Goal: Task Accomplishment & Management: Use online tool/utility

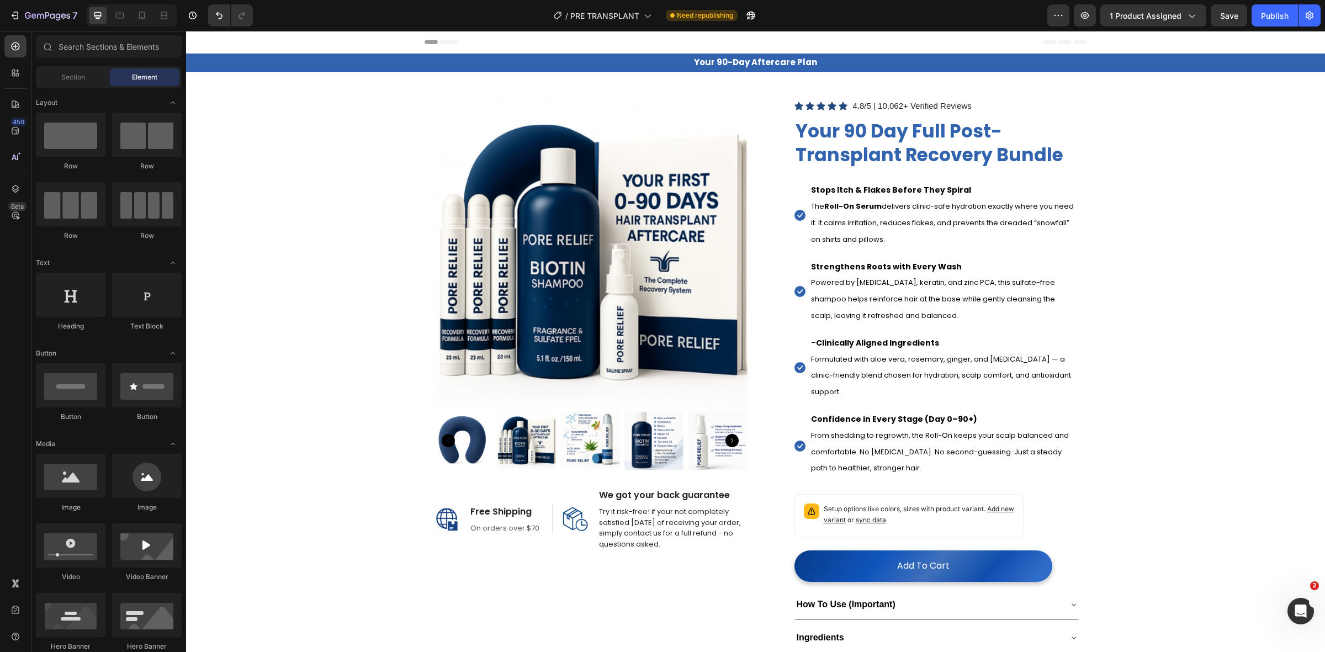
click at [469, 305] on img at bounding box center [590, 251] width 315 height 315
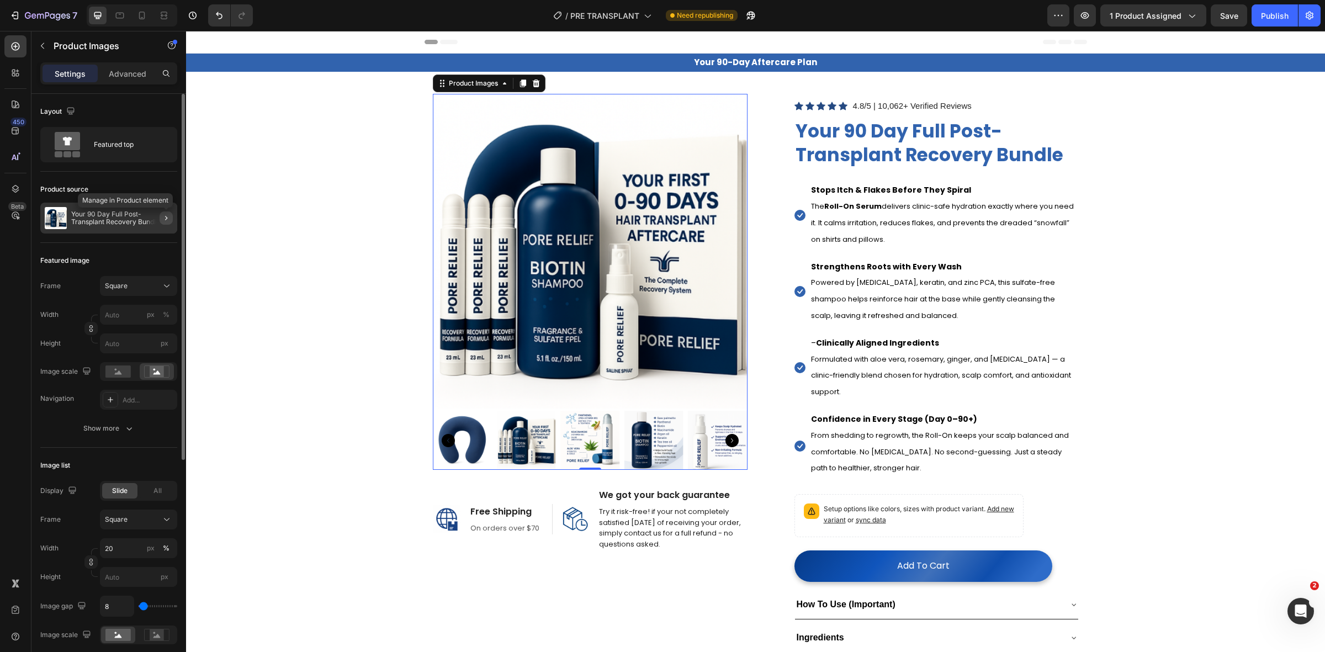
click at [169, 221] on icon "button" at bounding box center [166, 218] width 9 height 9
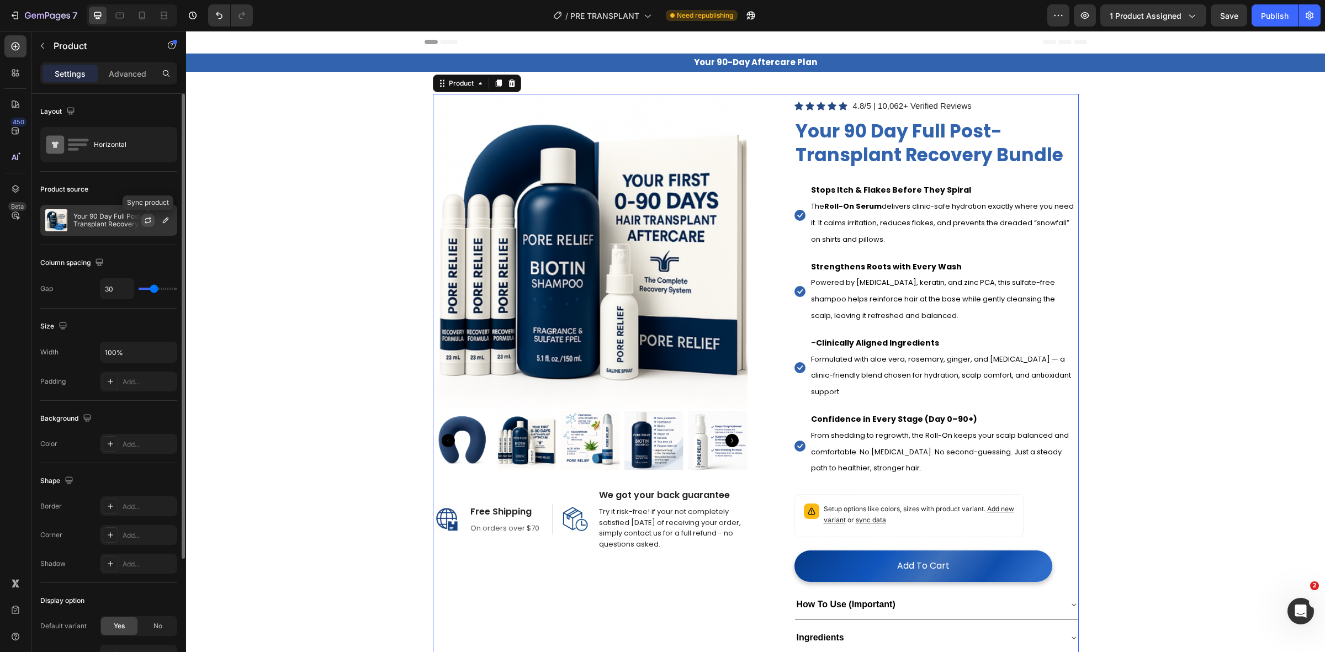
click at [148, 222] on icon "button" at bounding box center [148, 220] width 9 height 9
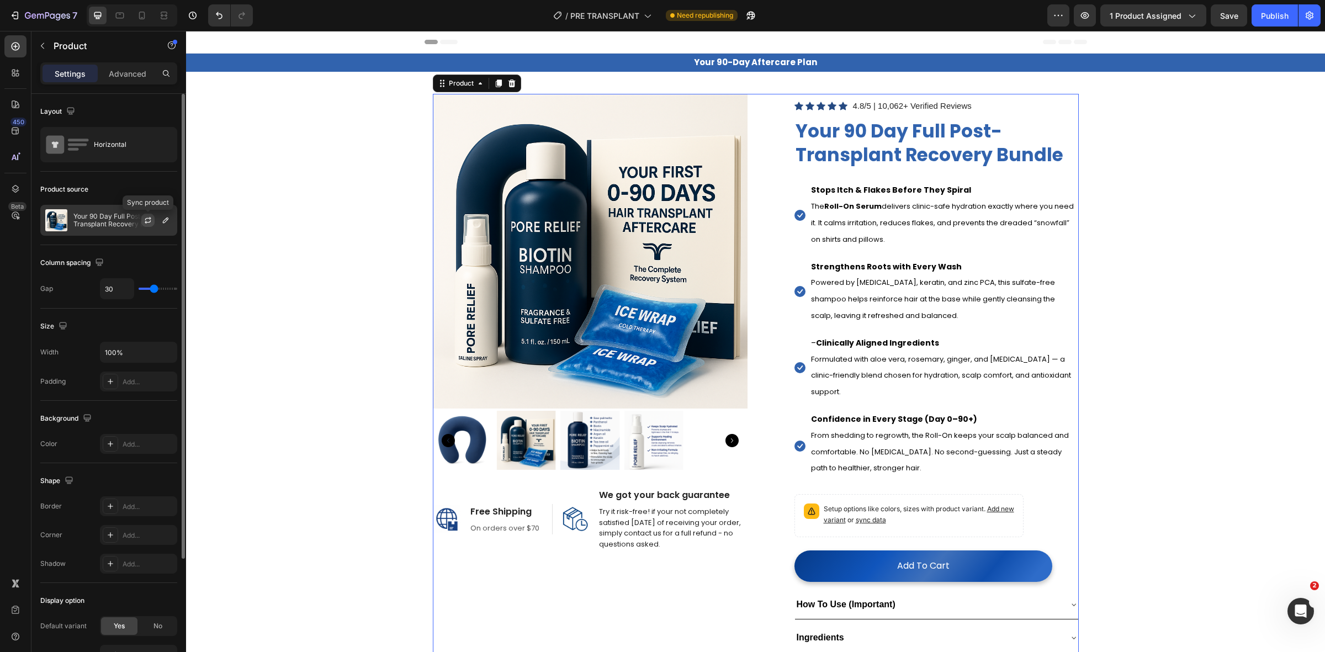
click at [147, 219] on icon "button" at bounding box center [148, 218] width 6 height 3
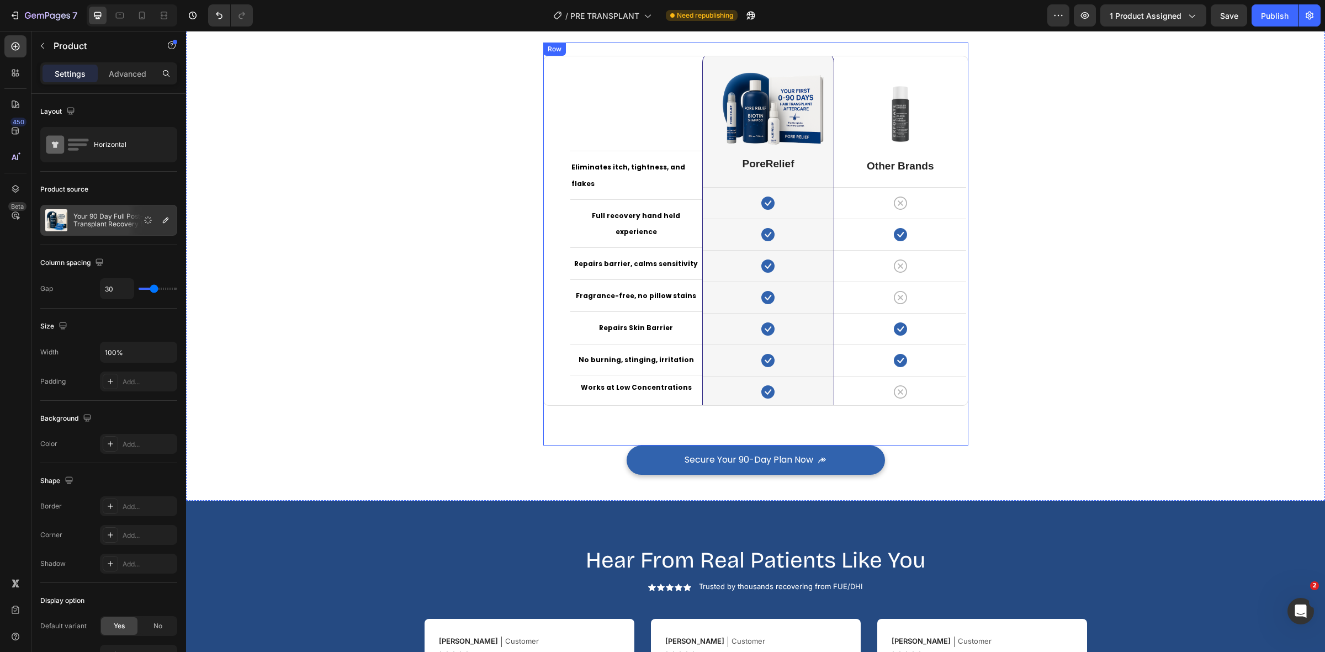
scroll to position [1794, 0]
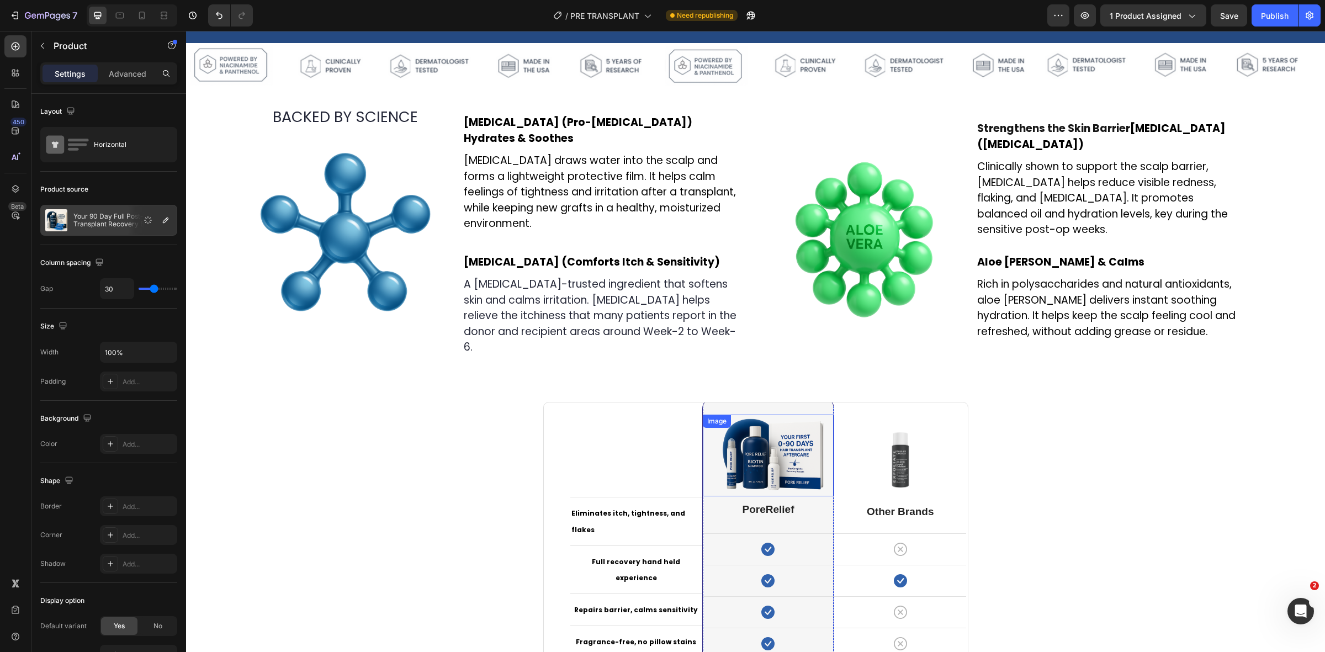
click at [739, 458] on img at bounding box center [768, 456] width 131 height 82
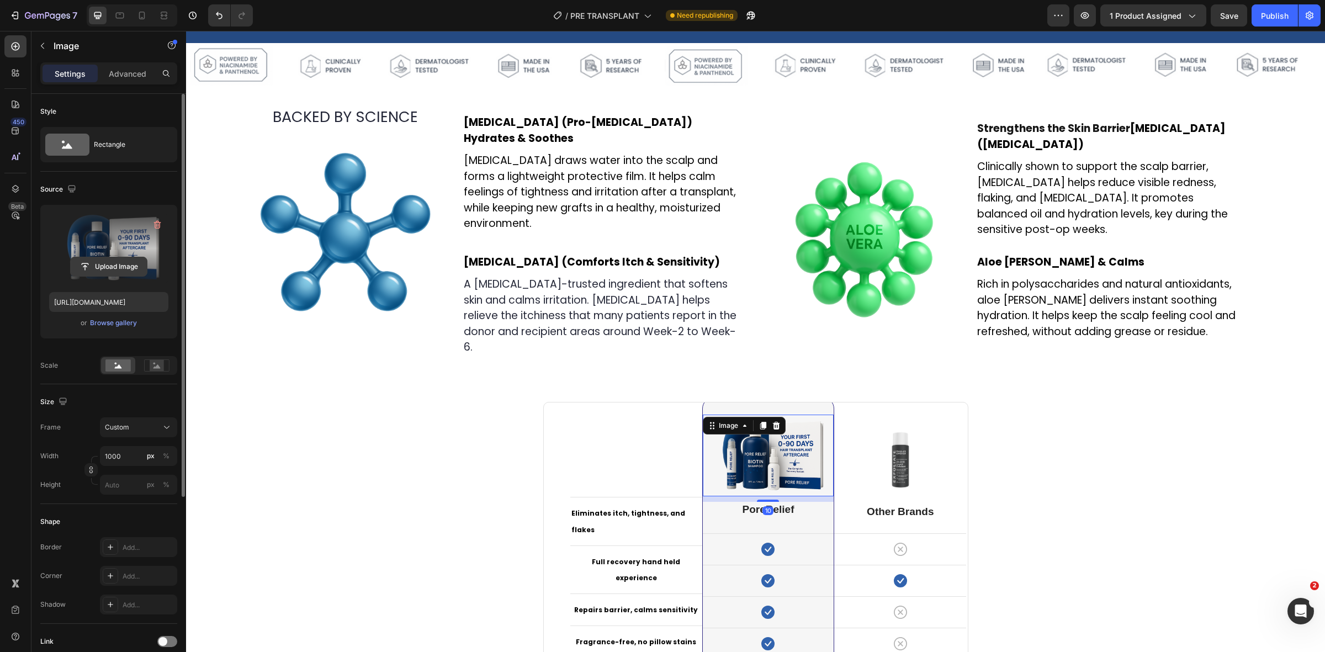
click at [105, 268] on input "file" at bounding box center [109, 266] width 76 height 19
click at [125, 265] on input "file" at bounding box center [109, 266] width 76 height 19
type input "[URL][DOMAIN_NAME]"
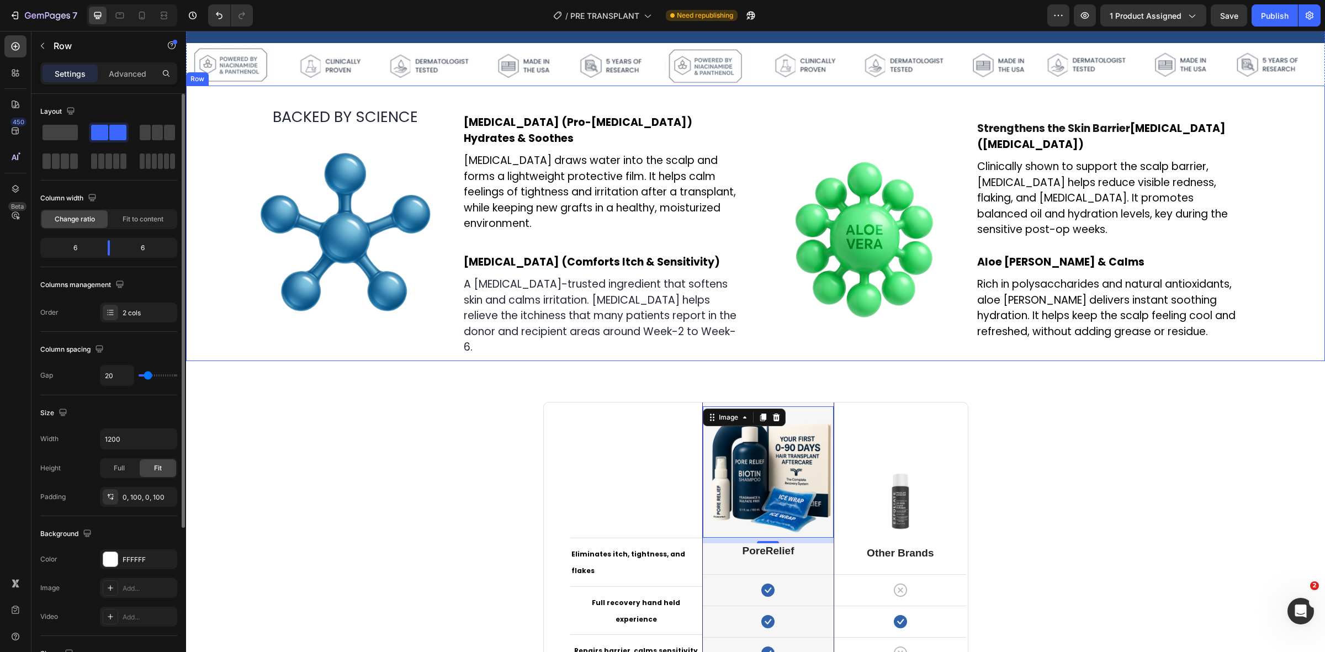
click at [234, 220] on div "BACKED BY SCIENCE Text Block Image Text Block [MEDICAL_DATA] (Pro-[MEDICAL_DATA…" at bounding box center [755, 223] width 1139 height 275
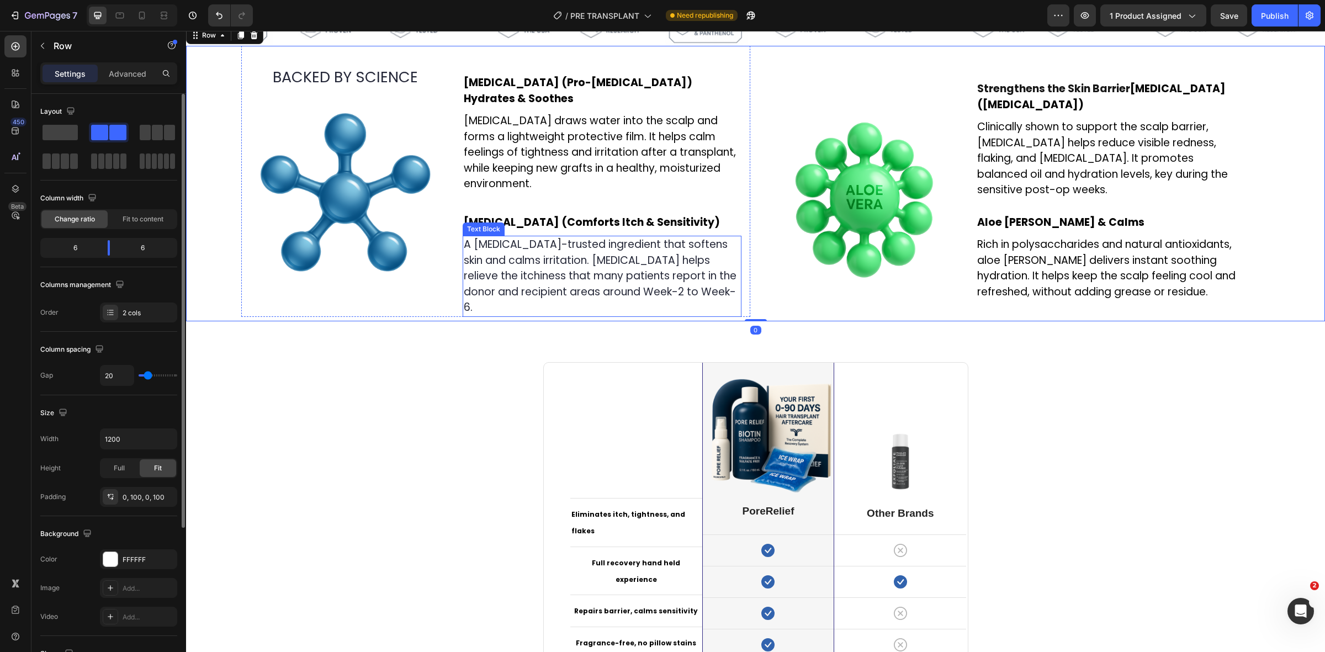
scroll to position [1932, 0]
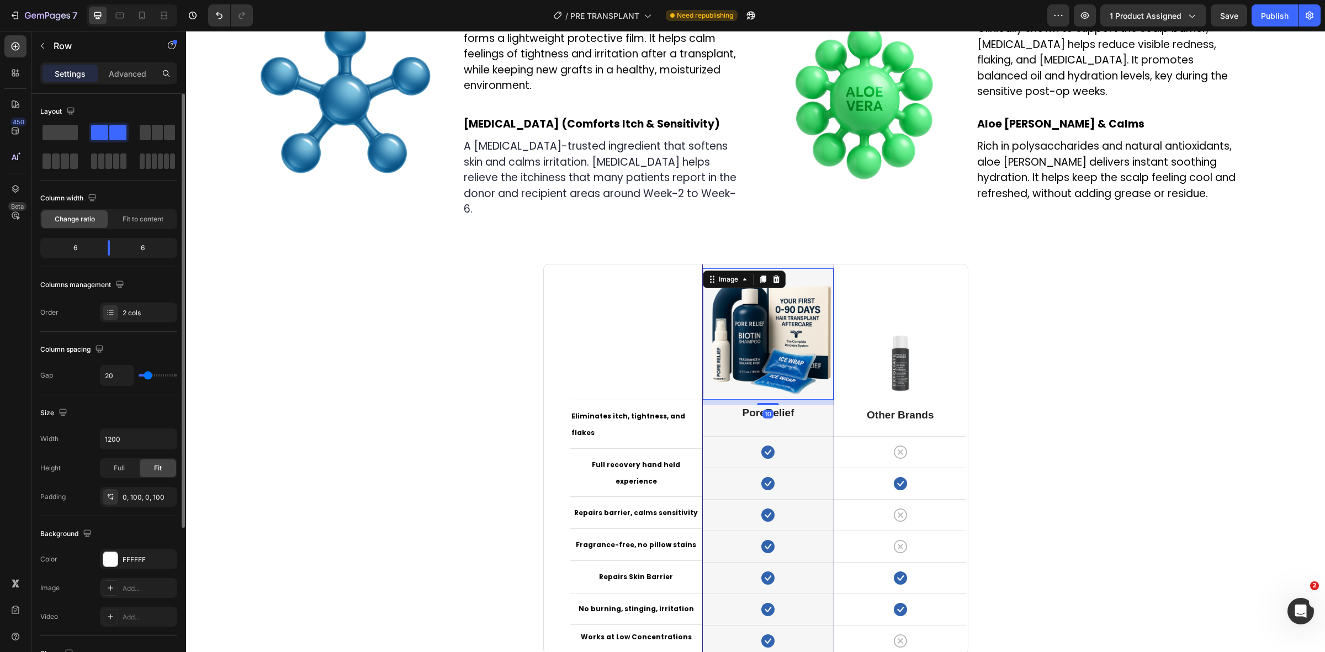
click at [741, 291] on img at bounding box center [768, 333] width 131 height 131
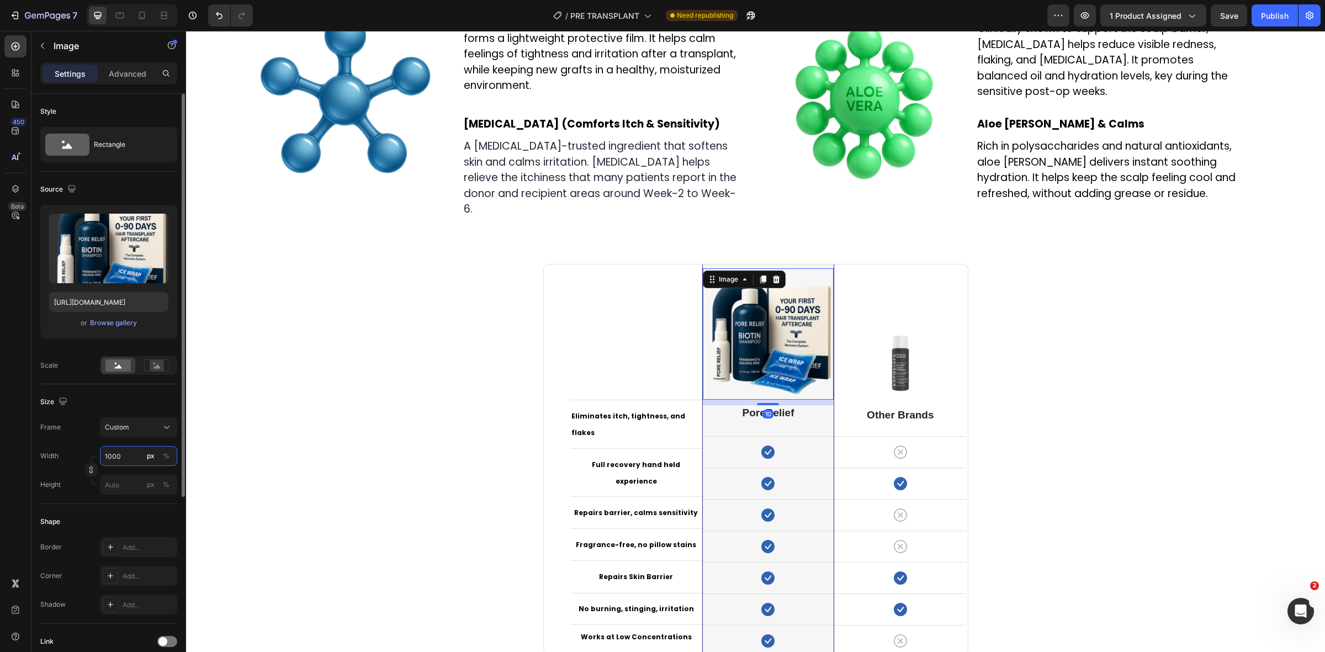
click at [137, 461] on input "1000" at bounding box center [138, 456] width 77 height 20
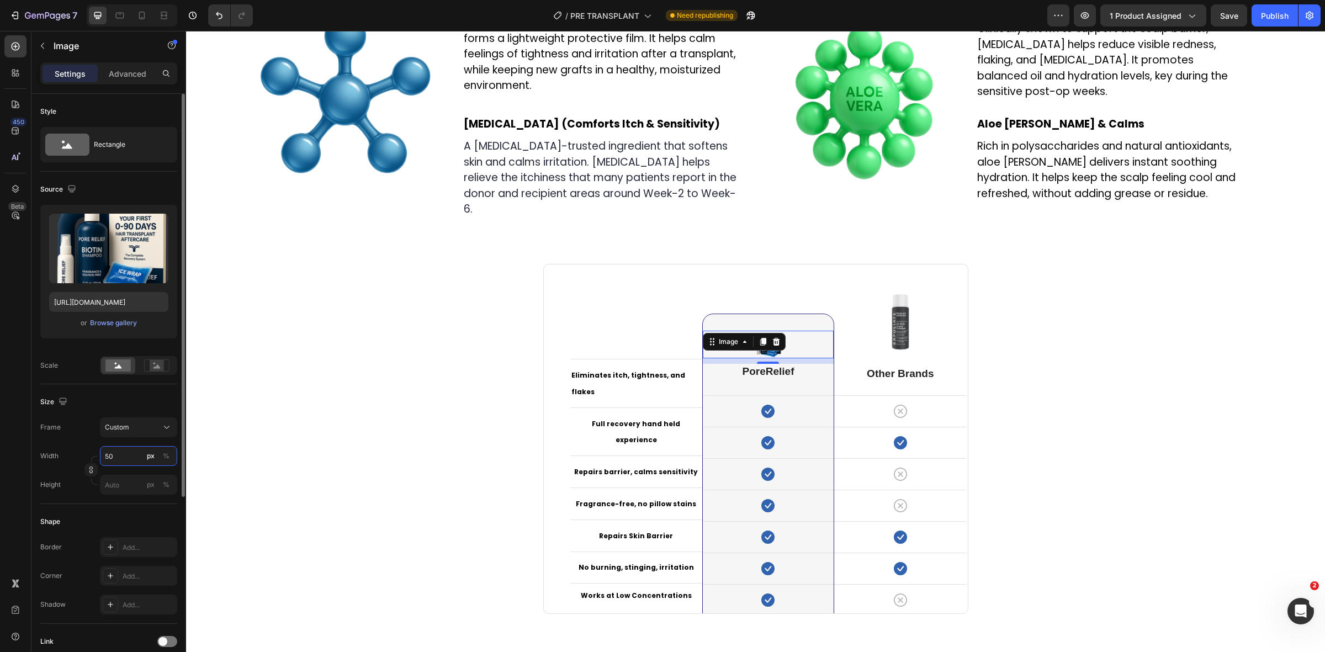
type input "5"
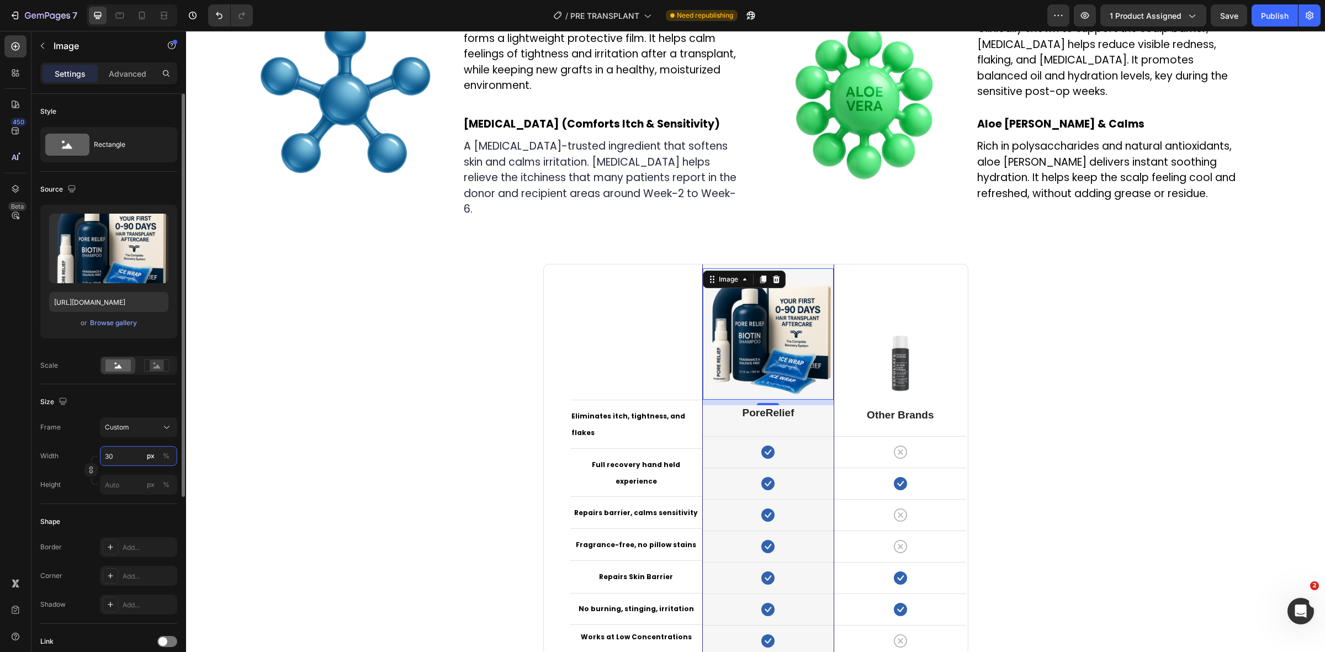
type input "3"
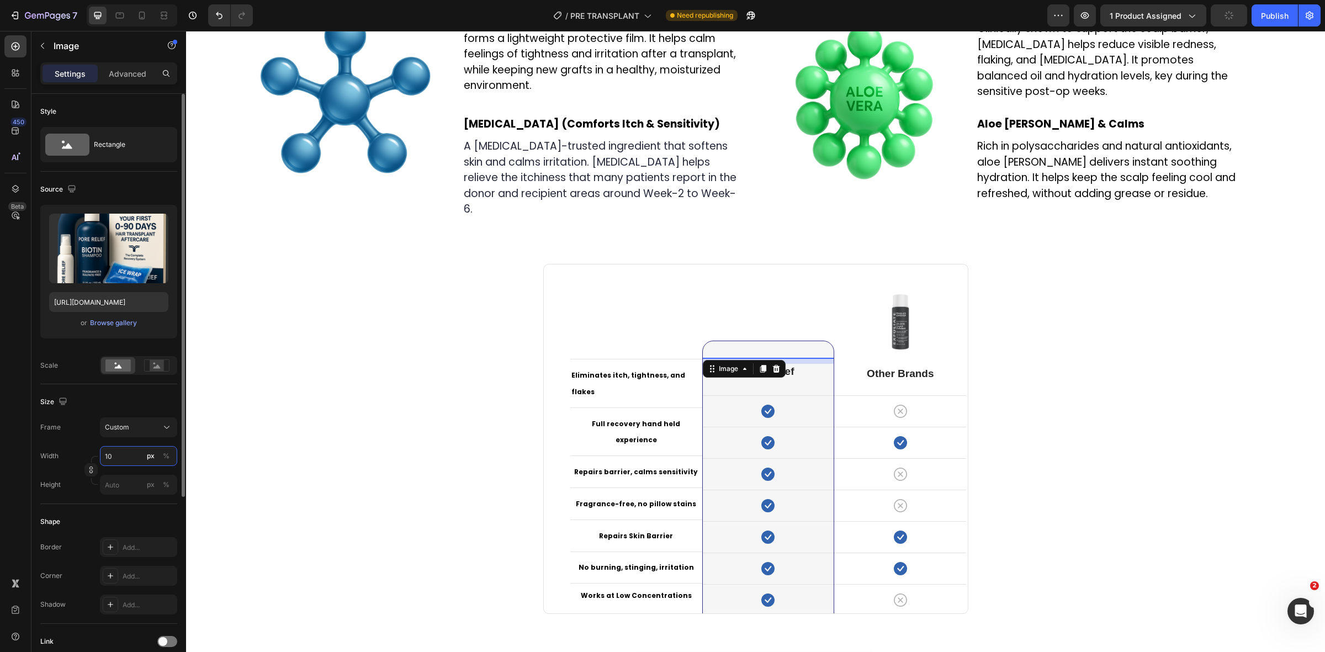
type input "1"
type input "2"
type input "150"
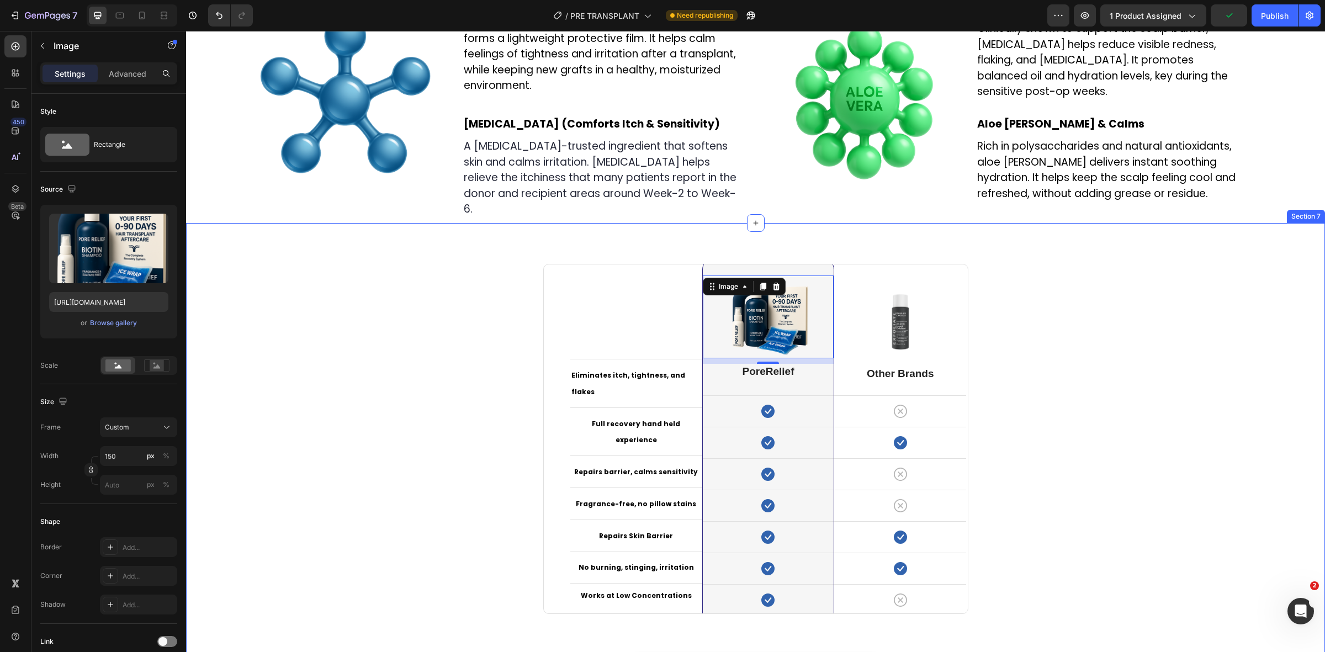
click at [388, 379] on div "Eliminates itch, tightness, and flakes Text block Row Full recovery hand held e…" at bounding box center [755, 480] width 1122 height 458
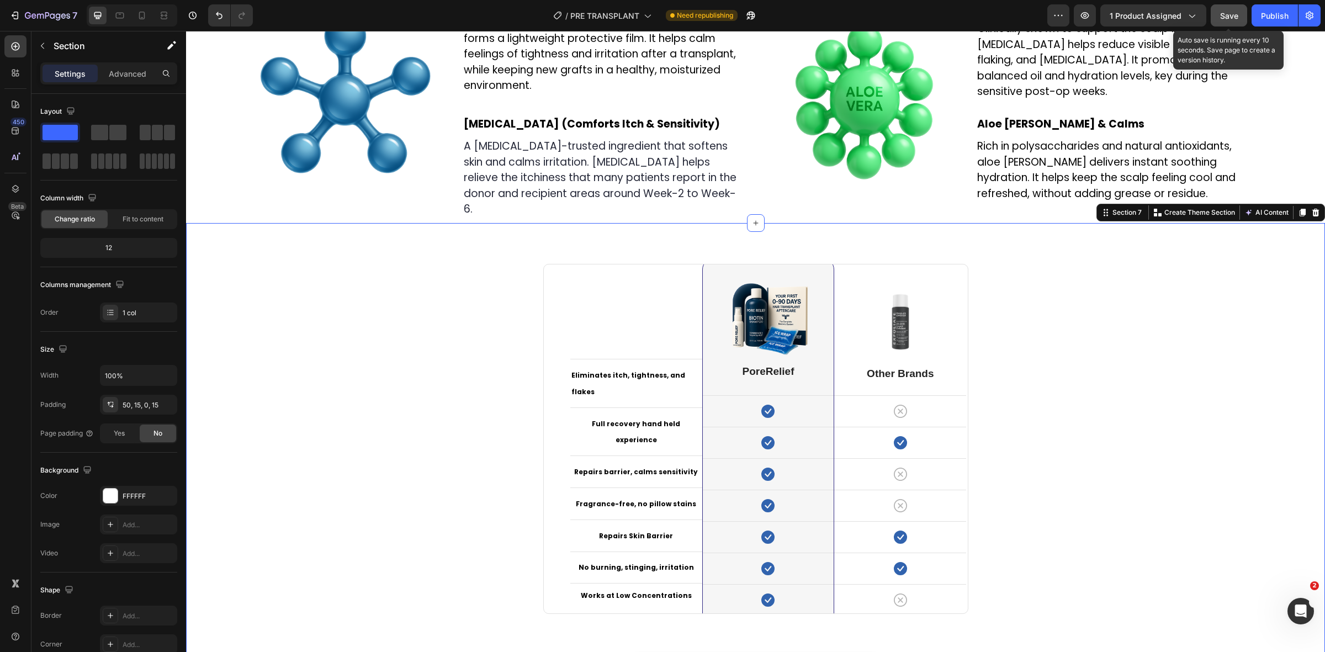
click at [1233, 12] on span "Save" at bounding box center [1229, 15] width 18 height 9
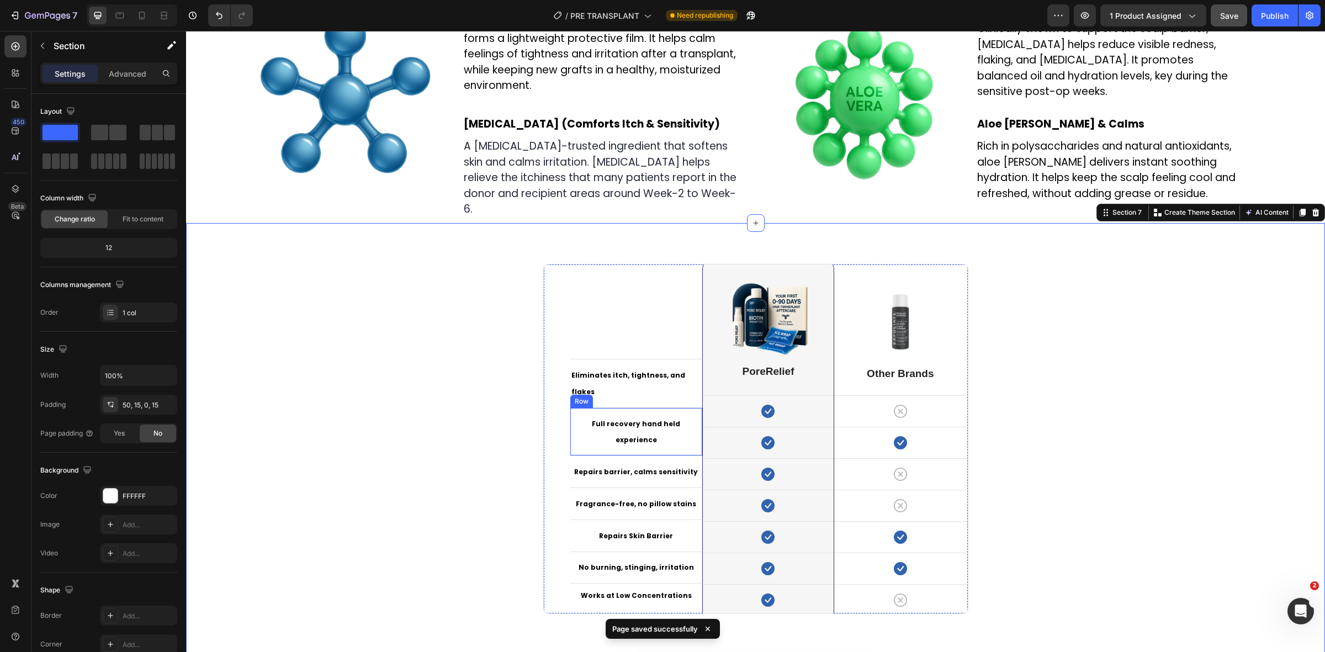
click at [638, 428] on div "Full recovery hand held experience Text block Row" at bounding box center [636, 431] width 132 height 49
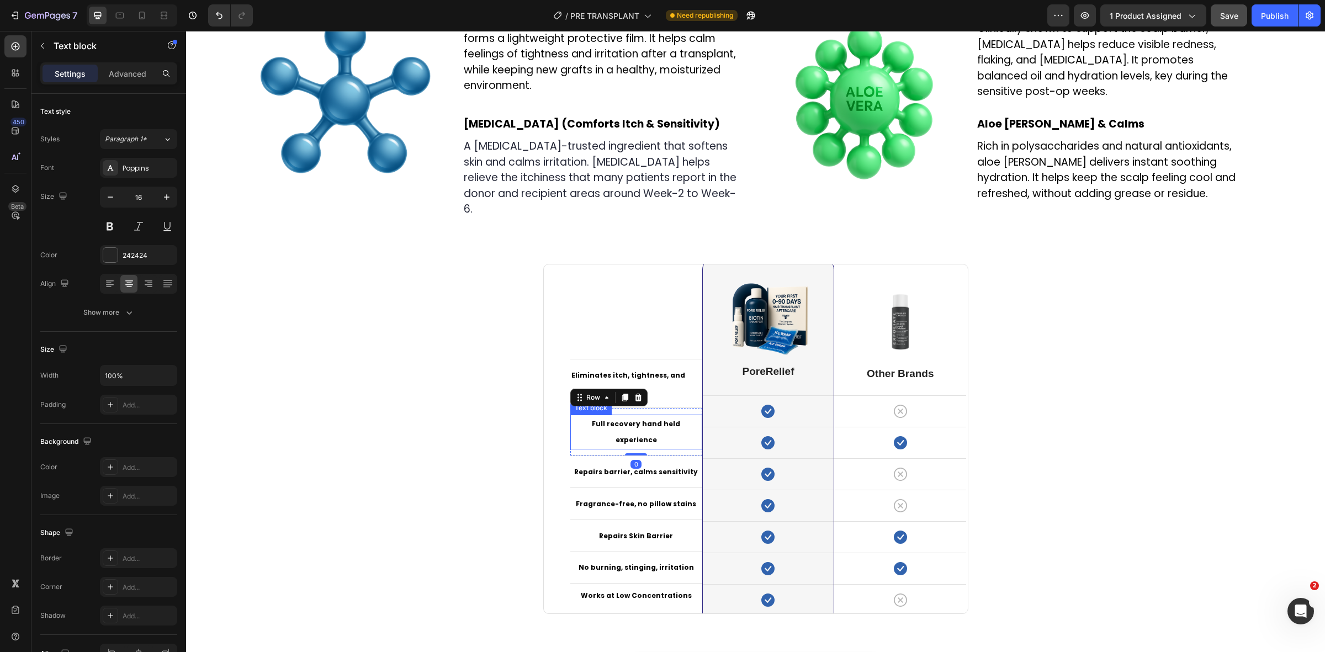
click at [653, 436] on strong "Full recovery hand held experience" at bounding box center [636, 432] width 88 height 26
copy strong "Full recovery hand held experience"
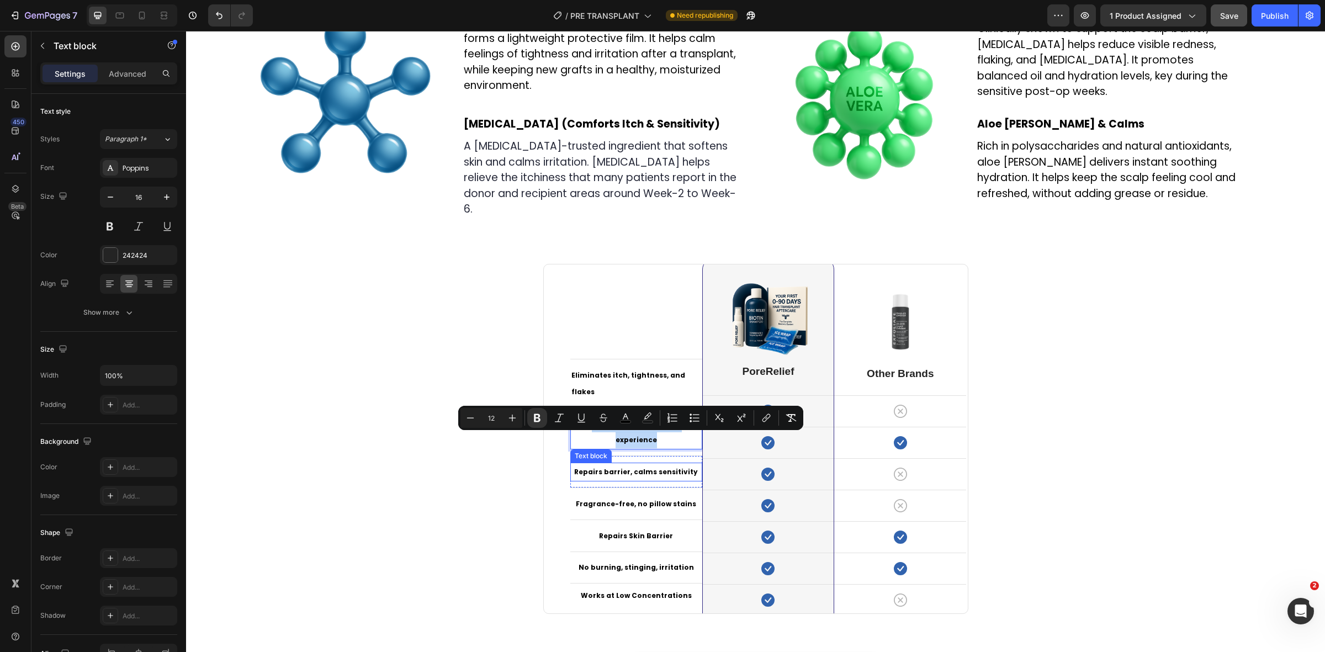
click at [655, 473] on strong "Repairs barrier, calms sensitivity" at bounding box center [636, 471] width 124 height 9
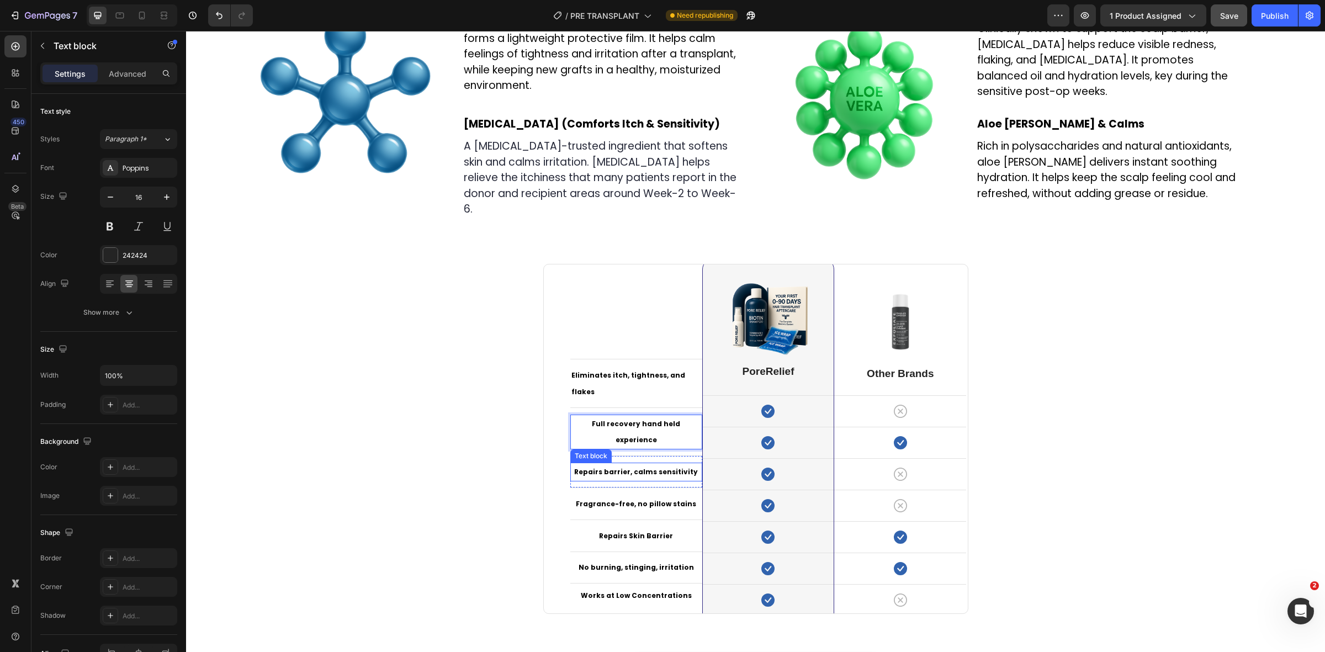
click at [655, 473] on strong "Repairs barrier, calms sensitivity" at bounding box center [636, 471] width 124 height 9
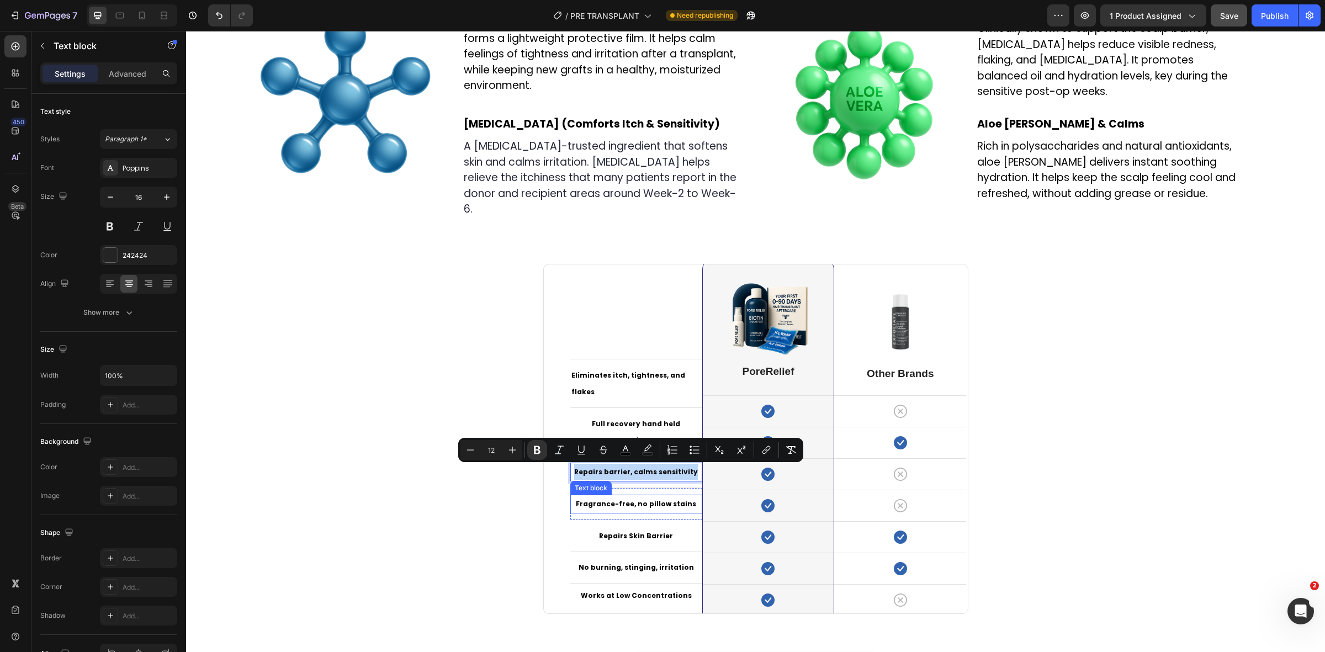
click at [649, 507] on strong "Fragrance-free, no pillow stains" at bounding box center [636, 503] width 120 height 9
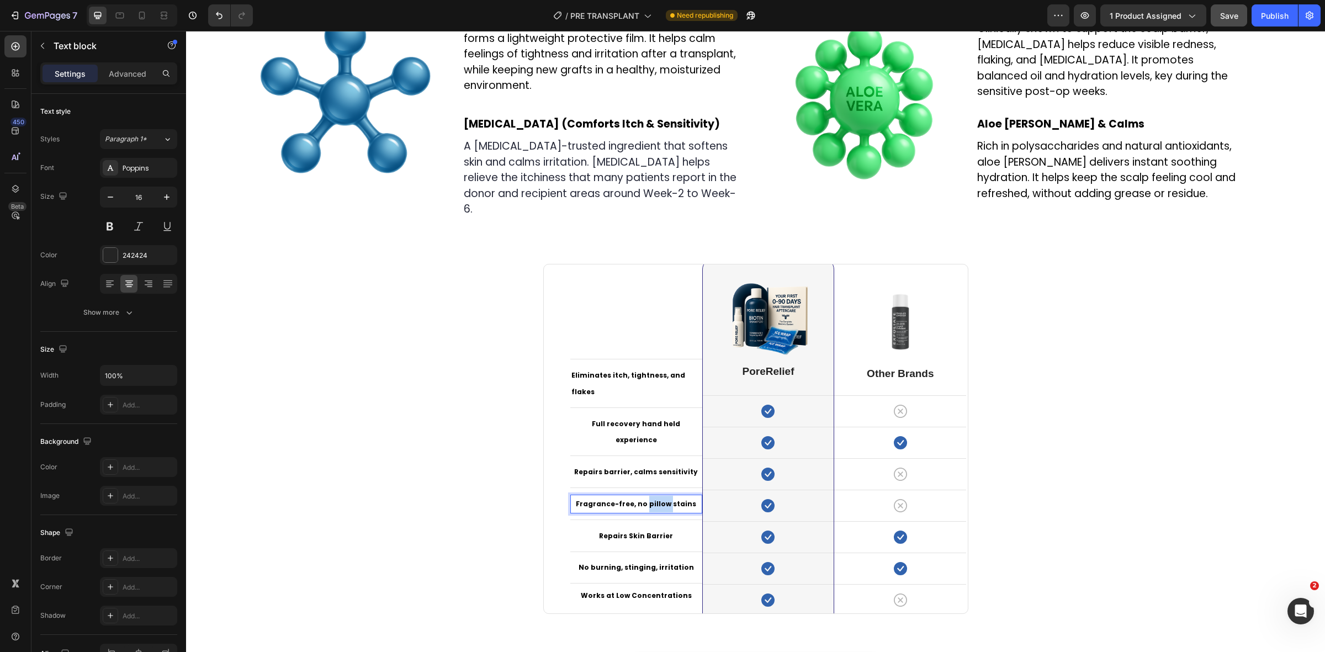
click at [649, 507] on strong "Fragrance-free, no pillow stains" at bounding box center [636, 503] width 120 height 9
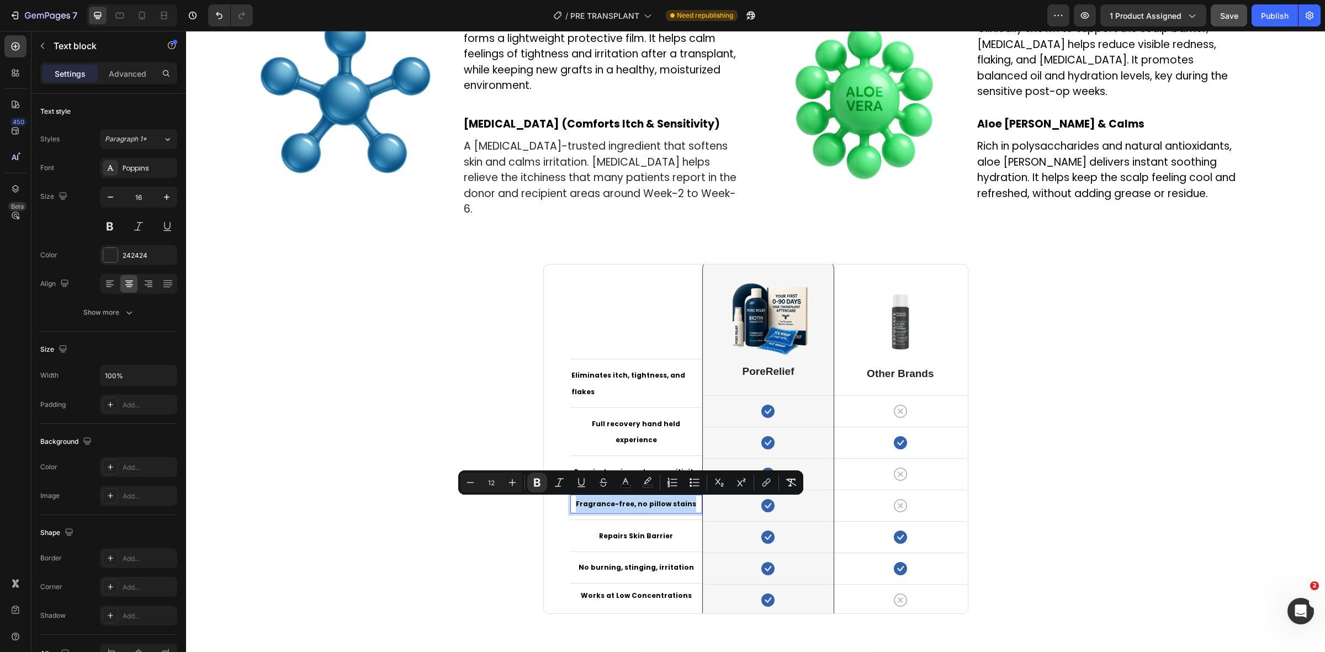
copy strong "Fragrance-free, no pillow stains"
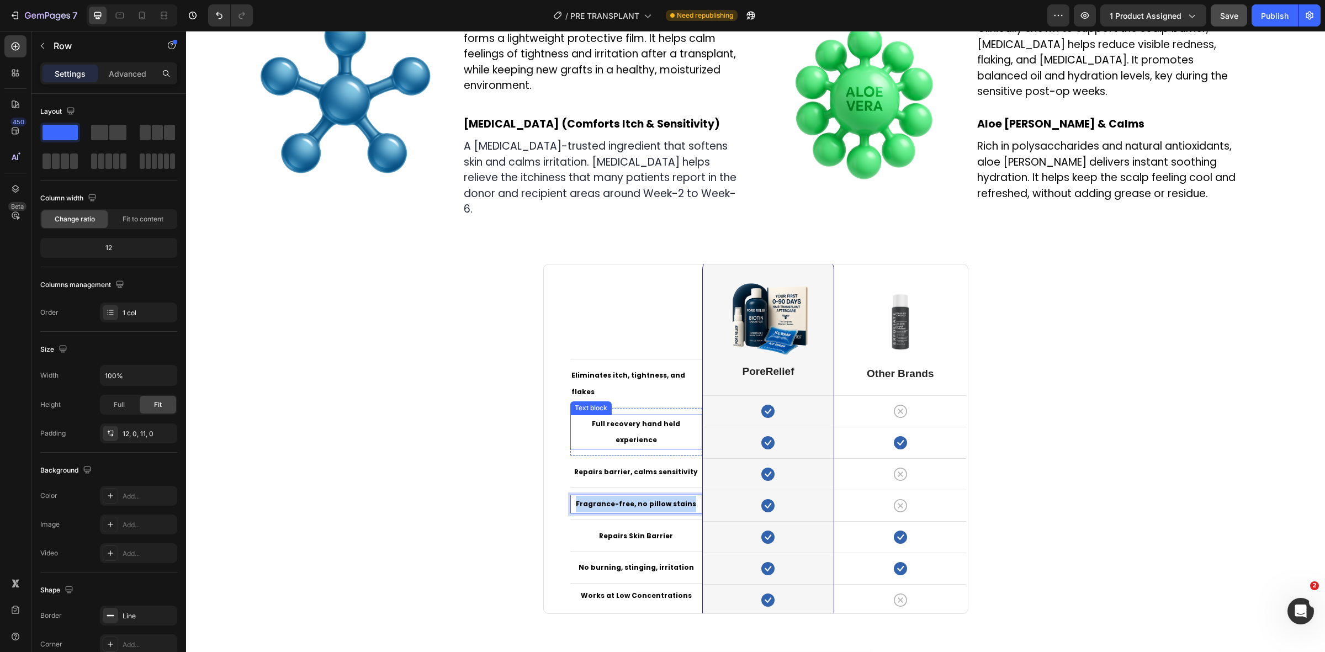
click at [631, 428] on div "Full recovery hand held experience Text block Row" at bounding box center [636, 431] width 132 height 49
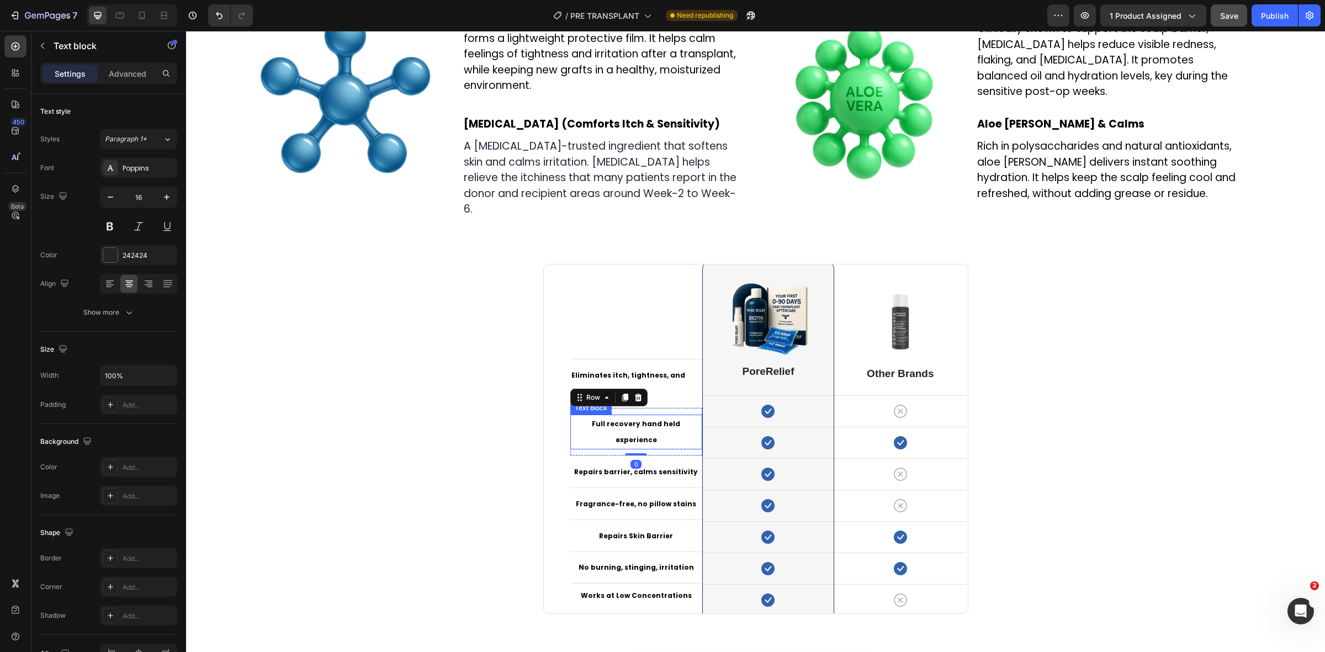
click at [638, 441] on strong "Full recovery hand held experience" at bounding box center [636, 432] width 88 height 26
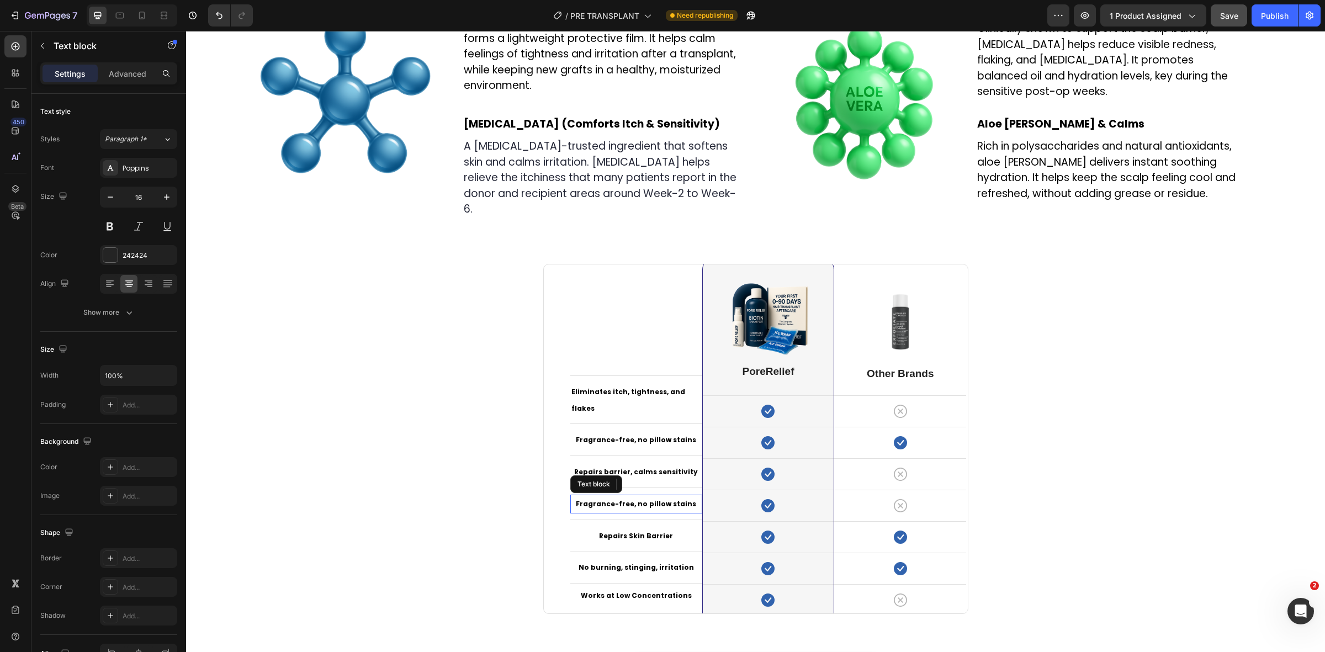
click at [645, 510] on p "Fragrance-free, no pillow stains" at bounding box center [636, 504] width 130 height 17
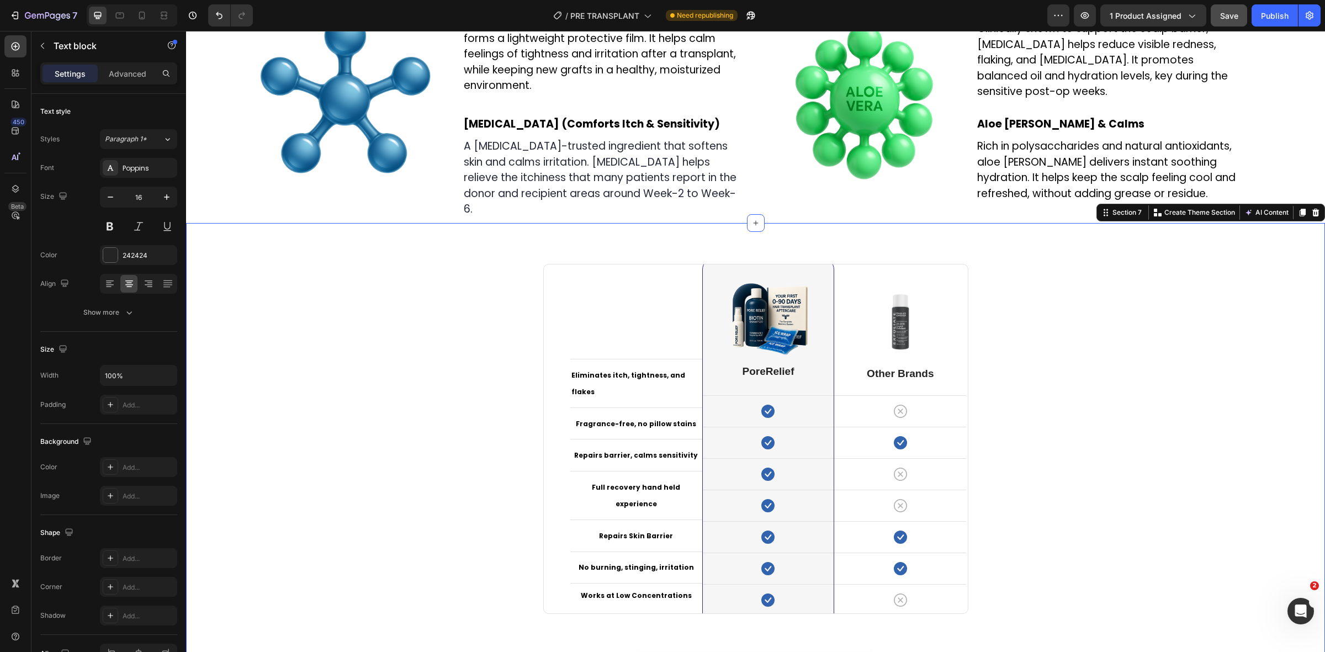
click at [1109, 480] on div "Eliminates itch, tightness, and flakes Text block Row Fragrance-free, no pillow…" at bounding box center [755, 480] width 1122 height 458
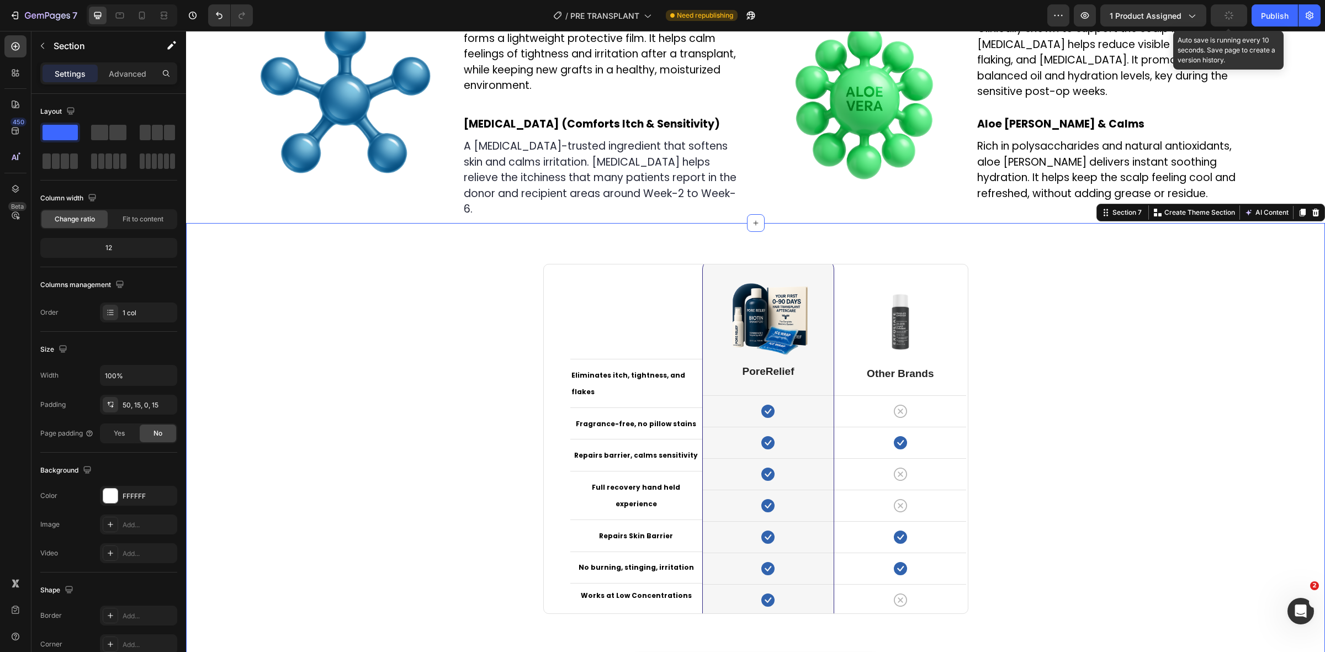
click at [1238, 10] on button "button" at bounding box center [1229, 15] width 36 height 22
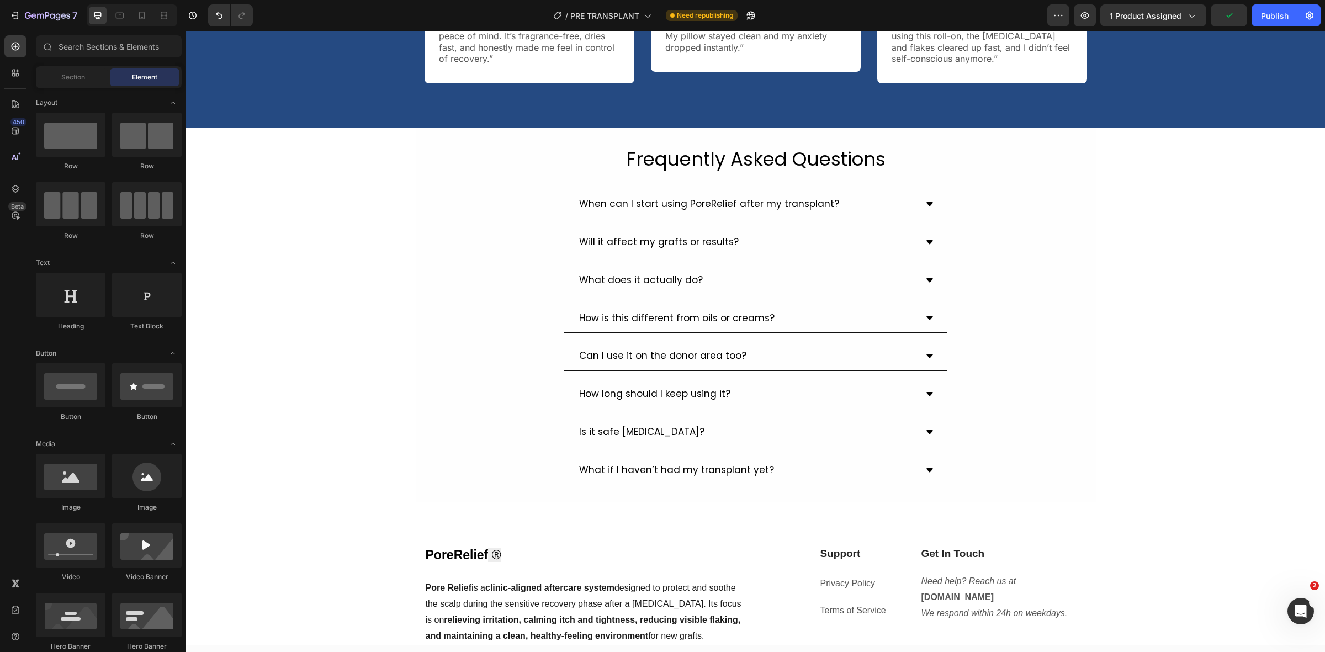
scroll to position [3014, 0]
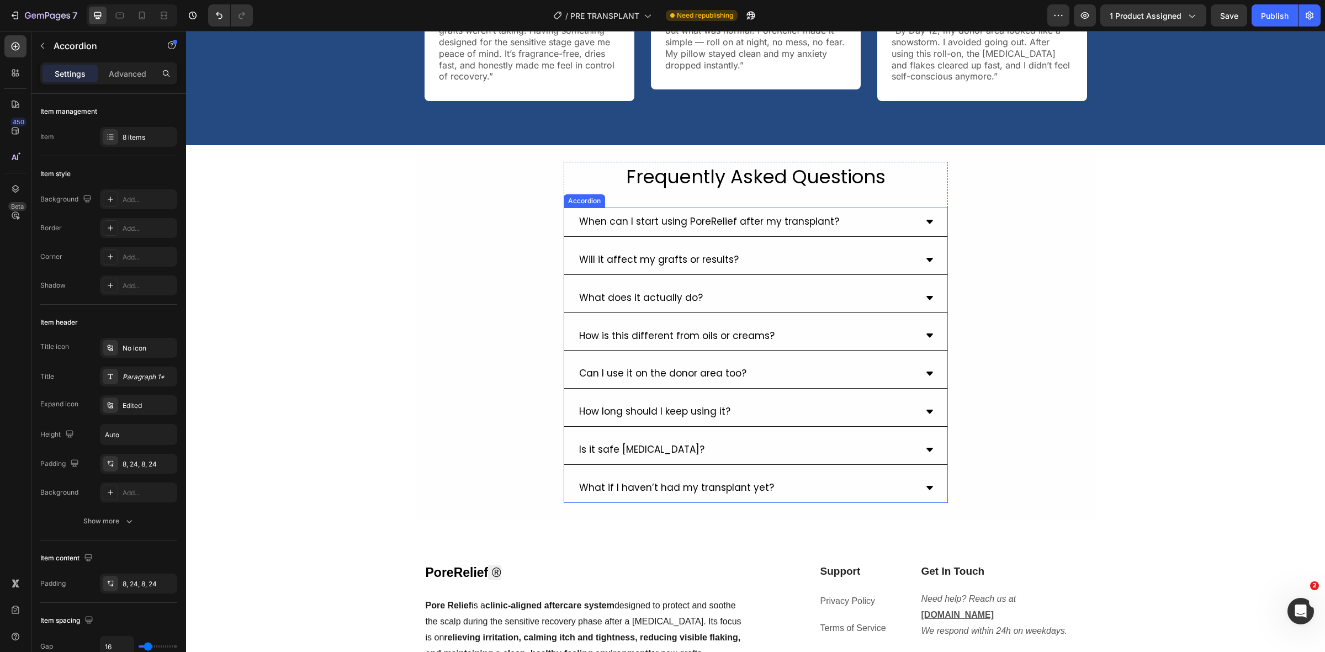
click at [842, 216] on div "When can I start using PoreRelief after my transplant?" at bounding box center [746, 222] width 339 height 20
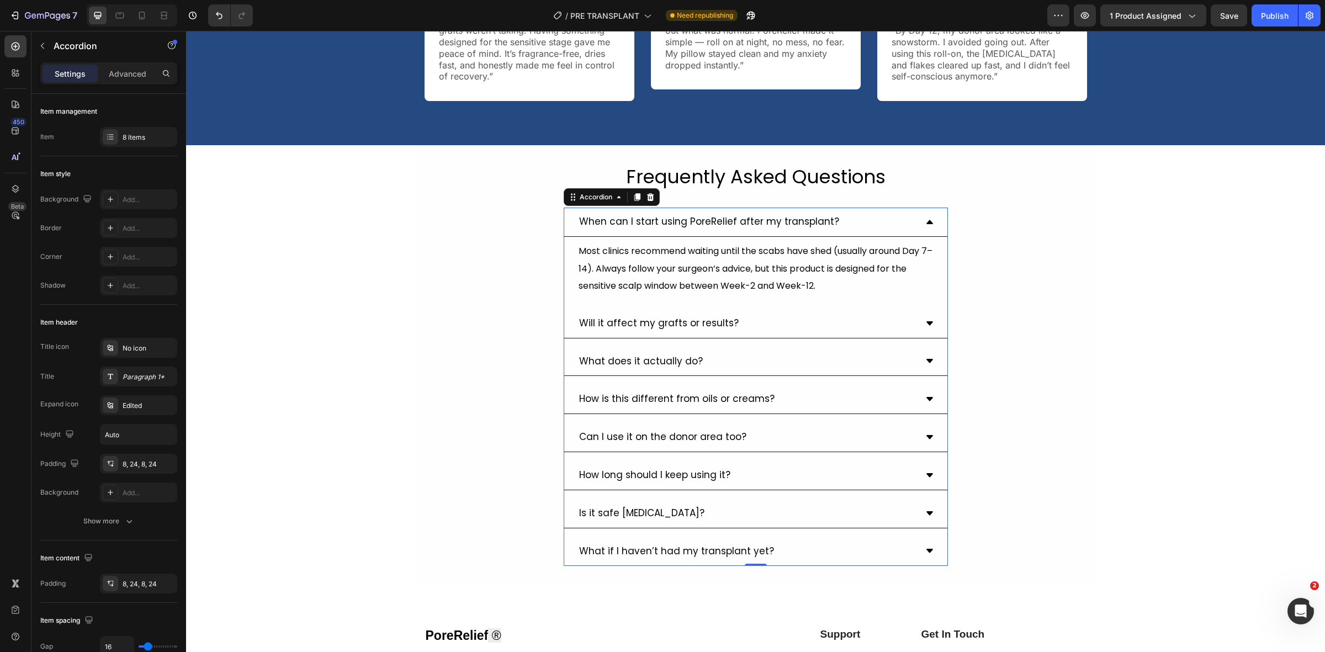
click at [842, 216] on div "When can I start using PoreRelief after my transplant?" at bounding box center [746, 222] width 339 height 20
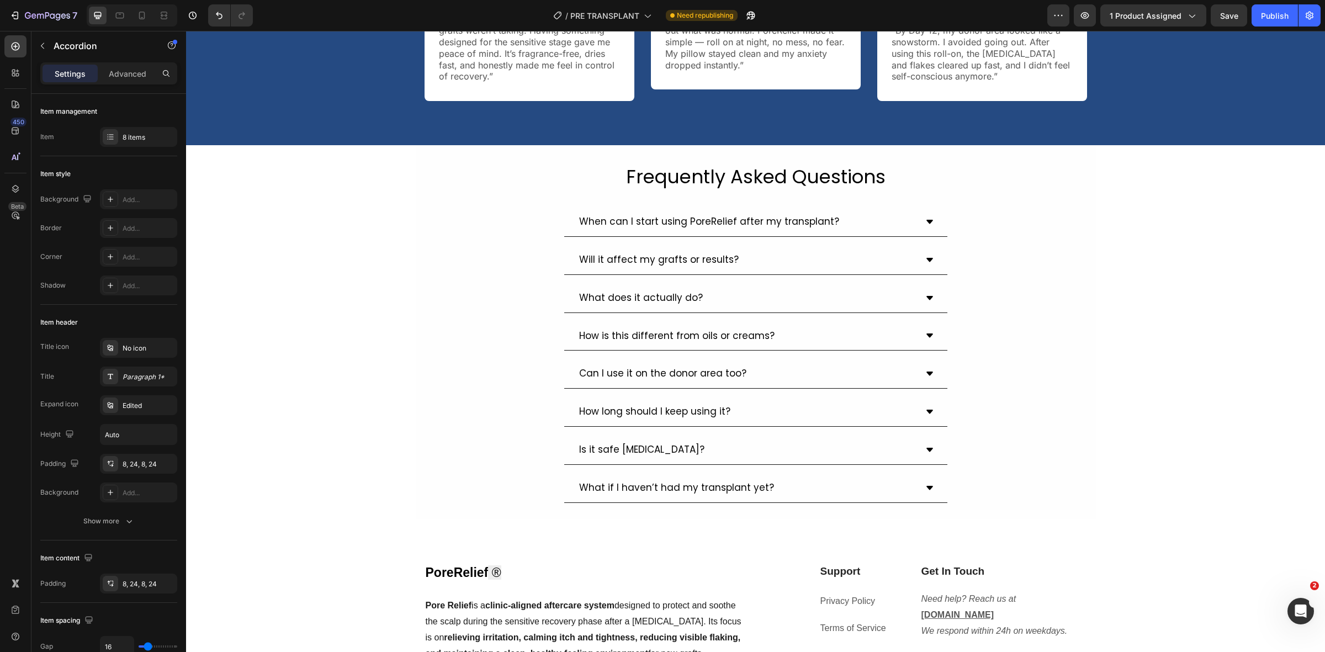
scroll to position [2621, 0]
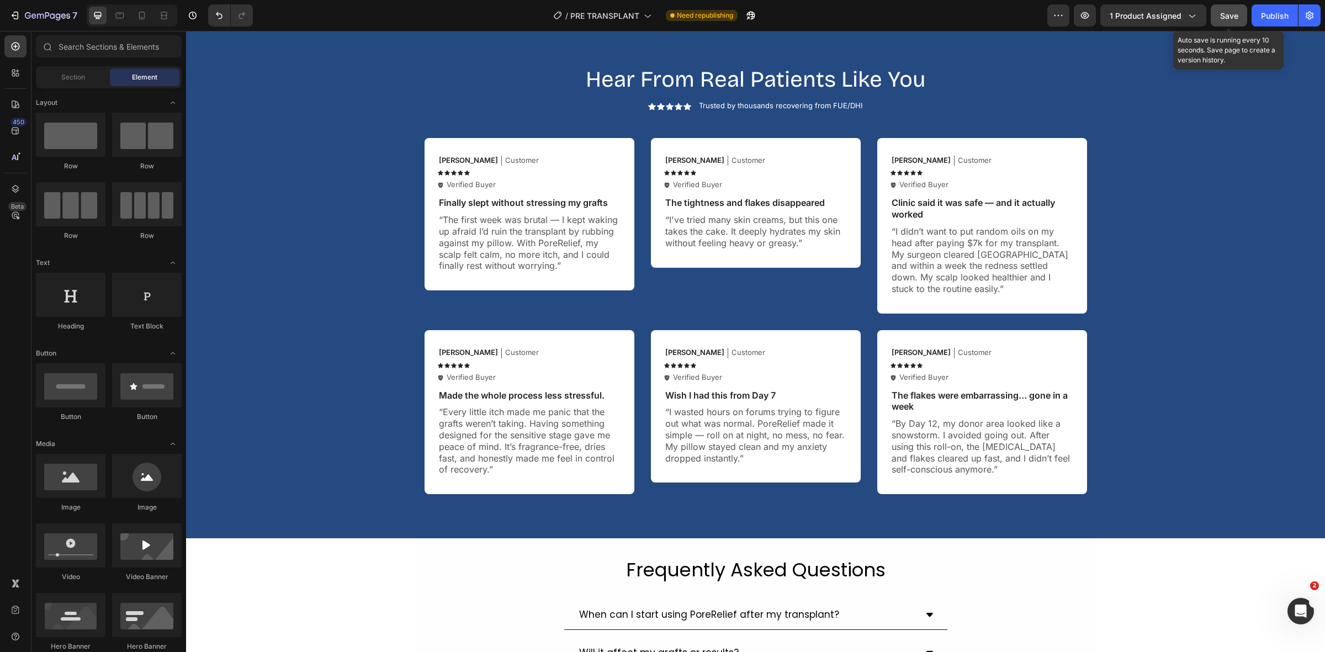
click at [1238, 17] on button "Save" at bounding box center [1229, 15] width 36 height 22
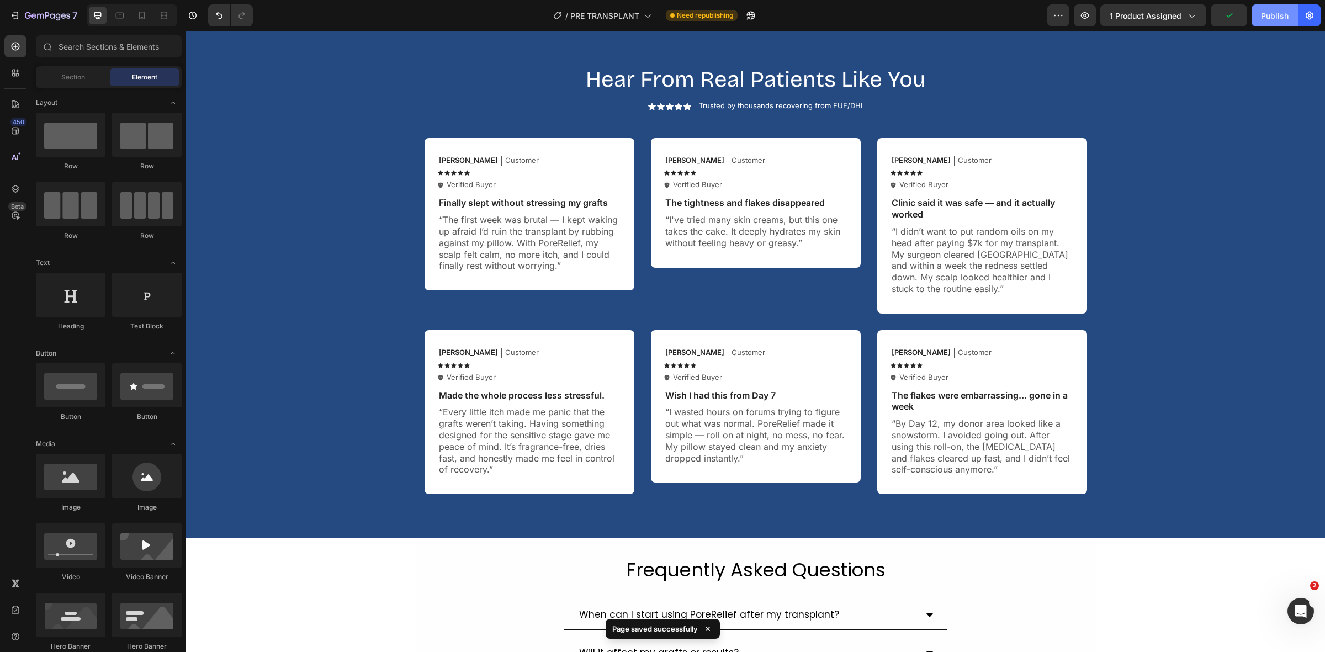
click at [1268, 14] on div "Publish" at bounding box center [1275, 16] width 28 height 12
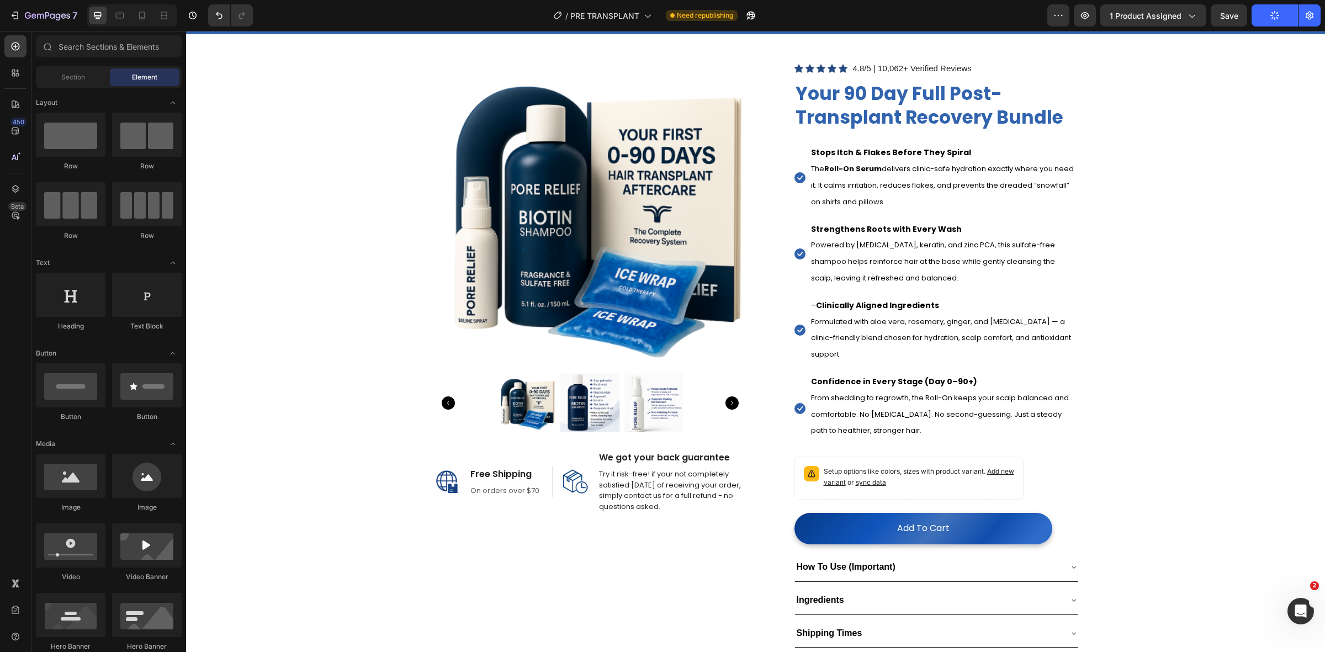
scroll to position [0, 0]
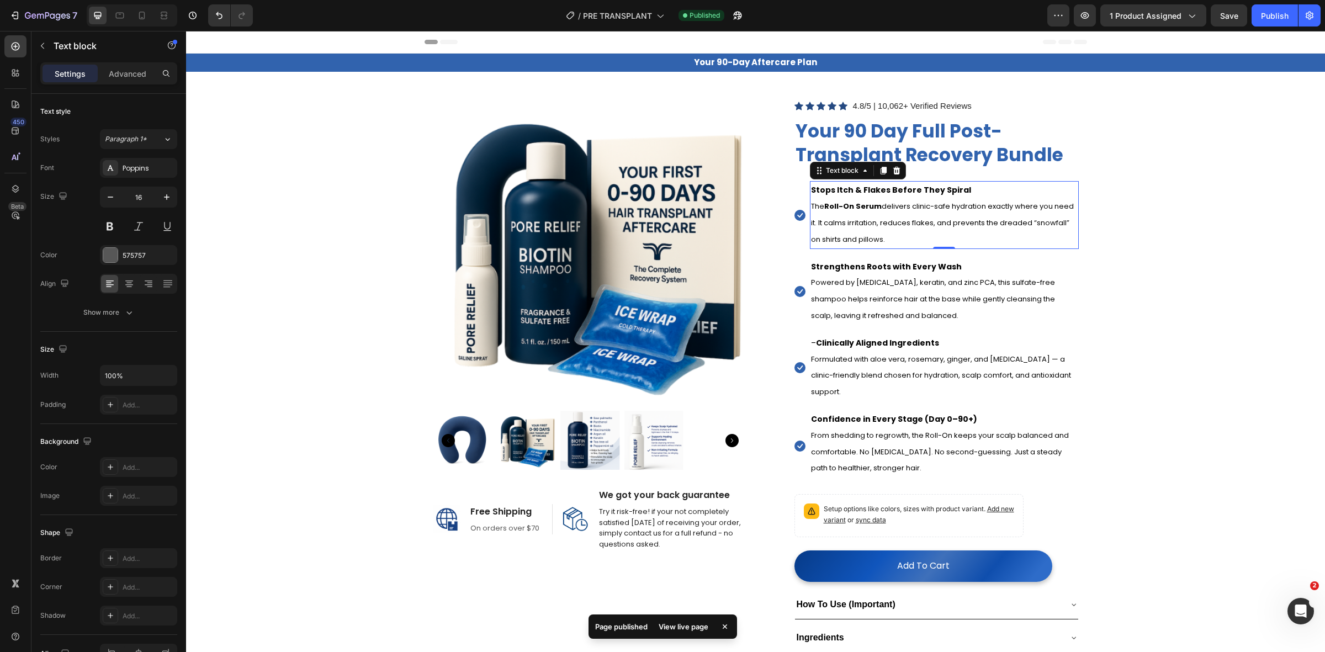
click at [860, 208] on strong "Roll-On Serum" at bounding box center [852, 206] width 57 height 10
click at [868, 210] on strong "Roll-On Serum" at bounding box center [852, 206] width 57 height 10
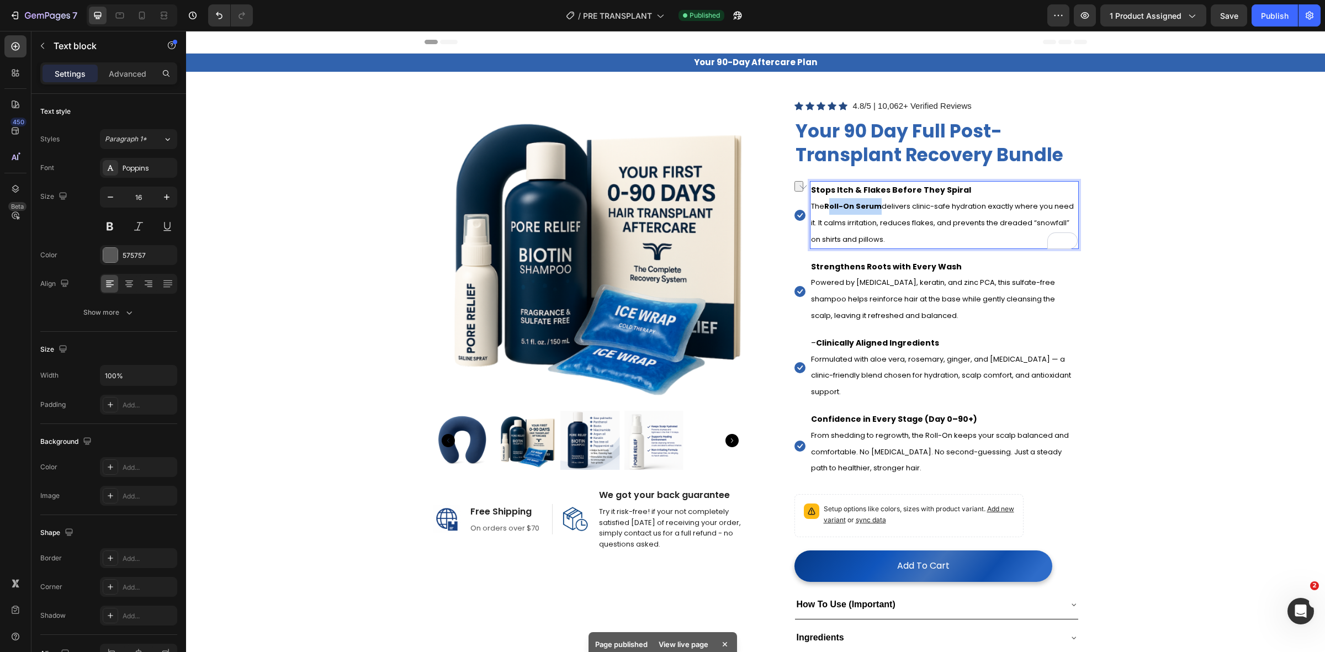
drag, startPoint x: 873, startPoint y: 213, endPoint x: 825, endPoint y: 210, distance: 48.1
click at [825, 210] on span "The Roll-On Serum delivers clinic-safe hydration exactly where you need it. It …" at bounding box center [942, 223] width 263 height 44
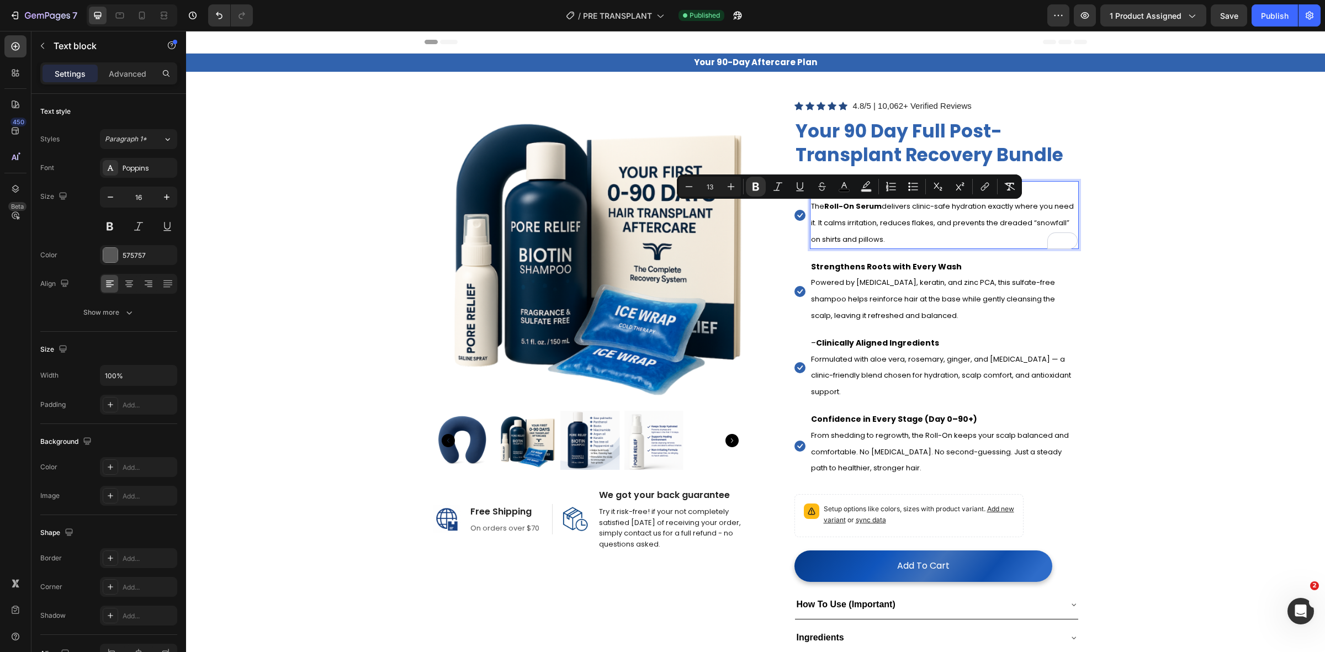
click at [872, 234] on p "The Roll-On Serum delivers clinic-safe hydration exactly where you need it. It …" at bounding box center [944, 222] width 267 height 49
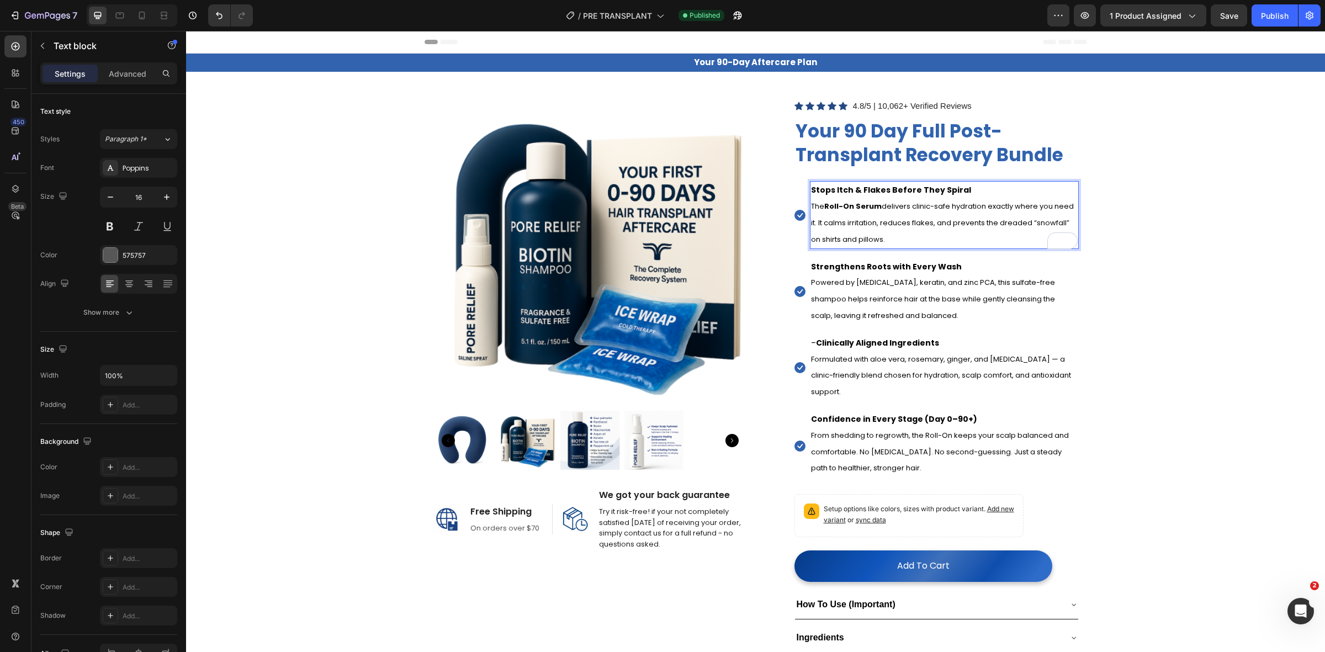
click at [876, 194] on strong "Stops Itch & Flakes Before They Spiral" at bounding box center [891, 189] width 160 height 11
drag, startPoint x: 881, startPoint y: 193, endPoint x: 854, endPoint y: 195, distance: 27.1
click at [854, 195] on strong "Stops Itch & Flakes Before They Spiral" at bounding box center [891, 189] width 160 height 11
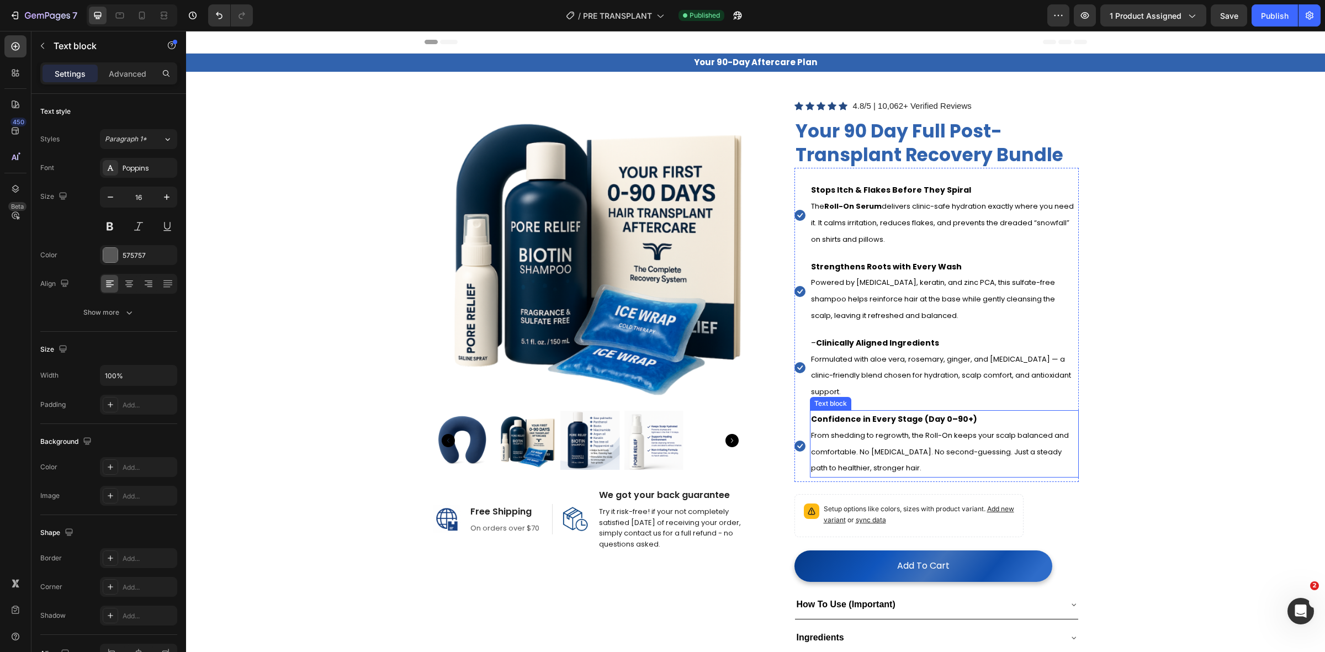
click at [943, 441] on span "From shedding to regrowth, the Roll-On keeps your scalp balanced and comfortabl…" at bounding box center [940, 452] width 258 height 44
click at [946, 448] on p "Confidence in Every Stage (Day 0–90+) From shedding to regrowth, the Roll-On ke…" at bounding box center [944, 443] width 267 height 65
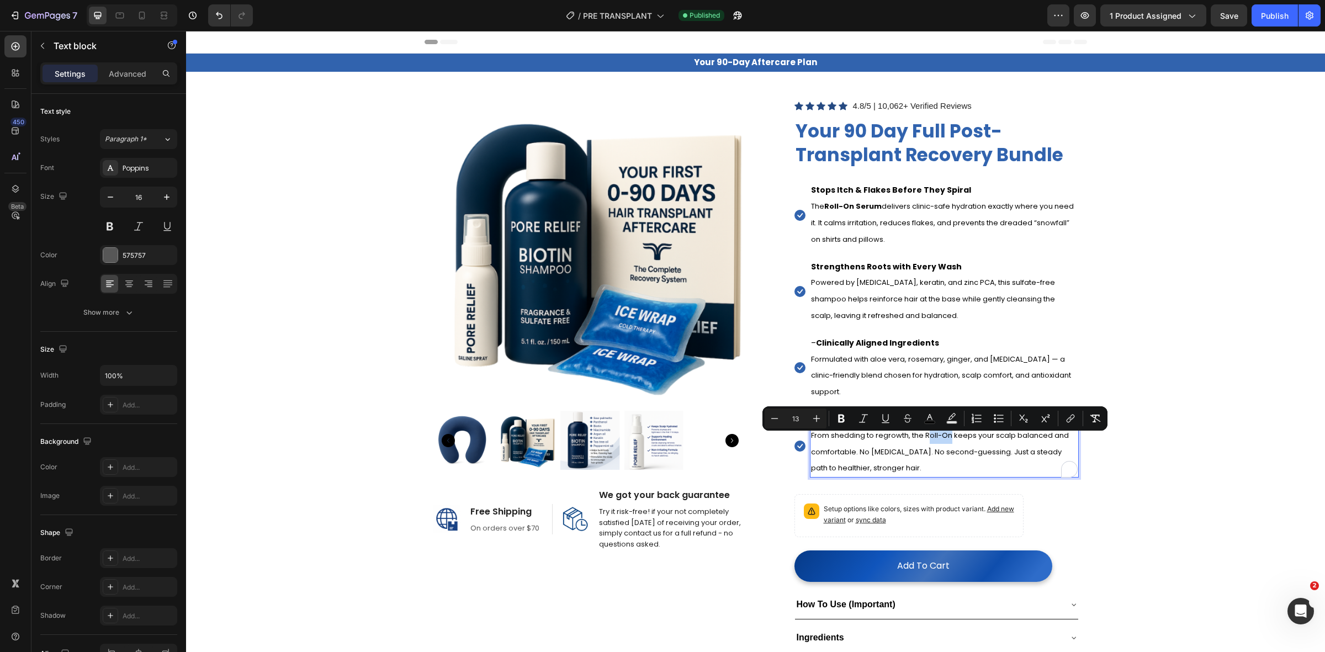
drag, startPoint x: 947, startPoint y: 439, endPoint x: 922, endPoint y: 439, distance: 24.3
click at [922, 439] on span "From shedding to regrowth, the Roll-On keeps your scalp balanced and comfortabl…" at bounding box center [940, 452] width 258 height 44
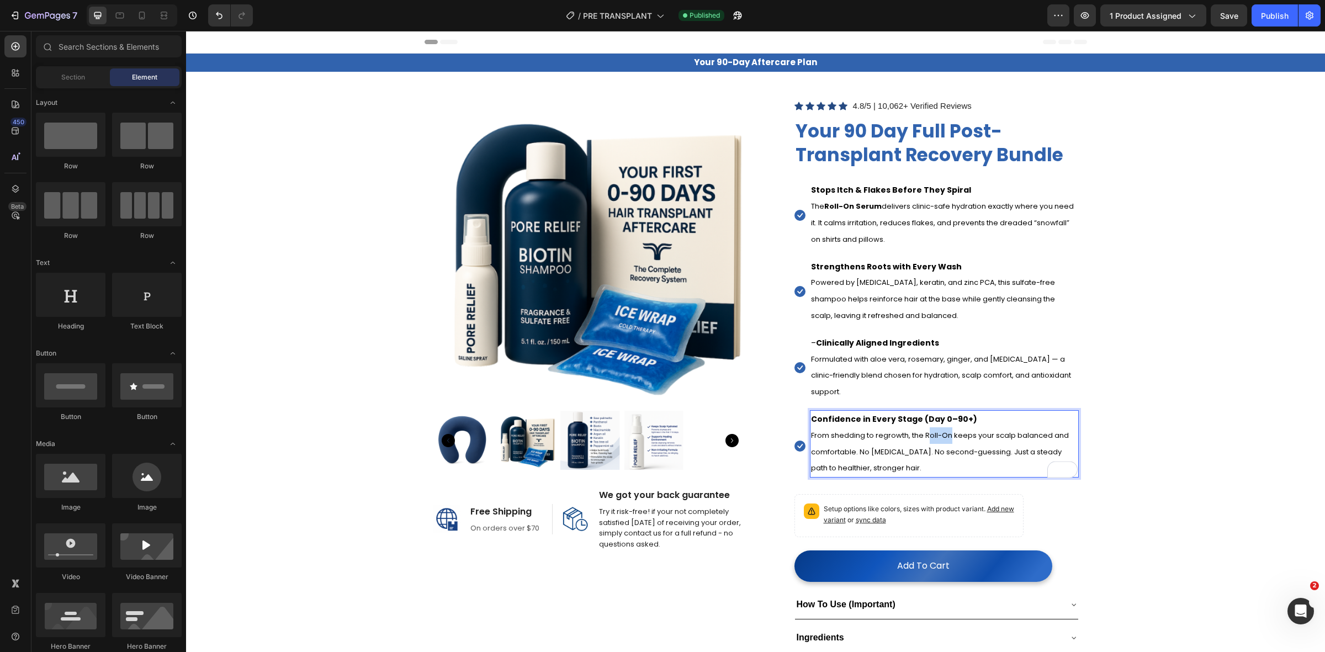
click at [146, 17] on icon at bounding box center [141, 15] width 11 height 11
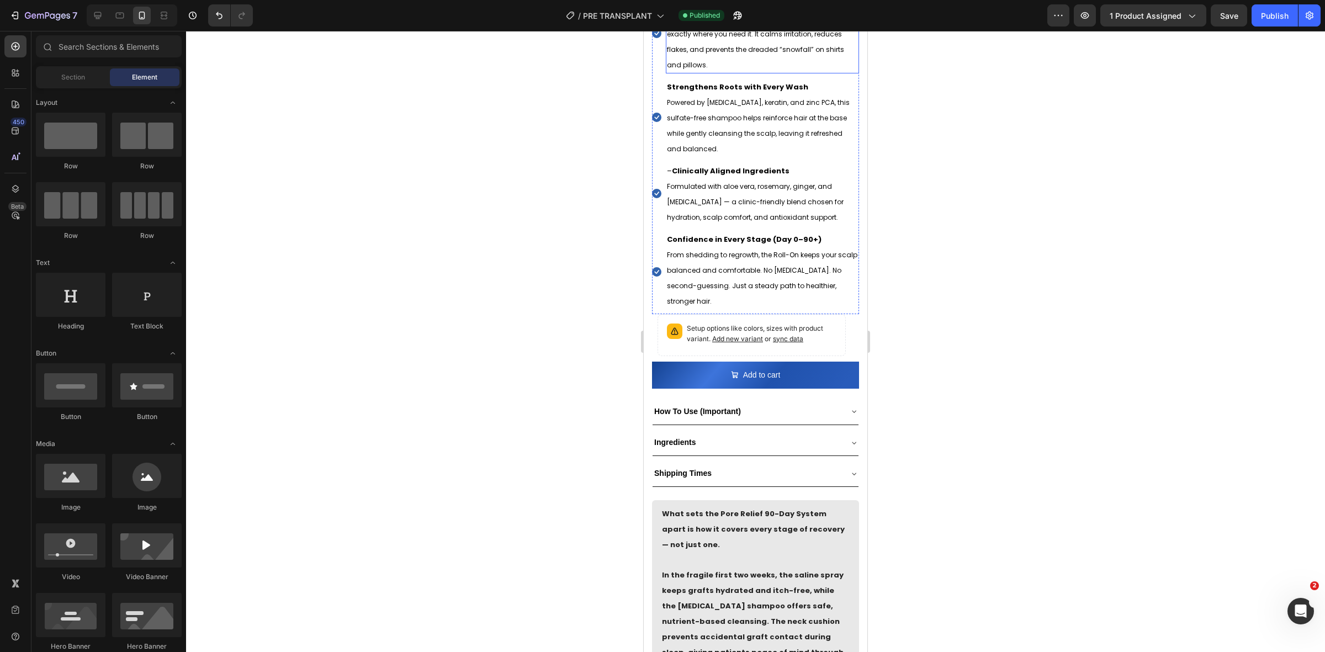
scroll to position [483, 0]
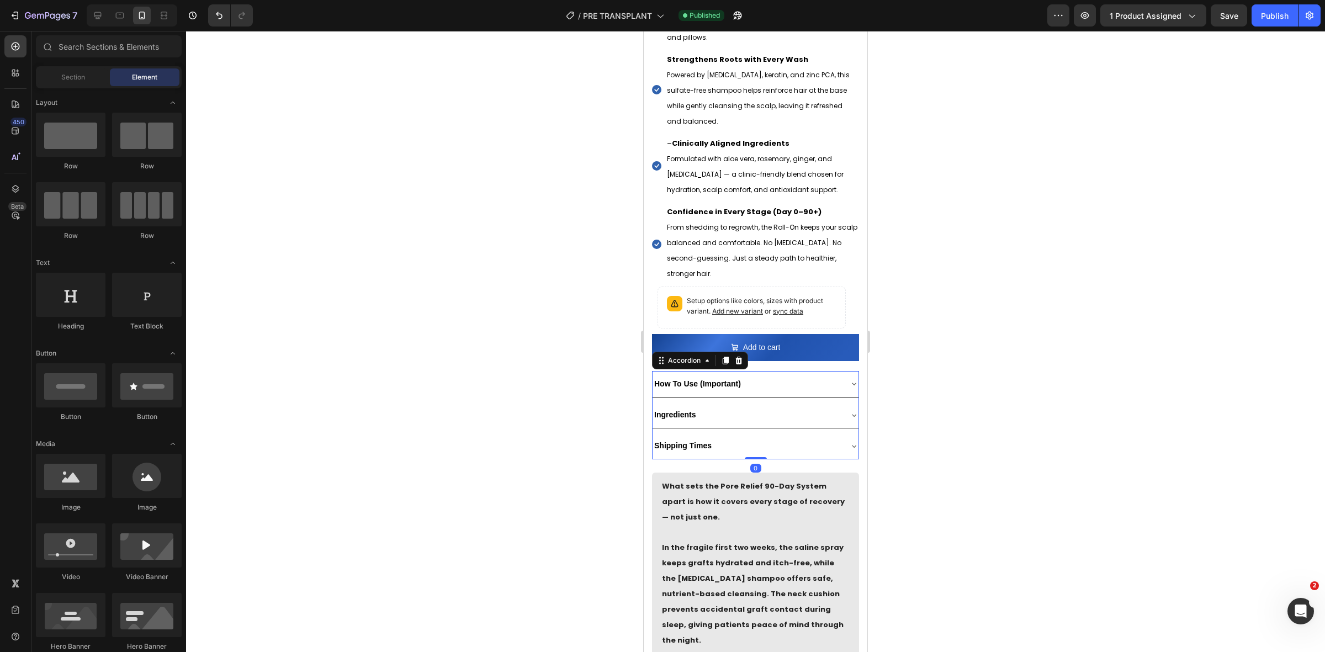
click at [740, 407] on div "Ingredients" at bounding box center [747, 414] width 188 height 17
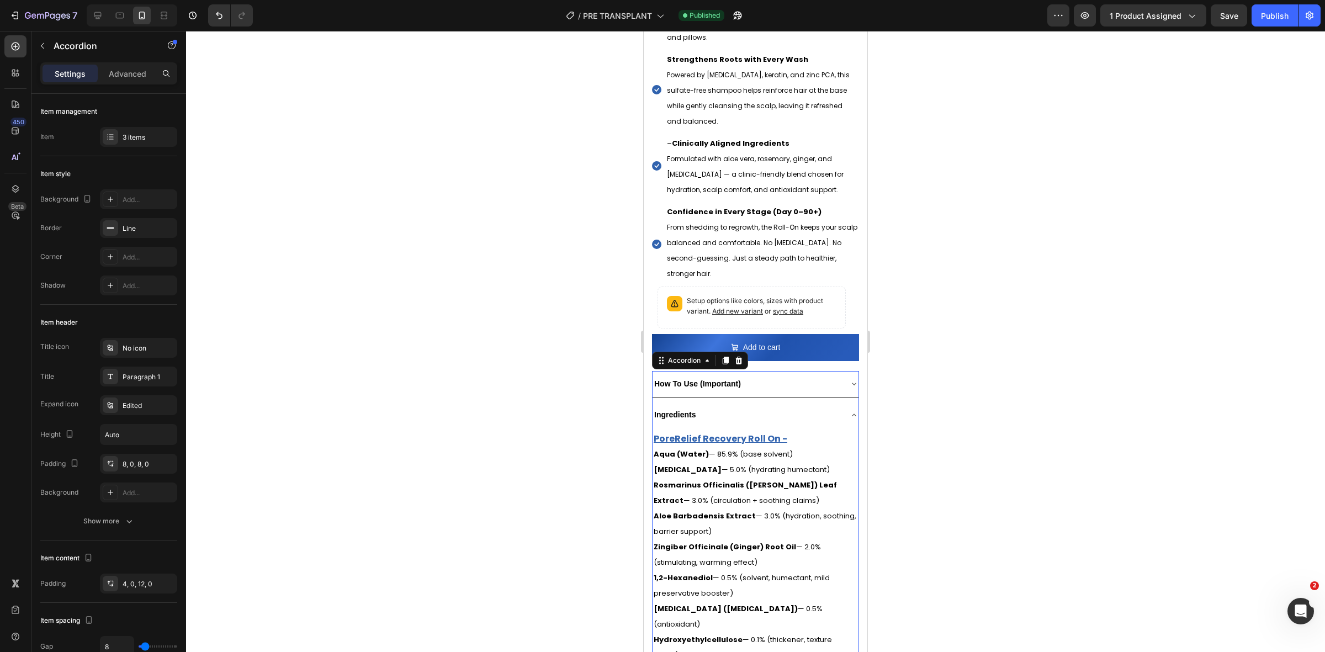
click at [740, 407] on div "Ingredients" at bounding box center [747, 414] width 188 height 17
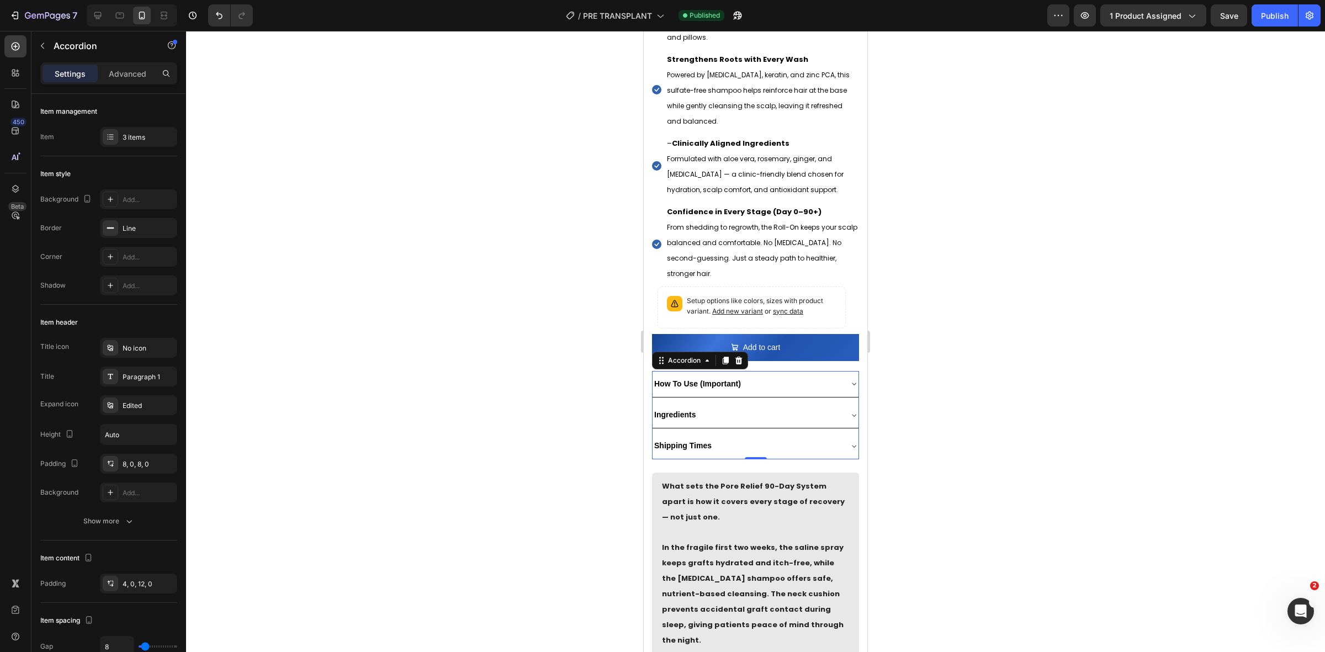
click at [740, 407] on div "Ingredients" at bounding box center [747, 414] width 188 height 17
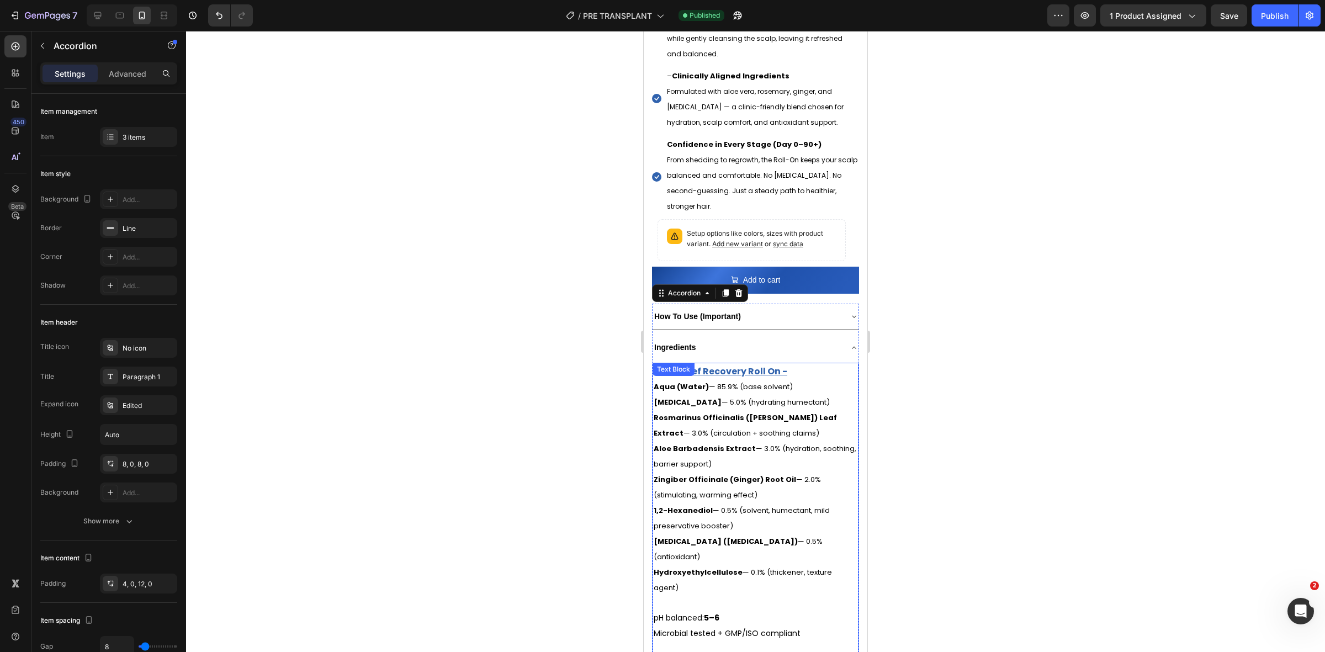
scroll to position [690, 0]
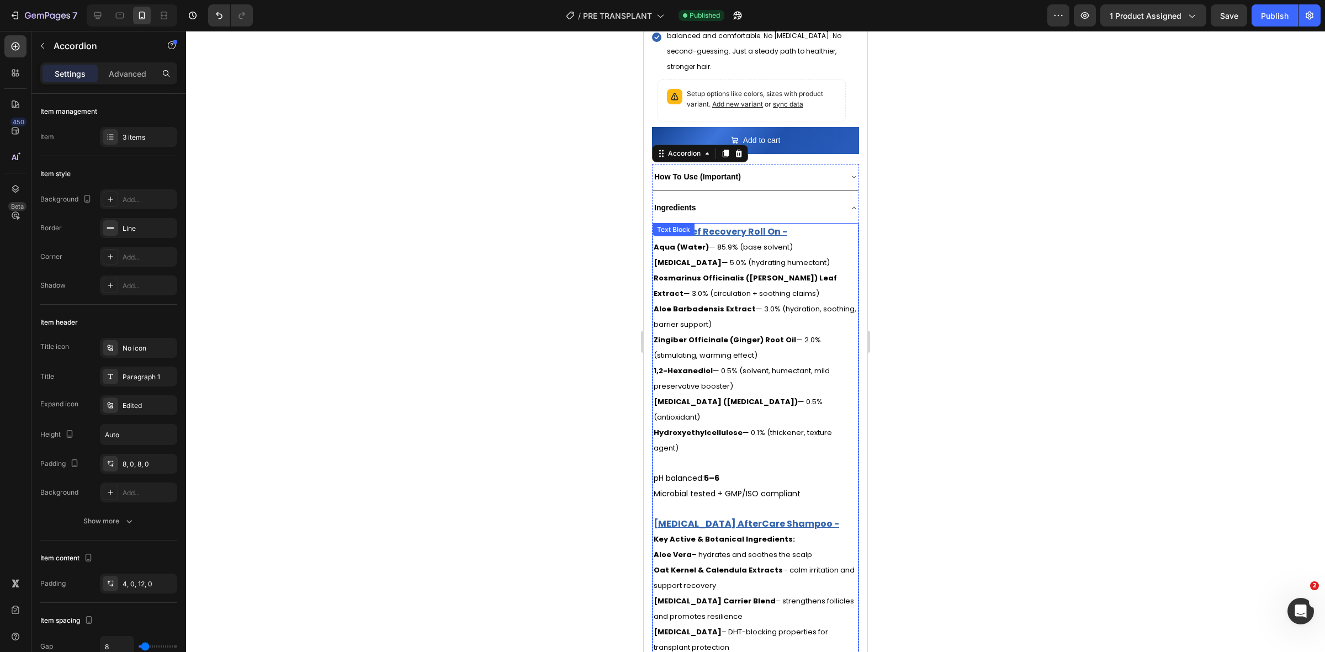
click at [704, 455] on p at bounding box center [756, 462] width 204 height 15
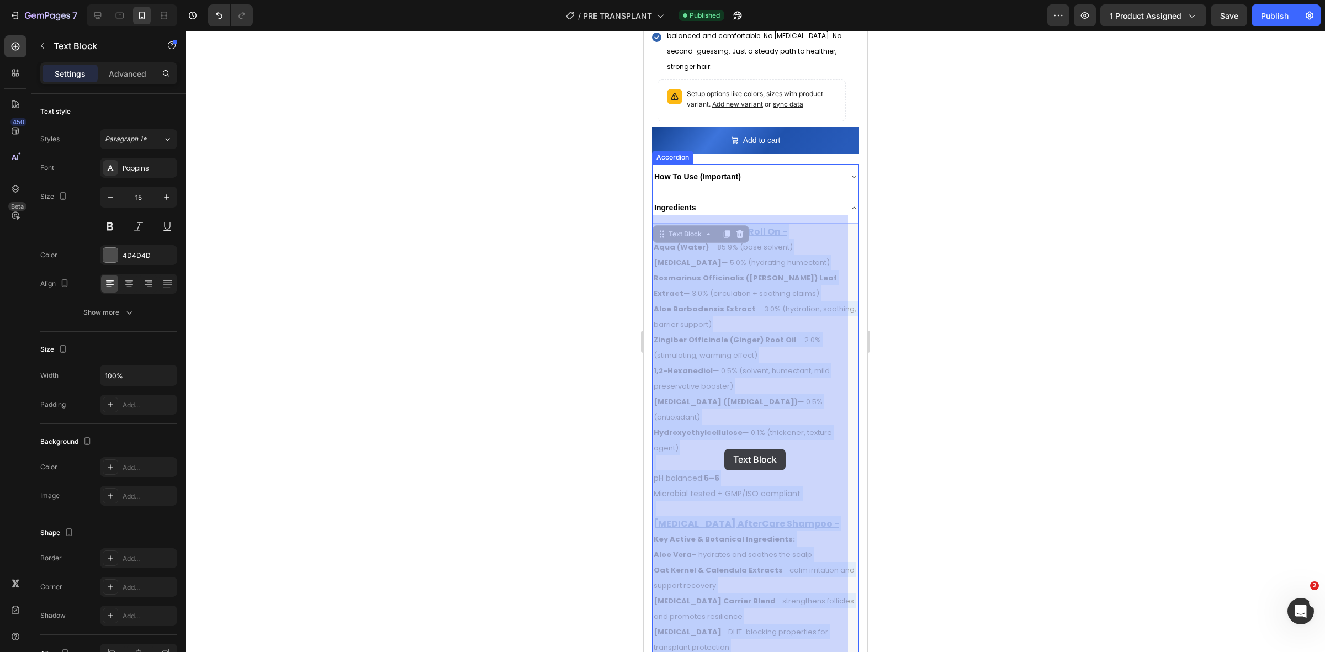
drag, startPoint x: 821, startPoint y: 474, endPoint x: 724, endPoint y: 449, distance: 99.8
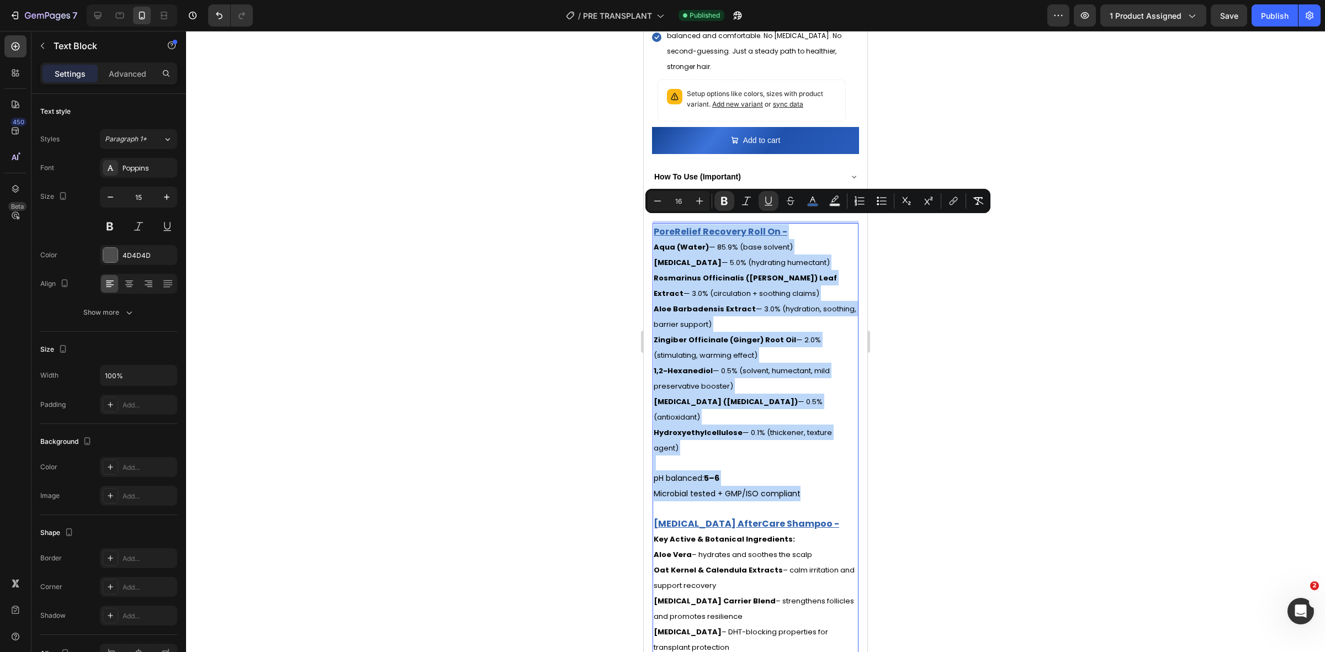
drag, startPoint x: 810, startPoint y: 475, endPoint x: 653, endPoint y: 230, distance: 291.0
click at [653, 230] on div "PoreRelief Recovery Roll On - Aqua (Water) — 85.9% (base solvent) Glycerin — 5.…" at bounding box center [756, 539] width 206 height 633
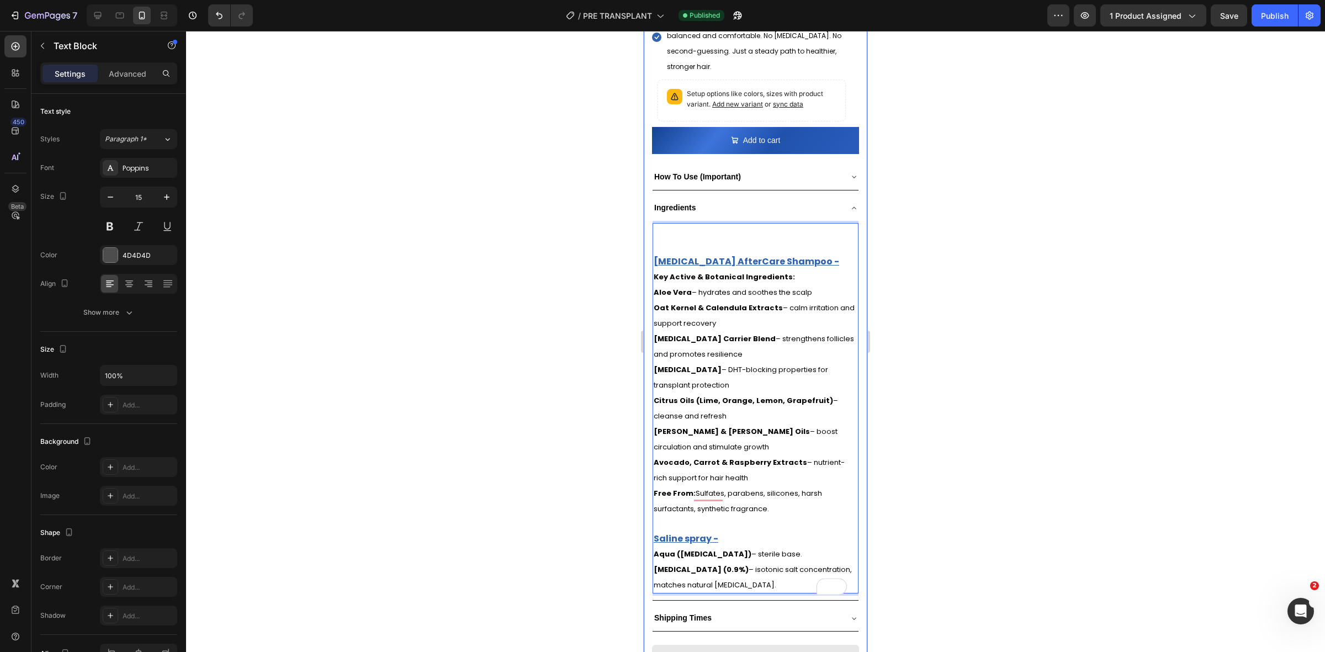
click at [650, 243] on div "Product Images Image Free Shipping Heading On orders over $70 Text block Row Im…" at bounding box center [756, 207] width 224 height 1611
click at [655, 254] on p "Biotin AfterCare Shampoo -" at bounding box center [756, 261] width 204 height 15
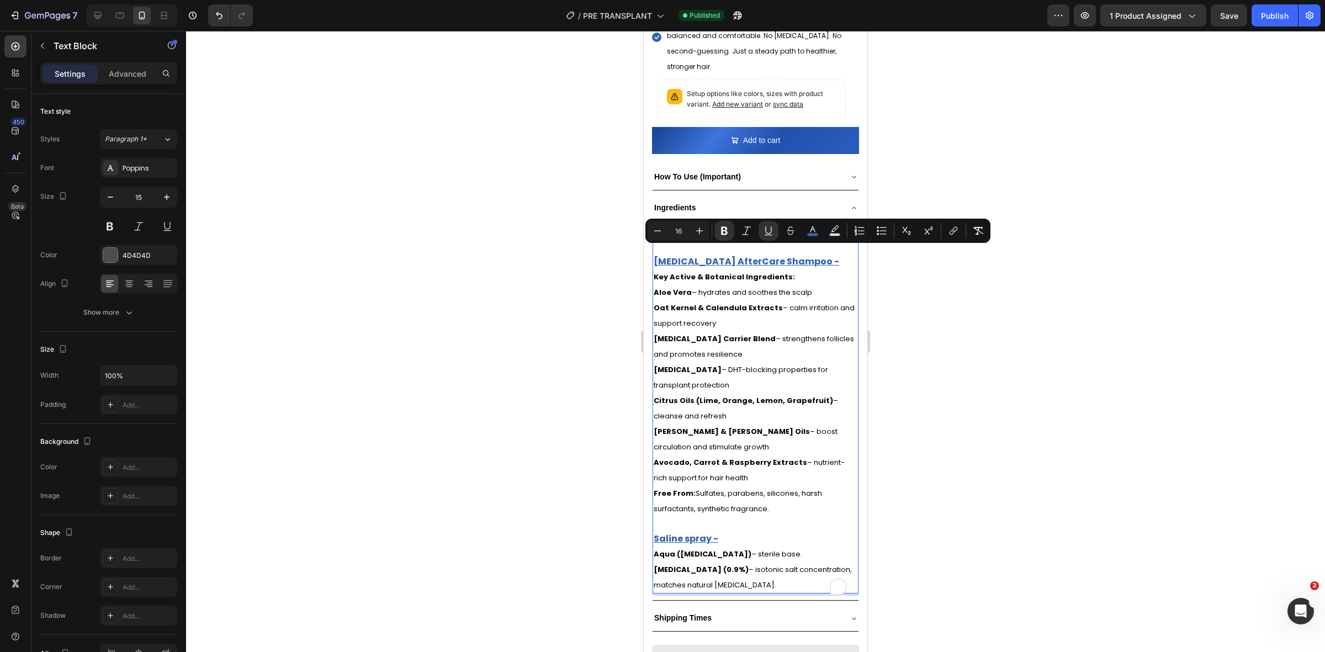
click at [655, 255] on u "Biotin AfterCare Shampoo -" at bounding box center [746, 261] width 185 height 13
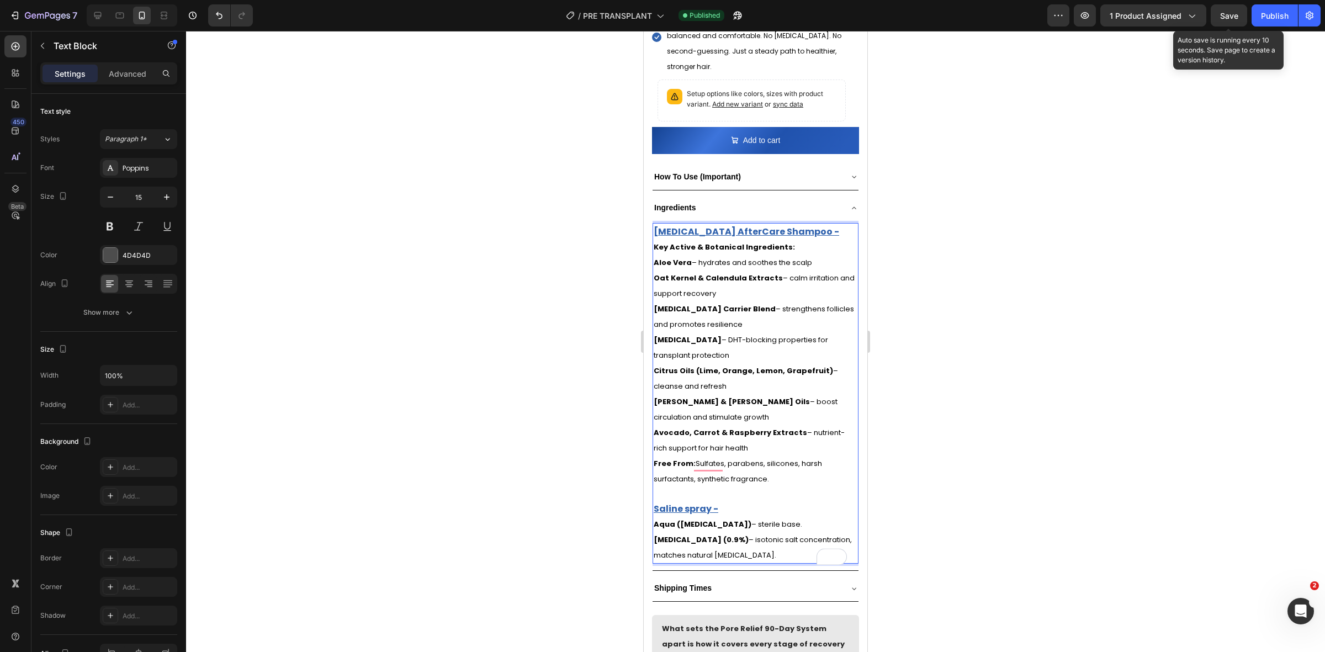
click at [1237, 12] on span "Save" at bounding box center [1229, 15] width 18 height 9
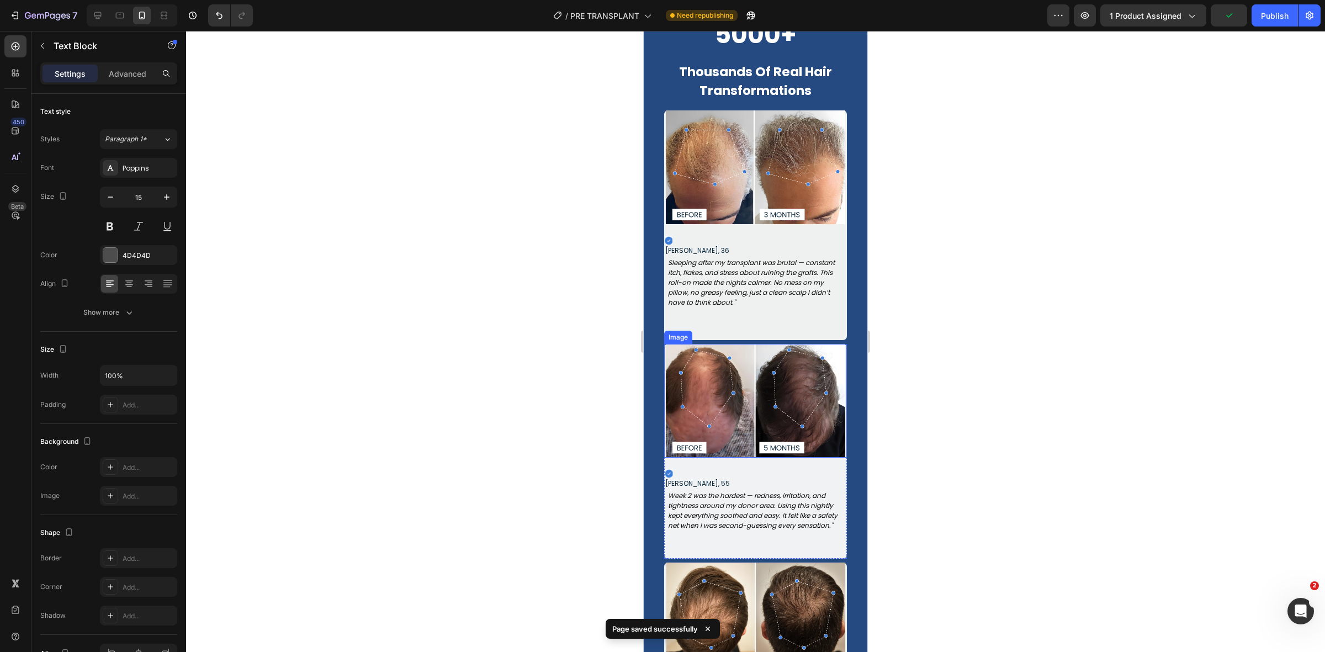
scroll to position [1725, 0]
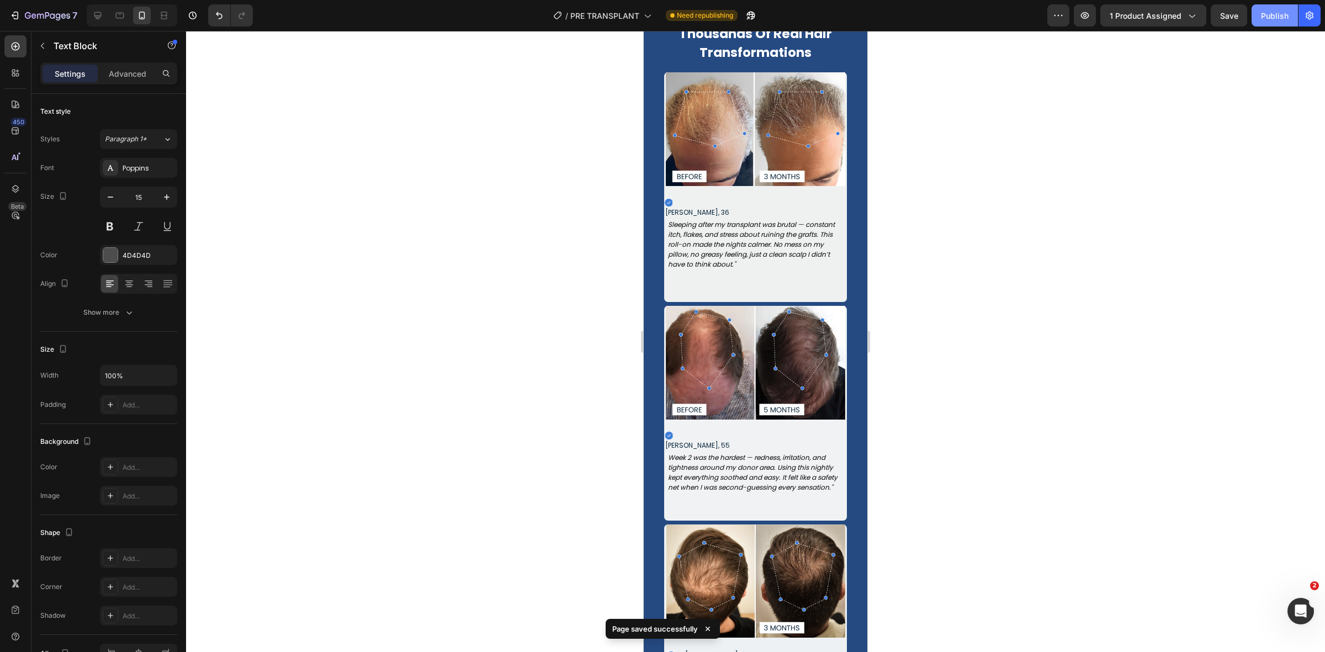
click at [1274, 23] on button "Publish" at bounding box center [1275, 15] width 46 height 22
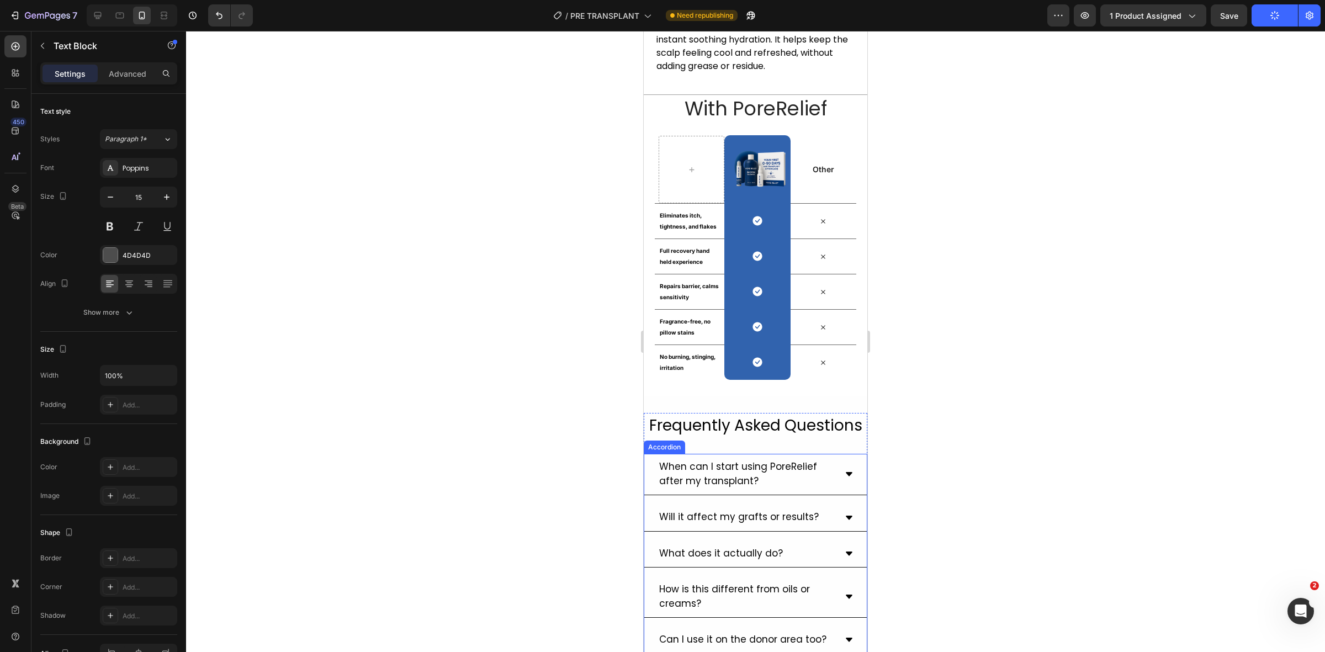
scroll to position [3657, 0]
click at [762, 149] on img at bounding box center [757, 169] width 66 height 41
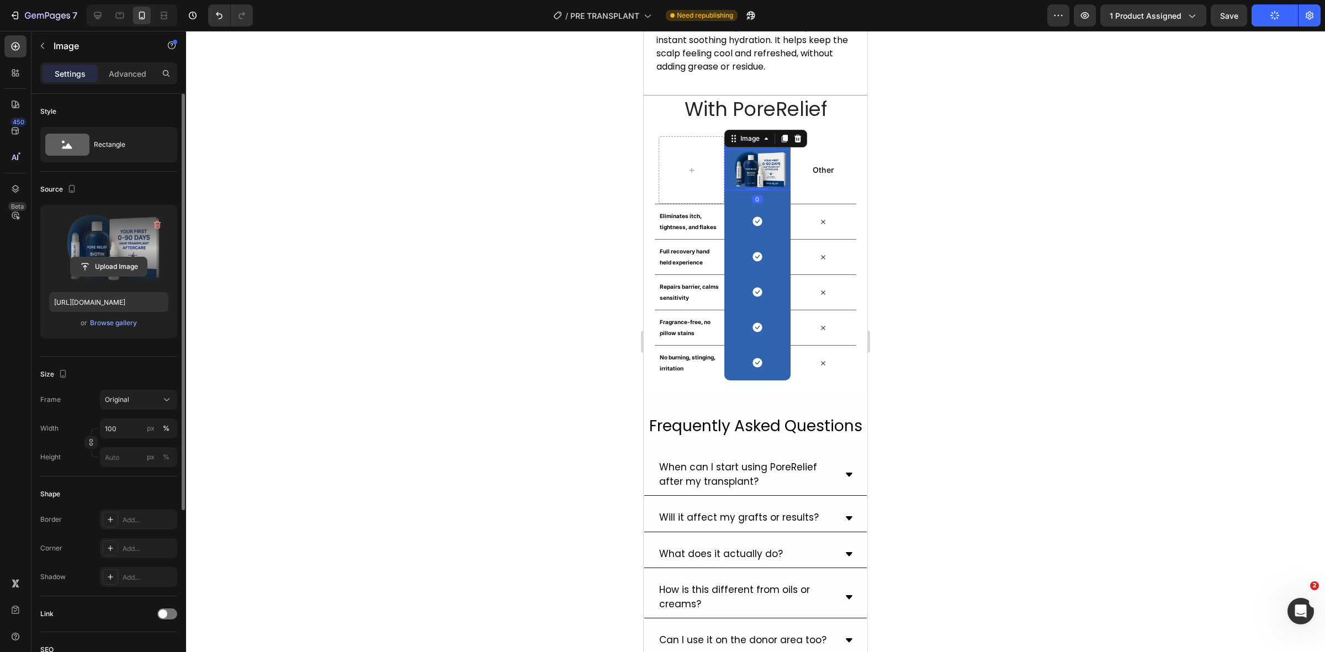
click at [123, 263] on input "file" at bounding box center [109, 266] width 76 height 19
type input "https://cdn.shopify.com/s/files/1/0675/1105/8603/files/gempages_562441836359058…"
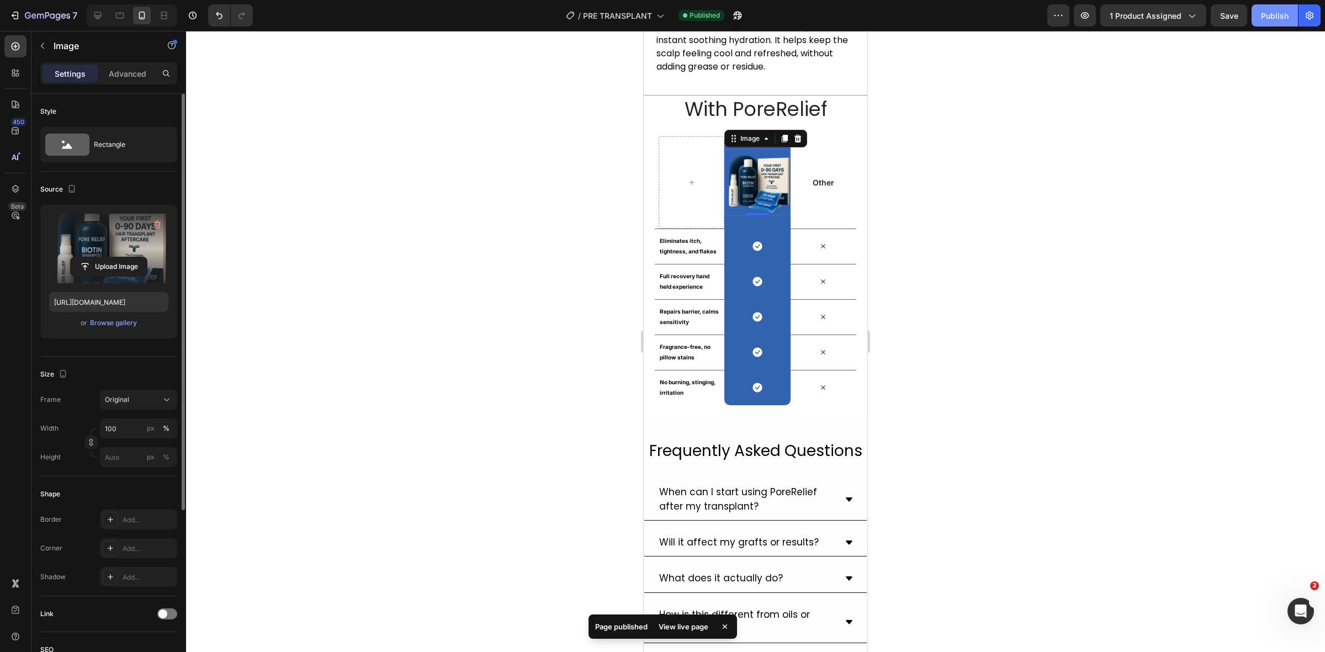
click at [1278, 15] on div "Publish" at bounding box center [1275, 16] width 28 height 12
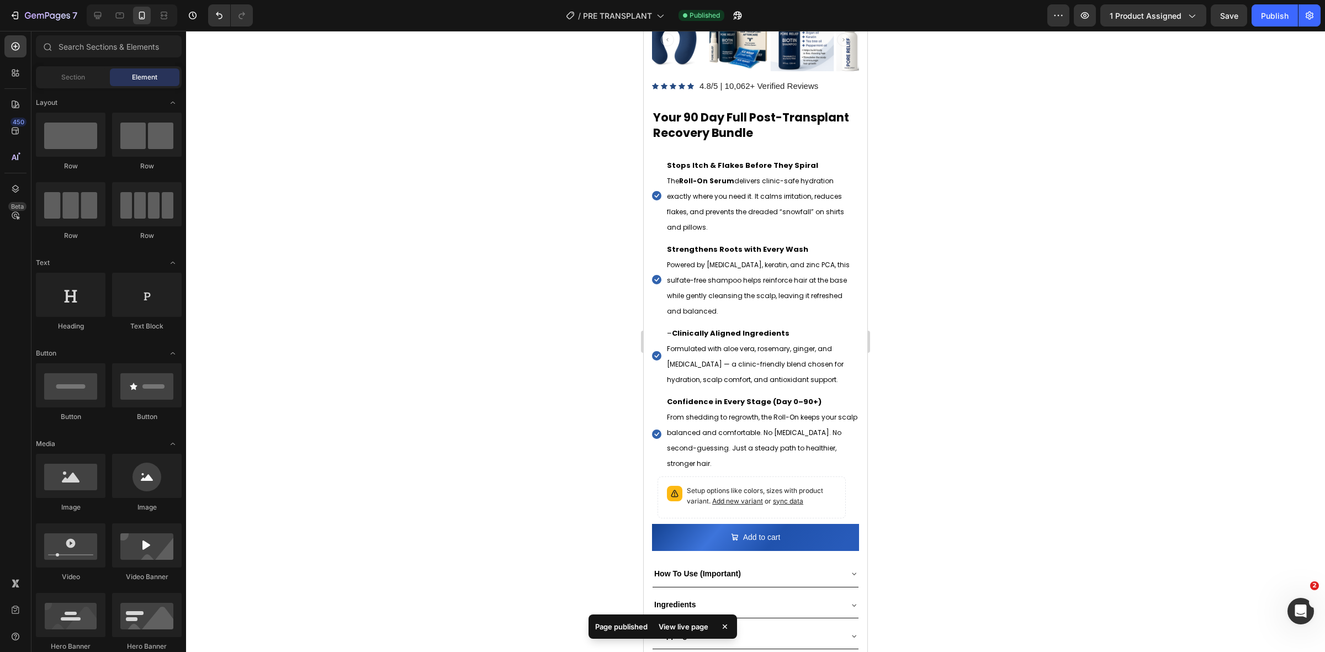
scroll to position [0, 0]
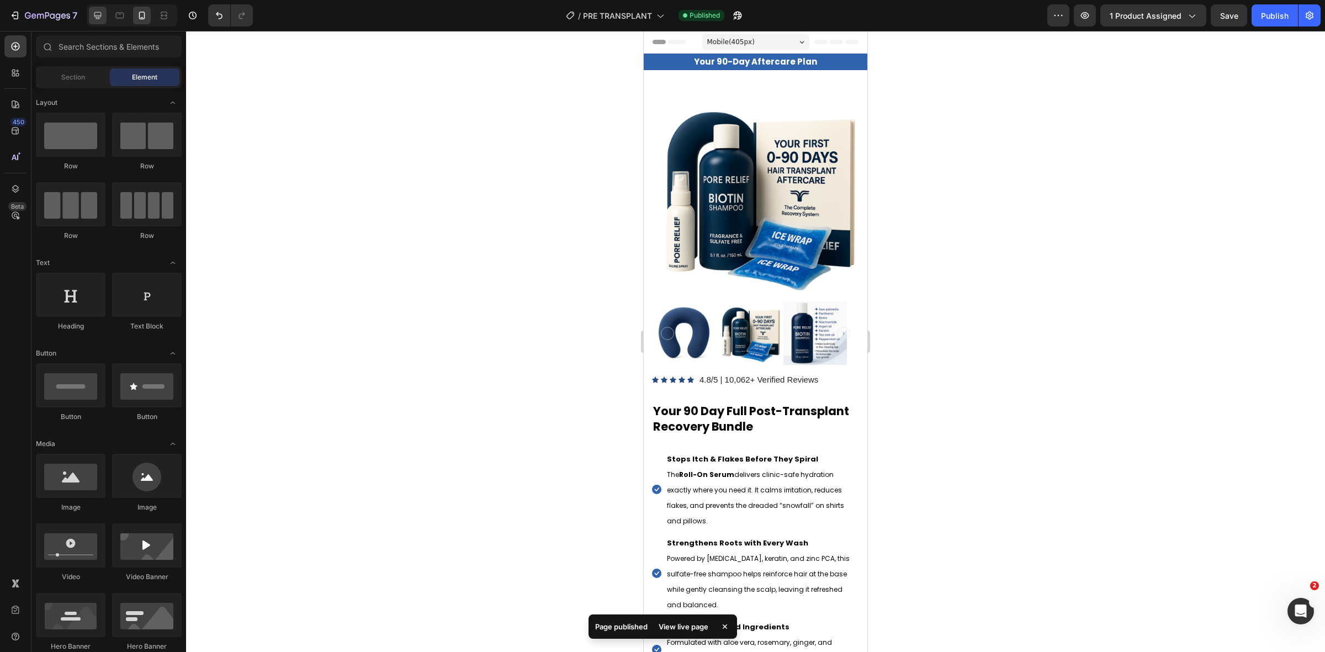
click at [106, 18] on div at bounding box center [98, 16] width 18 height 18
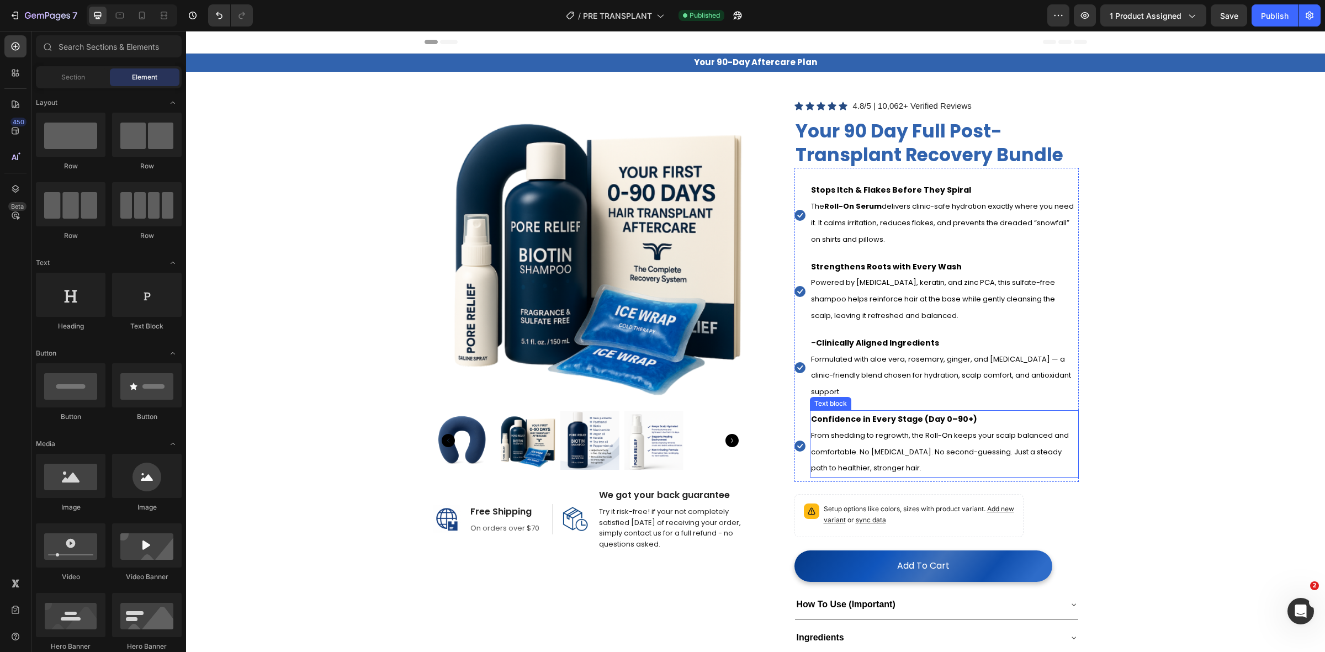
click at [858, 458] on span "From shedding to regrowth, the Roll-On keeps your scalp balanced and comfortabl…" at bounding box center [940, 452] width 258 height 44
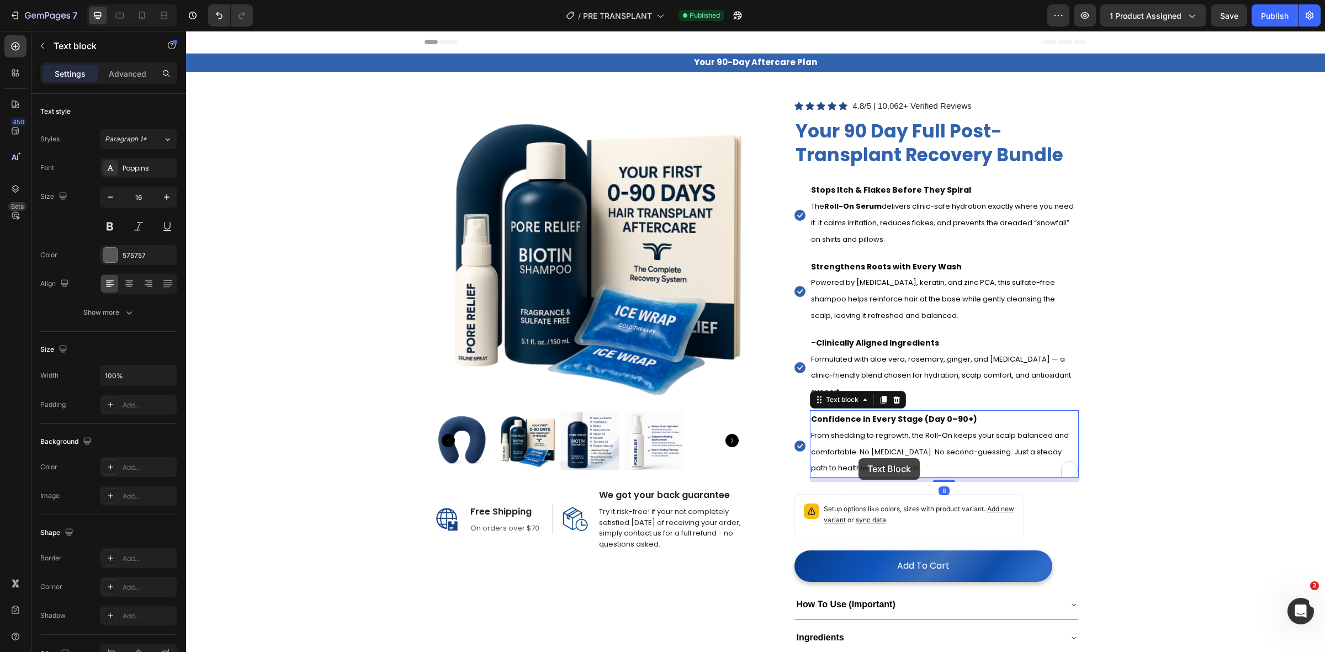
click at [858, 458] on span "From shedding to regrowth, the Roll-On keeps your scalp balanced and comfortabl…" at bounding box center [940, 452] width 258 height 44
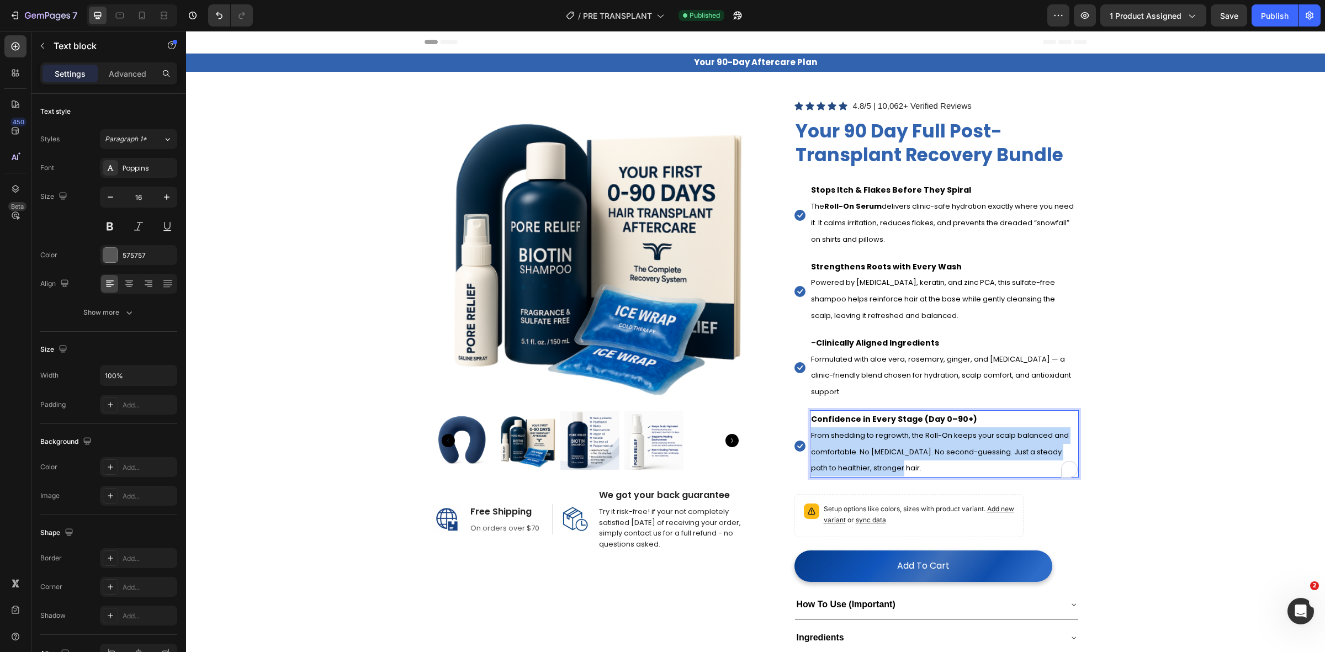
click at [858, 458] on span "From shedding to regrowth, the Roll-On keeps your scalp balanced and comfortabl…" at bounding box center [940, 452] width 258 height 44
copy span "From shedding to regrowth, the Roll-On keeps your scalp balanced and comfortabl…"
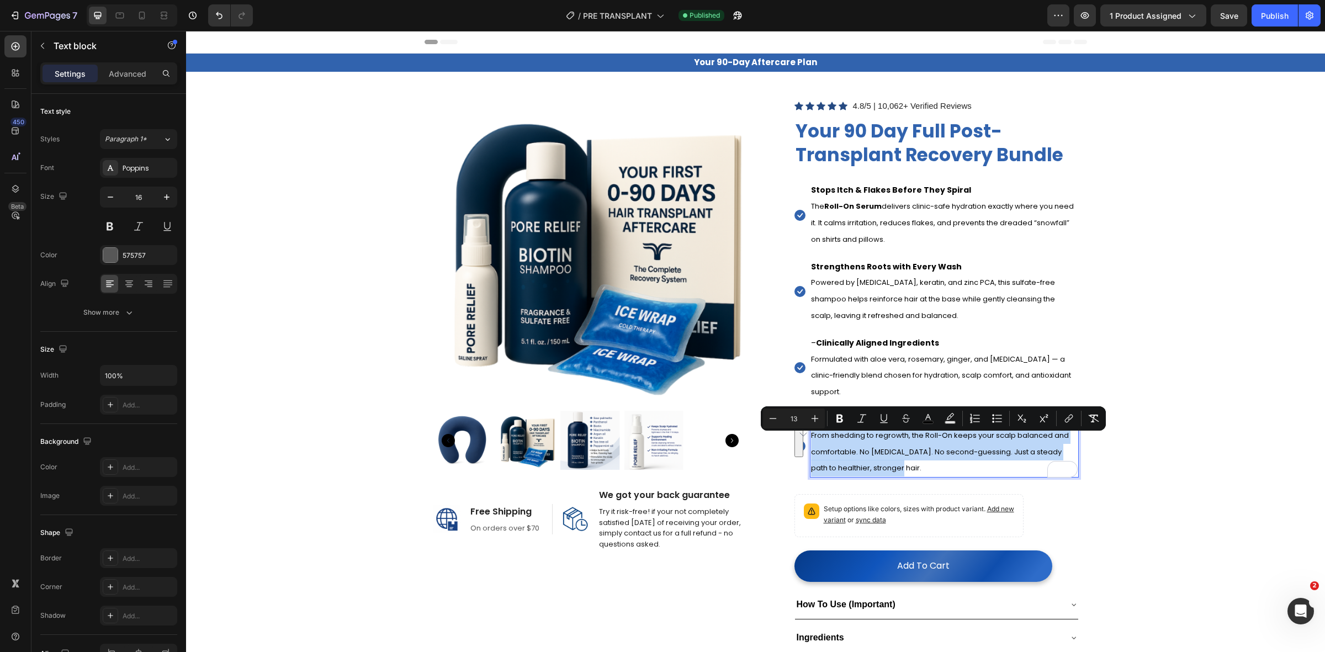
drag, startPoint x: 412, startPoint y: 388, endPoint x: 404, endPoint y: 388, distance: 7.7
click at [416, 388] on section "Product Images Image Free Shipping Heading On orders over $70 Text block Row Im…" at bounding box center [756, 547] width 680 height 951
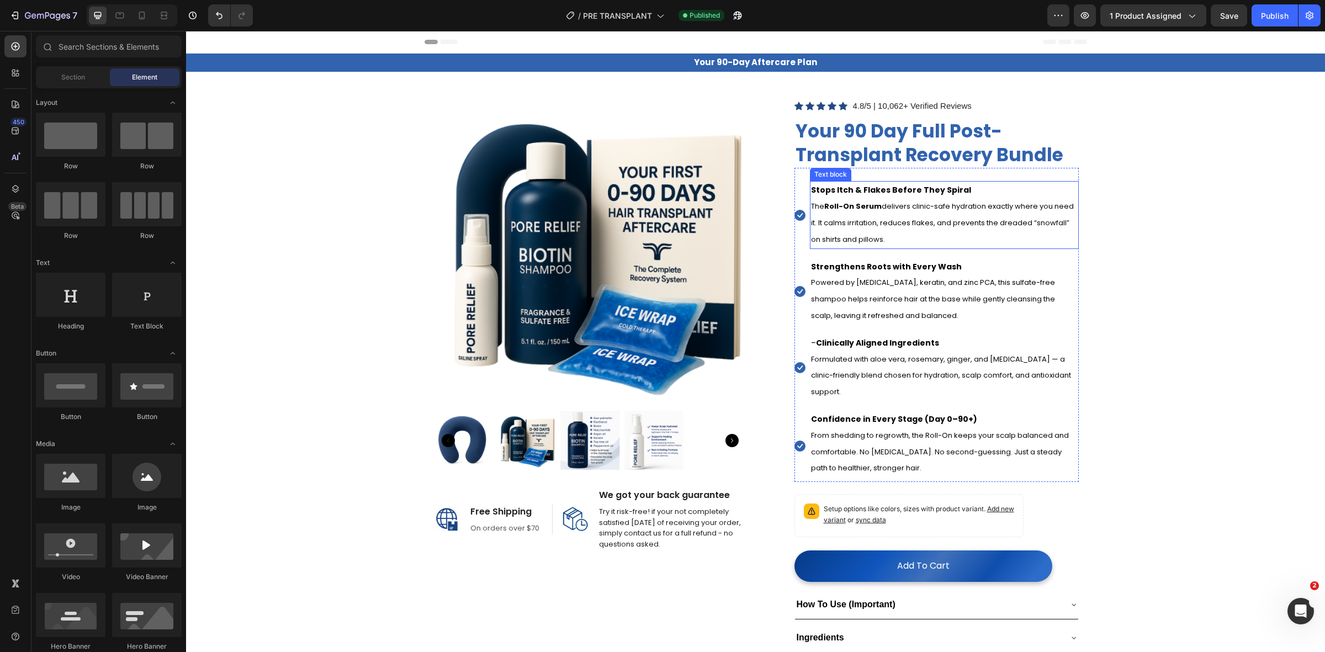
click at [871, 194] on strong "Stops Itch & Flakes Before They Spiral" at bounding box center [891, 189] width 160 height 11
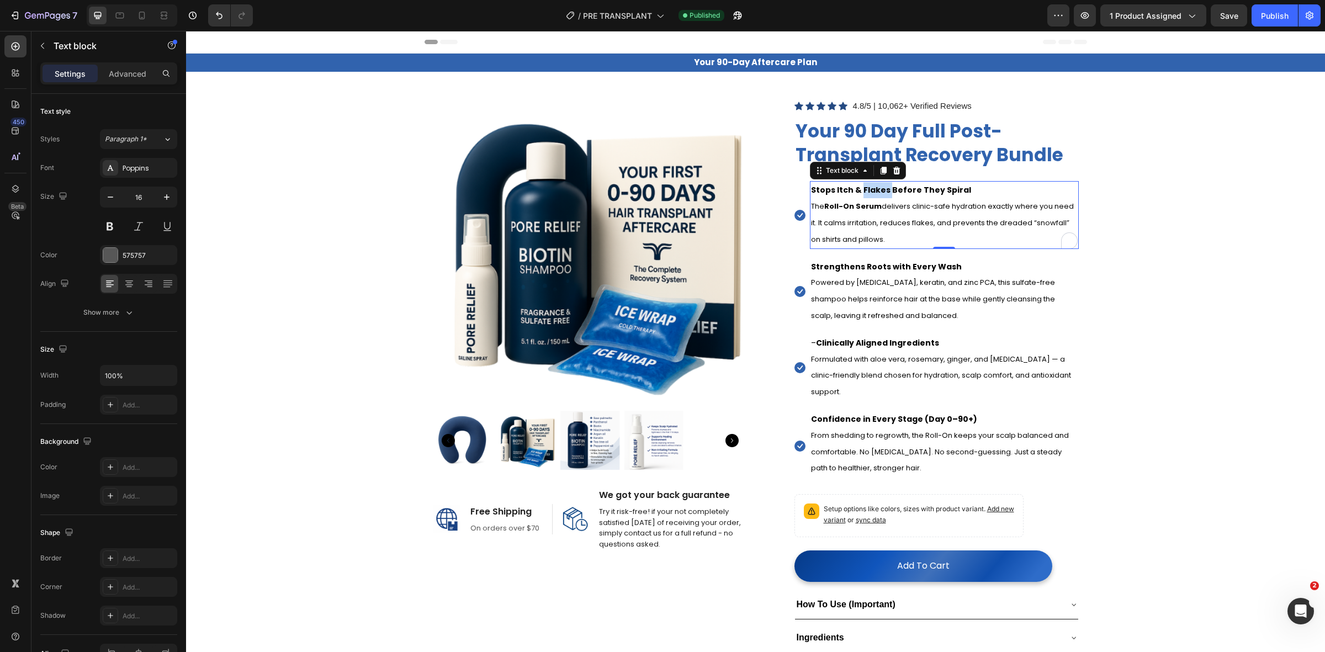
click at [871, 193] on strong "Stops Itch & Flakes Before They Spiral" at bounding box center [891, 189] width 160 height 11
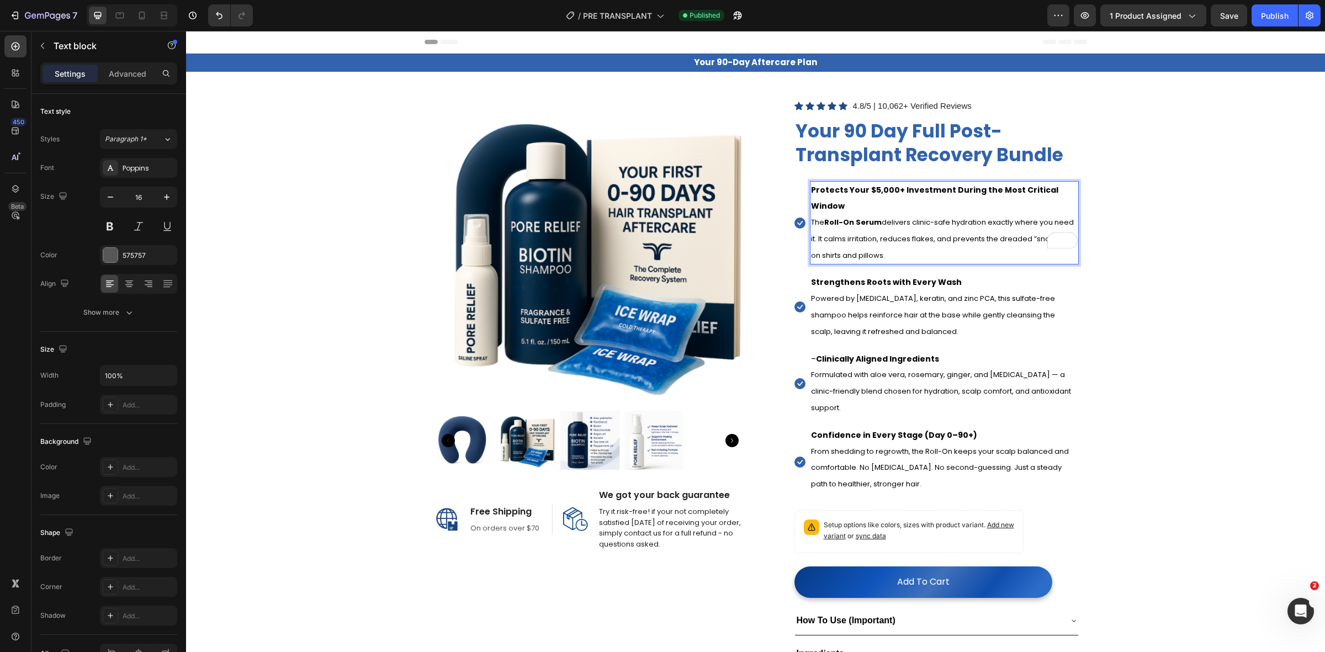
click at [1044, 192] on strong "Protects Your $5,000+ Investment During the Most Critical Window" at bounding box center [934, 197] width 247 height 27
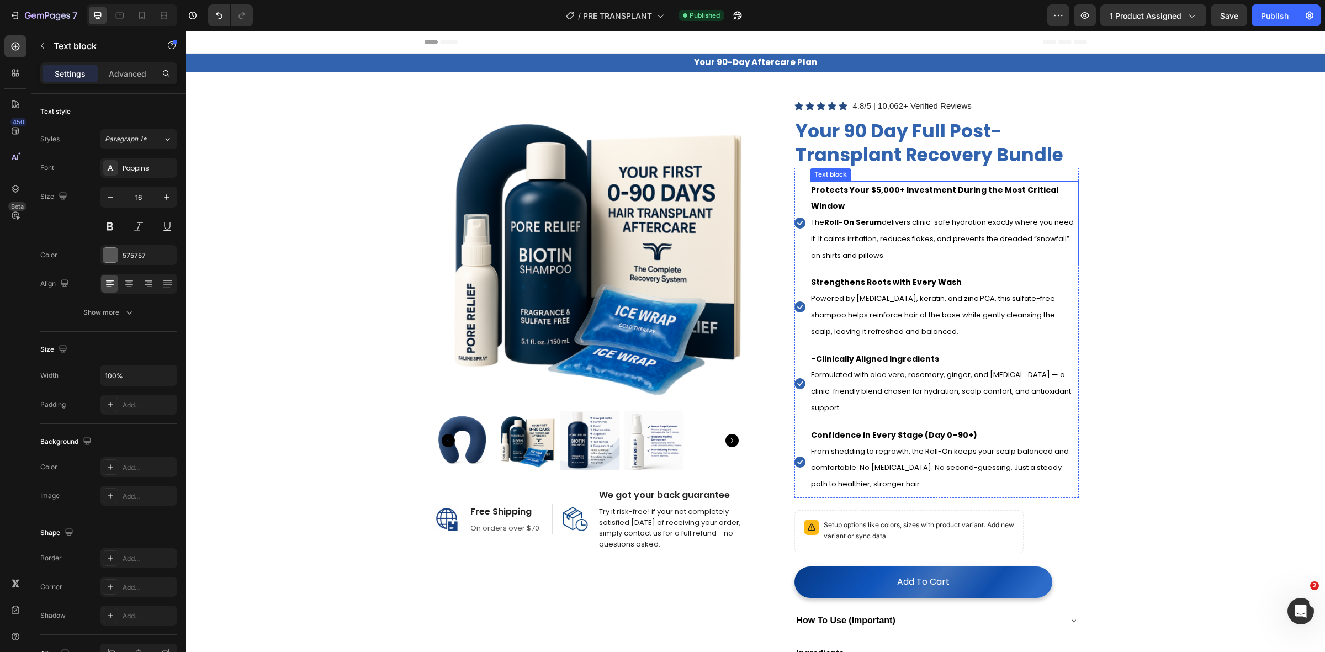
click at [942, 214] on p "The Roll-On Serum delivers clinic-safe hydration exactly where you need it. It …" at bounding box center [944, 238] width 267 height 49
click at [944, 193] on strong "Protects Your $5,000+ Investment During the Most Critical Window" at bounding box center [934, 197] width 247 height 27
click at [947, 193] on strong "Protects Your $5,000+ Investment During the Most Critical Window" at bounding box center [934, 197] width 247 height 27
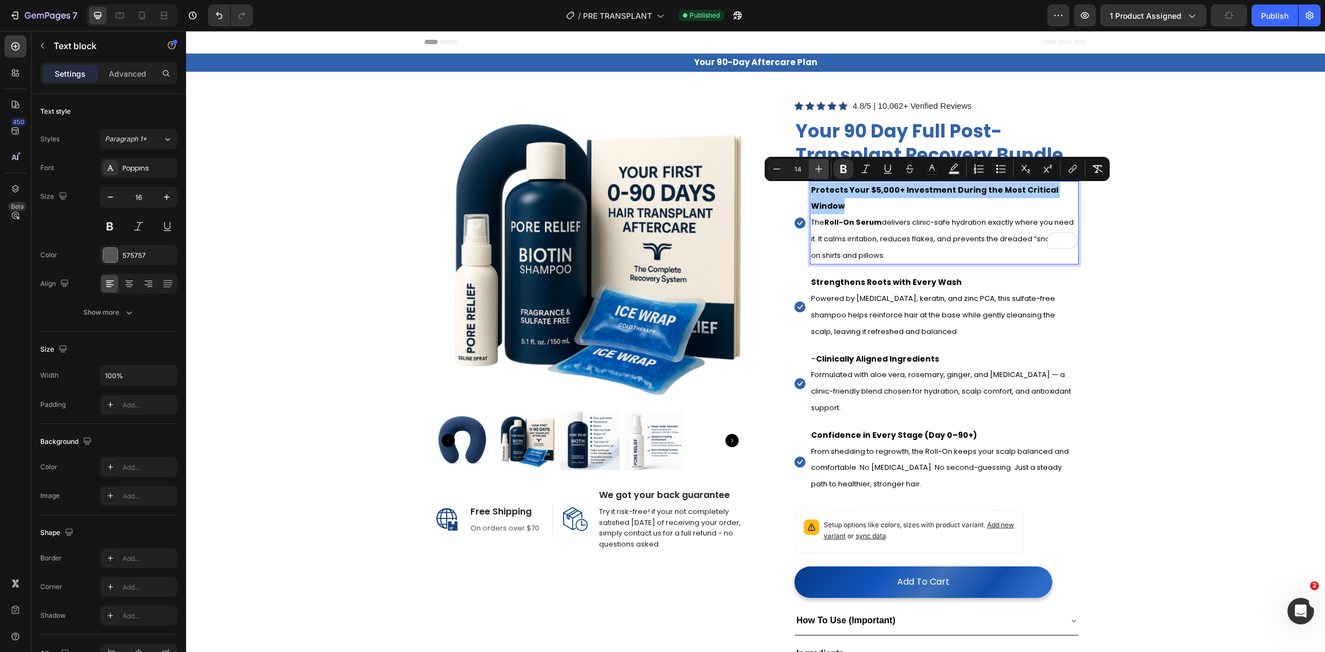
click at [823, 169] on icon "Editor contextual toolbar" at bounding box center [818, 168] width 11 height 11
type input "15"
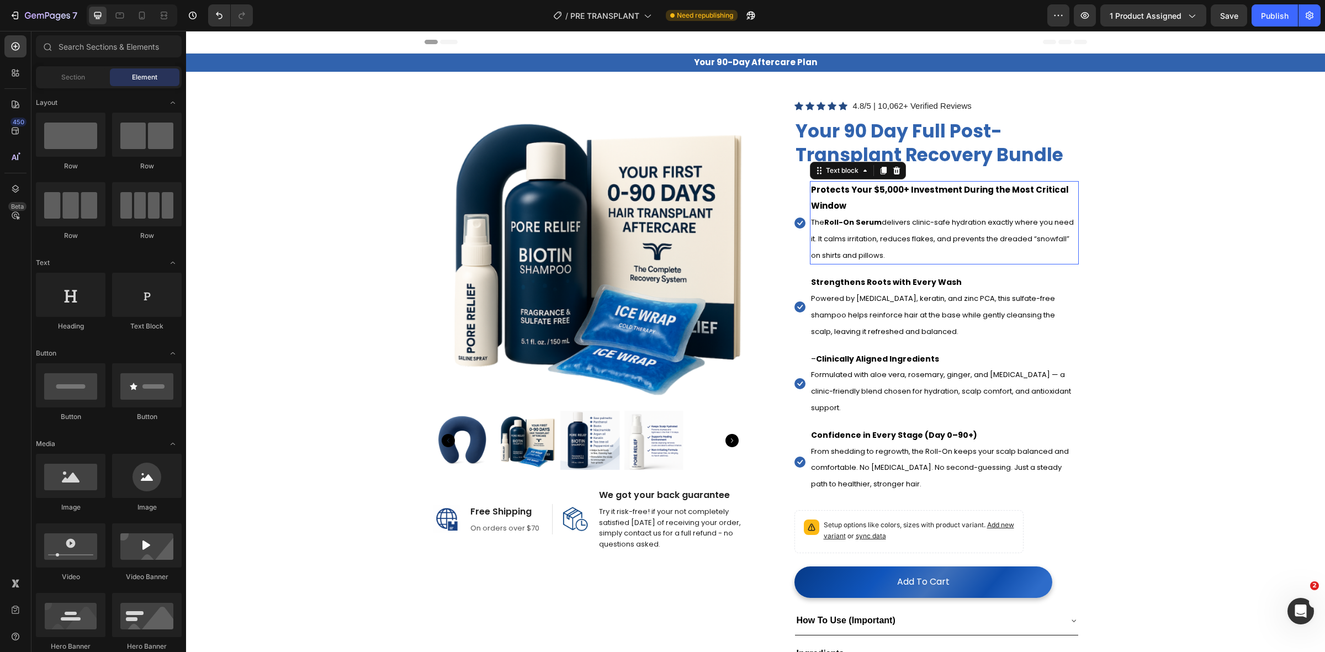
click at [918, 202] on p "Protects Your $5,000+ Investment During the Most Critical Window" at bounding box center [944, 198] width 267 height 32
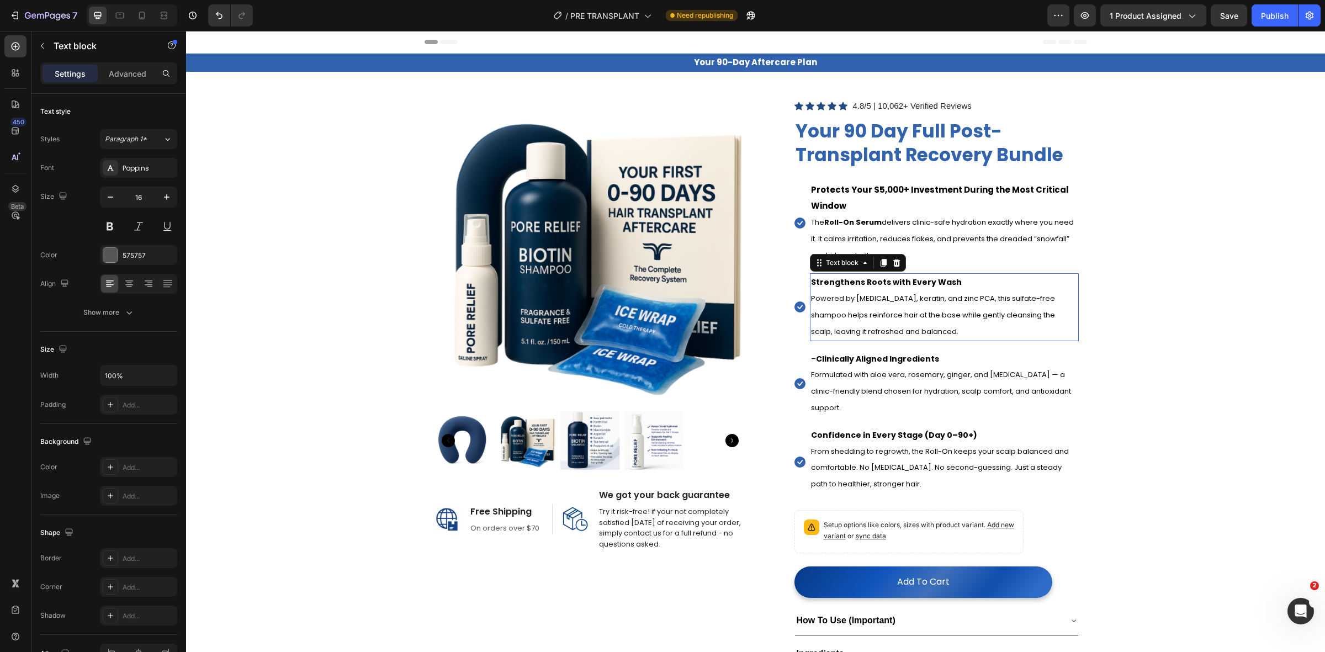
click at [878, 288] on strong "Strengthens Roots with Every Wash" at bounding box center [886, 282] width 151 height 11
click at [875, 287] on strong "Strengthens Roots with Every Wash" at bounding box center [886, 282] width 151 height 11
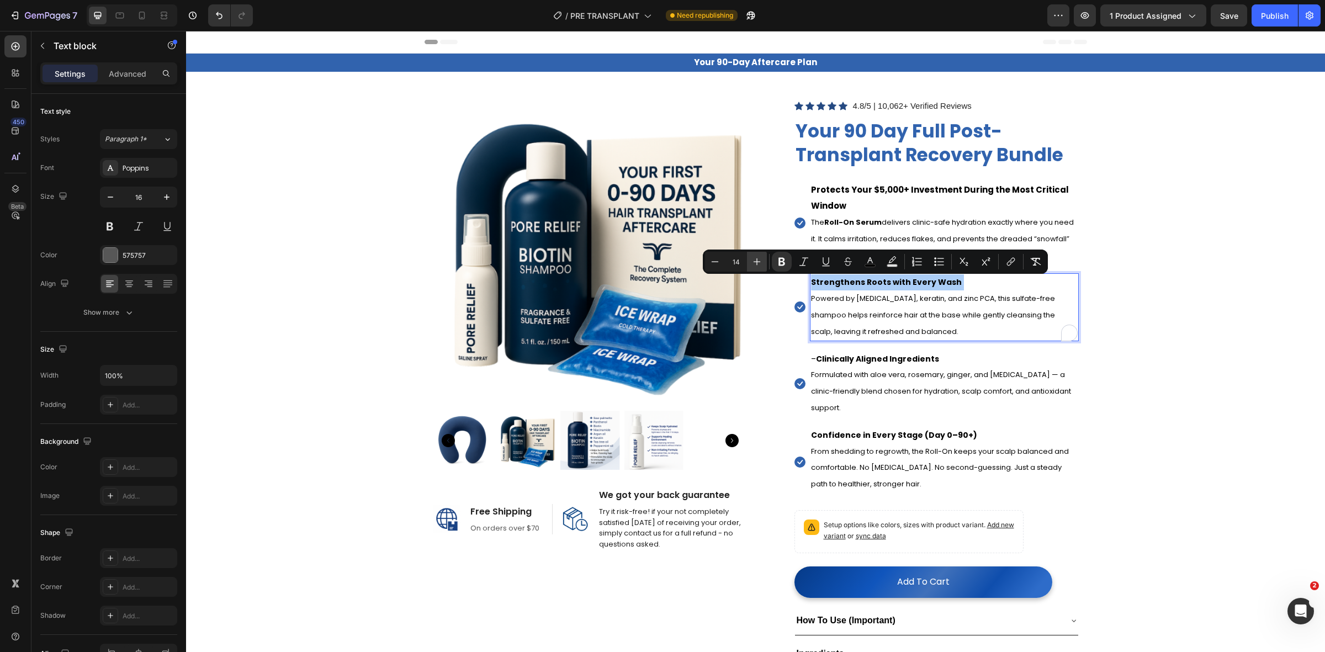
click at [751, 258] on icon "Editor contextual toolbar" at bounding box center [756, 261] width 11 height 11
type input "15"
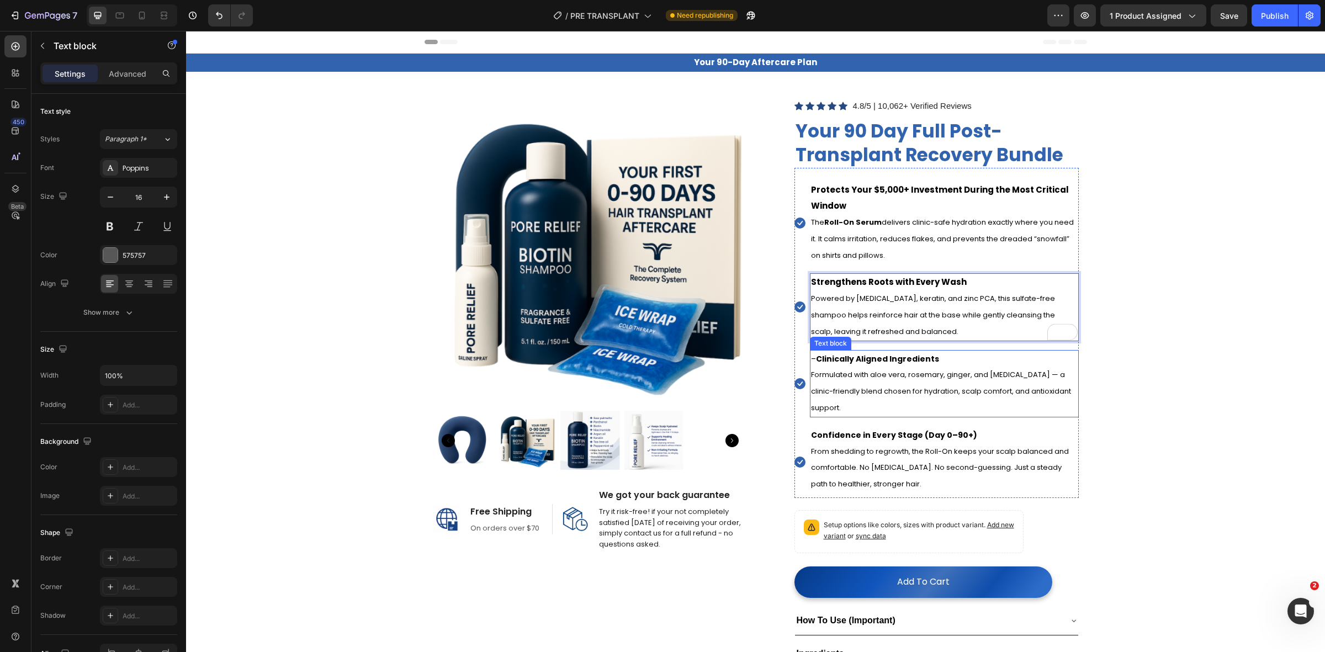
click at [868, 360] on strong "Clinically Aligned Ingredients" at bounding box center [877, 358] width 123 height 11
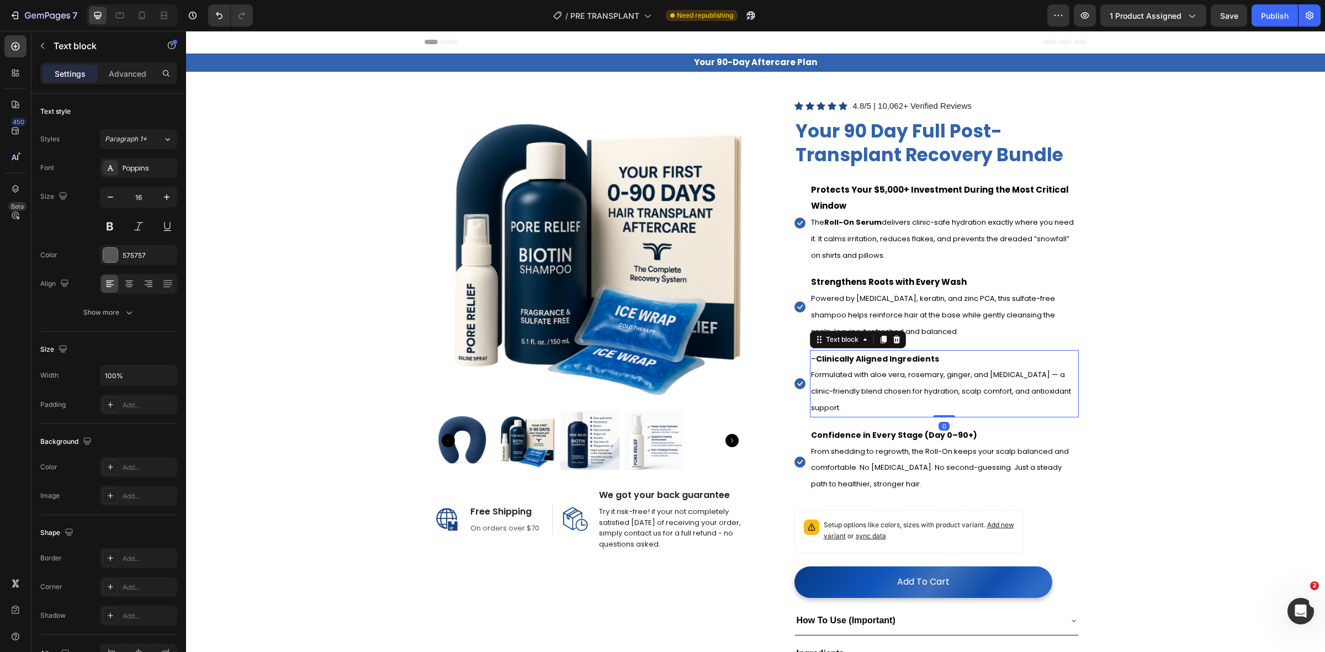
click at [868, 360] on strong "Clinically Aligned Ingredients" at bounding box center [877, 358] width 123 height 11
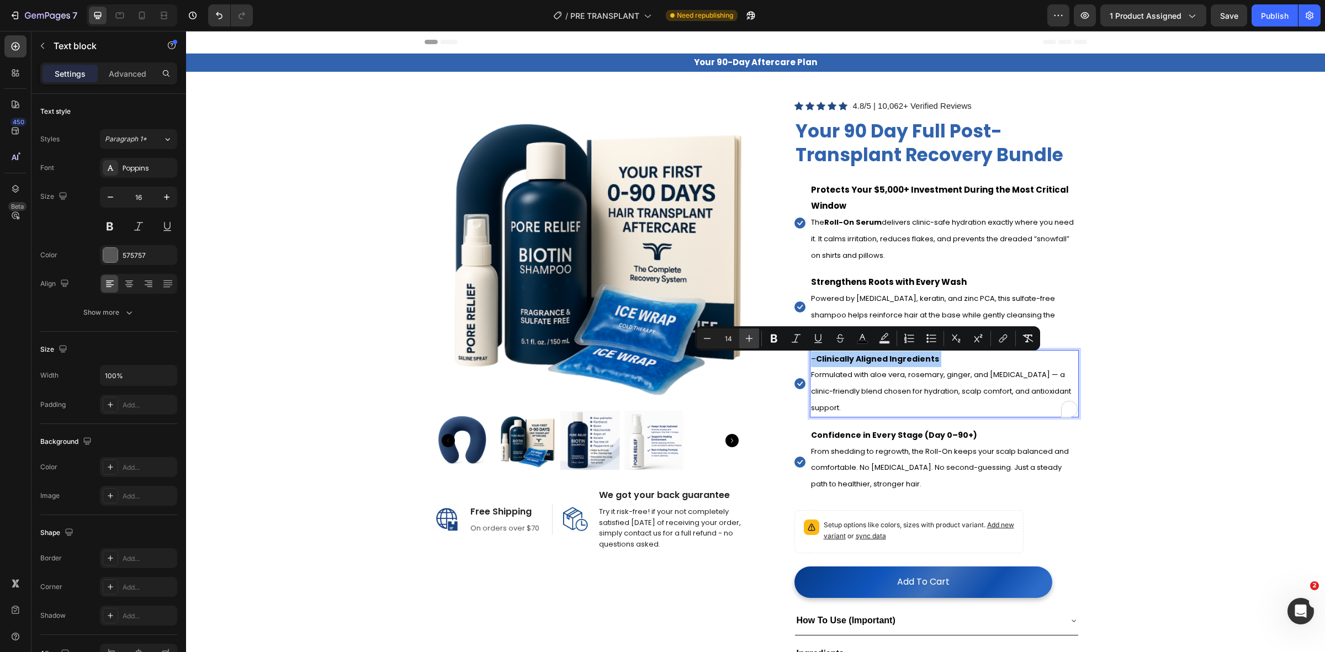
click at [749, 338] on icon "Editor contextual toolbar" at bounding box center [749, 338] width 11 height 11
type input "15"
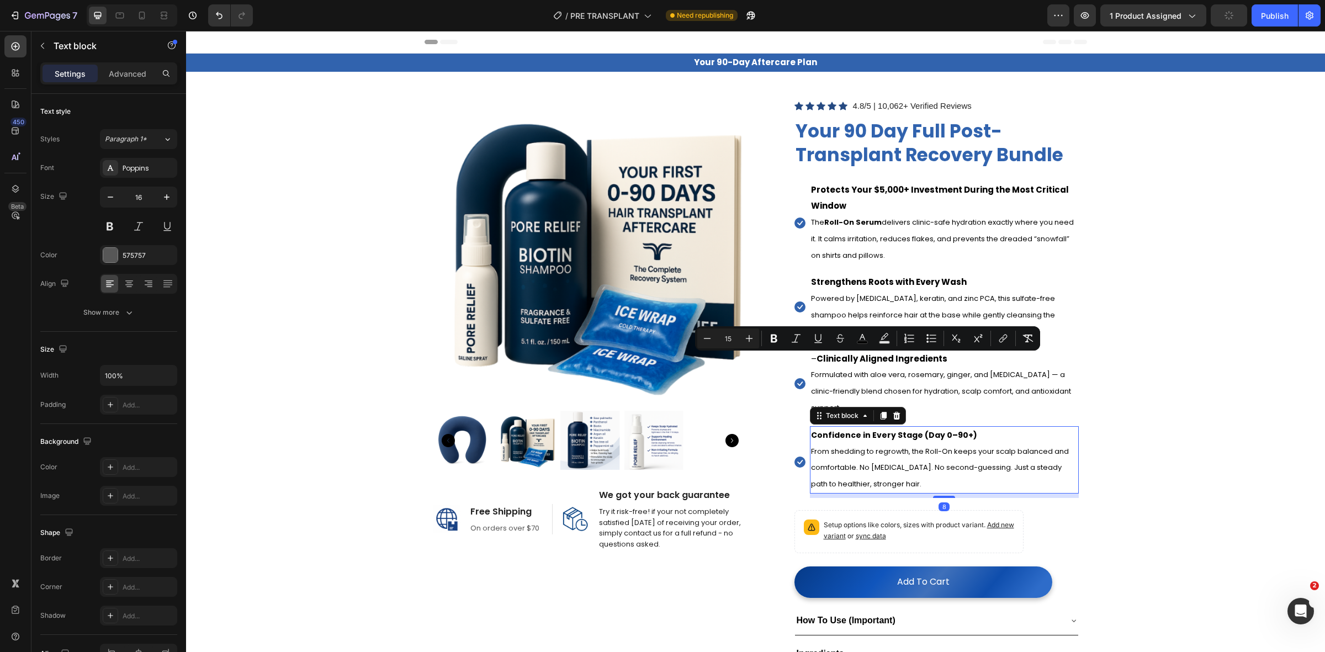
click at [867, 441] on strong "Confidence in Every Stage (Day 0–90+)" at bounding box center [894, 434] width 166 height 11
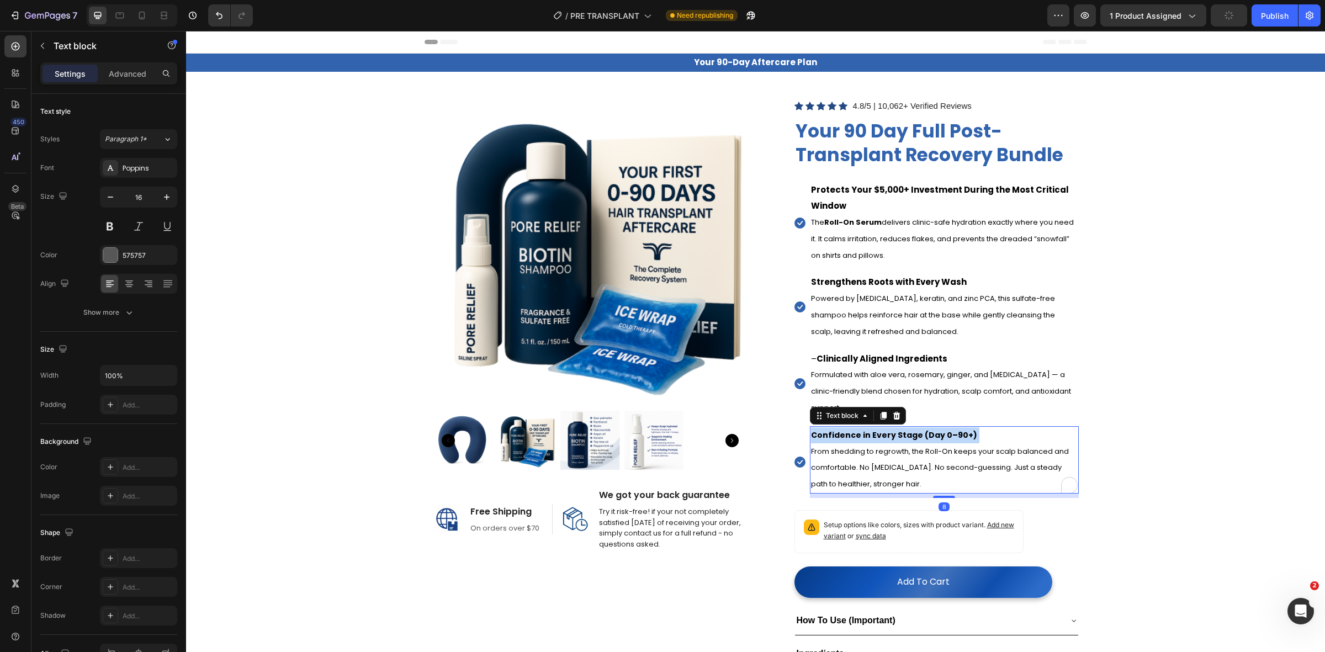
click at [867, 441] on strong "Confidence in Every Stage (Day 0–90+)" at bounding box center [894, 434] width 166 height 11
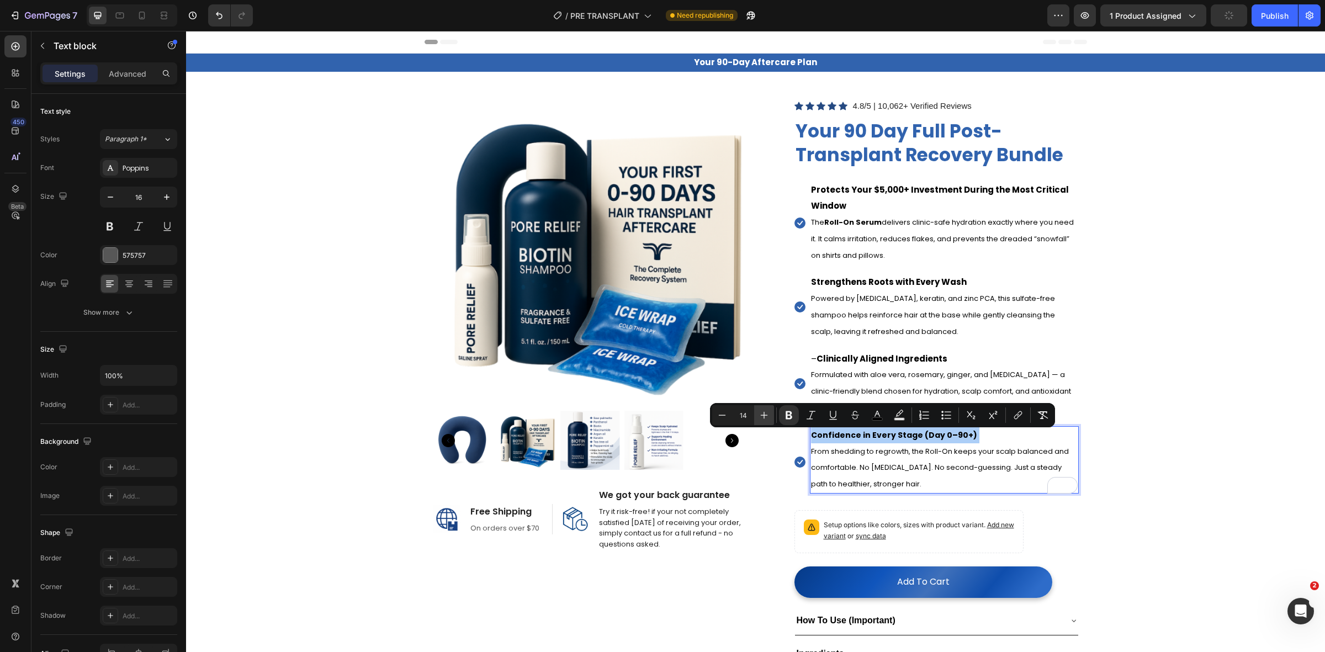
click at [770, 411] on button "Plus" at bounding box center [764, 415] width 20 height 20
type input "15"
click at [930, 234] on p "The Roll-On Serum delivers clinic-safe hydration exactly where you need it. It …" at bounding box center [944, 238] width 267 height 49
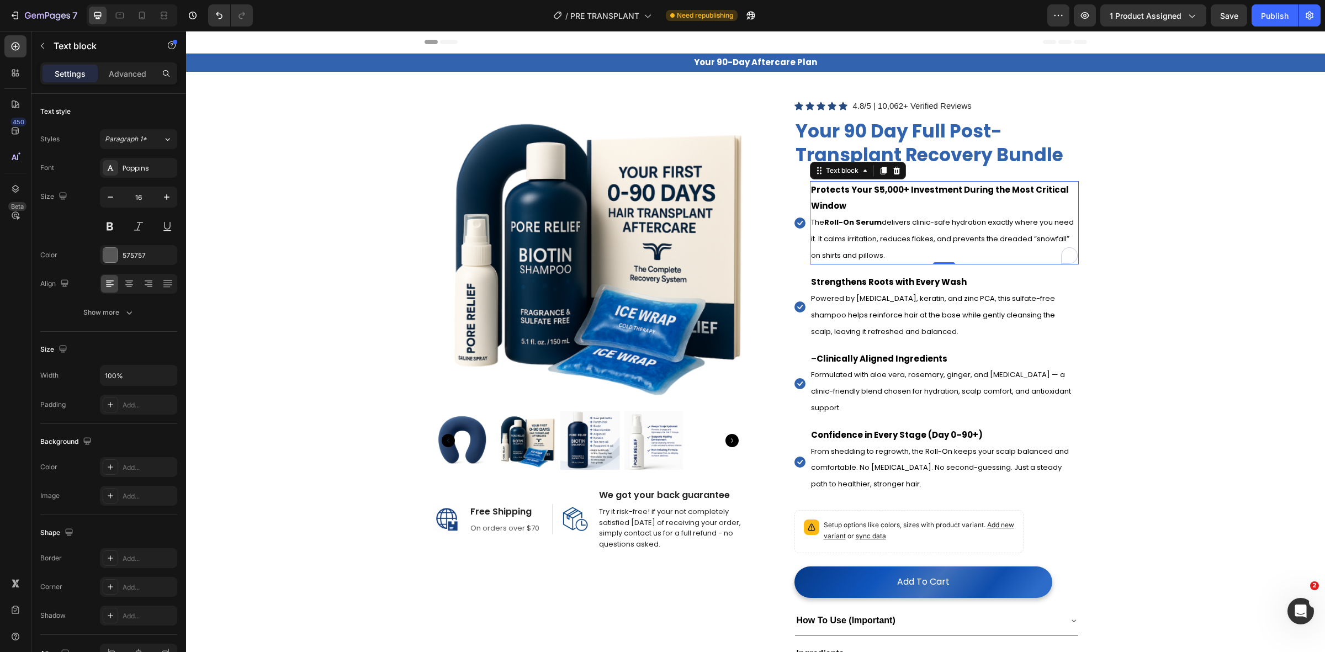
click at [930, 234] on p "The Roll-On Serum delivers clinic-safe hydration exactly where you need it. It …" at bounding box center [944, 238] width 267 height 49
click at [893, 283] on strong "Strengthens Roots with Every Wash" at bounding box center [889, 282] width 156 height 12
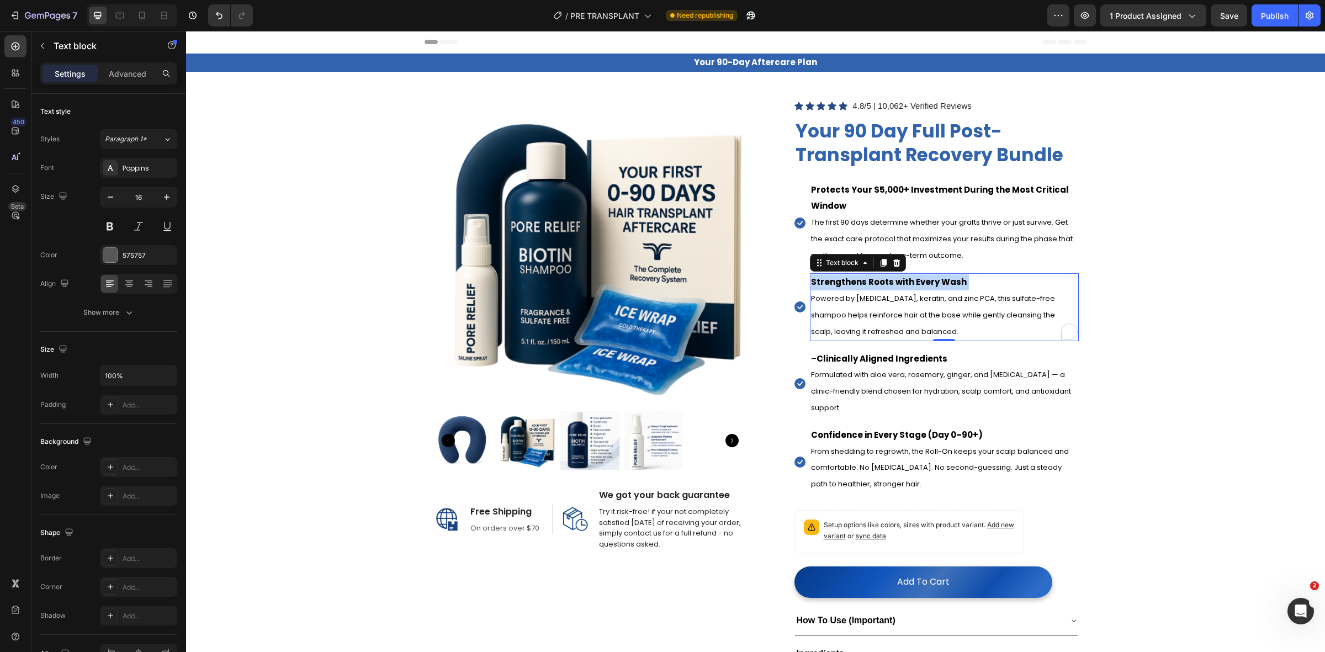
click at [893, 283] on strong "Strengthens Roots with Every Wash" at bounding box center [889, 282] width 156 height 12
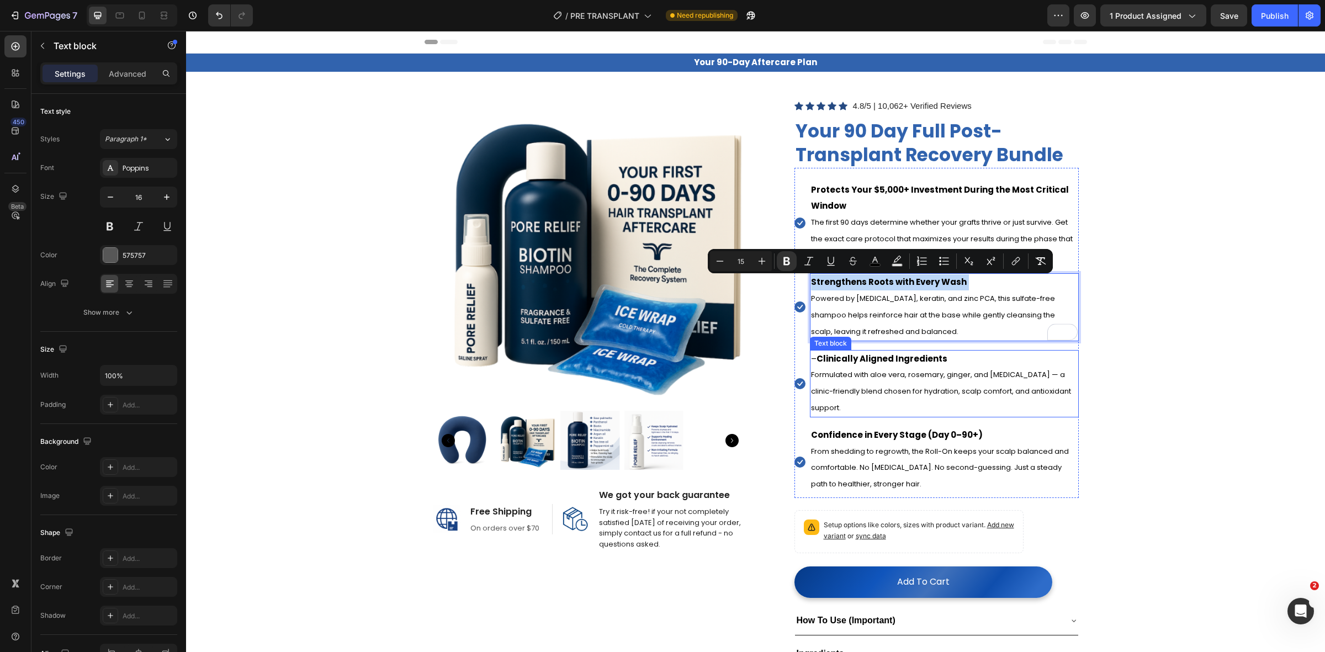
type input "13"
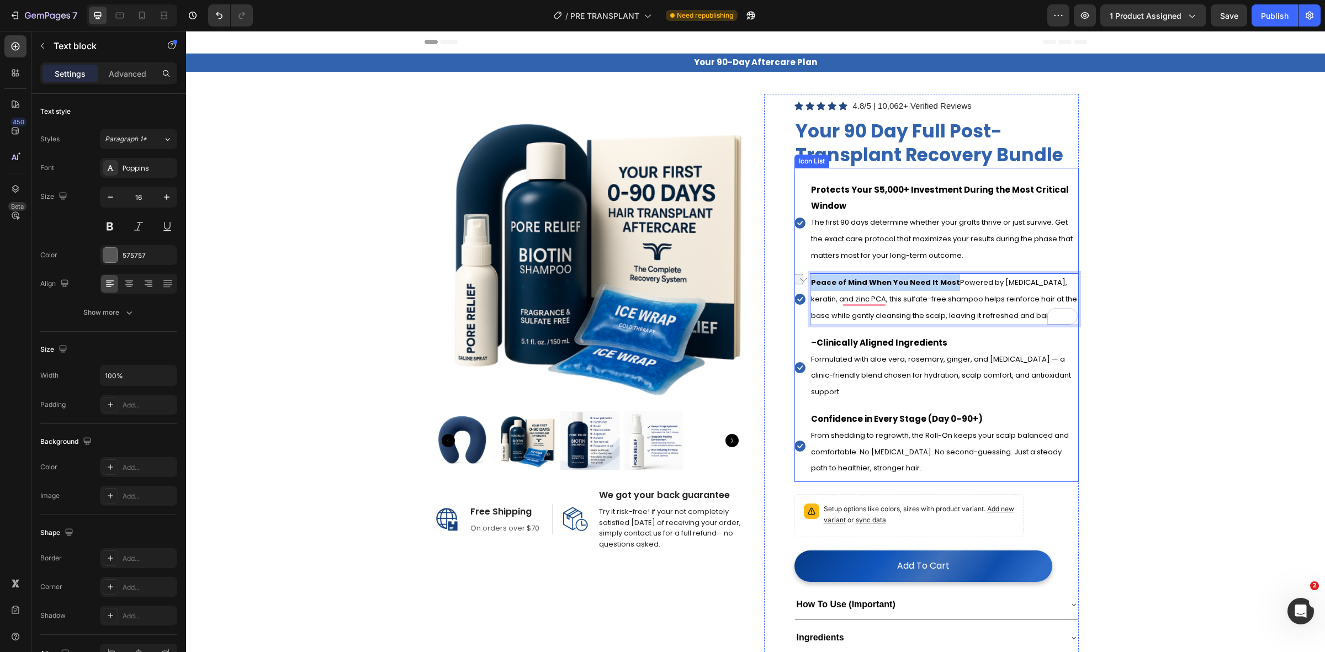
drag, startPoint x: 942, startPoint y: 283, endPoint x: 798, endPoint y: 286, distance: 144.7
click at [798, 286] on div "Icon Protects Your $5,000+ Investment During the Most Critical Window The first…" at bounding box center [936, 325] width 284 height 314
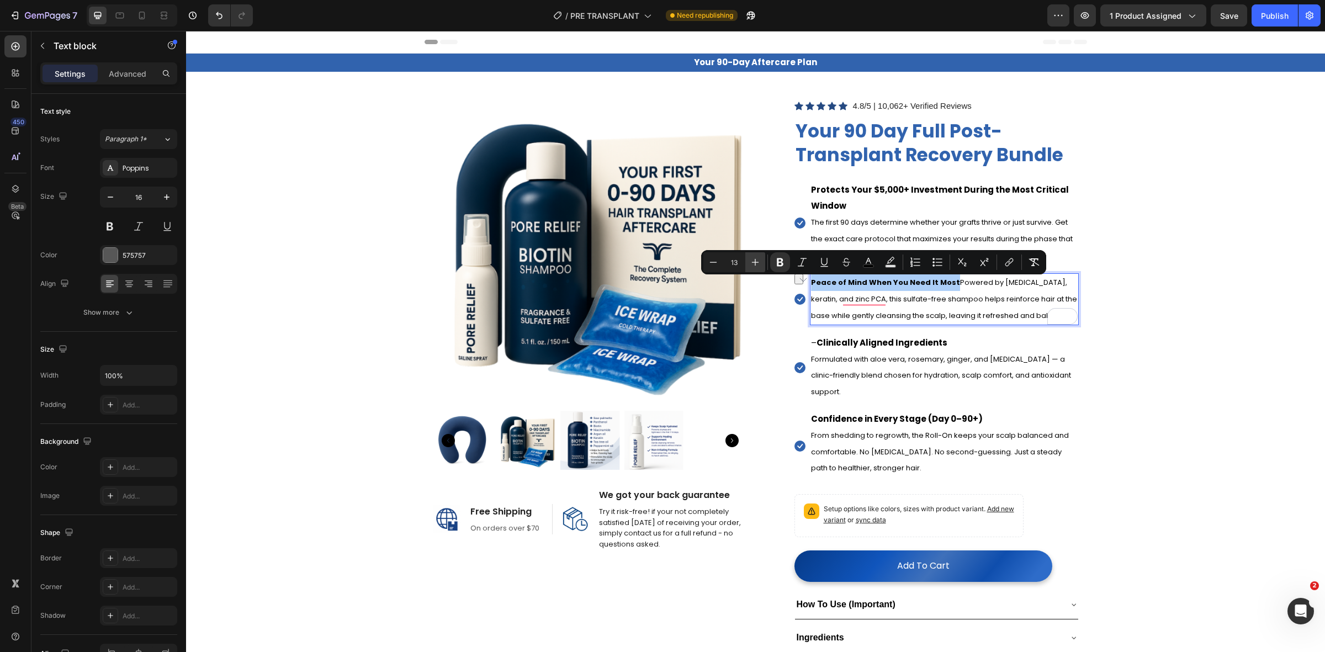
click at [754, 260] on icon "Editor contextual toolbar" at bounding box center [755, 262] width 11 height 11
type input "15"
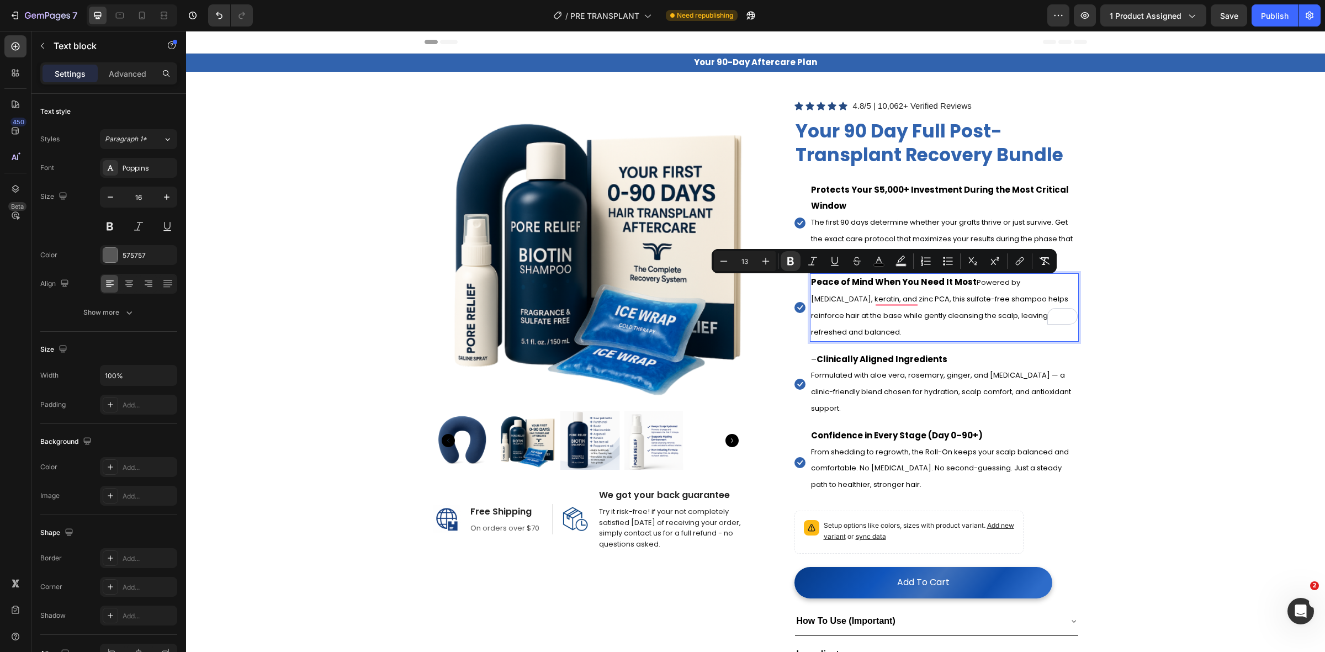
click at [956, 317] on span "Powered by [MEDICAL_DATA], keratin, and zinc PCA, this sulfate-free shampoo hel…" at bounding box center [939, 307] width 257 height 60
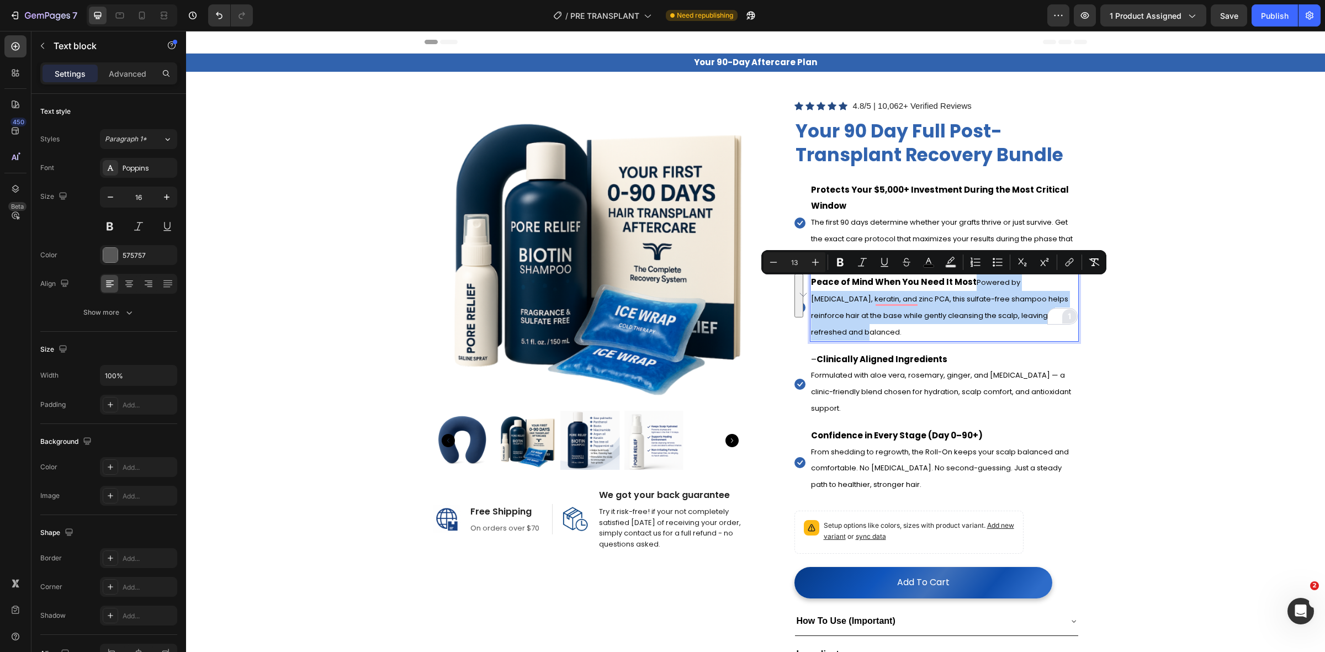
drag, startPoint x: 964, startPoint y: 280, endPoint x: 1058, endPoint y: 319, distance: 101.0
click at [1058, 319] on div "Peace of Mind When You Need It Most Powered by biotin, keratin, and zinc PCA, t…" at bounding box center [944, 307] width 269 height 68
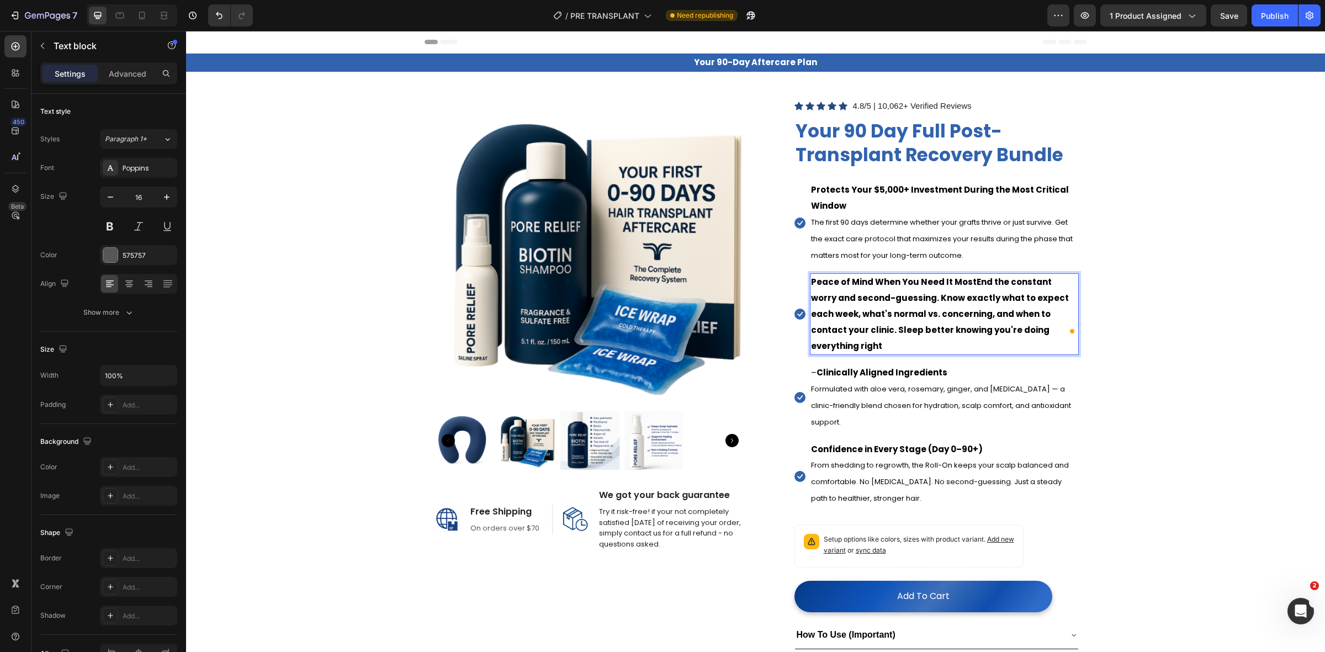
click at [945, 285] on strong "Peace of Mind When You Need It MostEnd the constant worry and second-guessing. …" at bounding box center [940, 313] width 258 height 75
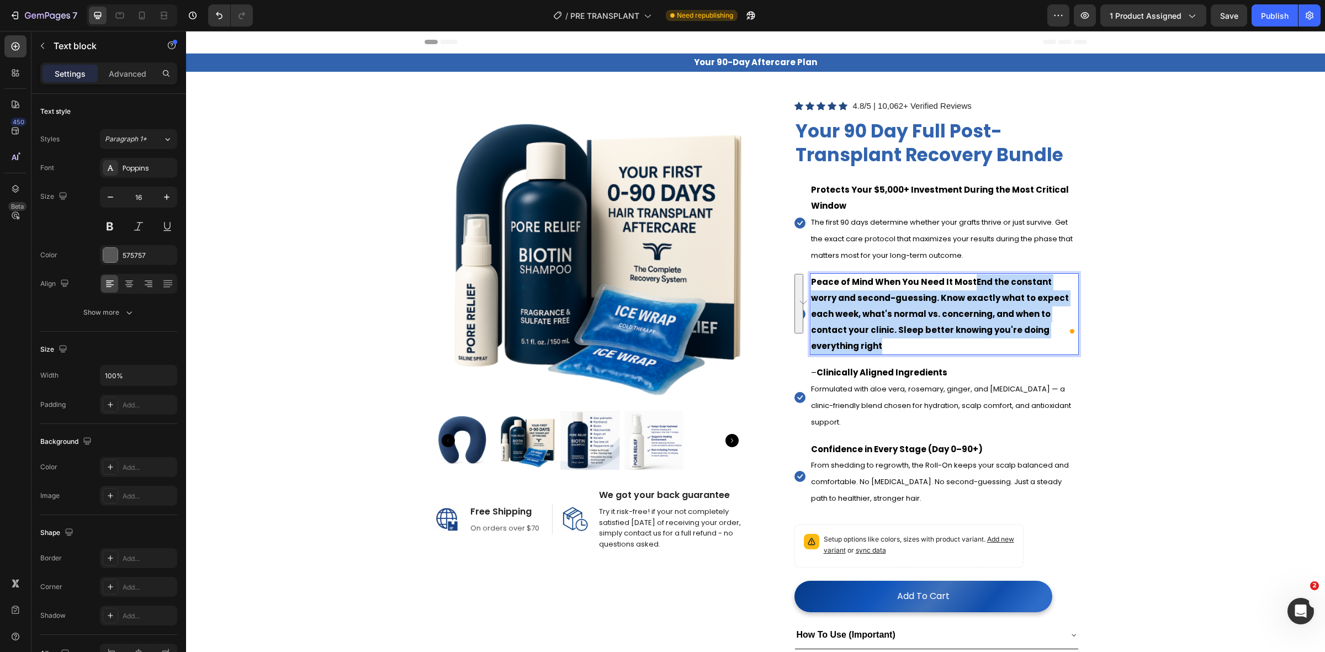
drag, startPoint x: 964, startPoint y: 285, endPoint x: 1049, endPoint y: 332, distance: 96.4
click at [1049, 332] on p "Peace of Mind When You Need It MostEnd the constant worry and second-guessing. …" at bounding box center [944, 313] width 267 height 79
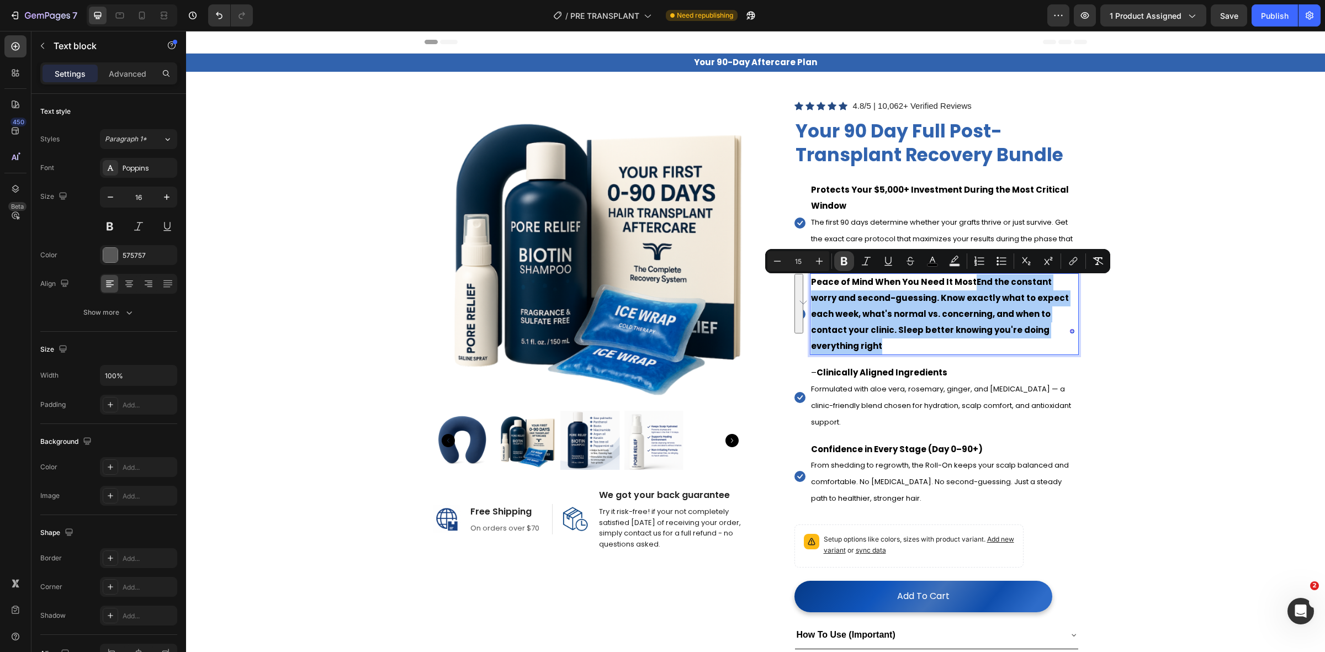
click at [847, 258] on icon "Editor contextual toolbar" at bounding box center [844, 261] width 11 height 11
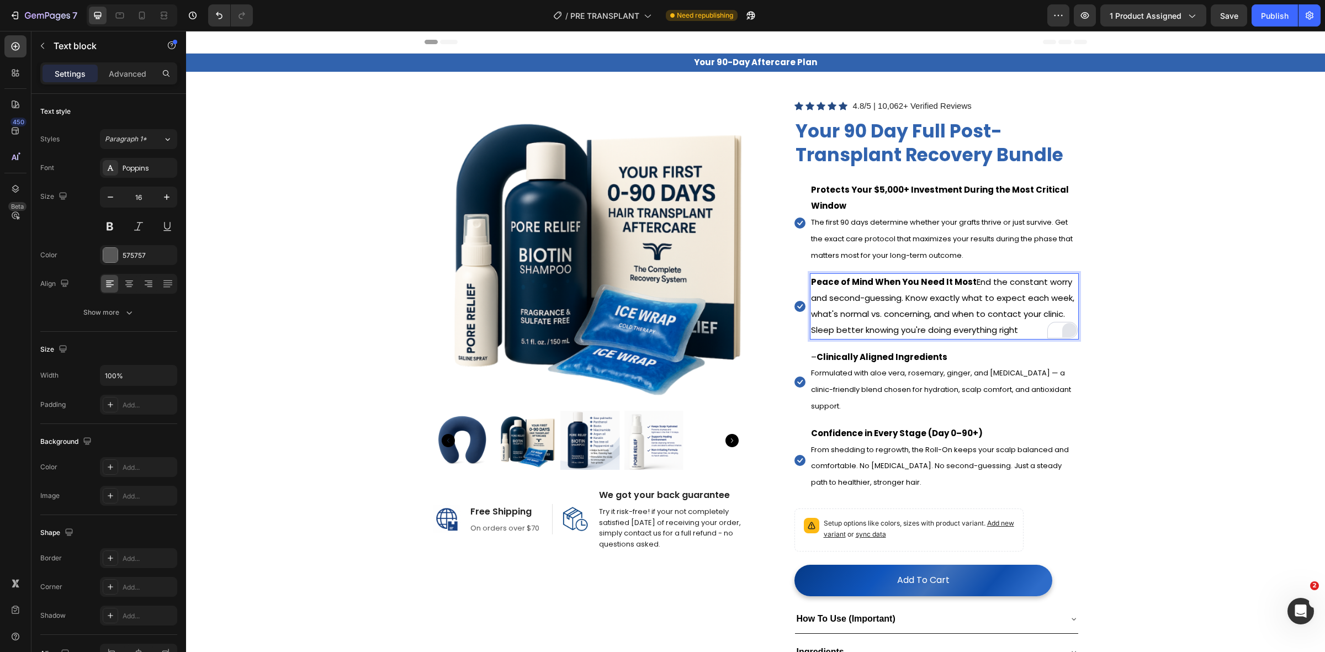
click at [964, 285] on span "Peace of Mind When You Need It Most End the constant worry and second-guessing.…" at bounding box center [942, 305] width 263 height 59
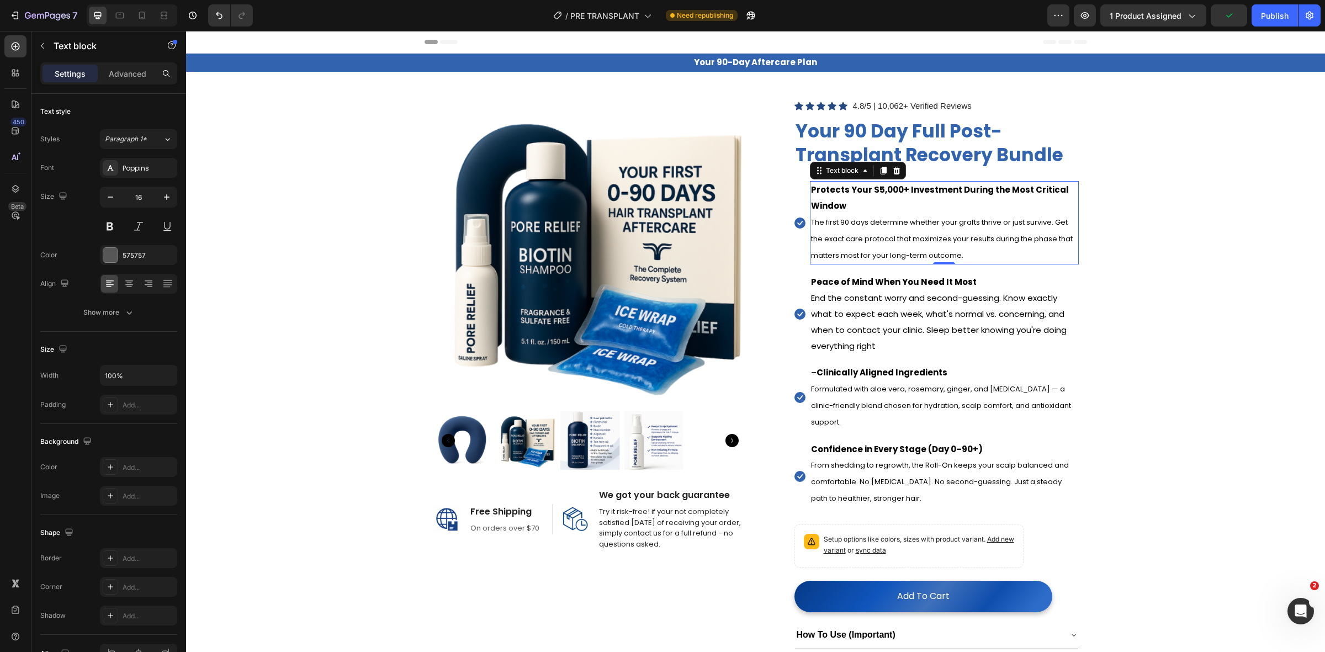
click at [852, 242] on span "The first 90 days determine whether your grafts thrive or just survive. Get the…" at bounding box center [942, 239] width 262 height 44
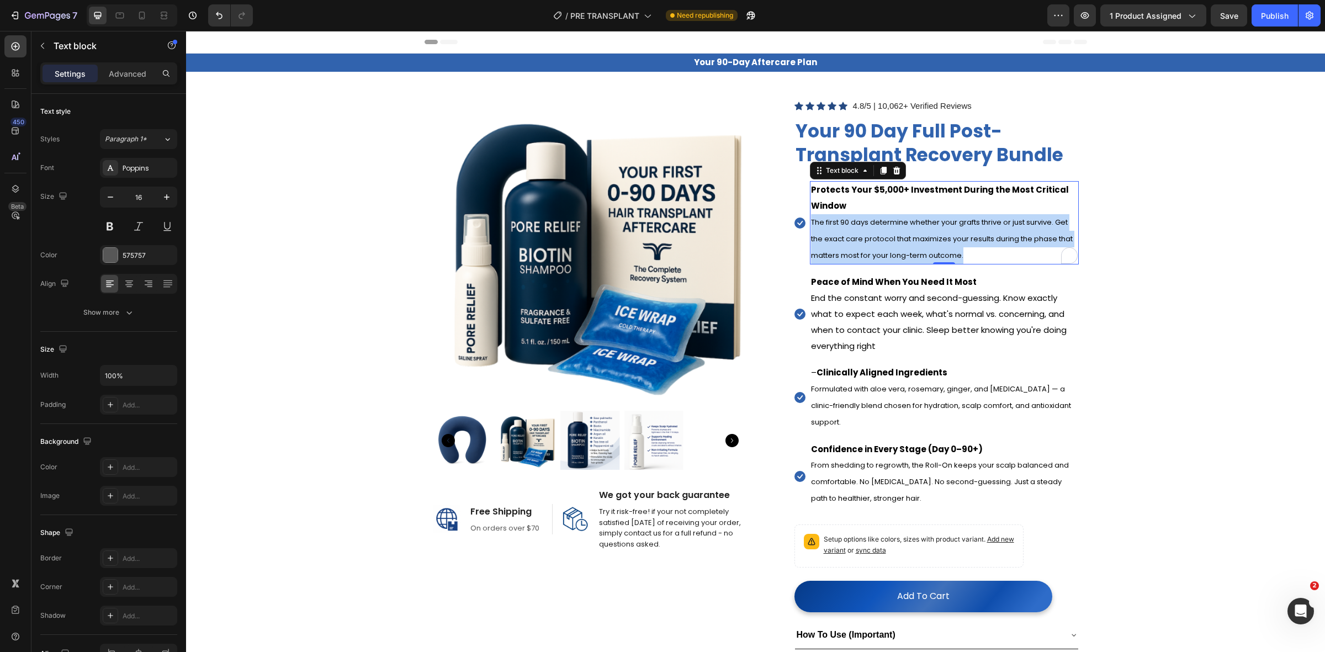
click at [852, 242] on span "The first 90 days determine whether your grafts thrive or just survive. Get the…" at bounding box center [942, 239] width 262 height 44
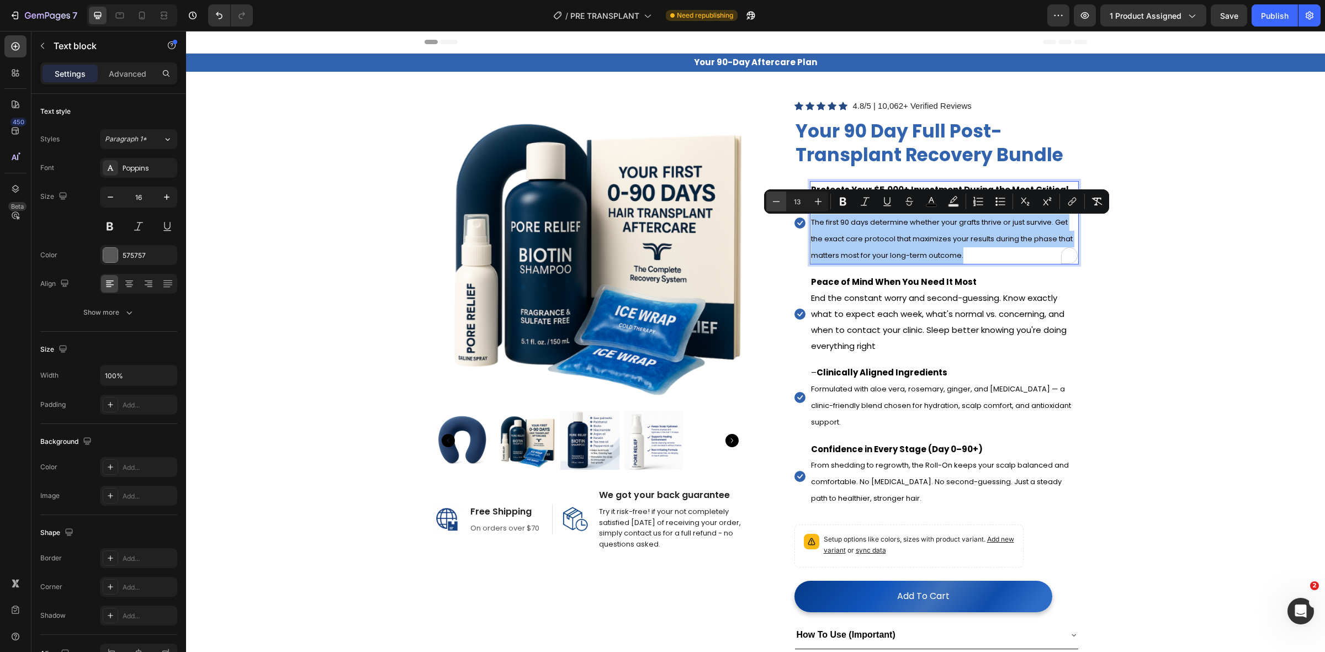
click at [783, 205] on button "Minus" at bounding box center [776, 202] width 20 height 20
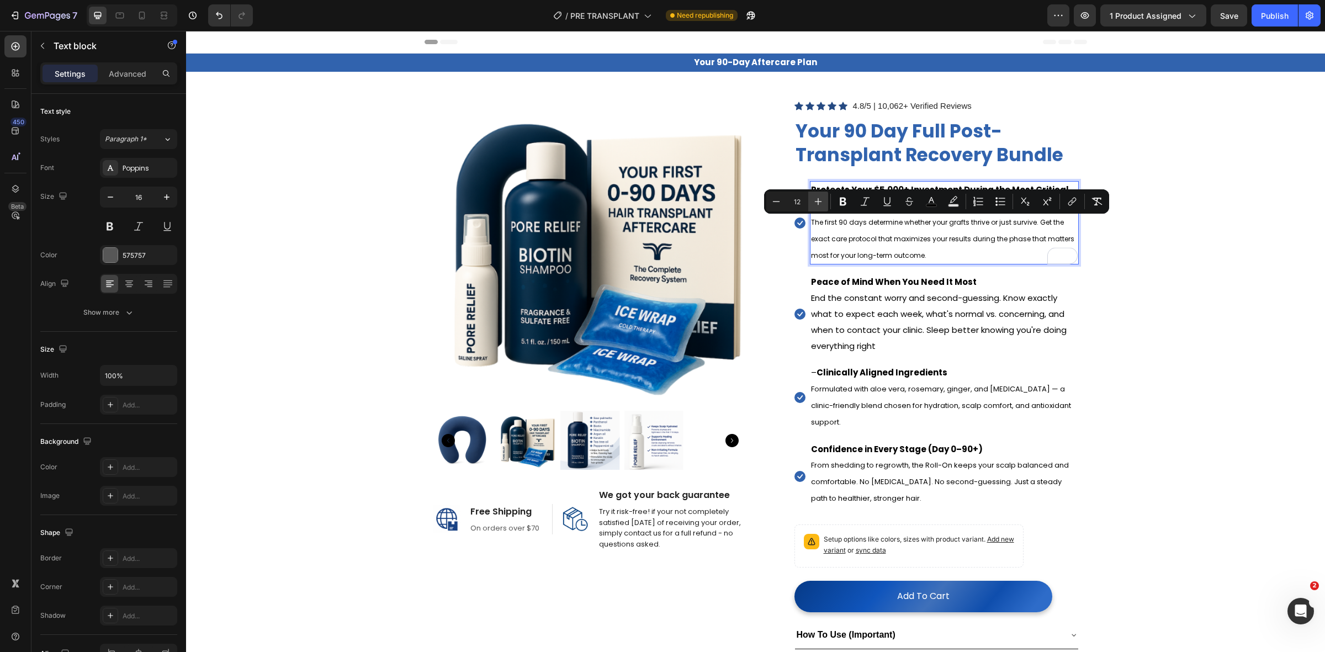
click at [810, 204] on button "Plus" at bounding box center [818, 202] width 20 height 20
type input "13"
click at [884, 337] on p "⁠⁠⁠⁠⁠⁠⁠ End the constant worry and second-guessing. Know exactly what to expect…" at bounding box center [944, 321] width 267 height 63
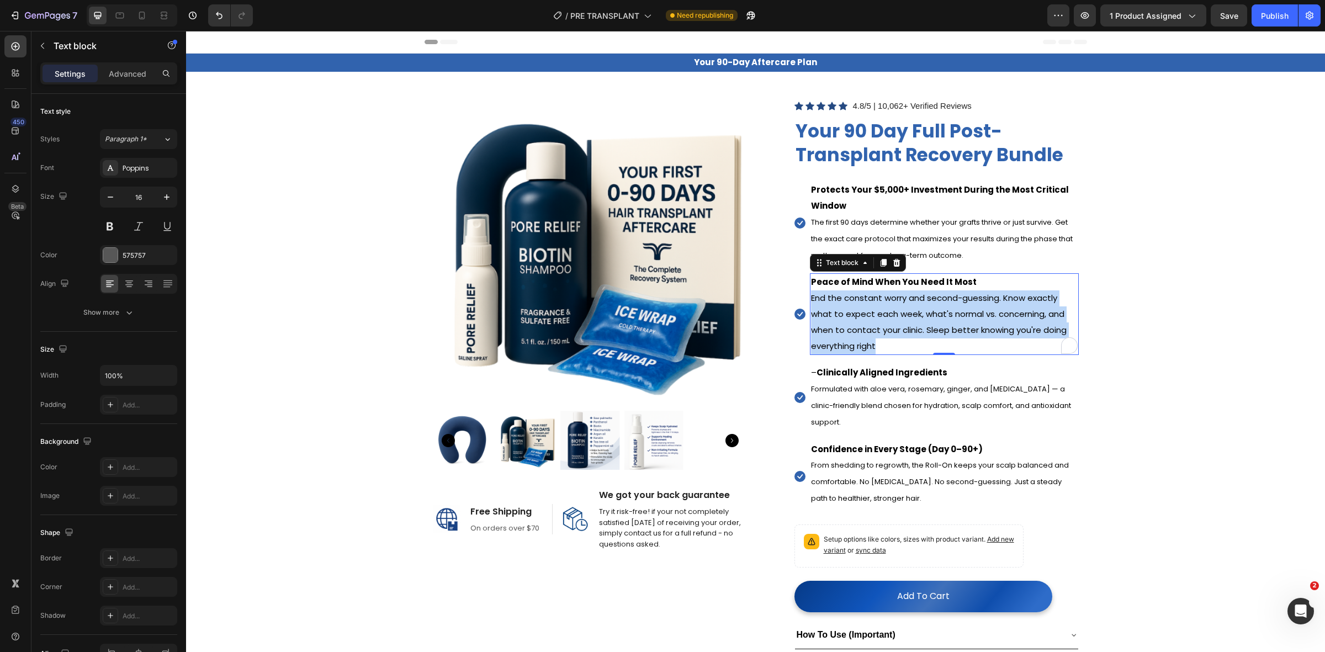
click at [884, 337] on p "End the constant worry and second-guessing. Know exactly what to expect each we…" at bounding box center [944, 321] width 267 height 63
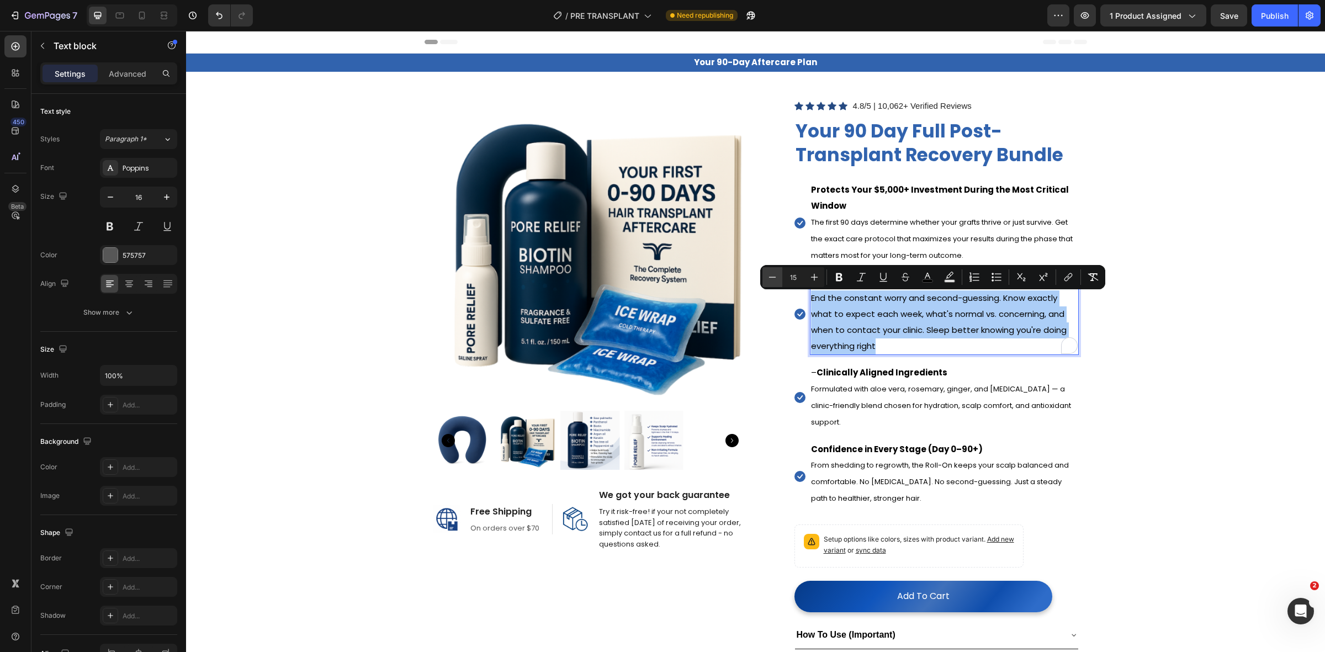
click at [769, 274] on icon "Editor contextual toolbar" at bounding box center [772, 277] width 11 height 11
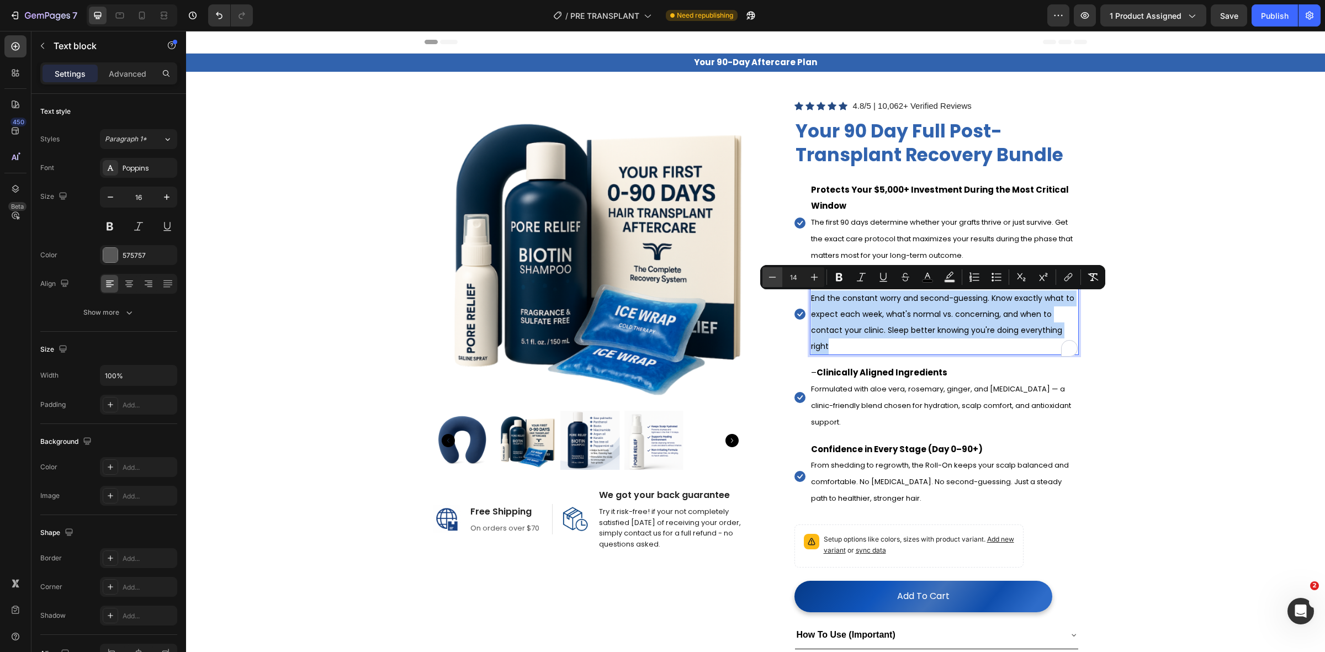
type input "13"
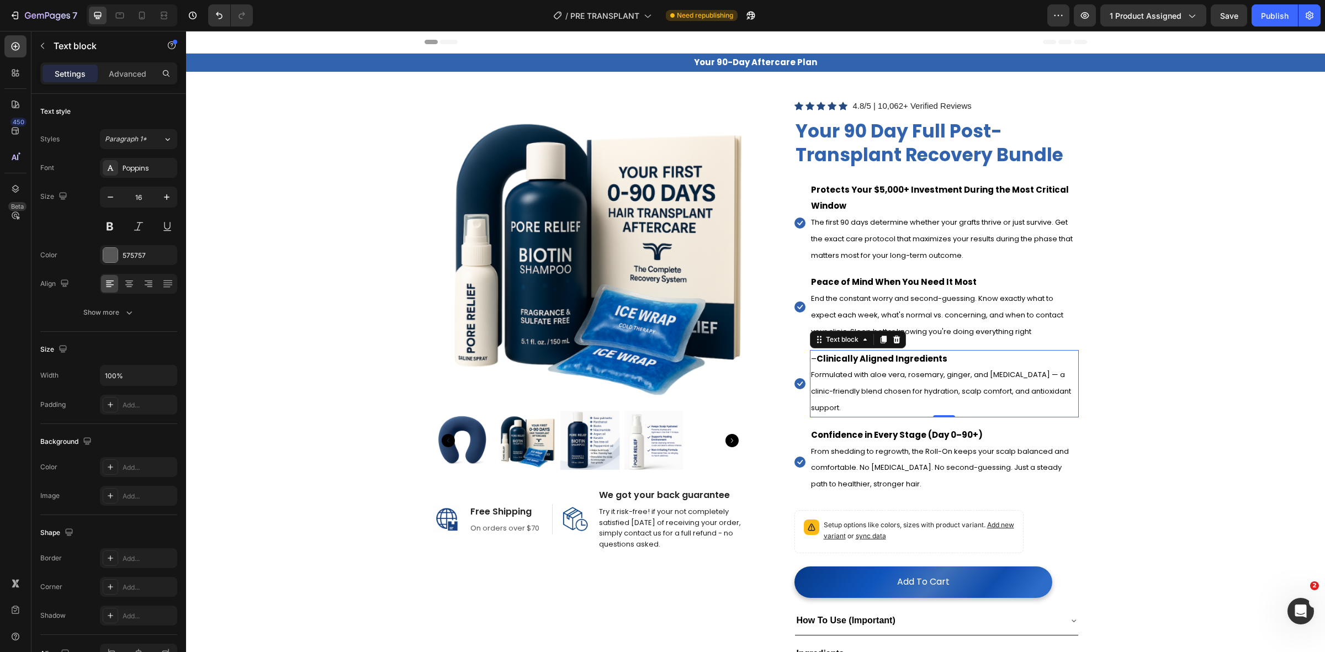
click at [870, 398] on span "Formulated with aloe vera, rosemary, ginger, and vitamin E — a clinic-friendly …" at bounding box center [941, 391] width 260 height 44
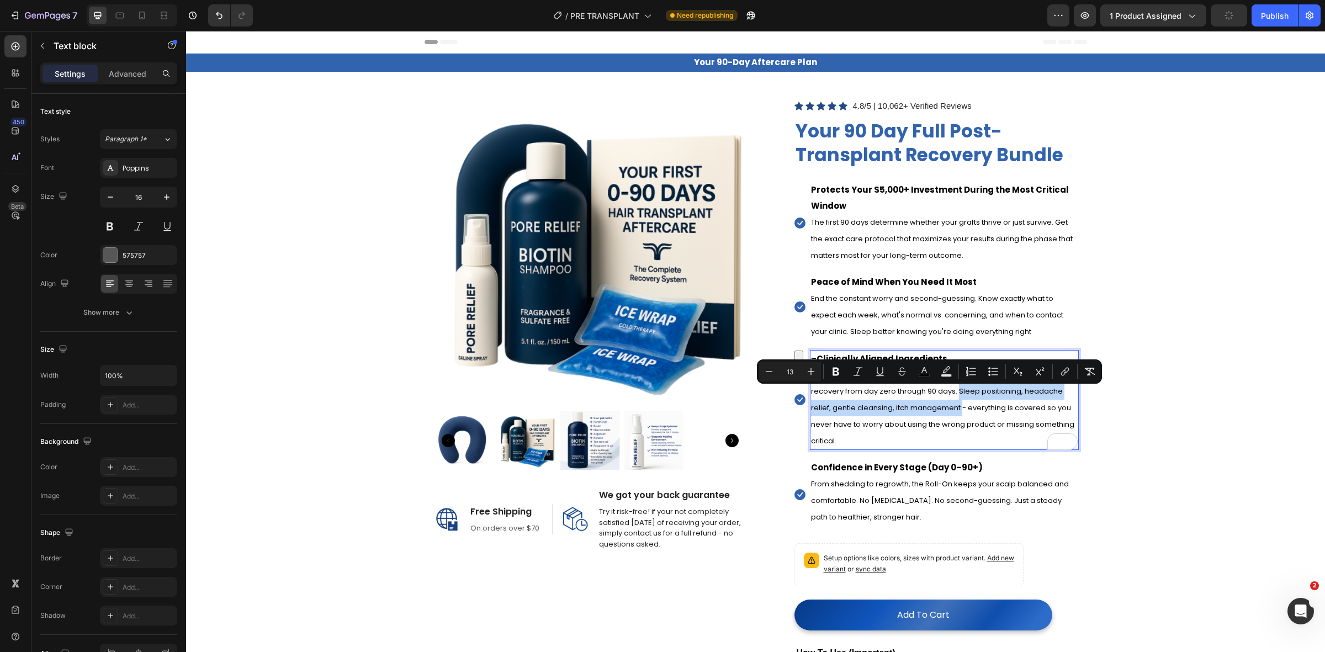
drag, startPoint x: 952, startPoint y: 391, endPoint x: 957, endPoint y: 417, distance: 26.3
click at [957, 417] on p "– Clinically Aligned Ingredients . This system includes every essential item ne…" at bounding box center [944, 400] width 267 height 98
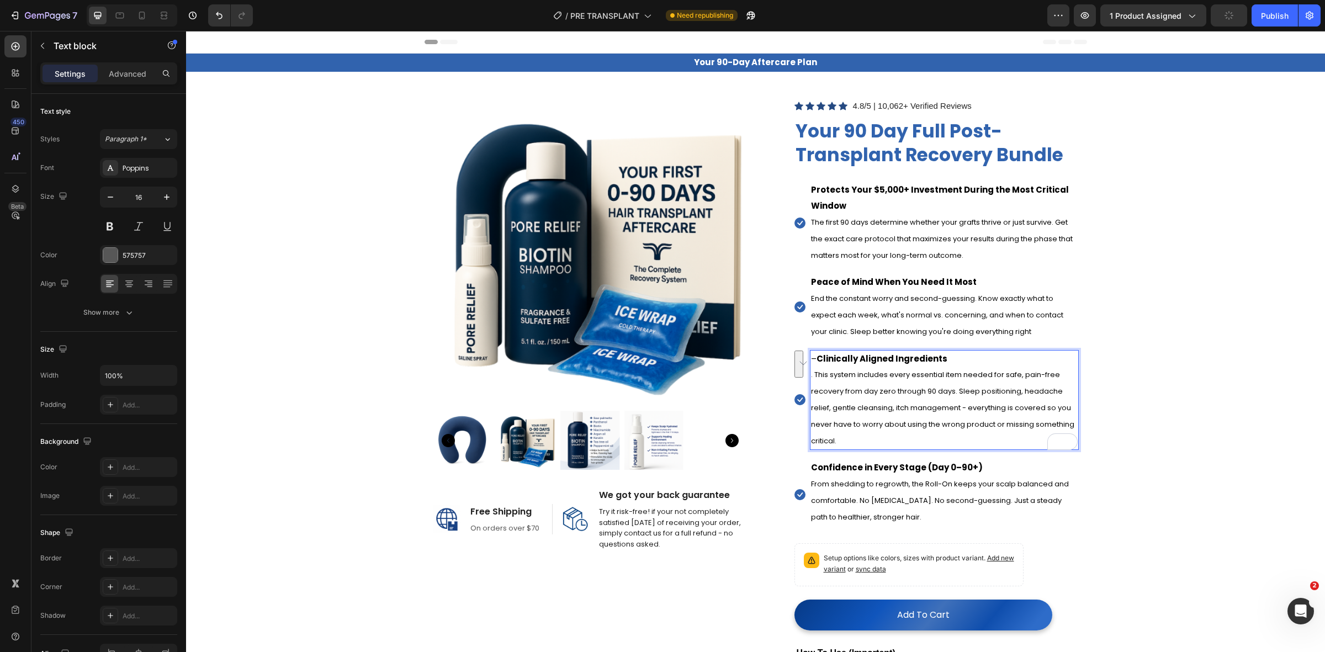
click at [964, 422] on span ". This system includes every essential item needed for safe, pain-free recovery…" at bounding box center [942, 407] width 263 height 76
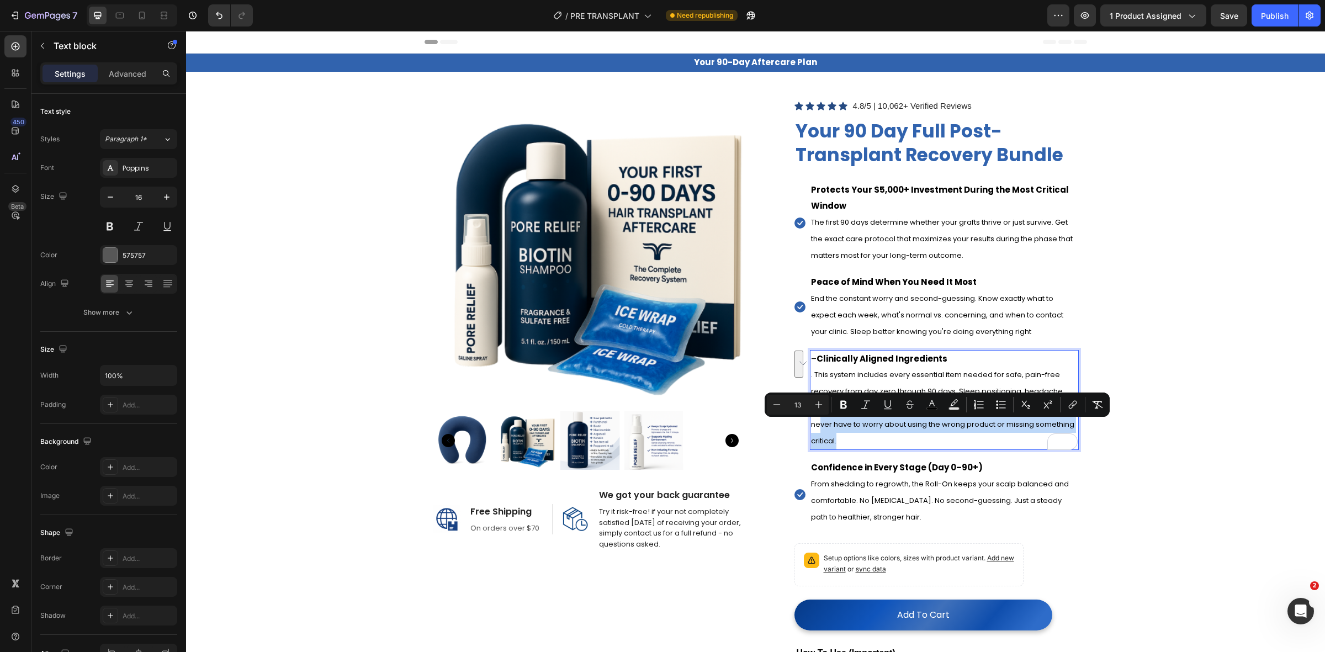
drag, startPoint x: 853, startPoint y: 441, endPoint x: 815, endPoint y: 431, distance: 38.7
click at [815, 431] on p "– Clinically Aligned Ingredients . This system includes every essential item ne…" at bounding box center [944, 400] width 267 height 98
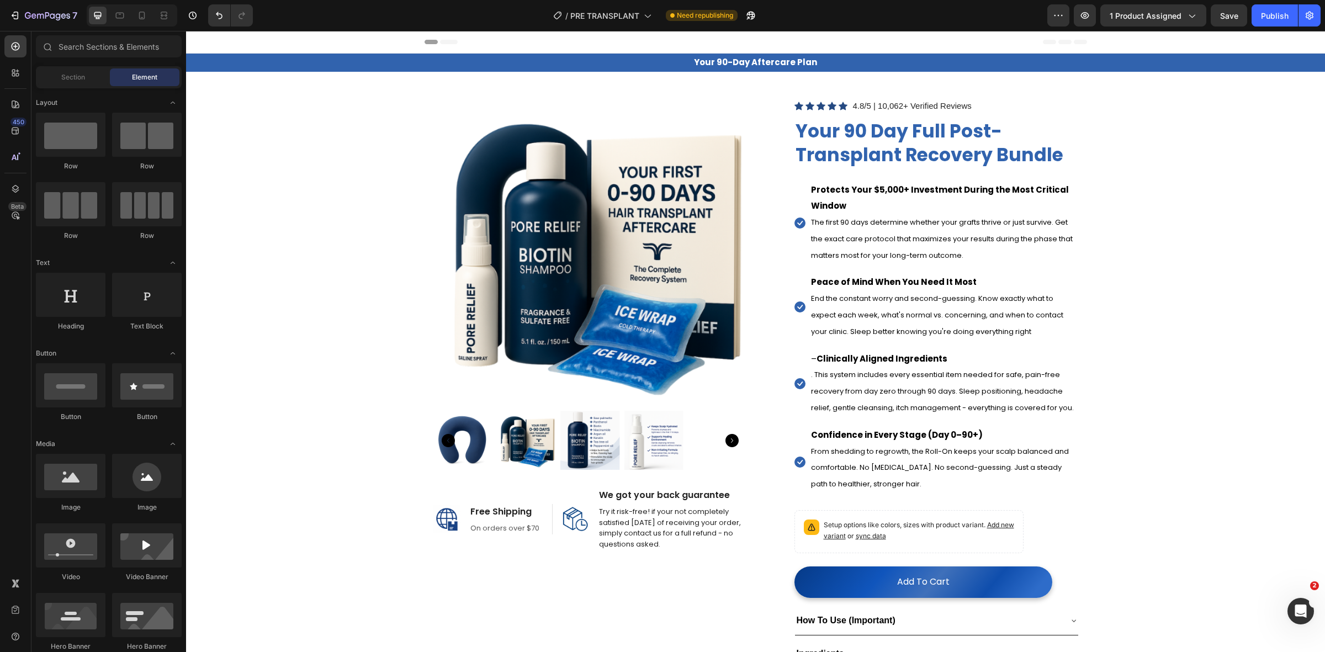
click at [842, 395] on span ". This system includes every essential item needed for safe, pain-free recovery…" at bounding box center [942, 391] width 263 height 44
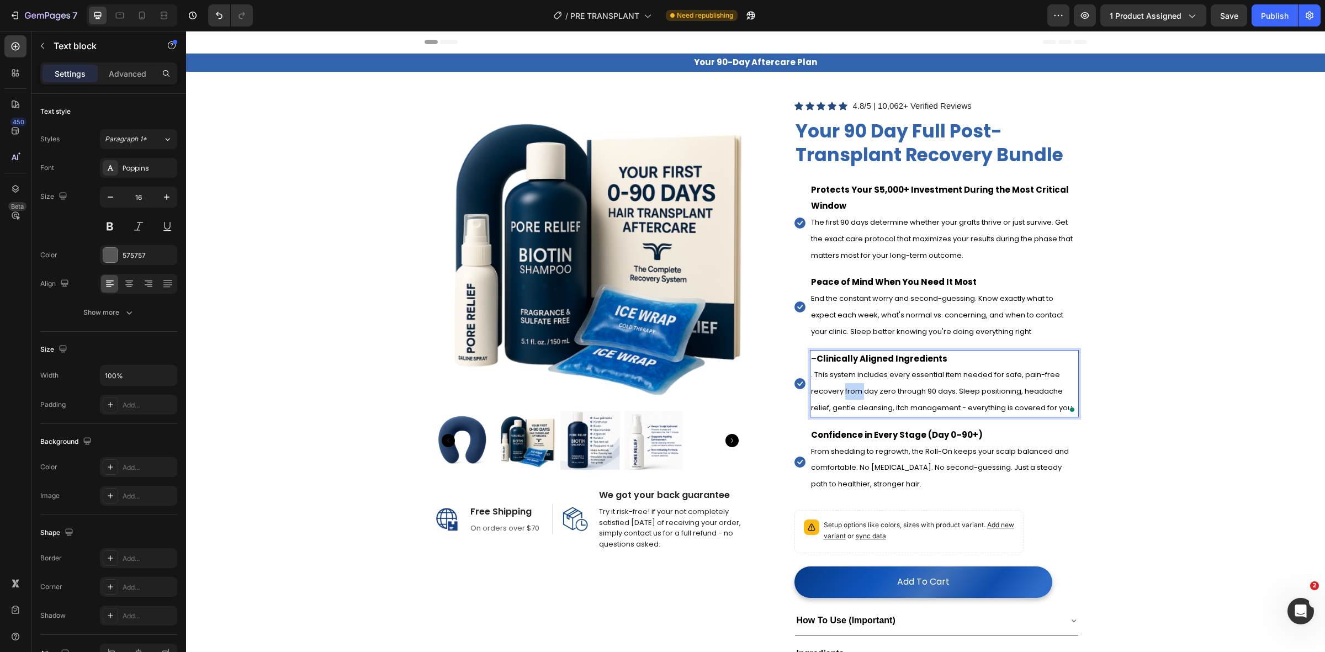
click at [839, 394] on span ". This system includes every essential item needed for safe, pain-free recovery…" at bounding box center [942, 391] width 263 height 44
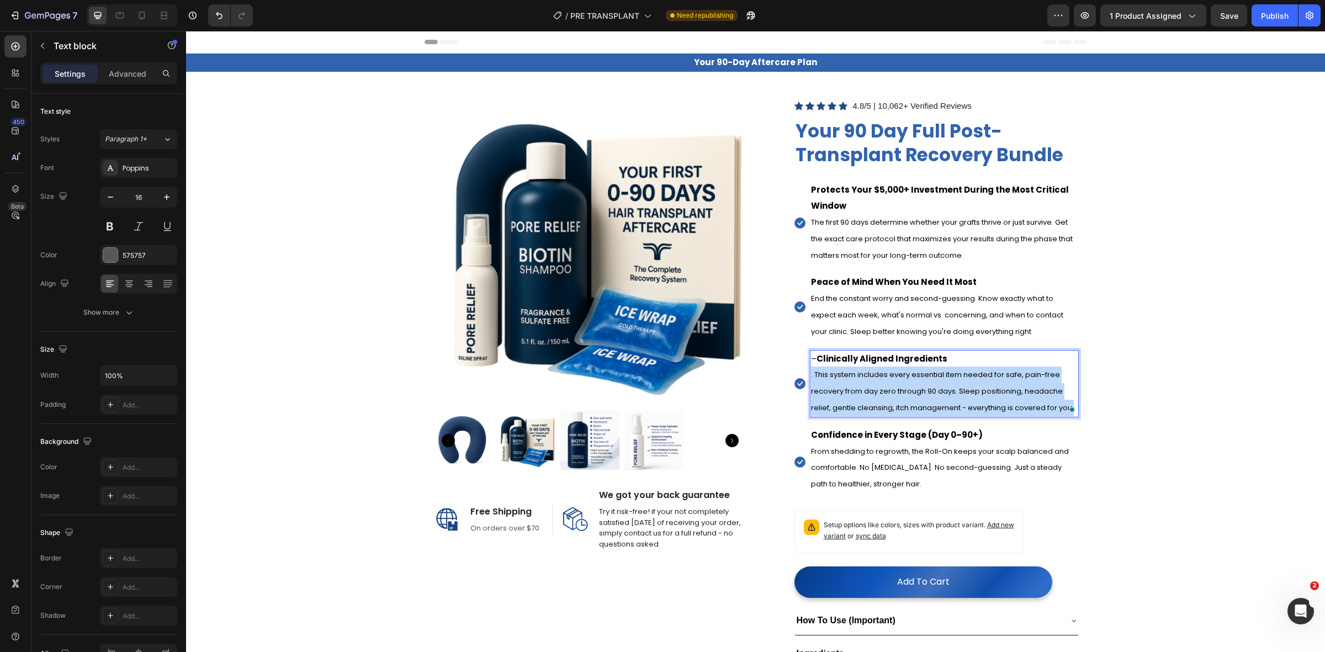
click at [839, 394] on span ". This system includes every essential item needed for safe, pain-free recovery…" at bounding box center [942, 391] width 263 height 44
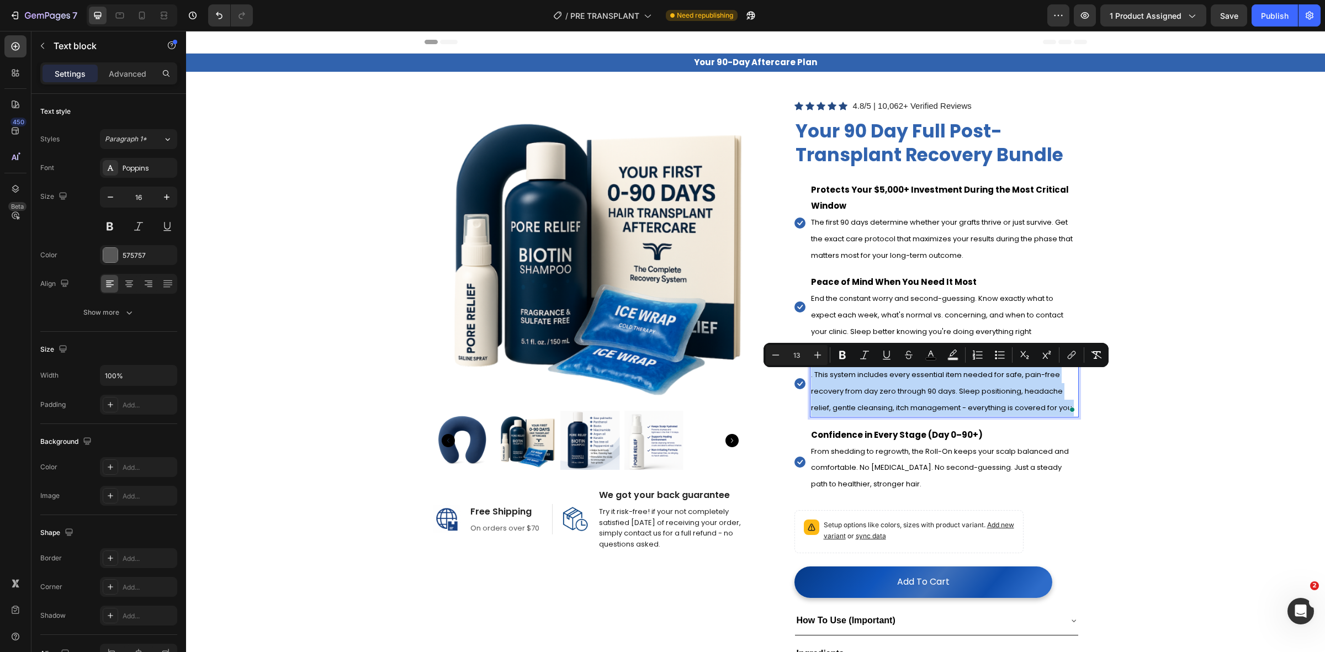
click at [837, 396] on span ". This system includes every essential item needed for safe, pain-free recovery…" at bounding box center [942, 391] width 263 height 44
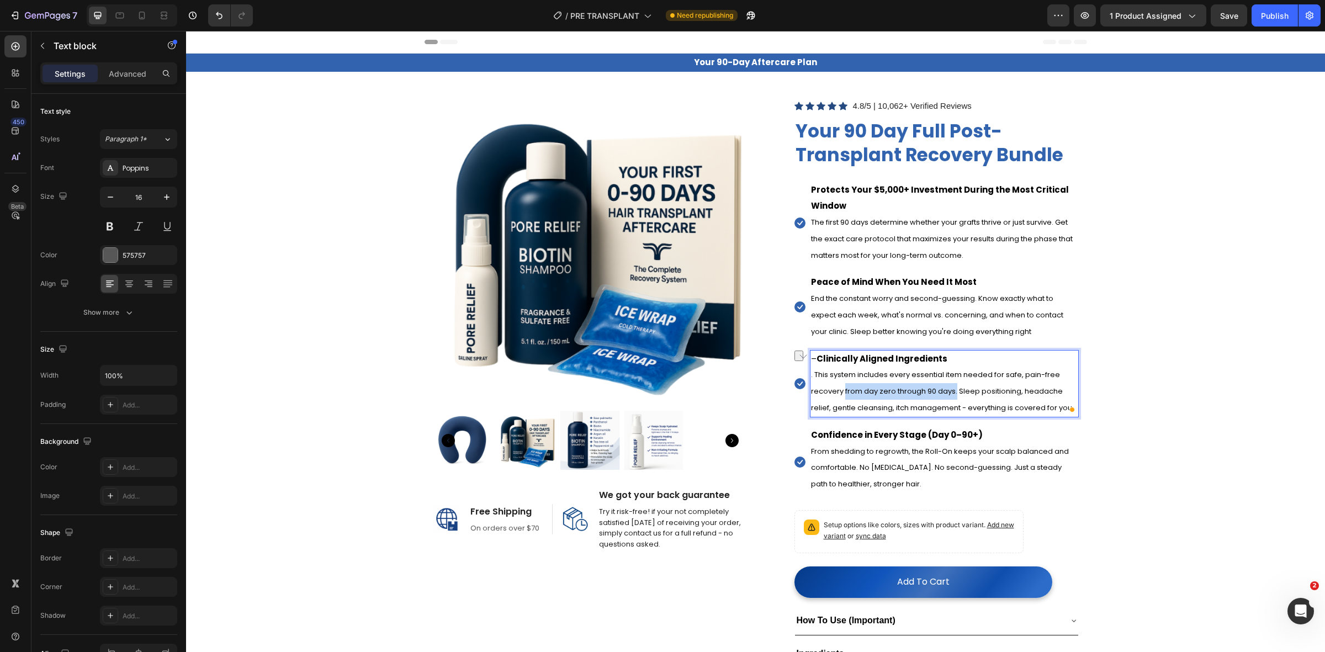
drag, startPoint x: 839, startPoint y: 392, endPoint x: 951, endPoint y: 393, distance: 111.5
click at [951, 393] on span ". This system includes every essential item needed for safe, pain-free recovery…" at bounding box center [942, 391] width 263 height 44
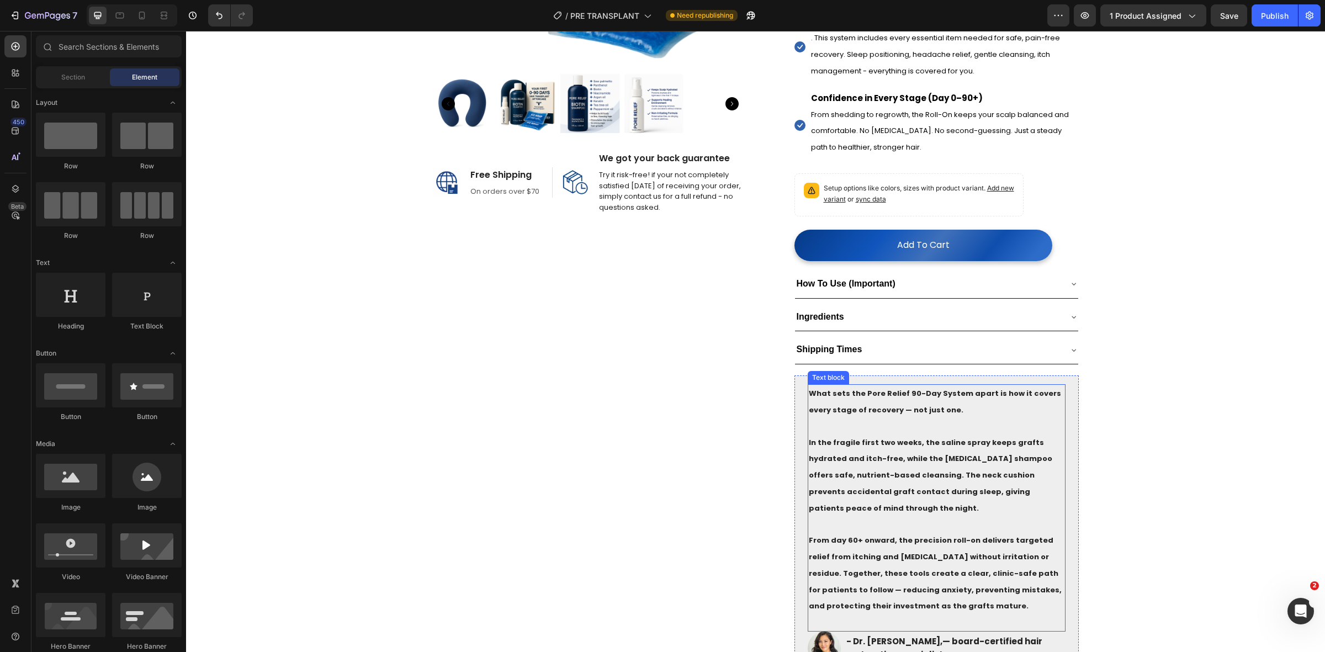
scroll to position [345, 0]
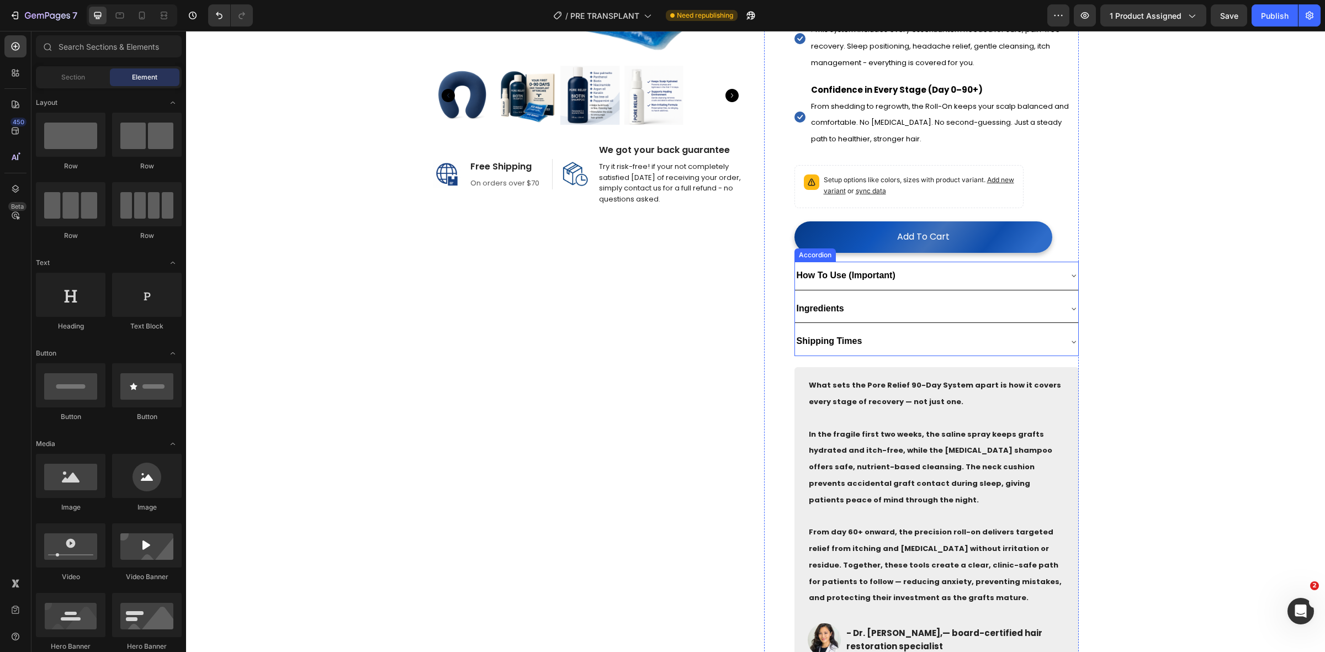
click at [909, 303] on div "Ingredients" at bounding box center [928, 308] width 266 height 19
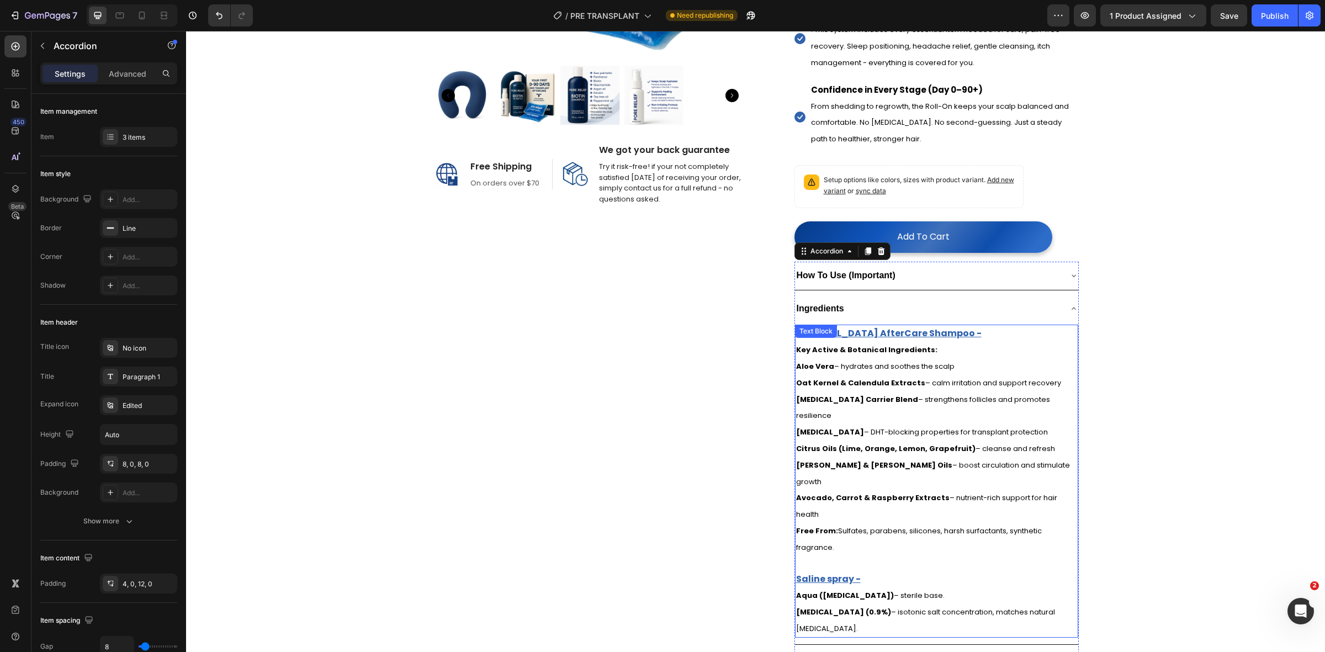
click at [846, 523] on p "Free From: Sulfates, parabens, silicones, harsh surfactants, synthetic fragranc…" at bounding box center [936, 539] width 281 height 33
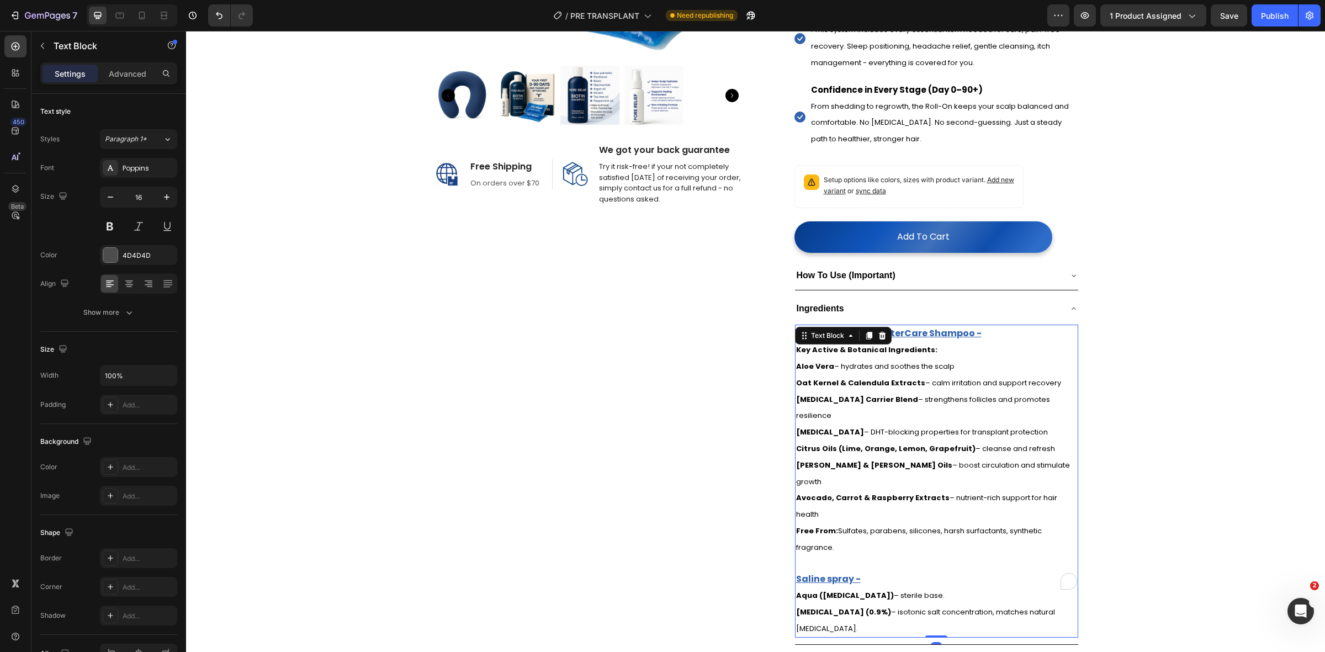
click at [846, 523] on p "Free From: Sulfates, parabens, silicones, harsh surfactants, synthetic fragranc…" at bounding box center [936, 539] width 281 height 33
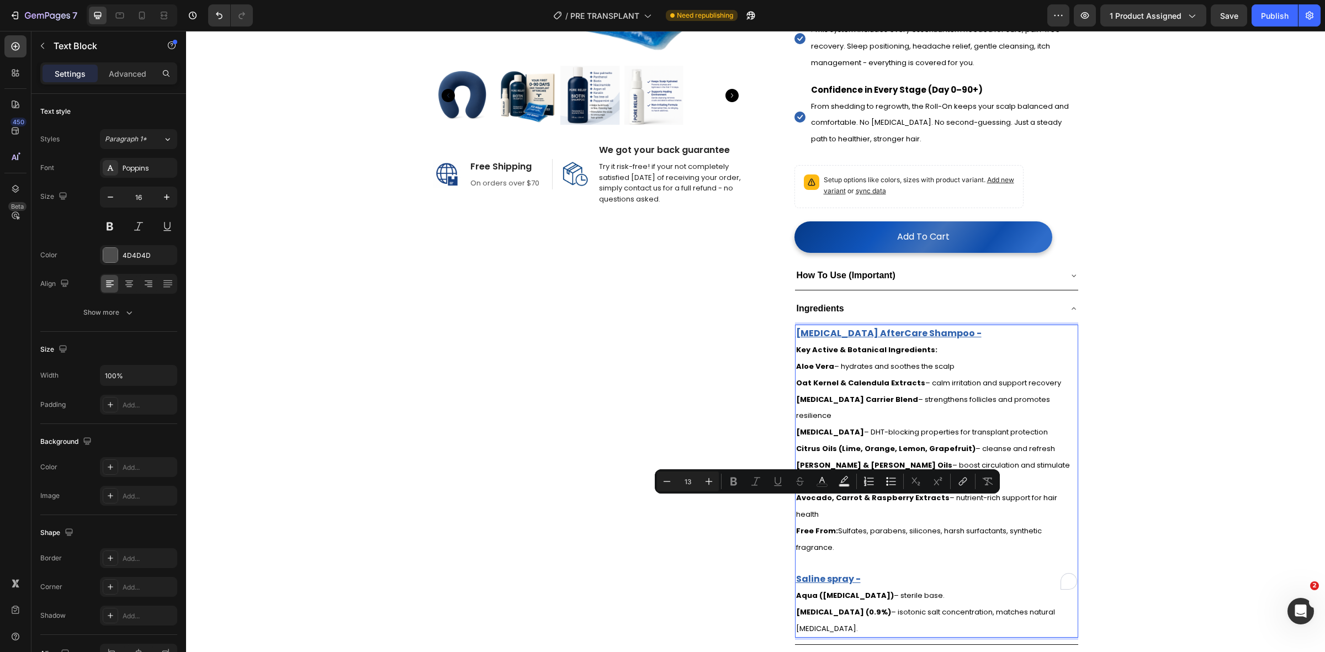
click at [871, 523] on p "Free From: Sulfates, parabens, silicones, harsh surfactants, synthetic fragranc…" at bounding box center [936, 539] width 281 height 33
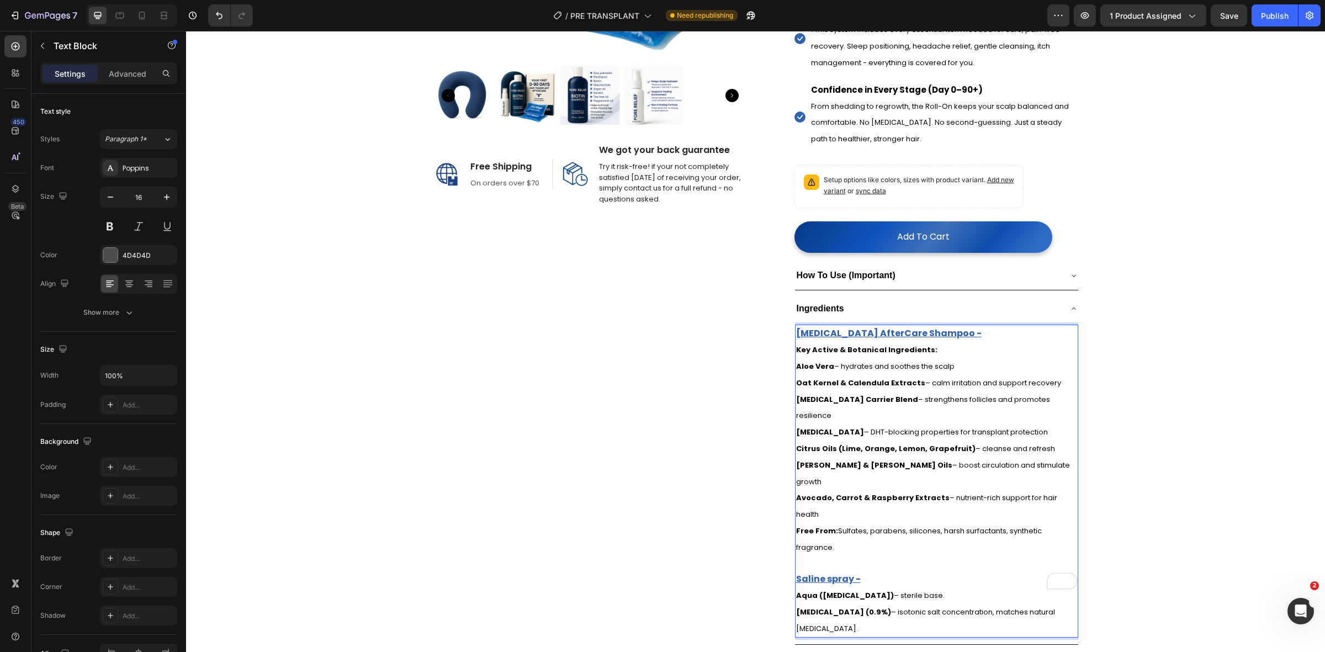
drag, startPoint x: 813, startPoint y: 484, endPoint x: 788, endPoint y: 357, distance: 129.3
click at [795, 357] on div "Biotin AfterCare Shampoo - Key Active & Botanical Ingredients: Aloe Vera – hydr…" at bounding box center [936, 481] width 283 height 313
copy div "Key Active & Botanical Ingredients: Aloe Vera – hydrates and soothes the scalp …"
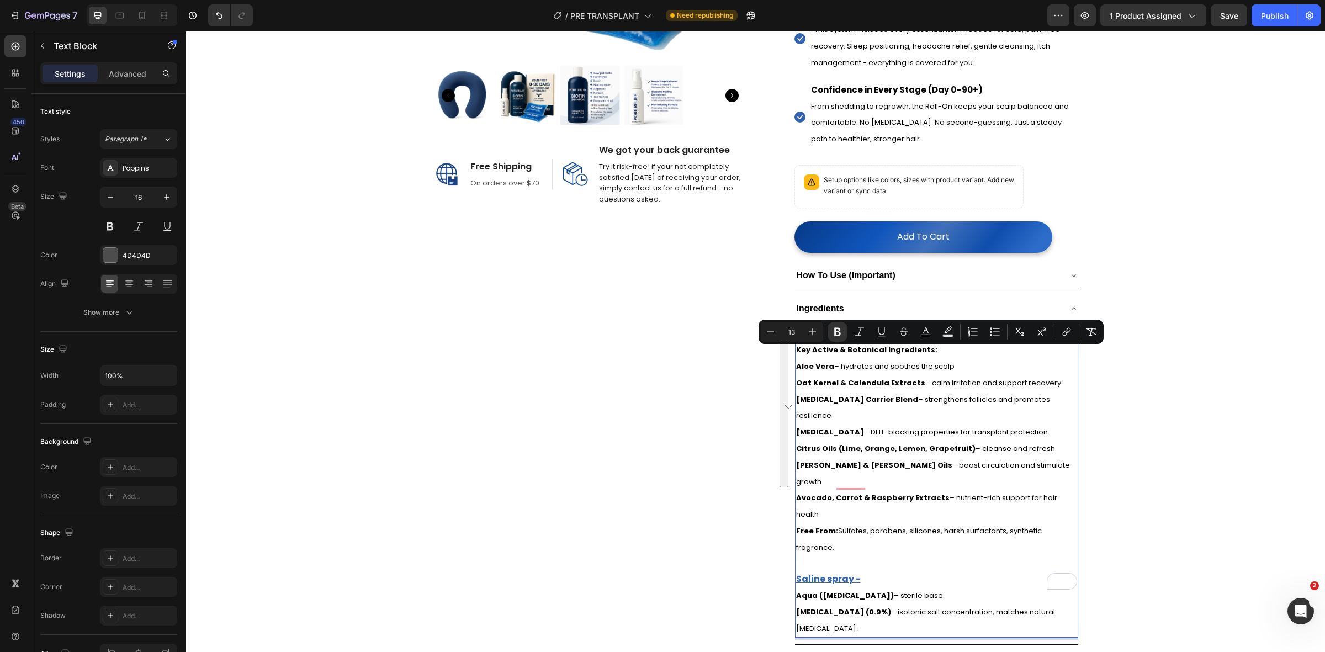
drag, startPoint x: 1309, startPoint y: 253, endPoint x: 1033, endPoint y: 203, distance: 279.9
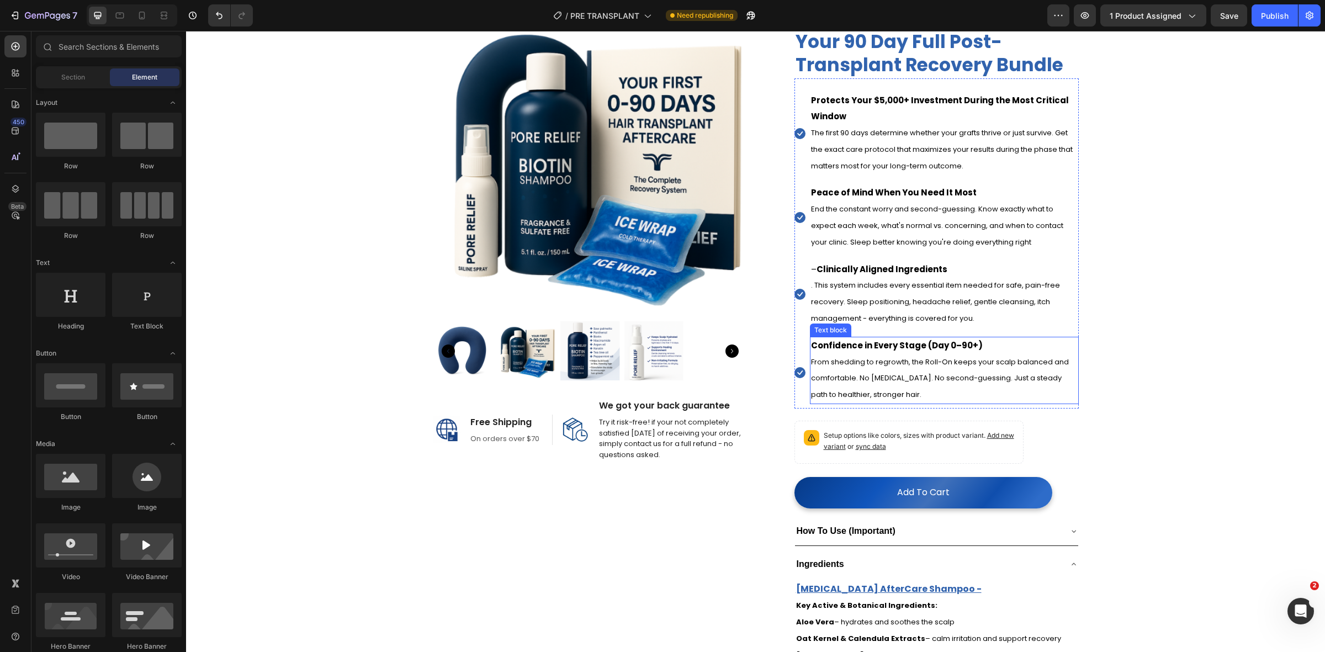
scroll to position [0, 0]
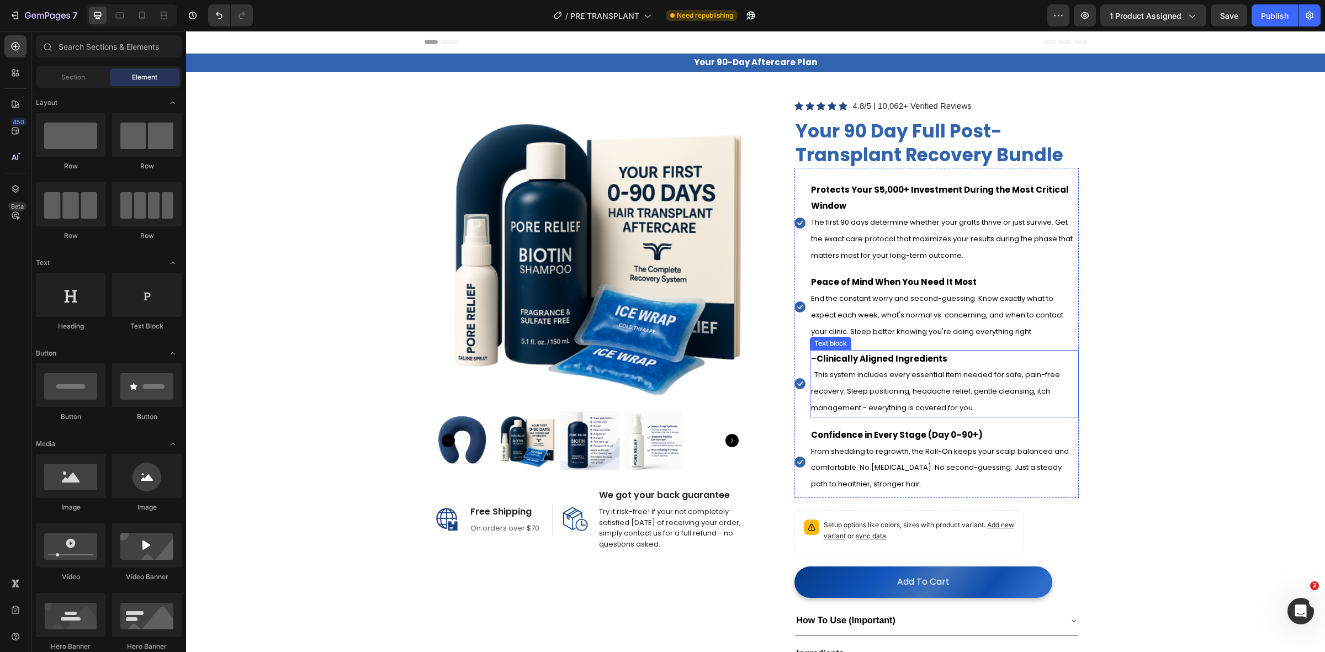
click at [876, 389] on span ". This system includes every essential item needed for safe, pain-free recovery…" at bounding box center [935, 391] width 249 height 44
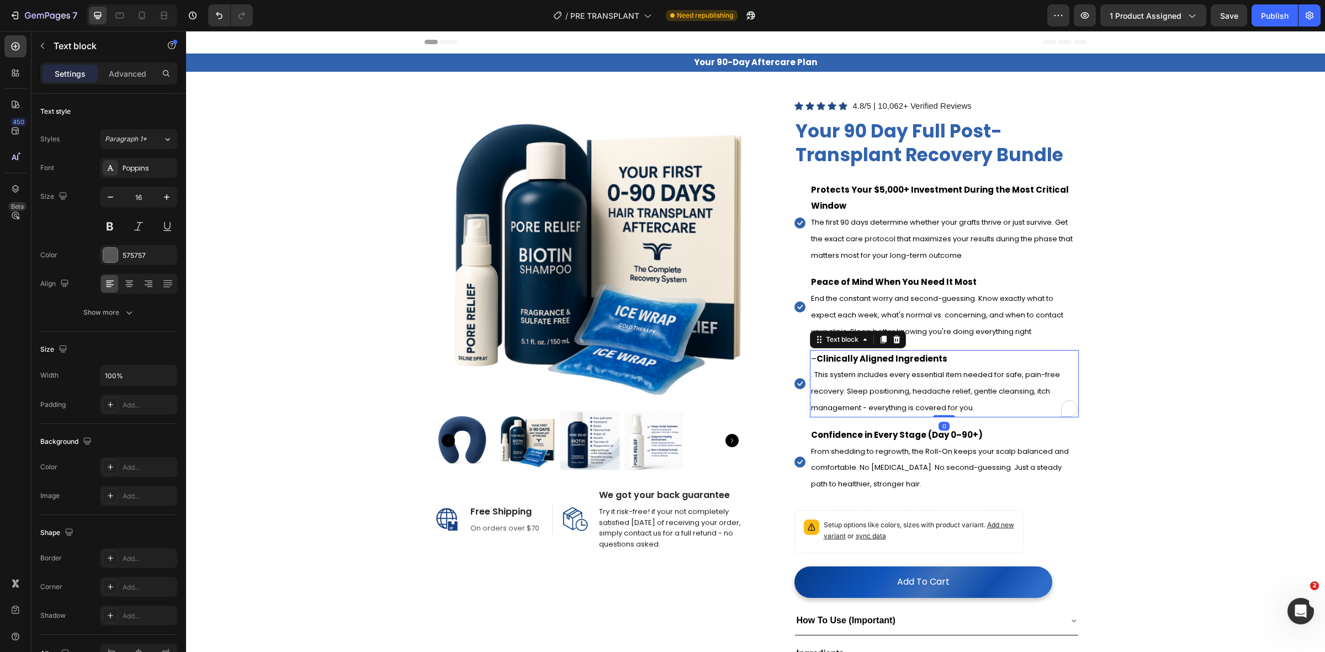
click at [876, 389] on span ". This system includes every essential item needed for safe, pain-free recovery…" at bounding box center [935, 391] width 249 height 44
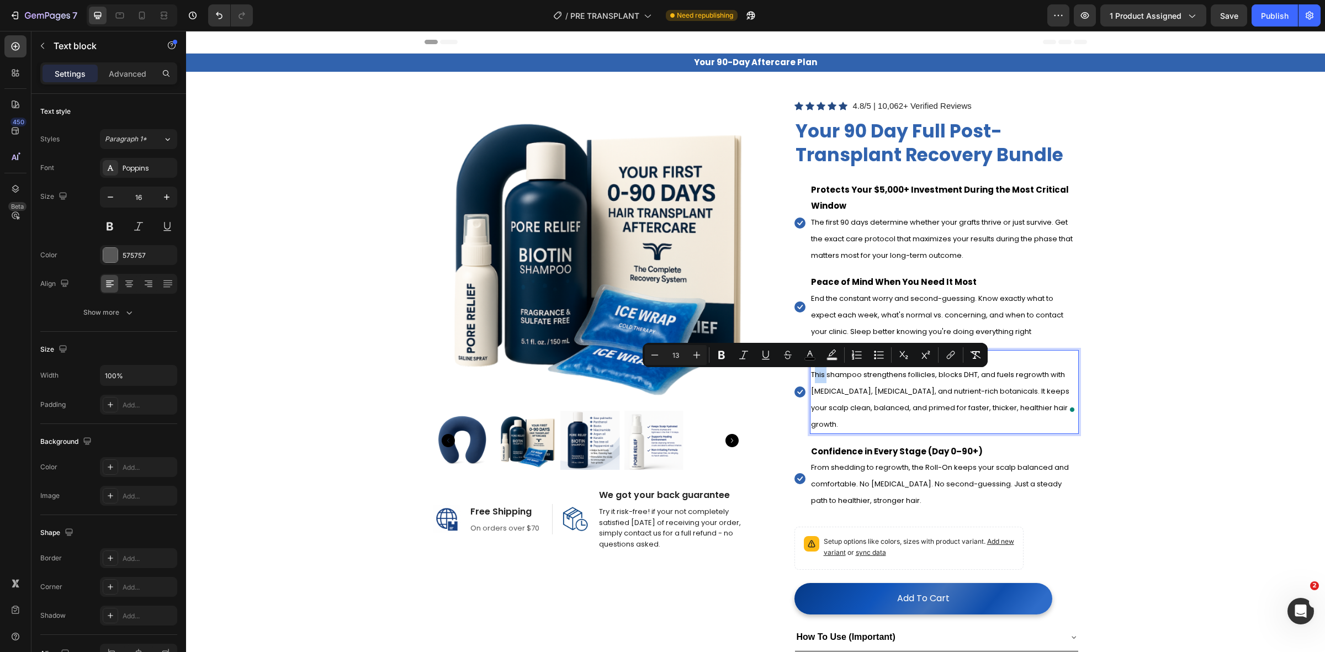
drag, startPoint x: 823, startPoint y: 379, endPoint x: 809, endPoint y: 380, distance: 13.3
click at [811, 380] on span "This shampoo strengthens follicles, blocks DHT, and fuels regrowth with biotin,…" at bounding box center [940, 399] width 258 height 60
drag, startPoint x: 825, startPoint y: 379, endPoint x: 812, endPoint y: 379, distance: 13.8
click at [812, 379] on p "Our shampoo strengthens follicles, blocks DHT, and fuels regrowth with biotin, …" at bounding box center [944, 400] width 267 height 66
click at [821, 380] on strong "Our" at bounding box center [819, 374] width 17 height 12
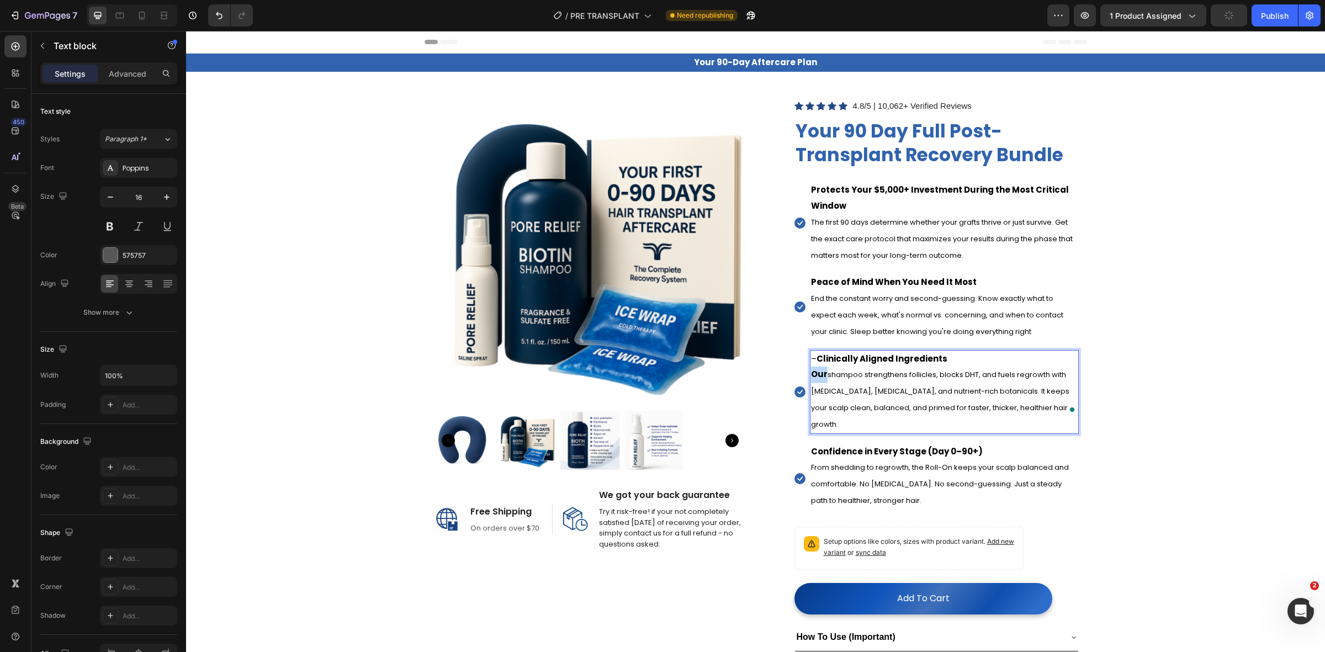
drag, startPoint x: 821, startPoint y: 377, endPoint x: 804, endPoint y: 377, distance: 17.1
click at [810, 377] on div "– Clinically Aligned Ingredients Our shampoo strengthens follicles, blocks DHT,…" at bounding box center [944, 392] width 269 height 84
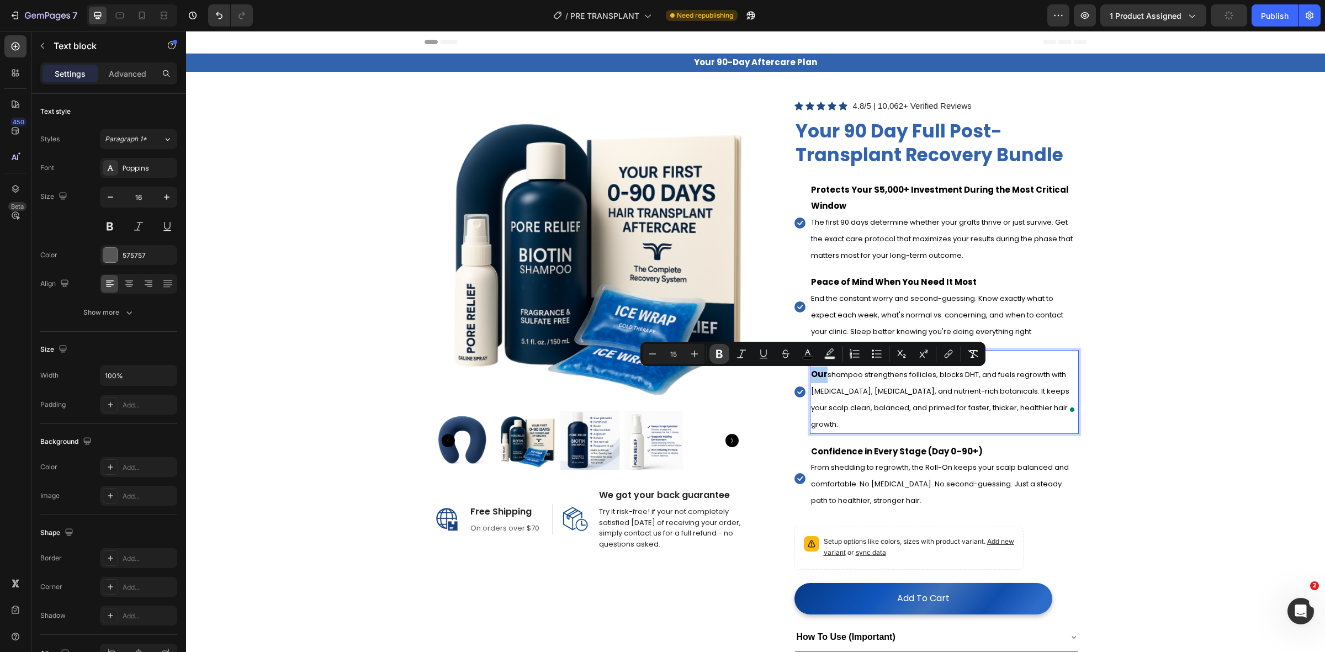
click at [728, 355] on button "Bold" at bounding box center [719, 354] width 20 height 20
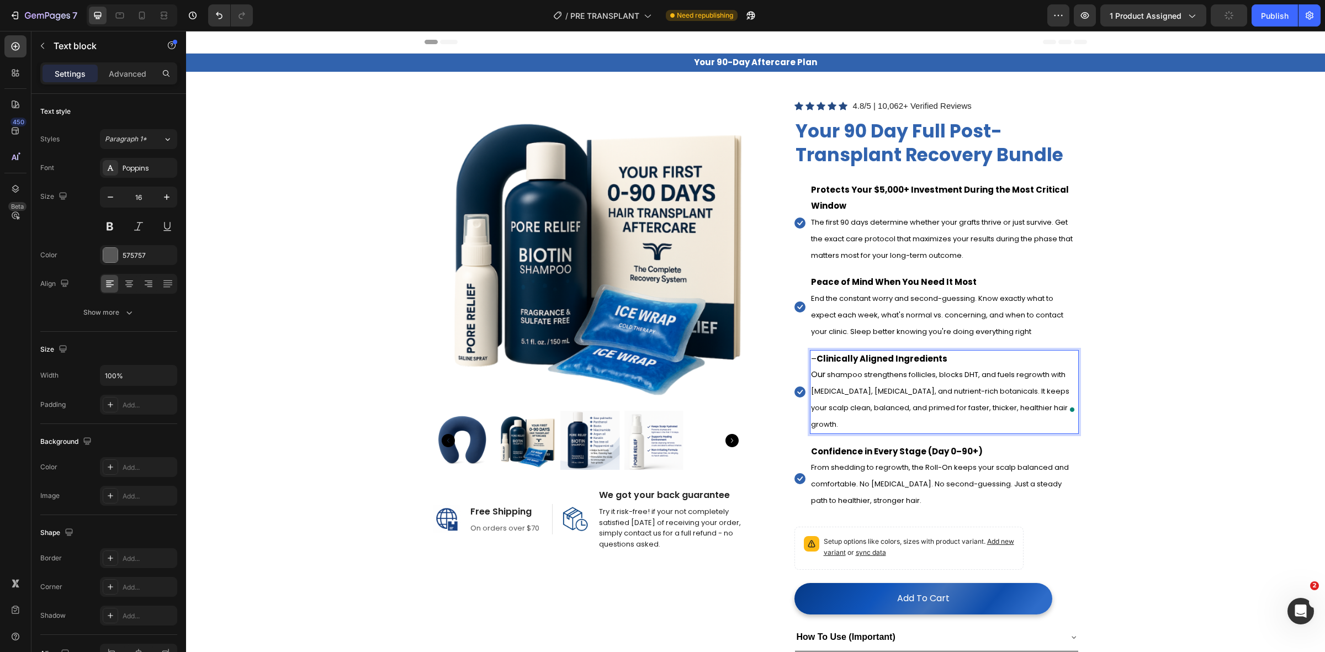
click at [816, 377] on span "Our" at bounding box center [819, 374] width 16 height 12
drag, startPoint x: 819, startPoint y: 374, endPoint x: 799, endPoint y: 374, distance: 19.3
click at [811, 374] on p "Our shampoo strengthens follicles, blocks DHT, and fuels regrowth with biotin, …" at bounding box center [944, 400] width 267 height 66
click at [814, 373] on span "Our" at bounding box center [819, 374] width 16 height 12
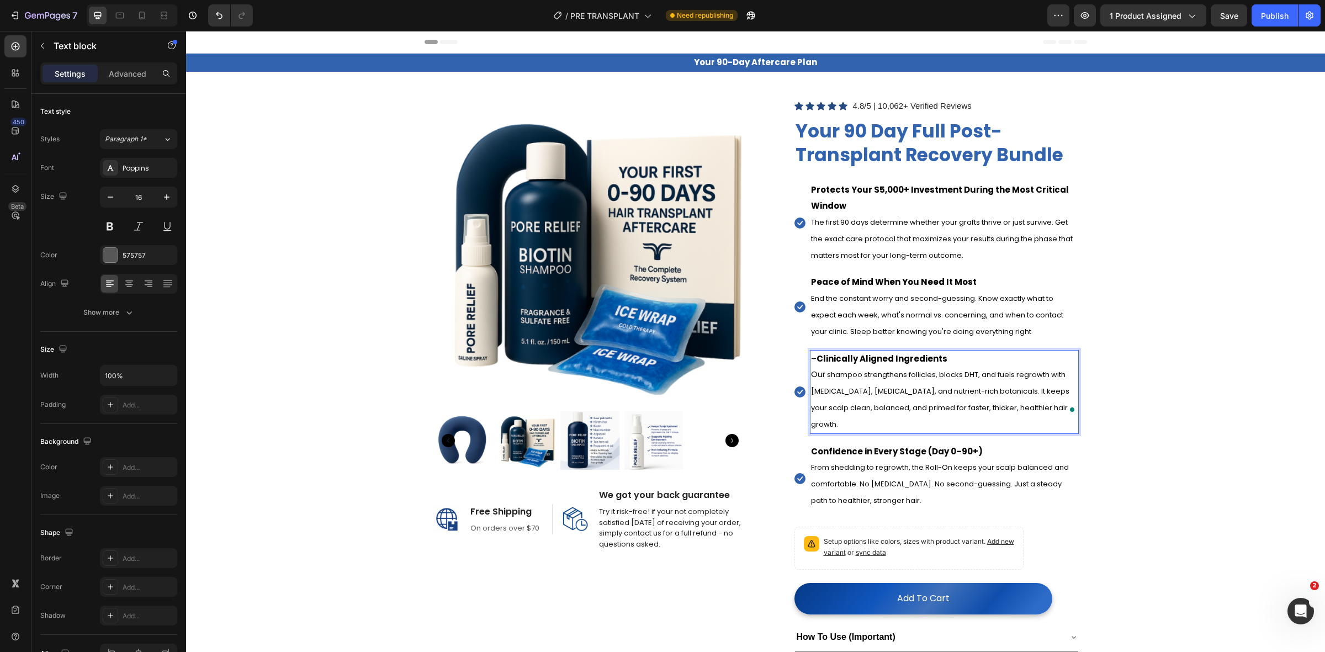
click at [823, 389] on span "shampoo strengthens follicles, blocks DHT, and fuels regrowth with biotin, saw …" at bounding box center [940, 399] width 258 height 60
click at [844, 405] on span "shampoo strengthens follicles, blocks DHT, and fuels regrowth with biotin, saw …" at bounding box center [940, 399] width 258 height 60
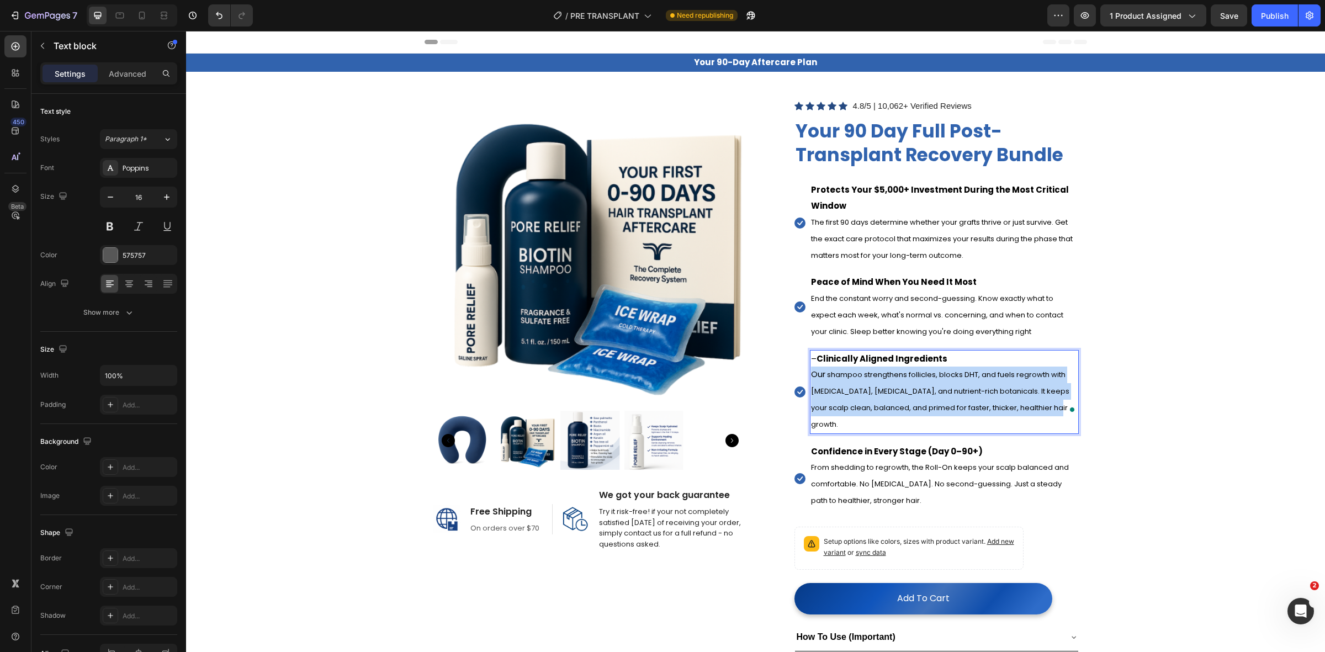
click at [844, 405] on span "shampoo strengthens follicles, blocks DHT, and fuels regrowth with biotin, saw …" at bounding box center [940, 399] width 258 height 60
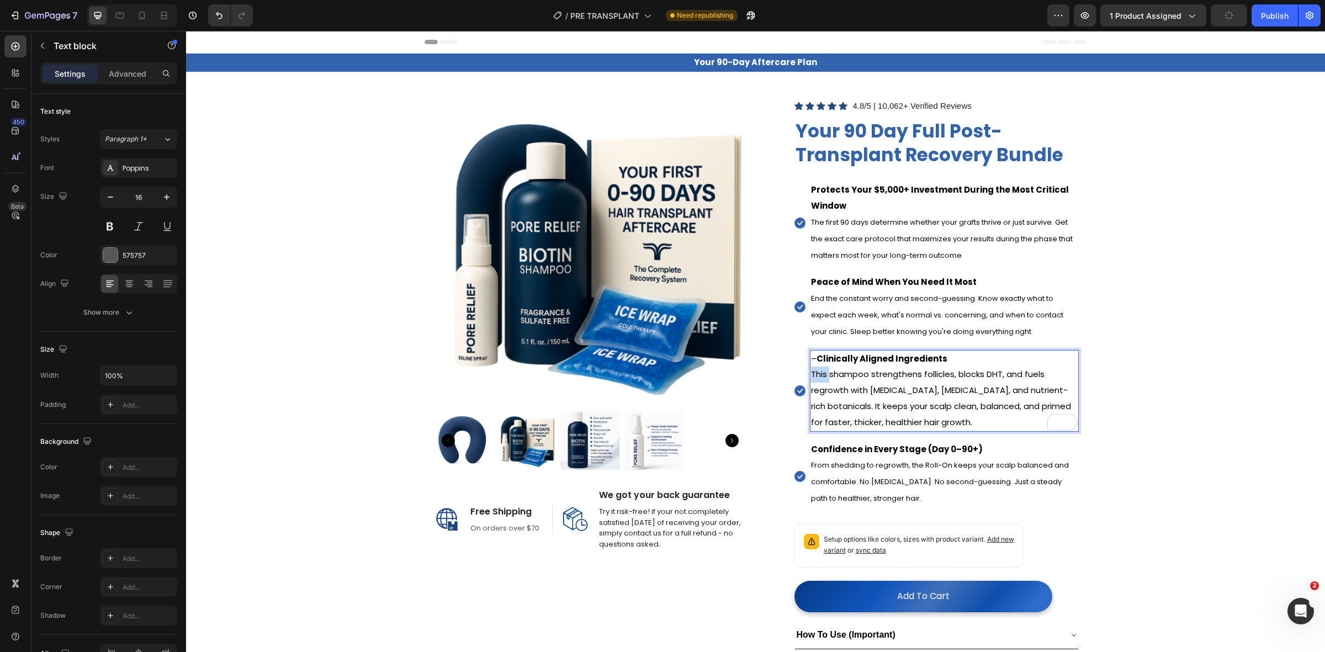
drag, startPoint x: 824, startPoint y: 381, endPoint x: 807, endPoint y: 379, distance: 17.3
click at [811, 379] on span "This shampoo strengthens follicles, blocks DHT, and fuels regrowth with biotin,…" at bounding box center [941, 397] width 260 height 59
click at [914, 390] on span "Our shampoo strengthens follicles, blocks DHT, and fuels regrowth with biotin, …" at bounding box center [941, 397] width 260 height 59
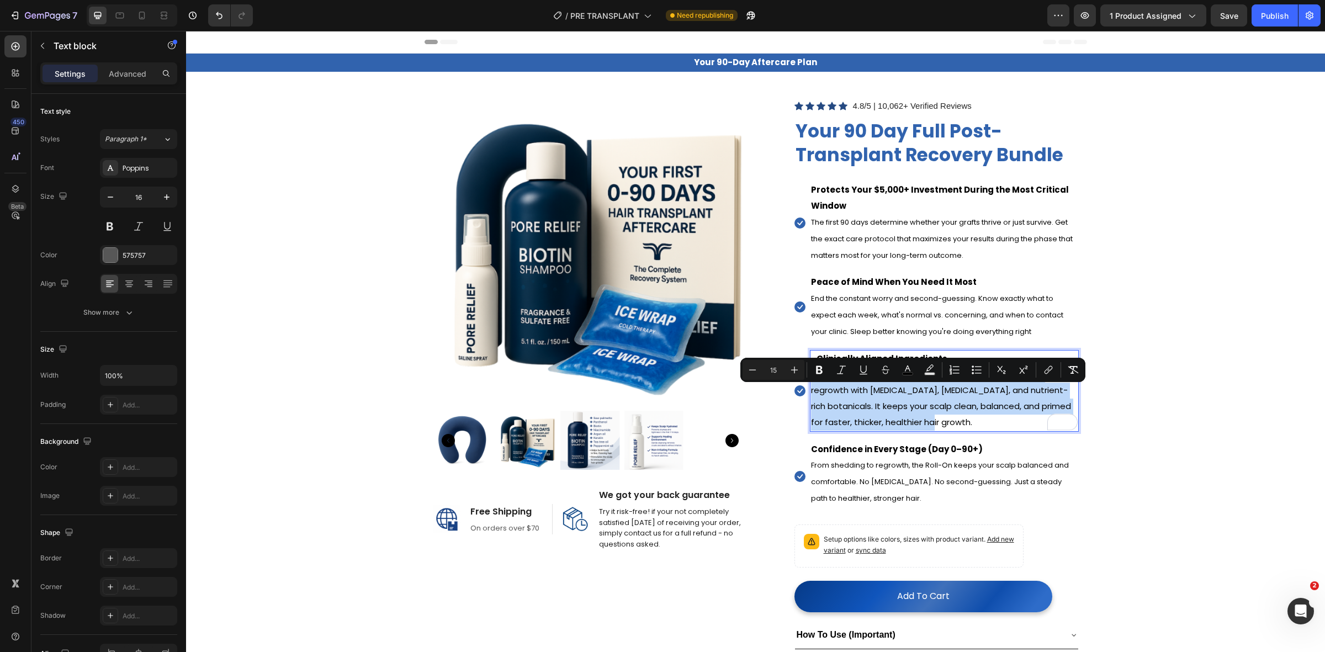
click at [914, 390] on span "Our shampoo strengthens follicles, blocks DHT, and fuels regrowth with biotin, …" at bounding box center [941, 397] width 260 height 59
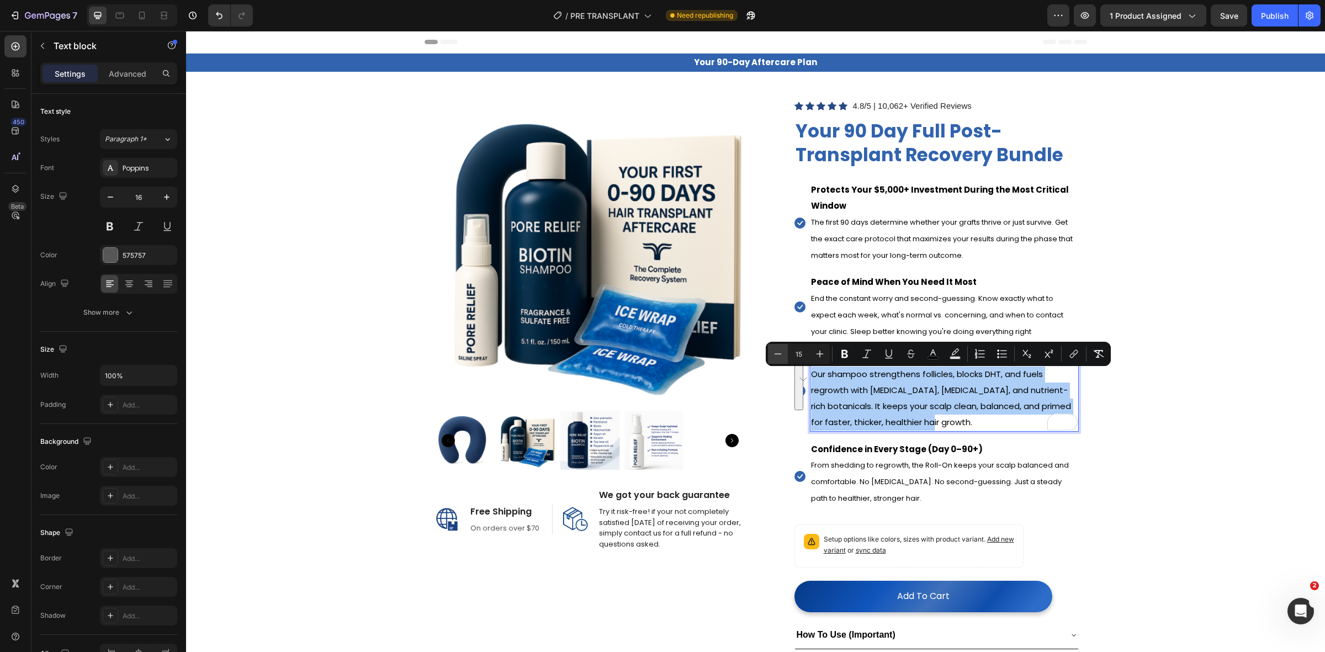
click at [776, 359] on icon "Editor contextual toolbar" at bounding box center [777, 353] width 11 height 11
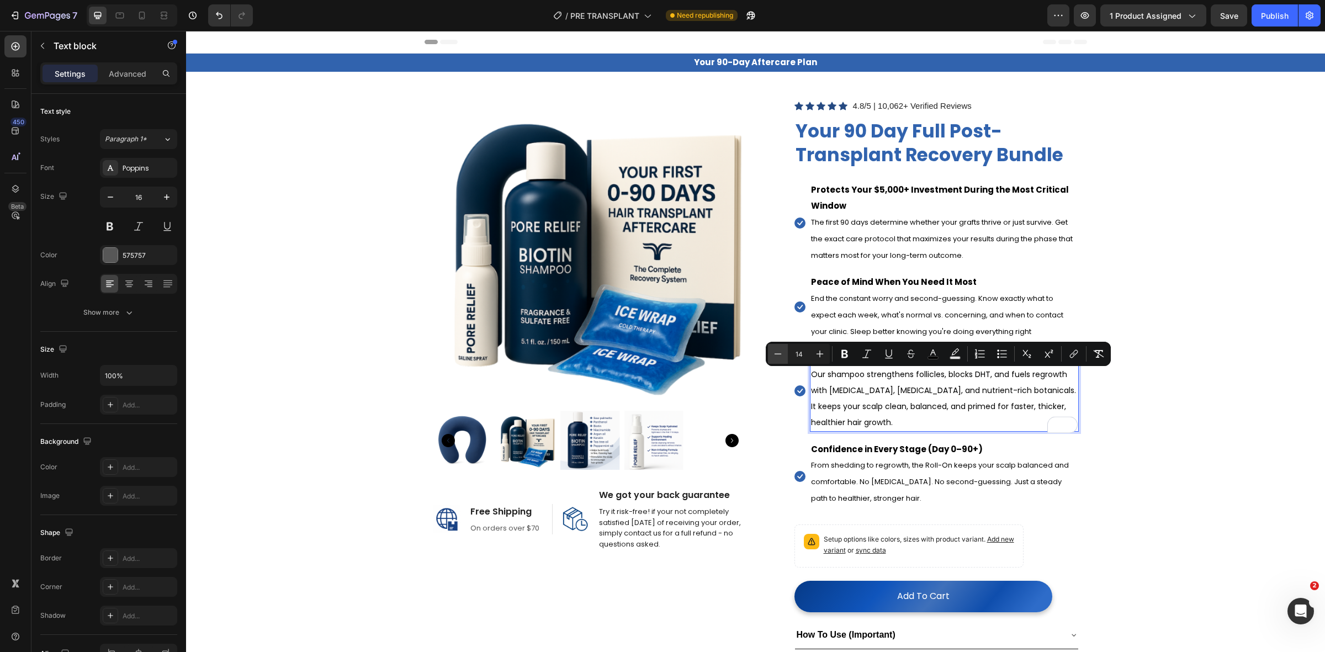
click at [776, 359] on icon "Editor contextual toolbar" at bounding box center [777, 353] width 11 height 11
type input "13"
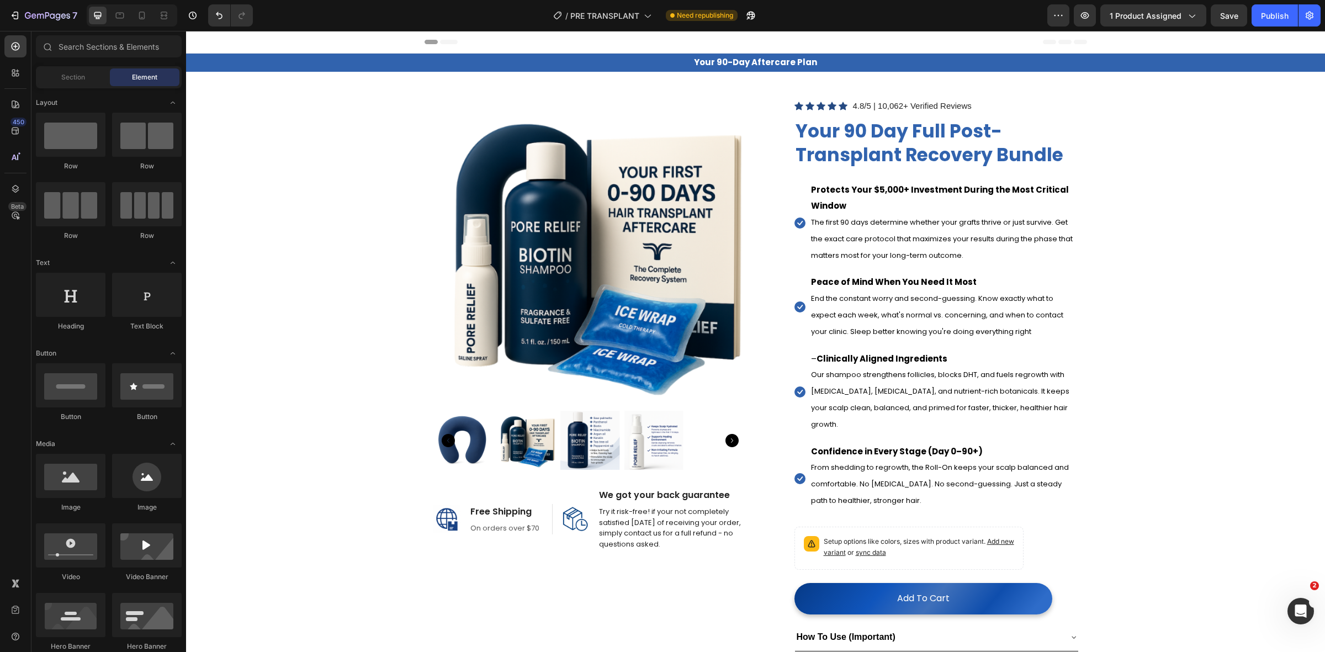
click at [1003, 489] on p "Confidence in Every Stage (Day 0–90+) From shedding to regrowth, the Roll-On ke…" at bounding box center [944, 476] width 267 height 65
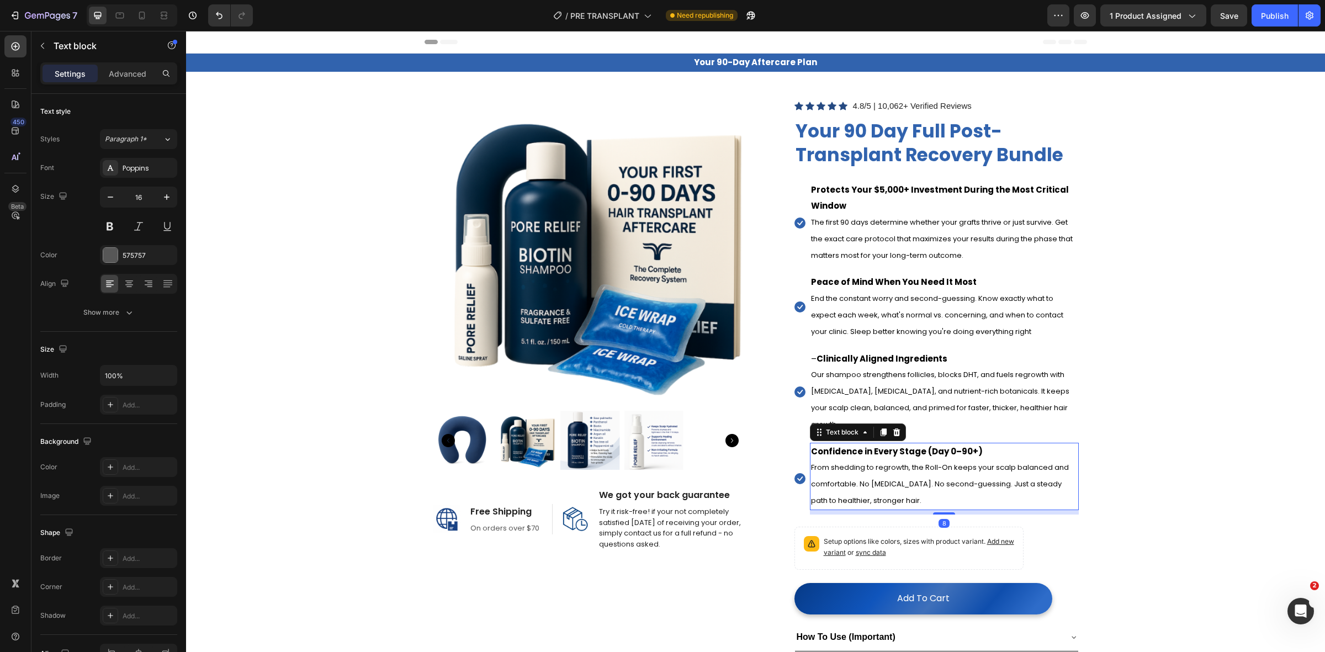
click at [893, 428] on icon at bounding box center [896, 432] width 7 height 8
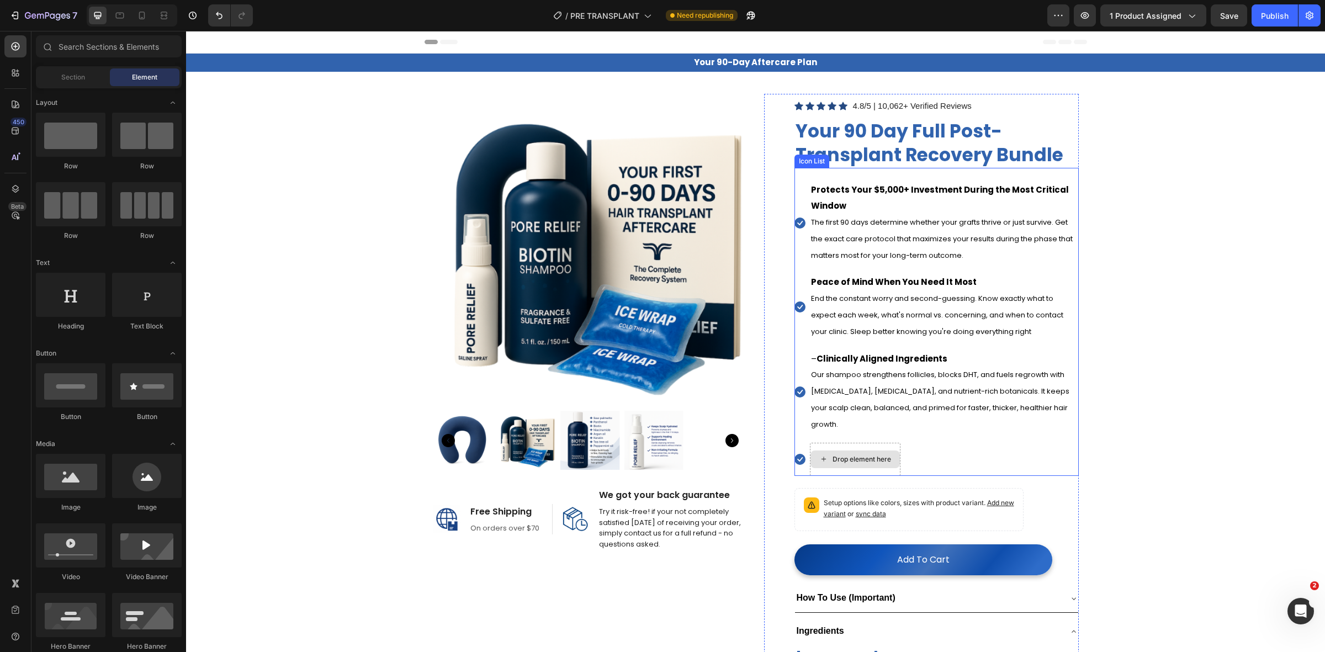
click at [810, 450] on div "Drop element here" at bounding box center [854, 459] width 89 height 18
click at [794, 454] on div "Icon" at bounding box center [799, 459] width 11 height 11
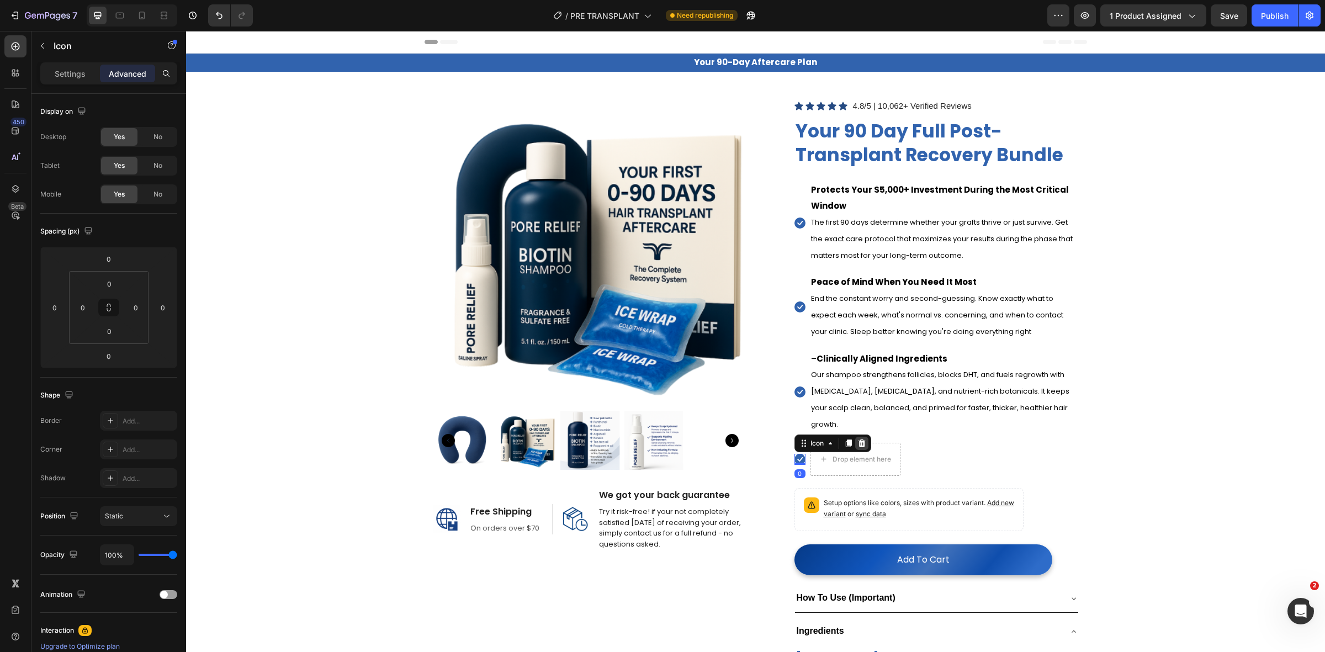
click at [857, 439] on icon at bounding box center [861, 443] width 9 height 9
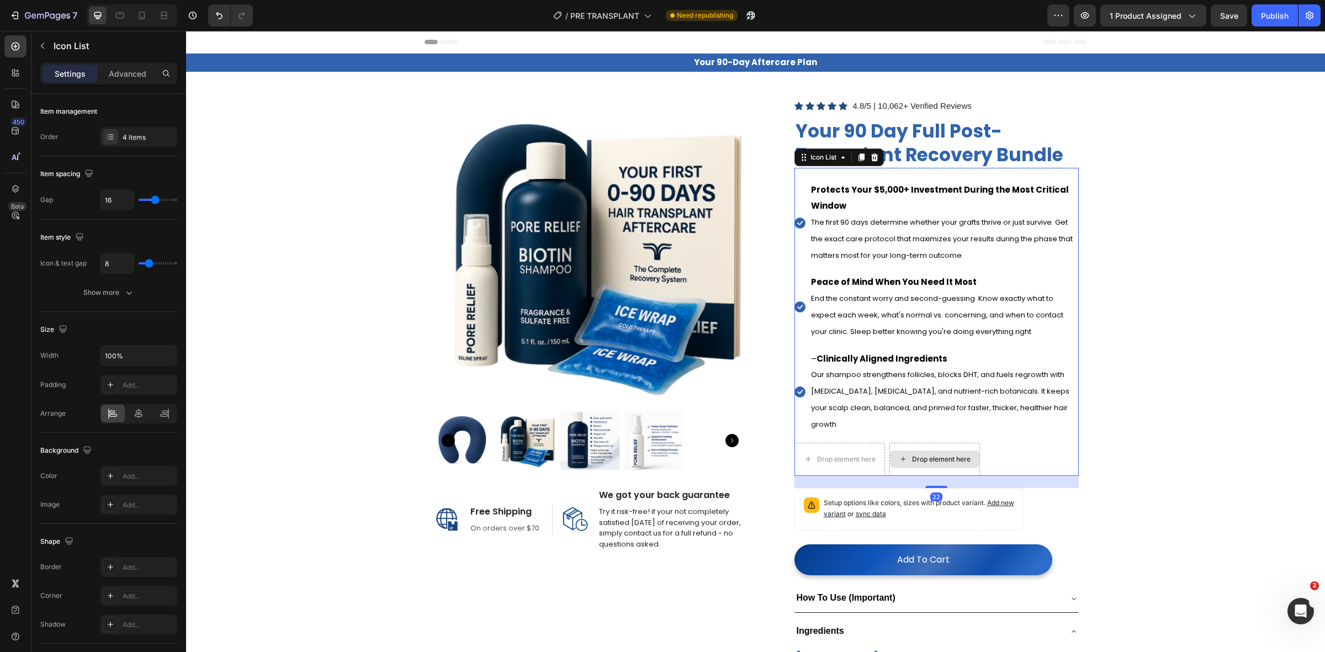
click at [934, 443] on div "Drop element here" at bounding box center [934, 459] width 91 height 33
click at [141, 132] on div "4 items" at bounding box center [149, 137] width 52 height 10
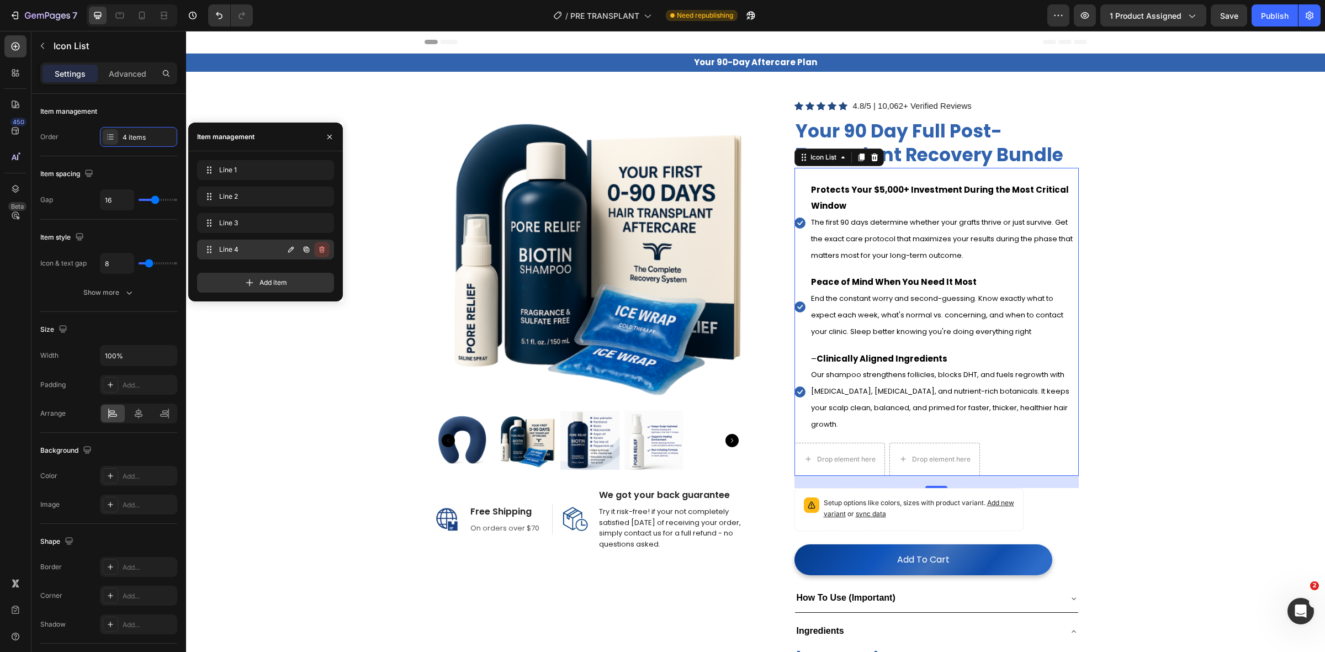
click at [327, 249] on button "button" at bounding box center [321, 249] width 15 height 15
click at [319, 247] on div "Delete" at bounding box center [314, 250] width 20 height 10
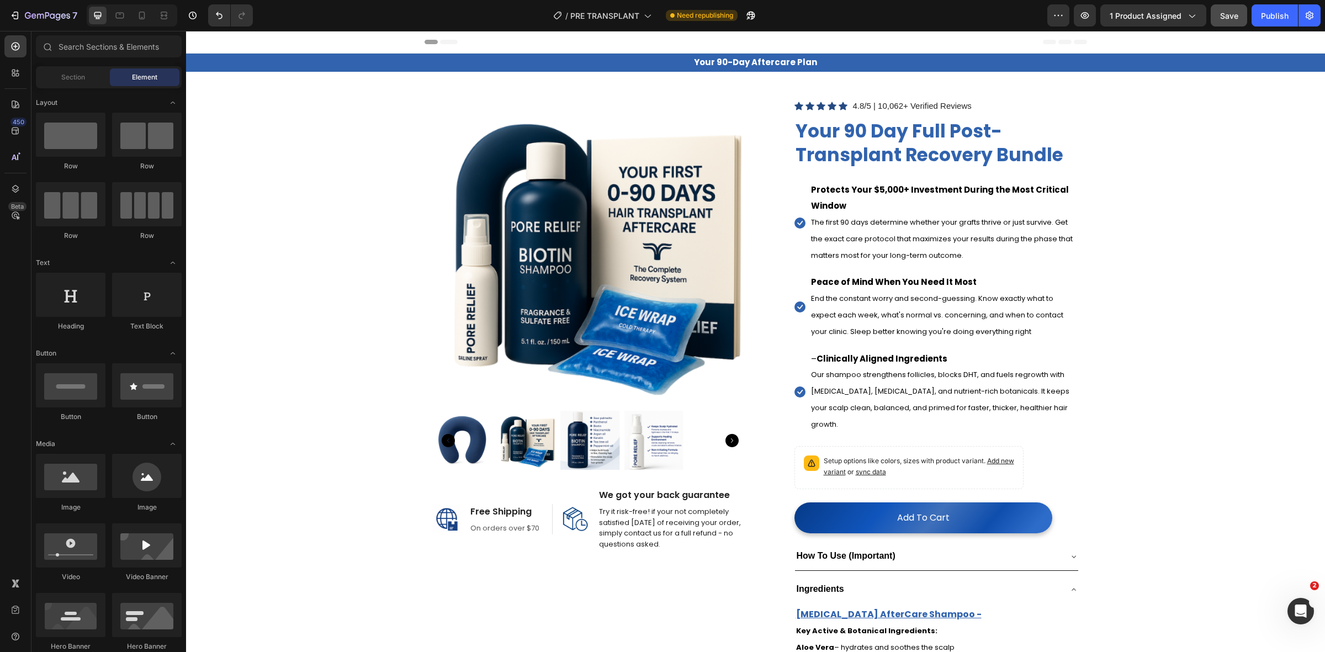
click at [1237, 18] on span "Save" at bounding box center [1229, 15] width 18 height 9
click at [1279, 14] on div "Publish" at bounding box center [1275, 16] width 28 height 12
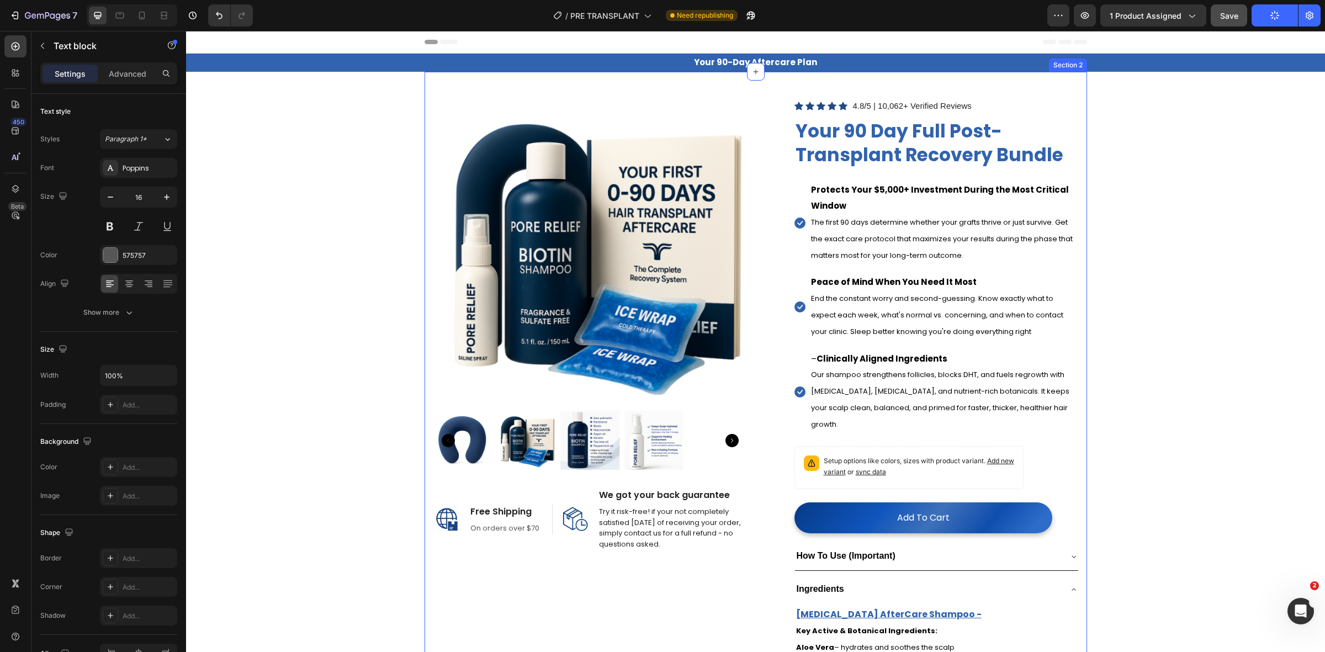
click at [893, 243] on span "The first 90 days determine whether your grafts thrive or just survive. Get the…" at bounding box center [942, 239] width 262 height 44
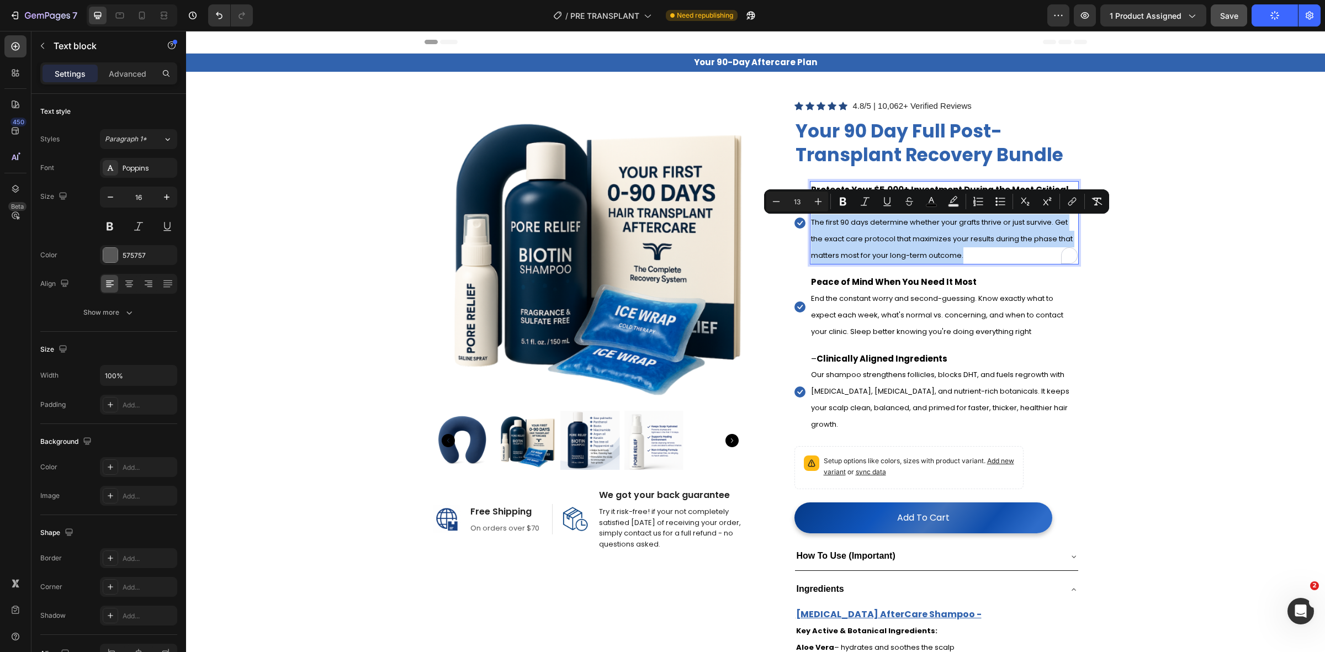
click at [995, 256] on p "The first 90 days determine whether your grafts thrive or just survive. Get the…" at bounding box center [944, 238] width 267 height 49
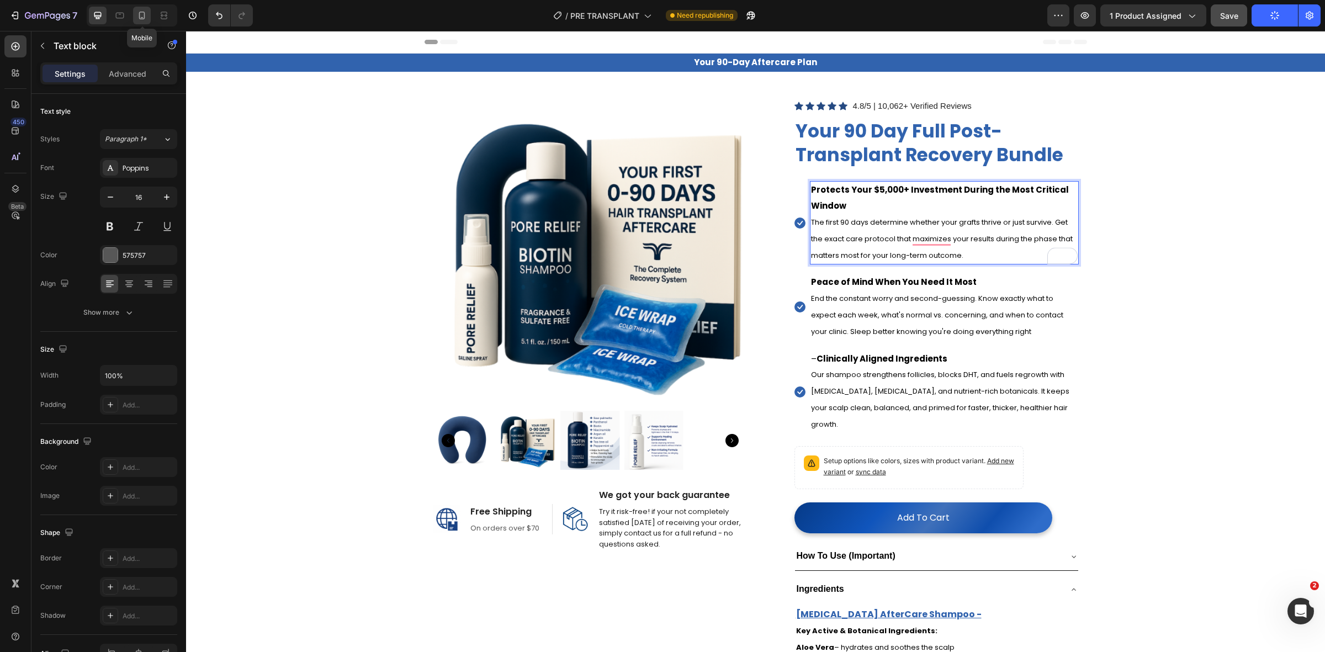
click at [134, 18] on div at bounding box center [142, 16] width 18 height 18
type input "15"
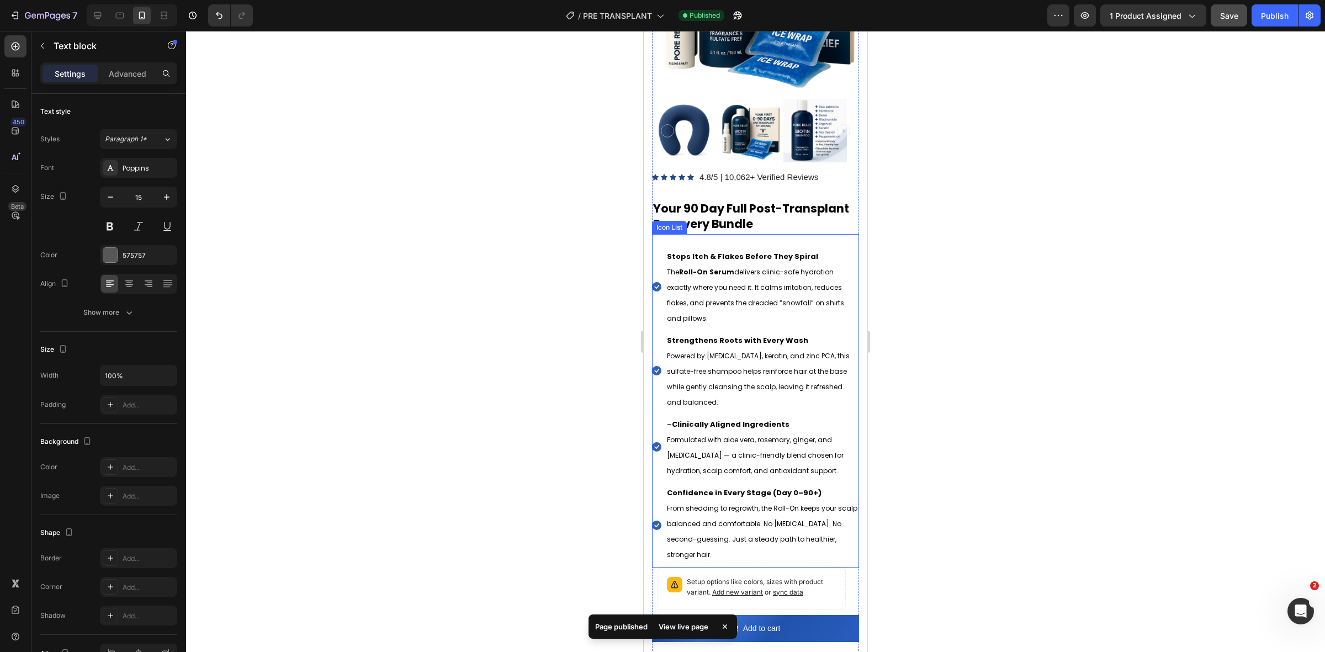
scroll to position [207, 0]
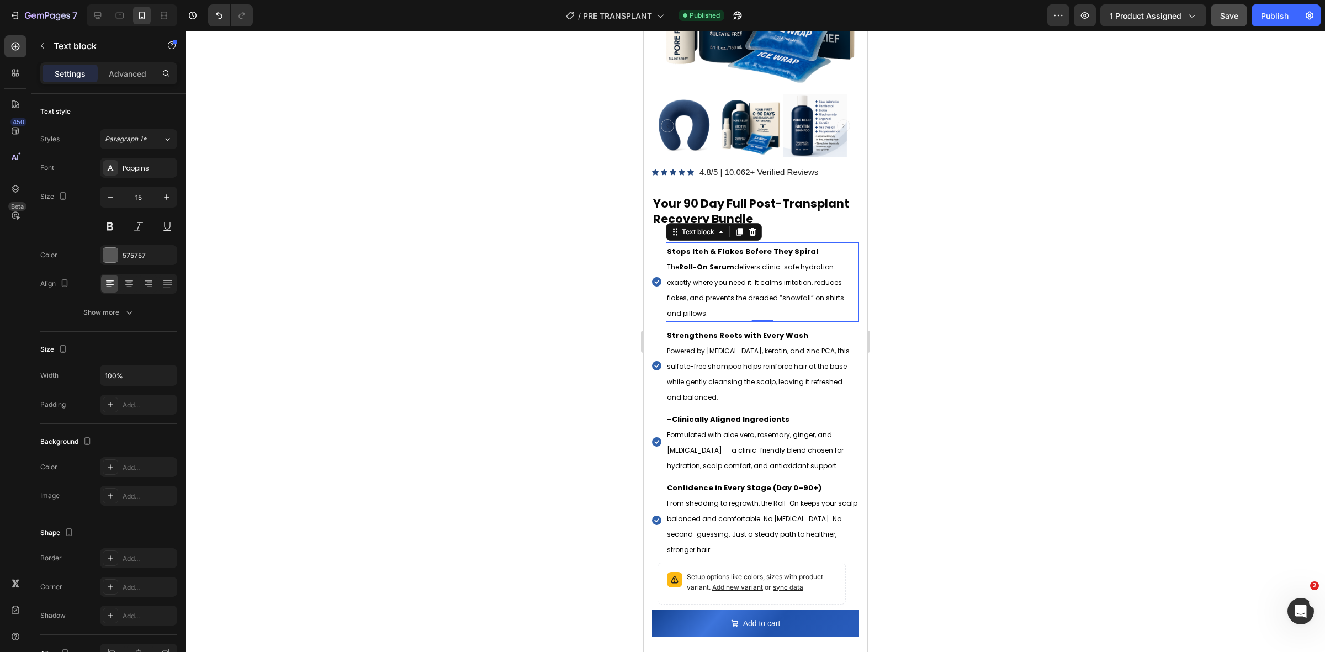
click at [738, 246] on strong "Stops Itch & Flakes Before They Spiral" at bounding box center [742, 251] width 151 height 10
click at [766, 243] on p "Stops Itch & Flakes Before They Spiral" at bounding box center [762, 250] width 191 height 15
click at [773, 246] on strong "Stops Itch & Flakes Before They Spiral" at bounding box center [742, 251] width 151 height 10
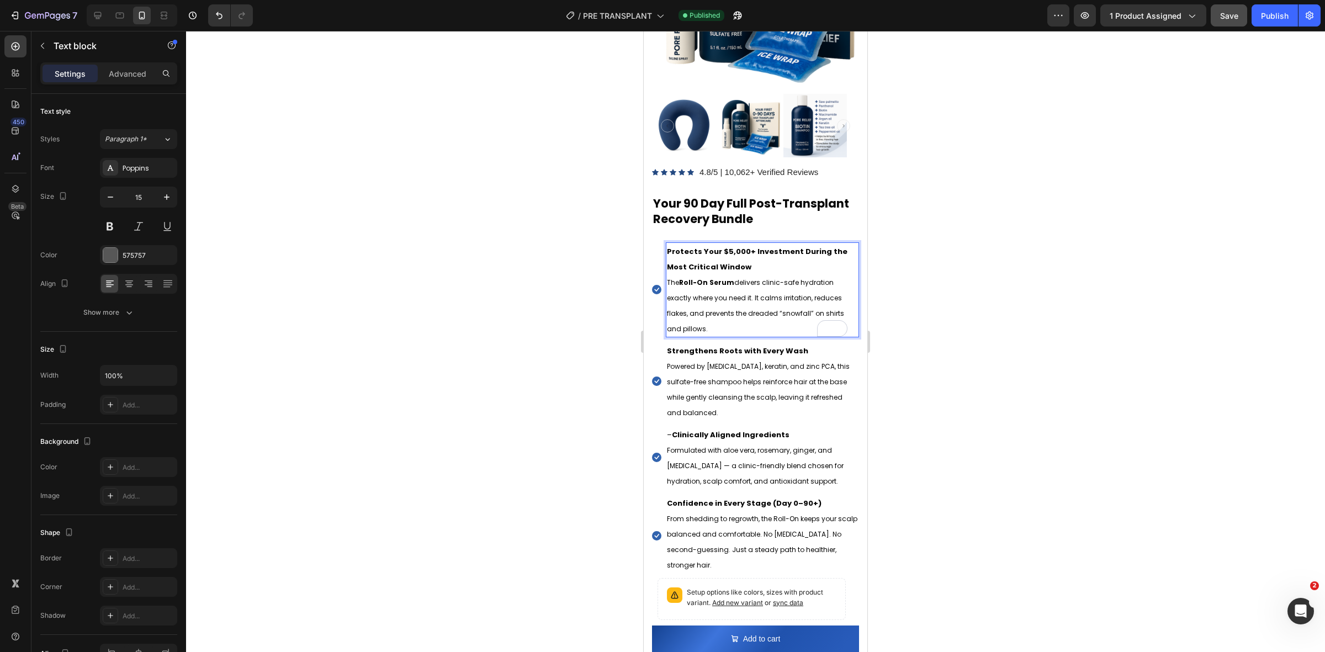
click at [709, 306] on span "The Roll-On Serum delivers clinic-safe hydration exactly where you need it. It …" at bounding box center [755, 306] width 177 height 56
click at [948, 237] on div at bounding box center [755, 341] width 1139 height 621
click at [741, 343] on p "Strengthens Roots with Every Wash Powered by [MEDICAL_DATA], keratin, and zinc …" at bounding box center [762, 381] width 191 height 77
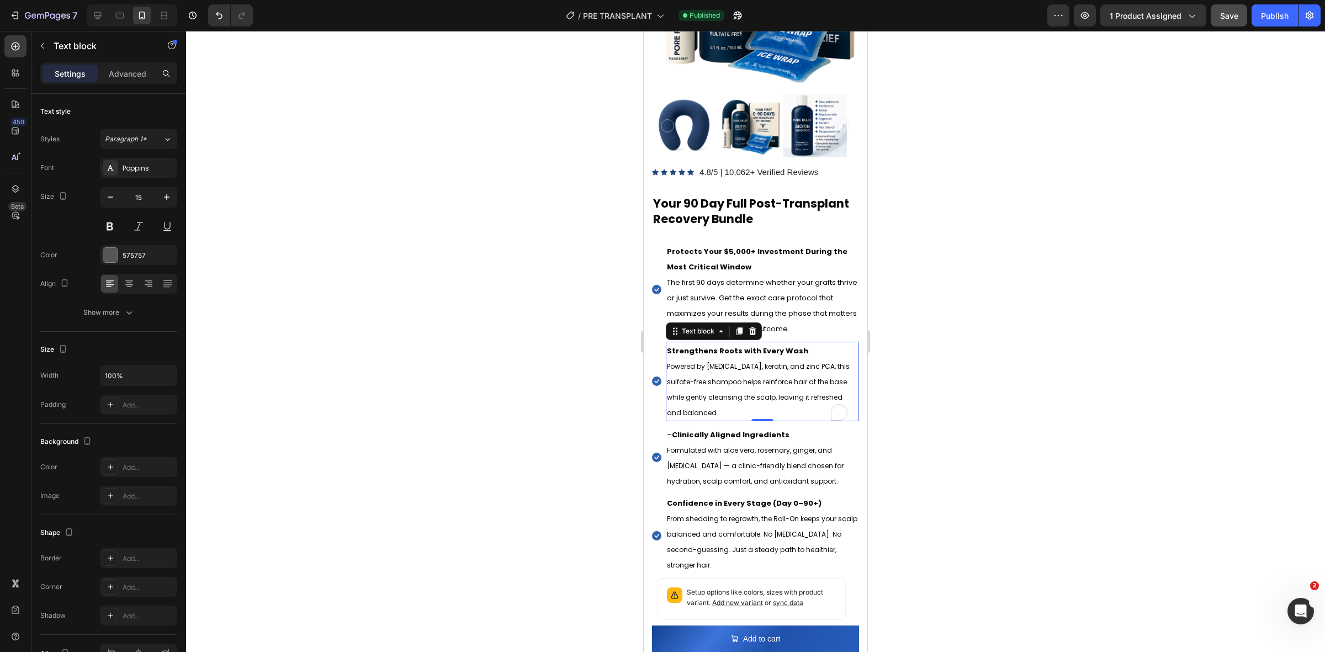
click at [744, 346] on strong "Strengthens Roots with Every Wash" at bounding box center [737, 351] width 141 height 10
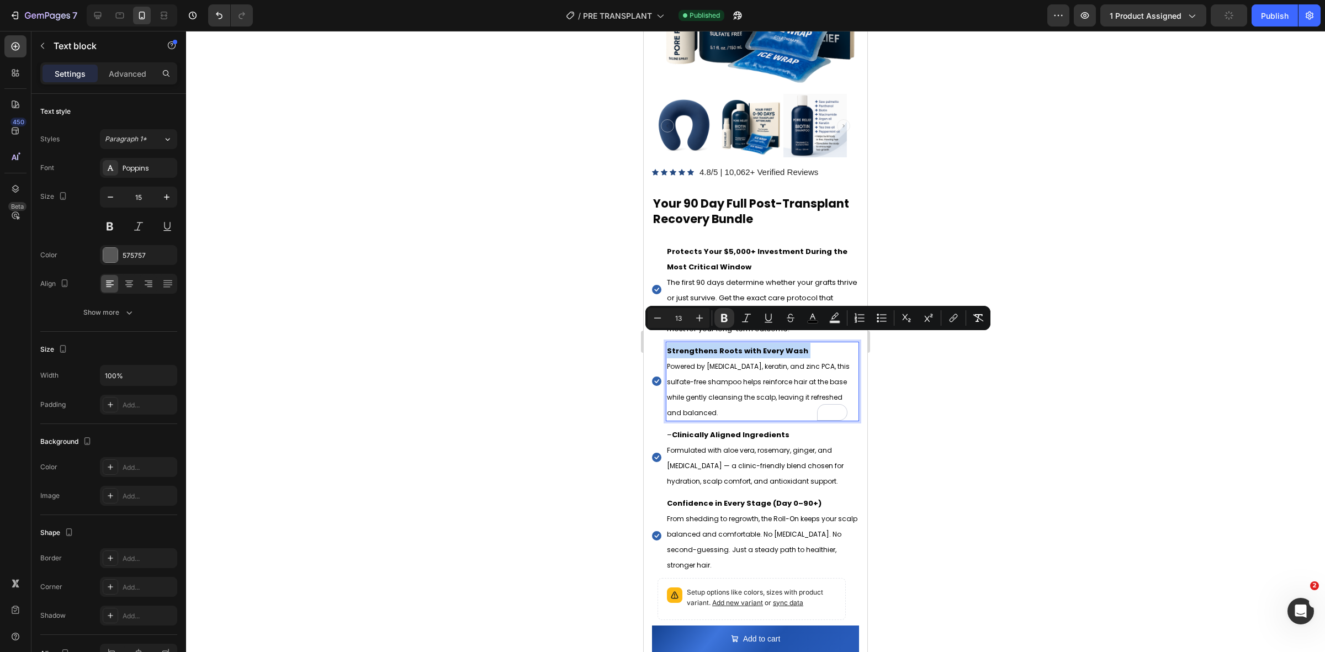
type input "12"
click at [720, 349] on p "Strengthens Roots with Every Wash Powered by [MEDICAL_DATA], keratin, and zinc …" at bounding box center [762, 381] width 191 height 77
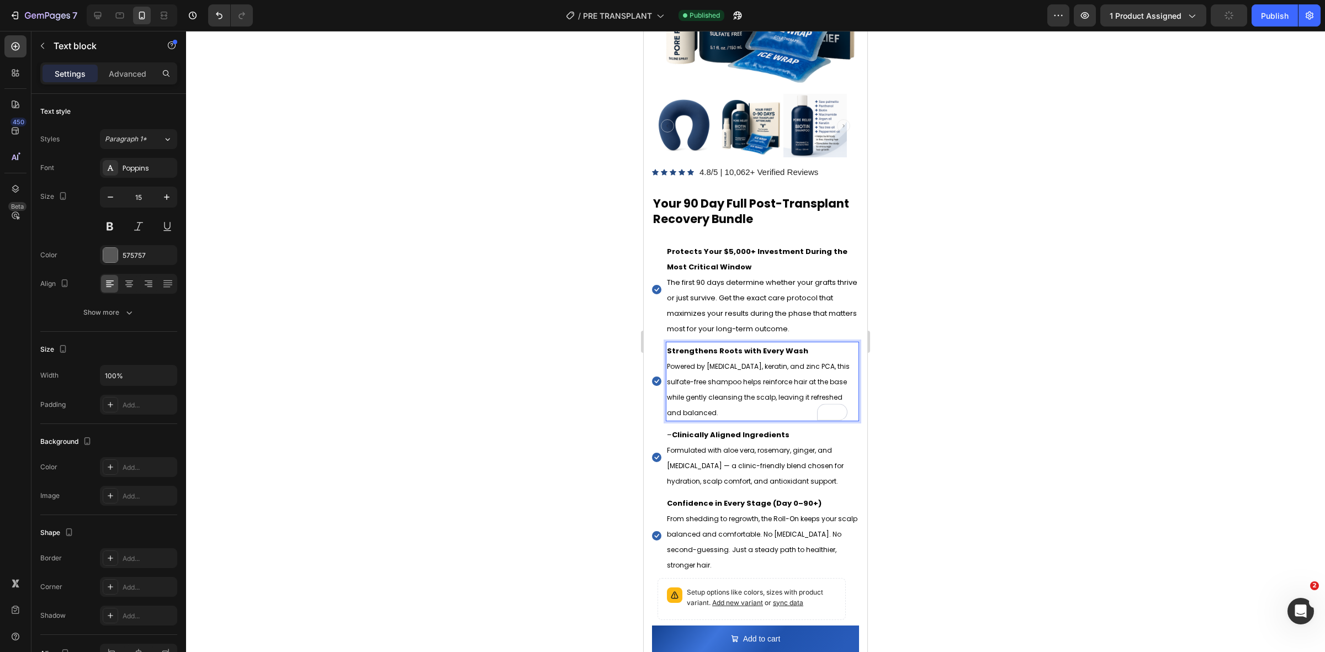
click at [722, 346] on strong "Strengthens Roots with Every Wash" at bounding box center [737, 351] width 141 height 10
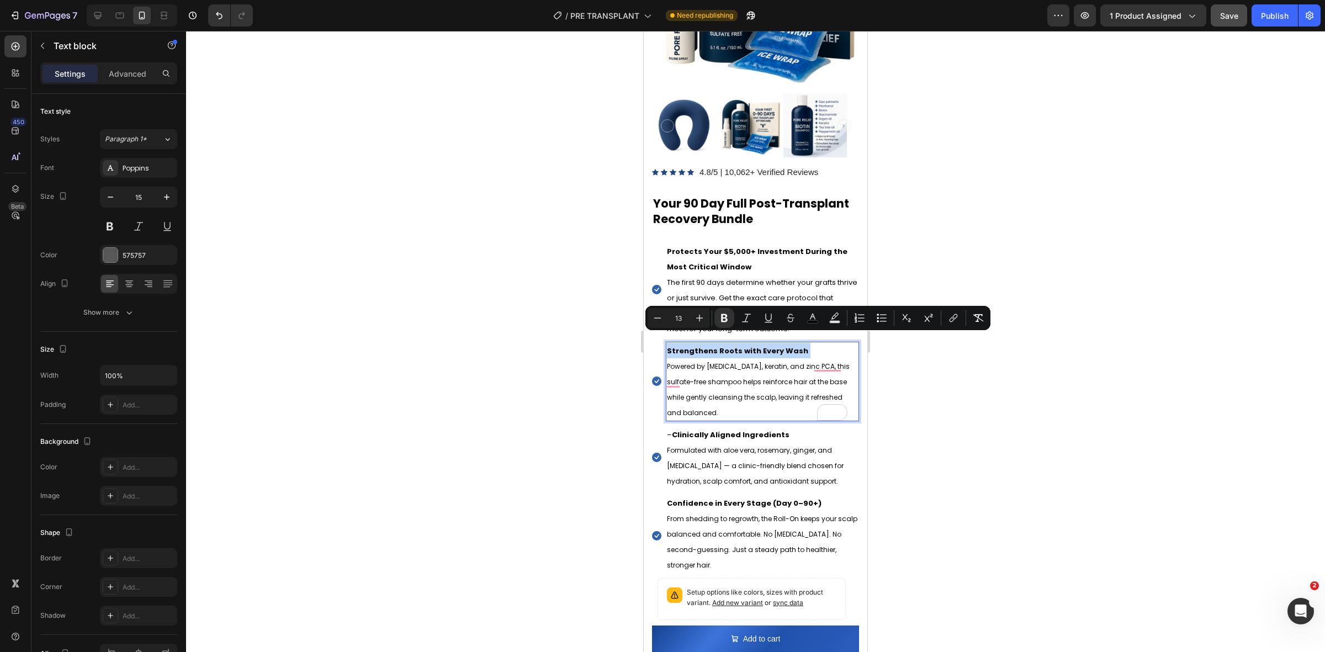
type input "12"
click at [754, 362] on span "Powered by [MEDICAL_DATA], keratin, and zinc PCA, this sulfate-free shampoo hel…" at bounding box center [758, 390] width 183 height 56
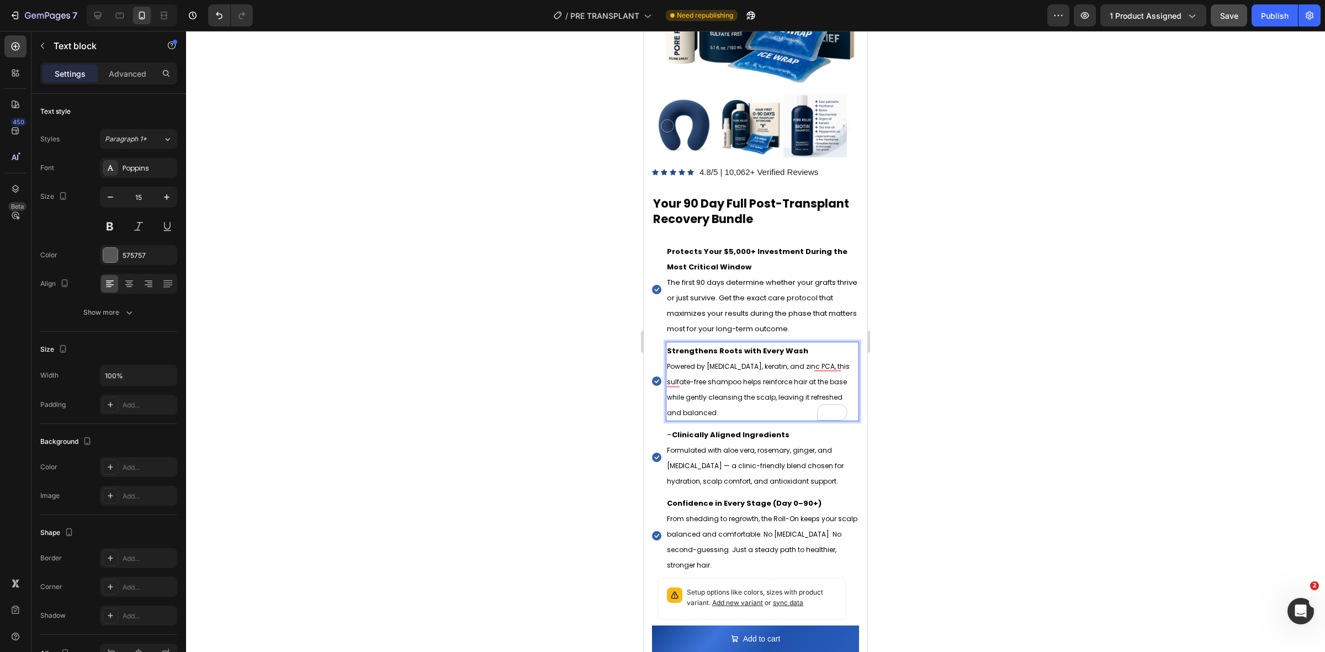
click at [746, 343] on p "Strengthens Roots with Every Wash Powered by [MEDICAL_DATA], keratin, and zinc …" at bounding box center [762, 381] width 191 height 77
click at [752, 346] on strong "Strengthens Roots with Every Wash" at bounding box center [737, 351] width 141 height 10
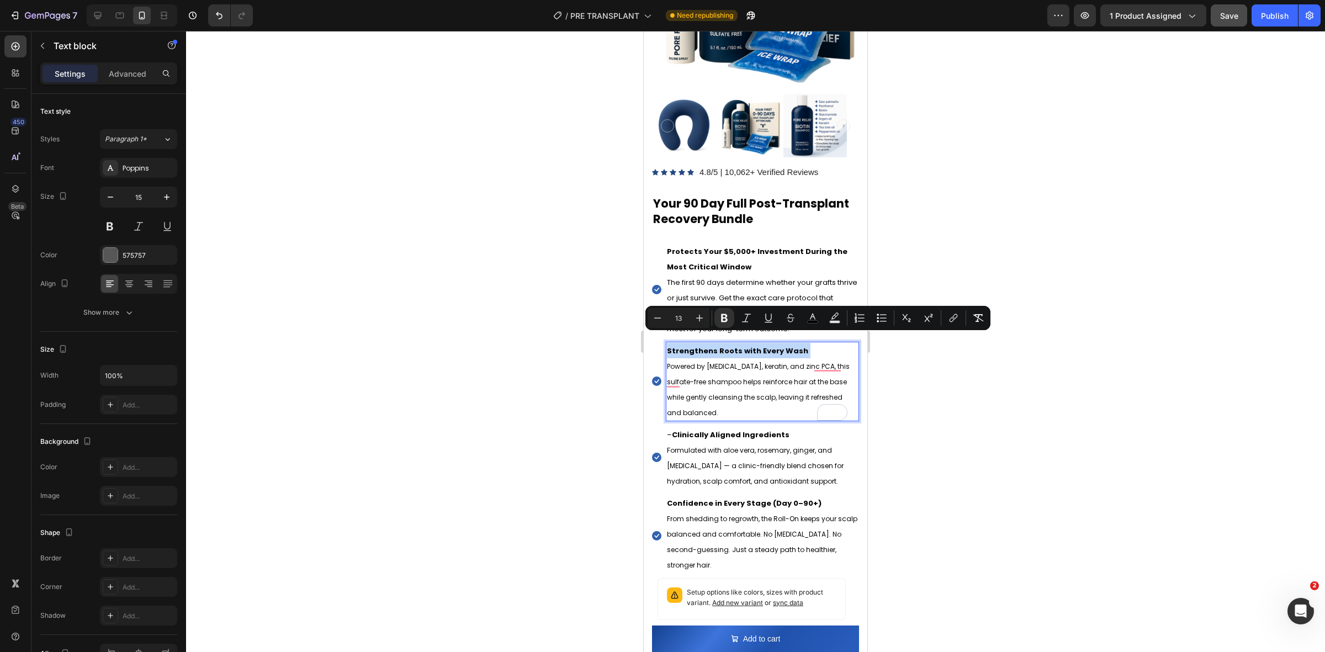
click at [726, 346] on strong "Strengthens Roots with Every Wash" at bounding box center [737, 351] width 141 height 10
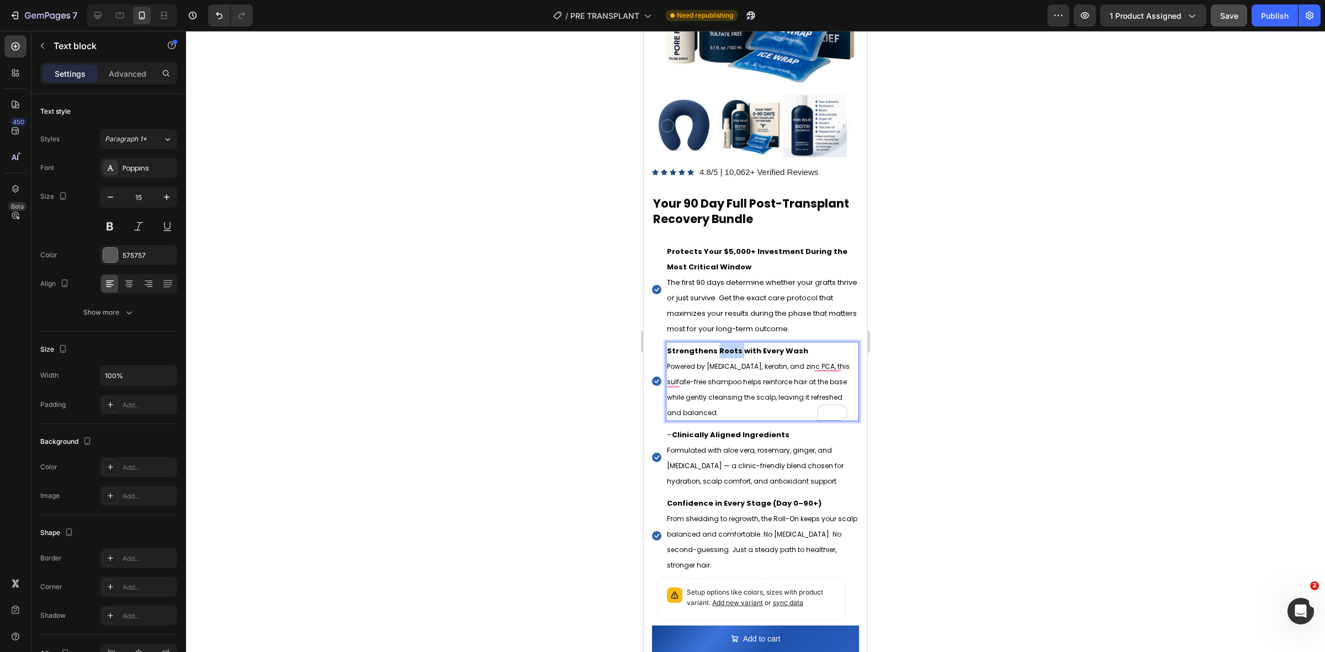
click at [726, 346] on strong "Strengthens Roots with Every Wash" at bounding box center [737, 351] width 141 height 10
click at [777, 365] on p "⁠⁠⁠⁠⁠⁠⁠ Powered by biotin, keratin, and zinc PCA, this sulfate-free shampoo hel…" at bounding box center [762, 389] width 191 height 62
click at [777, 365] on p "Powered by [MEDICAL_DATA], keratin, and zinc PCA, this sulfate-free shampoo hel…" at bounding box center [762, 389] width 191 height 62
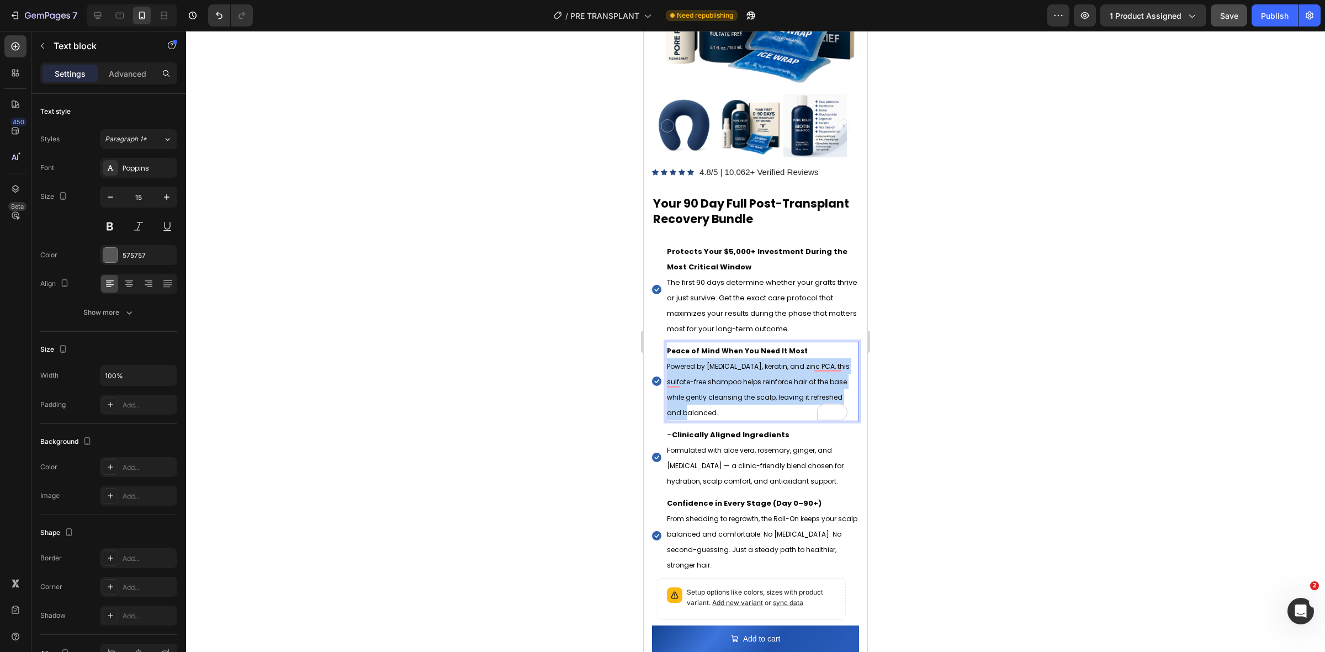
click at [777, 365] on p "Powered by [MEDICAL_DATA], keratin, and zinc PCA, this sulfate-free shampoo hel…" at bounding box center [762, 389] width 191 height 62
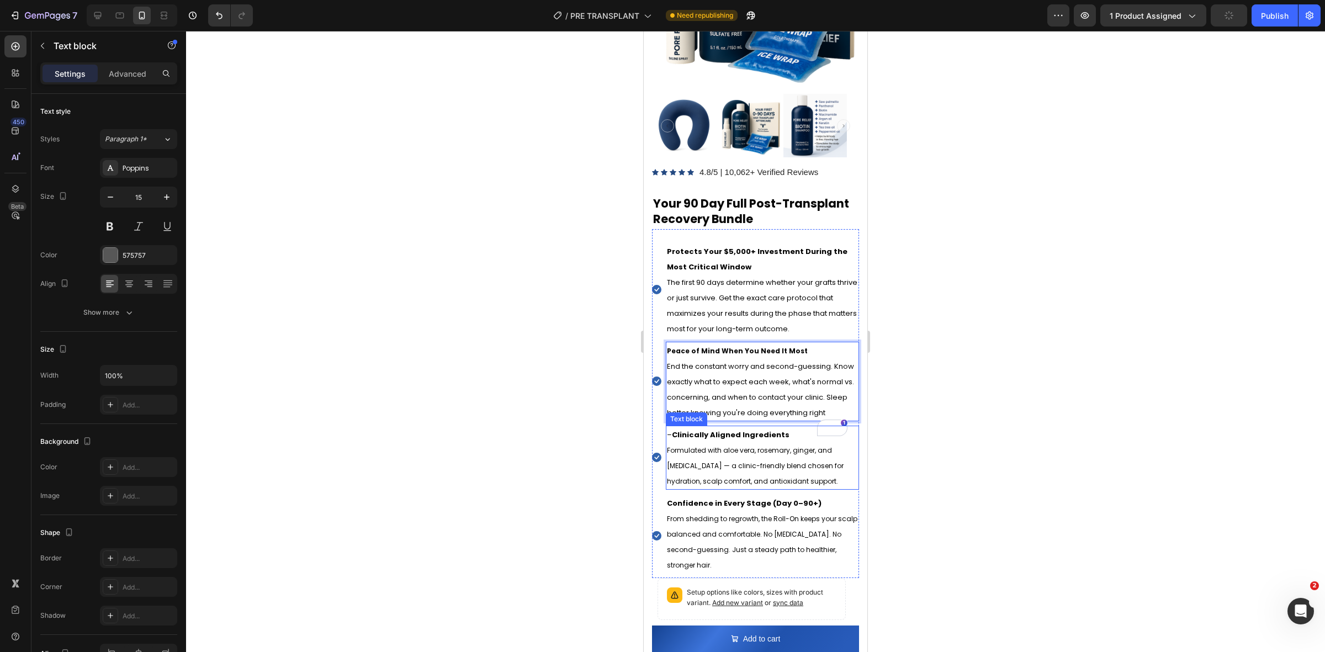
click at [745, 440] on strong "Clinically Aligned Ingredients" at bounding box center [731, 434] width 118 height 10
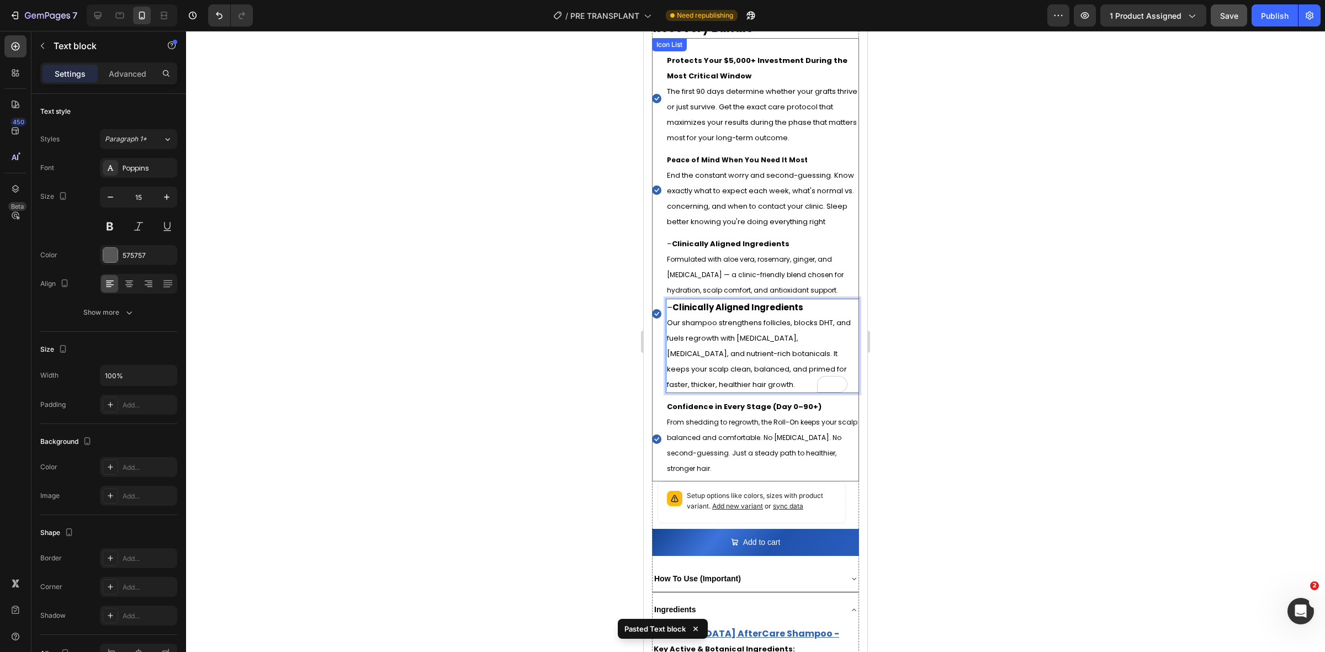
scroll to position [483, 0]
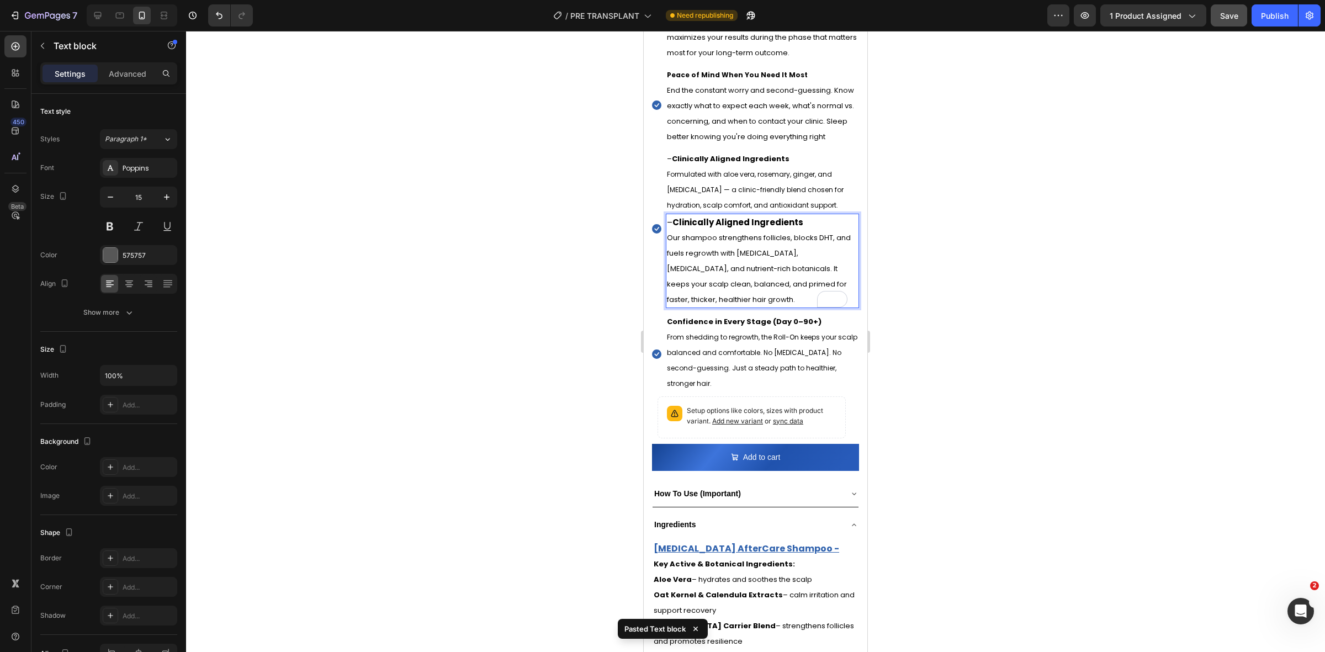
click at [748, 258] on span "Our shampoo strengthens follicles, blocks DHT, and fuels regrowth with biotin, …" at bounding box center [759, 268] width 184 height 72
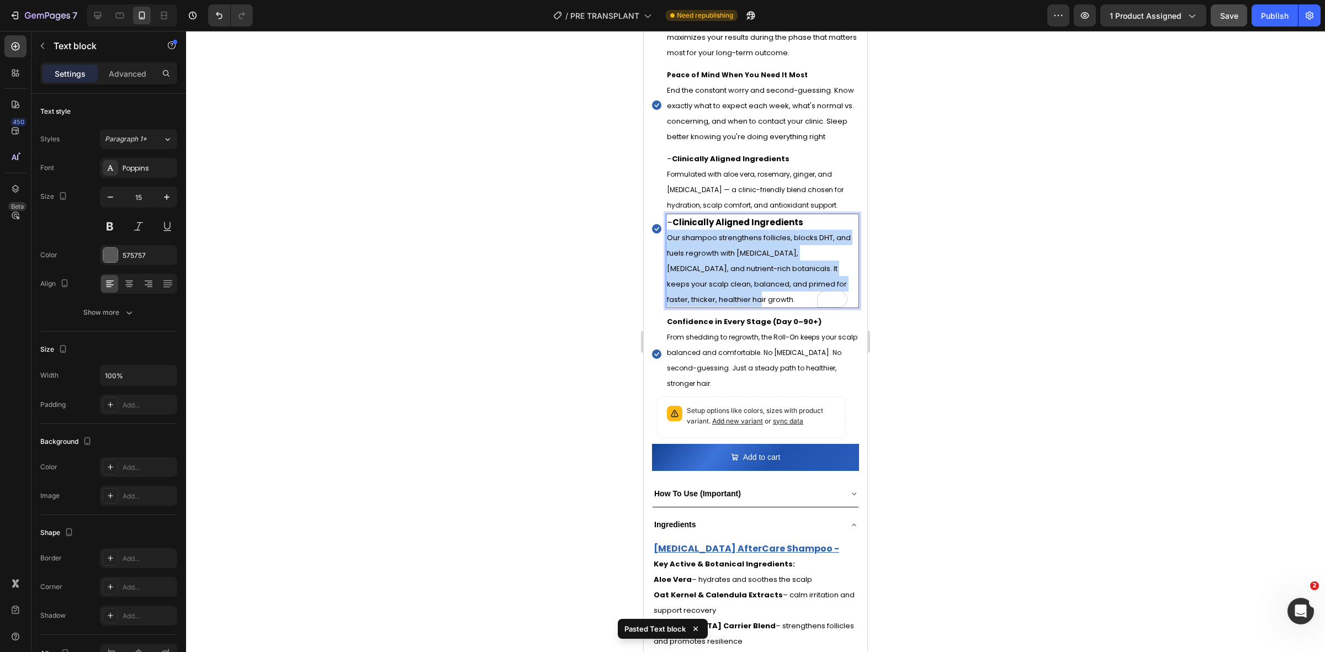
click at [748, 258] on span "Our shampoo strengthens follicles, blocks DHT, and fuels regrowth with biotin, …" at bounding box center [759, 268] width 184 height 72
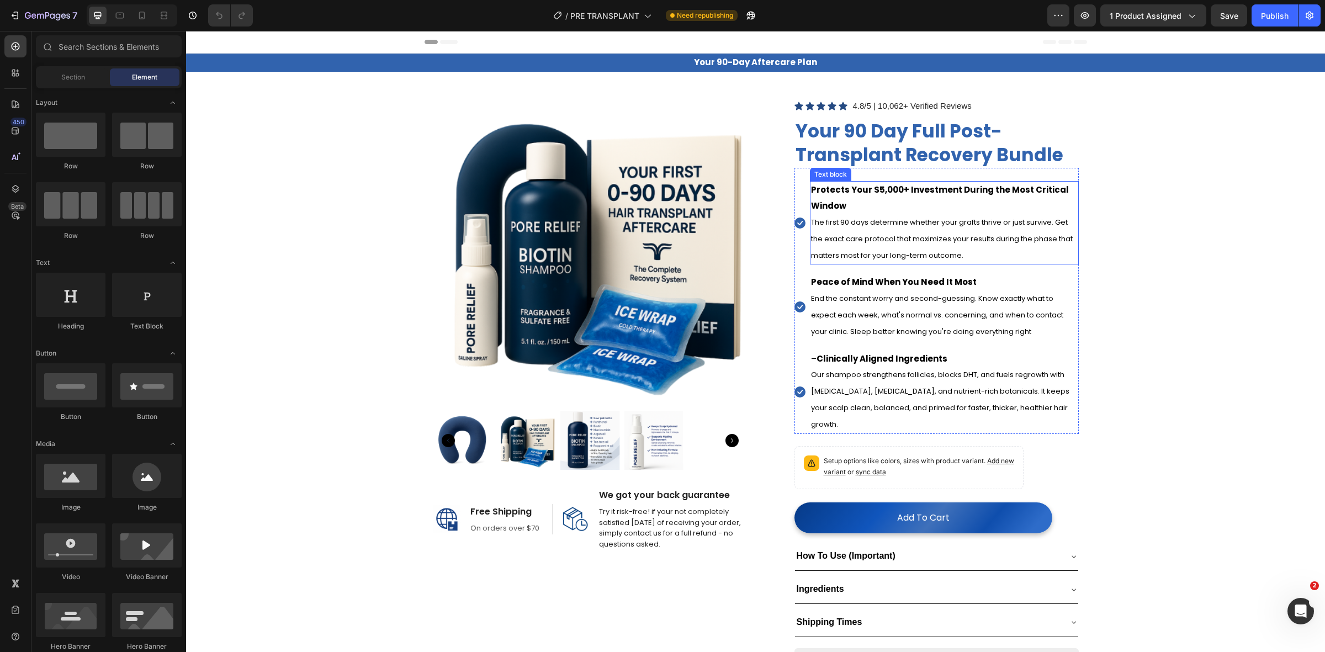
click at [887, 205] on p "Protects Your $5,000+ Investment During the Most Critical Window" at bounding box center [944, 198] width 267 height 32
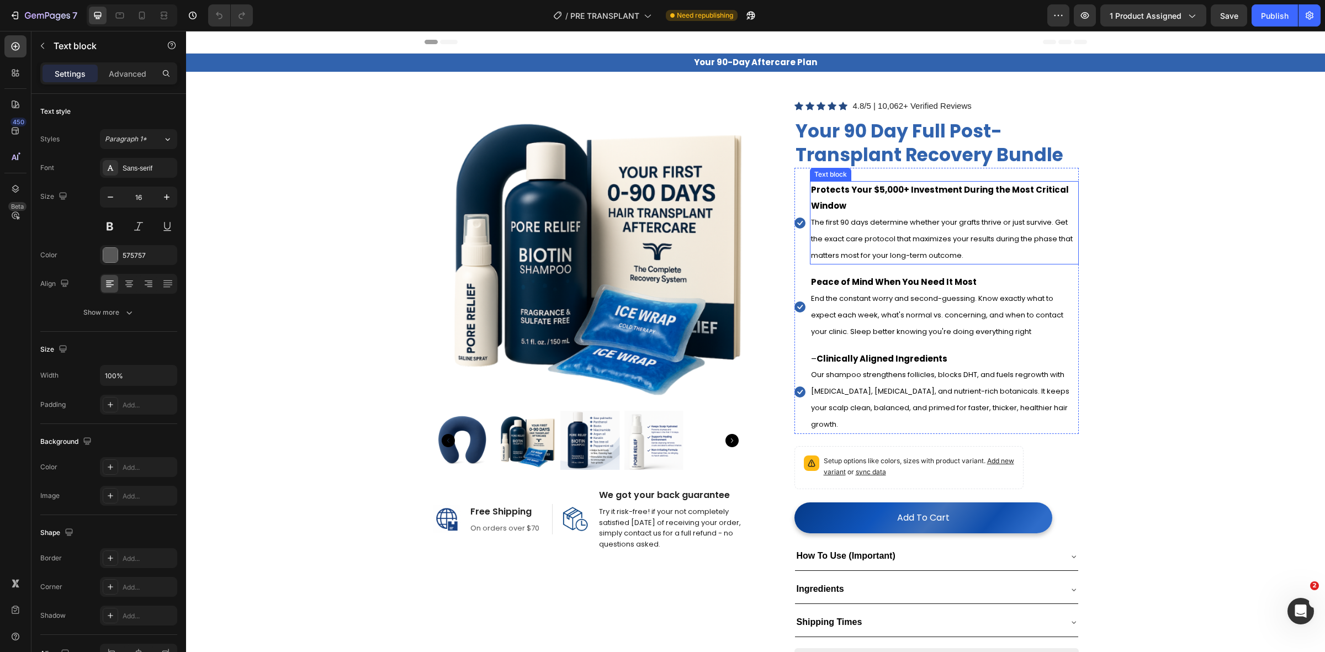
click at [887, 205] on p "Protects Your $5,000+ Investment During the Most Critical Window" at bounding box center [944, 198] width 267 height 32
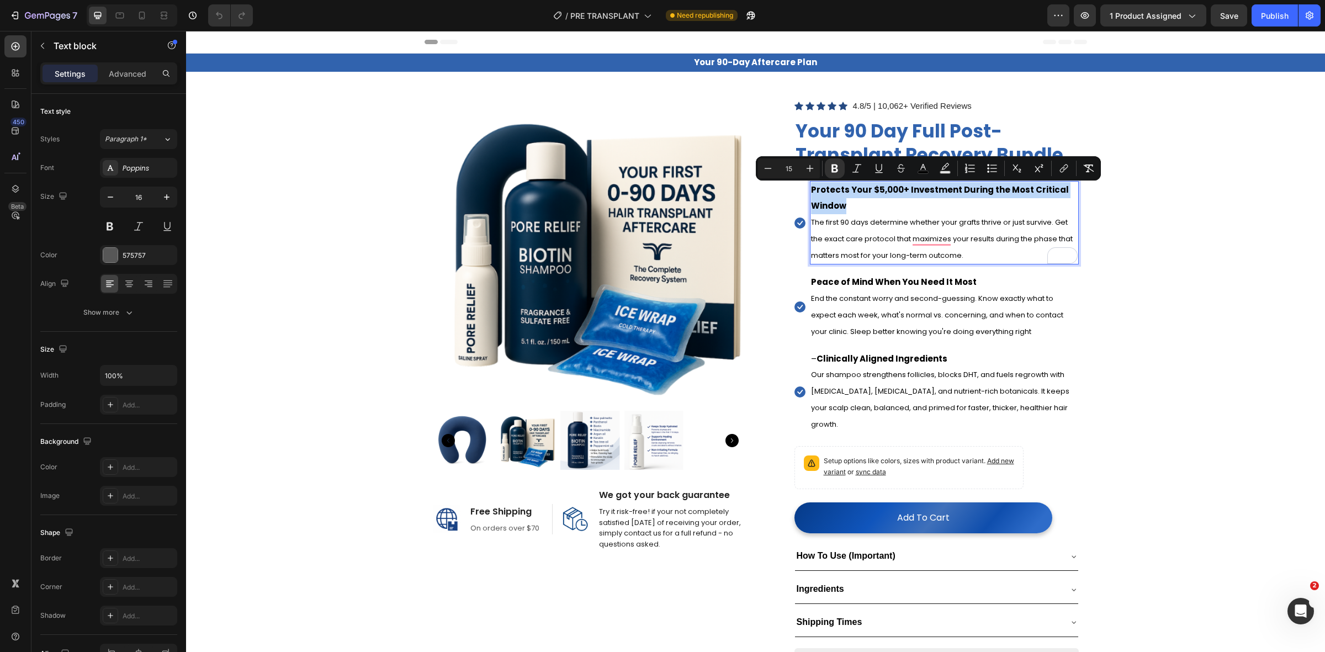
type input "13"
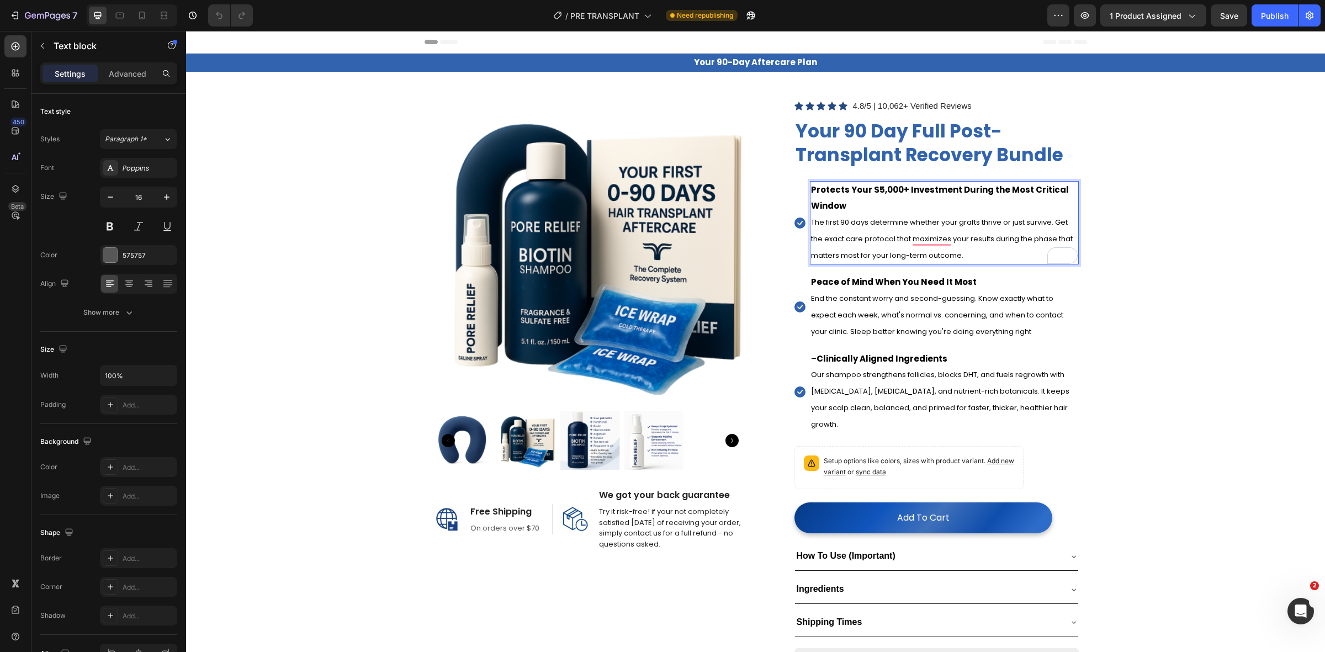
click at [868, 222] on span "The first 90 days determine whether your grafts thrive or just survive. Get the…" at bounding box center [942, 239] width 262 height 44
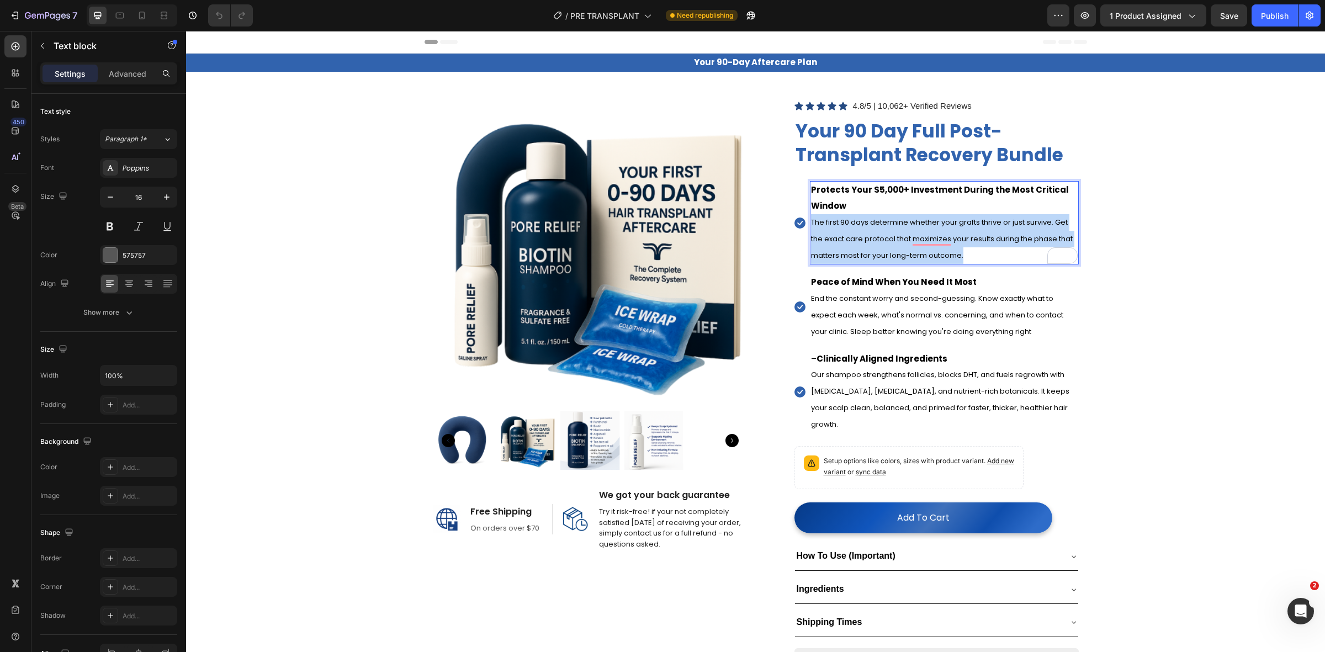
click at [868, 222] on span "The first 90 days determine whether your grafts thrive or just survive. Get the…" at bounding box center [942, 239] width 262 height 44
copy span "The first 90 days determine whether your grafts thrive or just survive. Get the…"
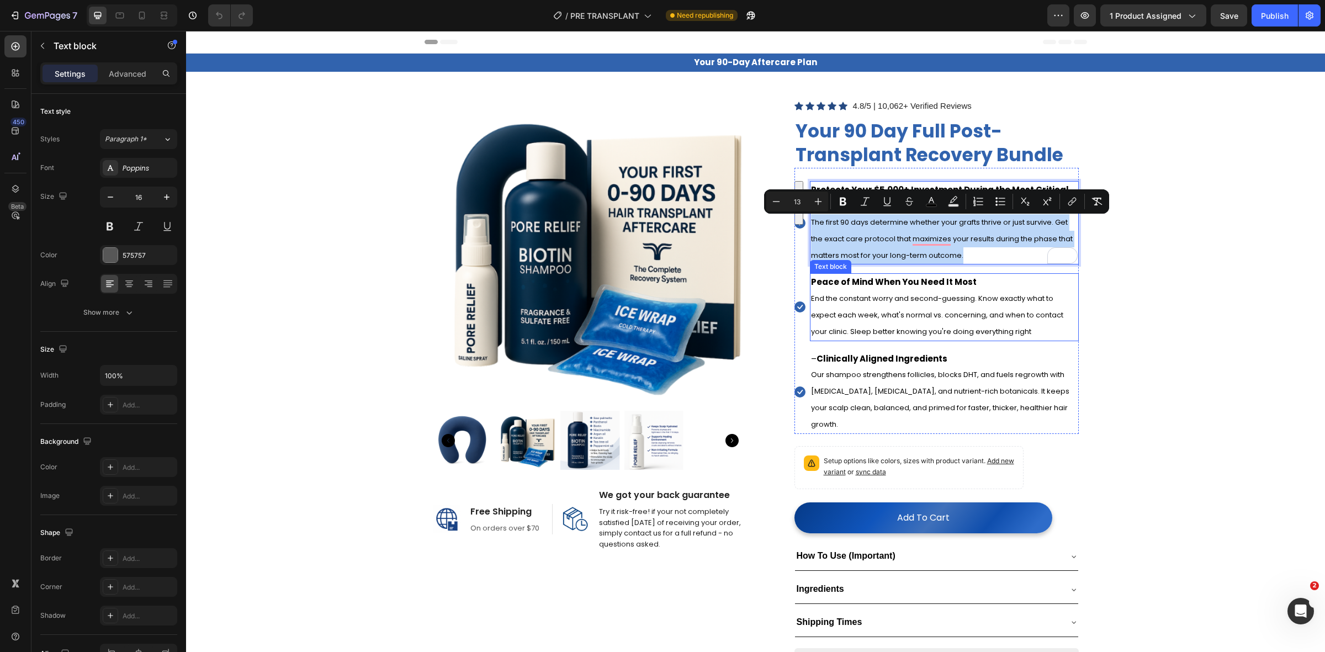
click at [869, 282] on strong "Peace of Mind When You Need It Most" at bounding box center [894, 282] width 166 height 12
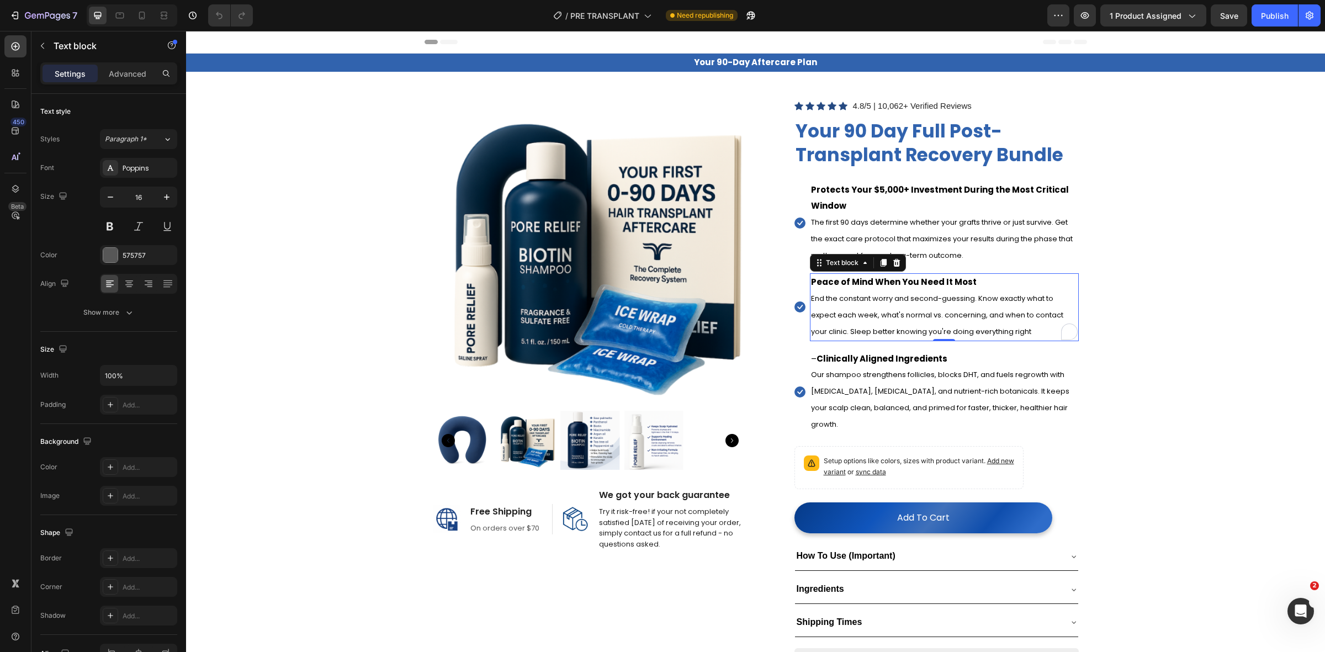
click at [869, 282] on strong "Peace of Mind When You Need It Most" at bounding box center [894, 282] width 166 height 12
copy strong "Peace of Mind When You Need It Most"
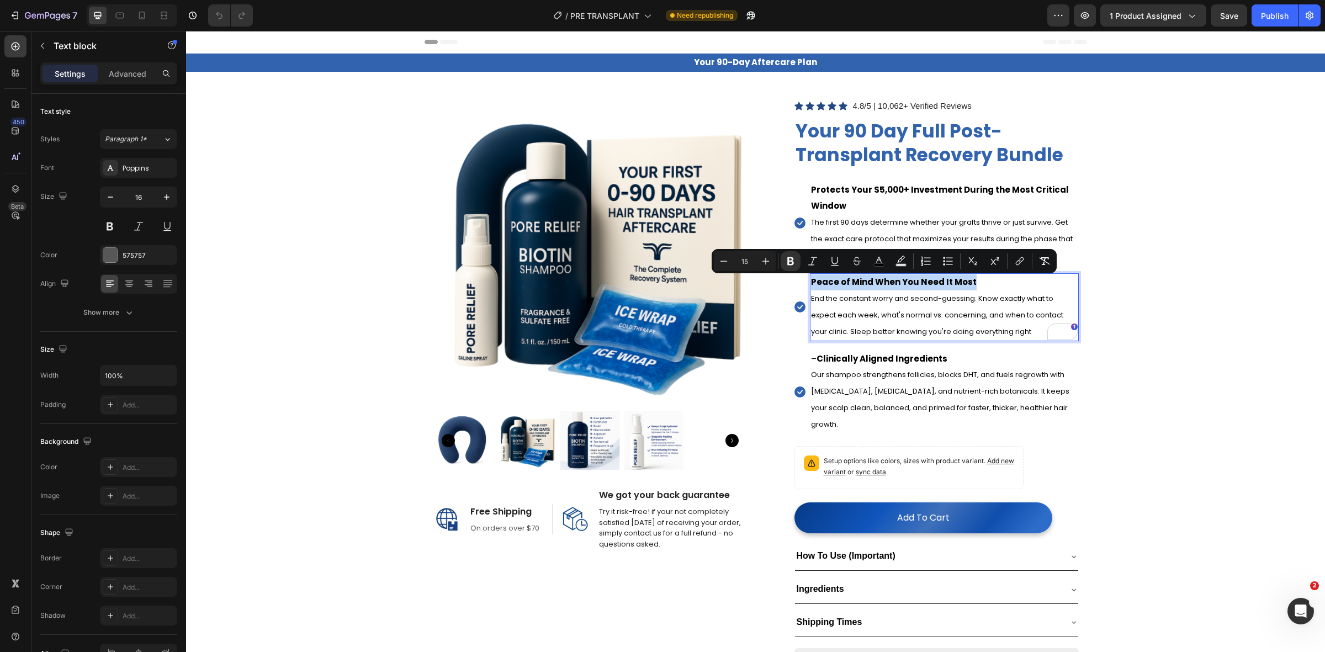
copy strong "Peace of Mind When You Need It Most"
type input "13"
click at [868, 316] on span "End the constant worry and second-guessing. Know exactly what to expect each we…" at bounding box center [937, 315] width 252 height 44
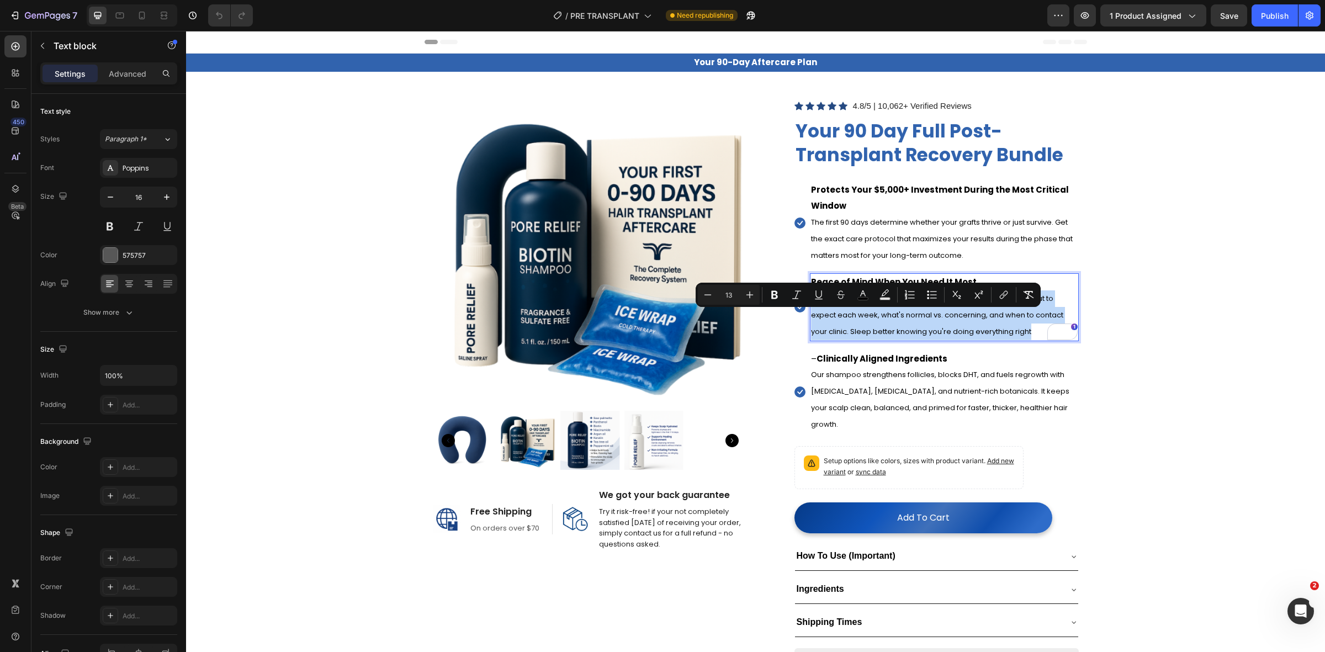
click at [868, 316] on span "End the constant worry and second-guessing. Know exactly what to expect each we…" at bounding box center [937, 315] width 252 height 44
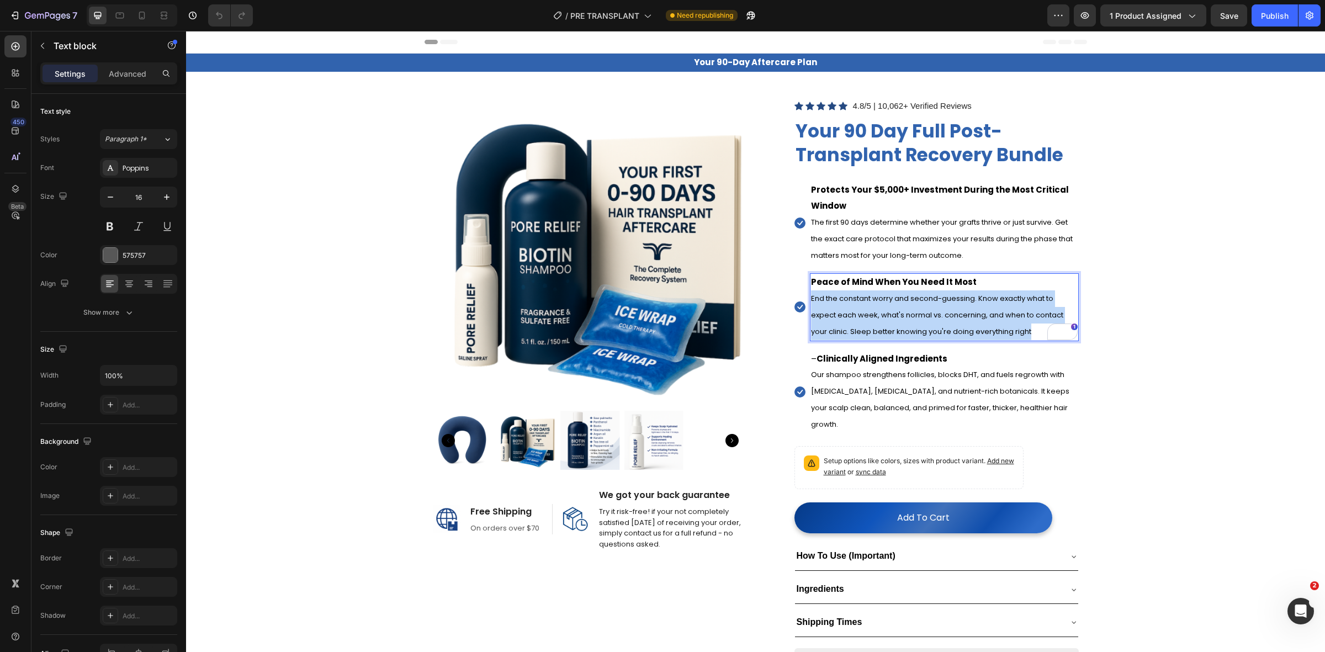
copy span "End the constant worry and second-guessing. Know exactly what to expect each we…"
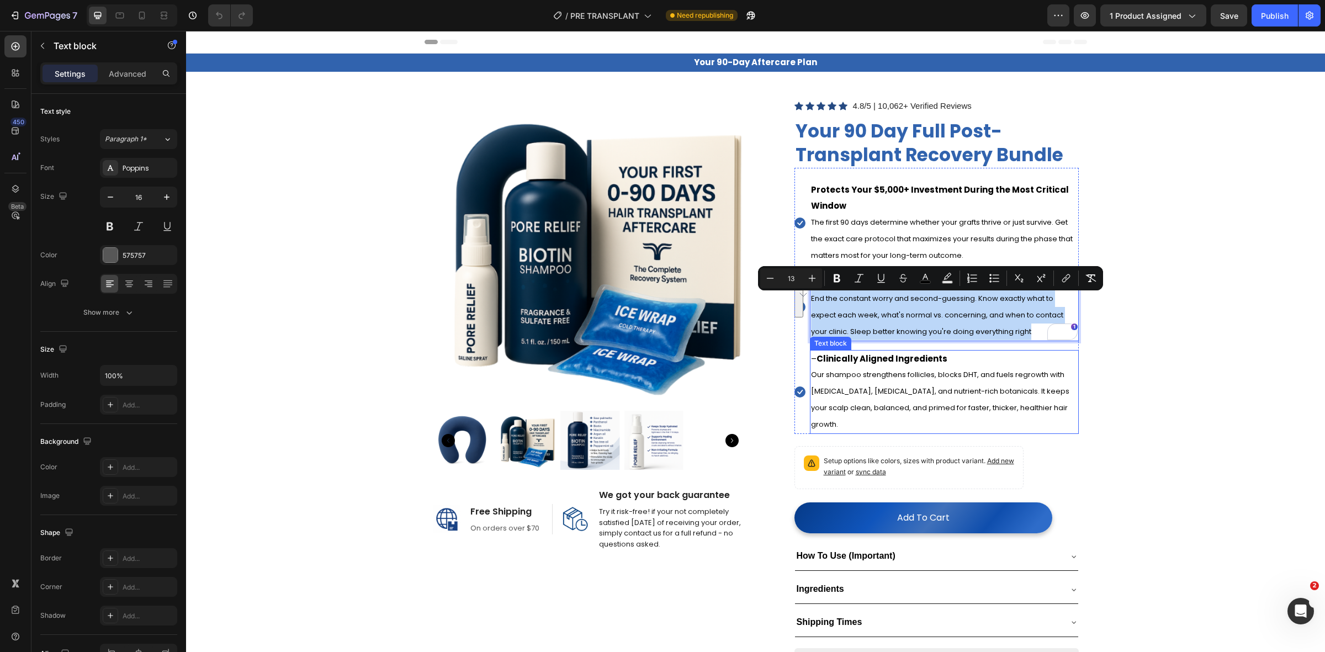
click at [895, 362] on strong "Clinically Aligned Ingredients" at bounding box center [881, 359] width 131 height 12
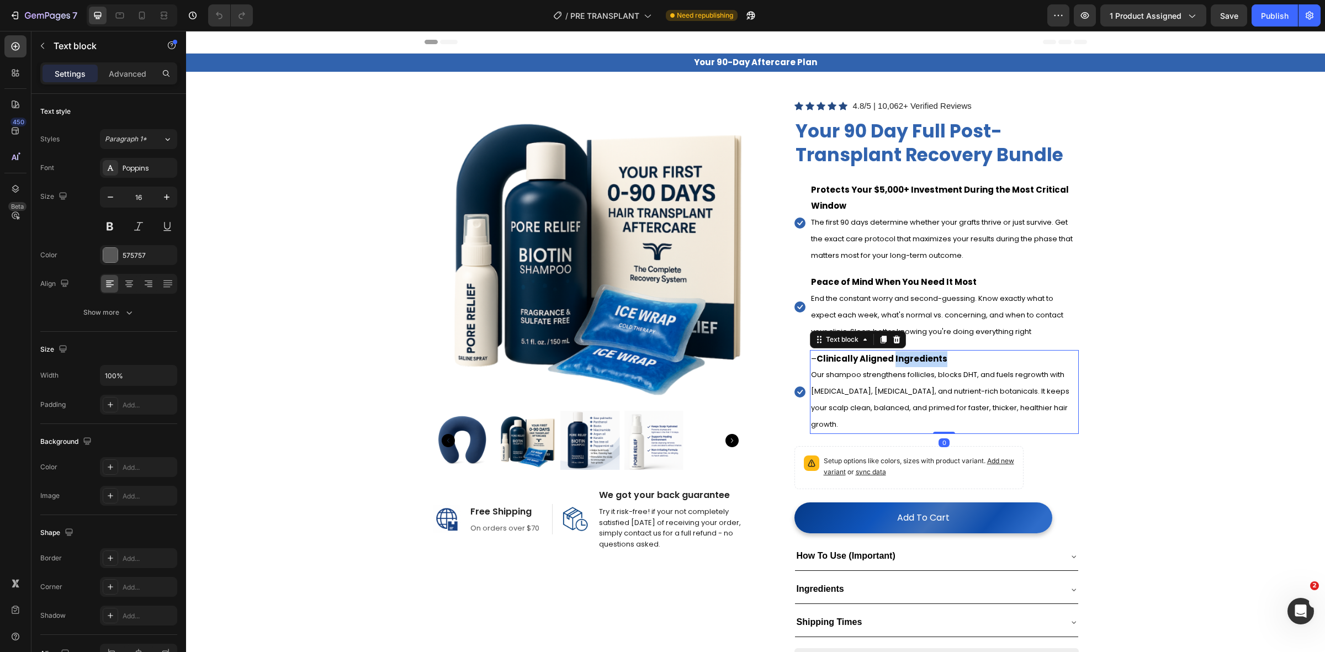
click at [895, 362] on strong "Clinically Aligned Ingredients" at bounding box center [881, 359] width 131 height 12
copy span "– Clinically Aligned Ingredients"
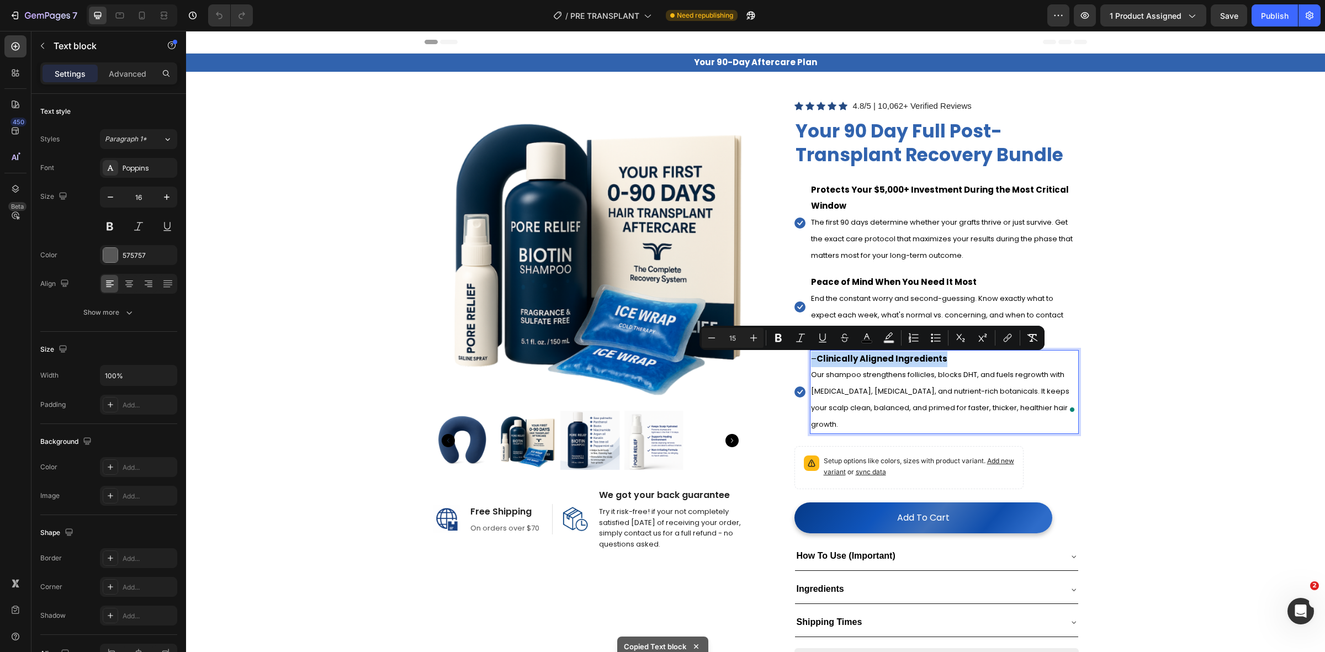
type input "13"
click at [910, 398] on span "Our shampoo strengthens follicles, blocks DHT, and fuels regrowth with biotin, …" at bounding box center [940, 399] width 258 height 60
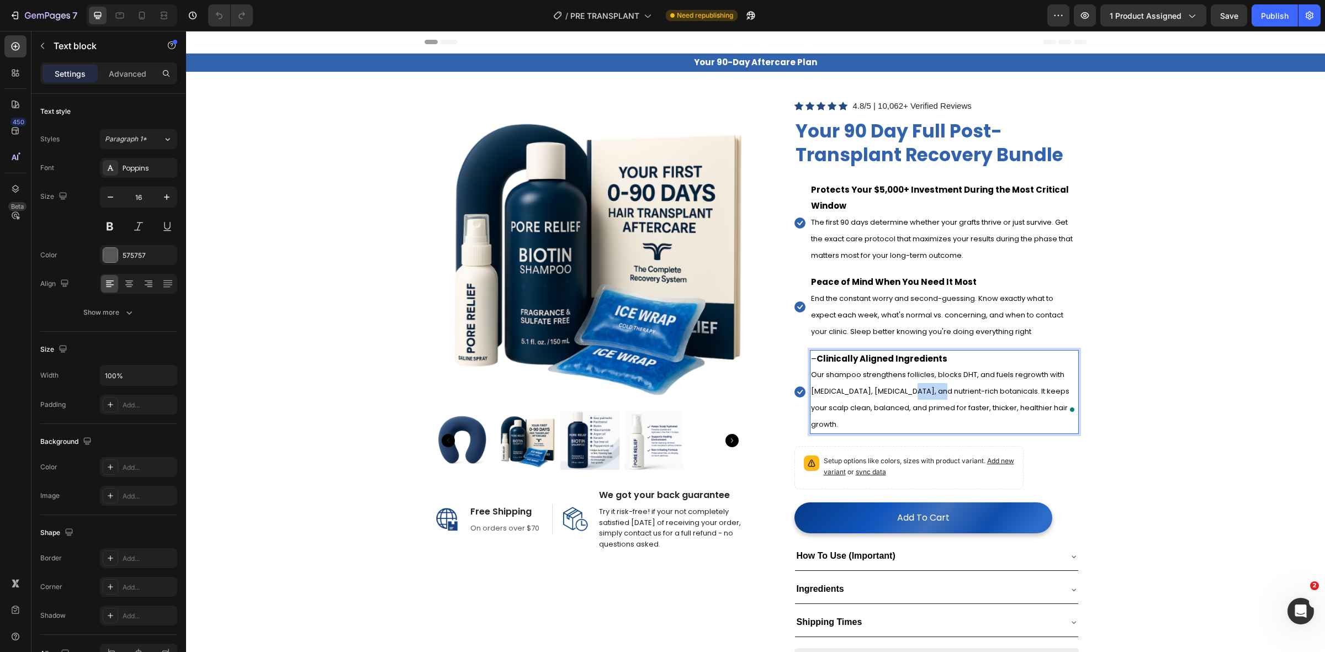
click at [910, 398] on span "Our shampoo strengthens follicles, blocks DHT, and fuels regrowth with [MEDICAL…" at bounding box center [940, 399] width 258 height 60
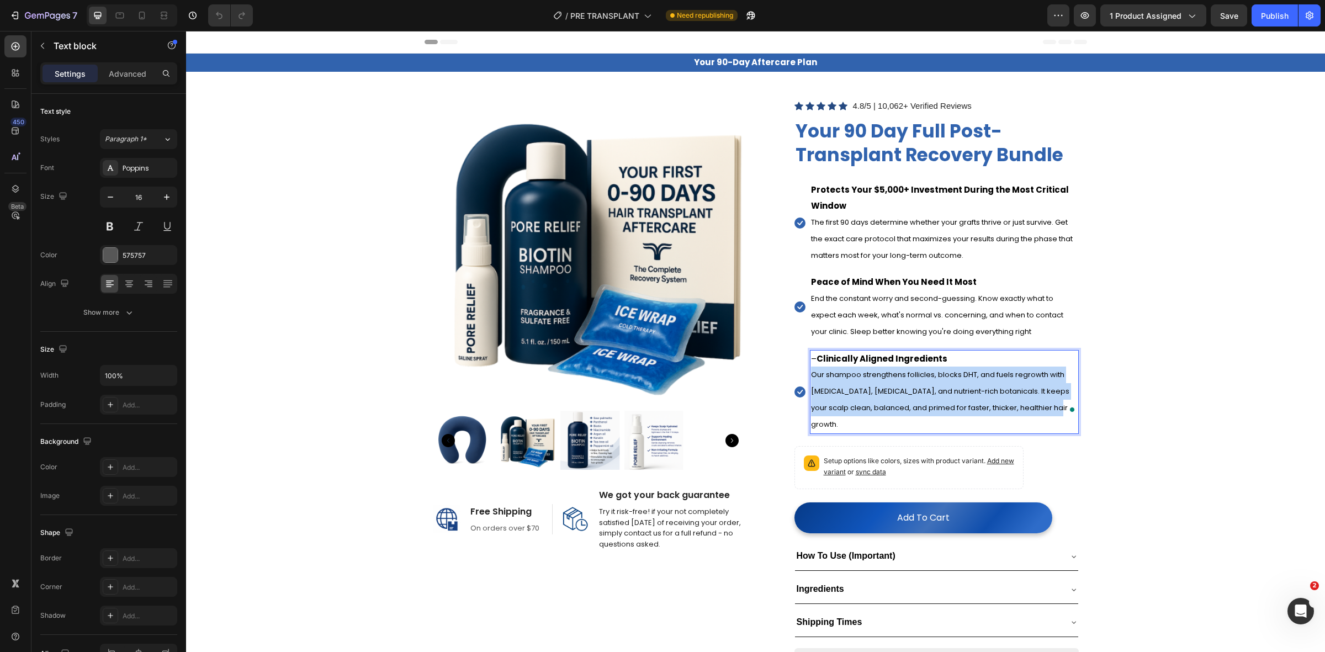
click at [910, 398] on span "Our shampoo strengthens follicles, blocks DHT, and fuels regrowth with [MEDICAL…" at bounding box center [940, 399] width 258 height 60
copy span "Our shampoo strengthens follicles, blocks DHT, and fuels regrowth with [MEDICAL…"
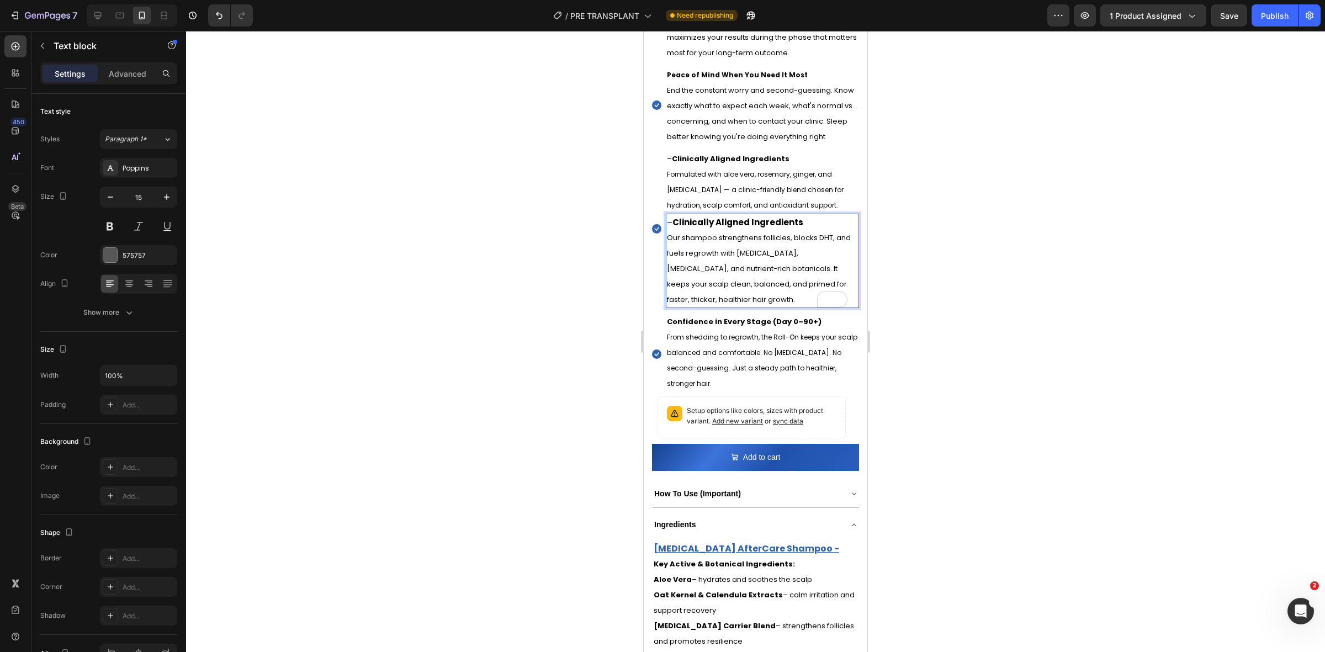
click at [743, 274] on span "Our shampoo strengthens follicles, blocks DHT, and fuels regrowth with [MEDICAL…" at bounding box center [759, 268] width 184 height 72
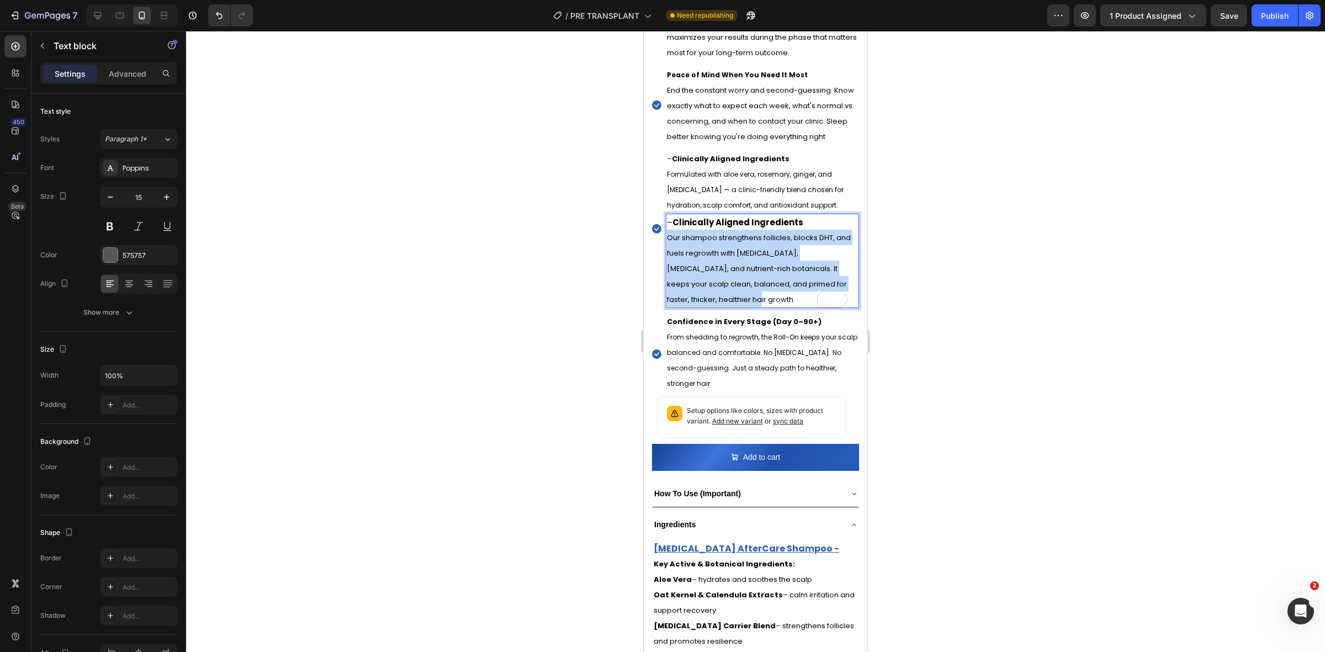
click at [743, 274] on span "Our shampoo strengthens follicles, blocks DHT, and fuels regrowth with [MEDICAL…" at bounding box center [759, 268] width 184 height 72
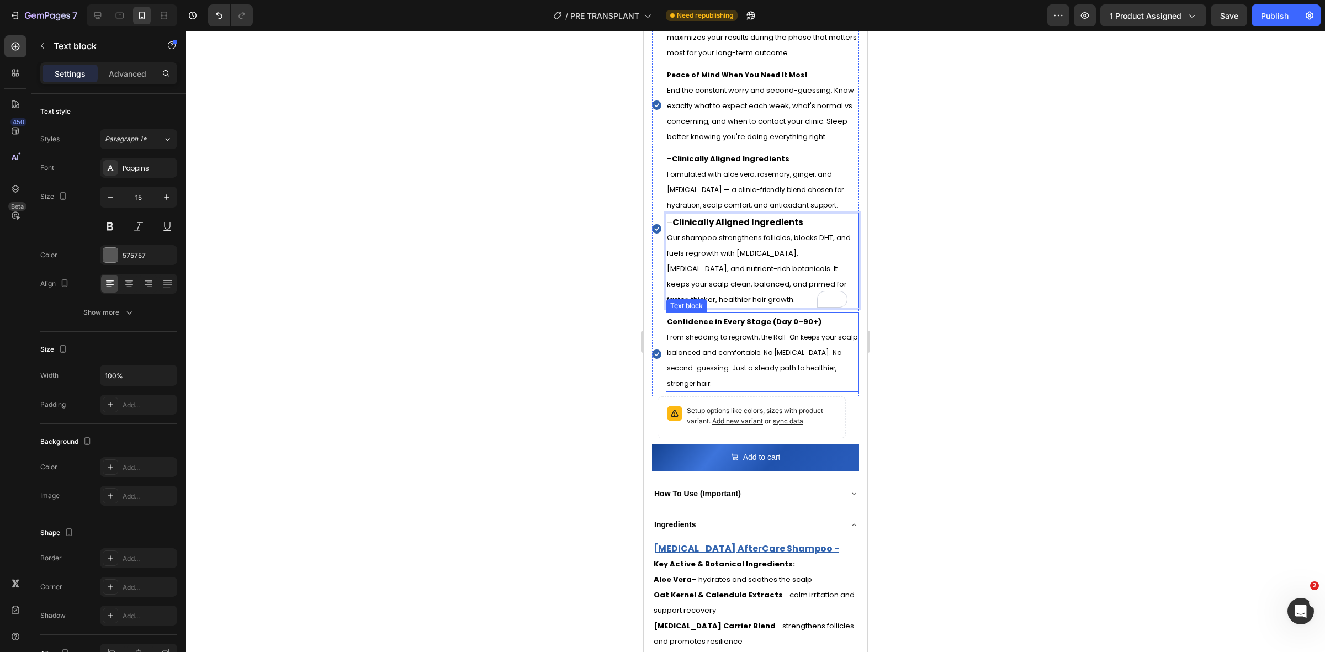
click at [785, 347] on span "From shedding to regrowth, the Roll-On keeps your scalp balanced and comfortabl…" at bounding box center [762, 360] width 190 height 56
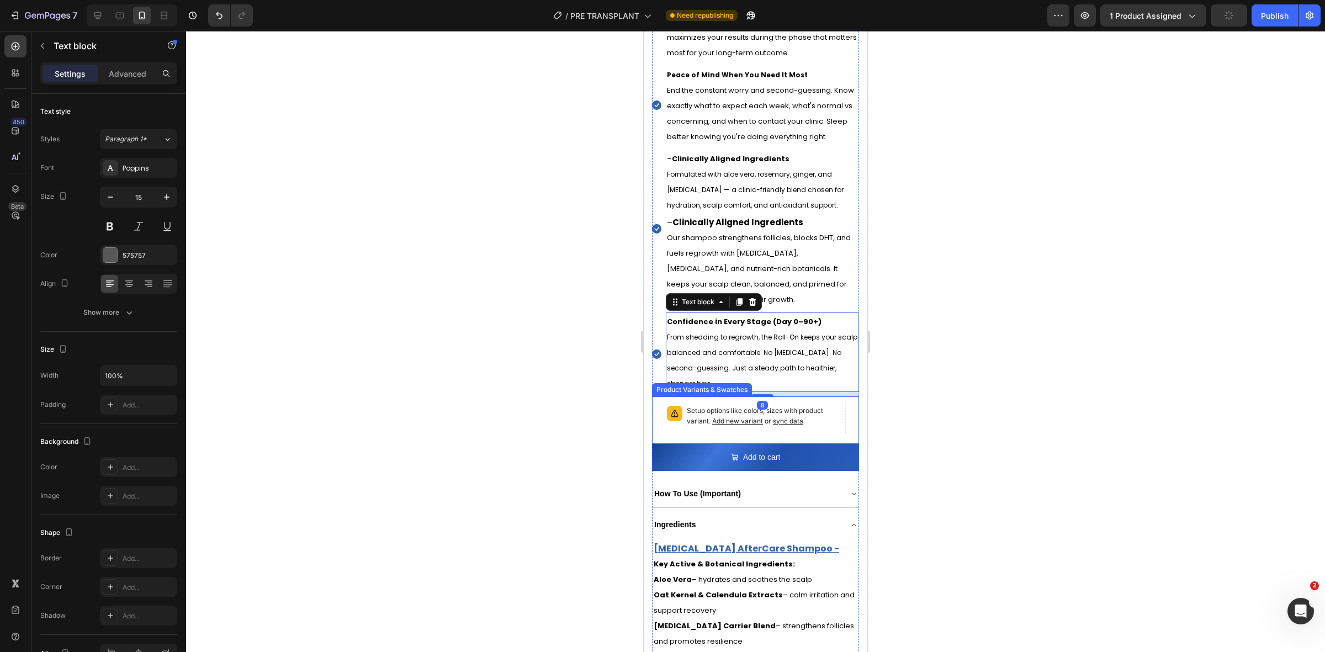
click at [818, 427] on p "Setup options like colors, sizes with product variant. Add new variant or sync …" at bounding box center [762, 416] width 150 height 21
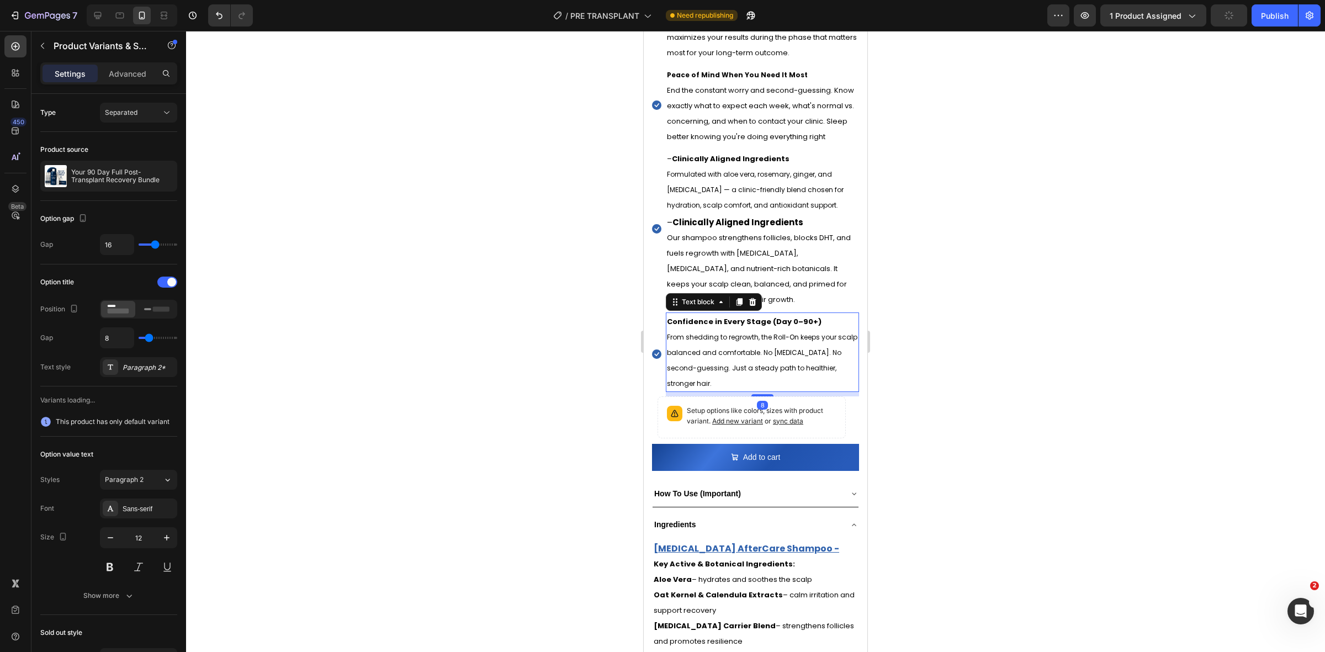
click at [819, 386] on p "Confidence in Every Stage (Day 0–90+) From shedding to regrowth, the Roll-On ke…" at bounding box center [762, 352] width 191 height 77
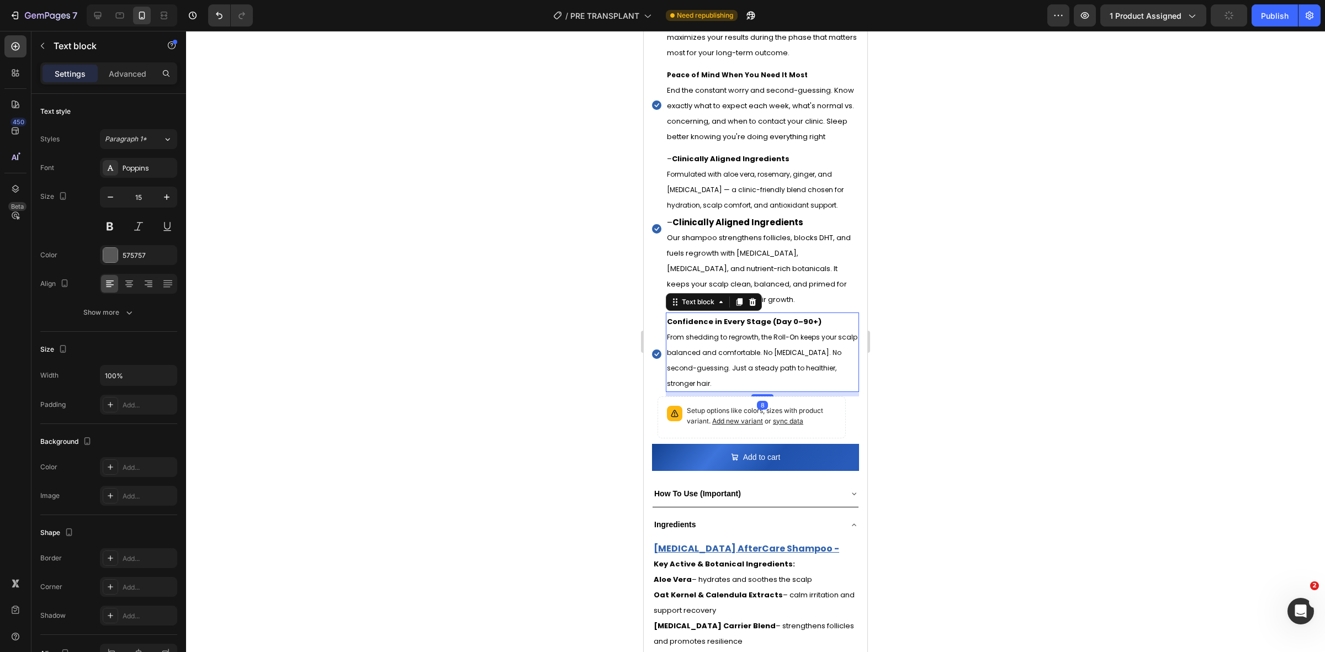
click at [760, 308] on div "Text block" at bounding box center [714, 302] width 96 height 18
click at [752, 306] on icon at bounding box center [752, 302] width 9 height 9
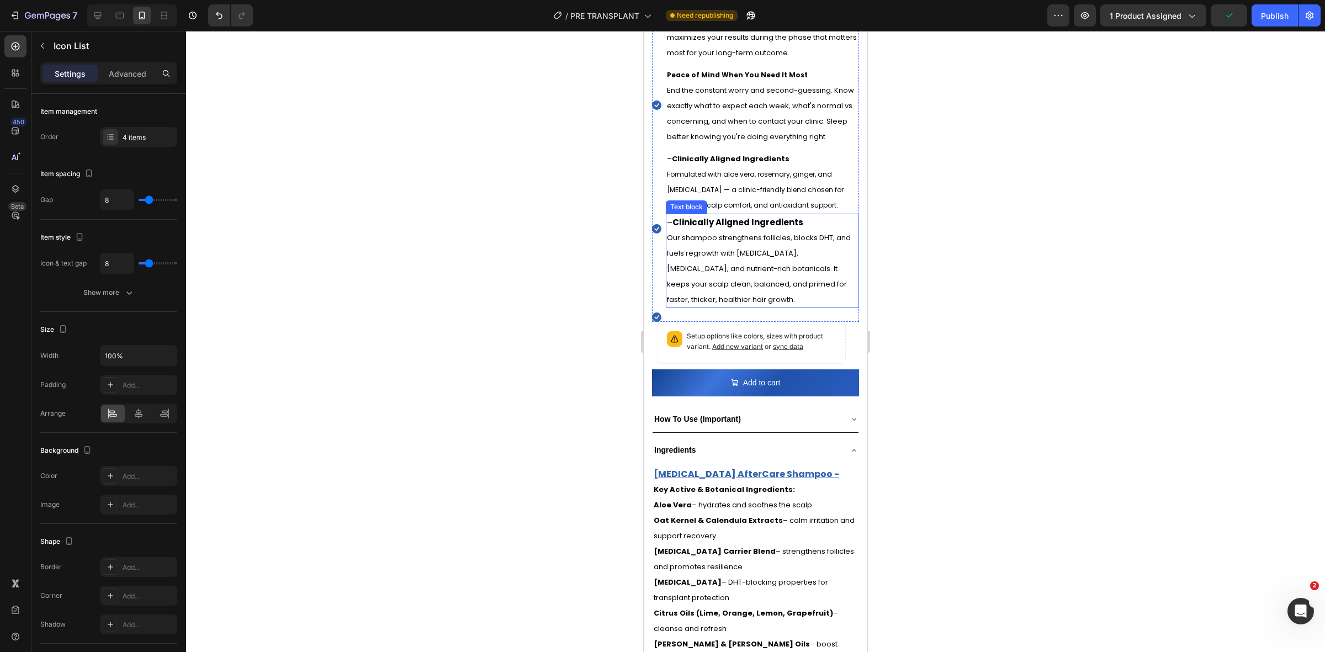
click at [782, 319] on li "Icon $99.00 (P) Price (P) Price $120.00 (P) Price (P) Price Row" at bounding box center [755, 316] width 207 height 9
click at [656, 321] on icon at bounding box center [656, 316] width 9 height 9
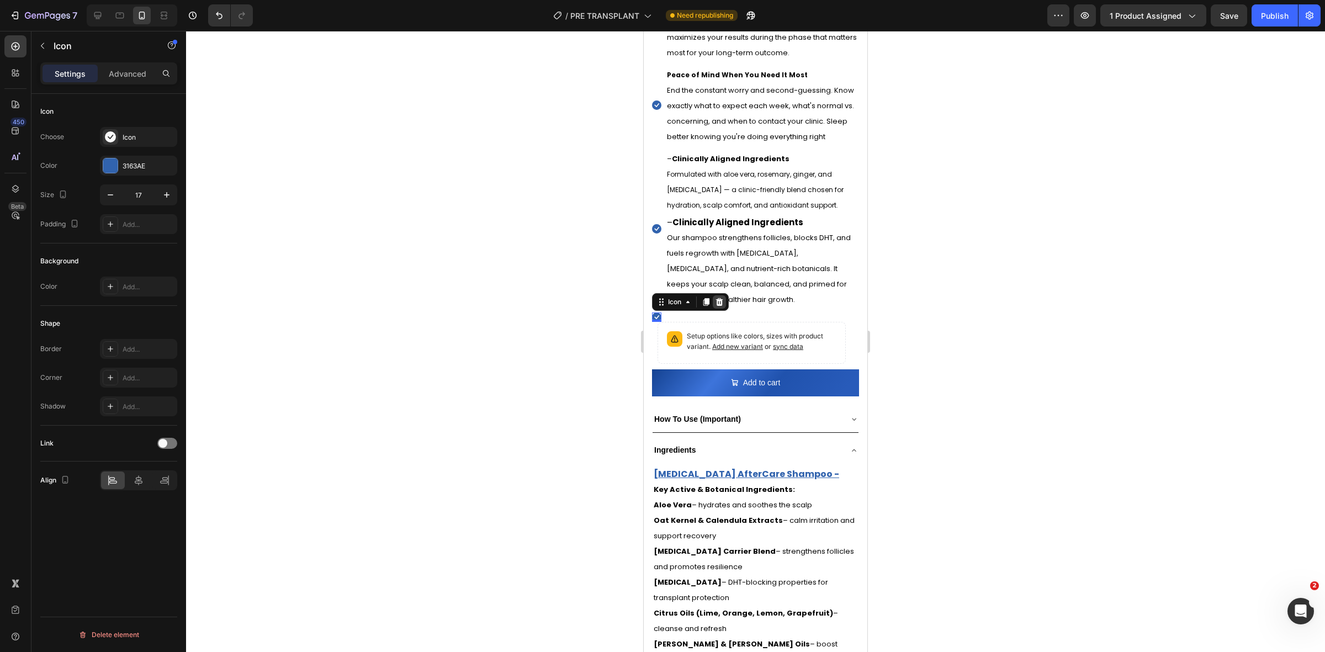
click at [724, 306] on icon at bounding box center [719, 302] width 9 height 9
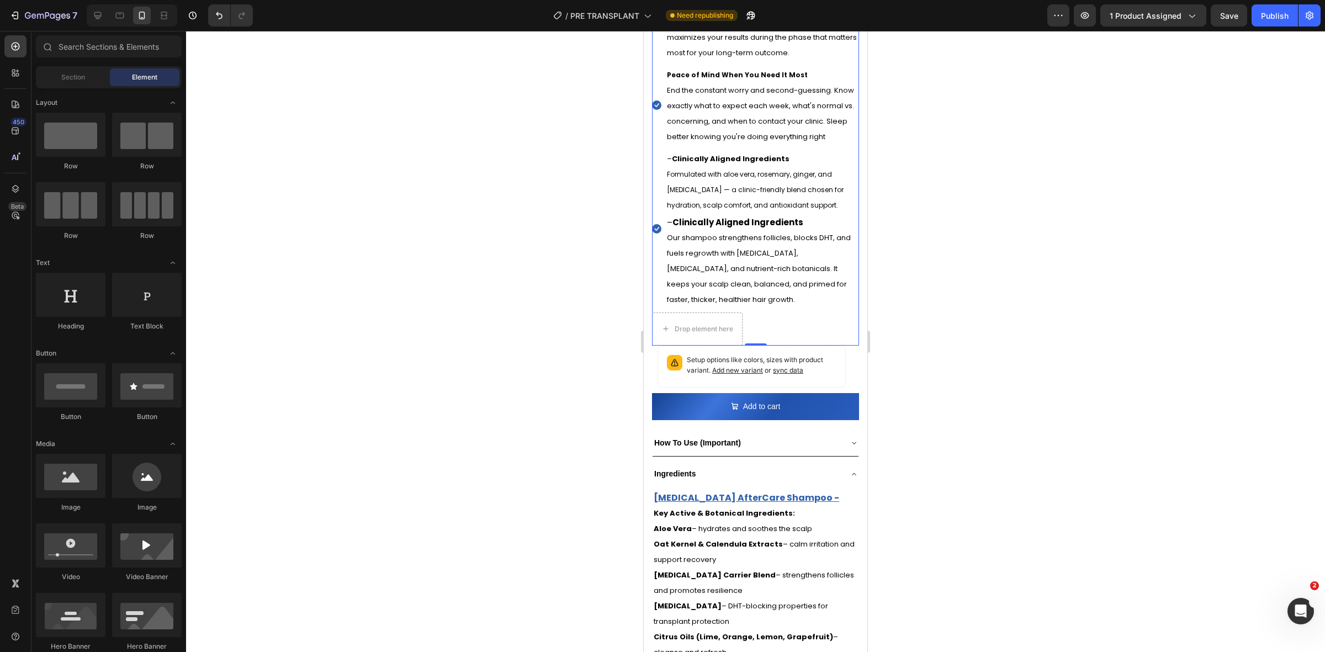
click at [766, 333] on li "Drop element here $99.00 (P) Price (P) Price $120.00 (P) Price (P) Price Row" at bounding box center [755, 328] width 207 height 33
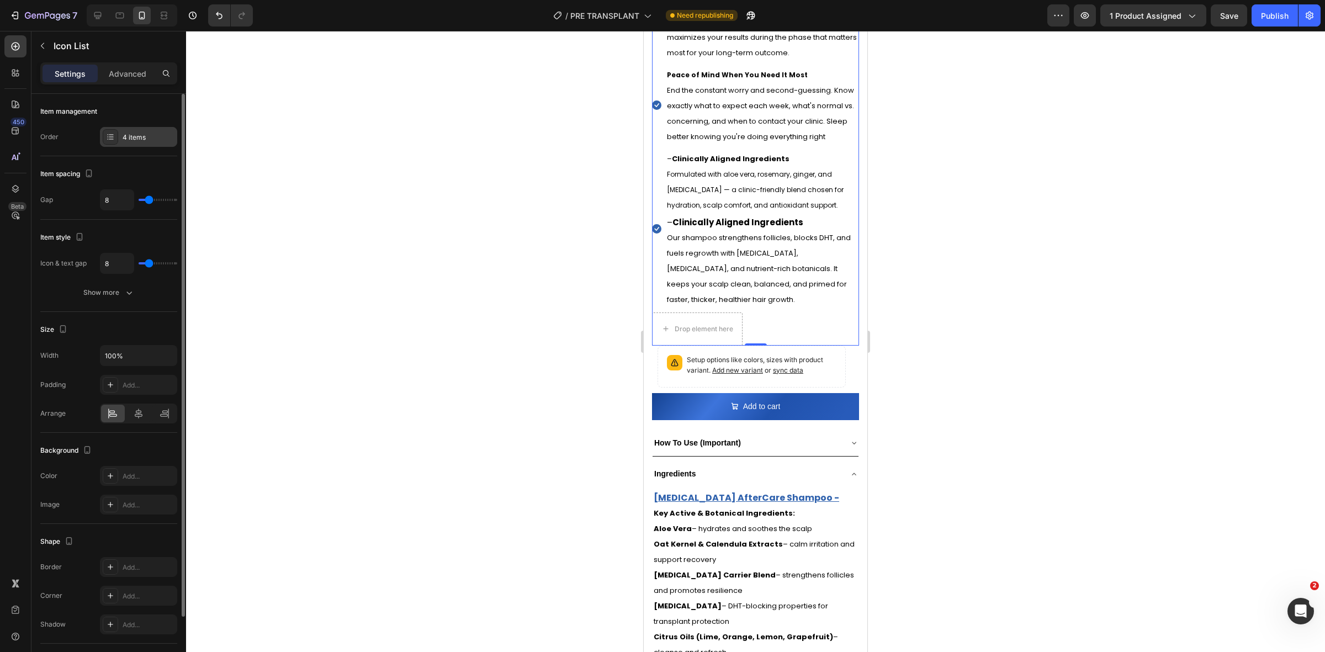
click at [141, 139] on div "4 items" at bounding box center [149, 137] width 52 height 10
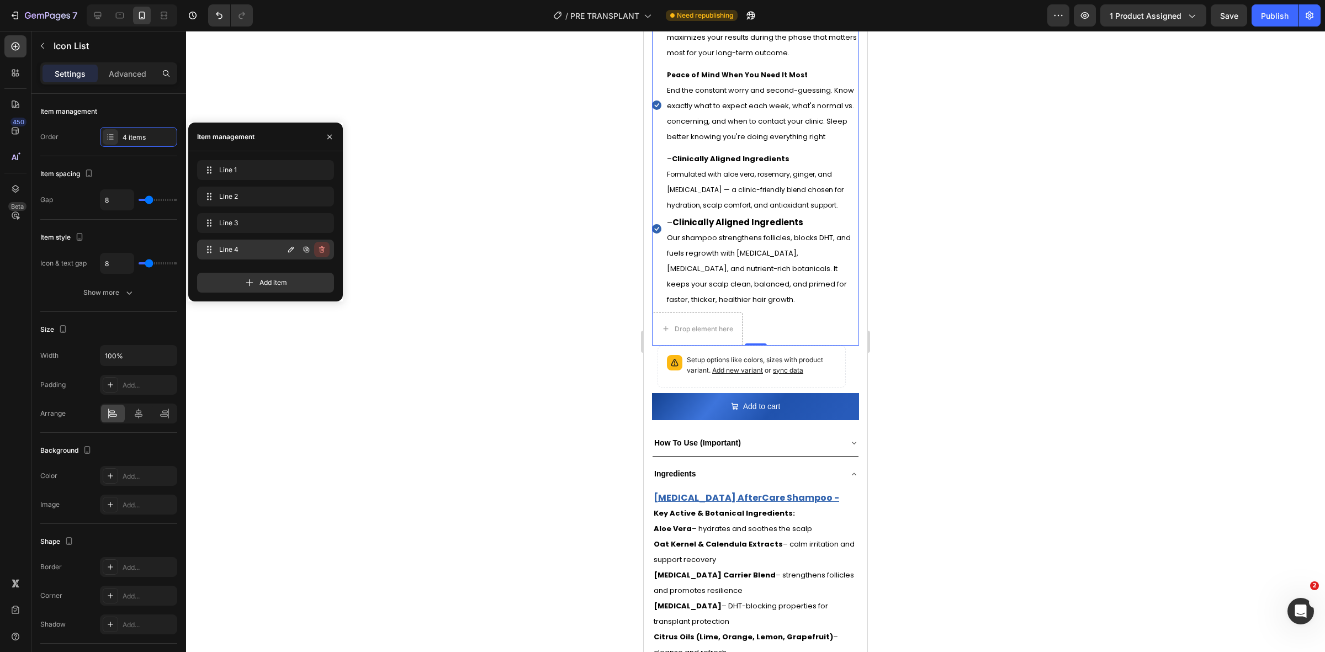
click at [321, 252] on icon "button" at bounding box center [321, 249] width 9 height 9
click at [316, 247] on div "Delete" at bounding box center [314, 250] width 20 height 10
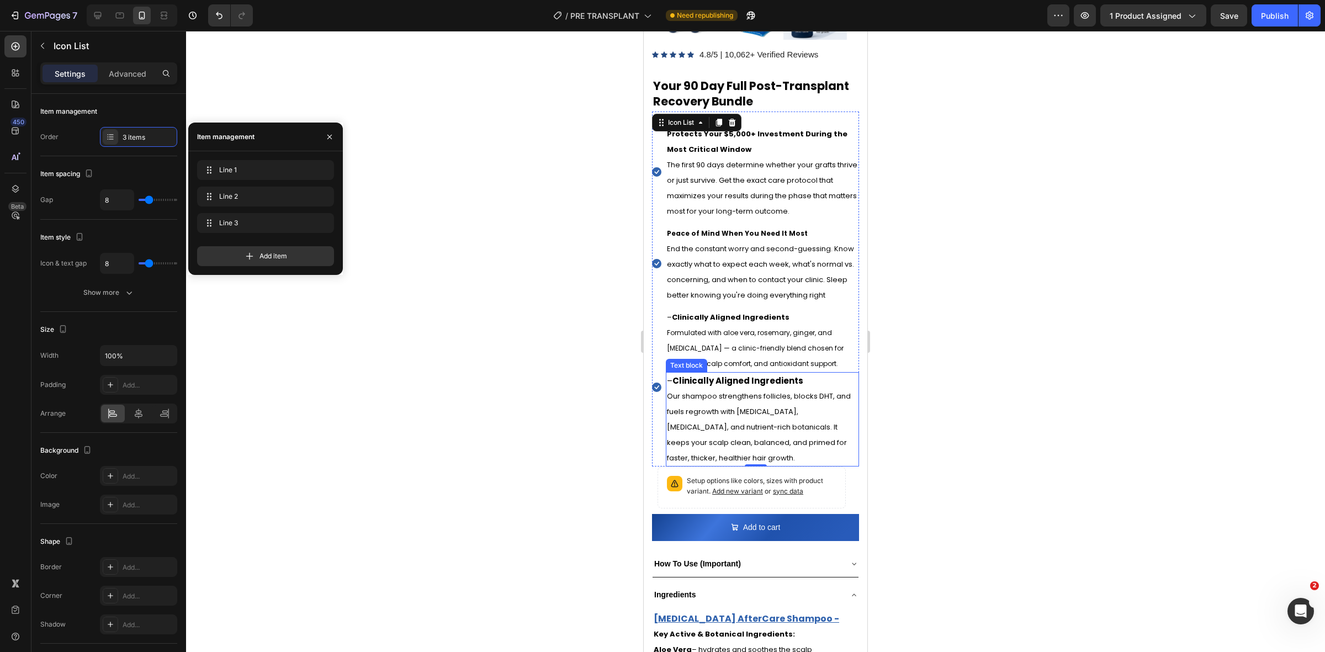
scroll to position [276, 0]
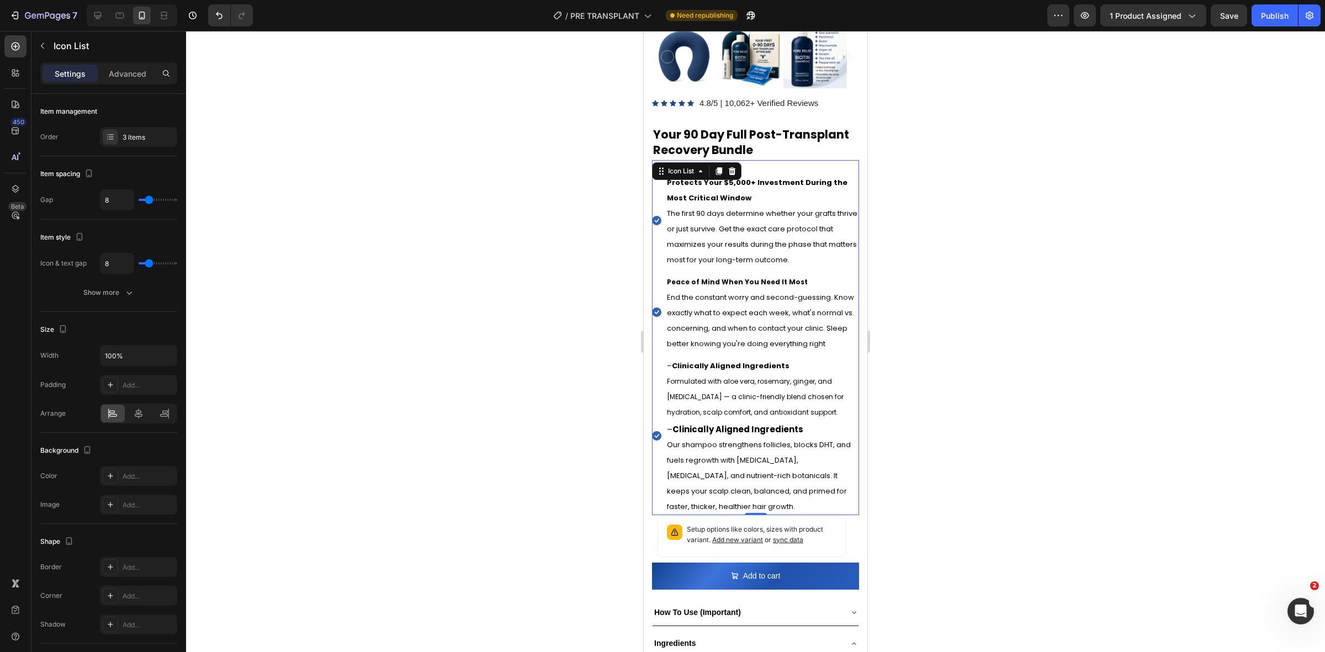
click at [1020, 371] on div at bounding box center [755, 341] width 1139 height 621
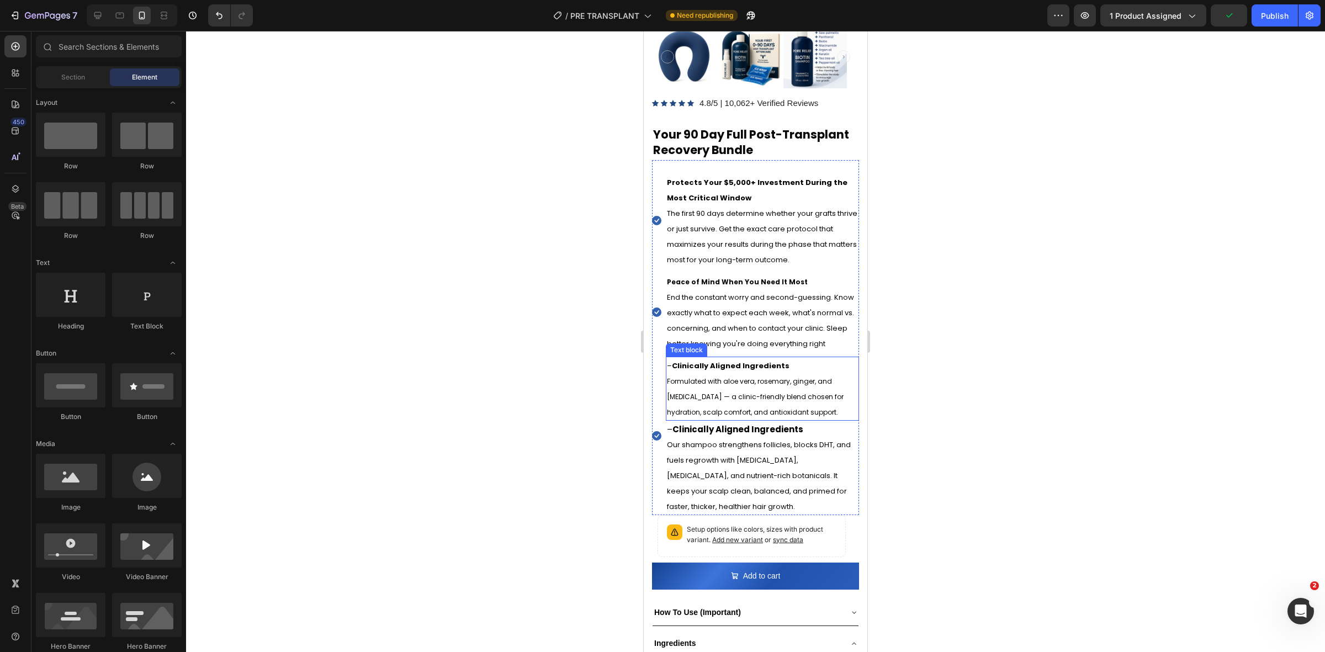
click at [820, 409] on p "– Clinically Aligned Ingredients Formulated with aloe vera, rosemary, ginger, a…" at bounding box center [762, 389] width 191 height 62
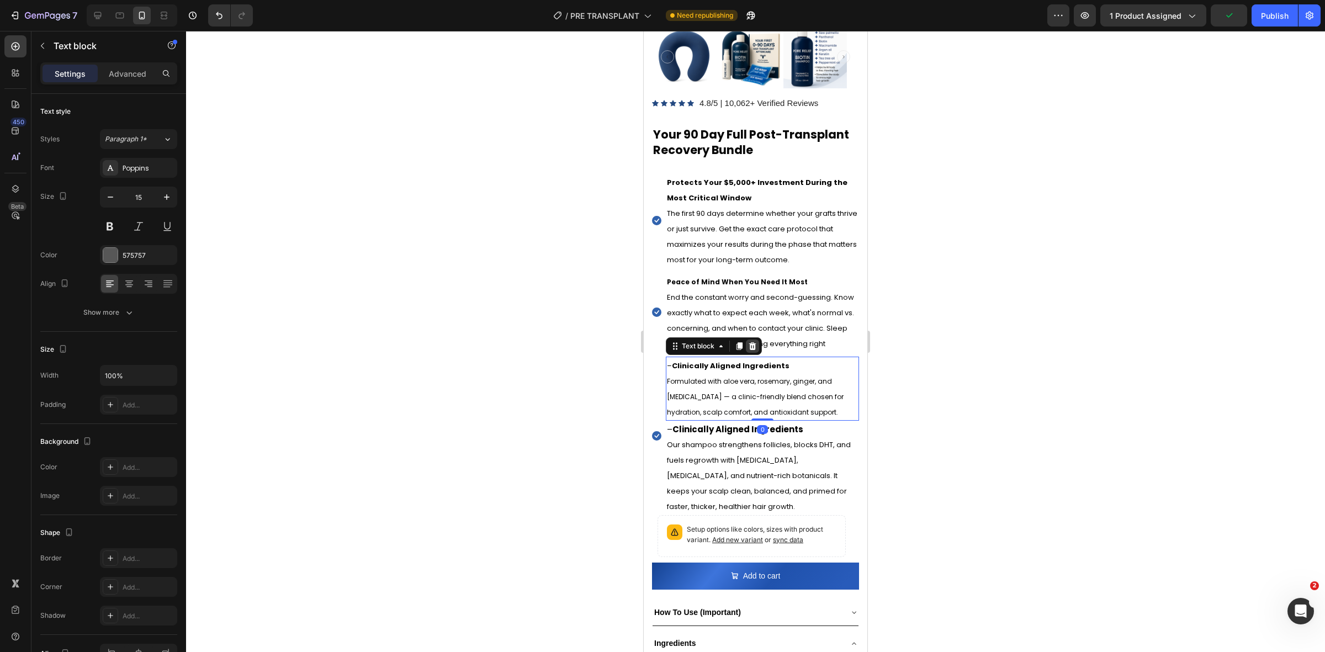
click at [754, 351] on icon at bounding box center [752, 346] width 9 height 9
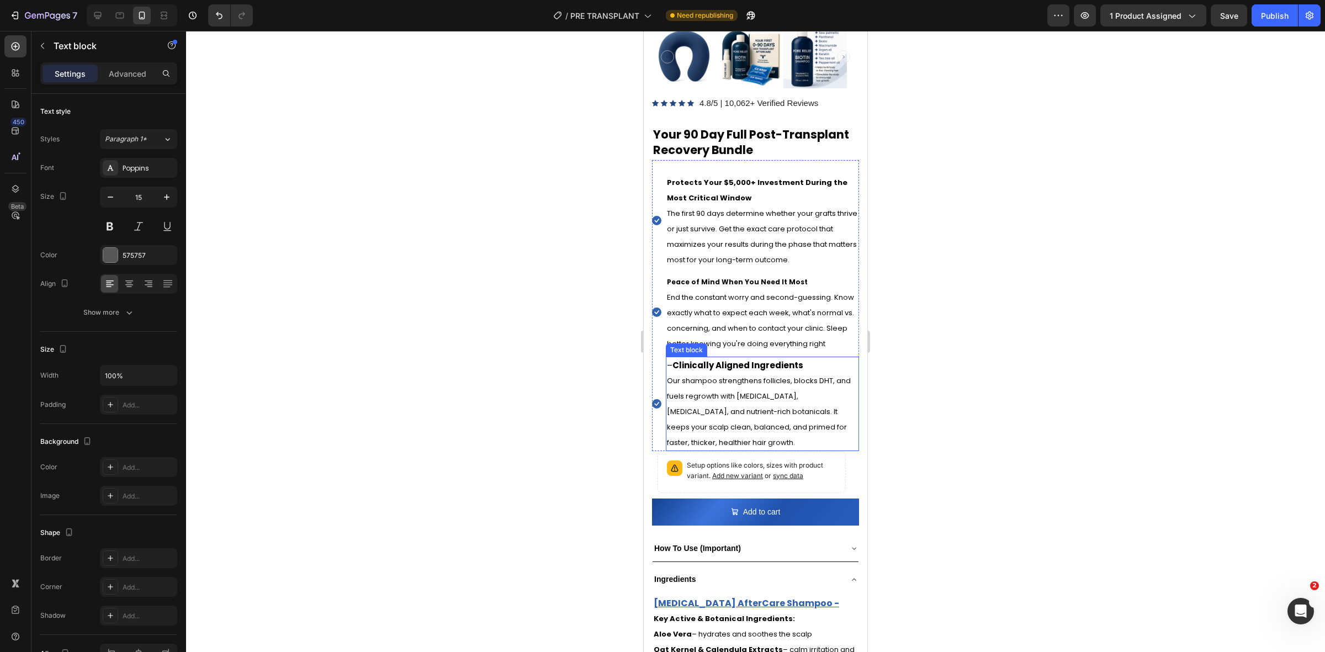
click at [723, 406] on span "Our shampoo strengthens follicles, blocks DHT, and fuels regrowth with [MEDICAL…" at bounding box center [759, 411] width 184 height 72
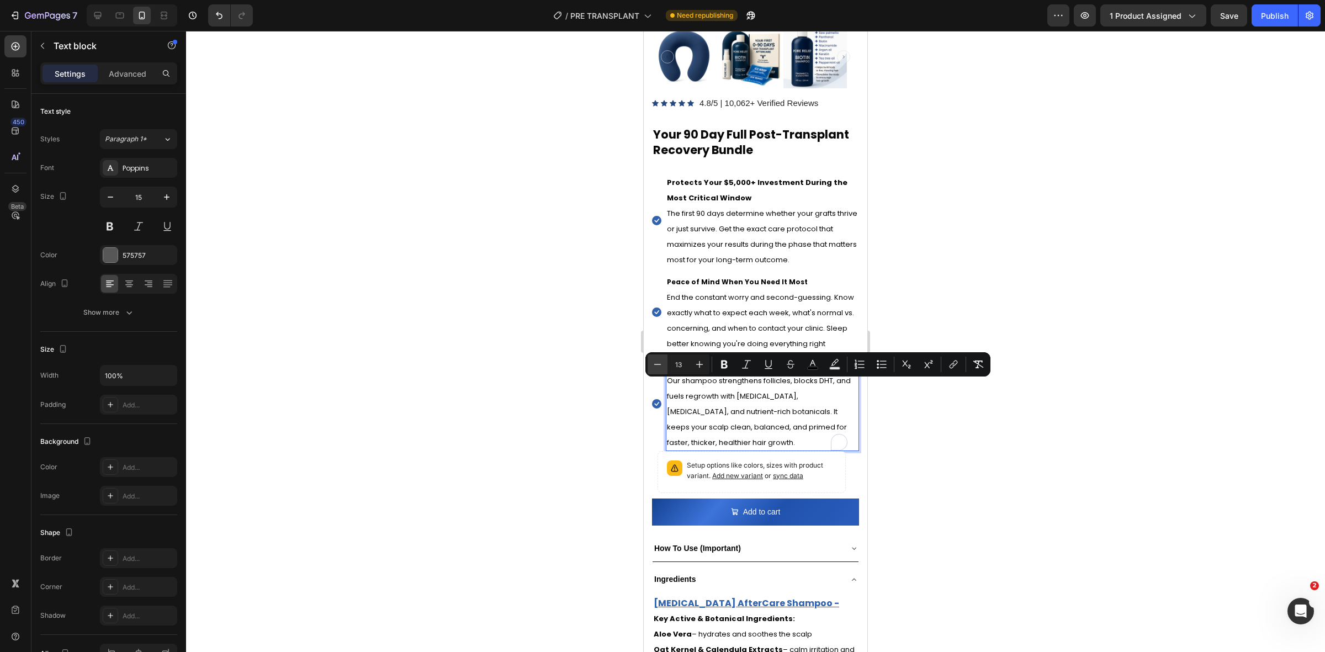
click at [657, 362] on icon "Editor contextual toolbar" at bounding box center [657, 364] width 11 height 11
type input "12"
click at [727, 213] on span "The first 90 days determine whether your grafts thrive or just survive. Get the…" at bounding box center [762, 236] width 190 height 57
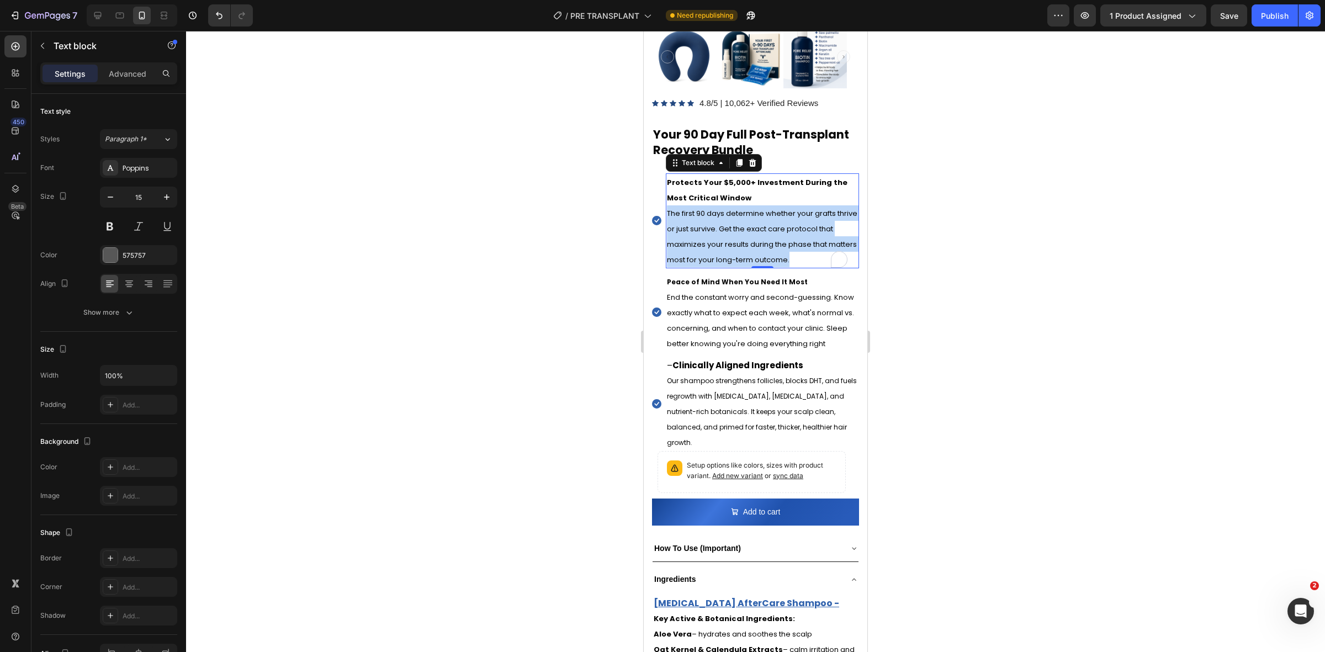
click at [727, 213] on span "The first 90 days determine whether your grafts thrive or just survive. Get the…" at bounding box center [762, 236] width 190 height 57
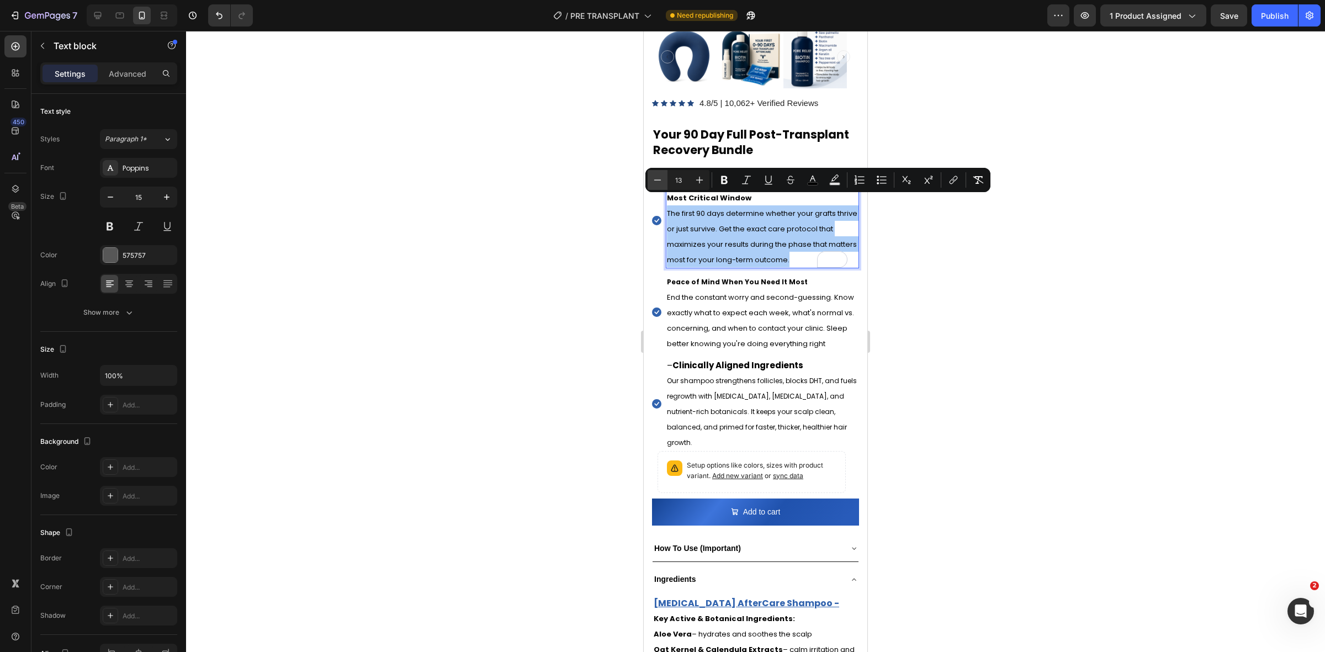
click at [657, 180] on icon "Editor contextual toolbar" at bounding box center [657, 179] width 7 height 1
type input "12"
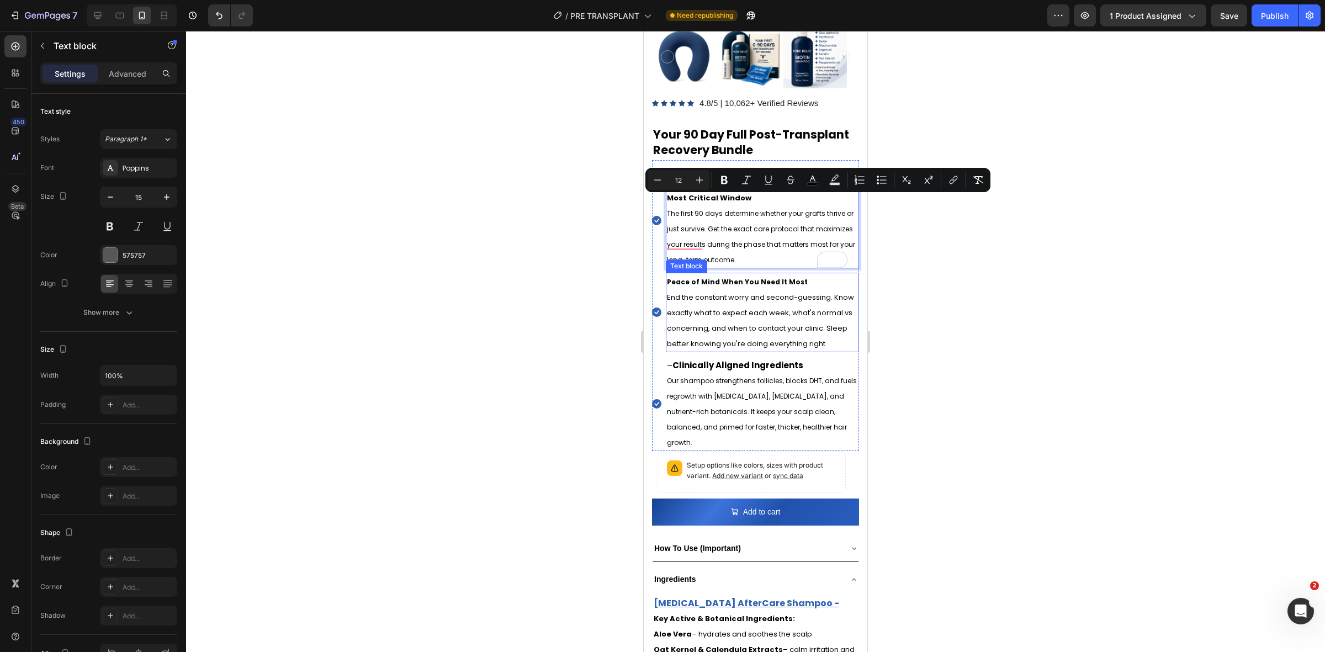
click at [741, 302] on span "End the constant worry and second-guessing. Know exactly what to expect each we…" at bounding box center [760, 320] width 187 height 57
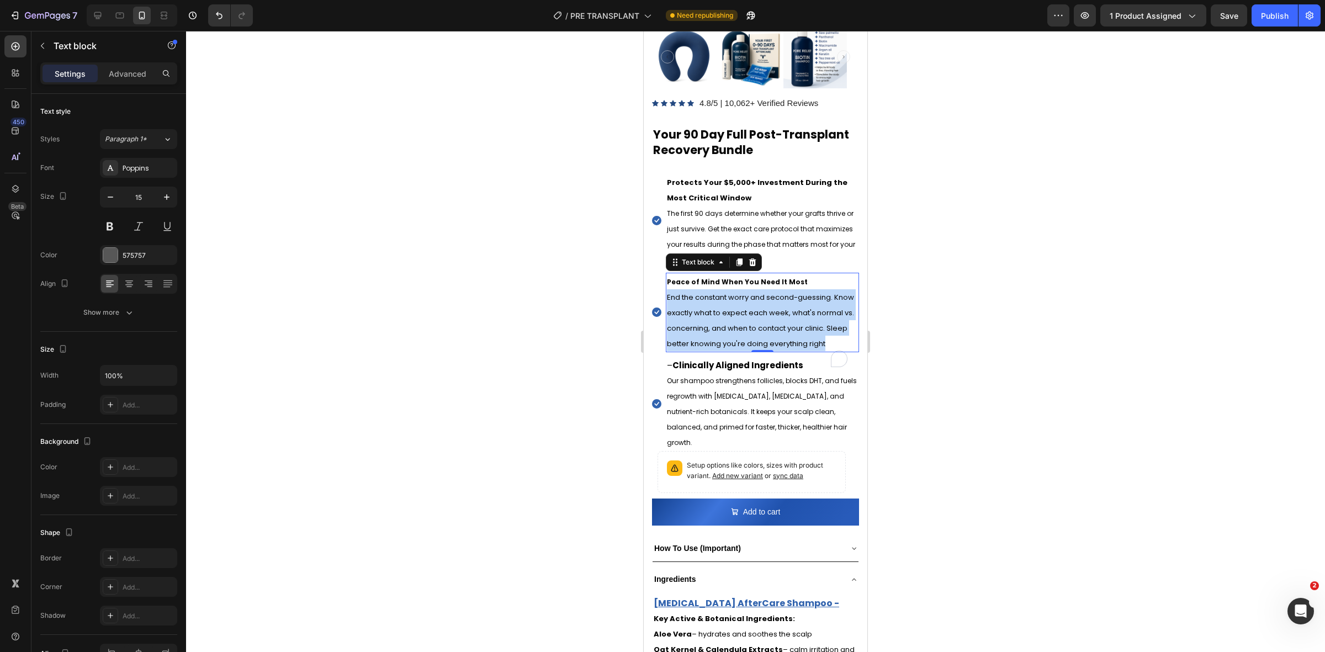
click at [741, 303] on span "End the constant worry and second-guessing. Know exactly what to expect each we…" at bounding box center [760, 320] width 187 height 57
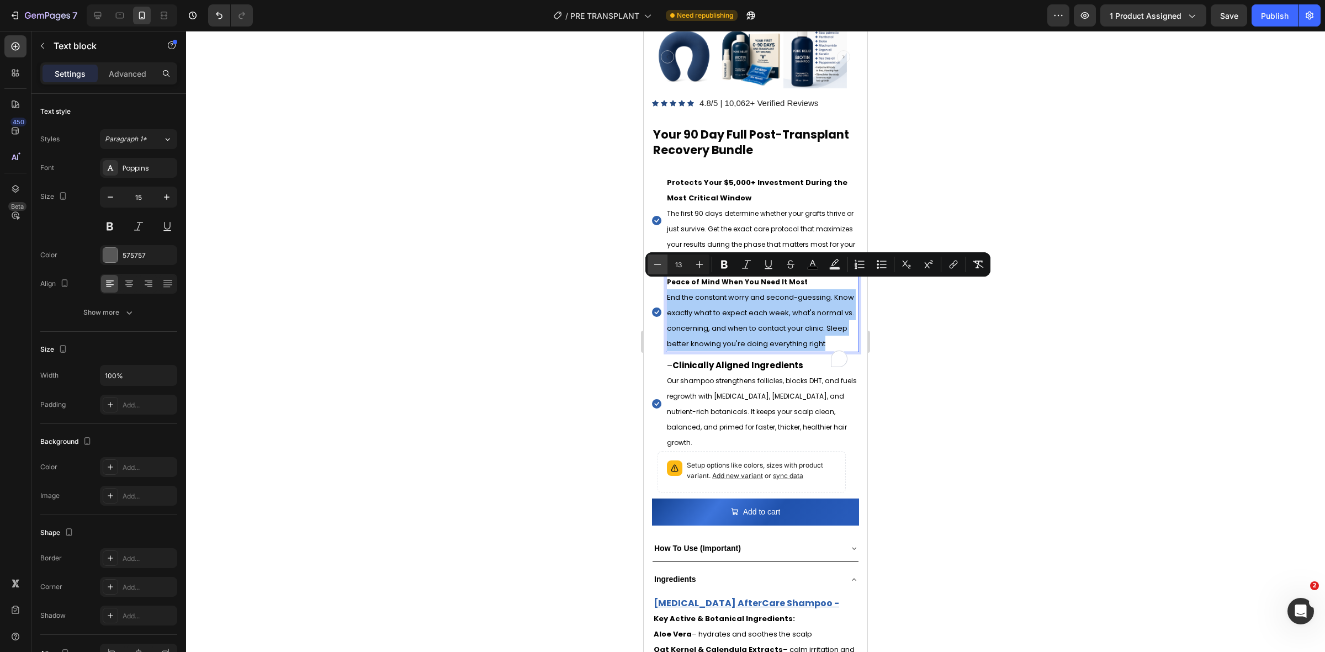
click at [650, 269] on button "Minus" at bounding box center [658, 264] width 20 height 20
type input "12"
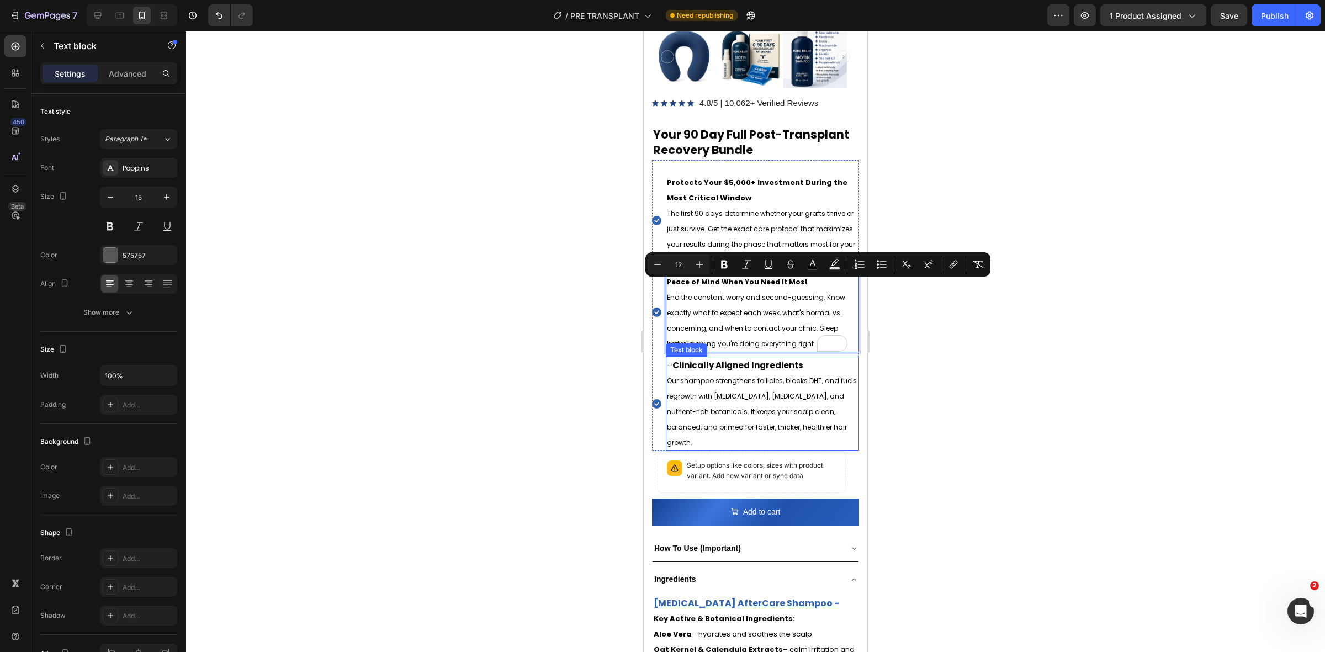
click at [751, 375] on p "Our shampoo strengthens follicles, blocks DHT, and fuels regrowth with [MEDICAL…" at bounding box center [762, 411] width 191 height 77
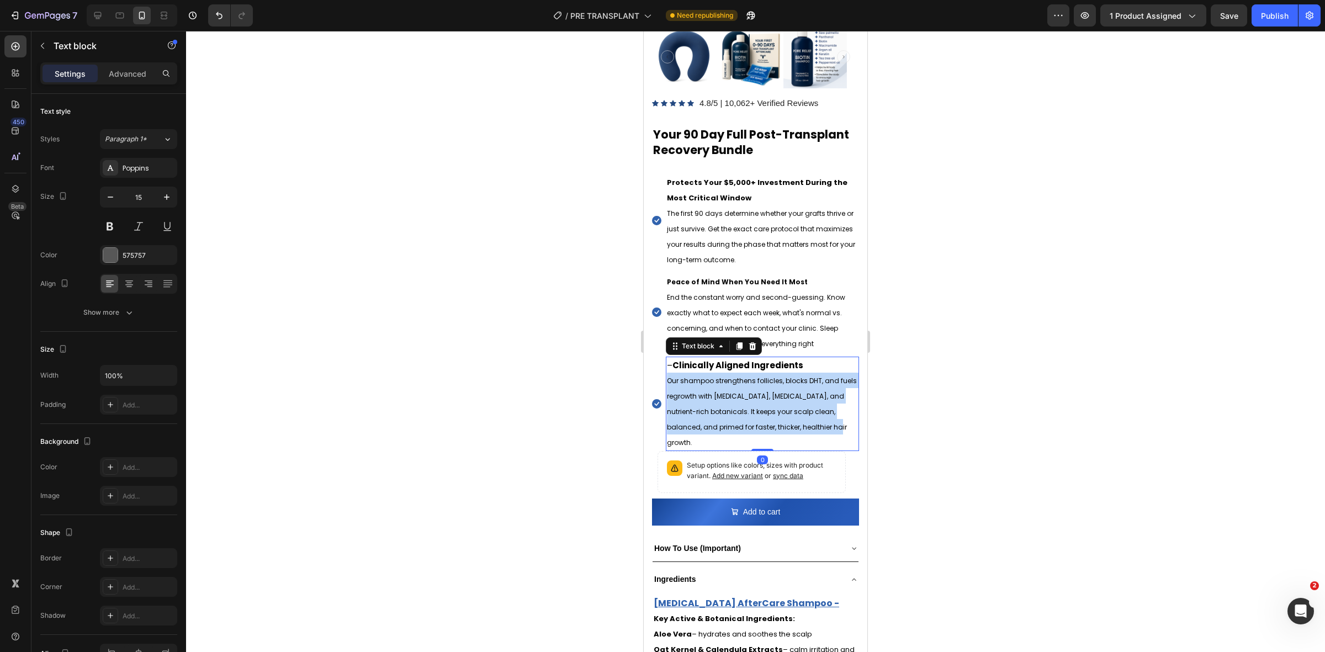
click at [751, 375] on p "Our shampoo strengthens follicles, blocks DHT, and fuels regrowth with [MEDICAL…" at bounding box center [762, 411] width 191 height 77
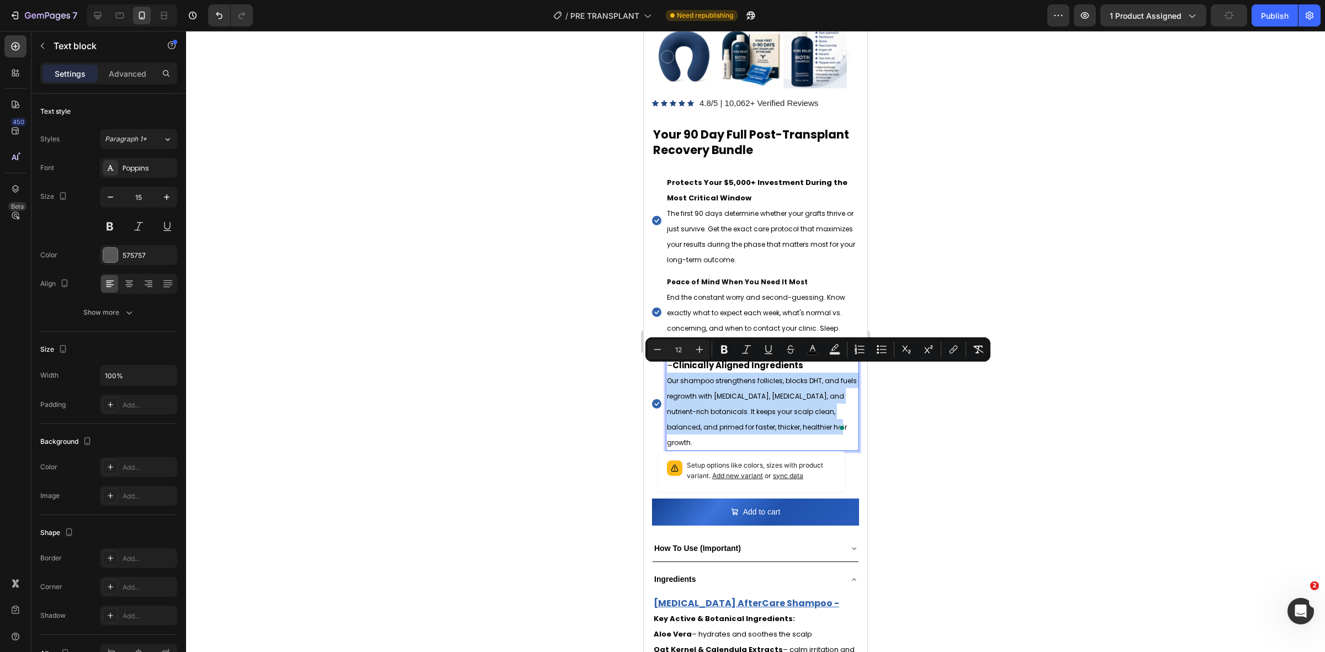
click at [743, 289] on p "End the constant worry and second-guessing. Know exactly what to expect each we…" at bounding box center [762, 320] width 191 height 62
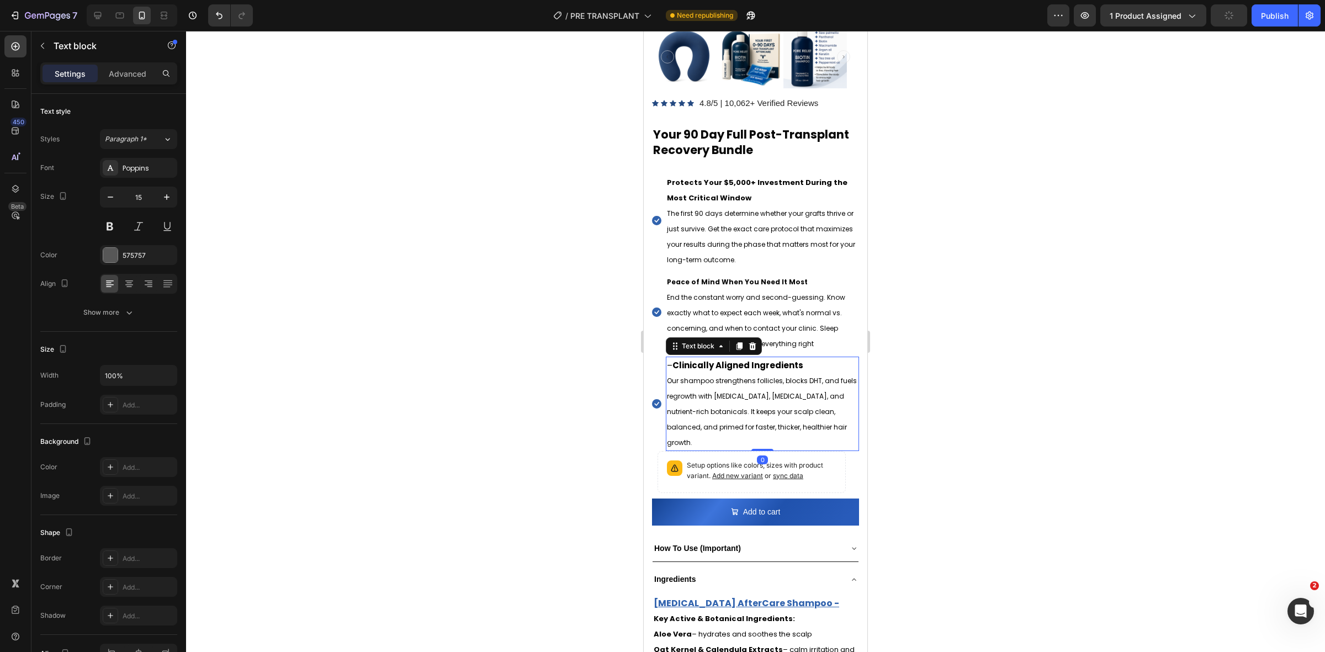
click at [732, 359] on strong "Clinically Aligned Ingredients" at bounding box center [737, 365] width 131 height 12
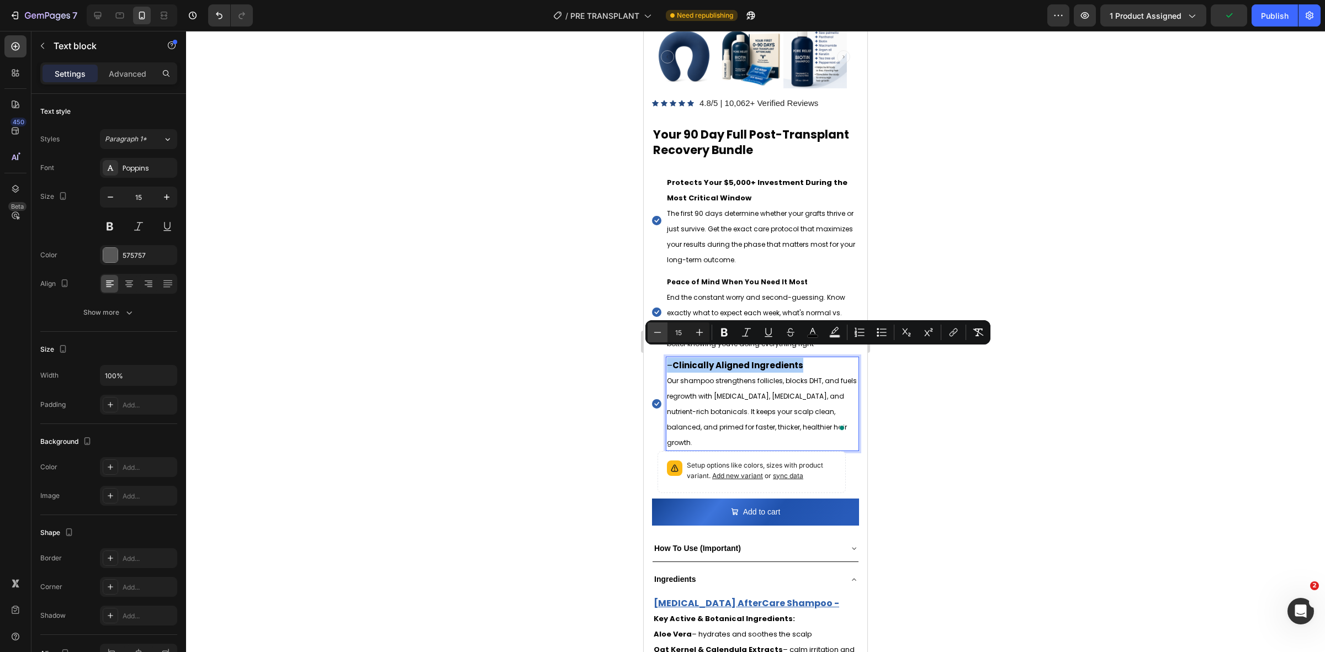
click at [662, 330] on icon "Editor contextual toolbar" at bounding box center [657, 332] width 11 height 11
type input "14"
click at [704, 277] on strong "Peace of Mind When You Need It Most" at bounding box center [737, 281] width 141 height 9
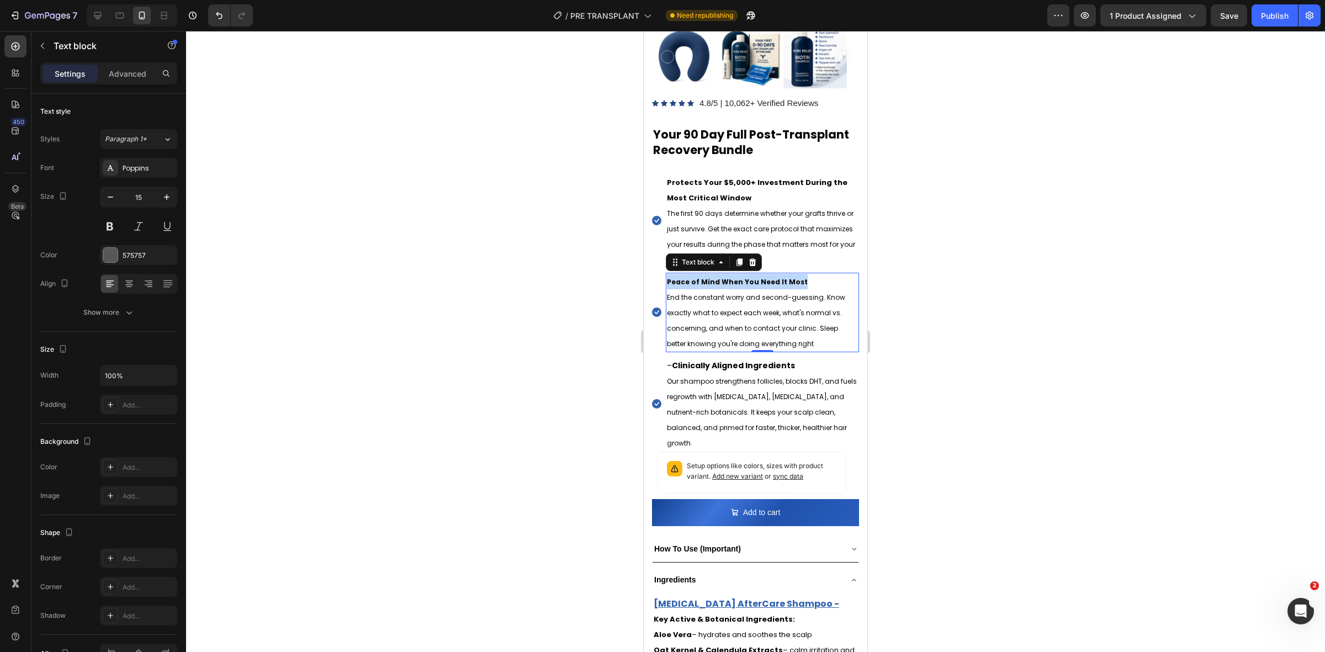
click at [704, 277] on strong "Peace of Mind When You Need It Most" at bounding box center [737, 281] width 141 height 9
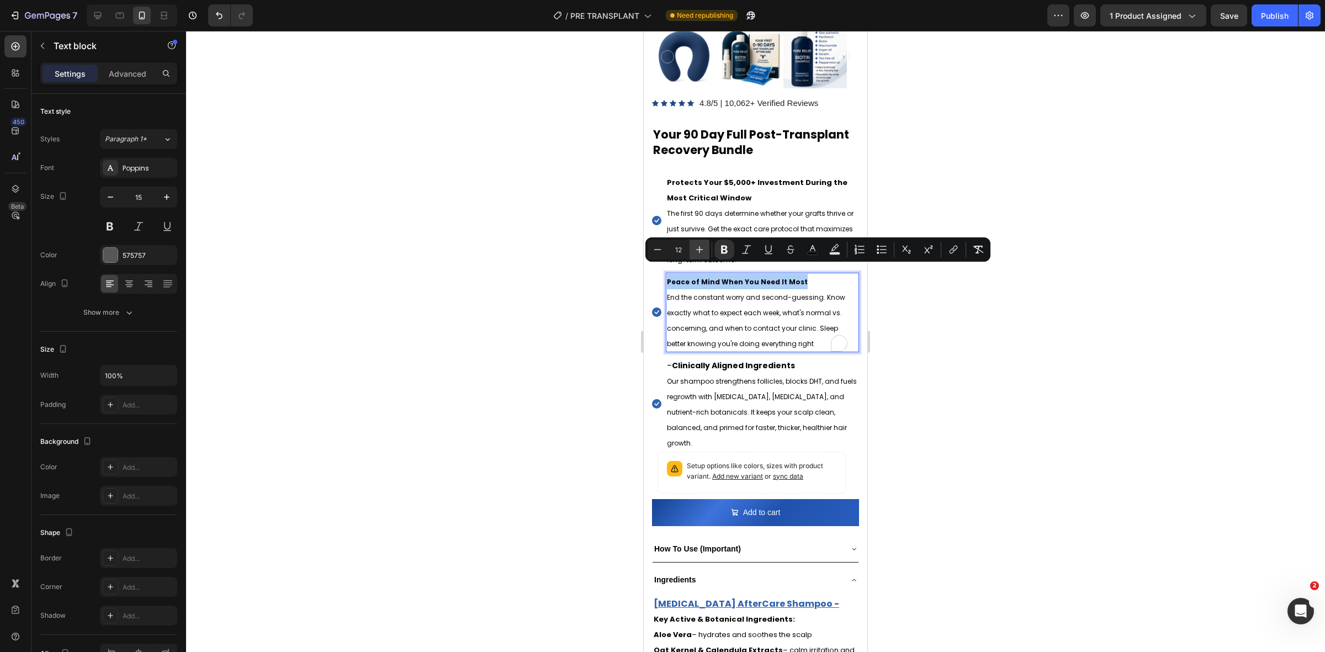
click at [690, 247] on button "Plus" at bounding box center [700, 250] width 20 height 20
type input "13"
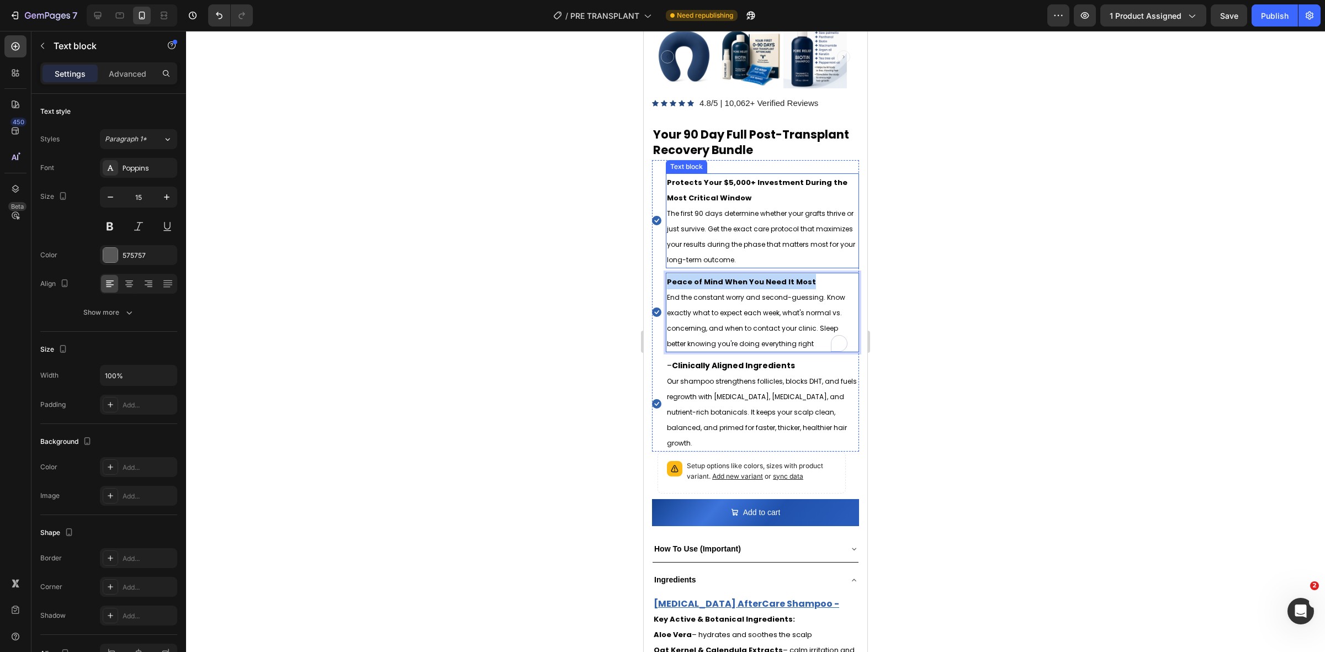
click at [707, 177] on strong "Protects Your $5,000+ Investment During the Most Critical Window" at bounding box center [757, 190] width 181 height 26
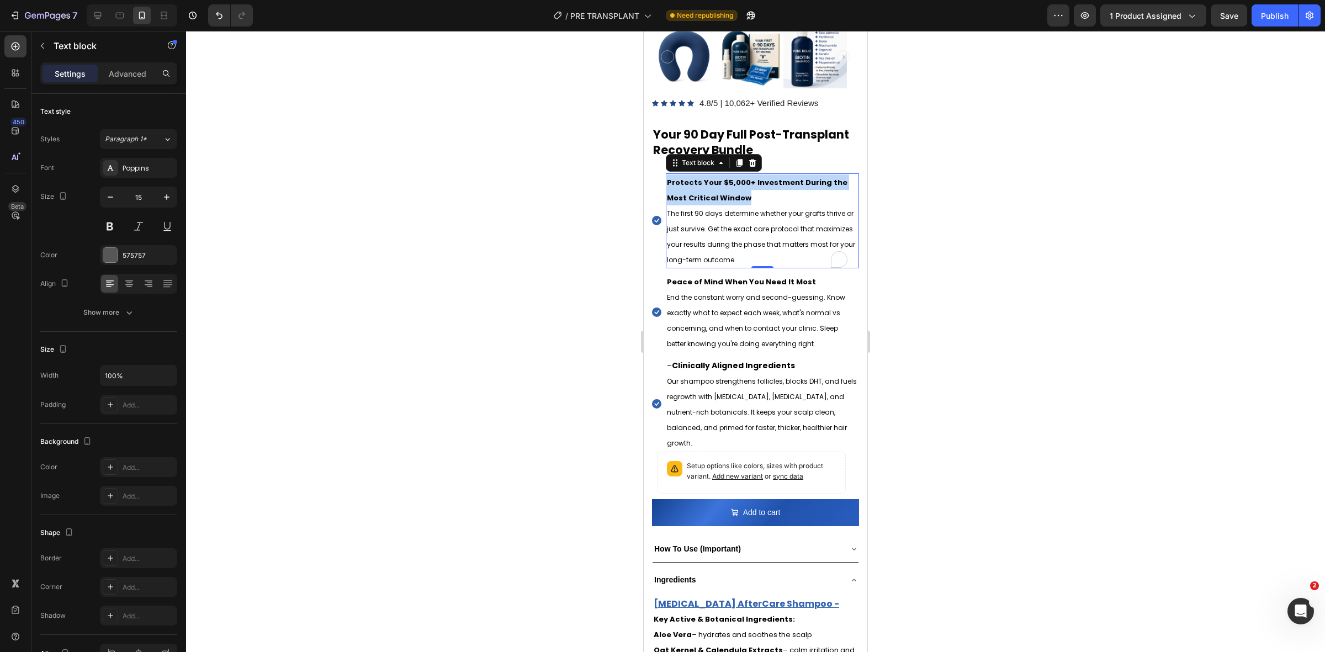
click at [707, 177] on strong "Protects Your $5,000+ Investment During the Most Critical Window" at bounding box center [757, 190] width 181 height 26
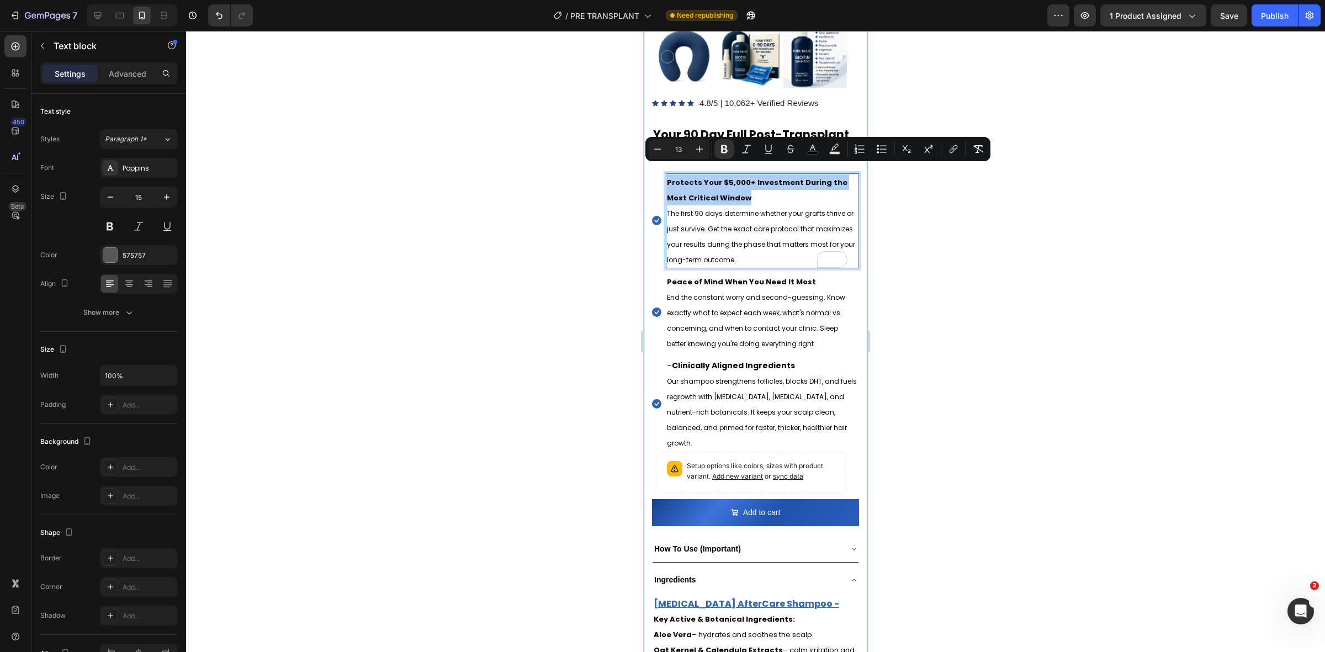
click at [1038, 311] on div at bounding box center [755, 341] width 1139 height 621
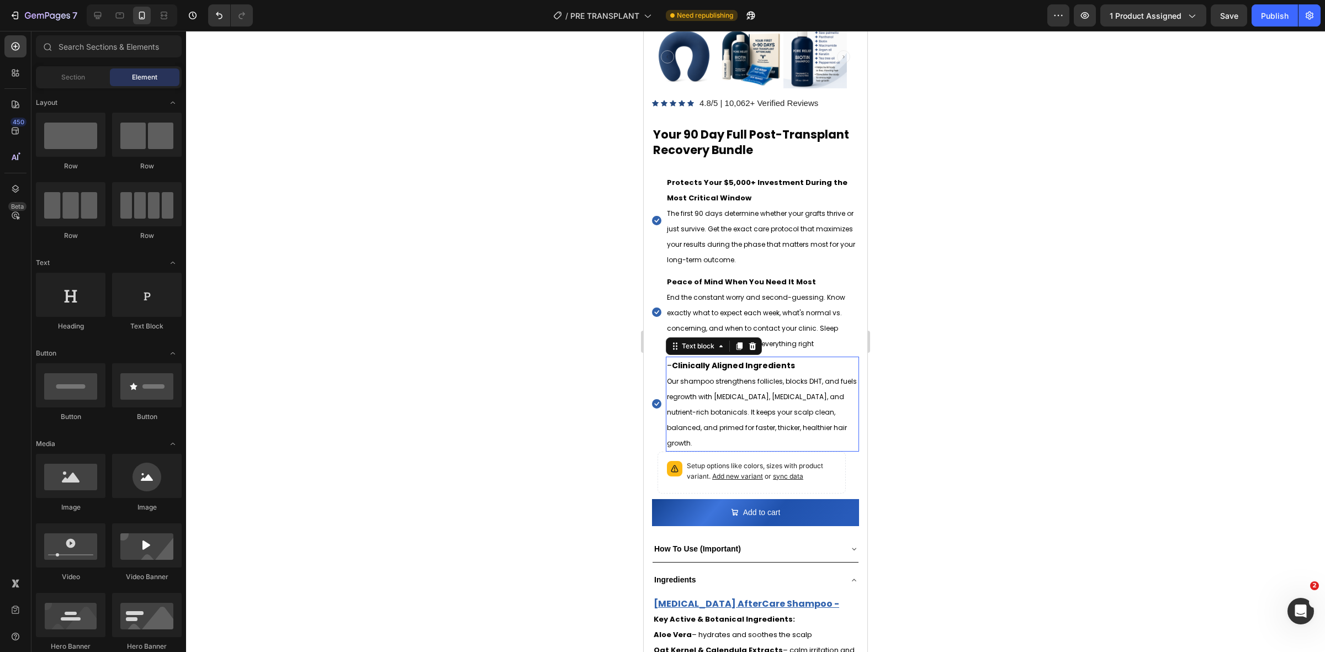
click at [775, 360] on strong "Clinically Aligned Ingredients" at bounding box center [733, 365] width 123 height 11
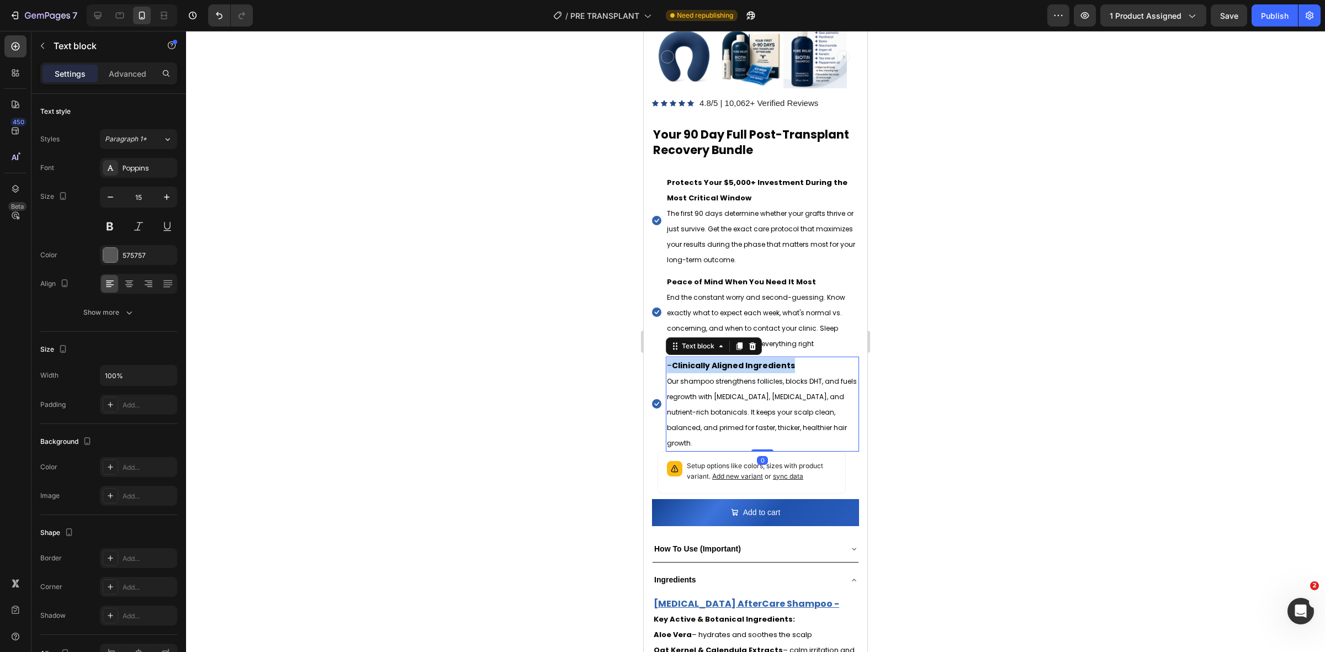
click at [775, 360] on strong "Clinically Aligned Ingredients" at bounding box center [733, 365] width 123 height 11
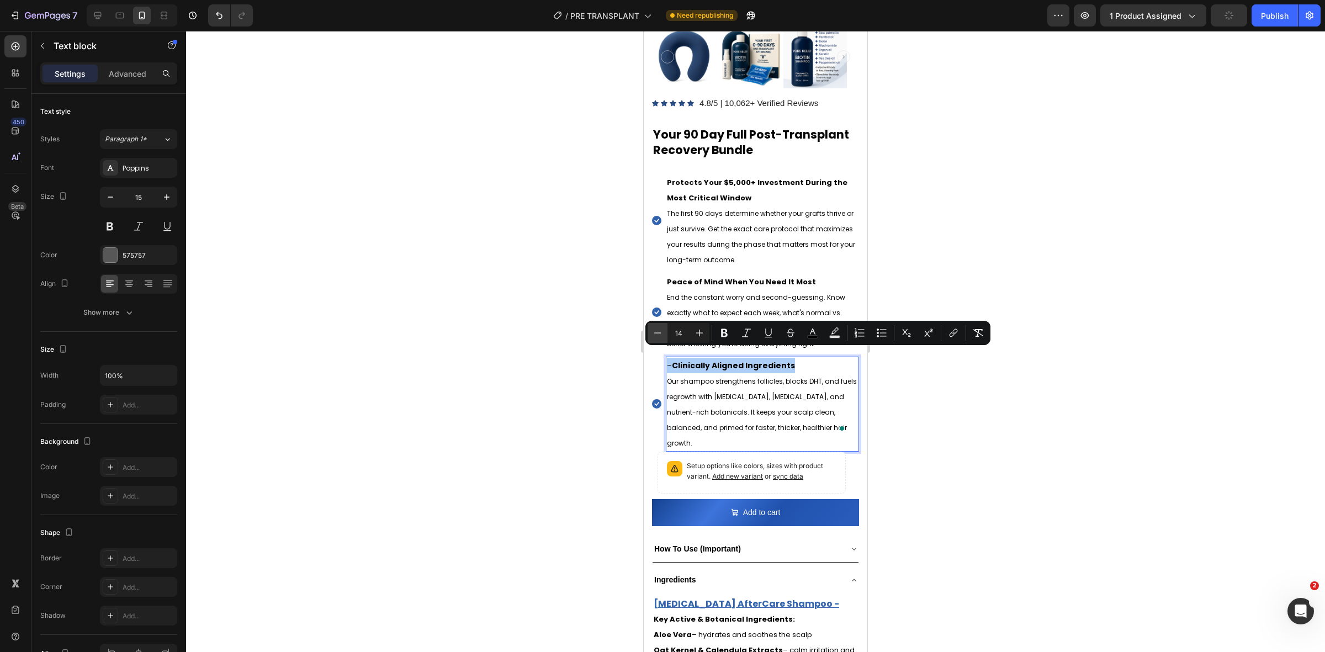
click at [660, 323] on button "Minus" at bounding box center [658, 333] width 20 height 20
type input "13"
click at [721, 277] on strong "Peace of Mind When You Need It Most" at bounding box center [741, 282] width 149 height 10
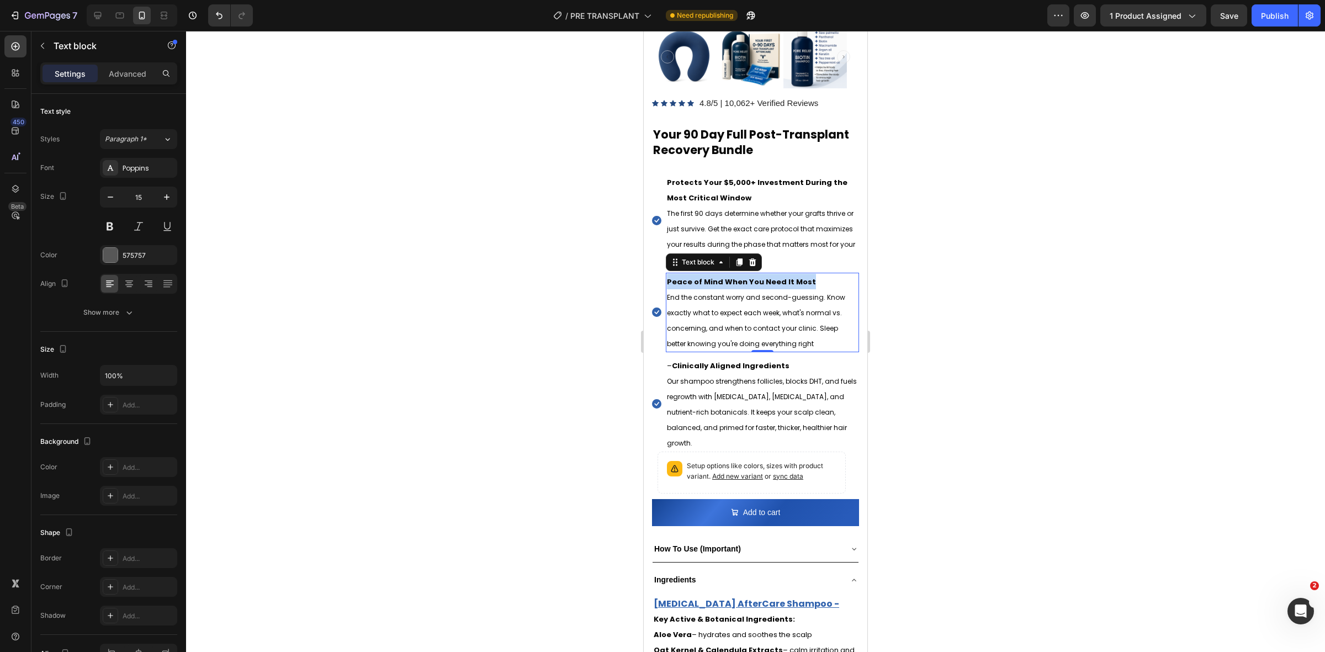
click at [721, 277] on strong "Peace of Mind When You Need It Most" at bounding box center [741, 282] width 149 height 10
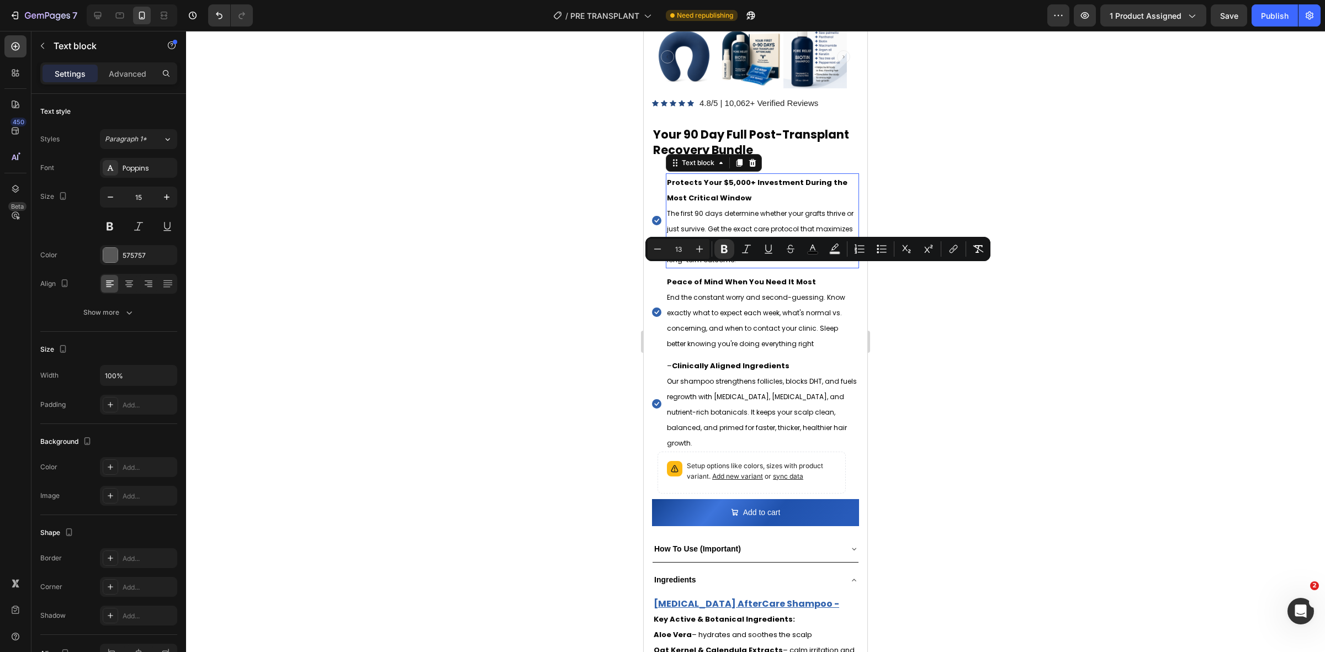
click at [722, 183] on strong "Protects Your $5,000+ Investment During the Most Critical Window" at bounding box center [757, 190] width 181 height 26
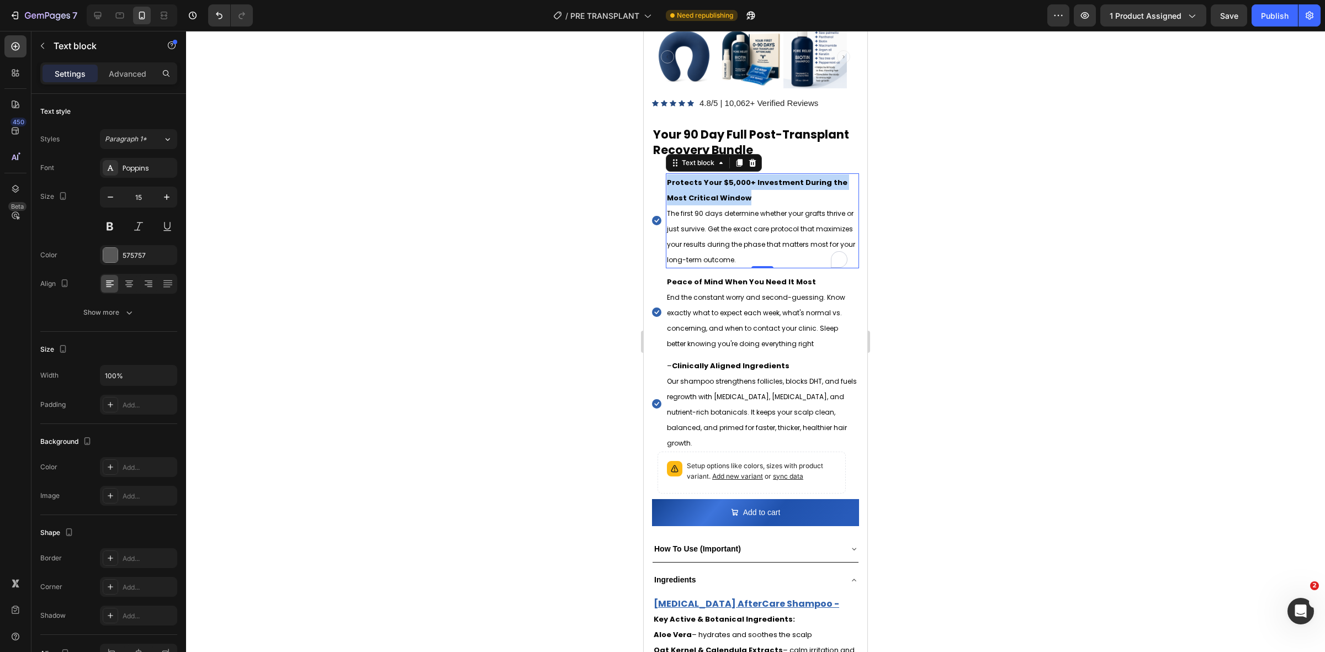
click at [722, 183] on strong "Protects Your $5,000+ Investment During the Most Critical Window" at bounding box center [757, 190] width 181 height 26
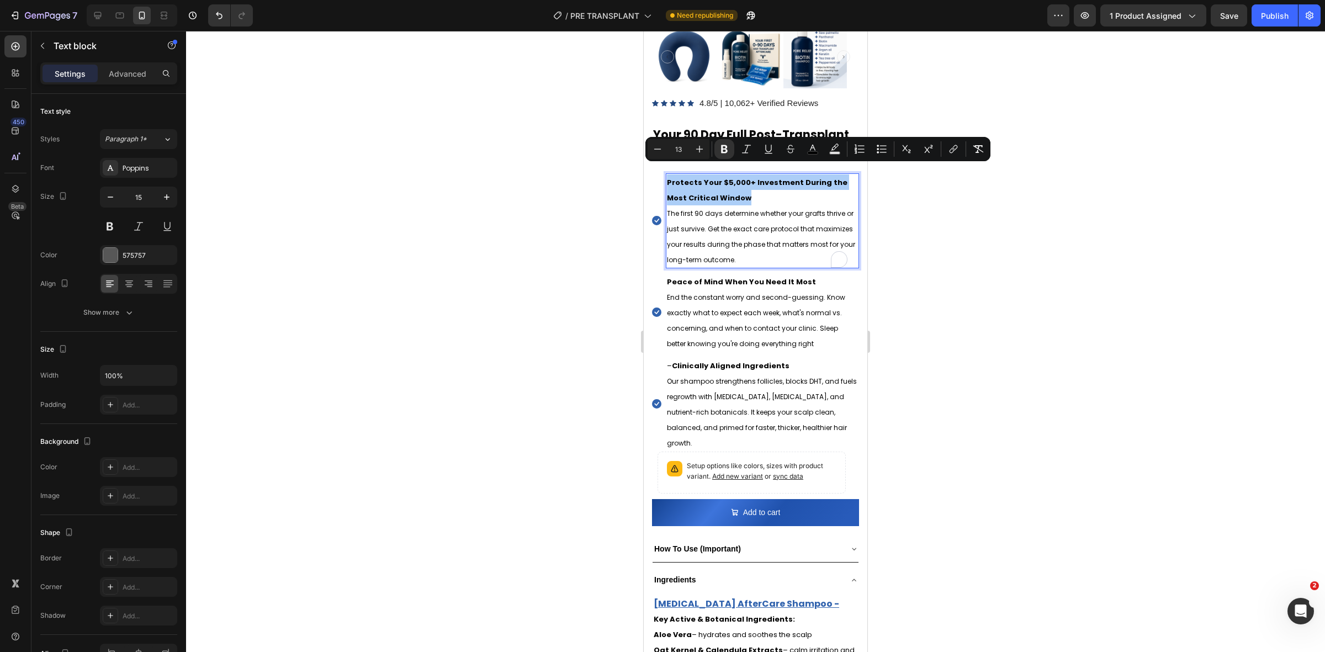
click at [901, 305] on div at bounding box center [755, 341] width 1139 height 621
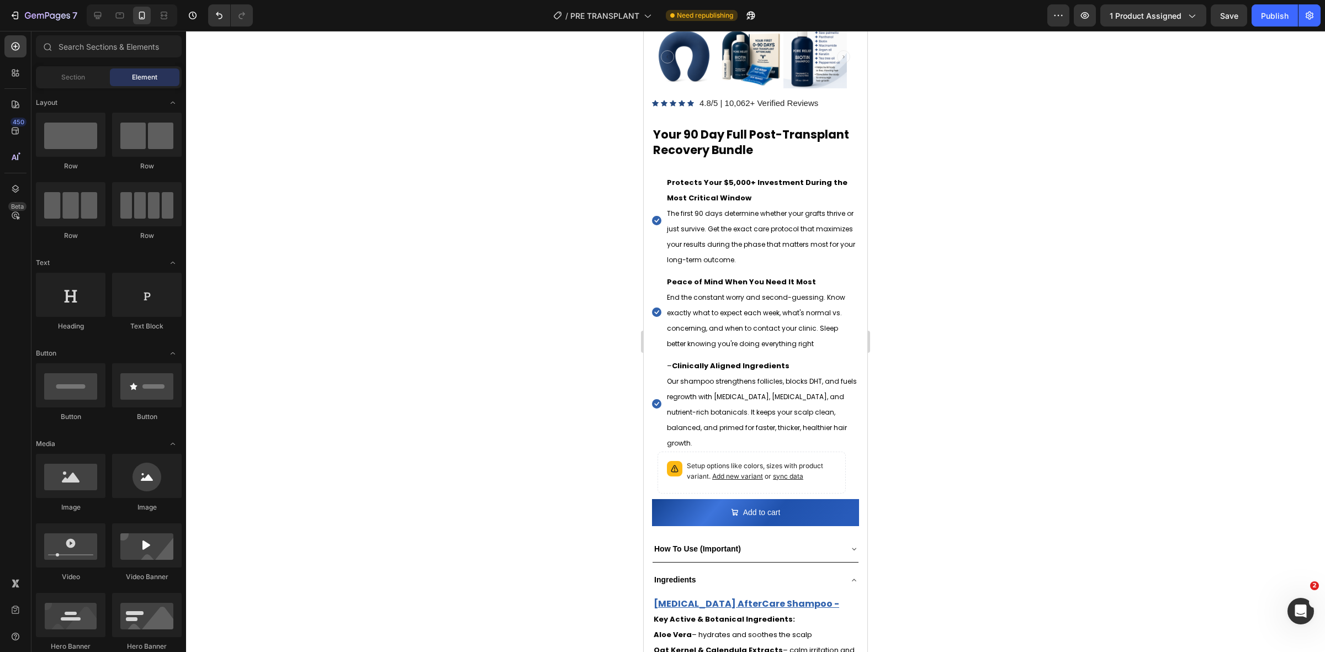
click at [1219, 28] on div "7 Version history / PRE TRANSPLANT Need republishing Preview 1 product assigned…" at bounding box center [662, 15] width 1325 height 31
click at [1234, 18] on span "Save" at bounding box center [1229, 15] width 18 height 9
click at [1272, 14] on div "Publish" at bounding box center [1275, 16] width 28 height 12
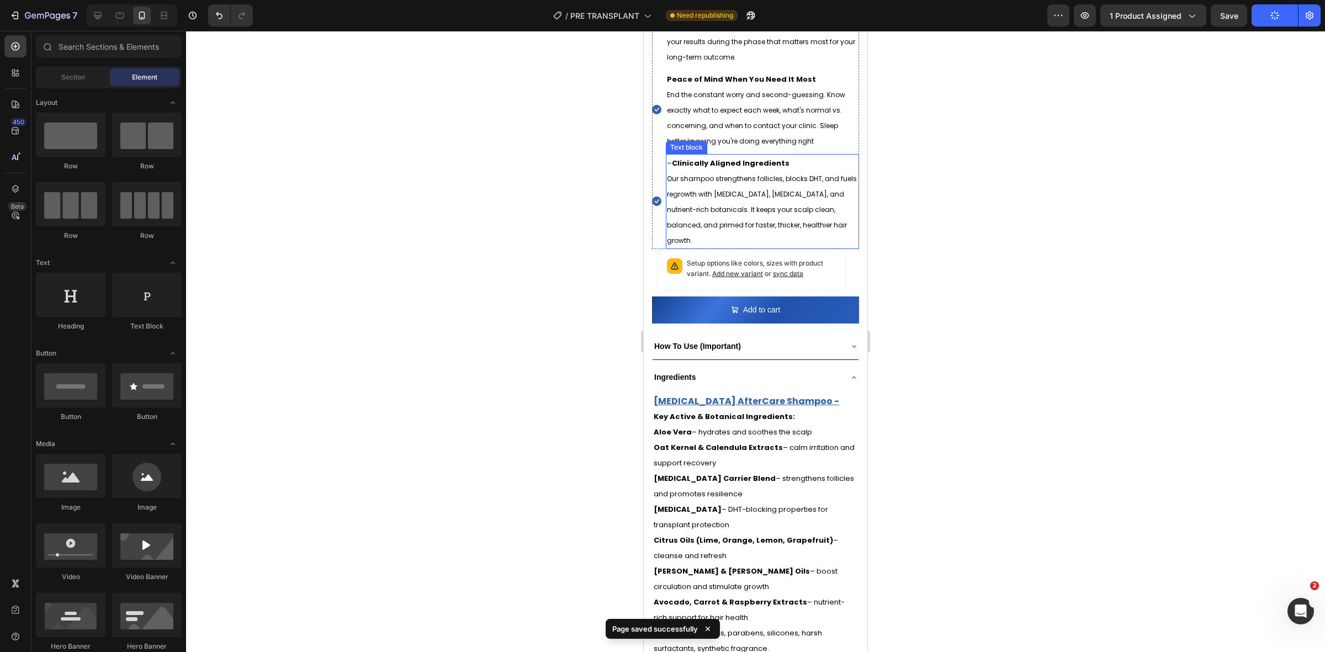
scroll to position [483, 0]
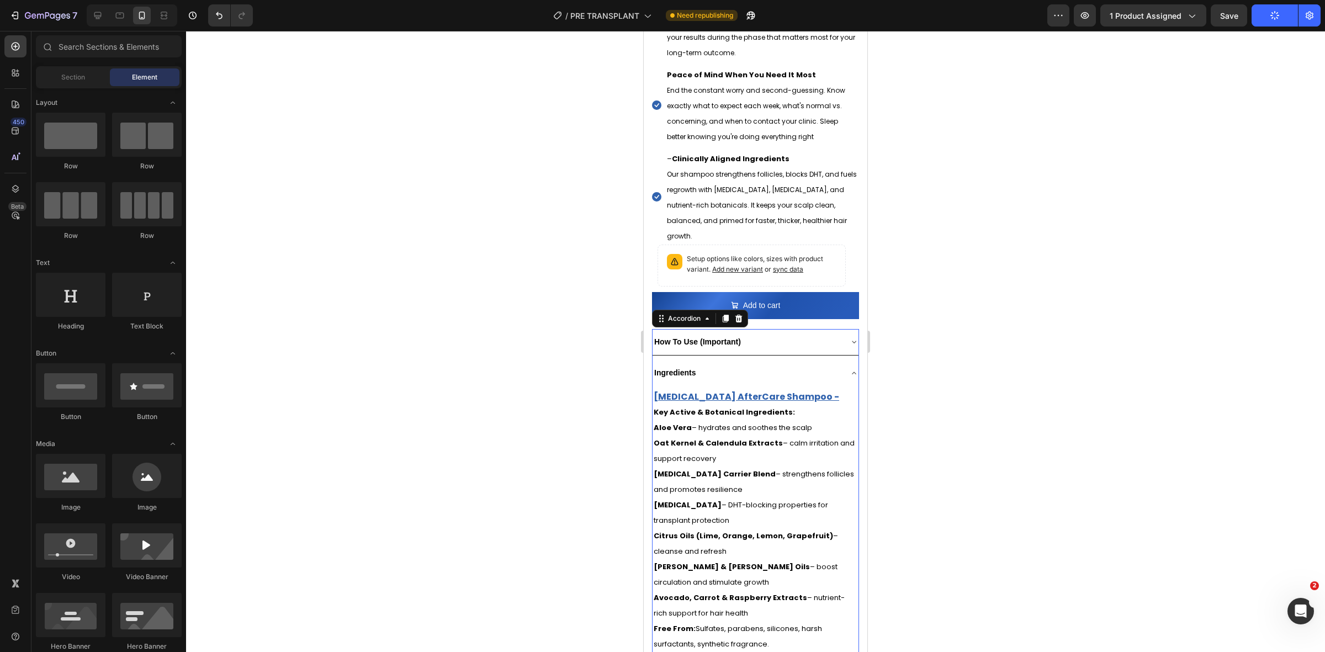
click at [828, 364] on div "Ingredients" at bounding box center [747, 372] width 188 height 17
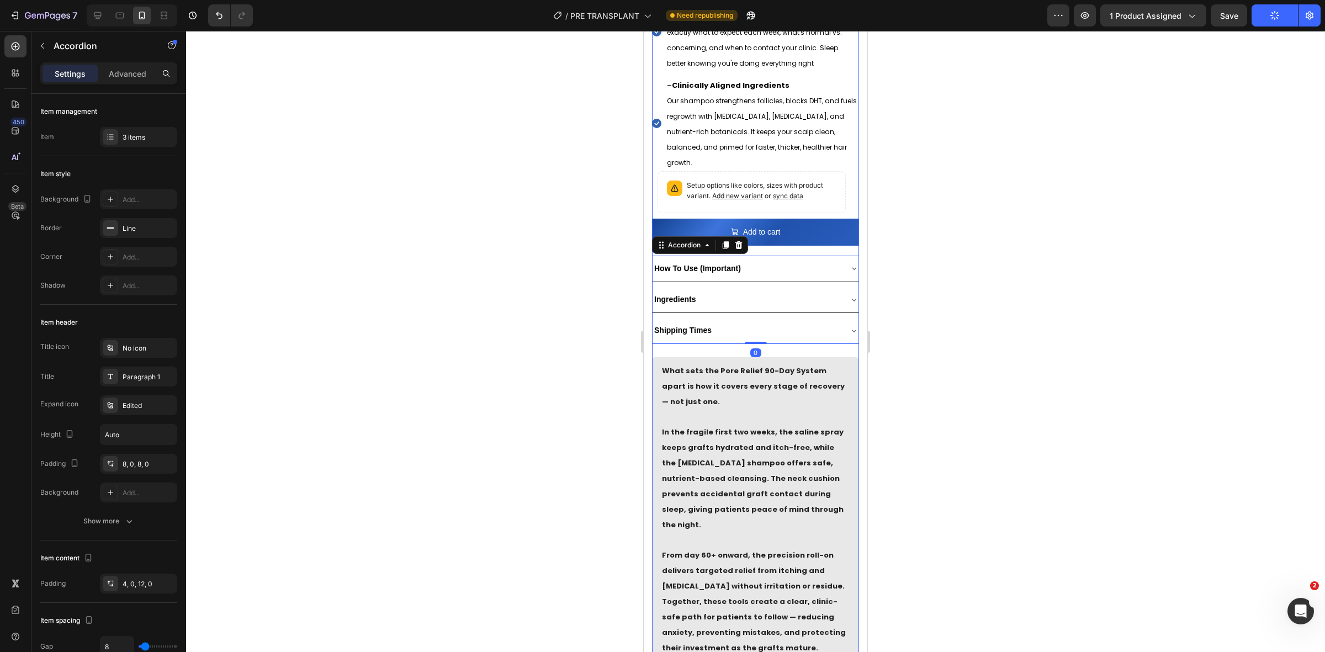
scroll to position [621, 0]
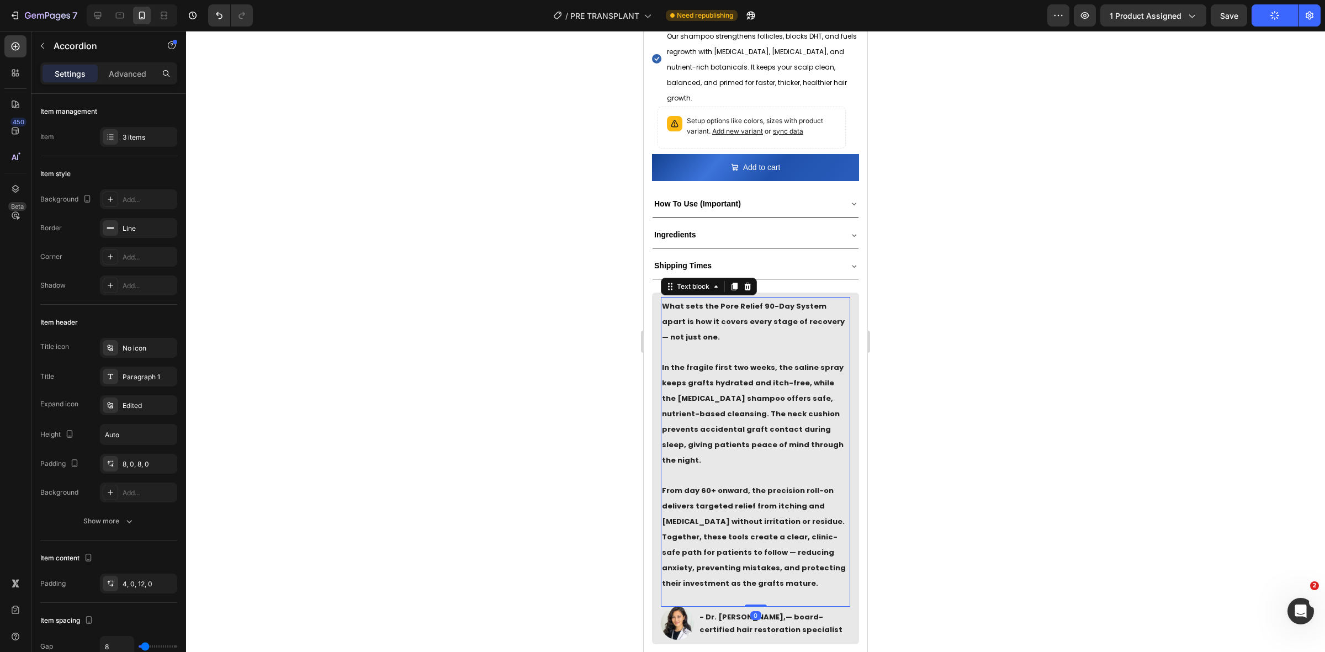
click at [704, 482] on p "From day 60+ onward, the precision roll-on delivers targeted relief from itchin…" at bounding box center [755, 536] width 187 height 108
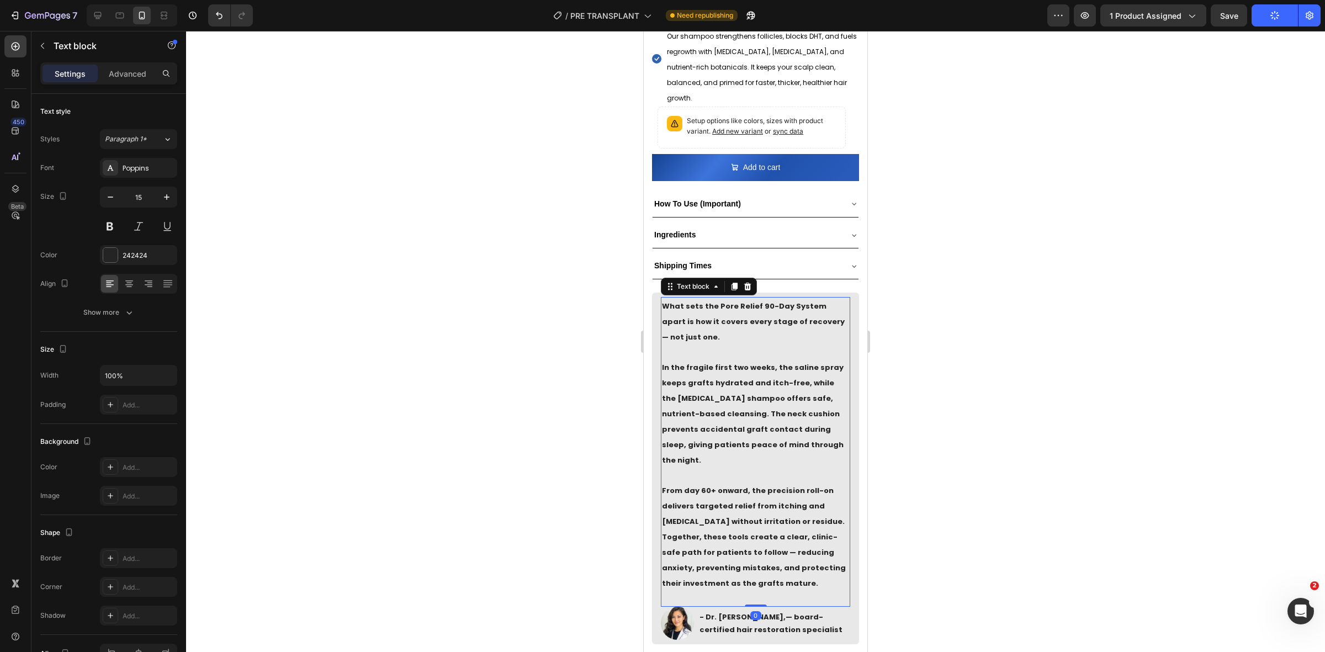
click at [704, 482] on p "From day 60+ onward, the precision roll-on delivers targeted relief from itchin…" at bounding box center [755, 536] width 187 height 108
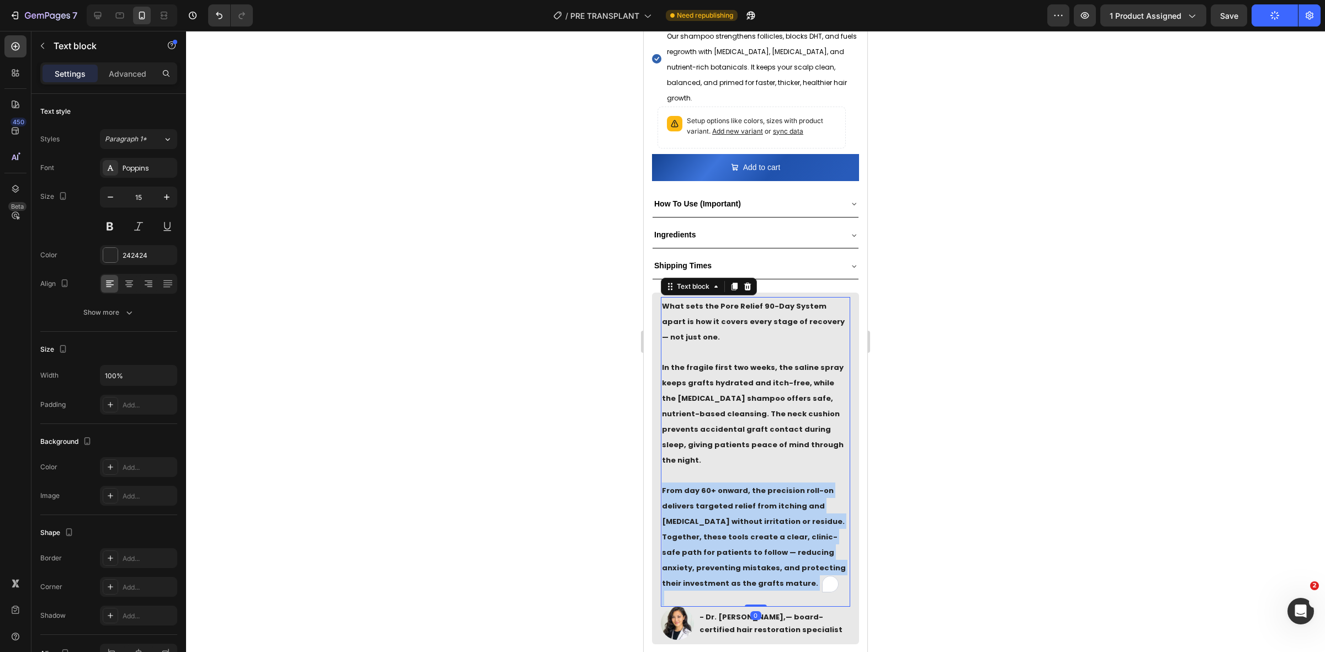
click at [704, 482] on p "From day 60+ onward, the precision roll-on delivers targeted relief from itchin…" at bounding box center [755, 536] width 187 height 108
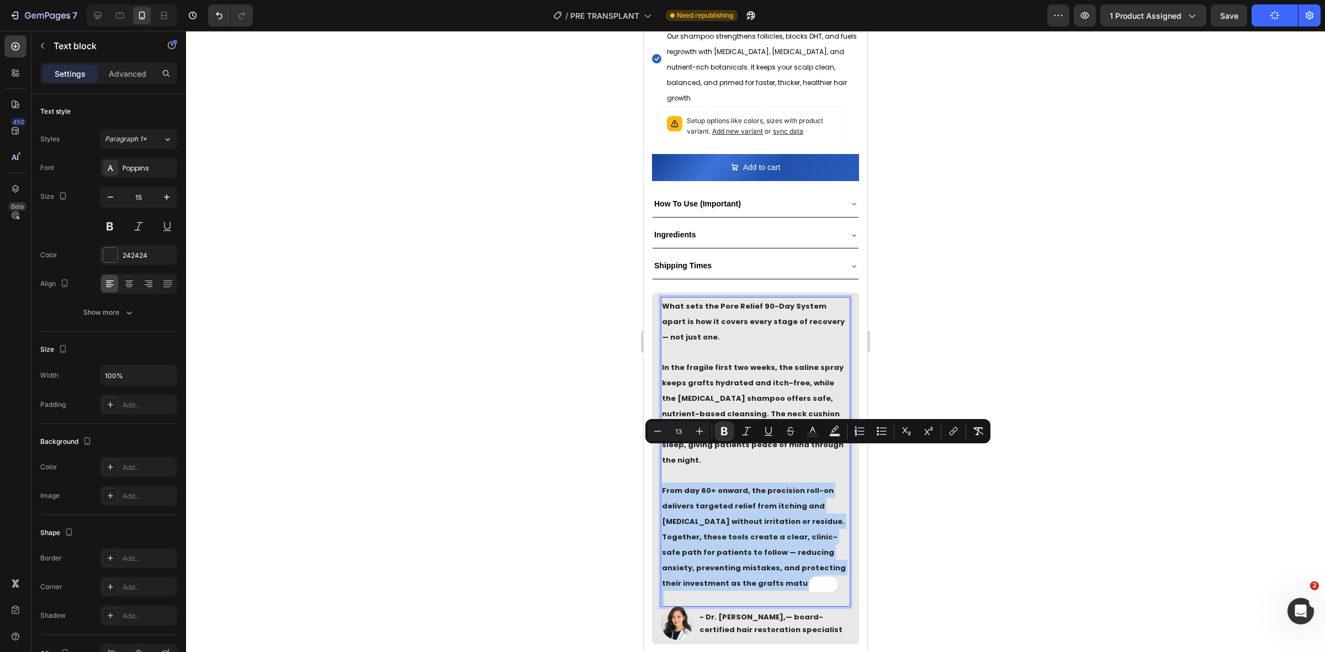
click at [756, 500] on strong "From day 60+ onward, the precision roll-on delivers targeted relief from itchin…" at bounding box center [754, 536] width 184 height 103
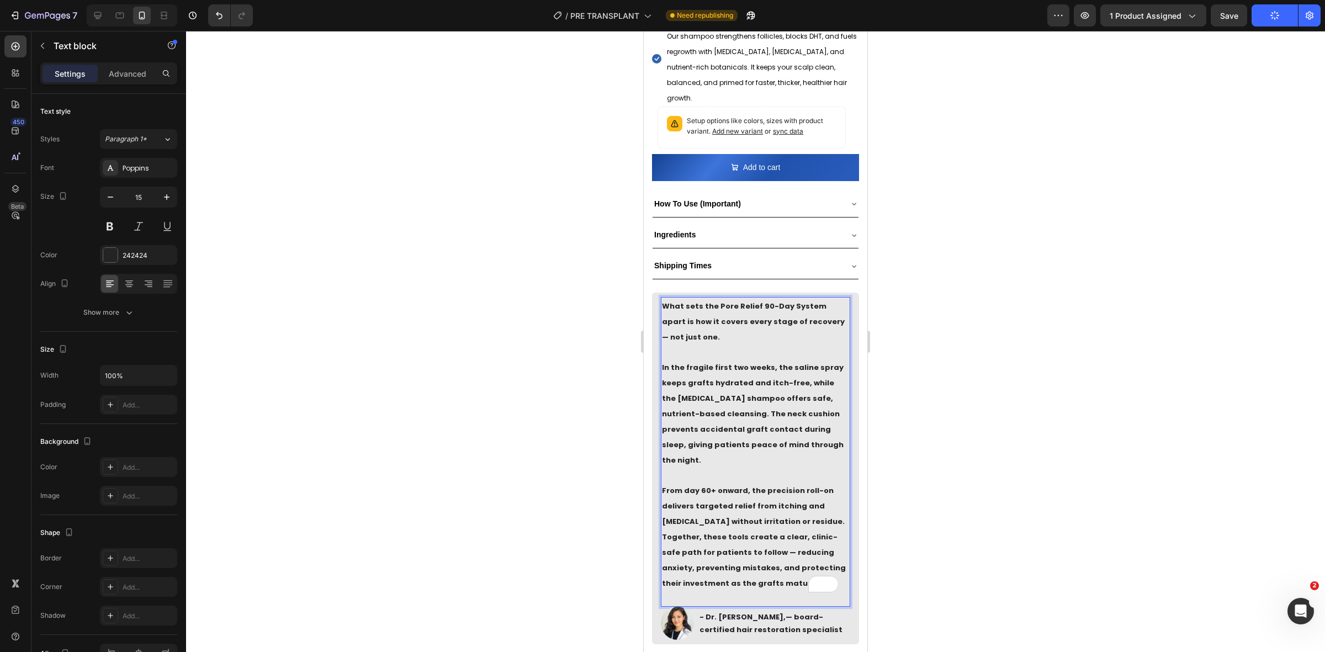
click at [716, 482] on p "From day 60+ onward, the precision roll-on delivers targeted relief from itchin…" at bounding box center [755, 536] width 187 height 108
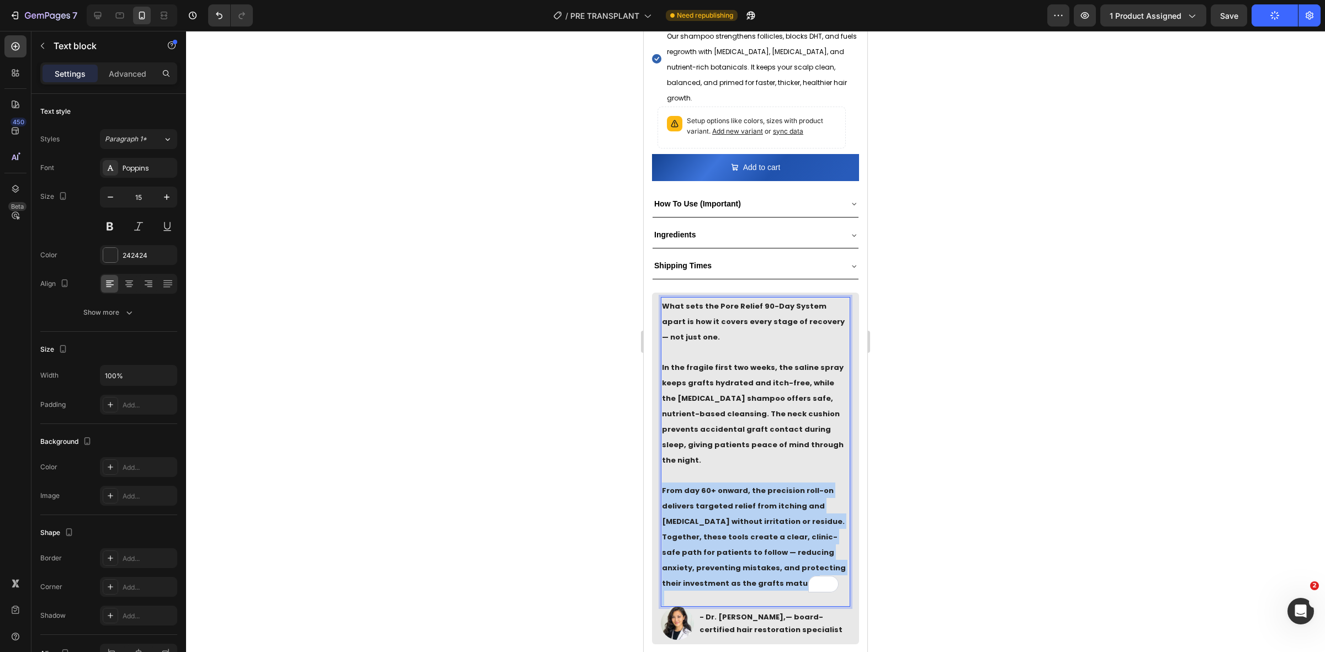
click at [716, 482] on p "From day 60+ onward, the precision roll-on delivers targeted relief from itchin…" at bounding box center [755, 536] width 187 height 108
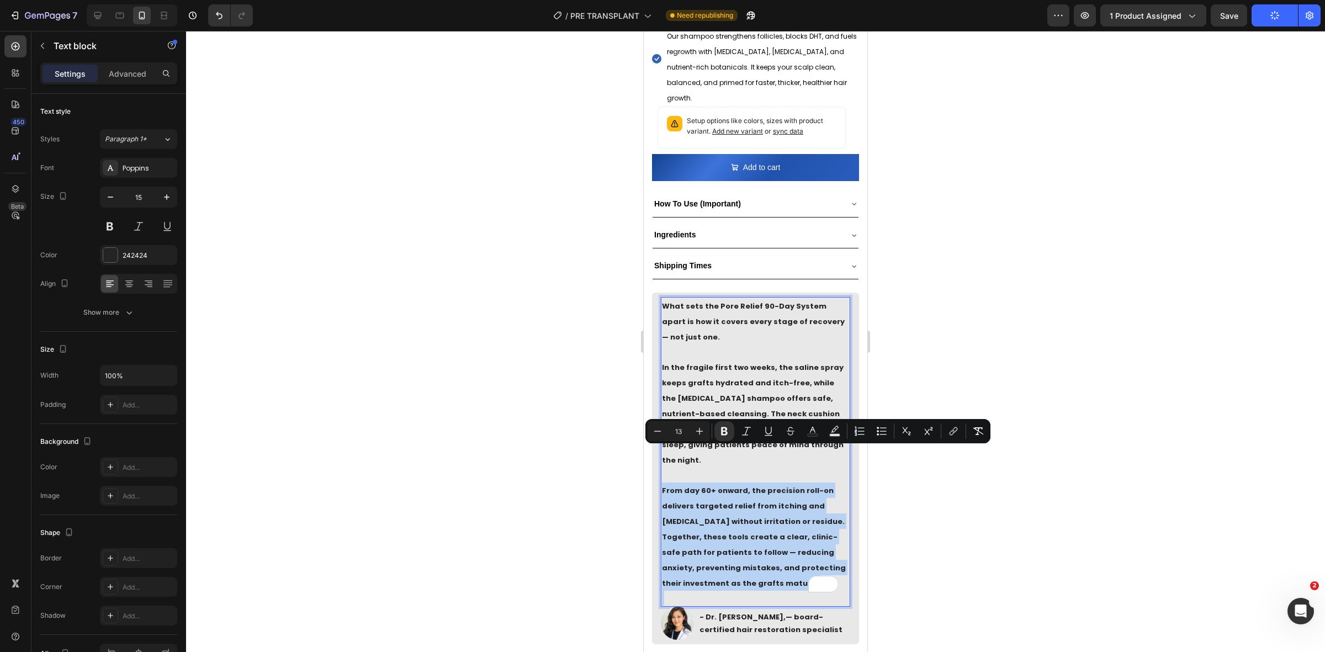
click at [769, 513] on strong "From day 60+ onward, the precision roll-on delivers targeted relief from itchin…" at bounding box center [754, 536] width 184 height 103
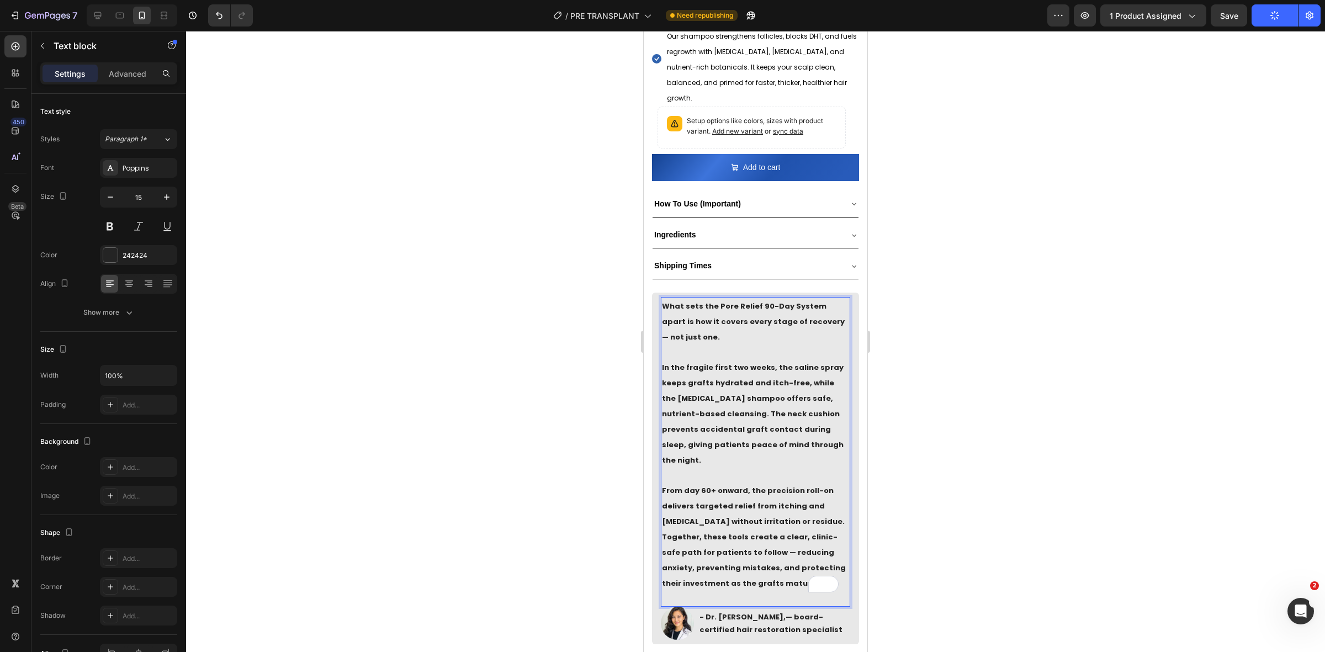
click at [720, 512] on strong "From day 60+ onward, the precision roll-on delivers targeted relief from itchin…" at bounding box center [754, 536] width 184 height 103
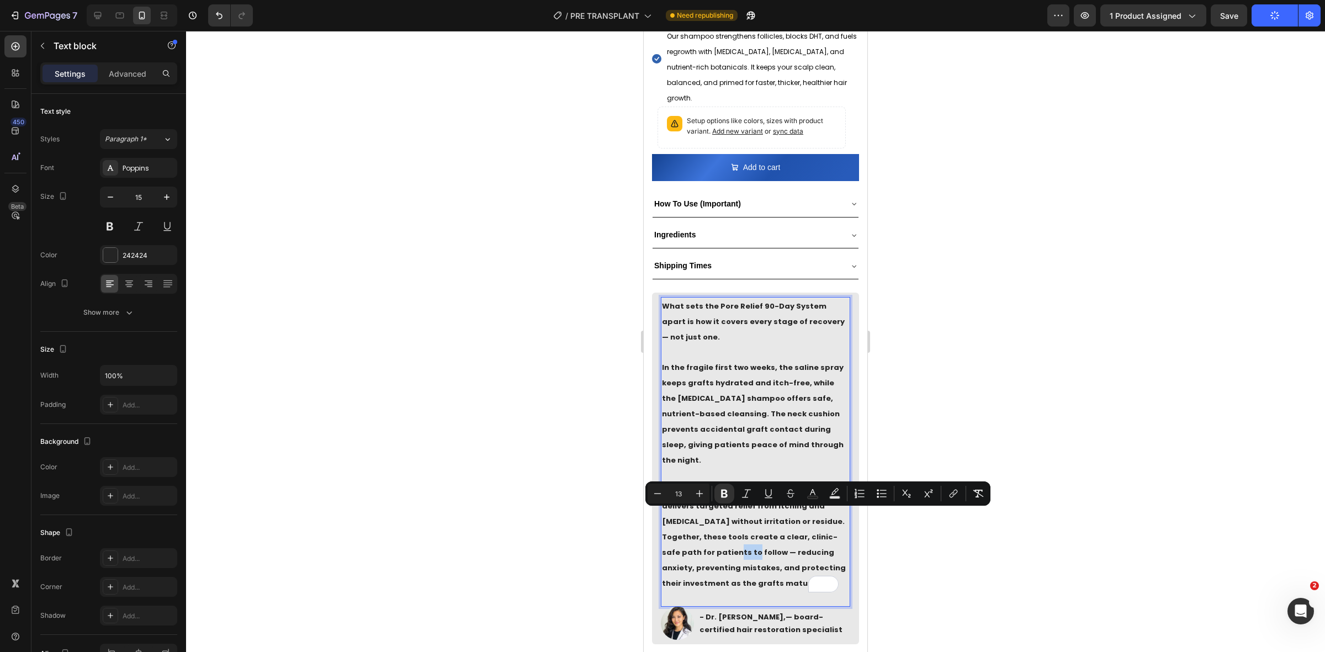
drag, startPoint x: 724, startPoint y: 512, endPoint x: 706, endPoint y: 515, distance: 18.9
click at [706, 515] on strong "From day 60+ onward, the precision roll-on delivers targeted relief from itchin…" at bounding box center [754, 536] width 184 height 103
click at [712, 517] on strong "From day 60+ onward, the precision roll-on delivers targeted relief from itchin…" at bounding box center [754, 536] width 184 height 103
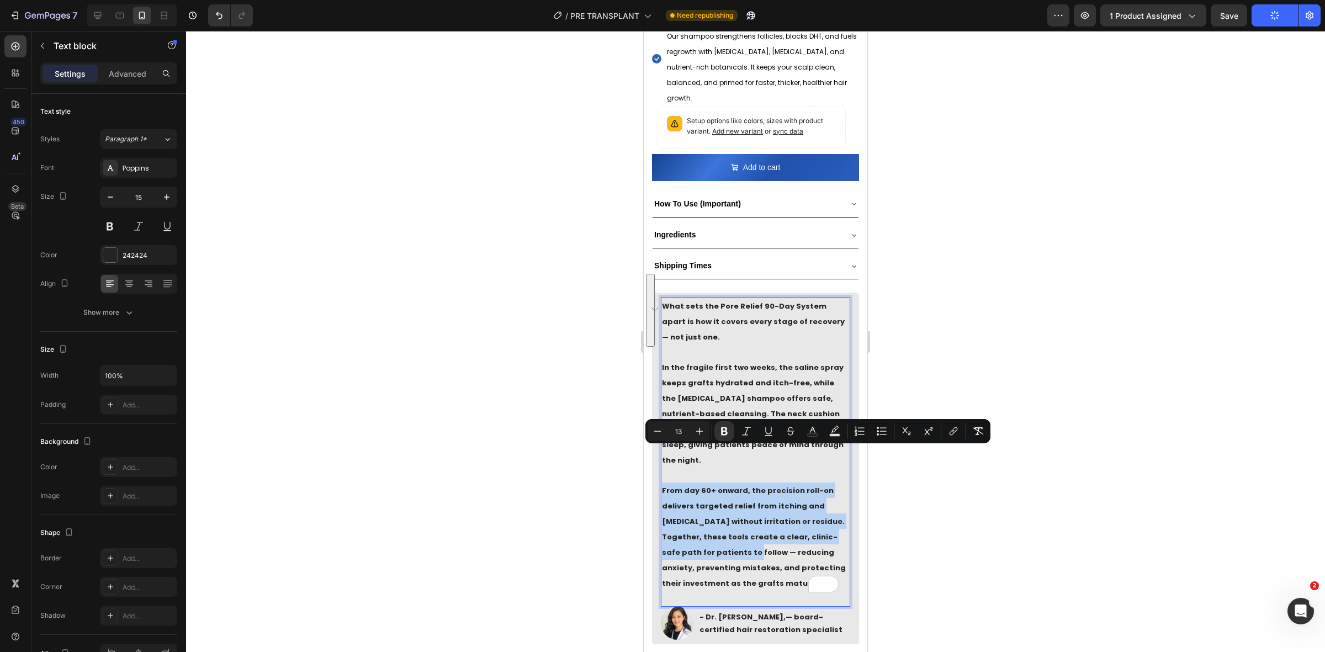
drag, startPoint x: 725, startPoint y: 515, endPoint x: 662, endPoint y: 455, distance: 85.9
click at [662, 485] on strong "From day 60+ onward, the precision roll-on delivers targeted relief from itchin…" at bounding box center [754, 536] width 184 height 103
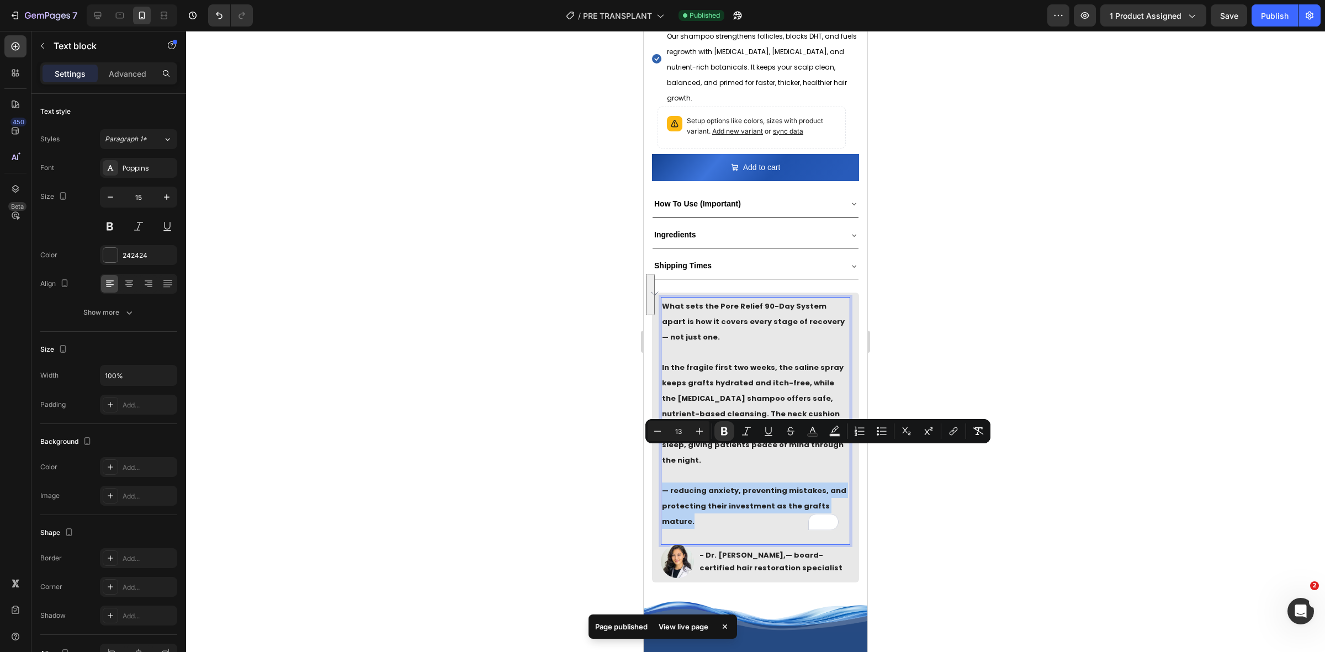
drag, startPoint x: 708, startPoint y: 484, endPoint x: 663, endPoint y: 453, distance: 54.7
click at [663, 482] on p "— reducing anxiety, preventing mistakes, and protecting their investment as the…" at bounding box center [755, 505] width 187 height 46
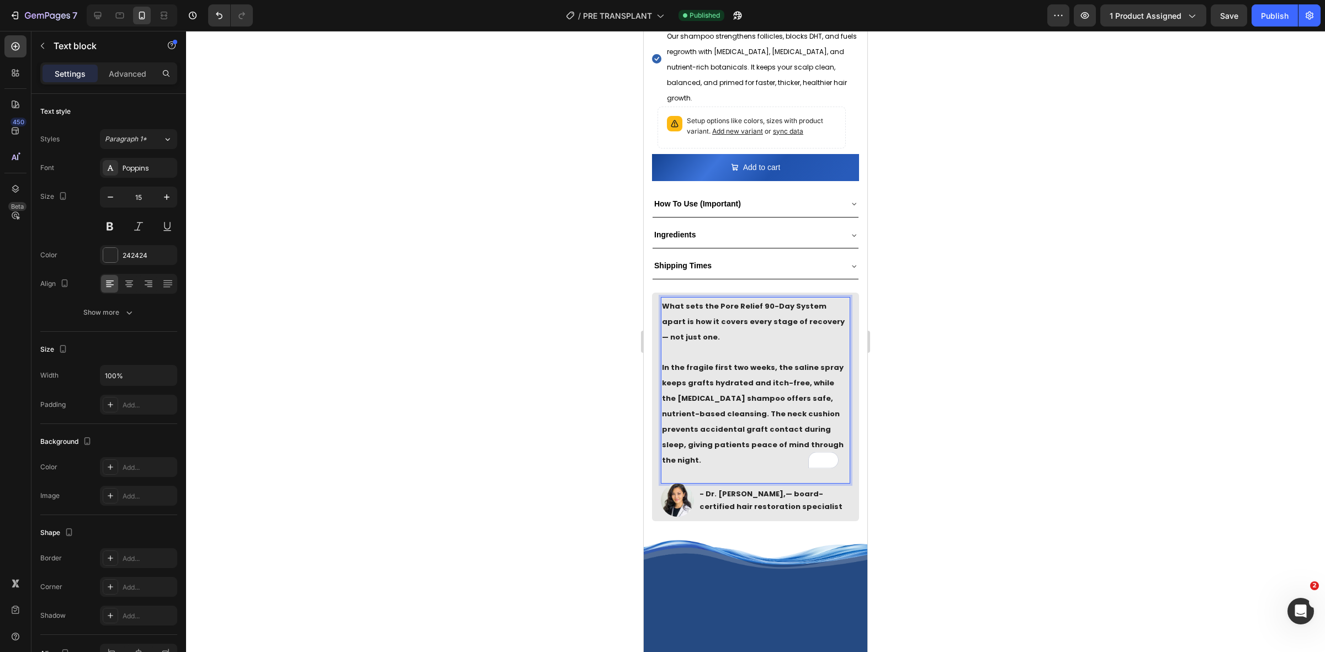
click at [737, 468] on p "Rich Text Editor. Editing area: main" at bounding box center [755, 475] width 187 height 15
click at [730, 468] on p "Rich Text Editor. Editing area: main" at bounding box center [755, 475] width 187 height 15
click at [733, 416] on p "In the fragile first two weeks, the saline spray keeps grafts hydrated and itch…" at bounding box center [755, 413] width 187 height 108
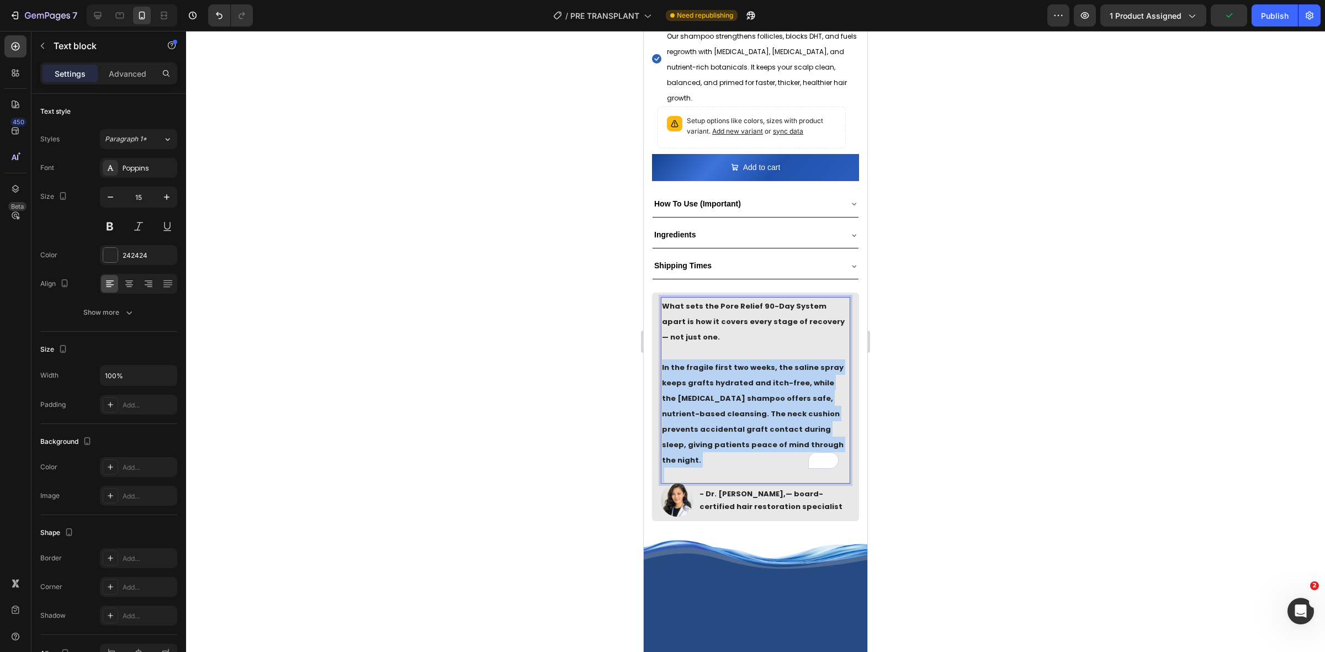
click at [733, 416] on p "In the fragile first two weeks, the saline spray keeps grafts hydrated and itch…" at bounding box center [755, 413] width 187 height 108
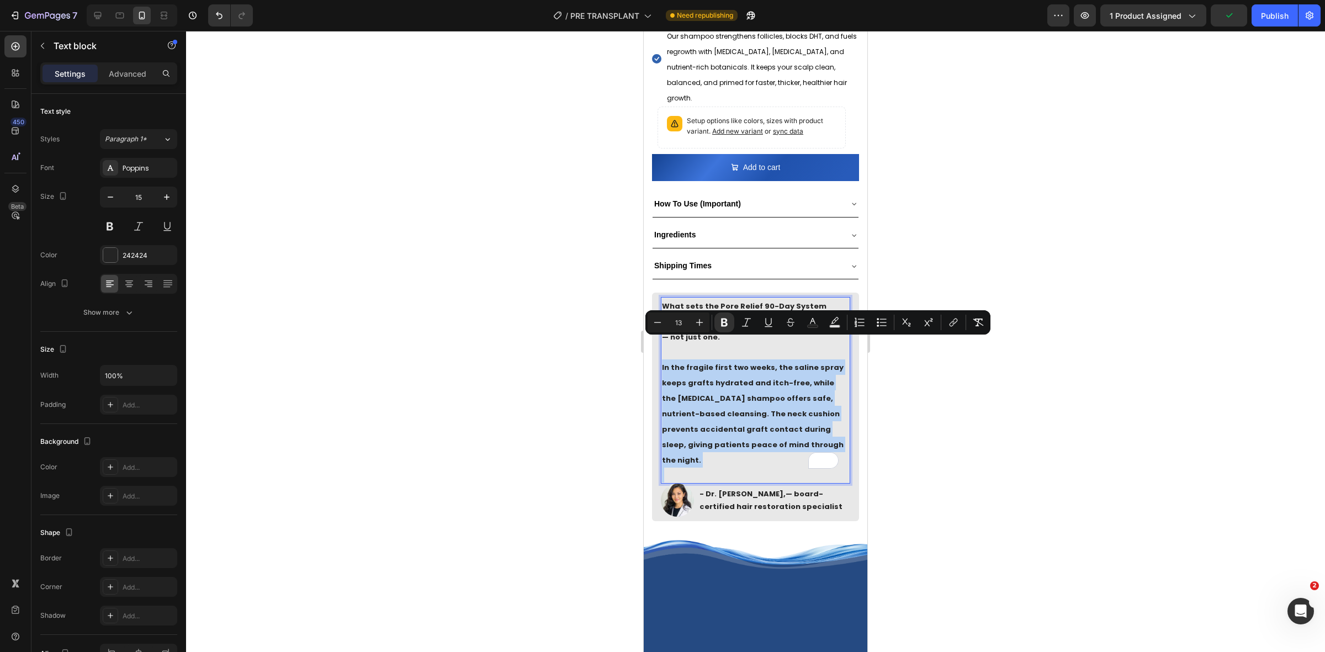
click at [752, 415] on p "In the fragile first two weeks, the saline spray keeps grafts hydrated and itch…" at bounding box center [755, 413] width 187 height 108
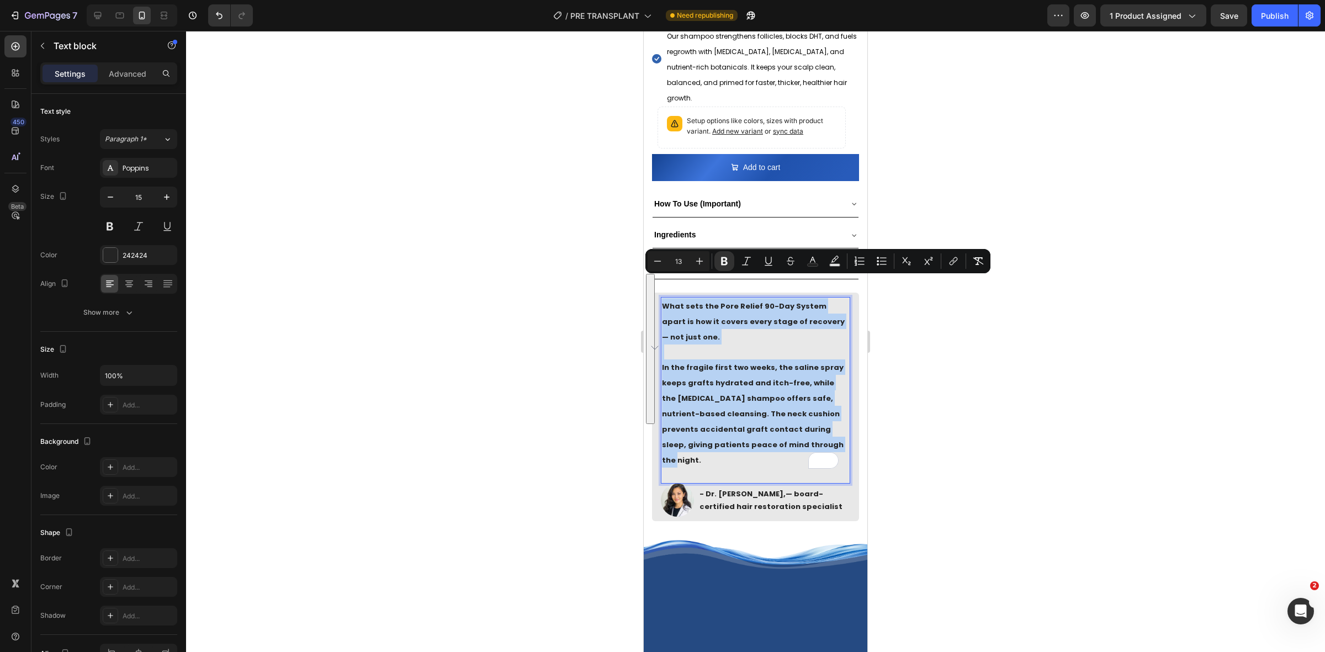
drag, startPoint x: 821, startPoint y: 420, endPoint x: 661, endPoint y: 282, distance: 212.2
click at [661, 297] on div "What sets the Pore Relief 90-Day System apart is how it covers every stage of r…" at bounding box center [755, 390] width 189 height 187
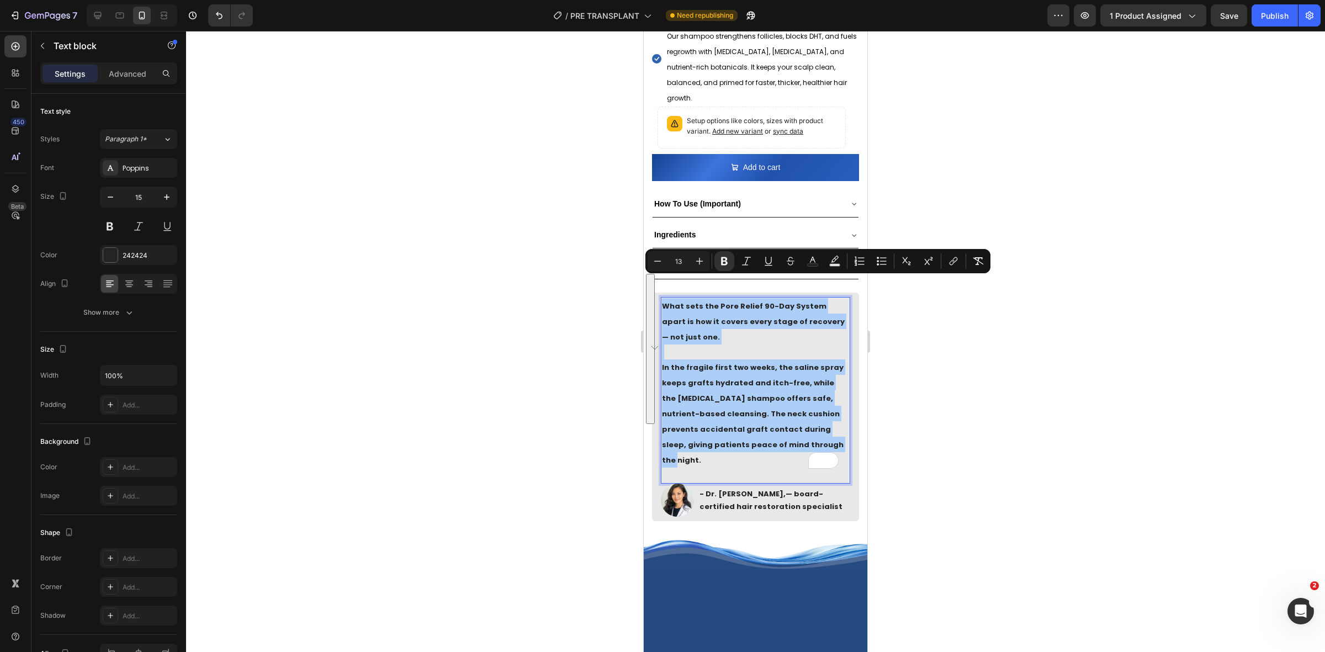
click at [592, 327] on div at bounding box center [755, 341] width 1139 height 621
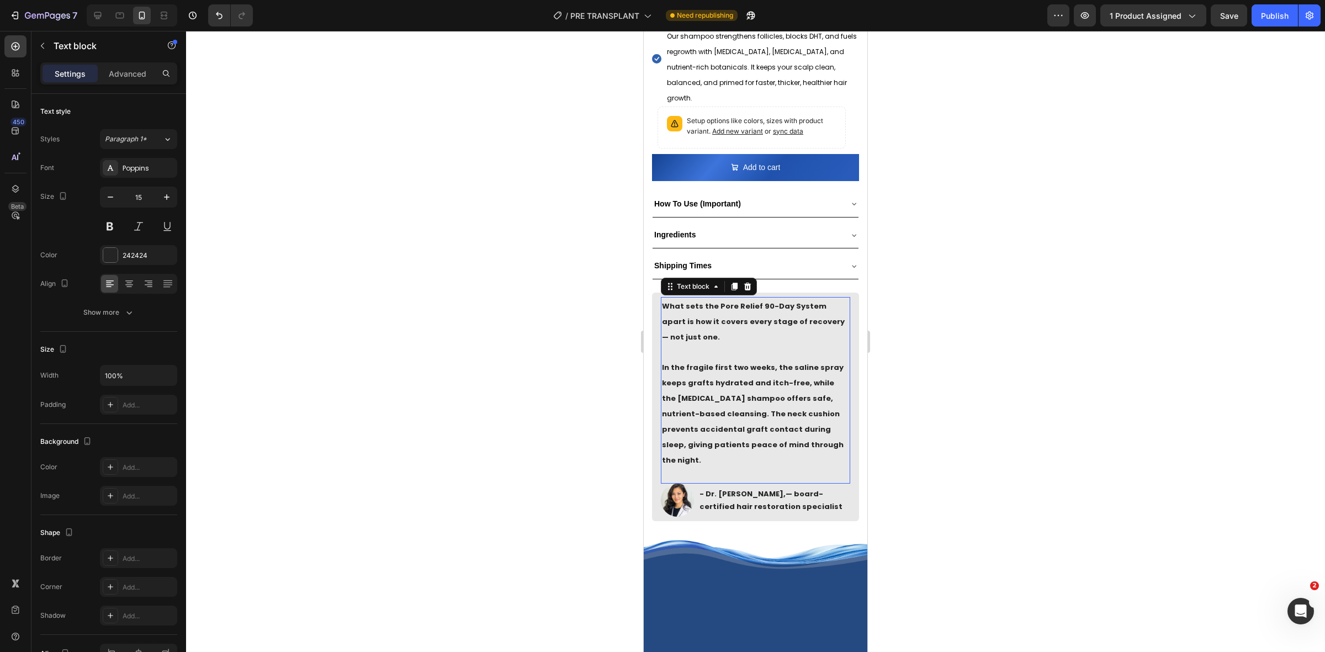
click at [812, 425] on strong "In the fragile first two weeks, the saline spray keeps grafts hydrated and itch…" at bounding box center [753, 413] width 182 height 103
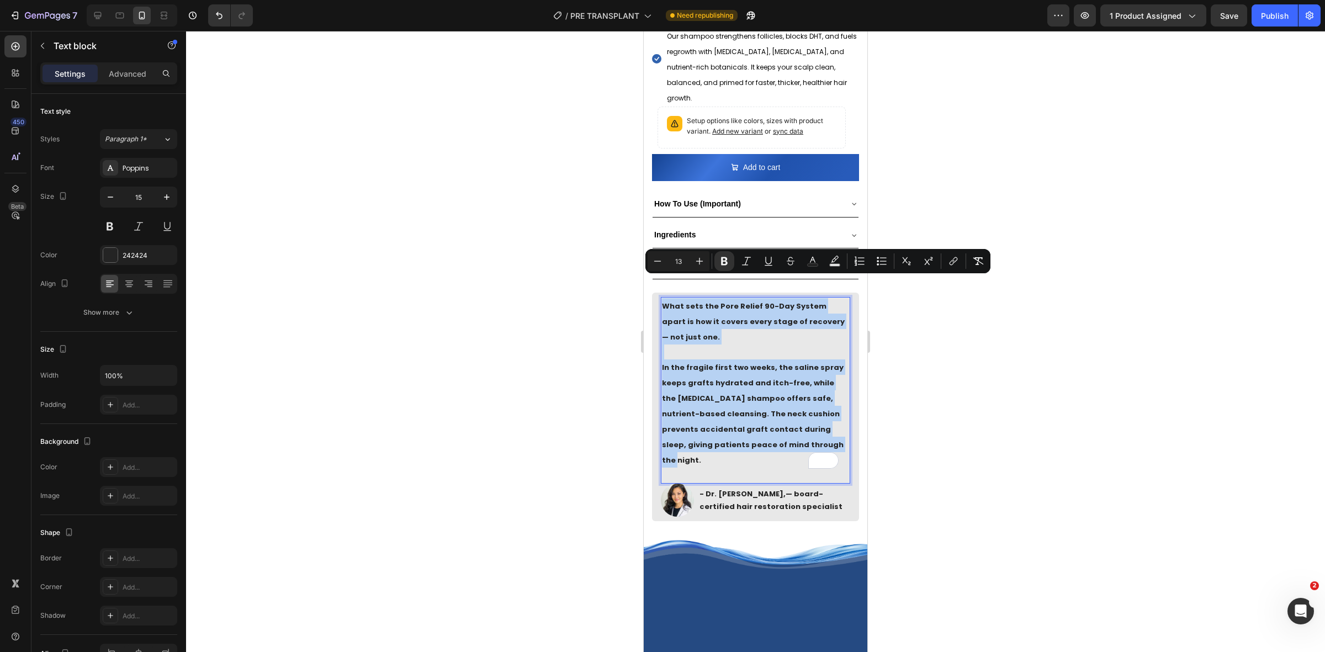
drag, startPoint x: 823, startPoint y: 420, endPoint x: 660, endPoint y: 271, distance: 220.8
click at [660, 293] on div "What sets the Pore Relief 90-Day System apart is how it covers every stage of r…" at bounding box center [755, 407] width 207 height 229
copy div "What sets the Pore Relief 90-Day System apart is how it covers every stage of r…"
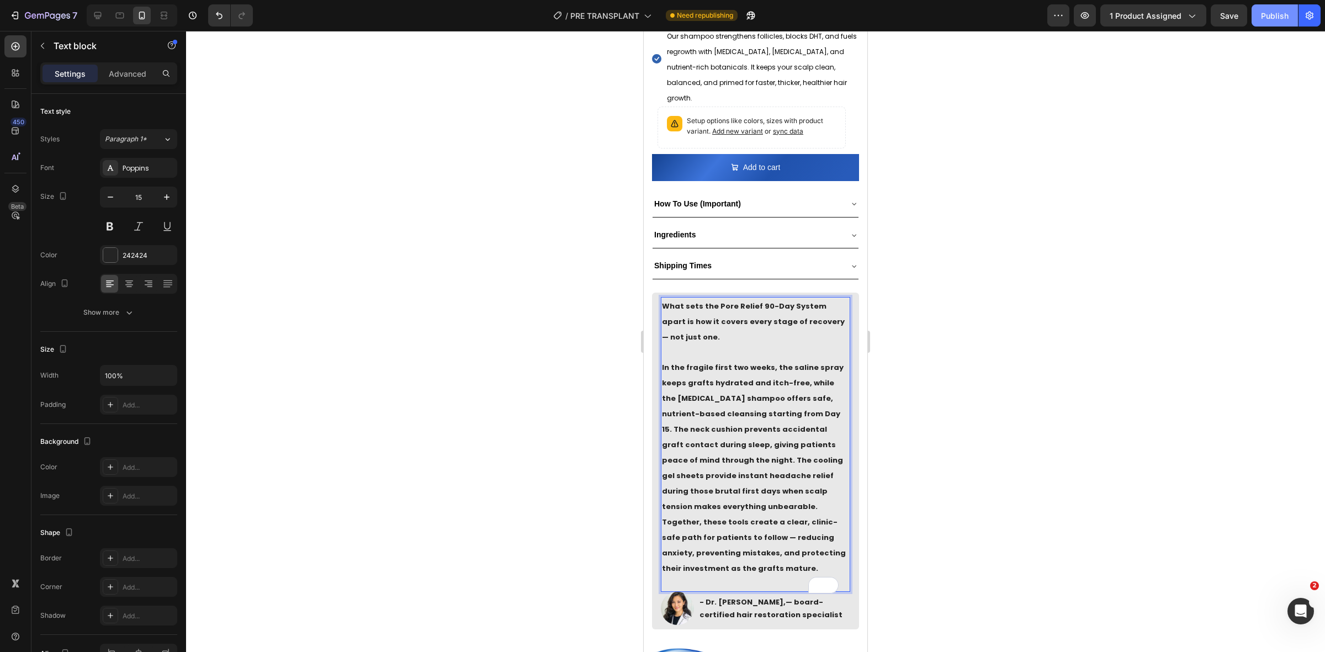
click at [1273, 19] on div "Publish" at bounding box center [1275, 16] width 28 height 12
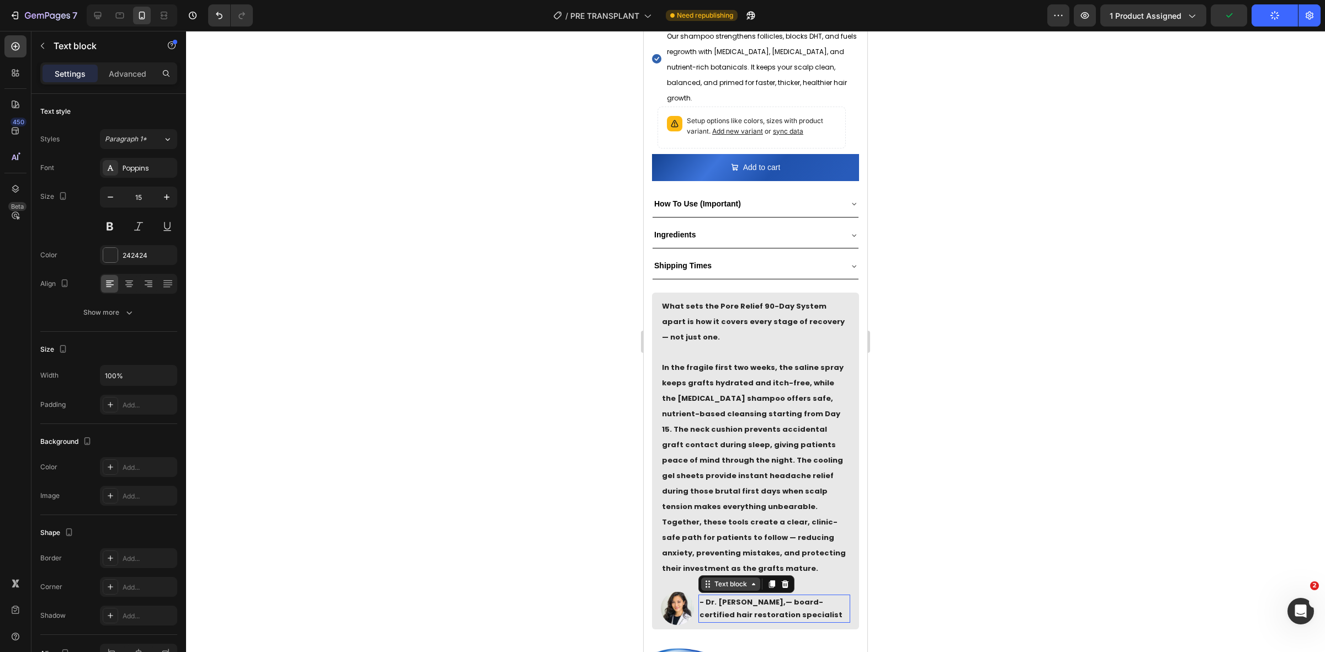
click at [705, 577] on div "Text block" at bounding box center [730, 583] width 59 height 13
click at [691, 576] on p "Rich Text Editor. Editing area: main" at bounding box center [755, 583] width 187 height 15
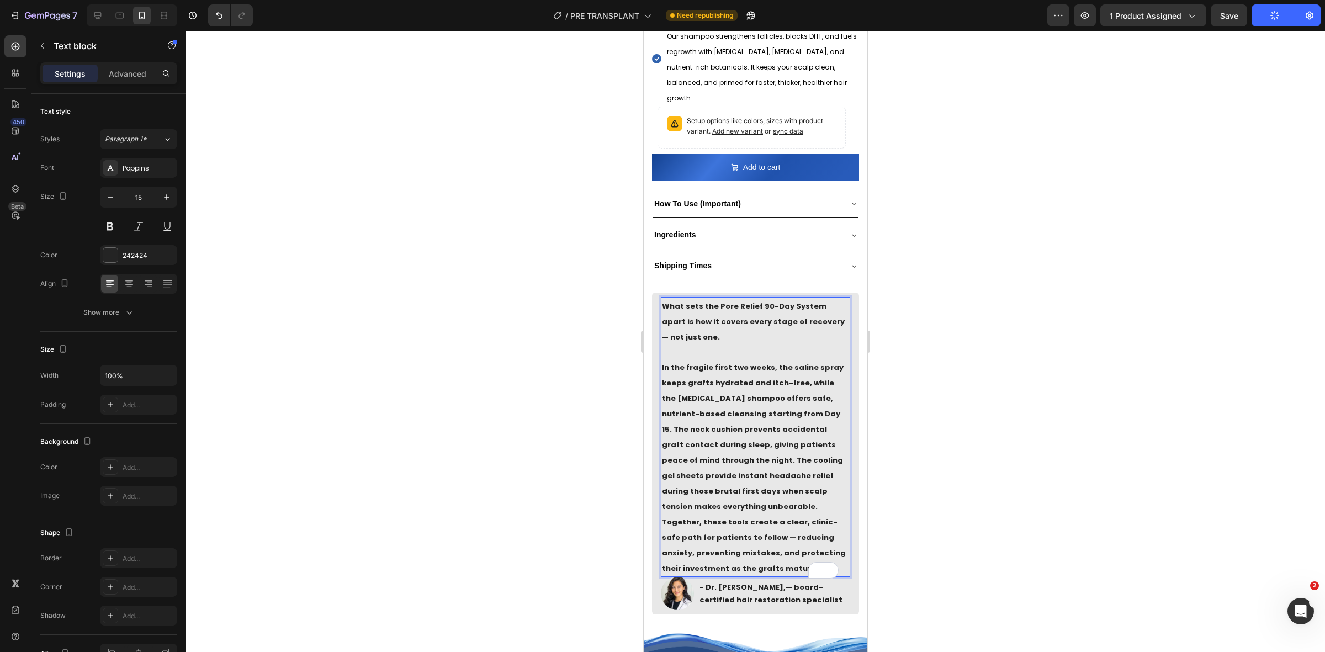
click at [1039, 225] on div at bounding box center [755, 341] width 1139 height 621
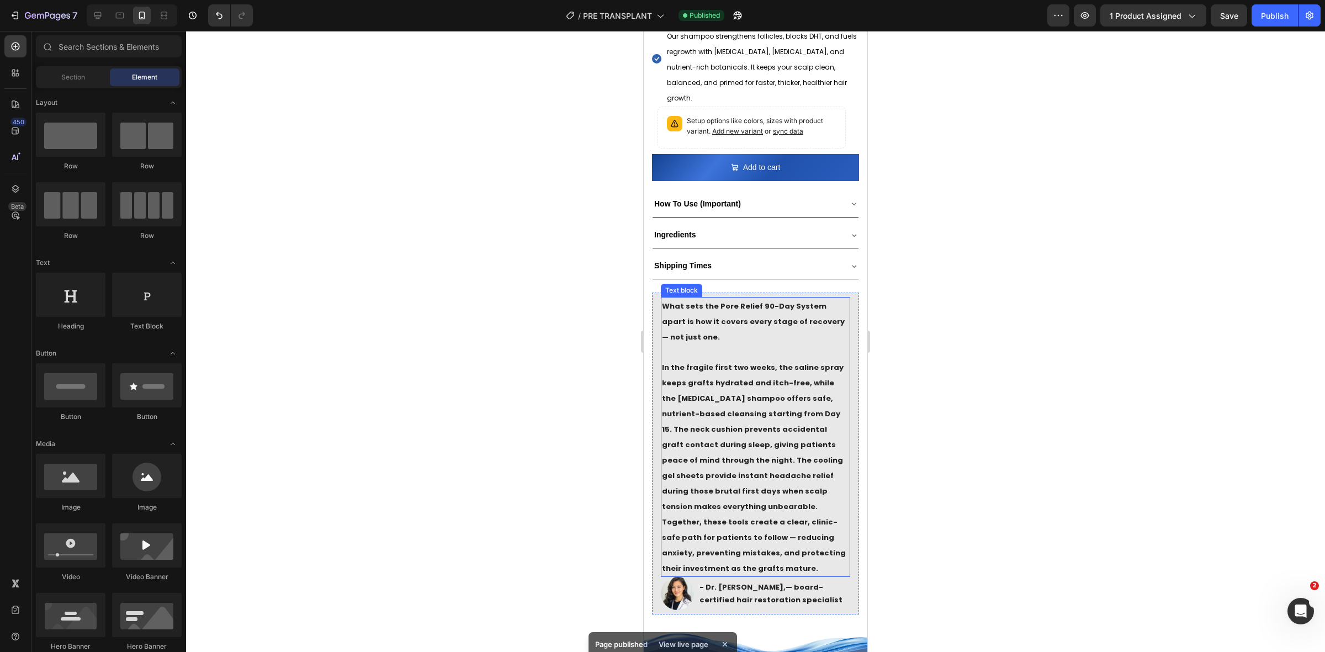
scroll to position [828, 0]
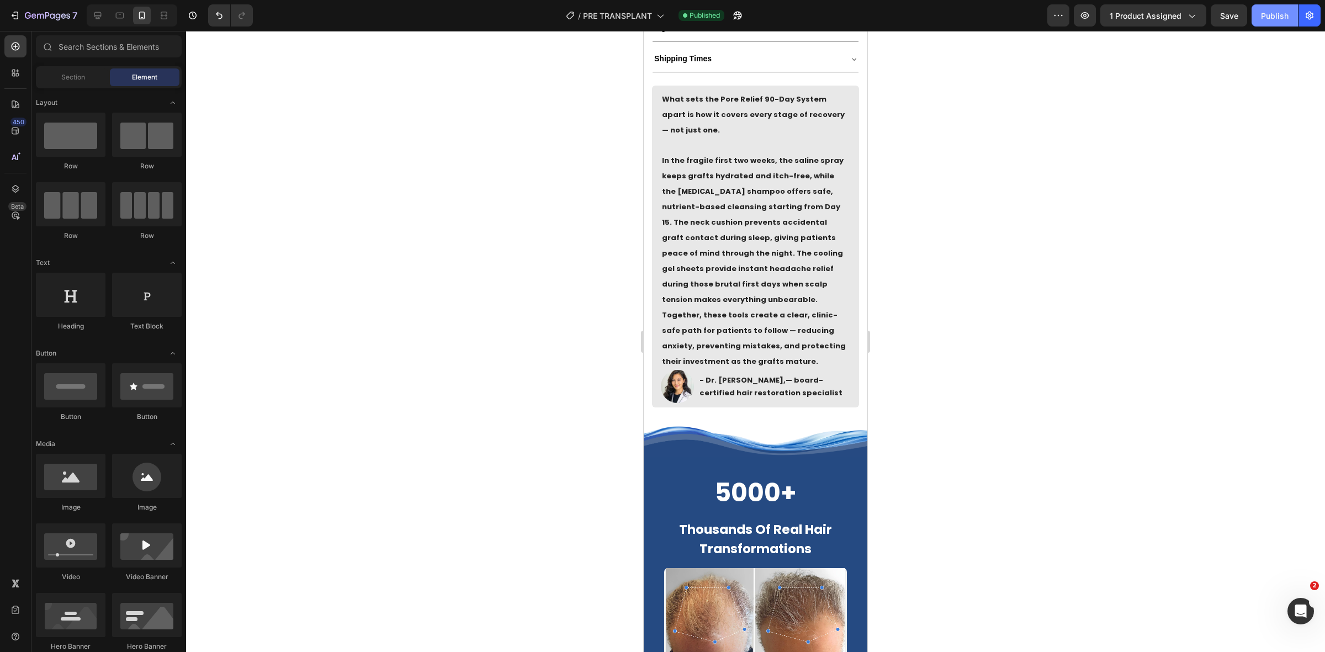
click at [1270, 24] on button "Publish" at bounding box center [1275, 15] width 46 height 22
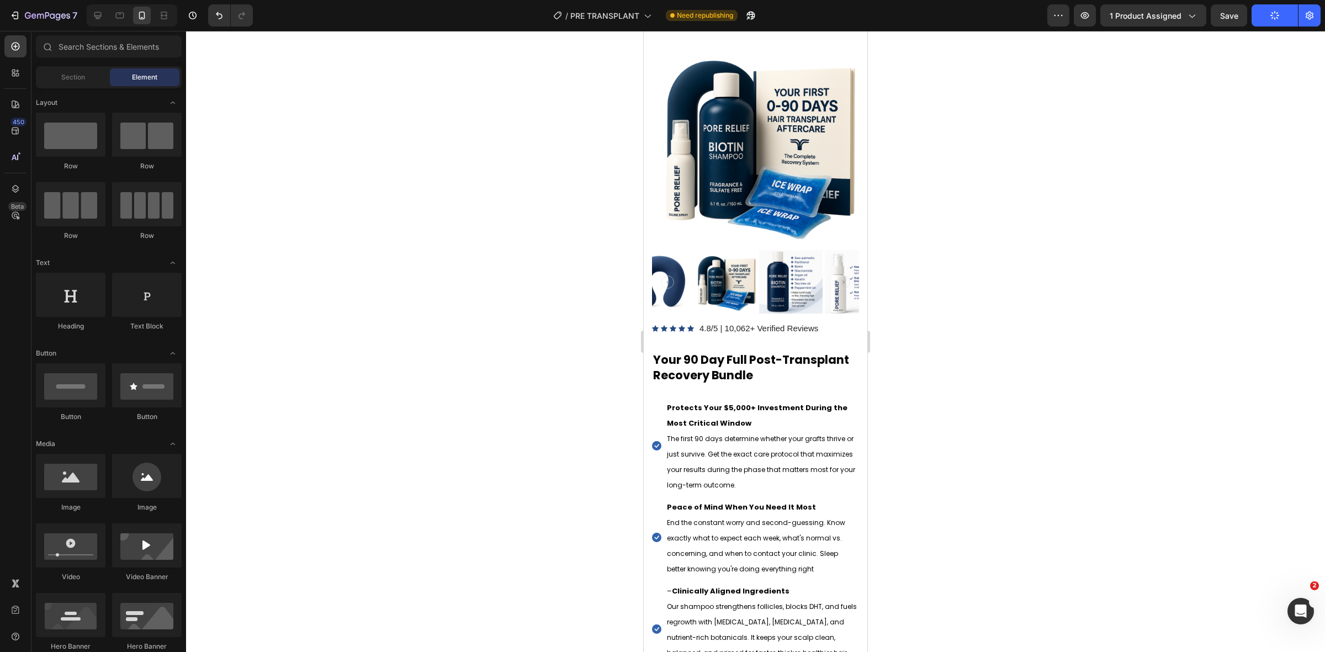
scroll to position [0, 0]
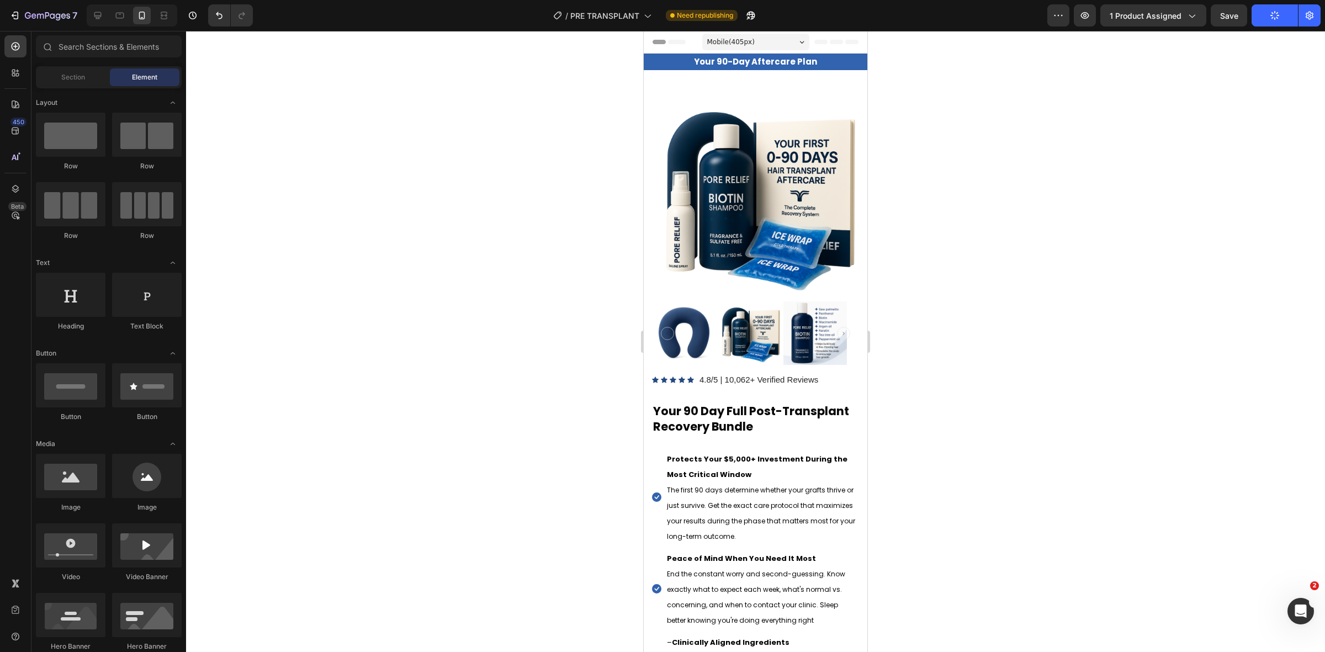
drag, startPoint x: 859, startPoint y: 328, endPoint x: 1533, endPoint y: 122, distance: 704.4
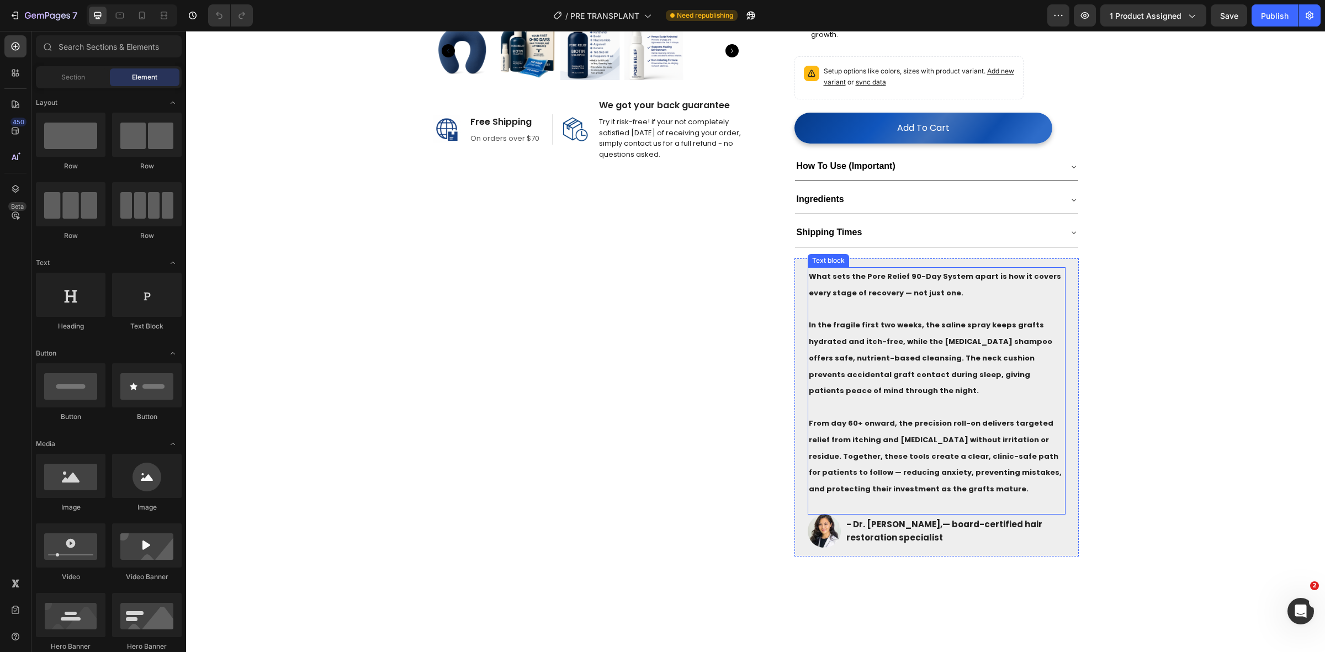
scroll to position [414, 0]
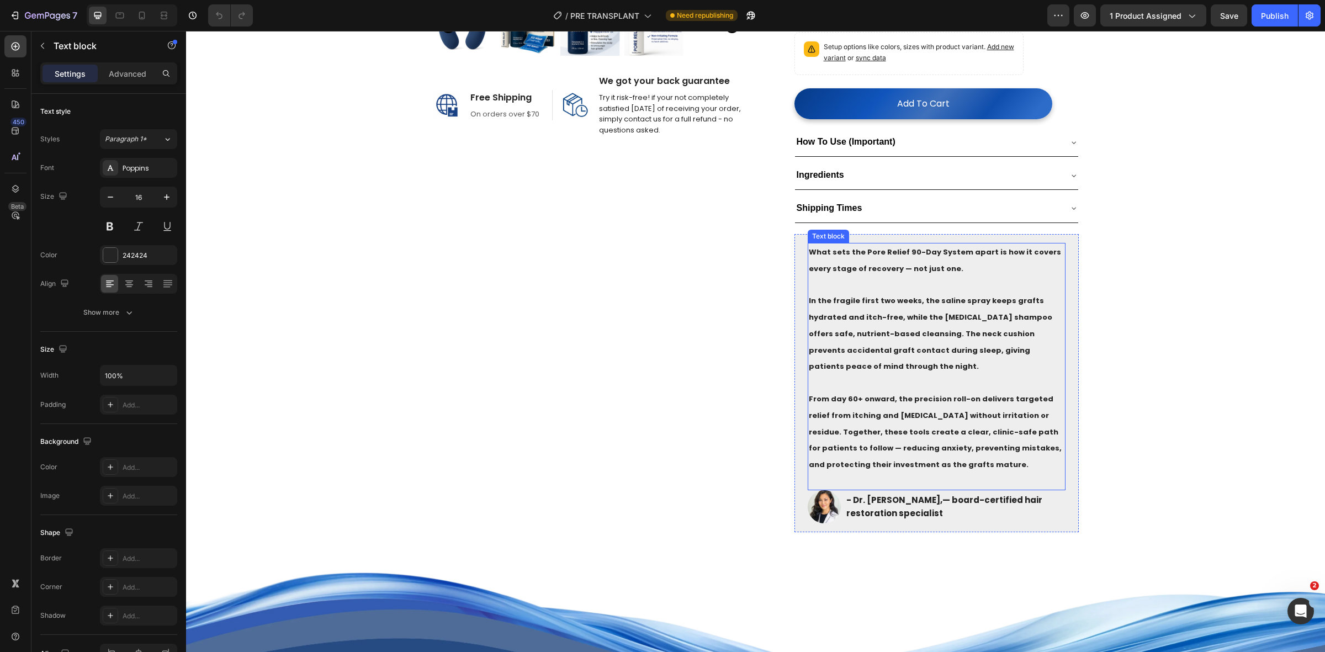
click at [900, 399] on strong "From day 60+ onward, the precision roll-on delivers targeted relief from itchin…" at bounding box center [935, 432] width 253 height 76
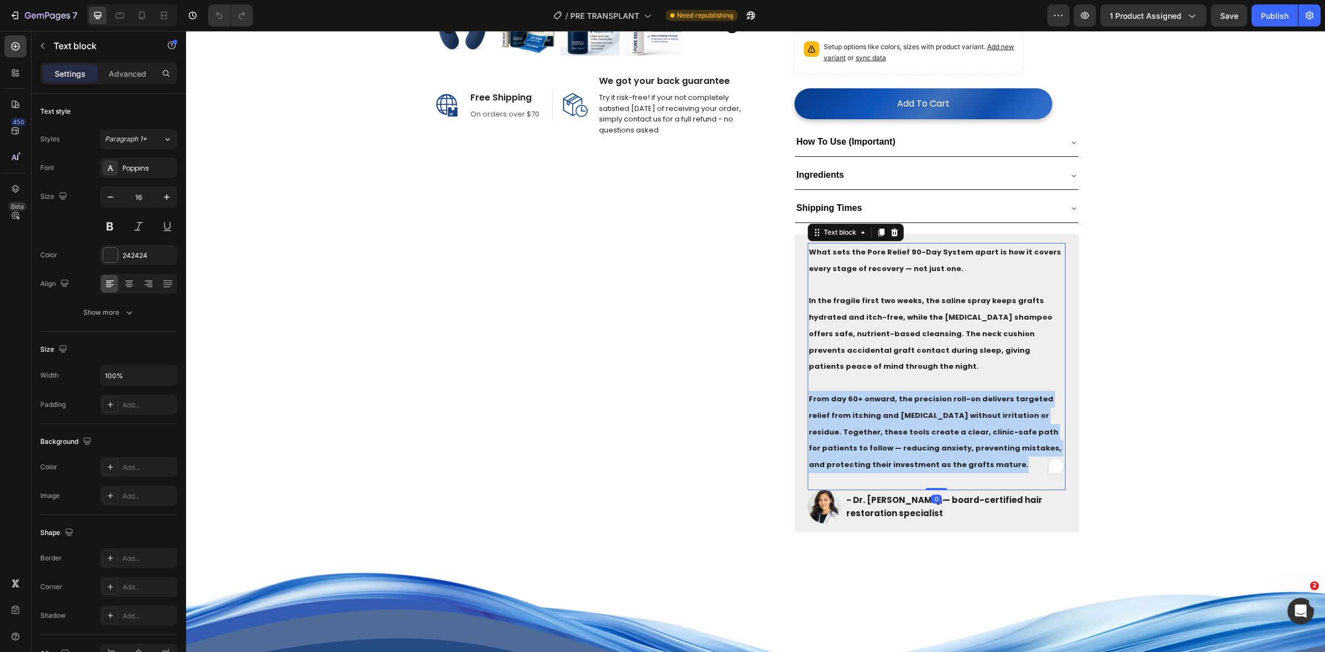
click at [900, 399] on strong "From day 60+ onward, the precision roll-on delivers targeted relief from itchin…" at bounding box center [935, 432] width 253 height 76
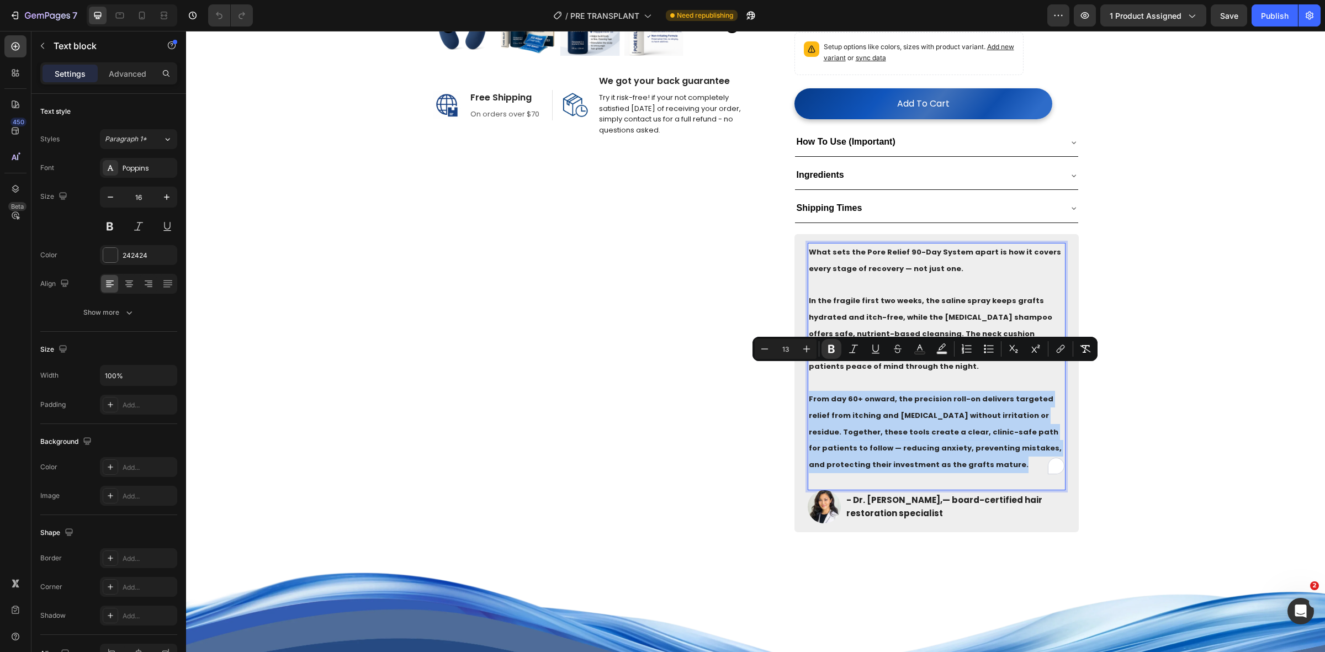
click at [937, 427] on p "From day 60+ onward, the precision roll-on delivers targeted relief from itchin…" at bounding box center [937, 432] width 256 height 82
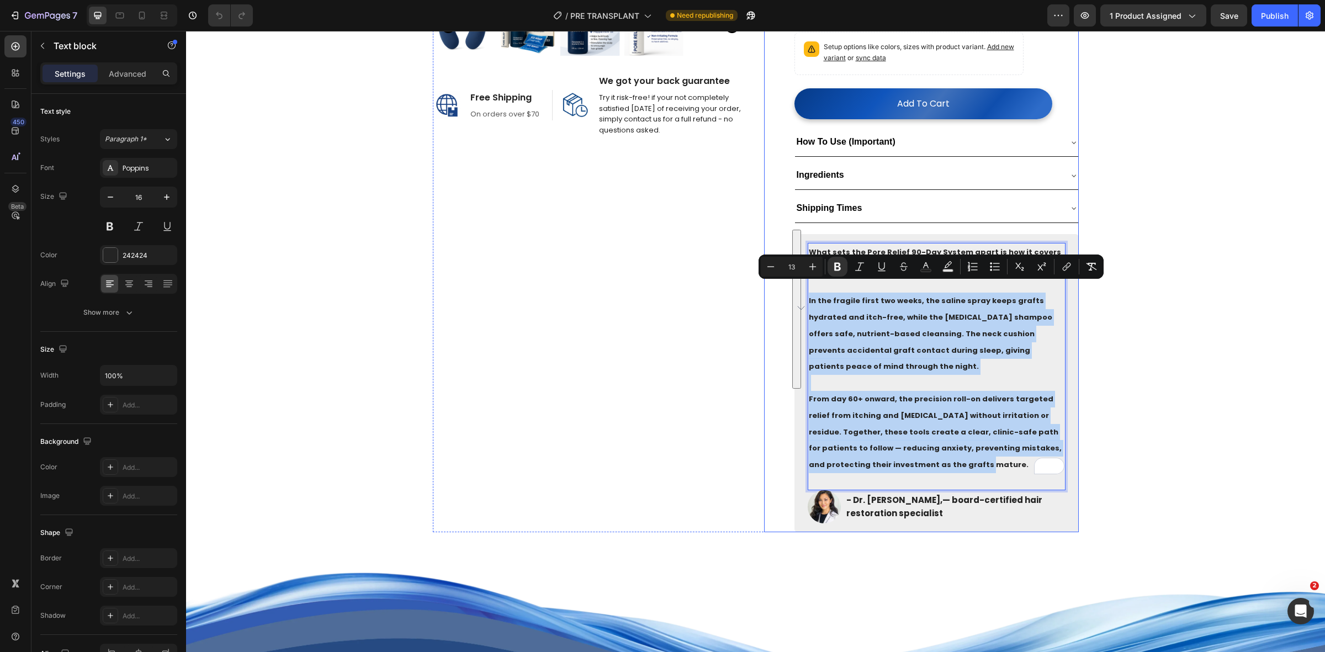
drag, startPoint x: 940, startPoint y: 439, endPoint x: 802, endPoint y: 286, distance: 206.4
click at [808, 286] on div "What sets the Pore Relief 90-Day System apart is how it covers every stage of r…" at bounding box center [937, 366] width 258 height 247
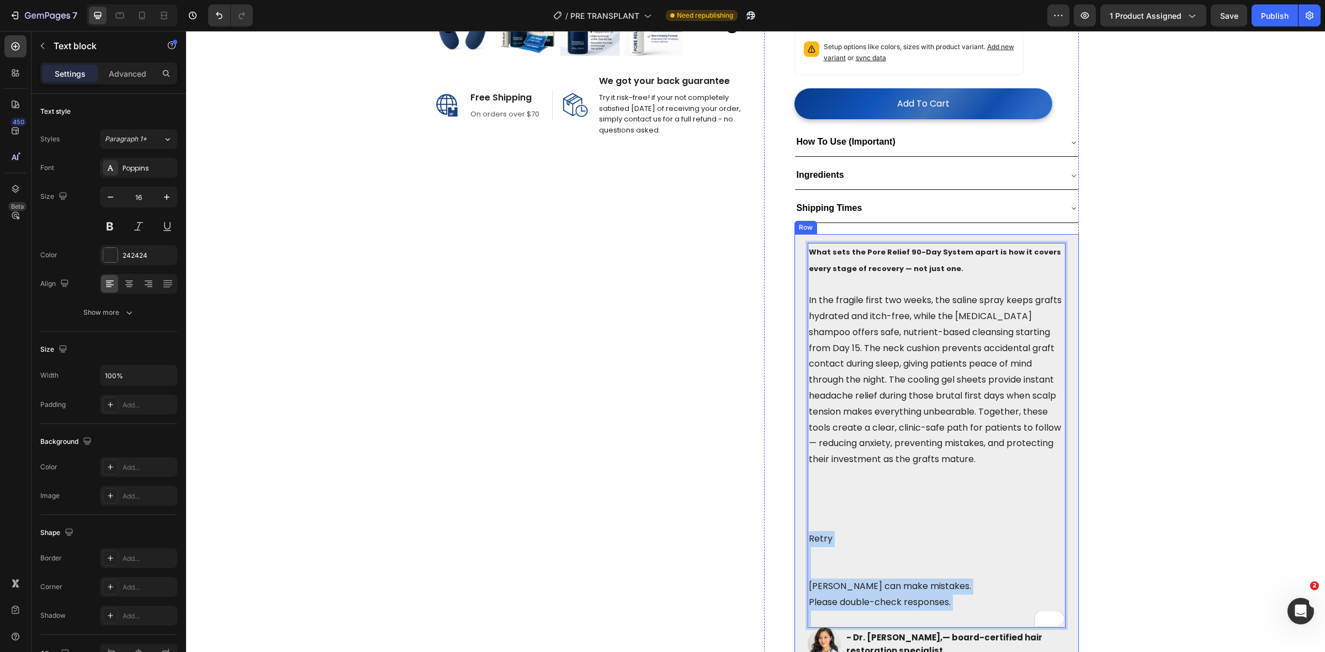
drag, startPoint x: 962, startPoint y: 599, endPoint x: 799, endPoint y: 527, distance: 178.0
click at [799, 527] on div "What sets the Pore Relief 90-Day System apart is how it covers every stage of r…" at bounding box center [936, 452] width 284 height 436
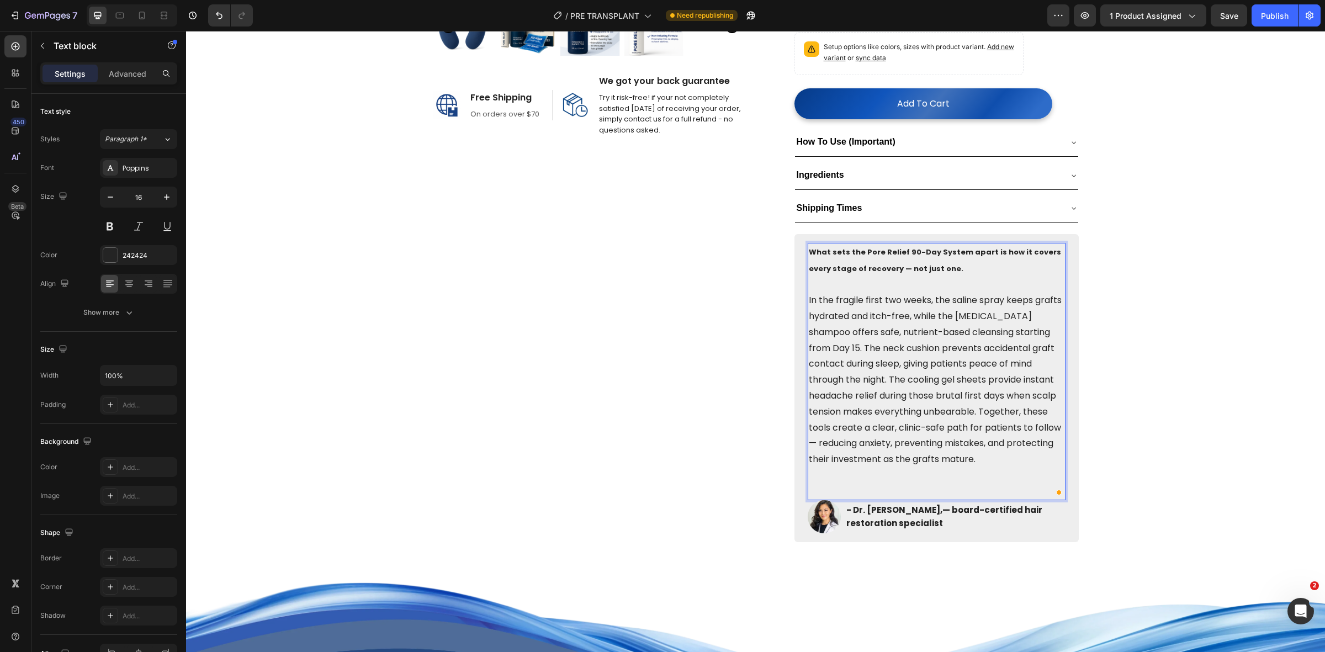
click at [820, 484] on p "Rich Text Editor. Editing area: main" at bounding box center [937, 492] width 256 height 16
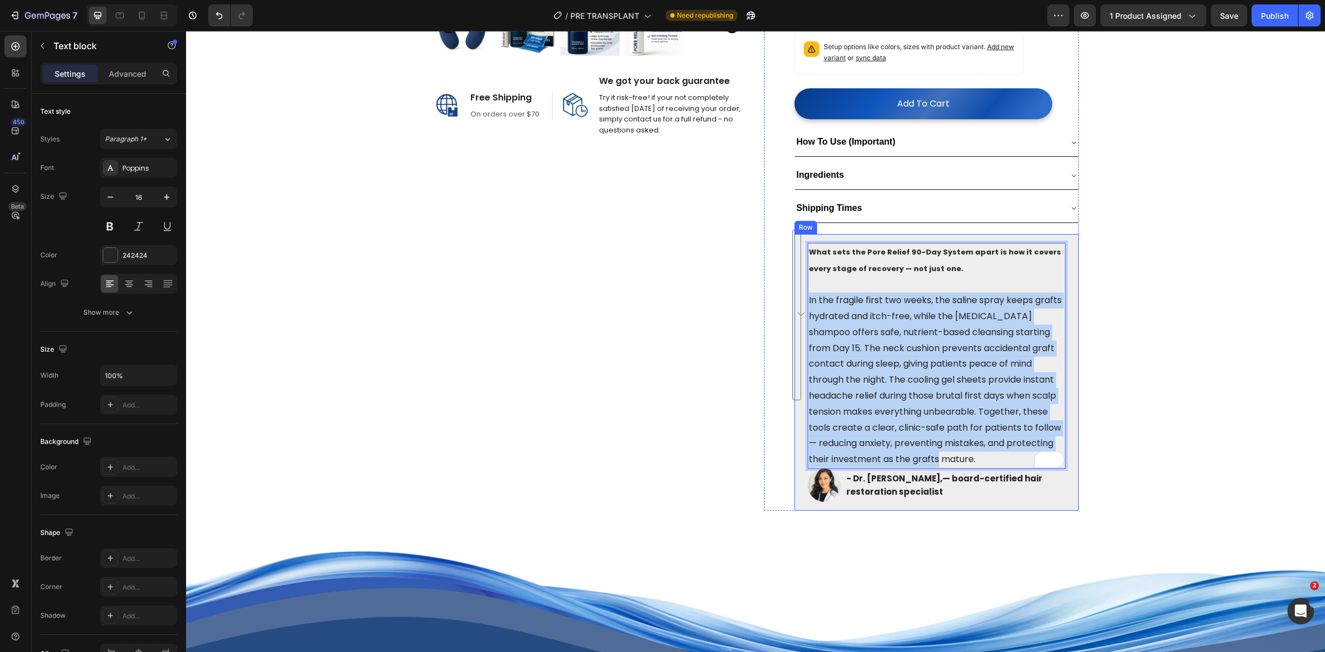
drag, startPoint x: 950, startPoint y: 446, endPoint x: 798, endPoint y: 288, distance: 218.6
click at [798, 288] on div "(P) Images & Gallery Icon Icon Icon Icon Icon Icon List Hoz 4.8/5 | 10,062+ Ver…" at bounding box center [921, 95] width 315 height 831
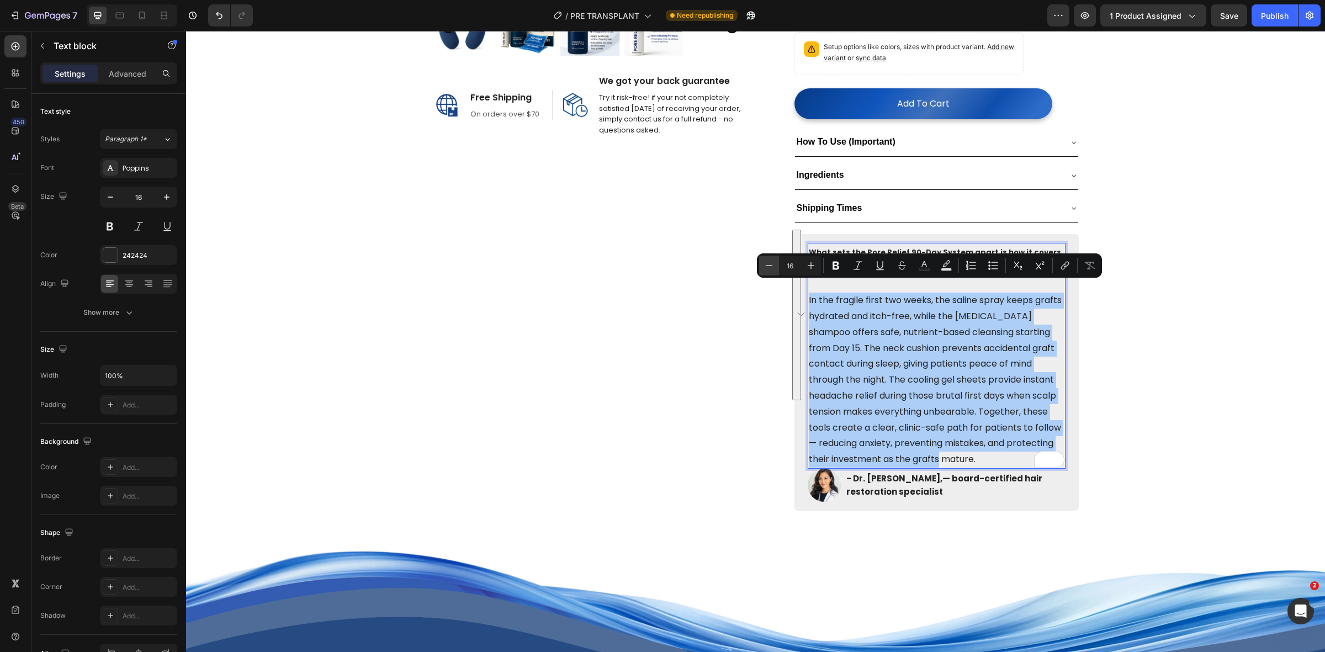
click at [773, 263] on icon "Editor contextual toolbar" at bounding box center [768, 265] width 11 height 11
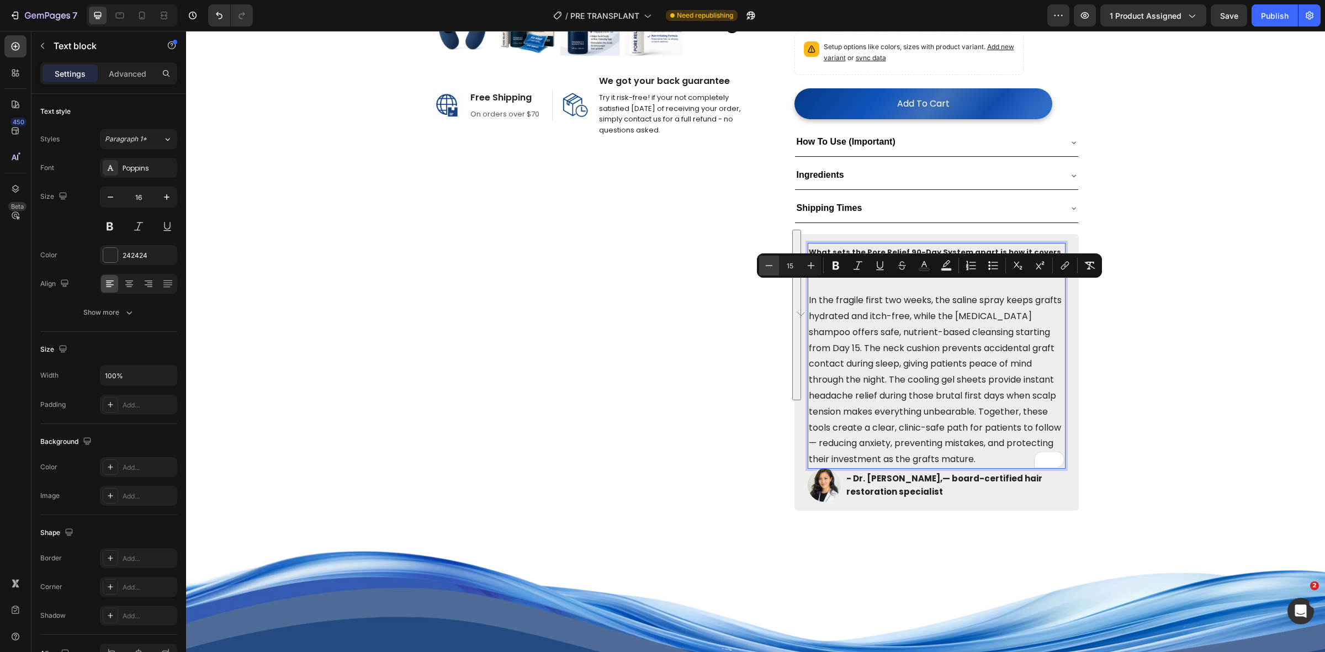
click at [773, 263] on icon "Editor contextual toolbar" at bounding box center [768, 265] width 11 height 11
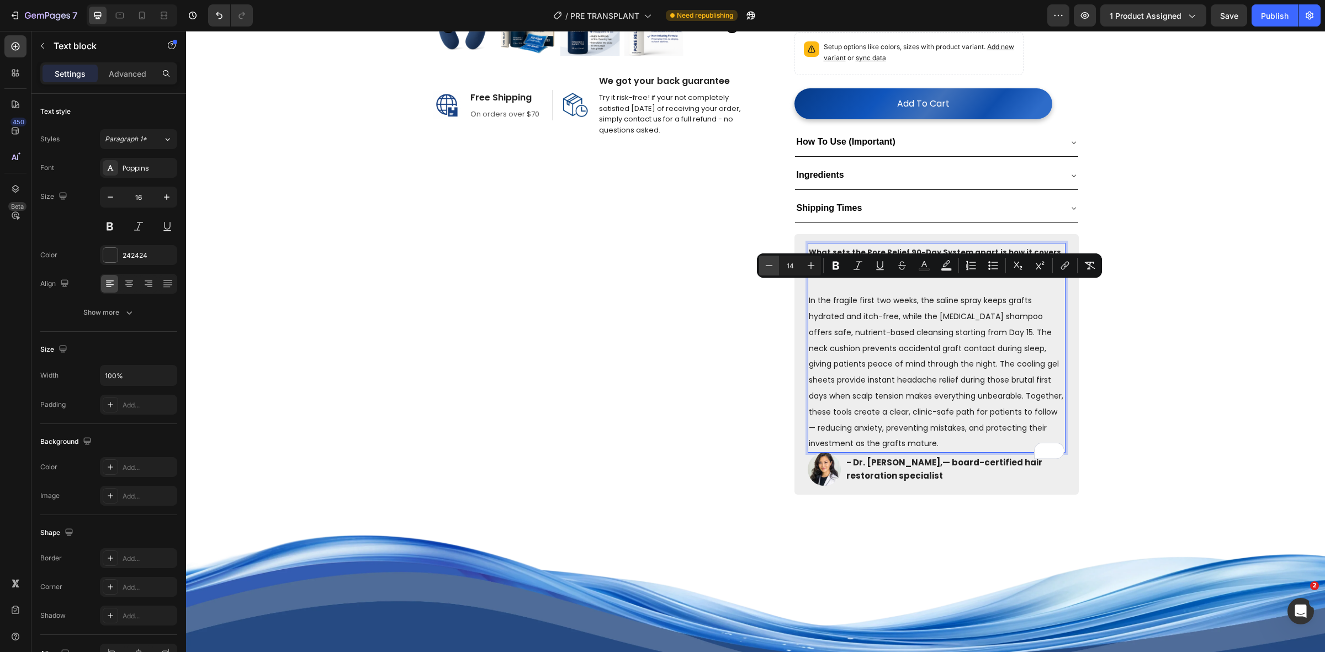
click at [773, 263] on icon "Editor contextual toolbar" at bounding box center [768, 265] width 11 height 11
type input "13"
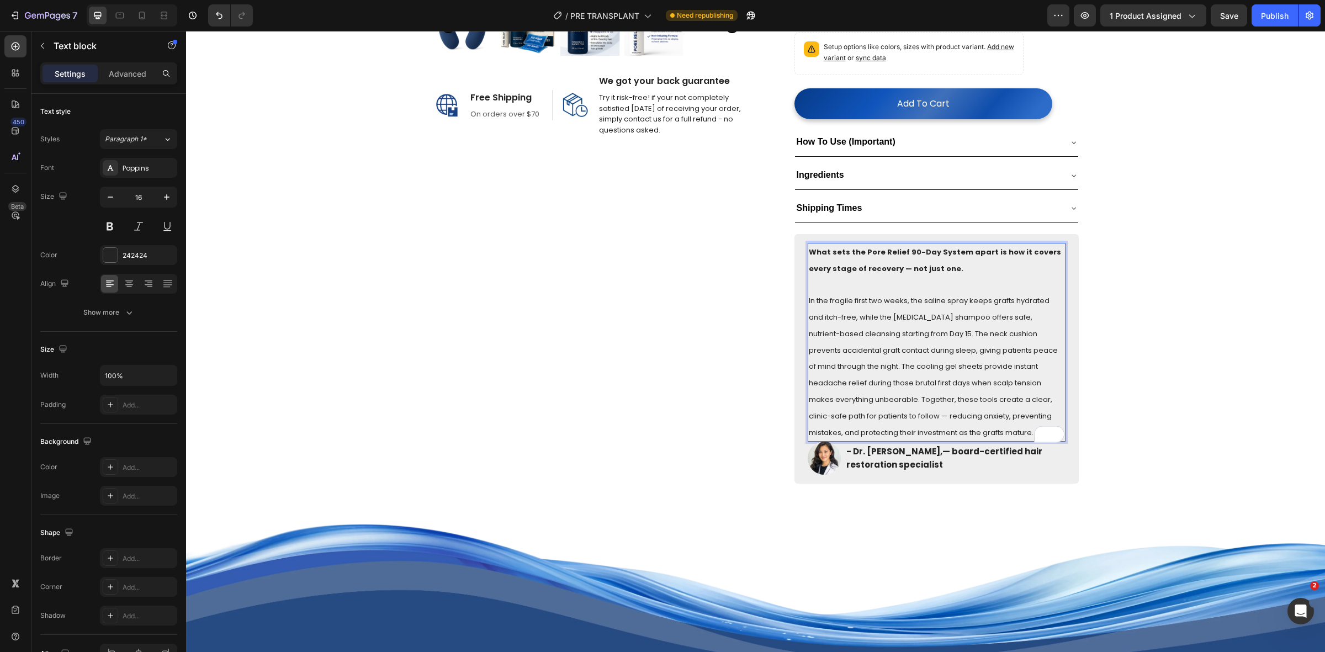
click at [885, 244] on p "What sets the Pore Relief 90-Day System apart is how it covers every stage of r…" at bounding box center [937, 260] width 256 height 33
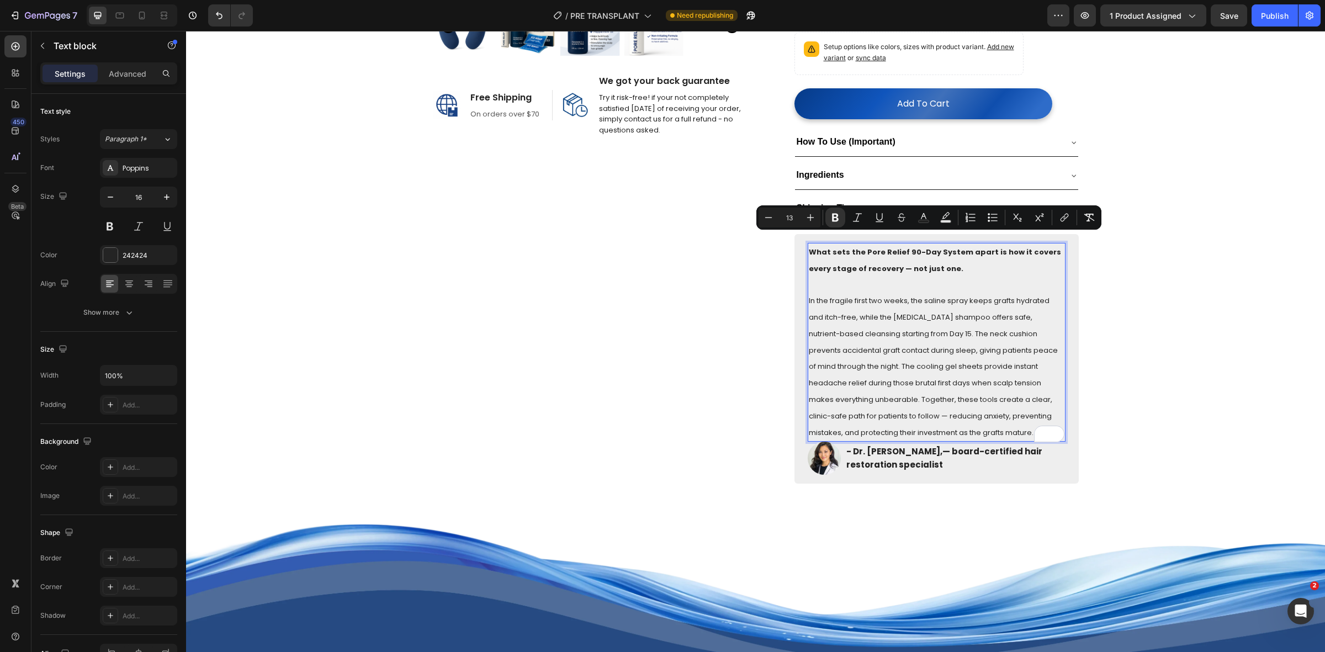
click at [855, 317] on span "In the fragile first two weeks, the saline spray keeps grafts hydrated and itch…" at bounding box center [933, 366] width 249 height 142
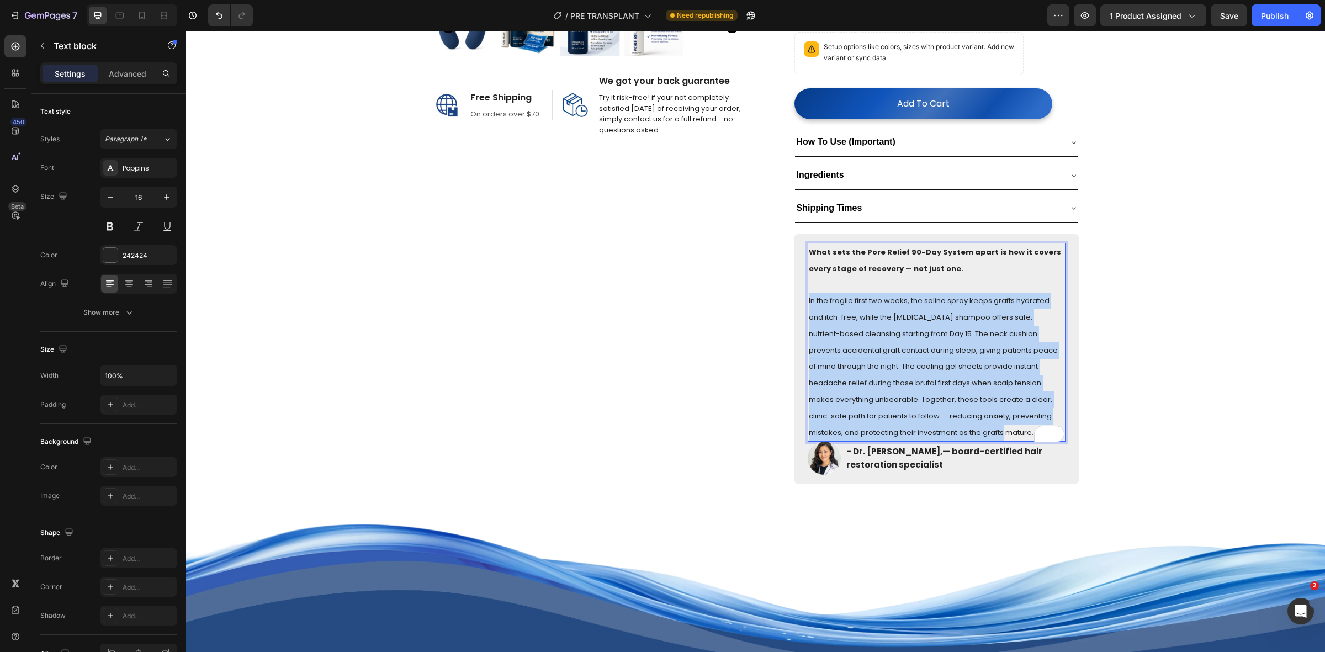
click at [855, 317] on span "In the fragile first two weeks, the saline spray keeps grafts hydrated and itch…" at bounding box center [933, 366] width 249 height 142
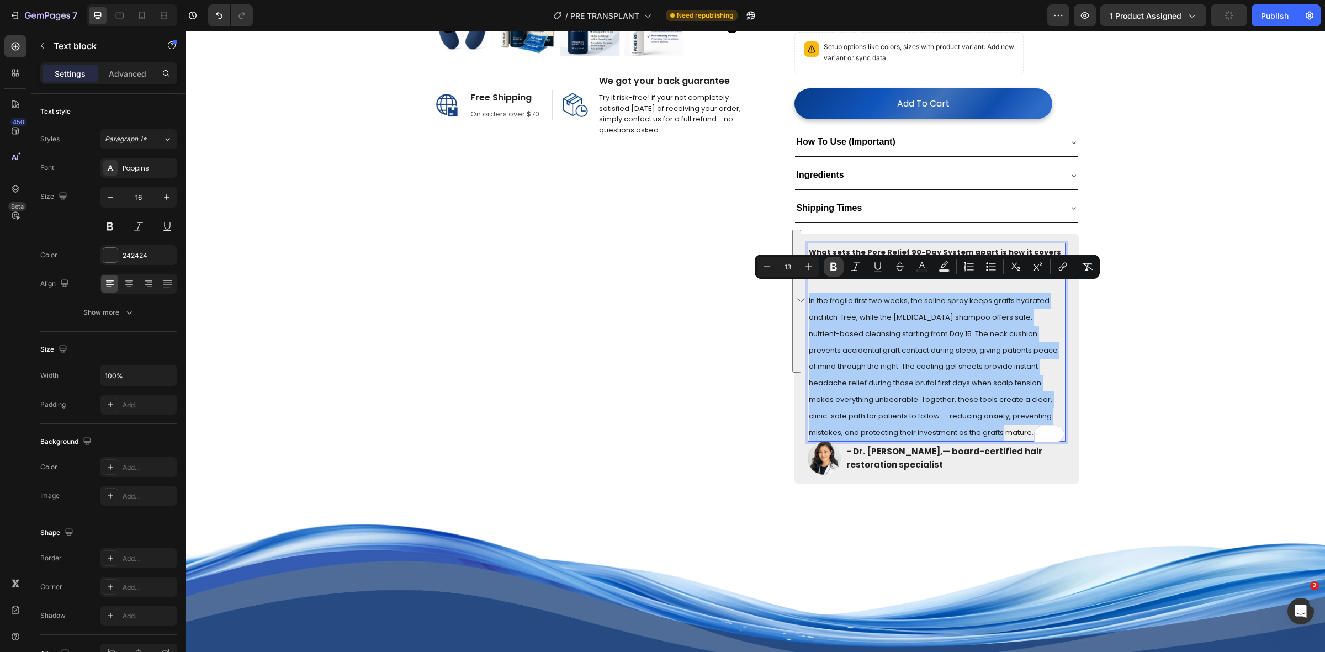
click at [838, 268] on icon "Editor contextual toolbar" at bounding box center [833, 266] width 11 height 11
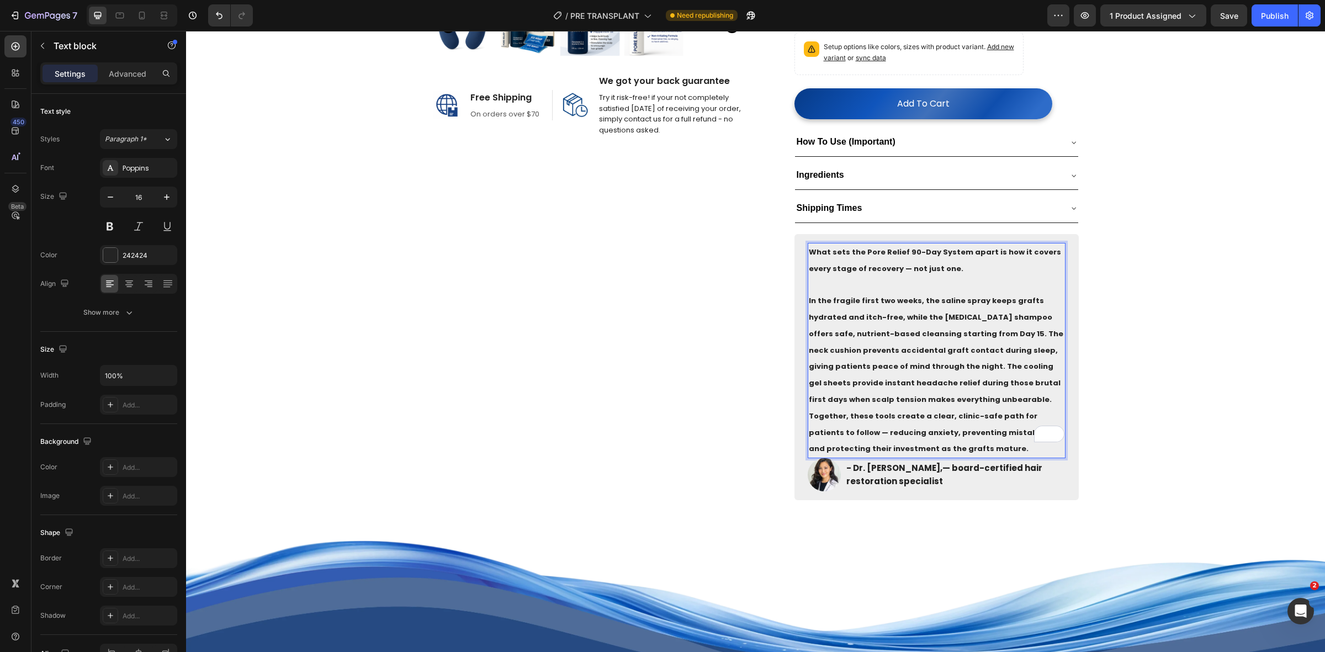
click at [1015, 409] on strong "In the fragile first two weeks, the saline spray keeps grafts hydrated and itch…" at bounding box center [936, 374] width 254 height 158
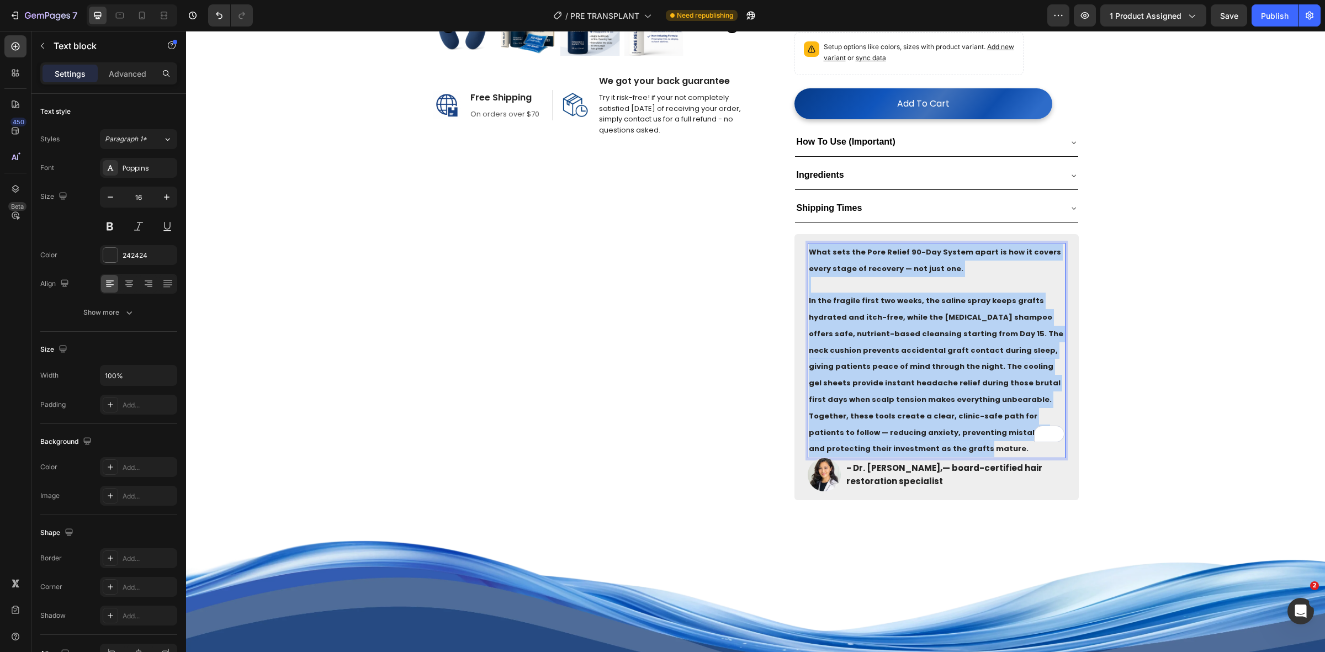
copy div "What sets the Pore Relief 90-Day System apart is how it covers every stage of r…"
click at [799, 234] on div "(P) Images & Gallery Icon Icon Icon Icon Icon Icon List Hoz 4.8/5 | 10,062+ Ver…" at bounding box center [921, 90] width 315 height 820
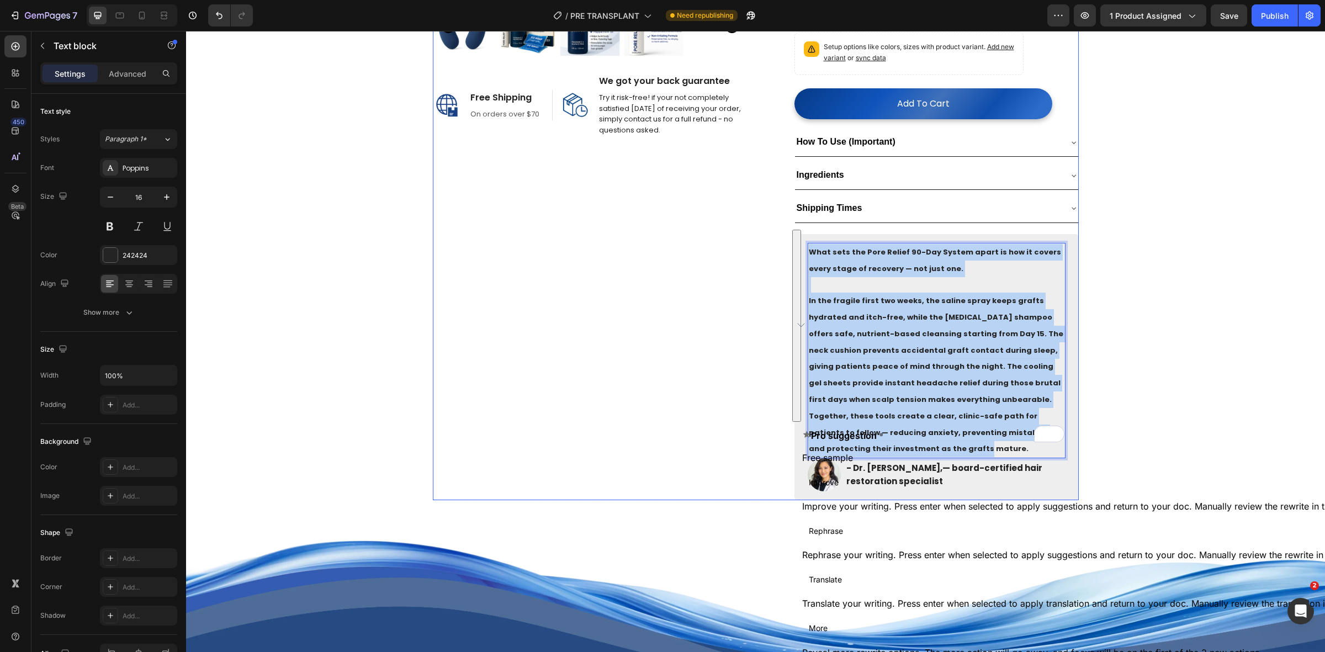
click at [463, 244] on div "Product Images Image Free Shipping Heading On orders over $70 Text block Row Im…" at bounding box center [590, 90] width 315 height 820
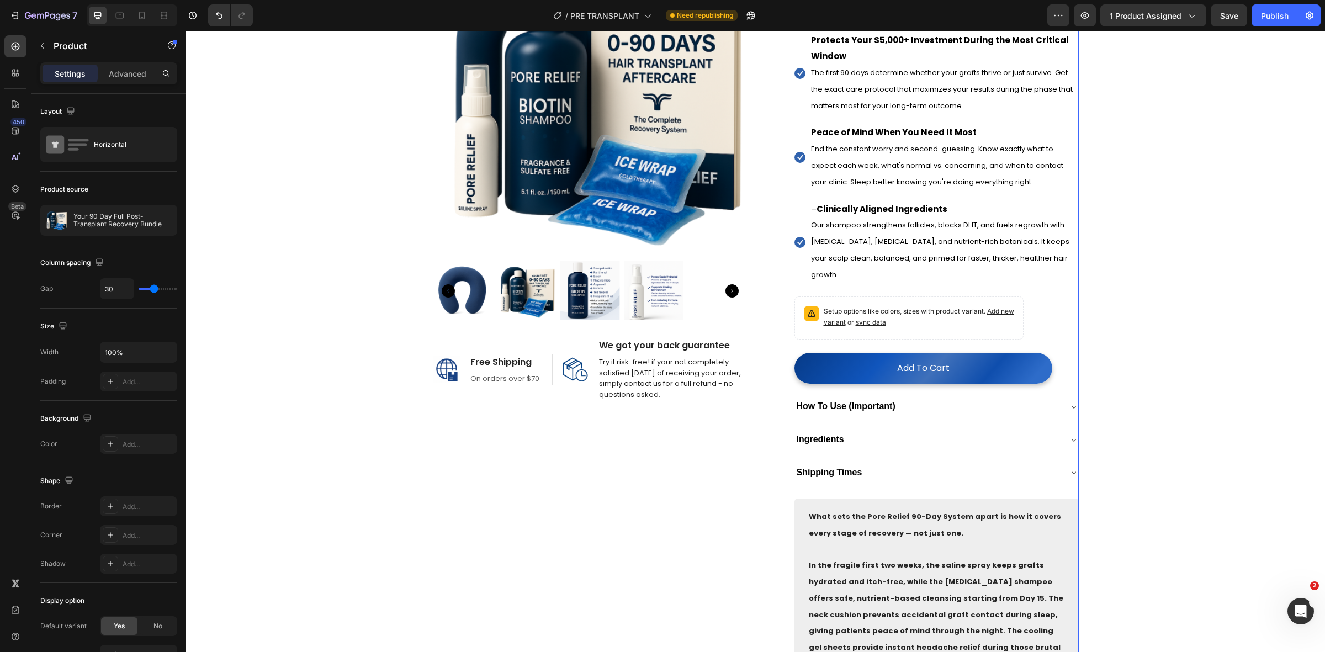
scroll to position [138, 0]
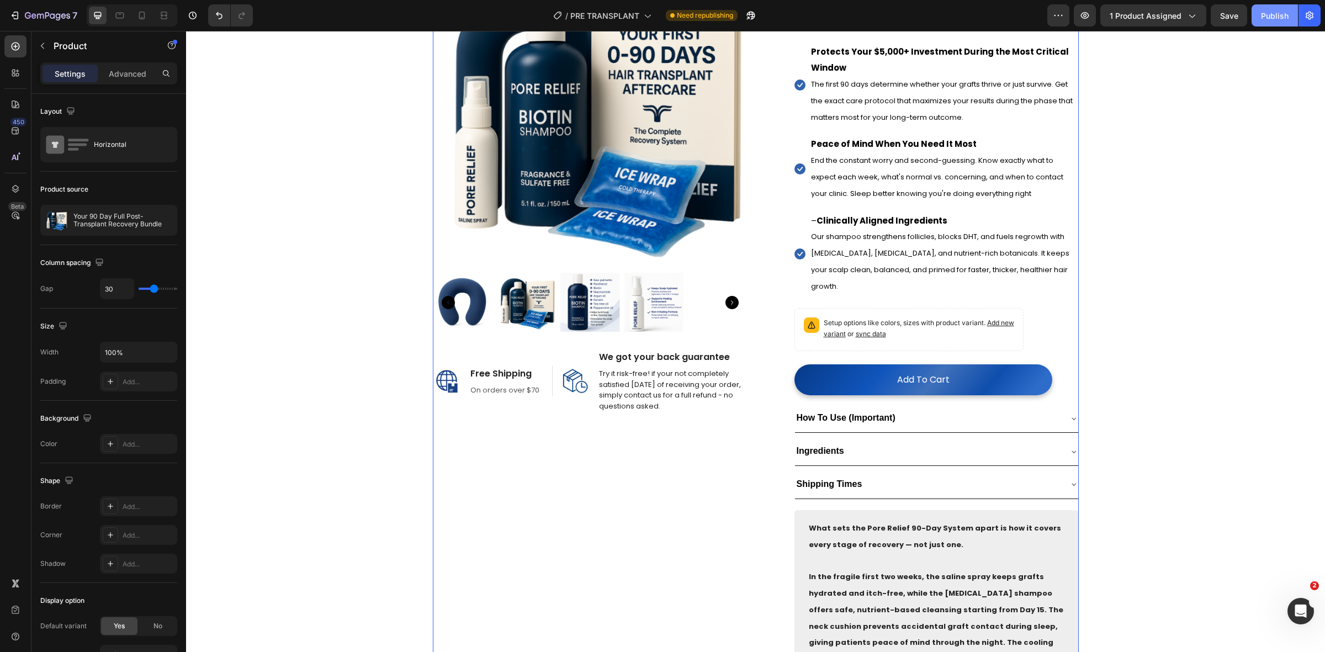
click at [1258, 13] on button "Publish" at bounding box center [1275, 15] width 46 height 22
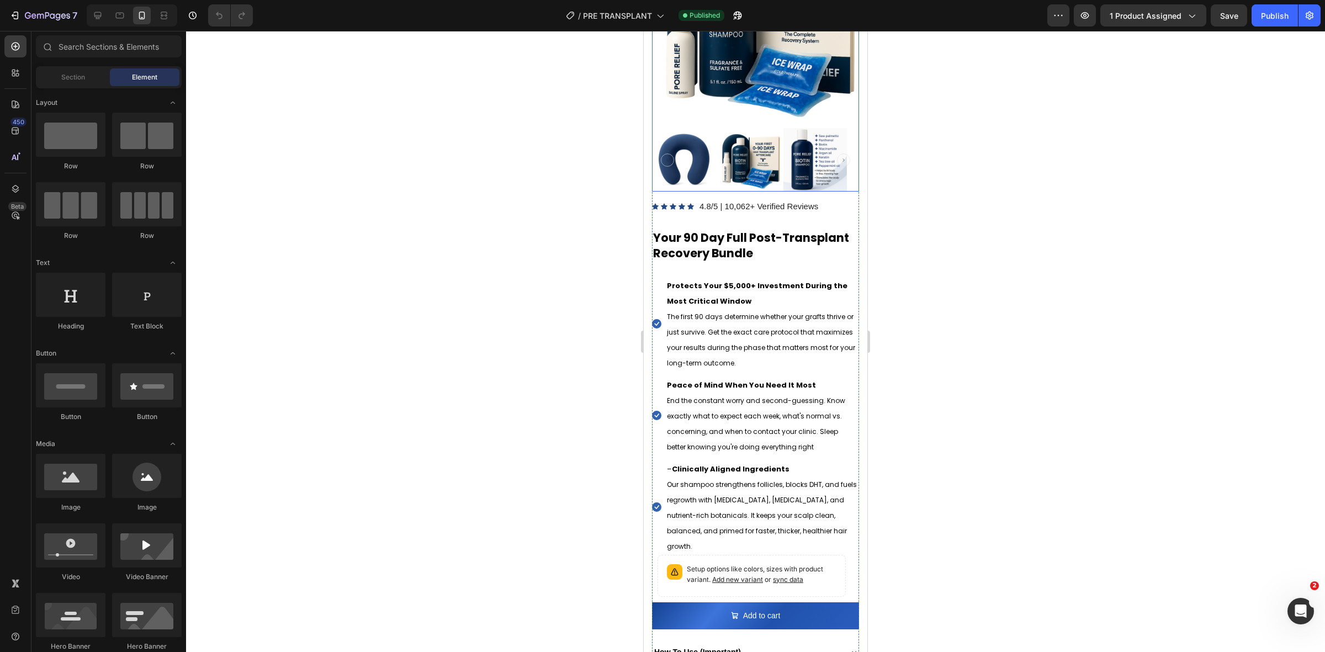
scroll to position [207, 0]
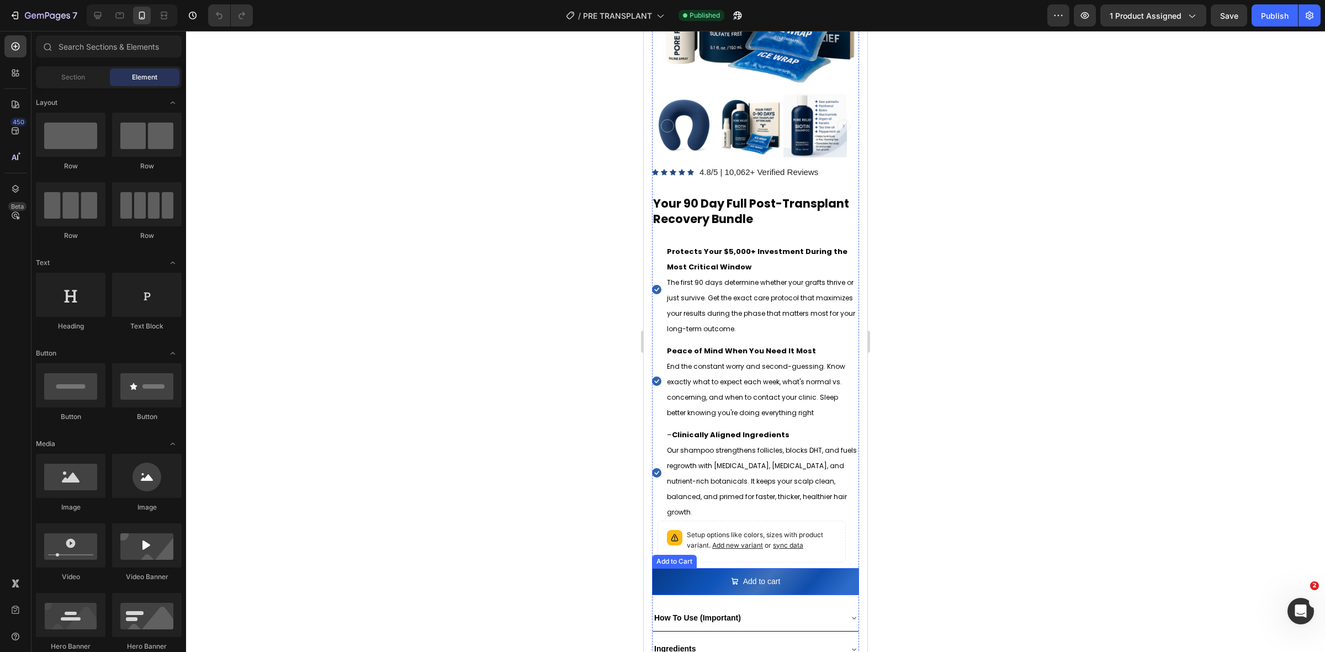
click at [800, 568] on button "Add to cart" at bounding box center [755, 581] width 207 height 27
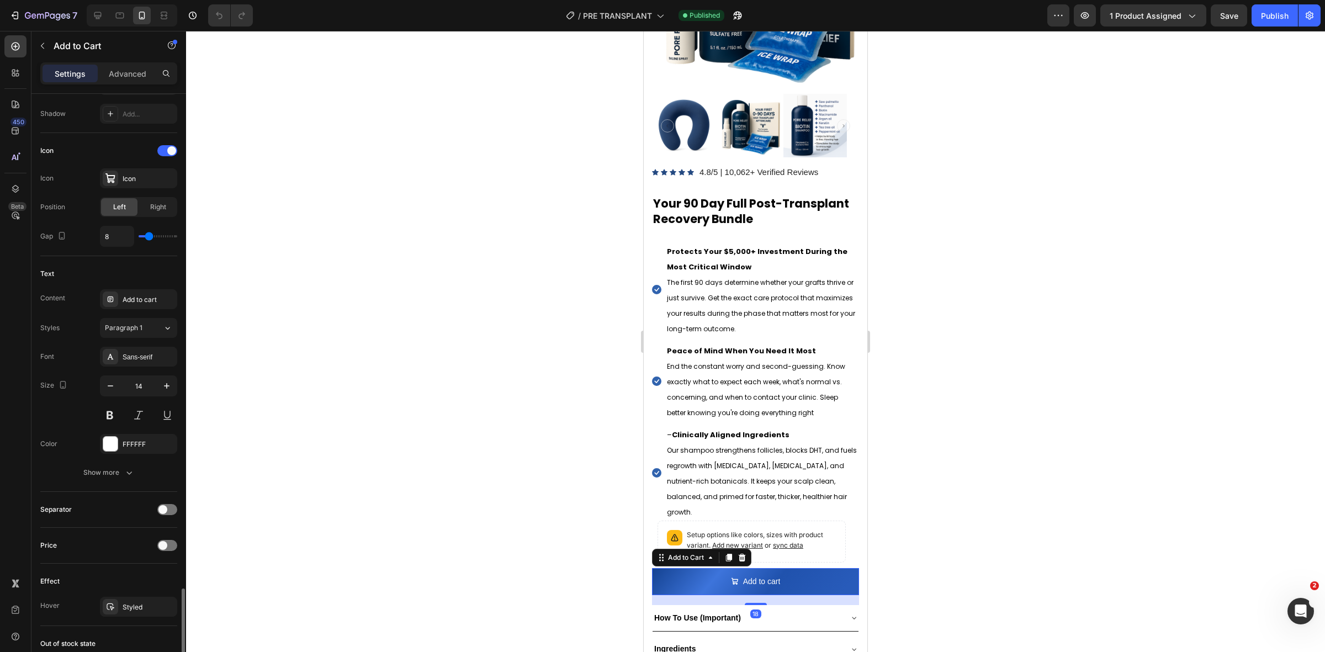
scroll to position [683, 0]
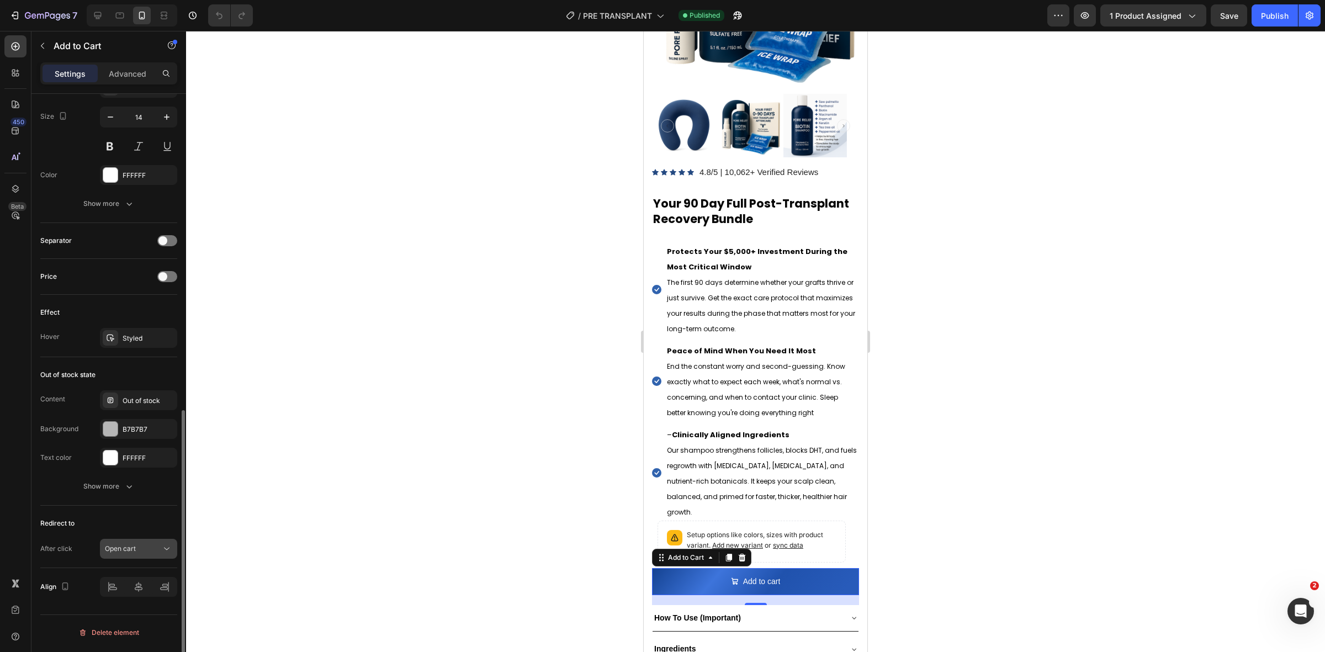
click at [132, 548] on span "Open cart" at bounding box center [120, 548] width 31 height 8
click at [144, 476] on span "Go to checkout" at bounding box center [128, 481] width 47 height 10
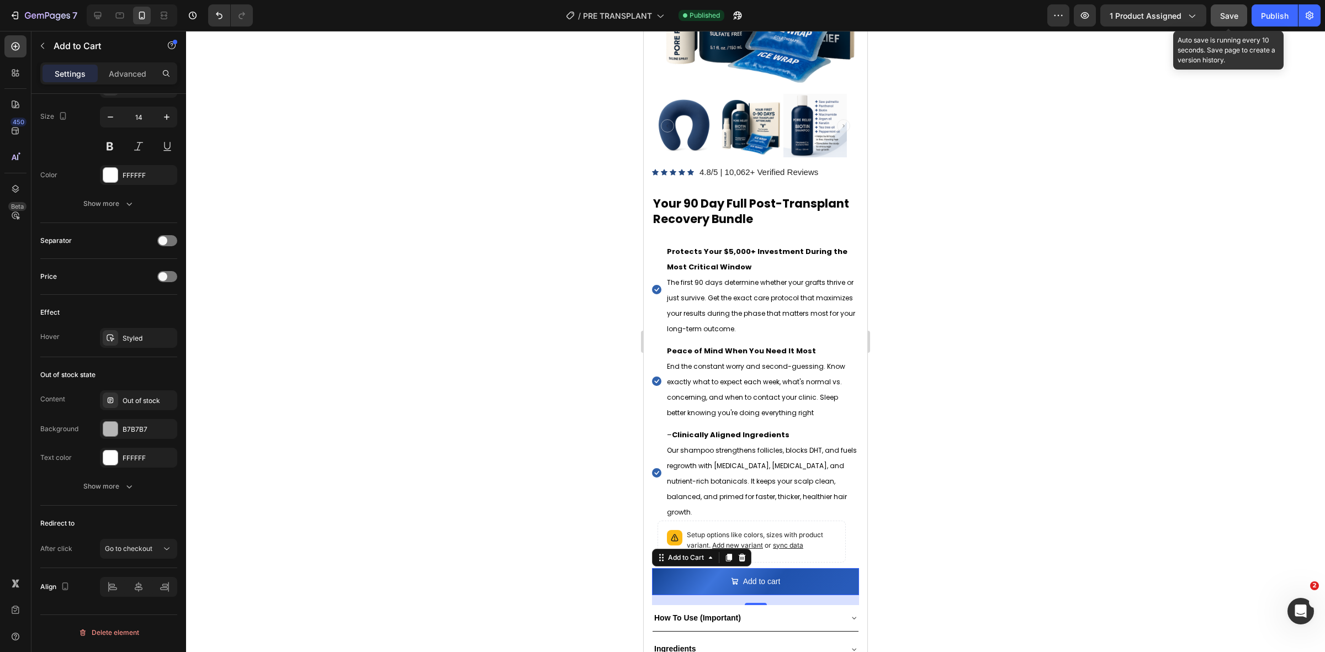
click at [1229, 22] on button "Save" at bounding box center [1229, 15] width 36 height 22
click at [1276, 19] on div "Publish" at bounding box center [1275, 16] width 28 height 12
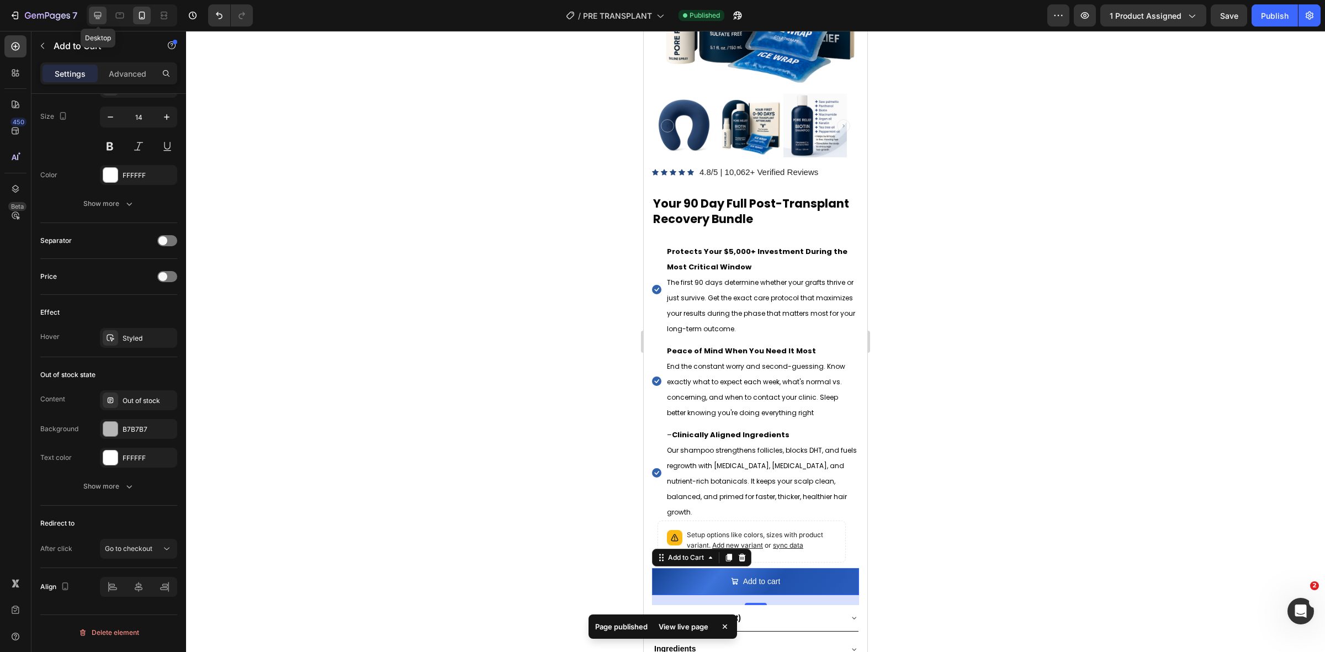
click at [98, 19] on icon at bounding box center [97, 15] width 11 height 11
type input "16"
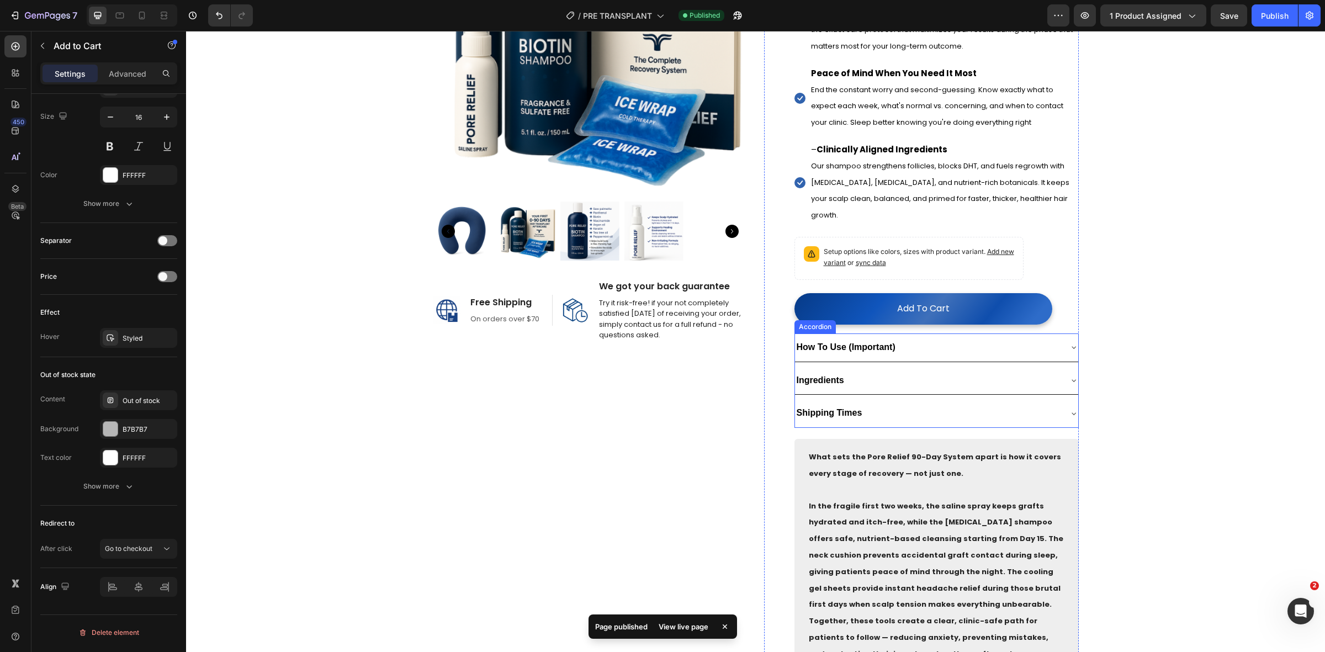
scroll to position [168, 0]
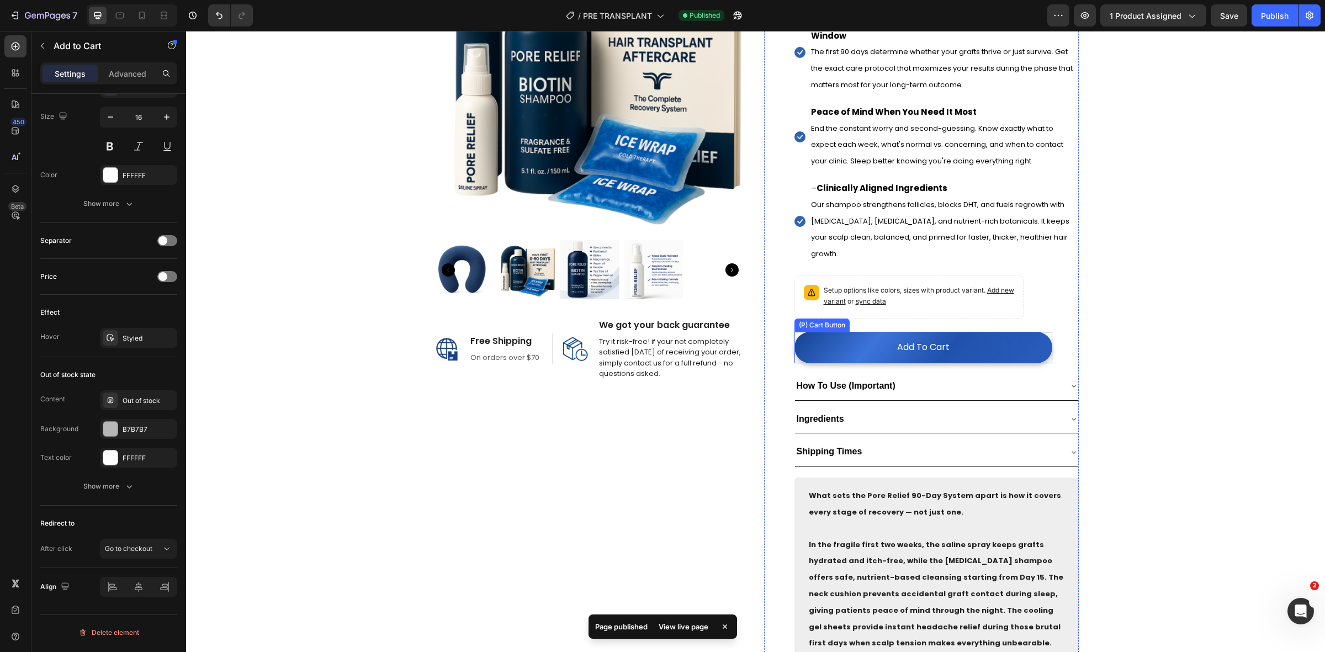
click at [980, 332] on button "Add To Cart" at bounding box center [923, 347] width 258 height 31
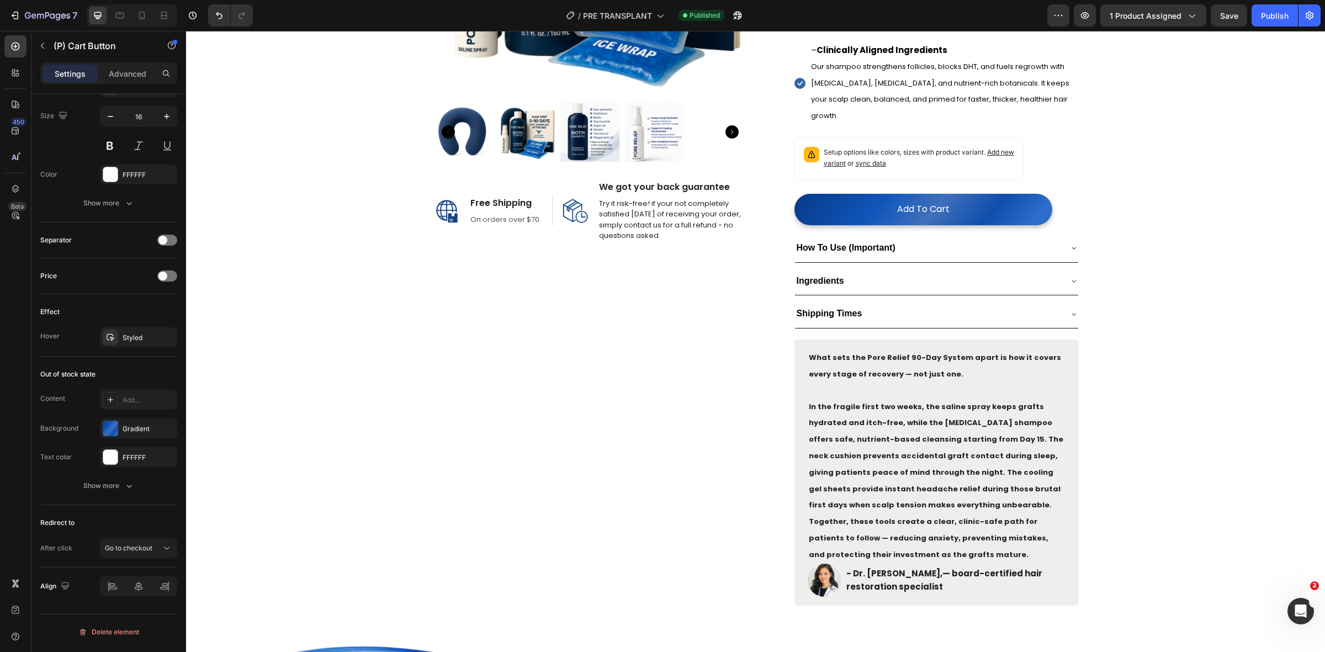
scroll to position [651, 0]
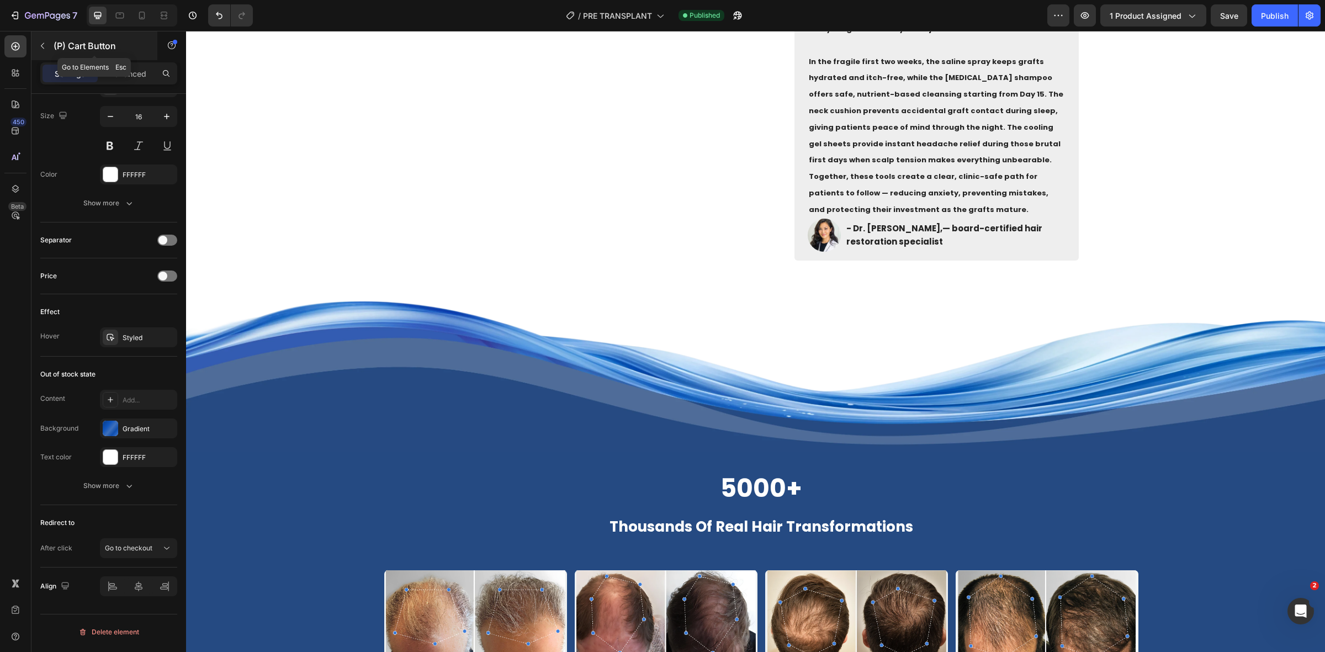
click at [47, 47] on button "button" at bounding box center [43, 46] width 18 height 18
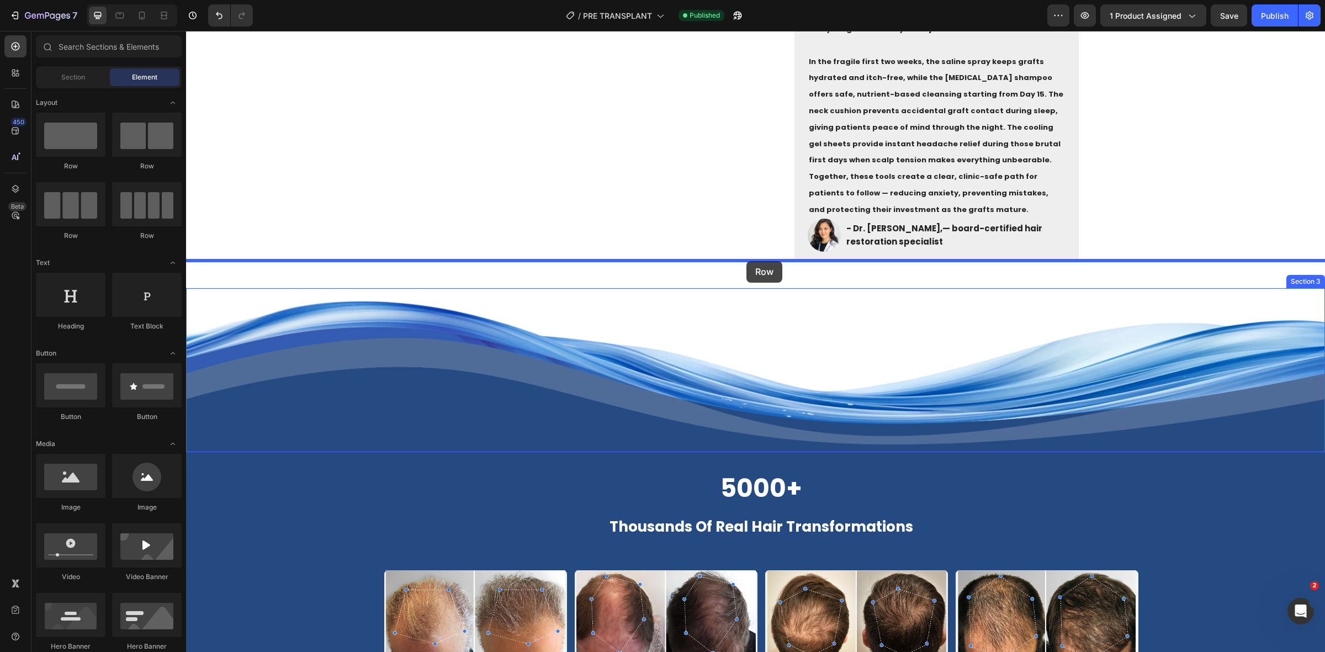
drag, startPoint x: 263, startPoint y: 183, endPoint x: 746, endPoint y: 262, distance: 489.5
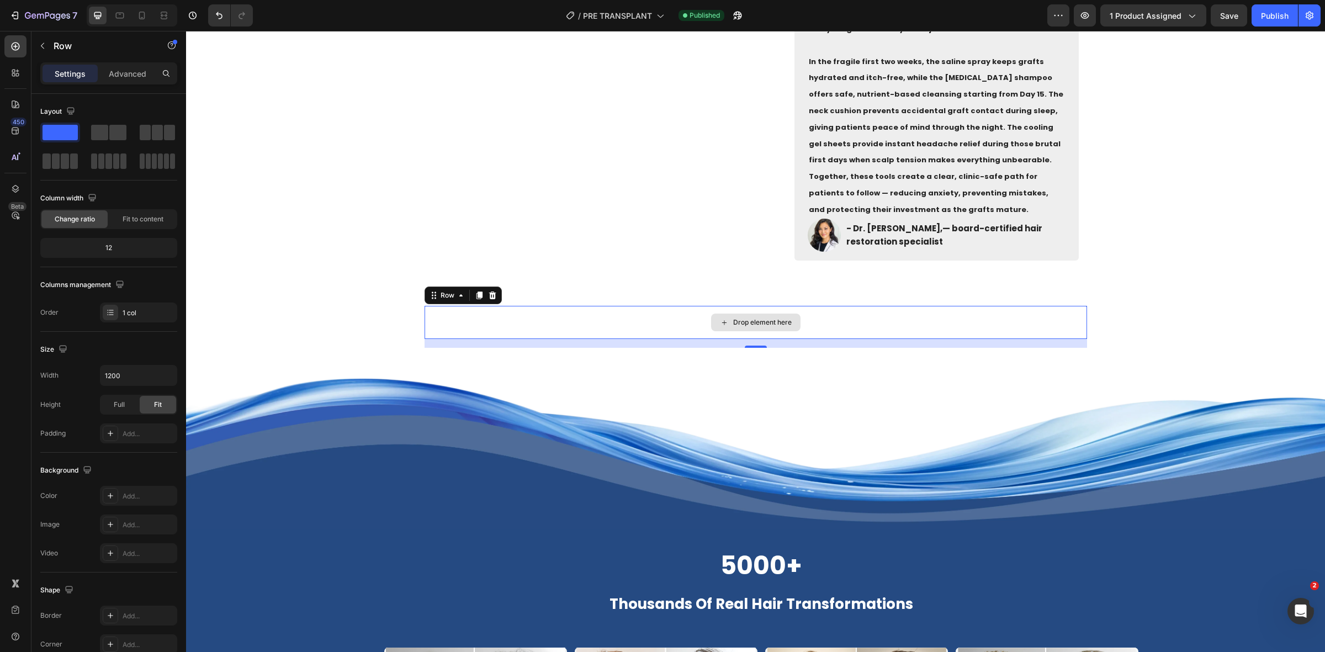
click at [727, 306] on div "Drop element here" at bounding box center [756, 322] width 662 height 33
click at [39, 45] on icon "button" at bounding box center [42, 45] width 9 height 9
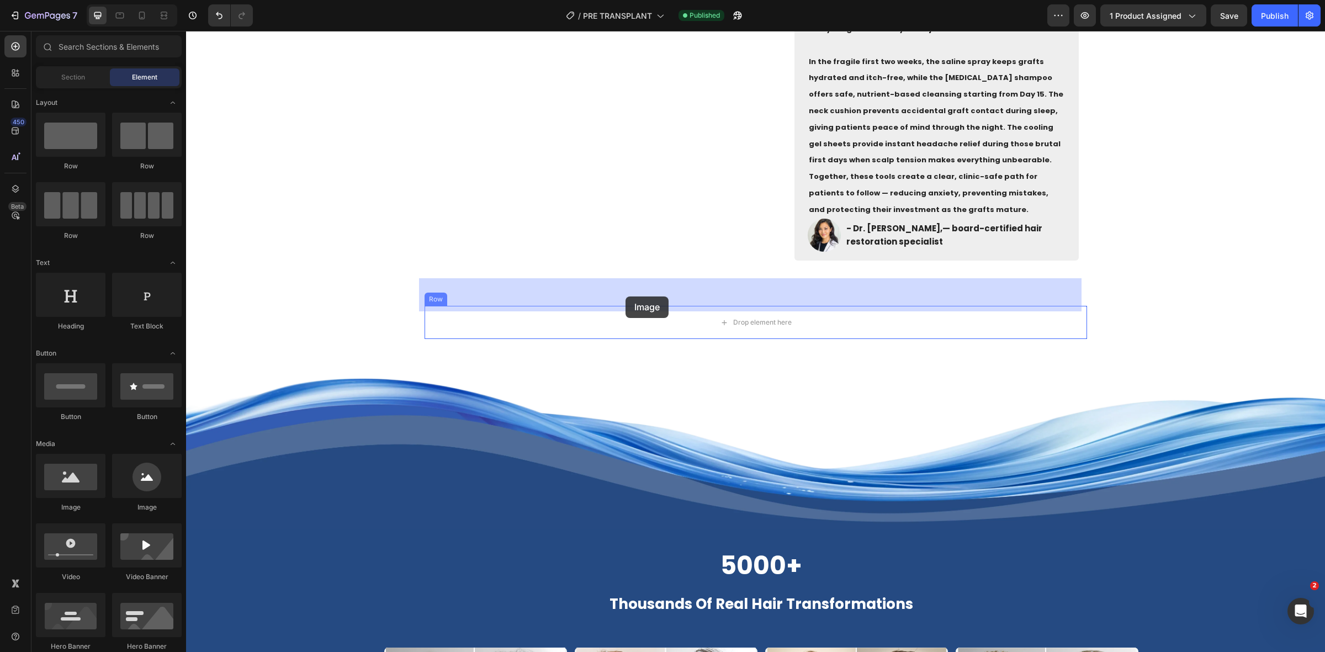
drag, startPoint x: 273, startPoint y: 518, endPoint x: 625, endPoint y: 296, distance: 416.8
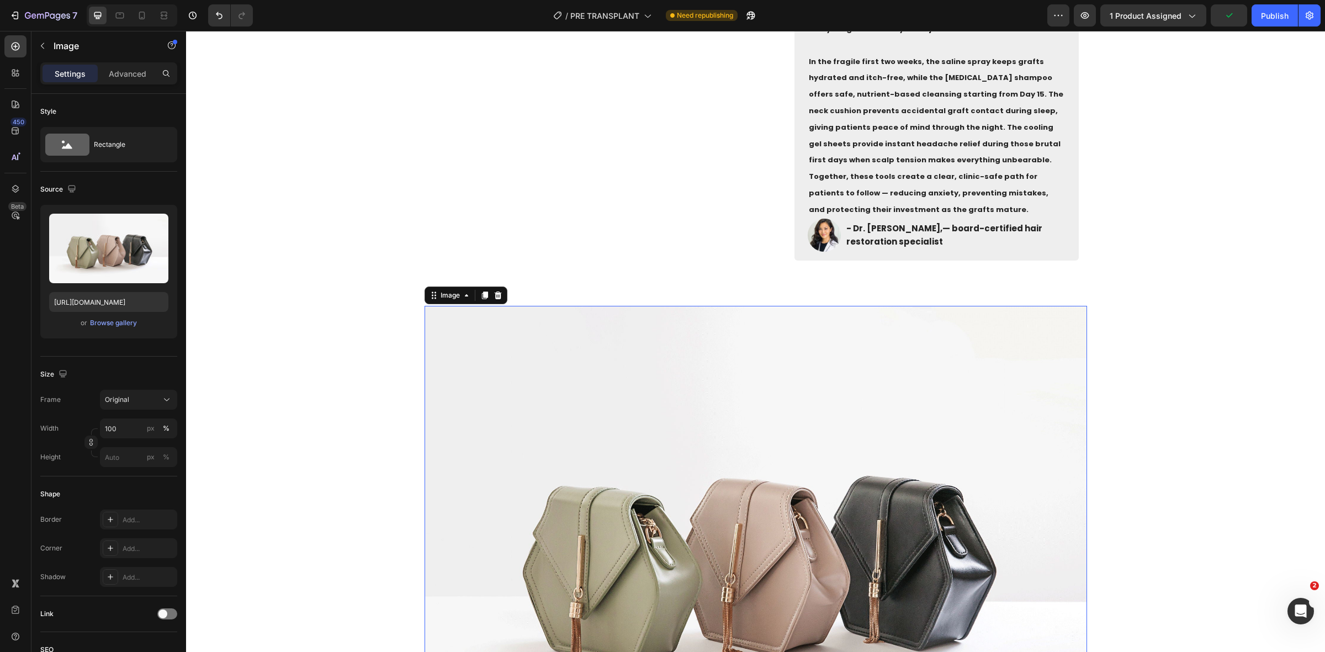
scroll to position [513, 0]
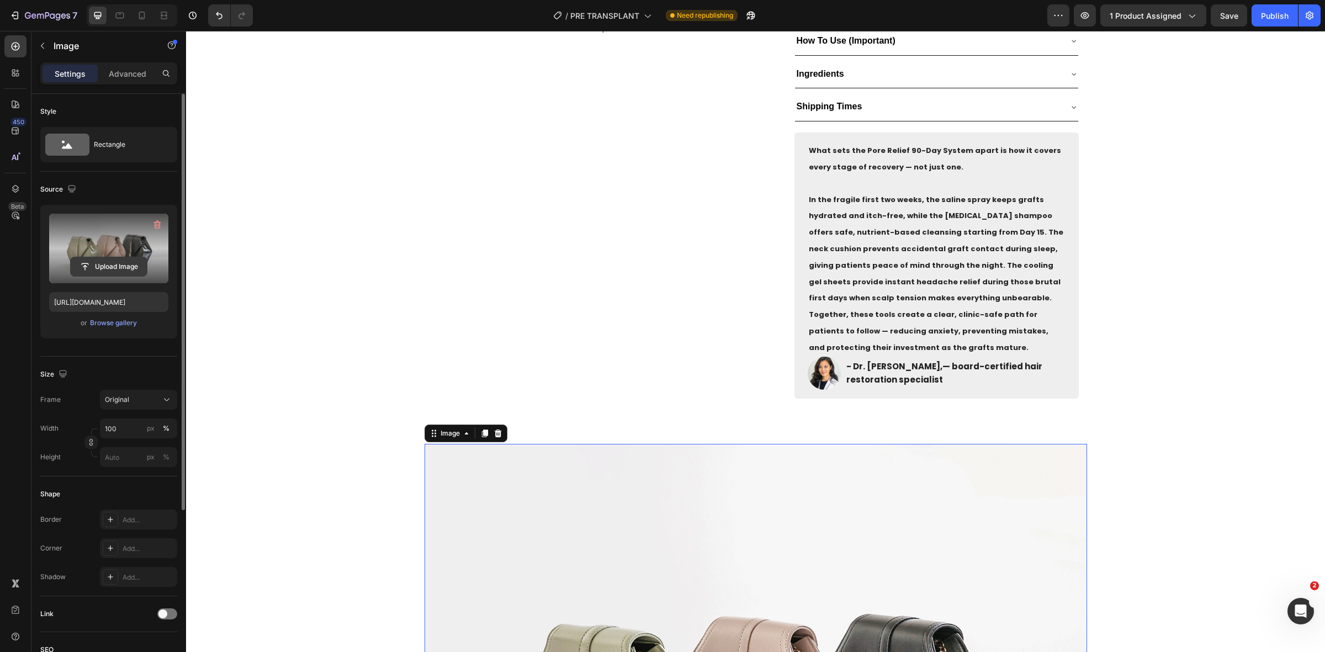
click at [97, 272] on input "file" at bounding box center [109, 266] width 76 height 19
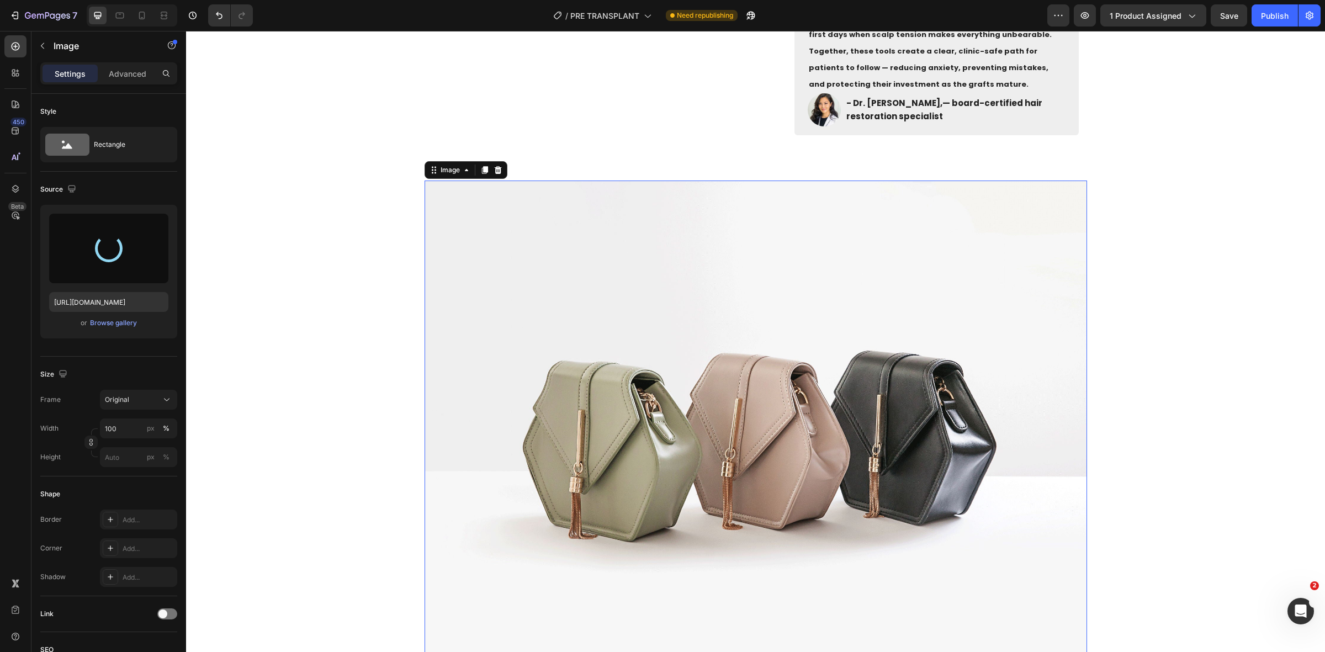
scroll to position [789, 0]
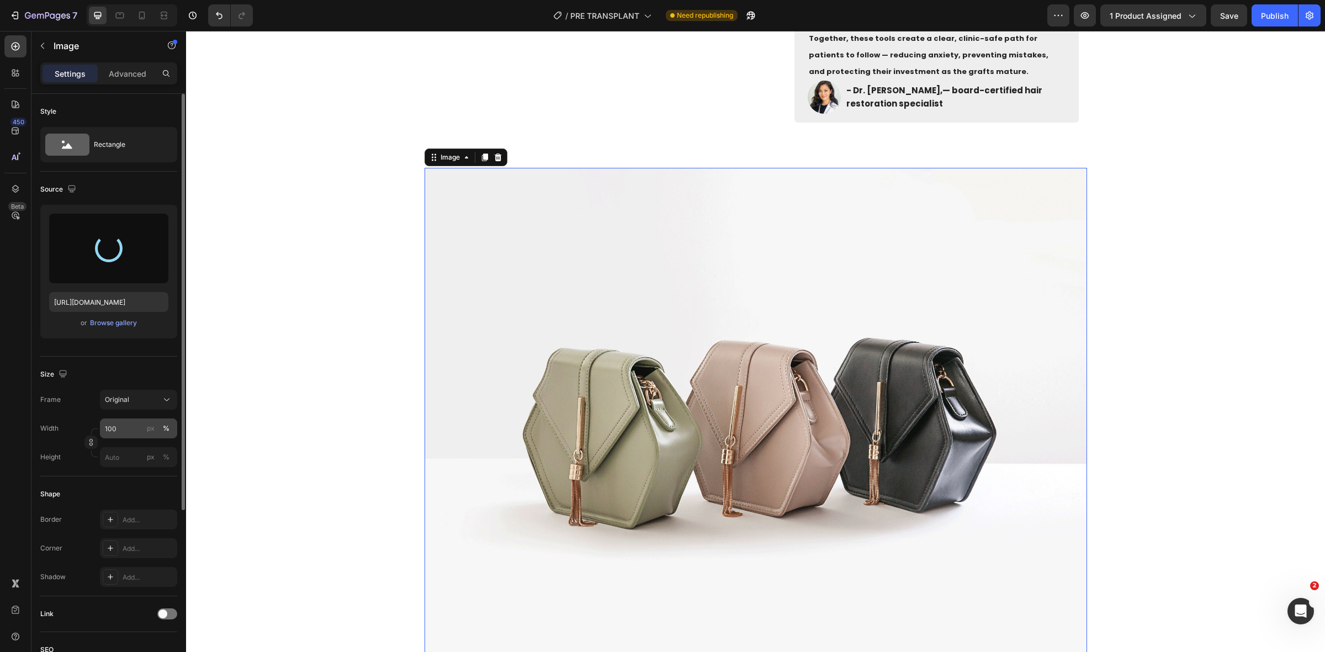
type input "[URL][DOMAIN_NAME]"
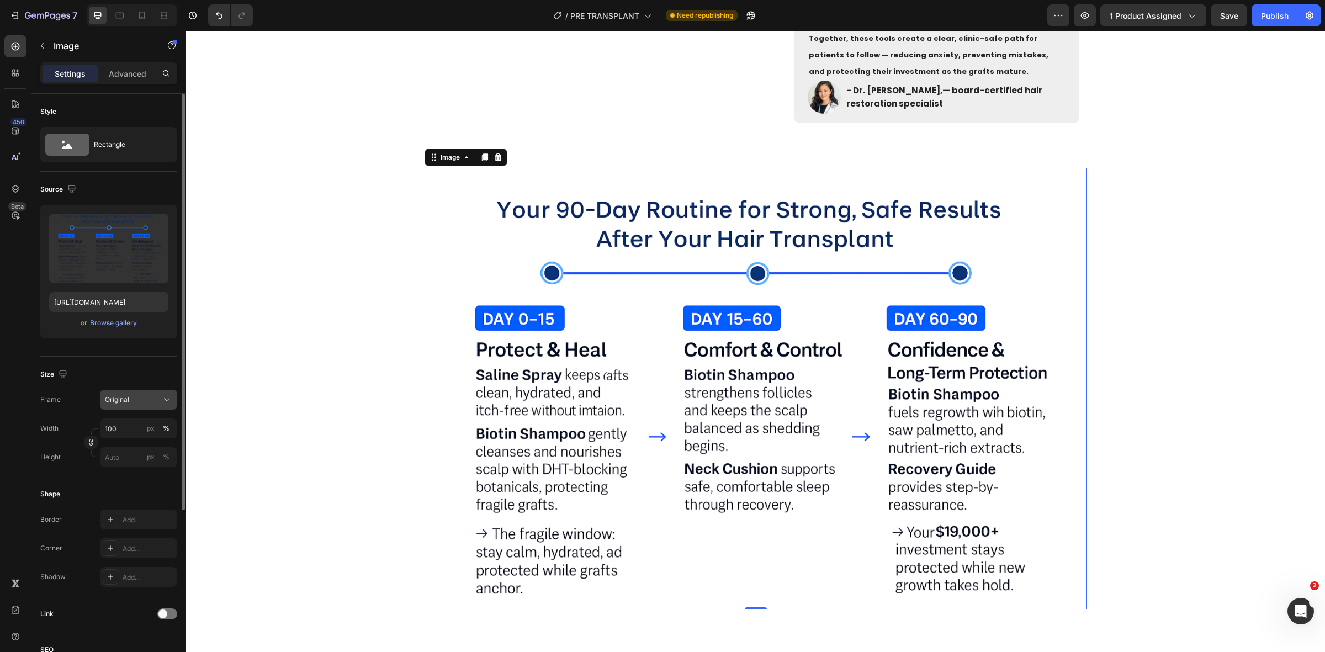
click at [139, 394] on div "Original" at bounding box center [138, 399] width 67 height 11
click at [141, 484] on div "Original" at bounding box center [136, 489] width 64 height 10
click at [123, 443] on div "Width 100 px % Height px %" at bounding box center [108, 442] width 137 height 49
click at [123, 429] on input "100" at bounding box center [138, 428] width 77 height 20
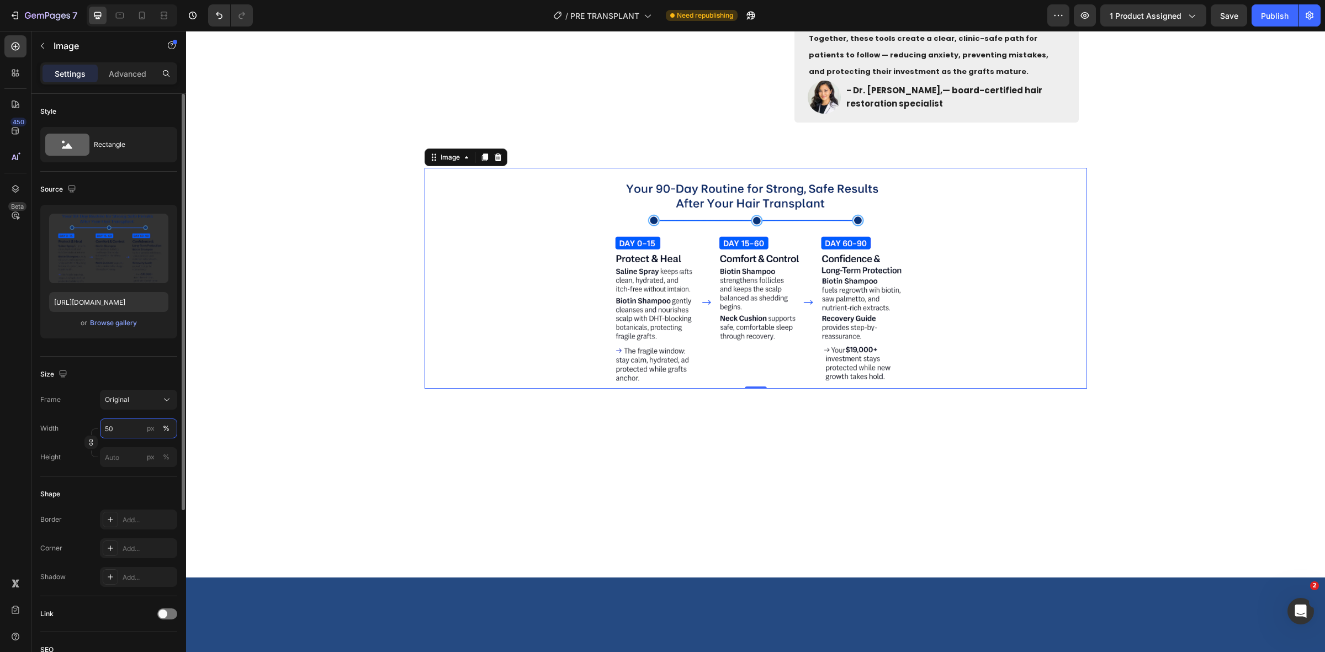
type input "5"
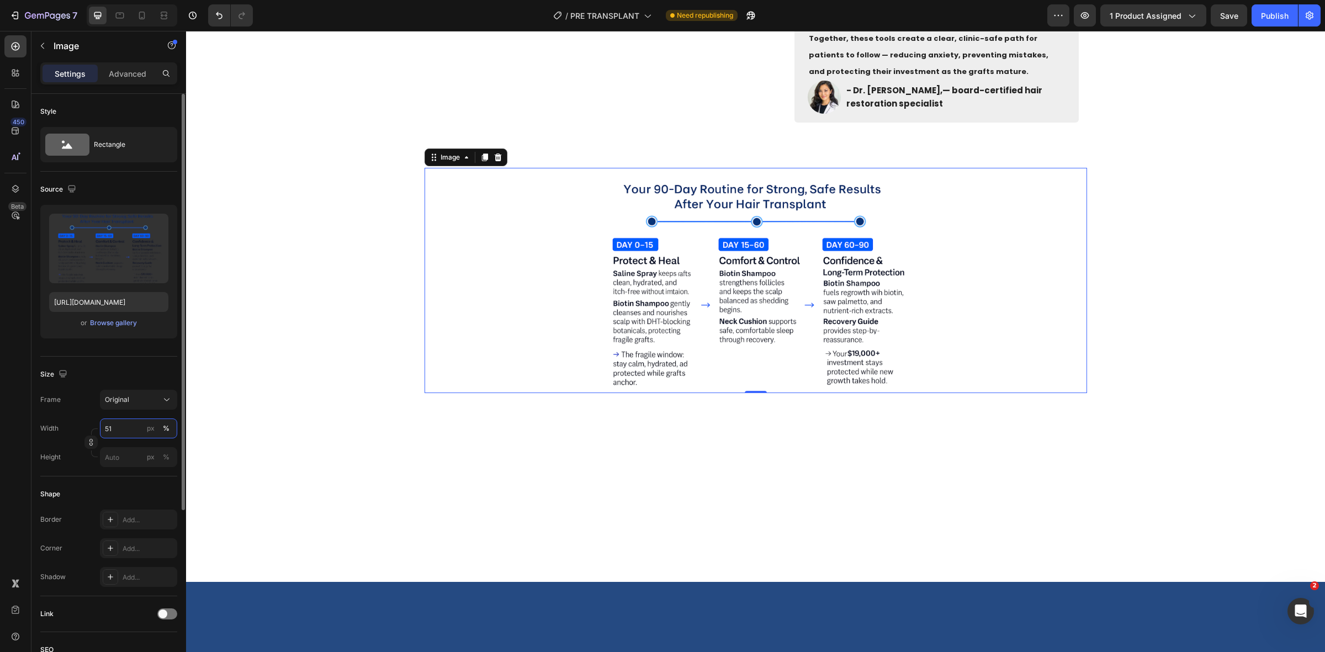
type input "5"
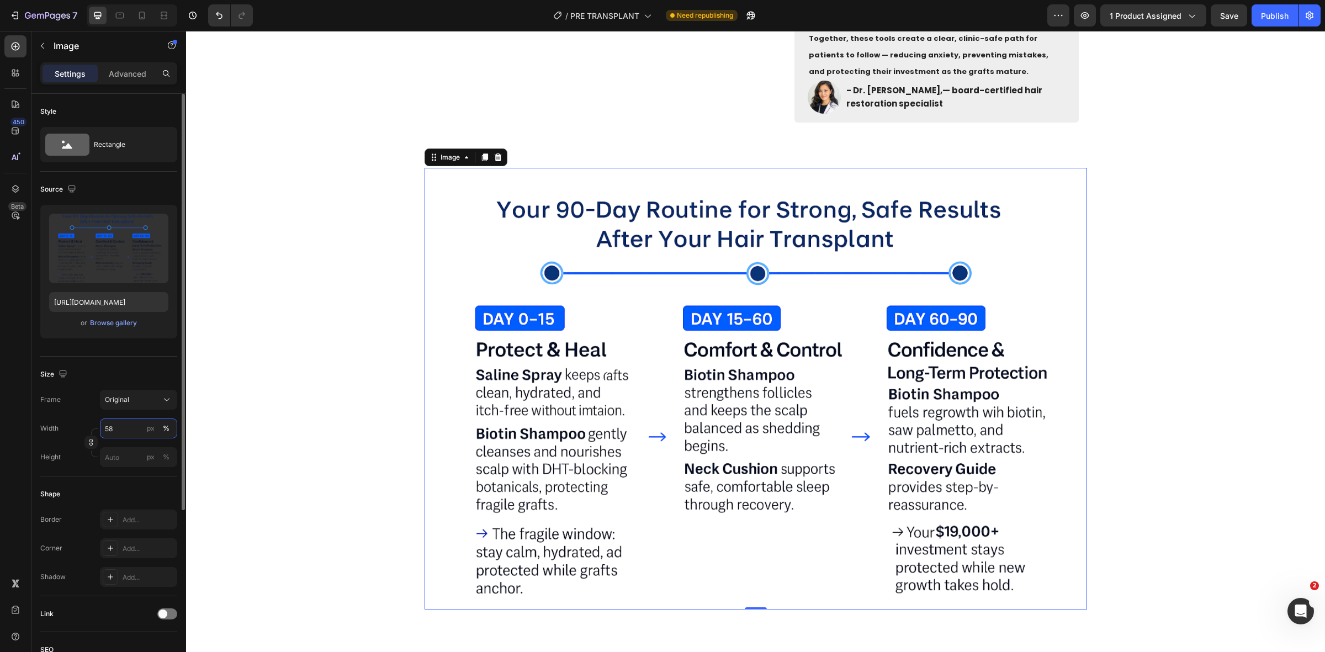
type input "5"
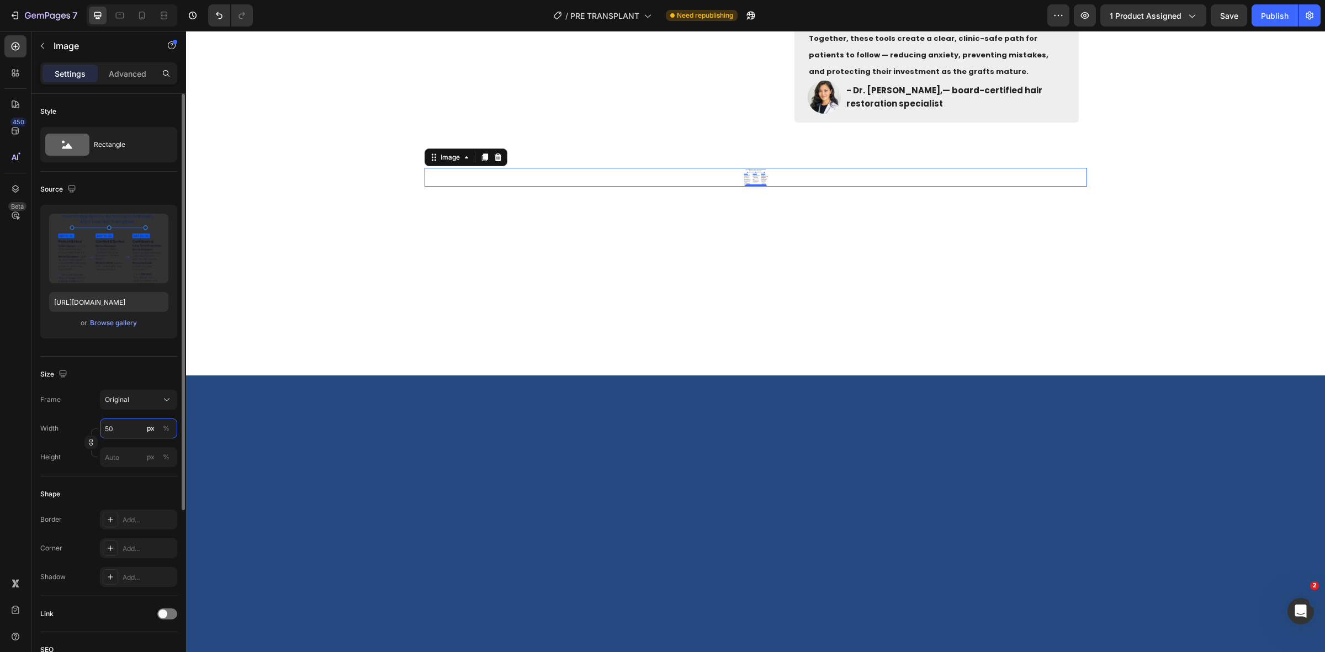
type input "5"
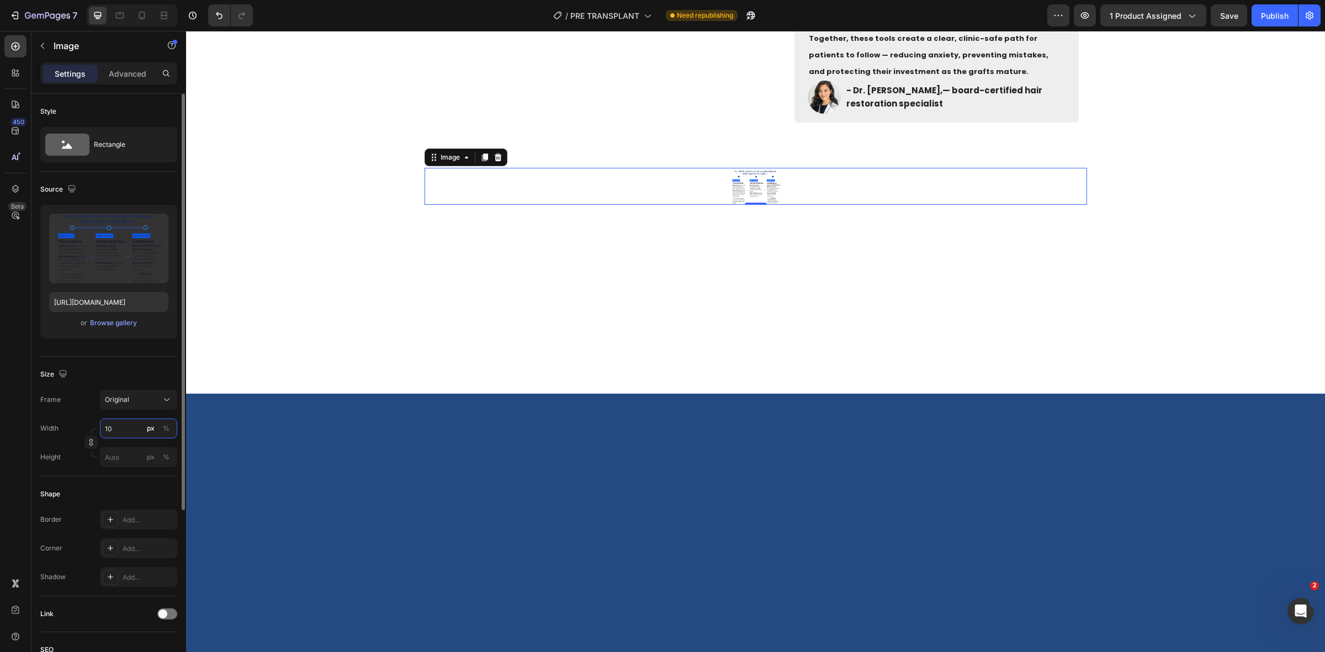
type input "1"
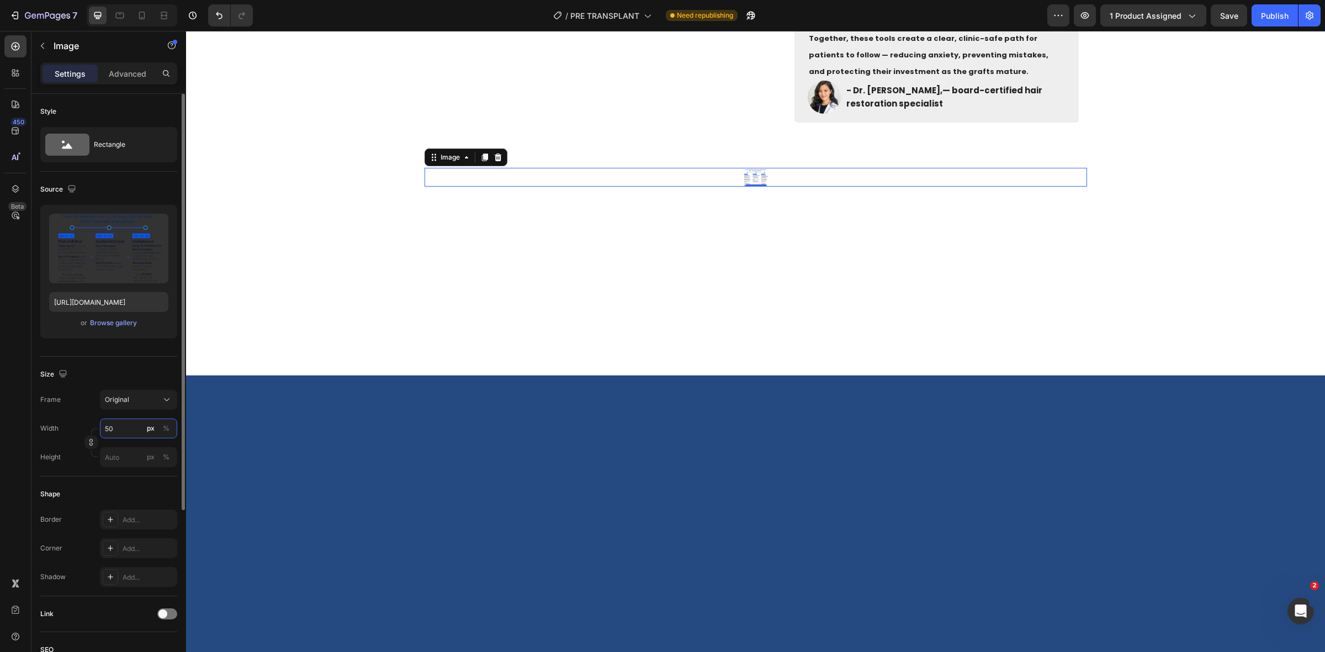
type input "5"
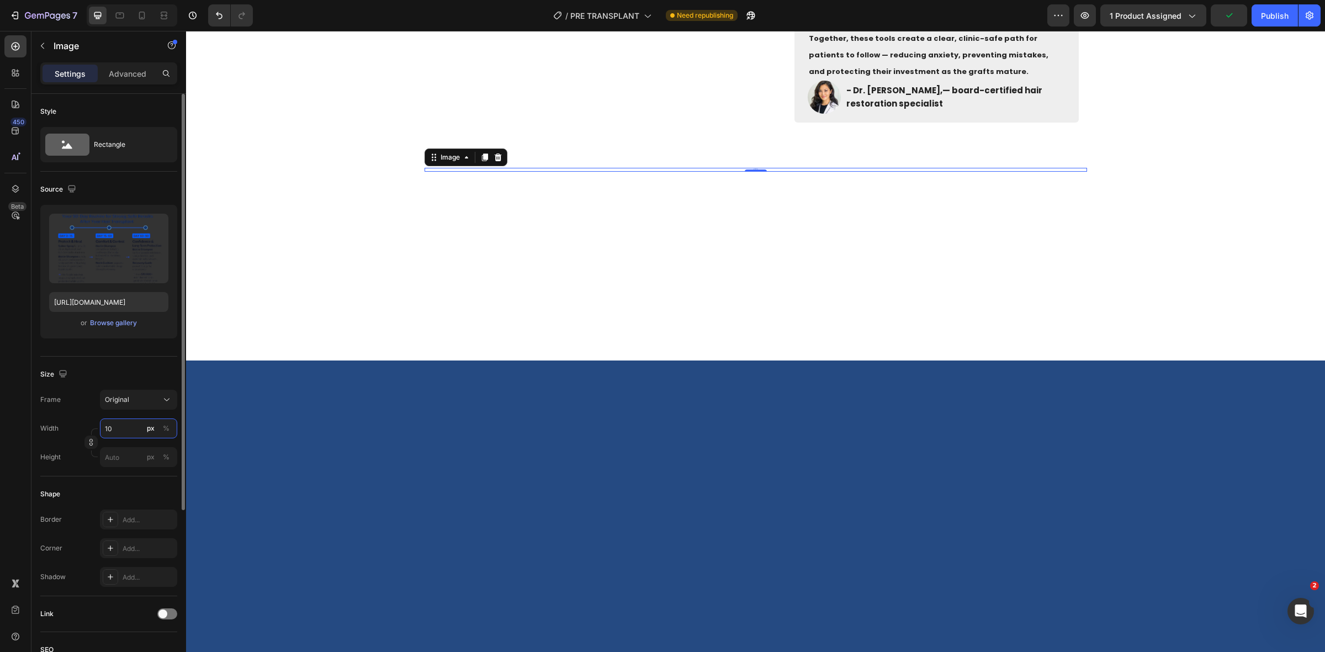
type input "1"
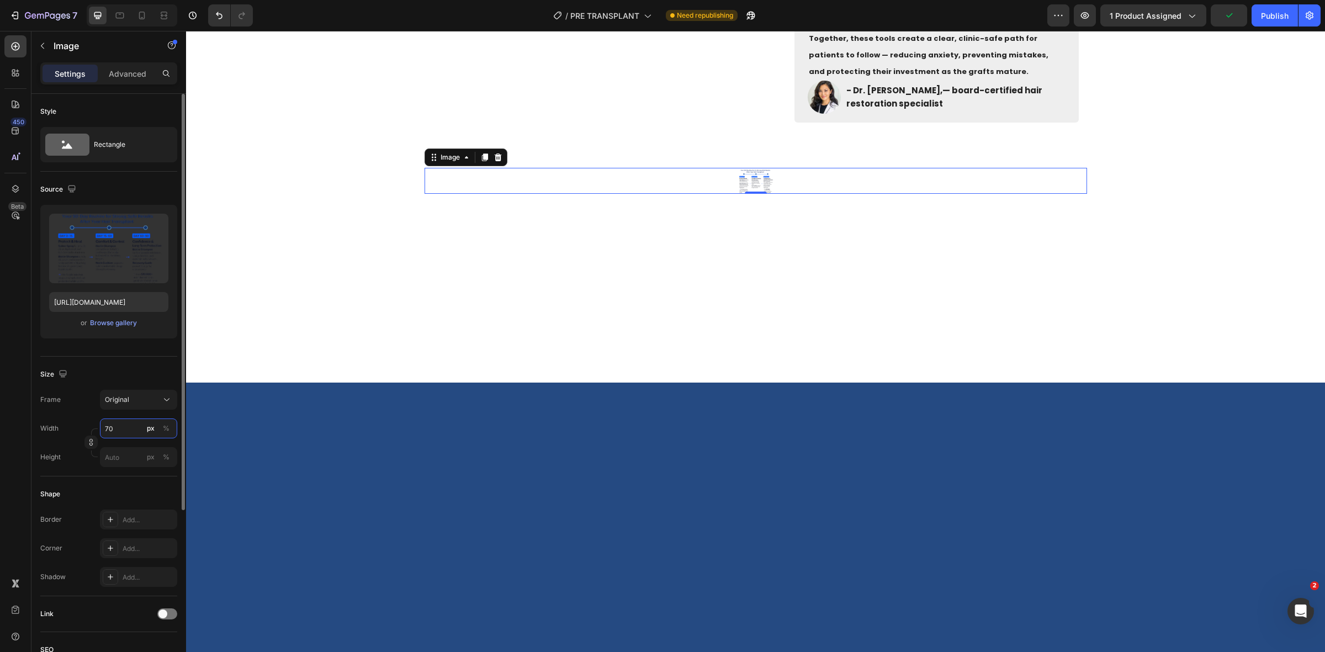
type input "700"
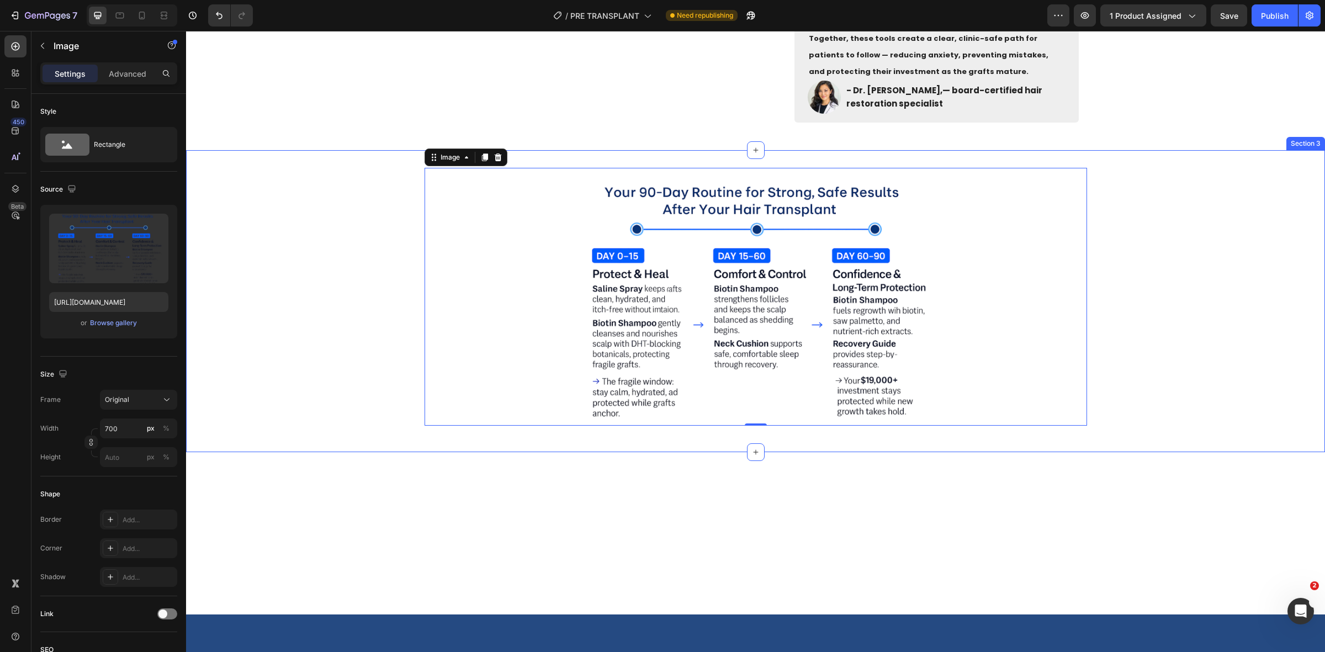
click at [384, 338] on div "Image 0 Row" at bounding box center [755, 301] width 1139 height 267
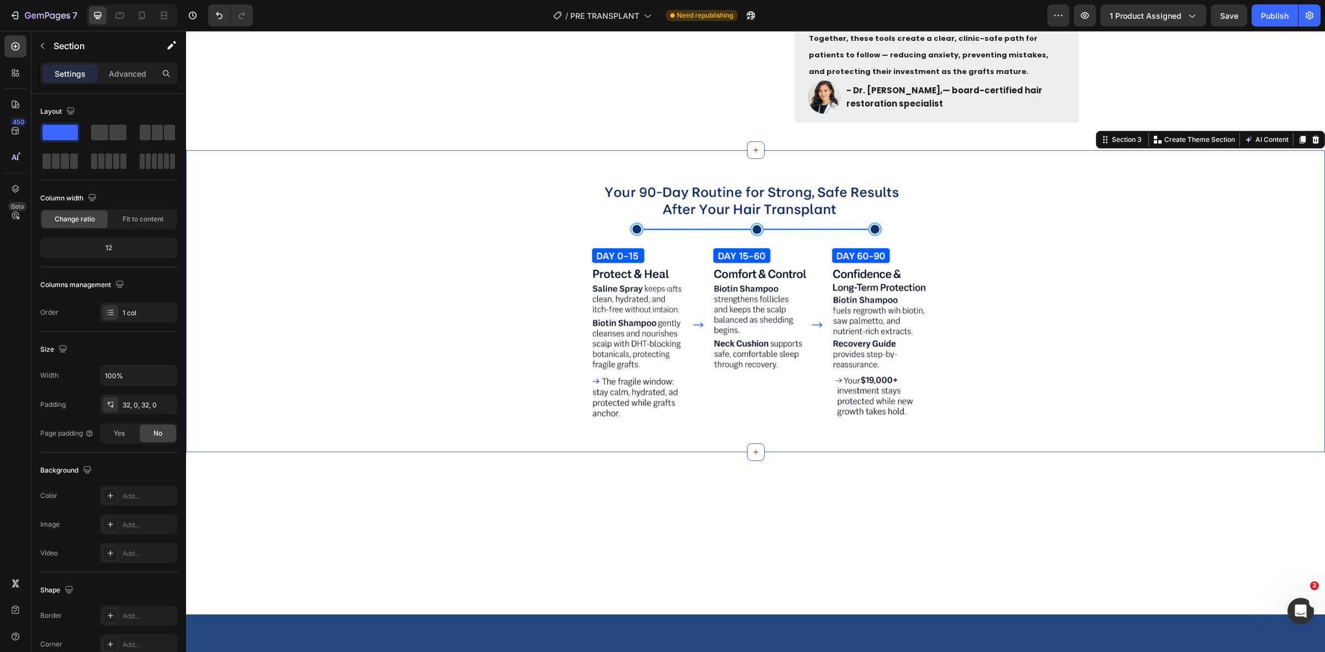
click at [501, 513] on div at bounding box center [755, 533] width 1139 height 162
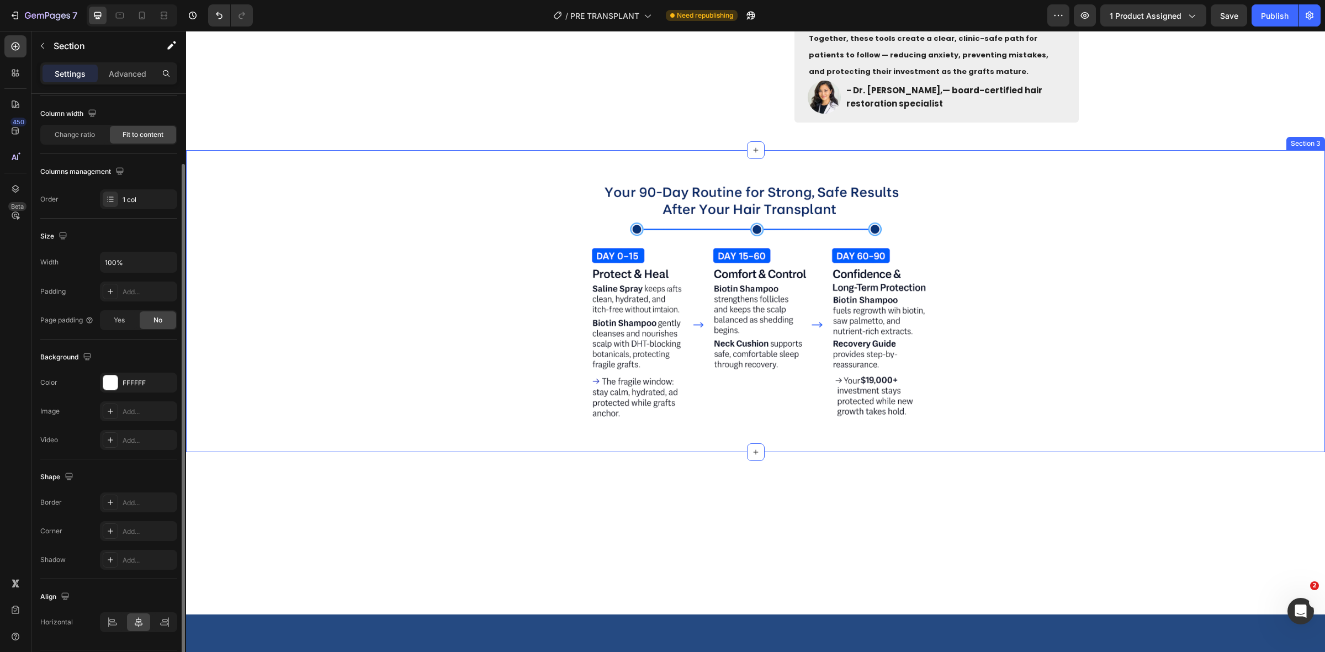
click at [399, 340] on div "Image Row" at bounding box center [755, 301] width 1139 height 267
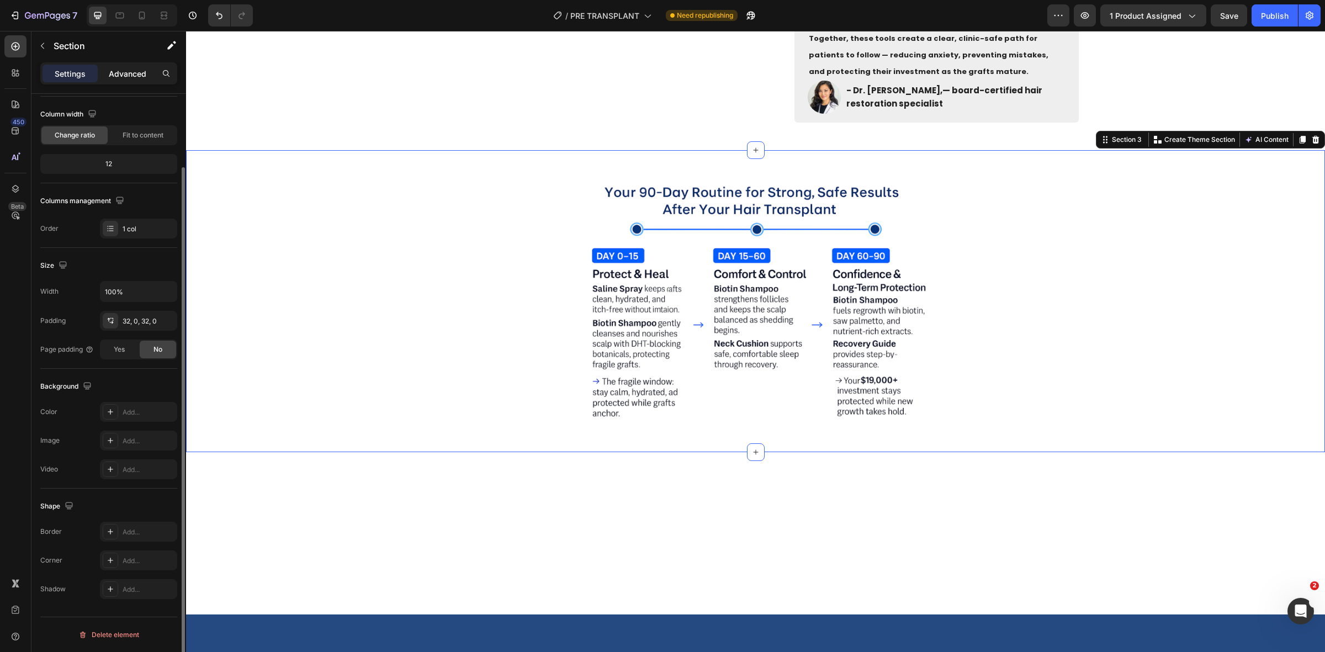
click at [129, 71] on p "Advanced" at bounding box center [128, 74] width 38 height 12
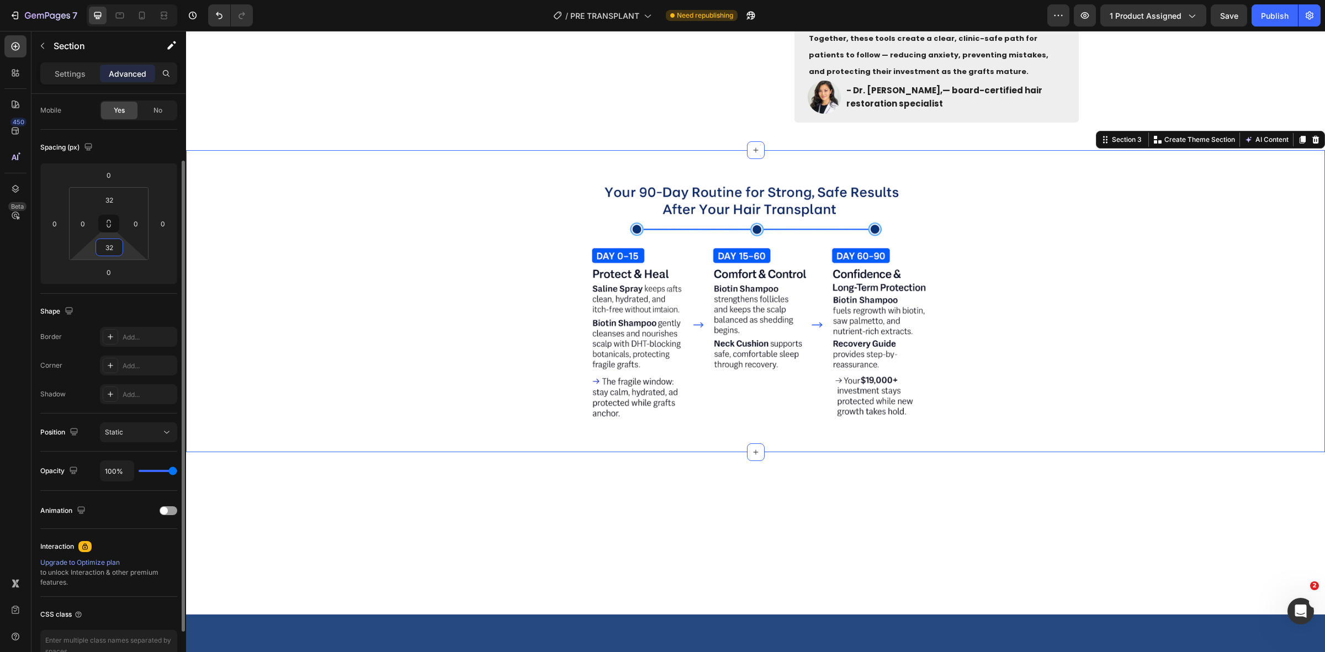
click at [113, 245] on input "32" at bounding box center [109, 247] width 22 height 17
type input "0"
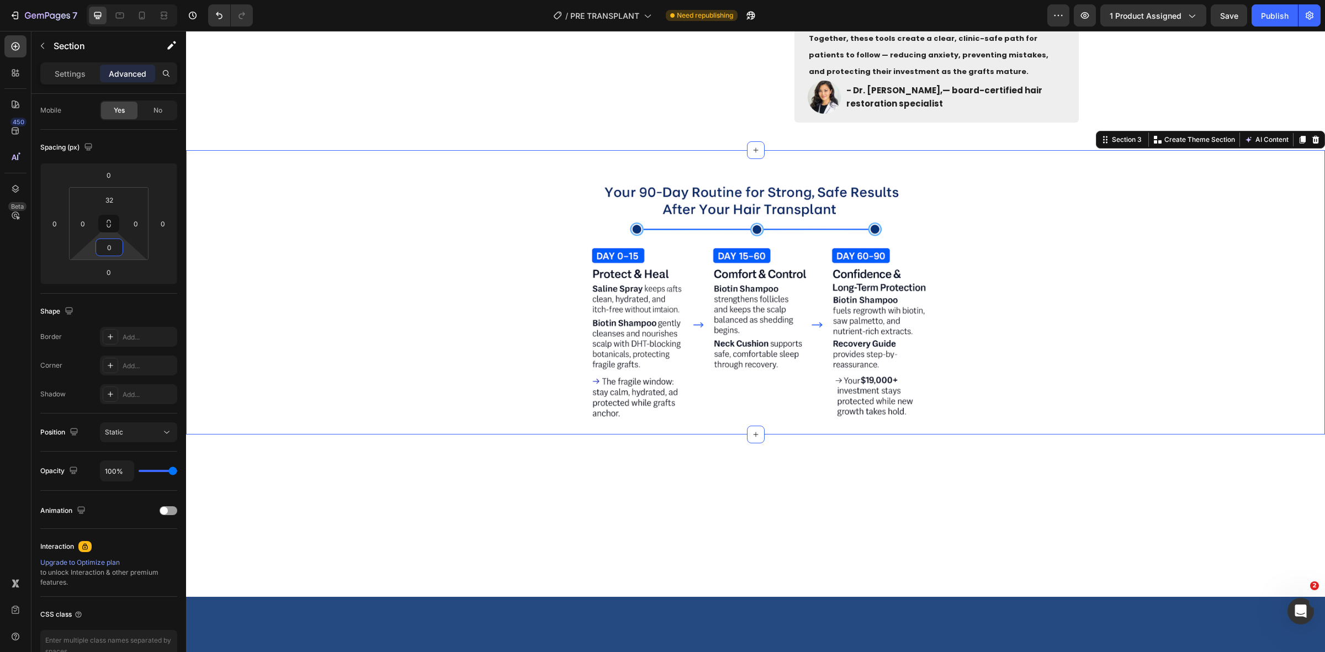
click at [378, 466] on div at bounding box center [755, 515] width 1139 height 162
drag, startPoint x: 475, startPoint y: 600, endPoint x: 513, endPoint y: 528, distance: 81.2
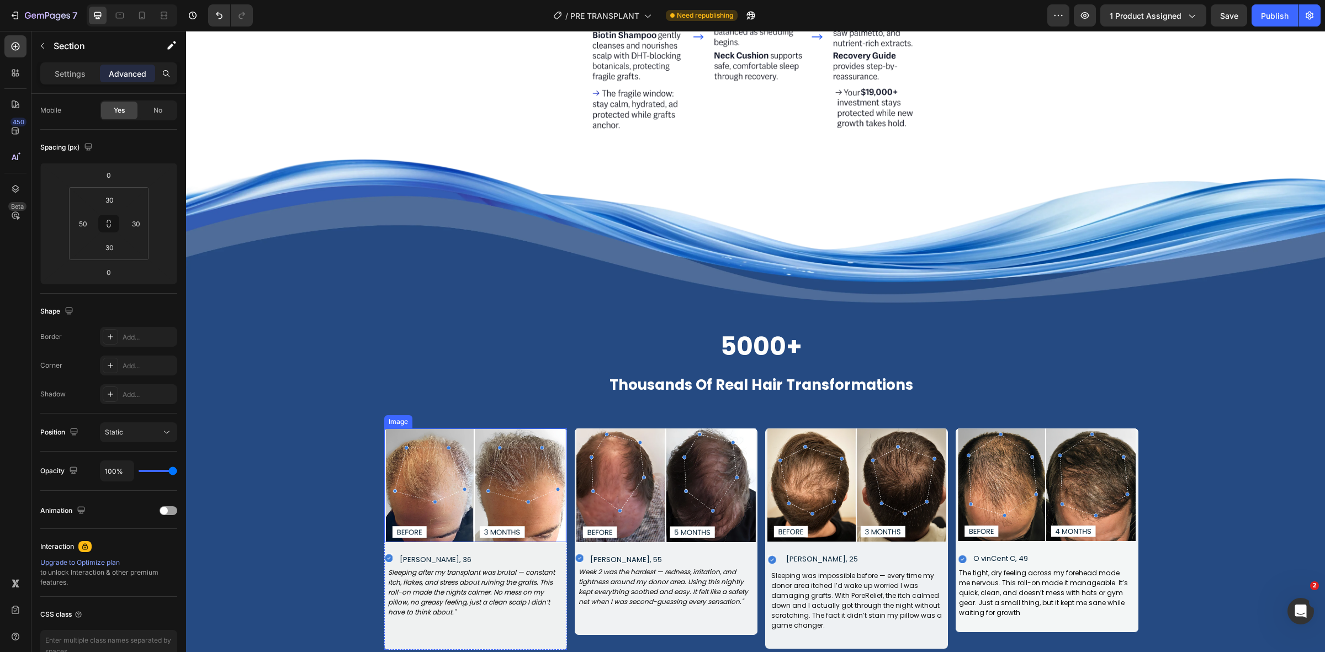
scroll to position [927, 0]
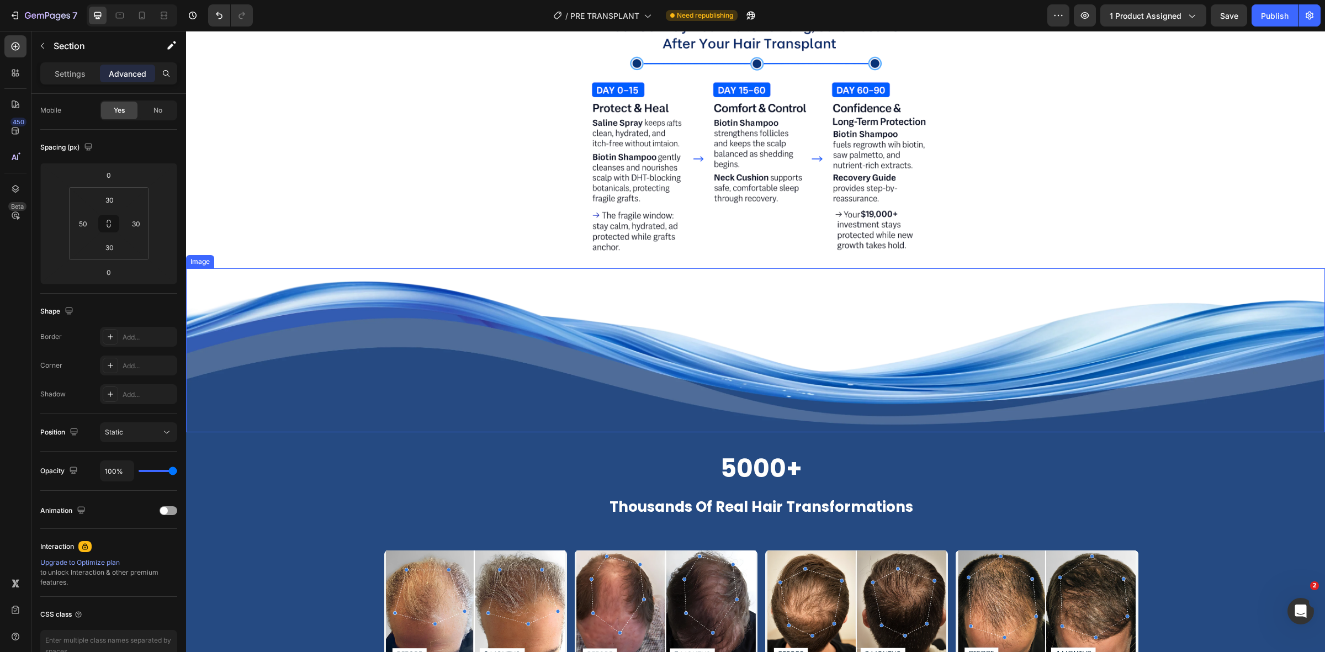
click at [724, 285] on img at bounding box center [755, 350] width 1139 height 164
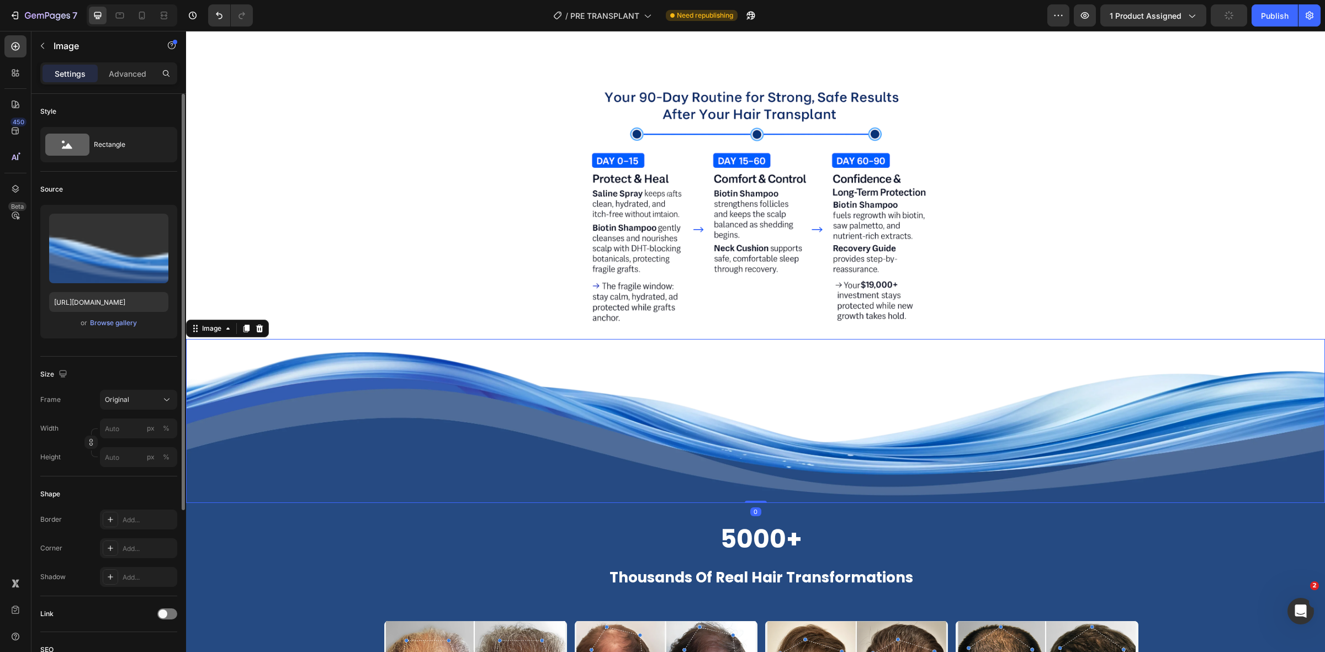
scroll to position [651, 0]
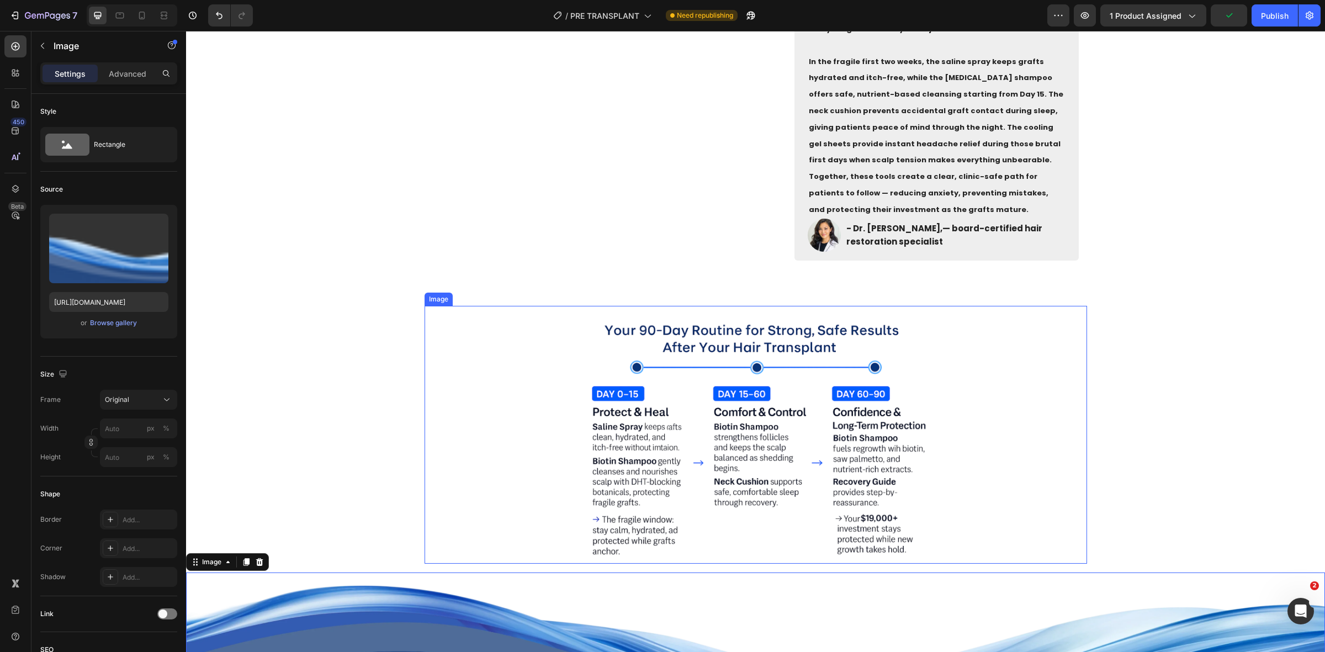
click at [432, 312] on div at bounding box center [756, 435] width 662 height 258
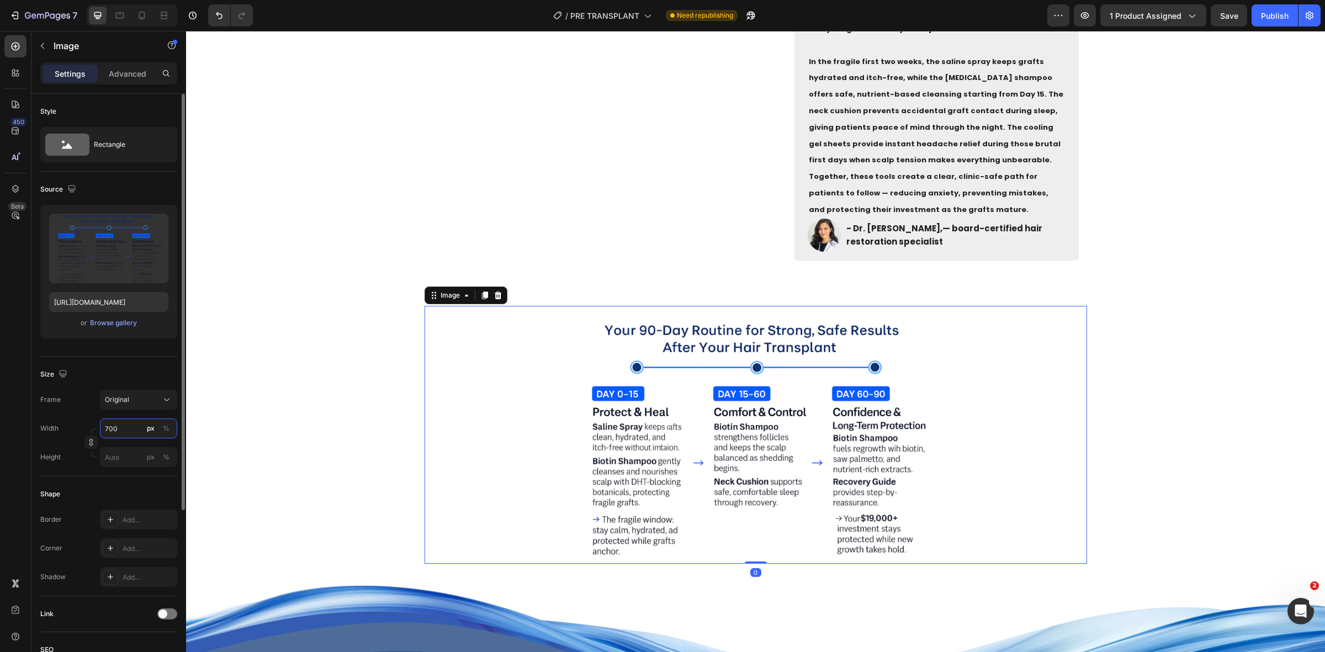
click at [130, 432] on input "700" at bounding box center [138, 428] width 77 height 20
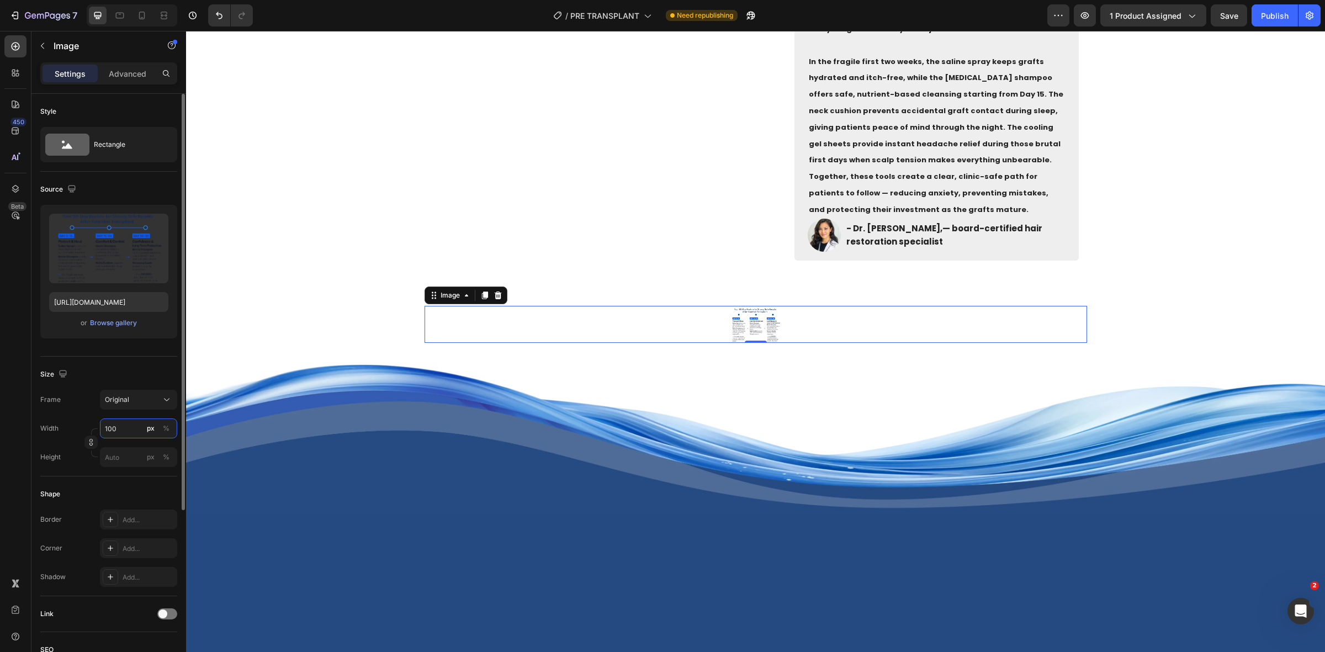
type input "1000"
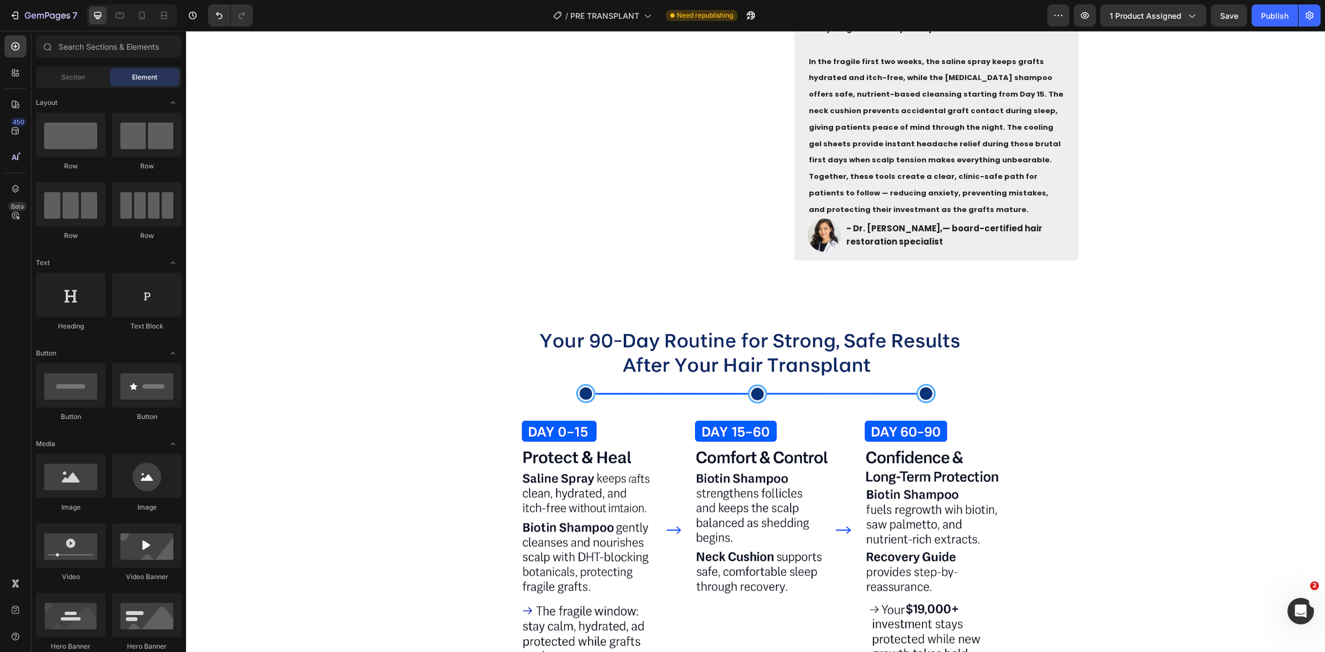
drag, startPoint x: 386, startPoint y: 145, endPoint x: 385, endPoint y: 264, distance: 118.7
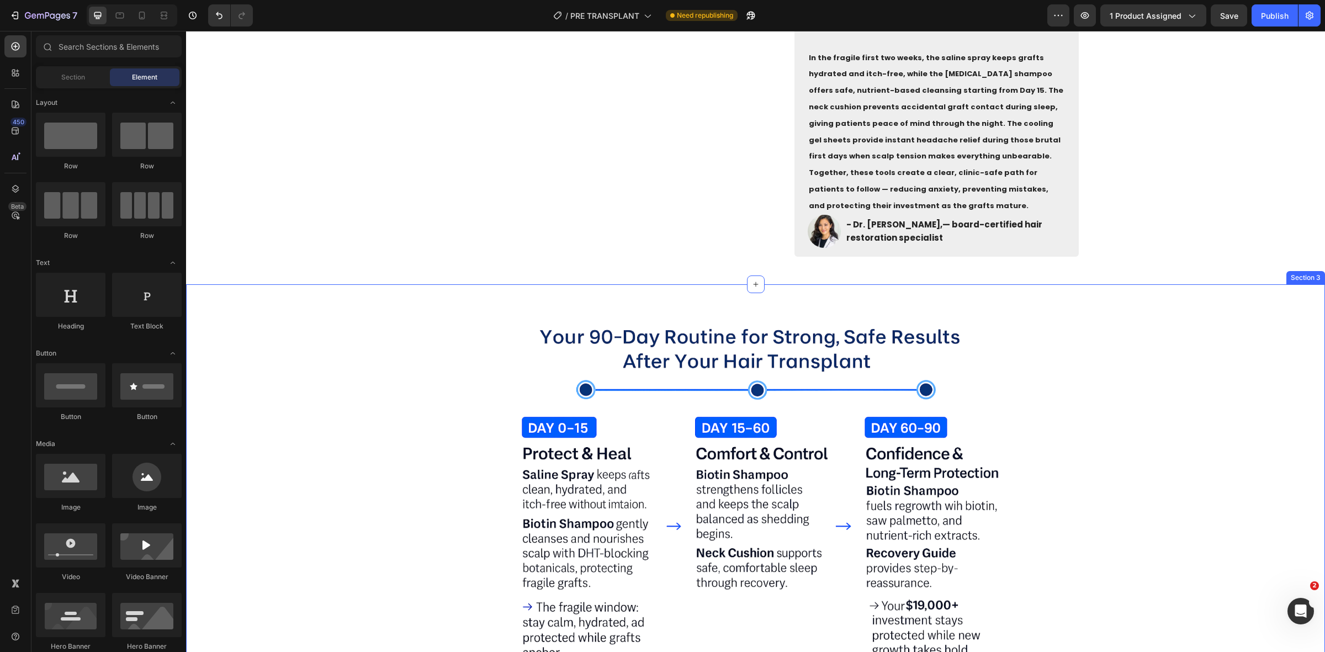
scroll to position [927, 0]
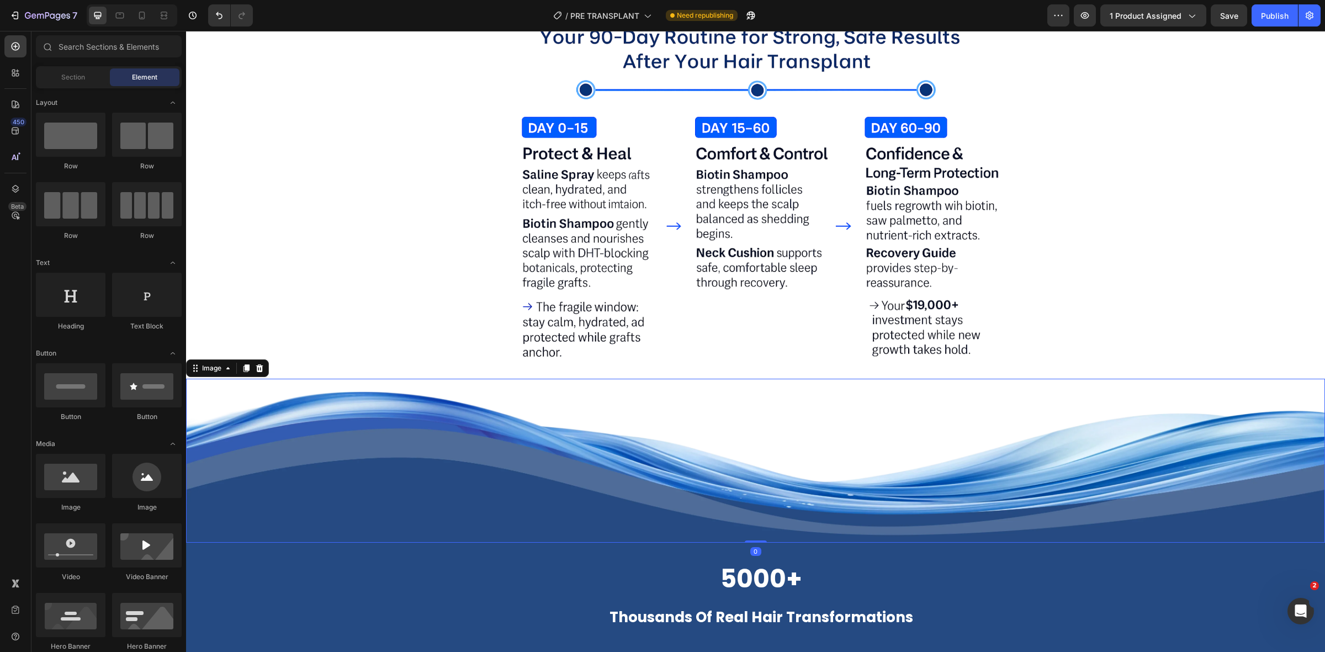
click at [528, 391] on img at bounding box center [755, 461] width 1139 height 164
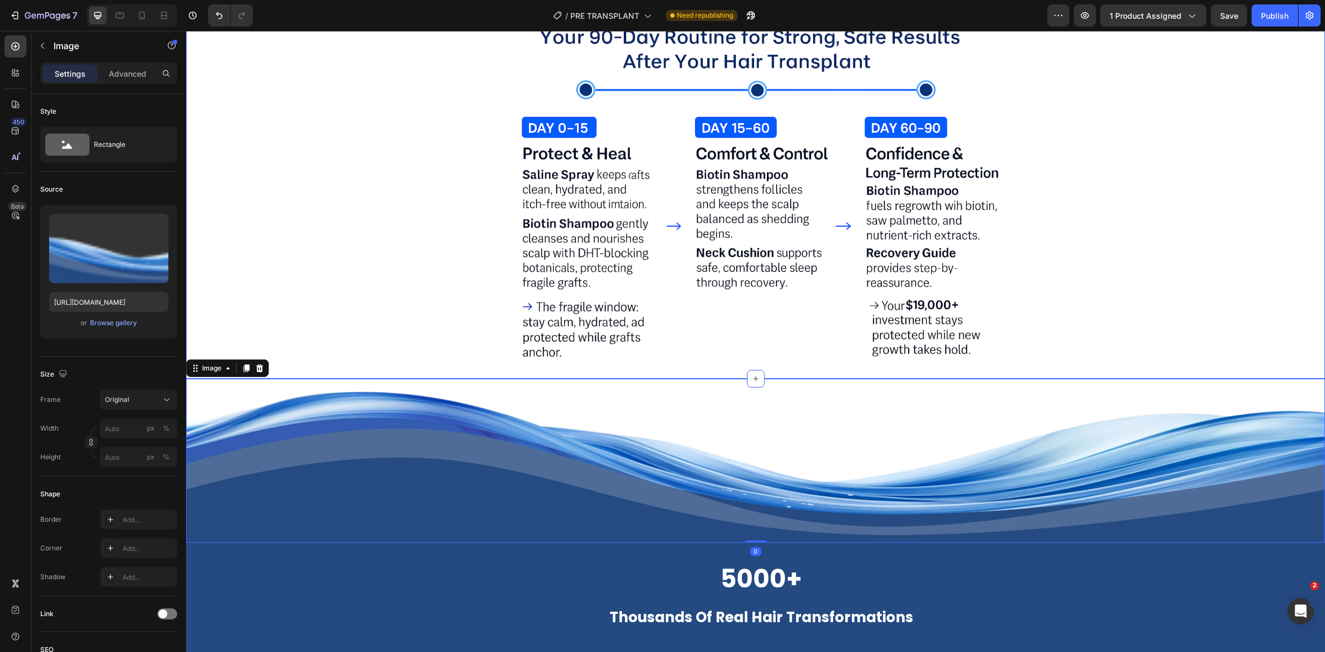
click at [343, 307] on div "Image Row" at bounding box center [755, 190] width 1139 height 377
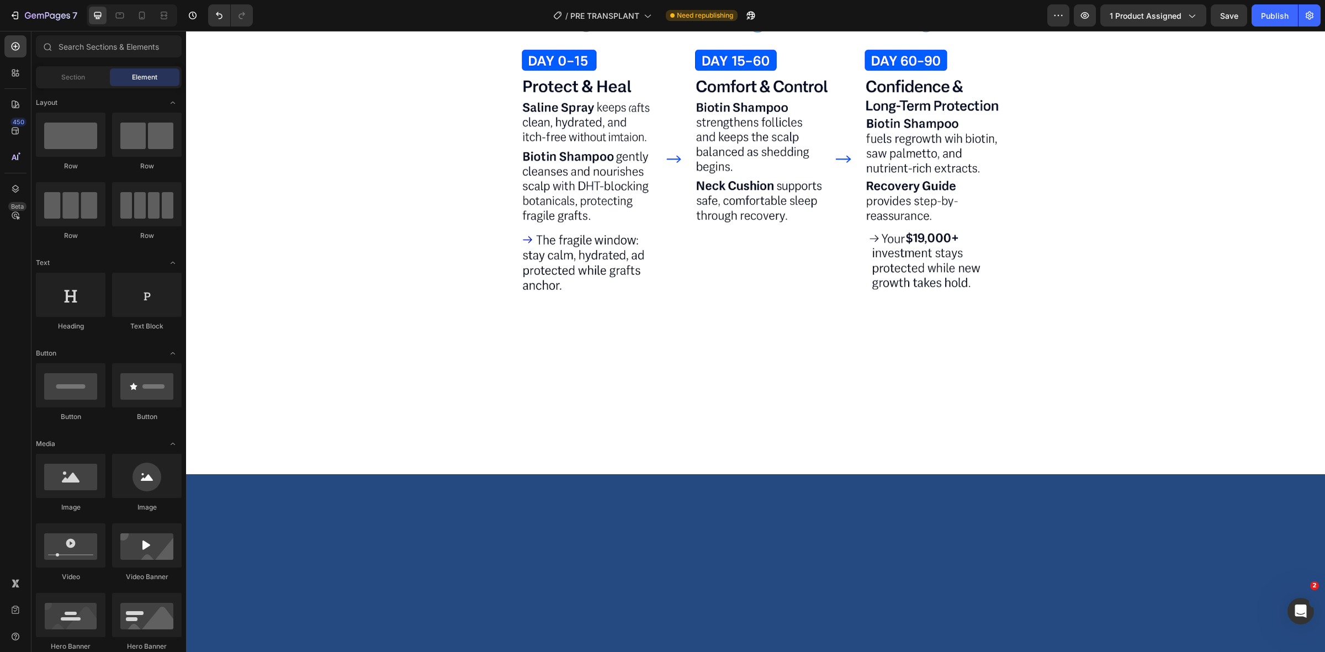
scroll to position [651, 0]
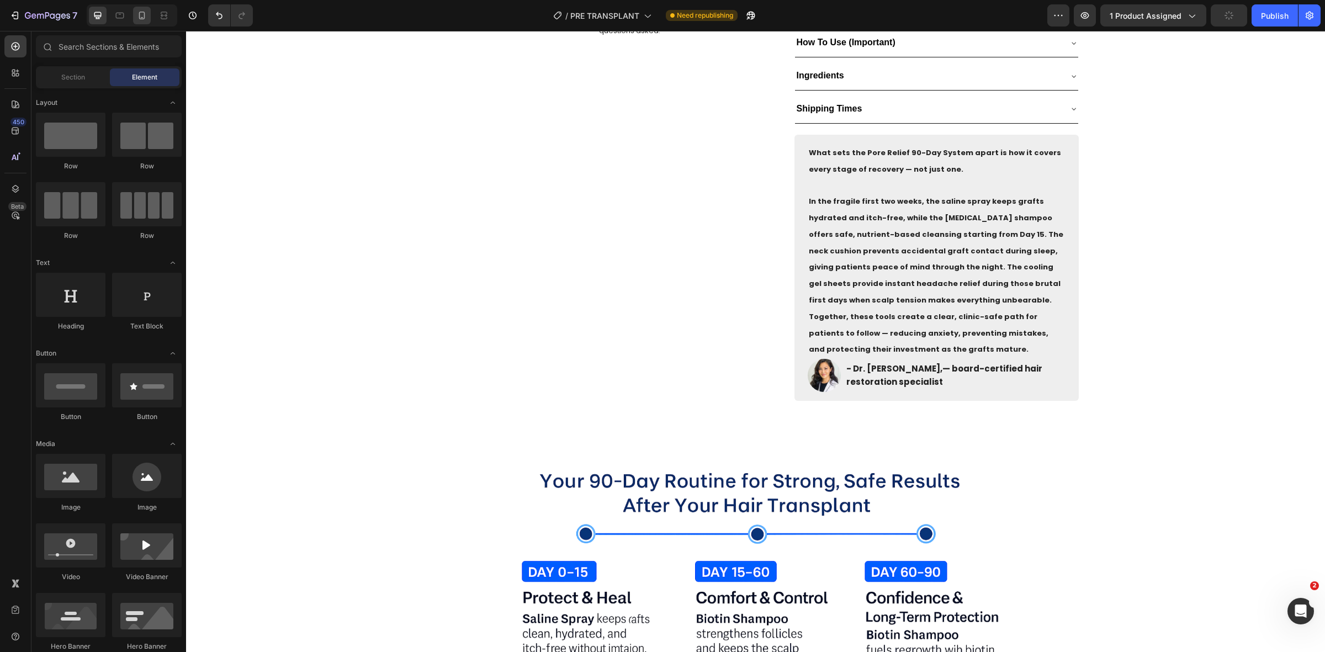
click at [146, 17] on icon at bounding box center [141, 15] width 11 height 11
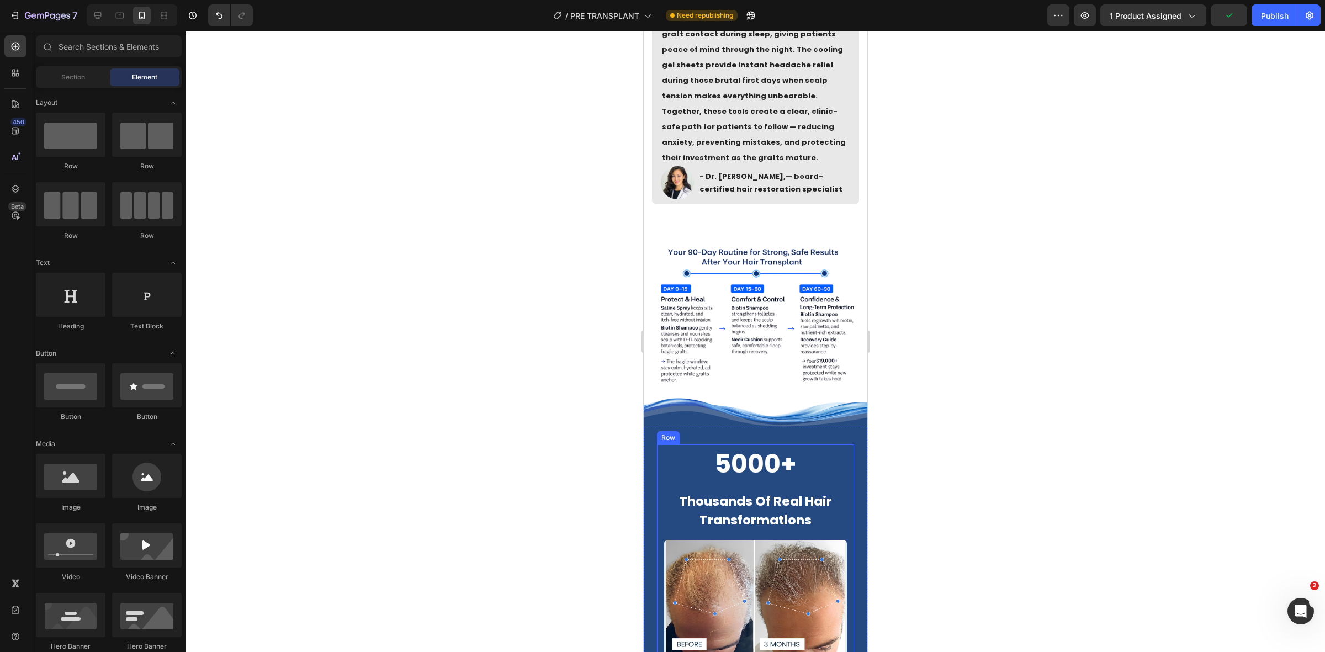
scroll to position [995, 0]
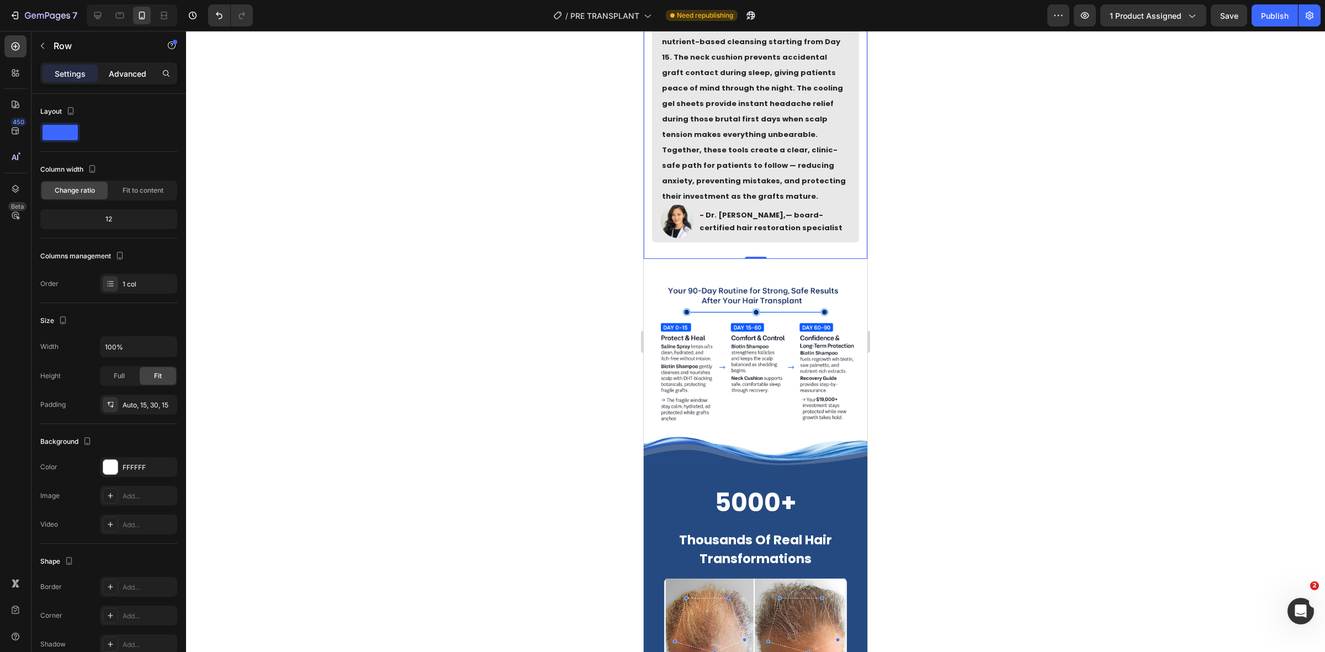
click at [111, 79] on div "Advanced" at bounding box center [127, 74] width 55 height 18
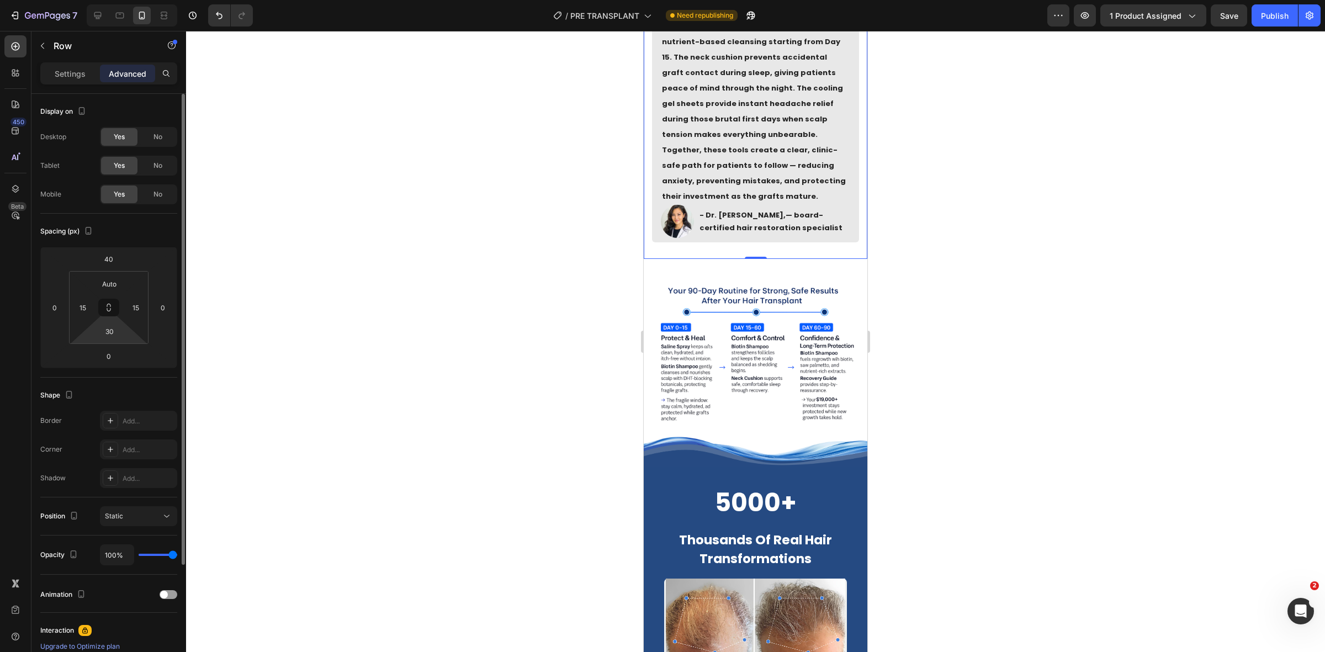
click at [120, 0] on html "7 Version history / PRE TRANSPLANT Need republishing Preview 1 product assigned…" at bounding box center [662, 0] width 1325 height 0
click at [113, 335] on input "30" at bounding box center [109, 331] width 22 height 17
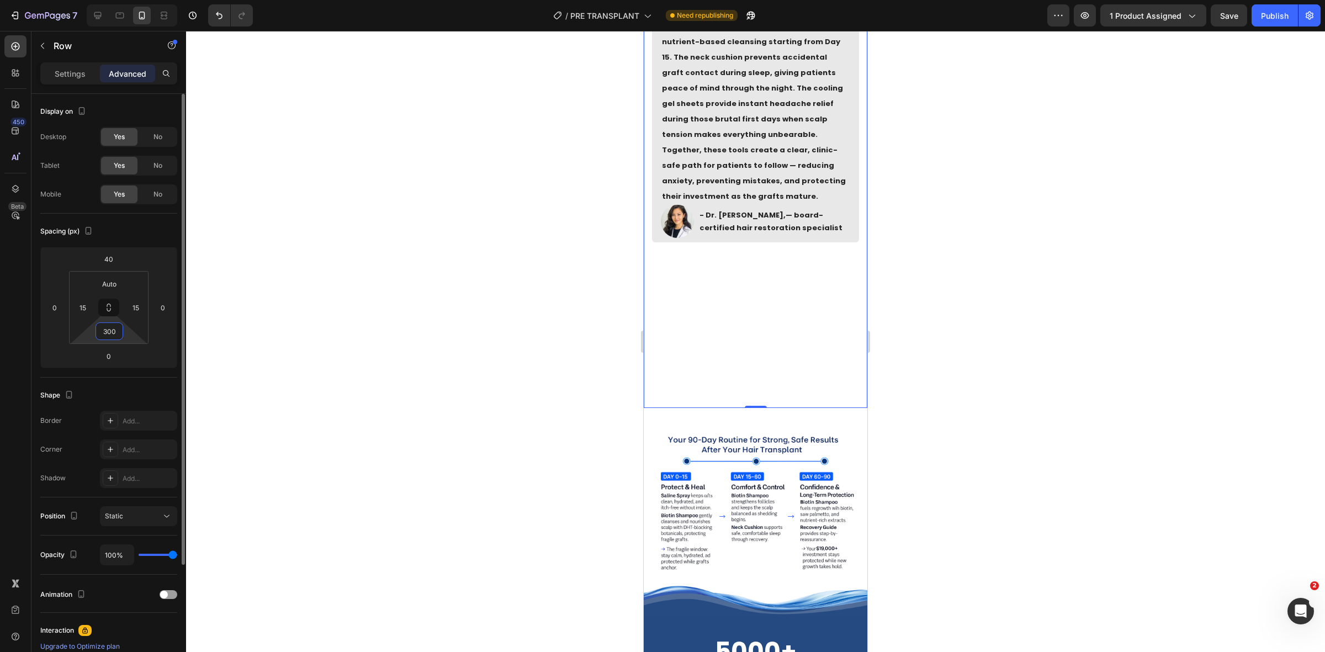
click at [113, 335] on input "300" at bounding box center [109, 331] width 22 height 17
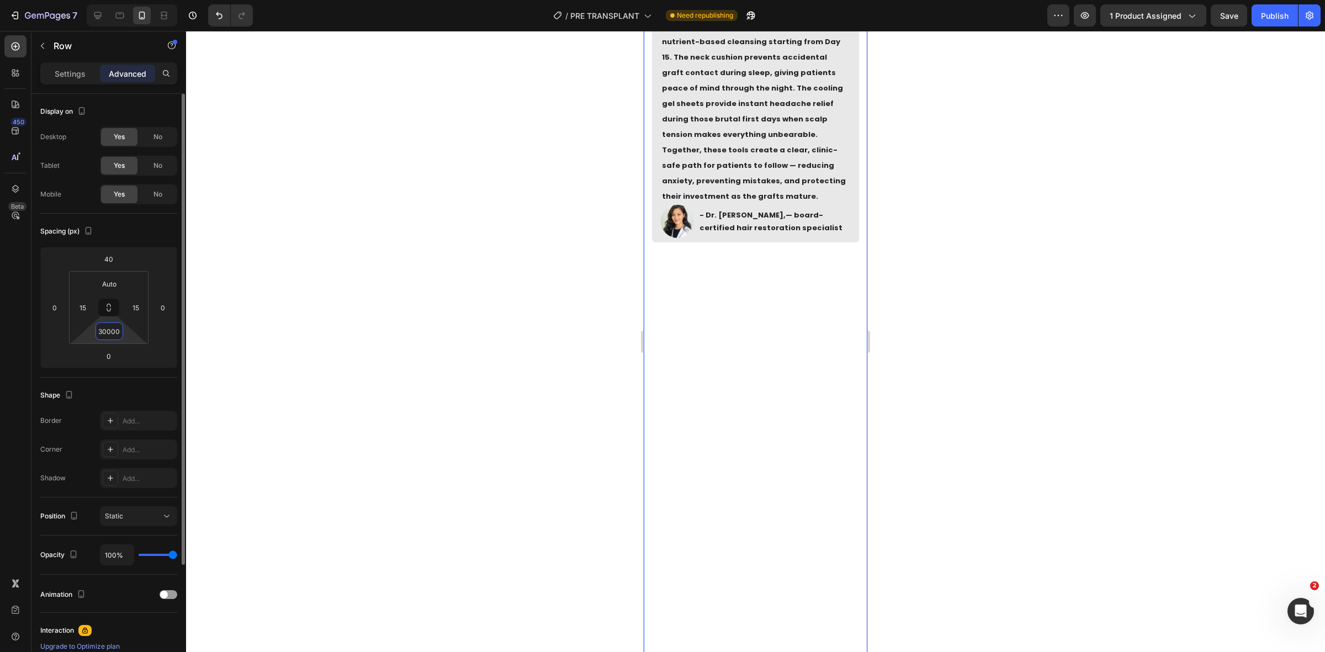
click at [113, 335] on input "300000" at bounding box center [109, 331] width 22 height 17
type input "0"
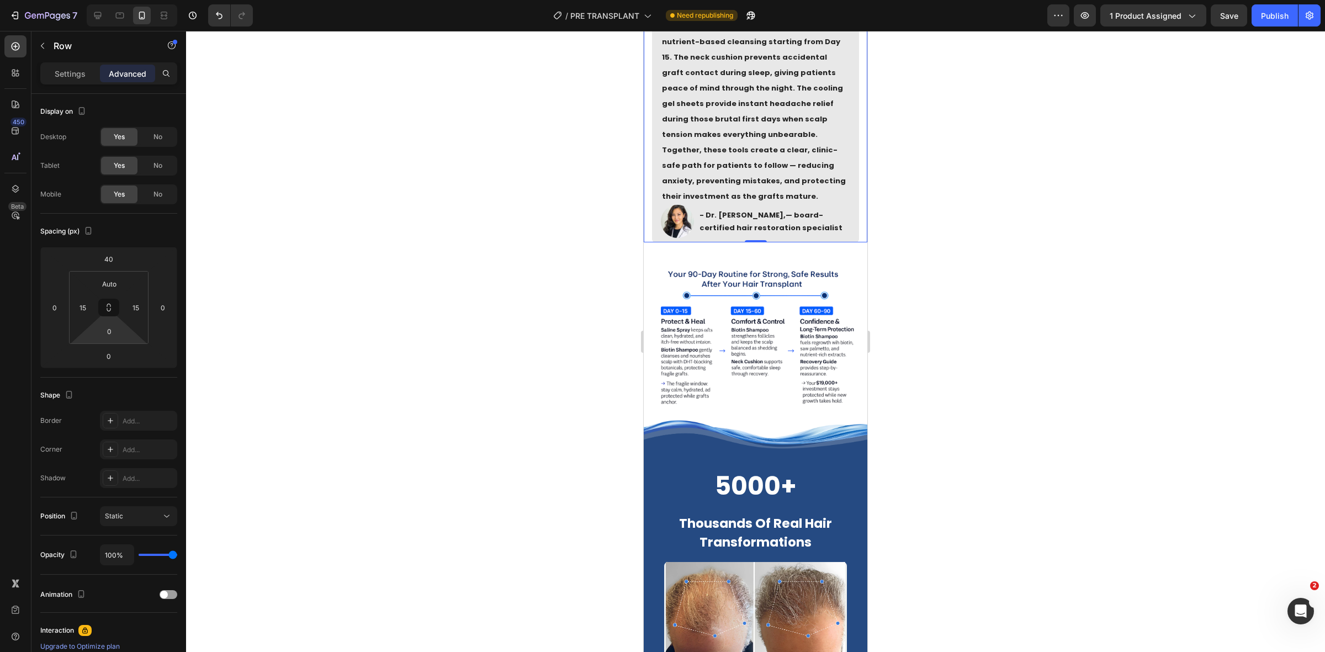
click at [1086, 312] on div at bounding box center [755, 341] width 1139 height 621
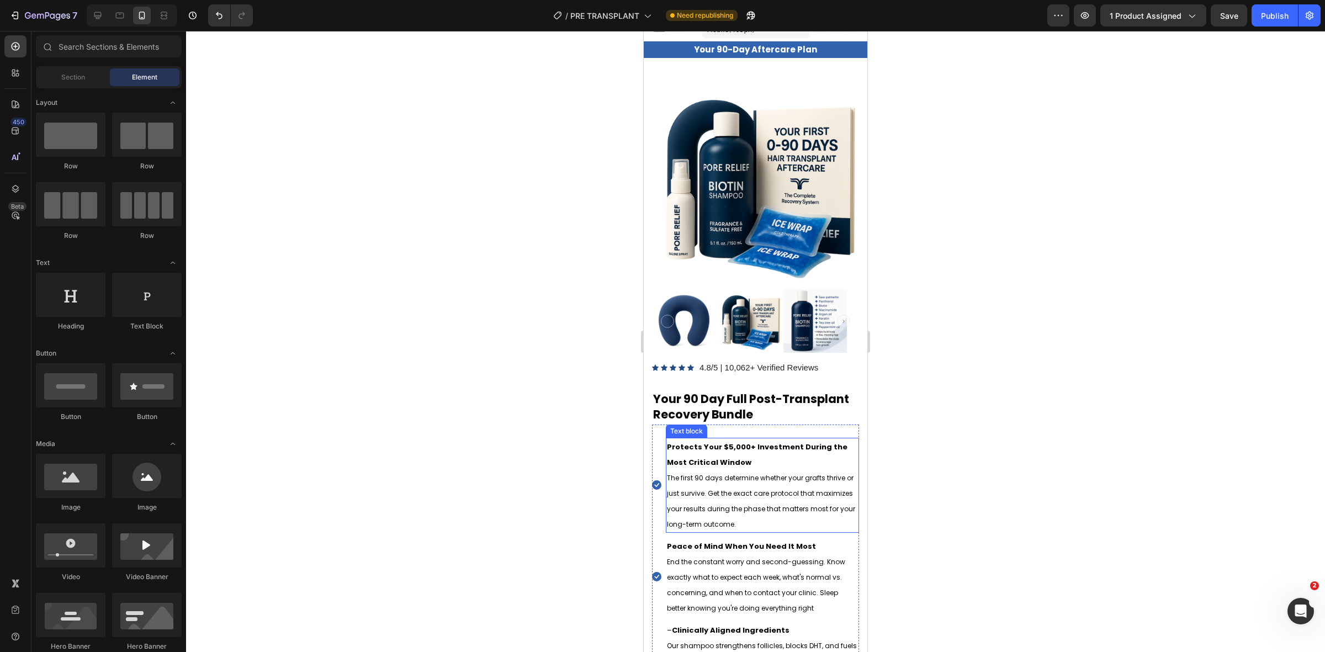
scroll to position [0, 0]
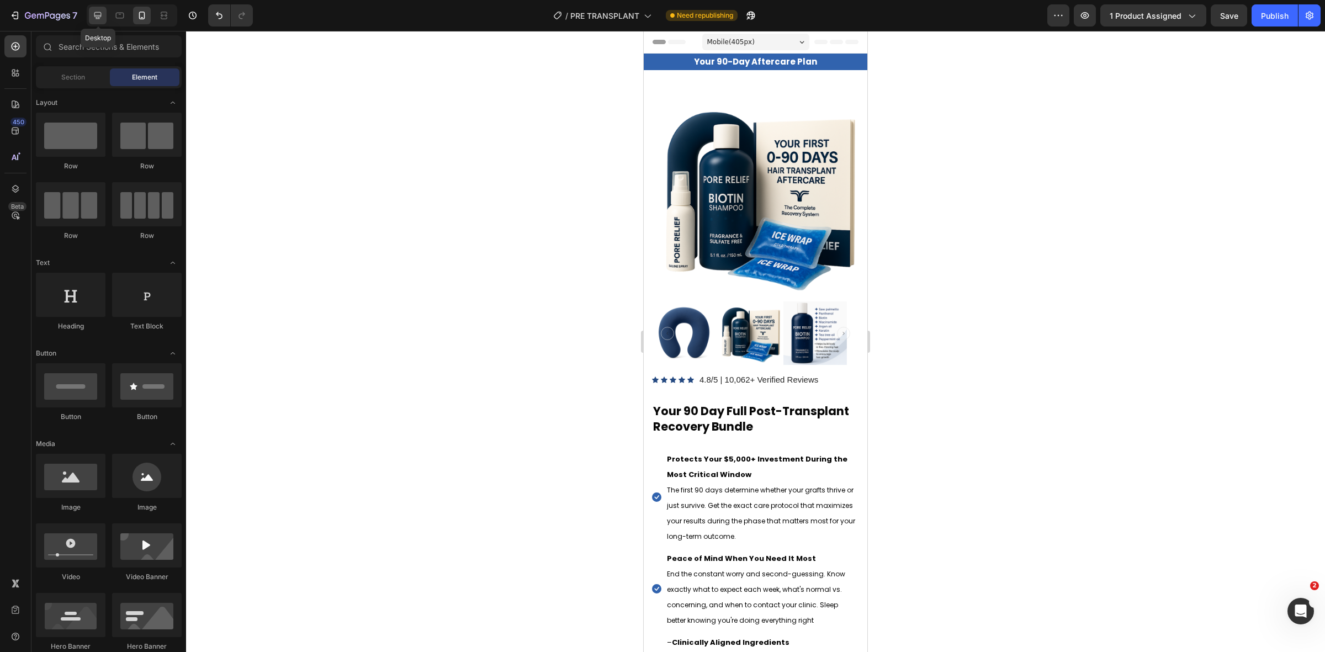
click at [103, 10] on icon at bounding box center [97, 15] width 11 height 11
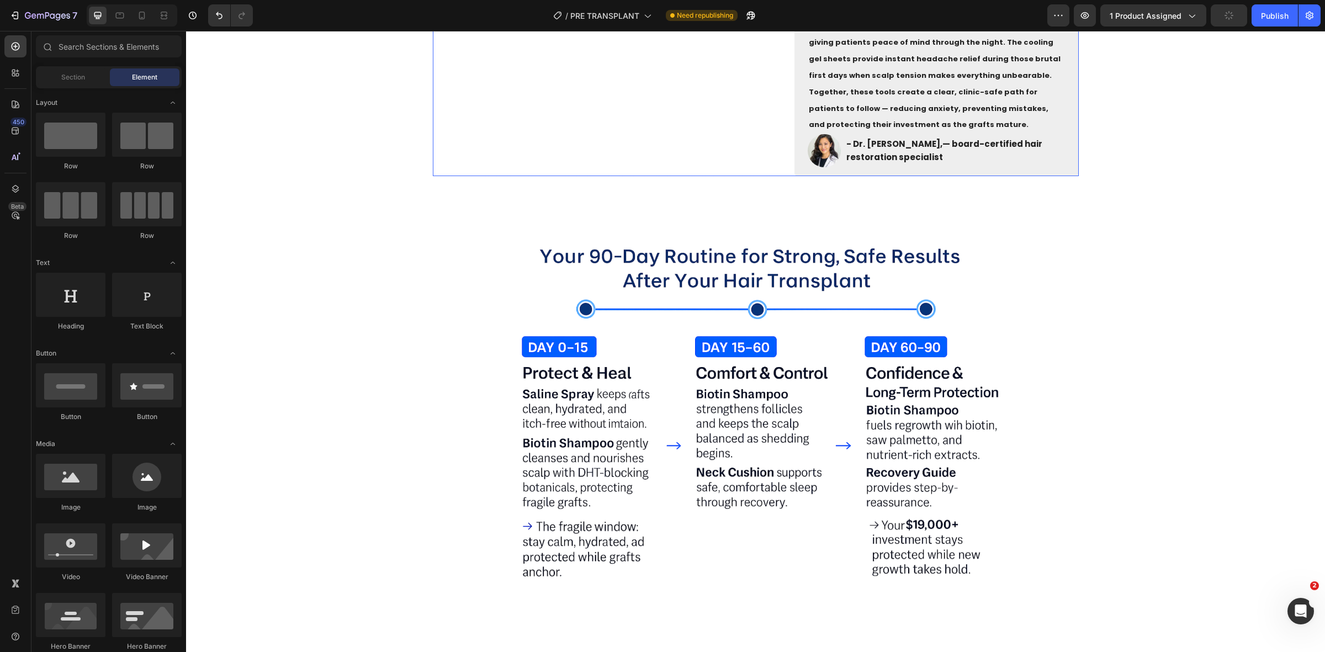
scroll to position [759, 0]
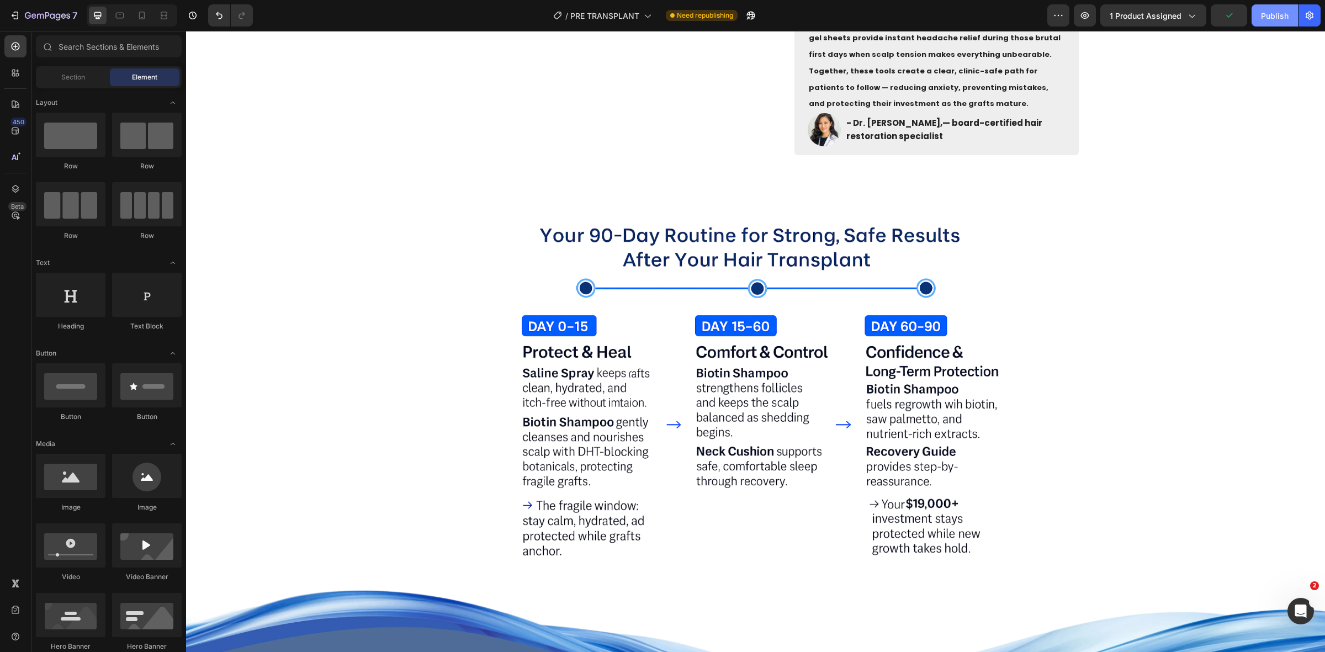
click at [1272, 4] on button "Publish" at bounding box center [1275, 15] width 46 height 22
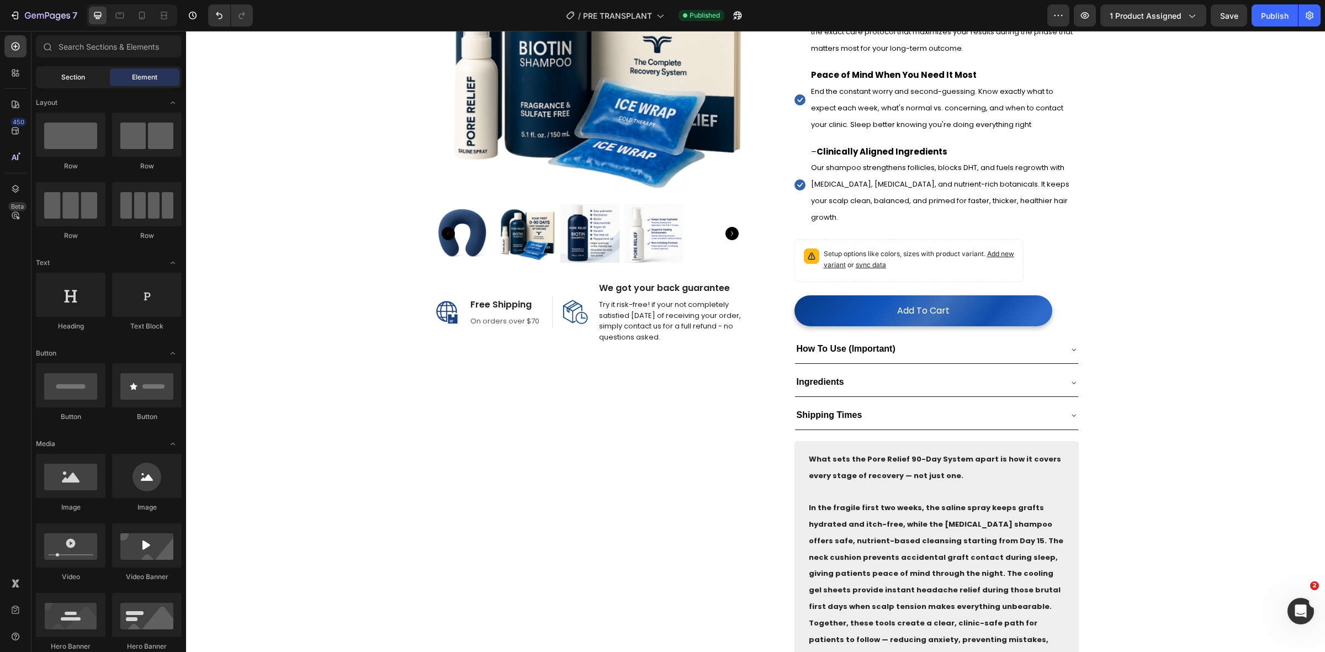
scroll to position [0, 0]
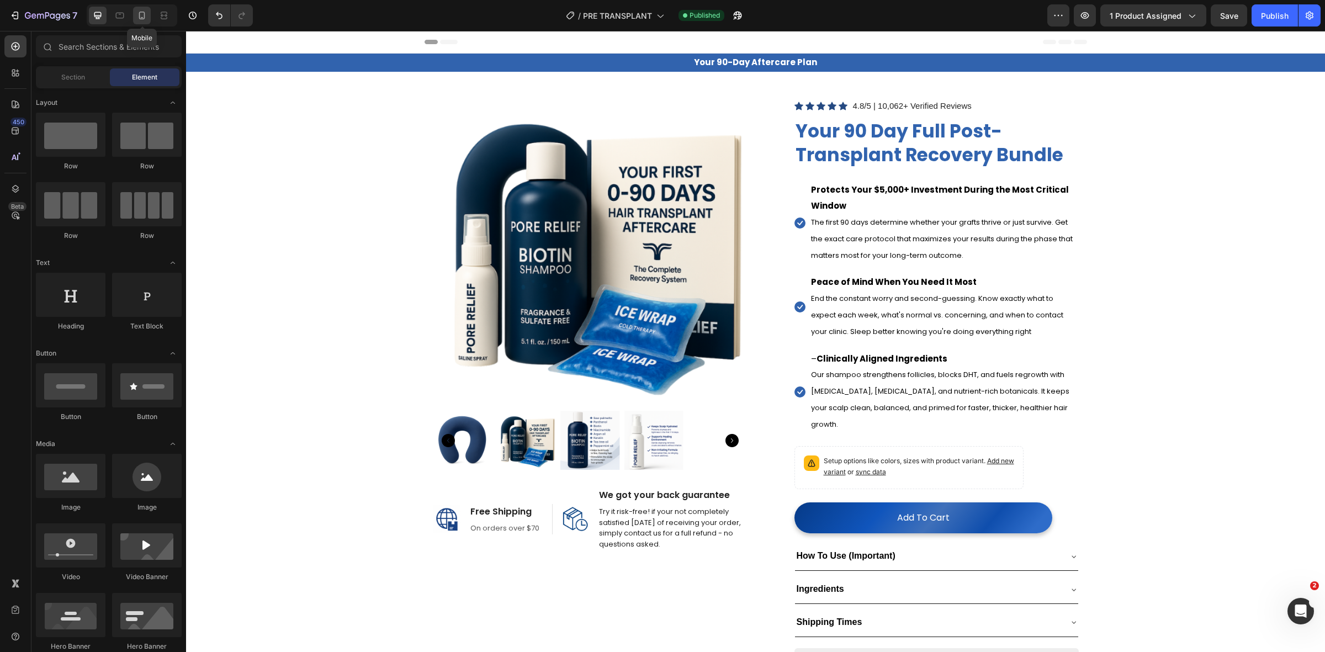
click at [136, 18] on icon at bounding box center [141, 15] width 11 height 11
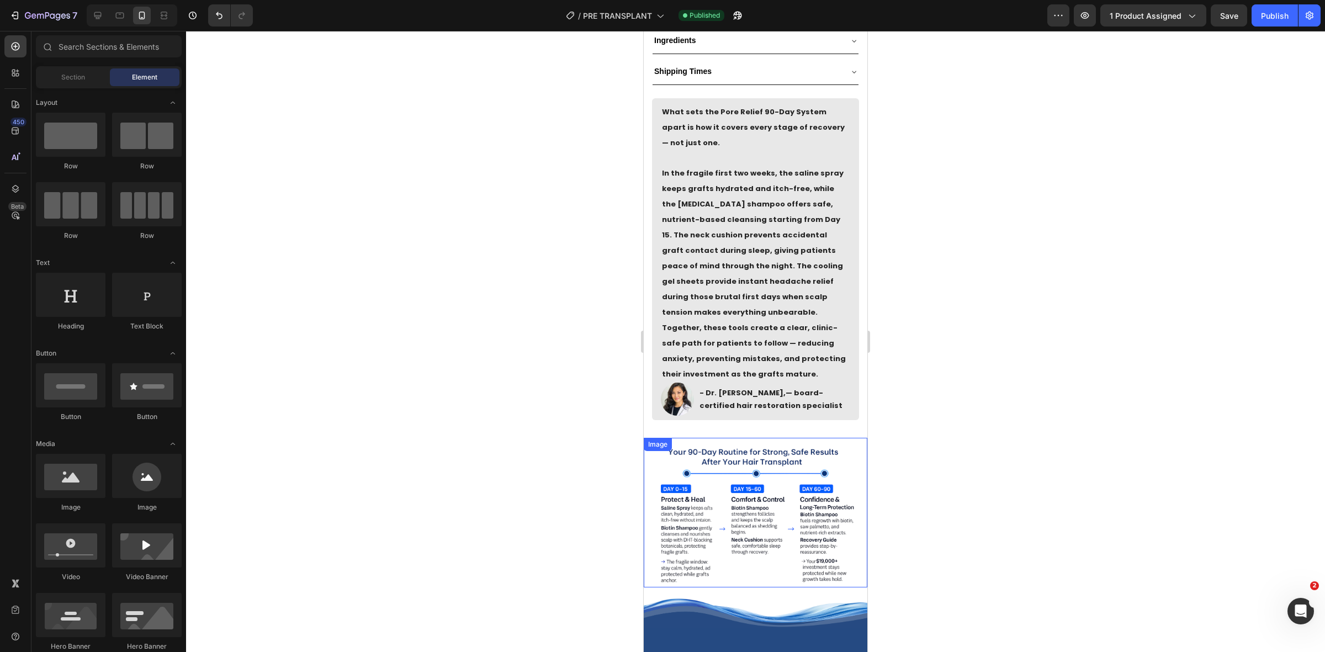
scroll to position [758, 0]
